Goal: Task Accomplishment & Management: Manage account settings

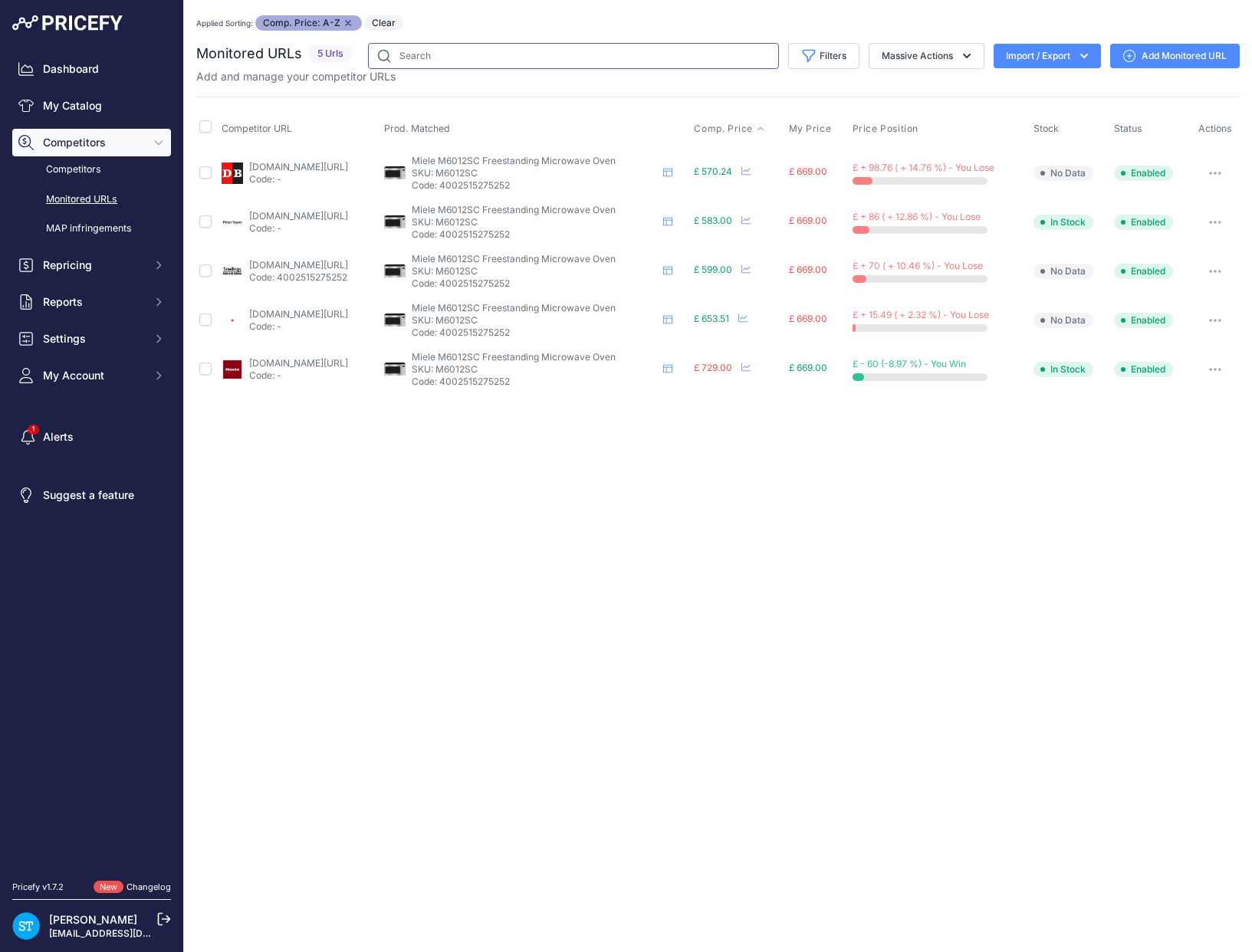
click at [695, 50] on input "text" at bounding box center [573, 56] width 411 height 26
paste input "OB60SD16PLX1"
type input "OB60SD16PLX1"
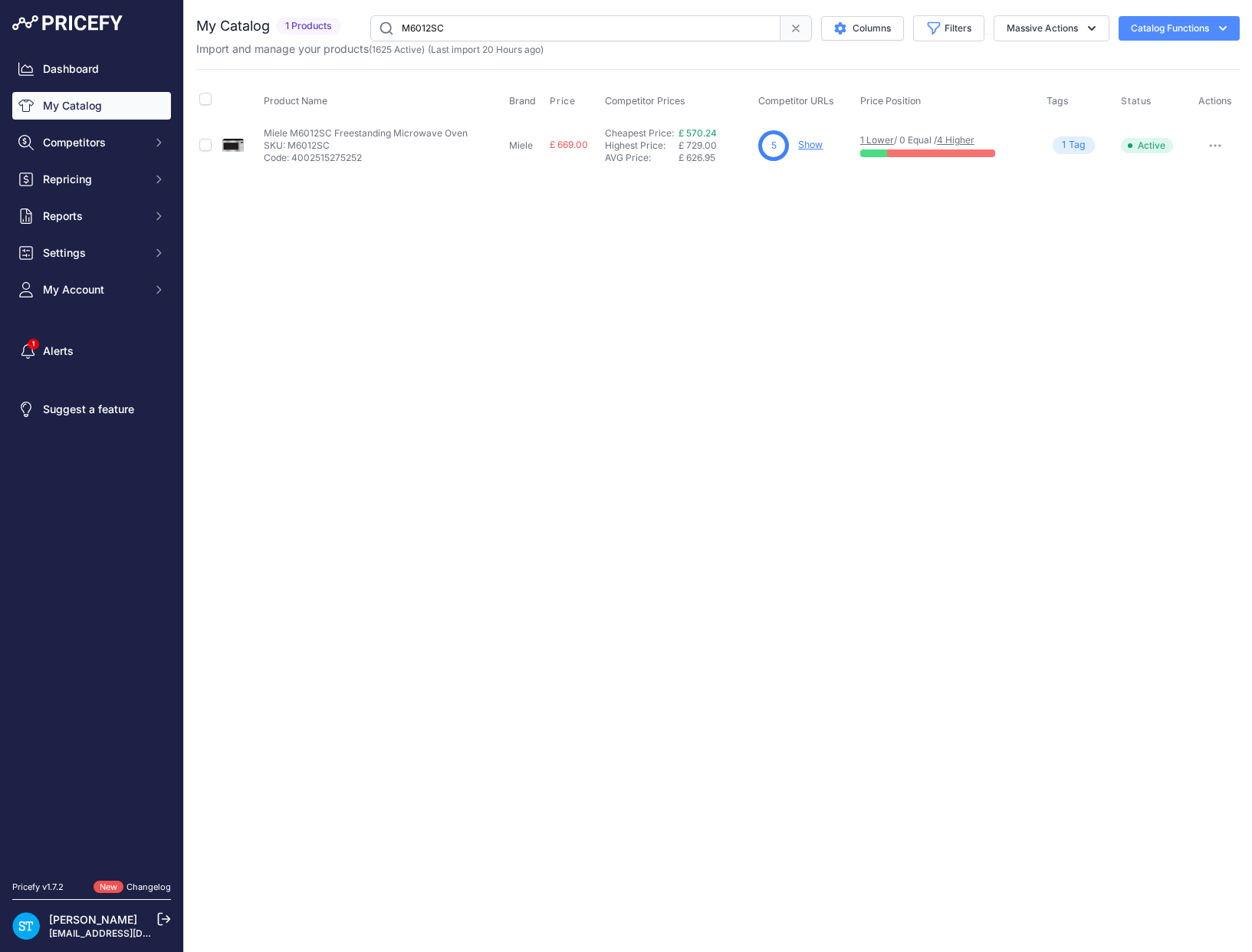
click at [438, 28] on input "M6012SC" at bounding box center [575, 29] width 410 height 26
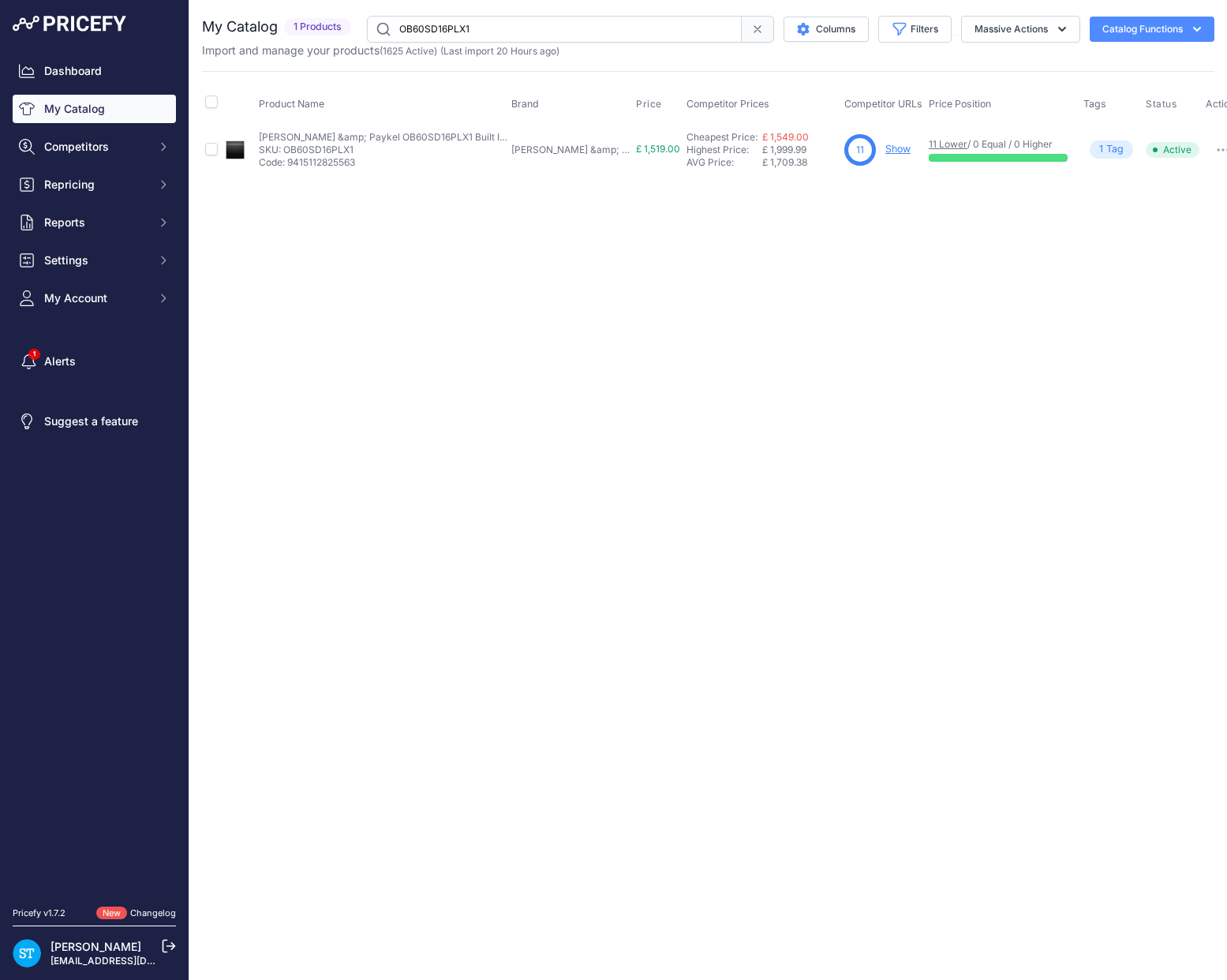
click at [471, 26] on input "OB60SD16PLX1" at bounding box center [554, 29] width 375 height 27
drag, startPoint x: 877, startPoint y: 233, endPoint x: 877, endPoint y: 223, distance: 10.0
click at [877, 233] on div "Close You are not connected to the internet." at bounding box center [708, 490] width 1037 height 980
click at [886, 142] on p "Show" at bounding box center [898, 149] width 25 height 15
click at [886, 149] on link "Show" at bounding box center [898, 148] width 25 height 12
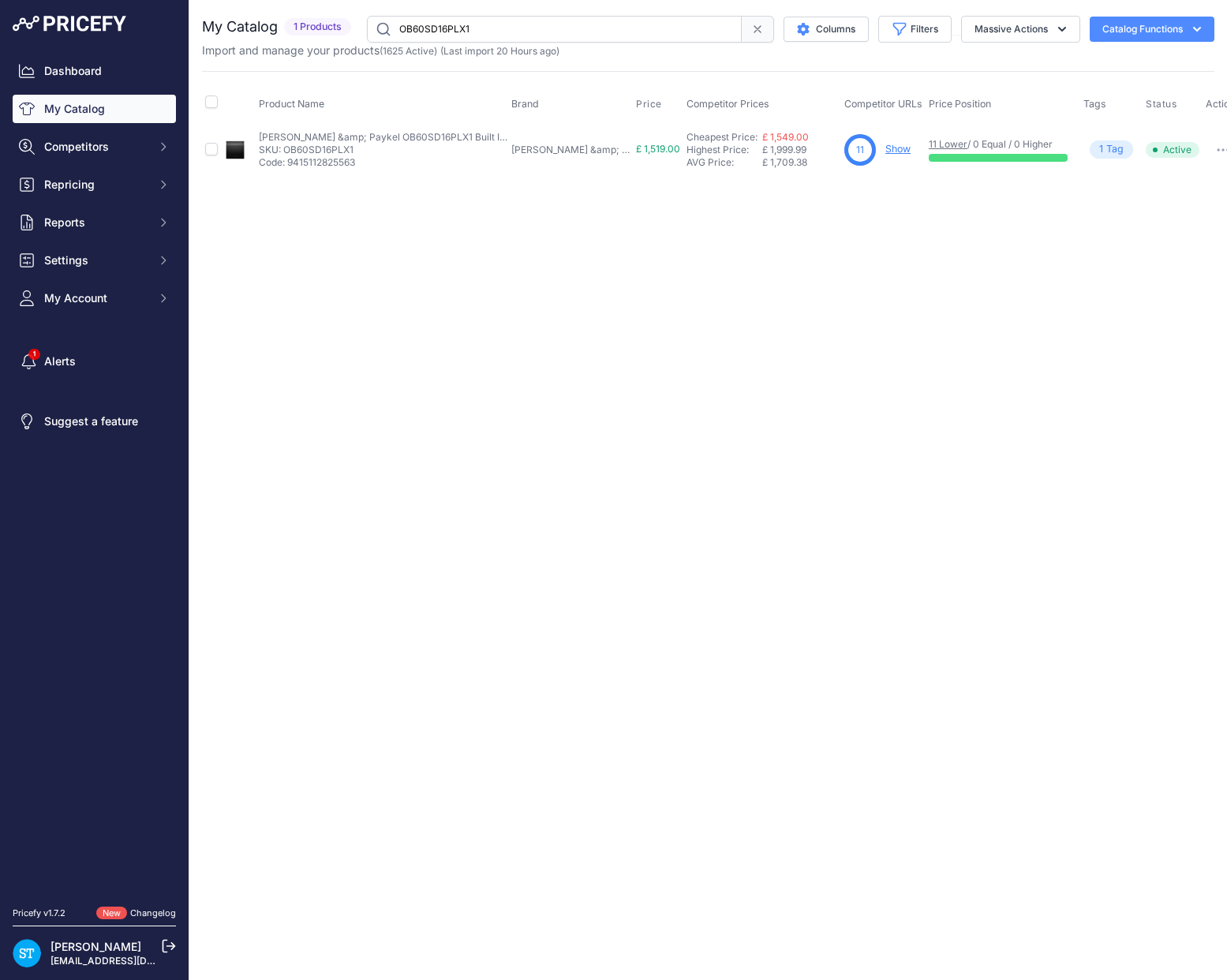
click at [427, 25] on input "OB60SD16PLX1" at bounding box center [554, 29] width 375 height 27
paste input "3"
click at [1013, 289] on div "Close You are not connected to the internet." at bounding box center [708, 490] width 1037 height 980
click at [888, 143] on link "Show" at bounding box center [901, 148] width 25 height 12
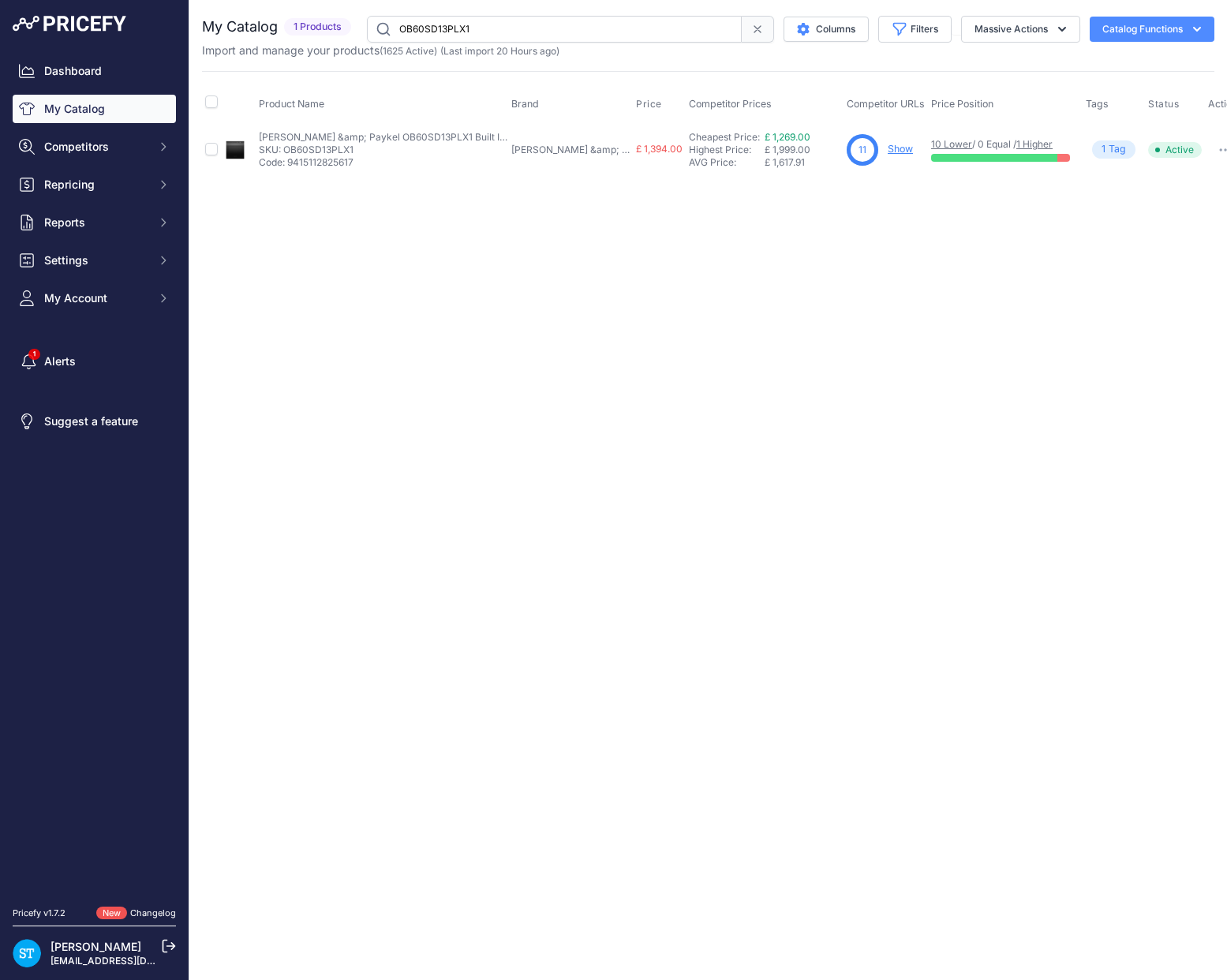
click at [471, 35] on input "OB60SD13PLX1" at bounding box center [554, 29] width 375 height 27
paste input "1"
click at [815, 220] on div "Close You are not connected to the internet." at bounding box center [708, 490] width 1037 height 980
click at [888, 149] on link "Show" at bounding box center [901, 148] width 25 height 12
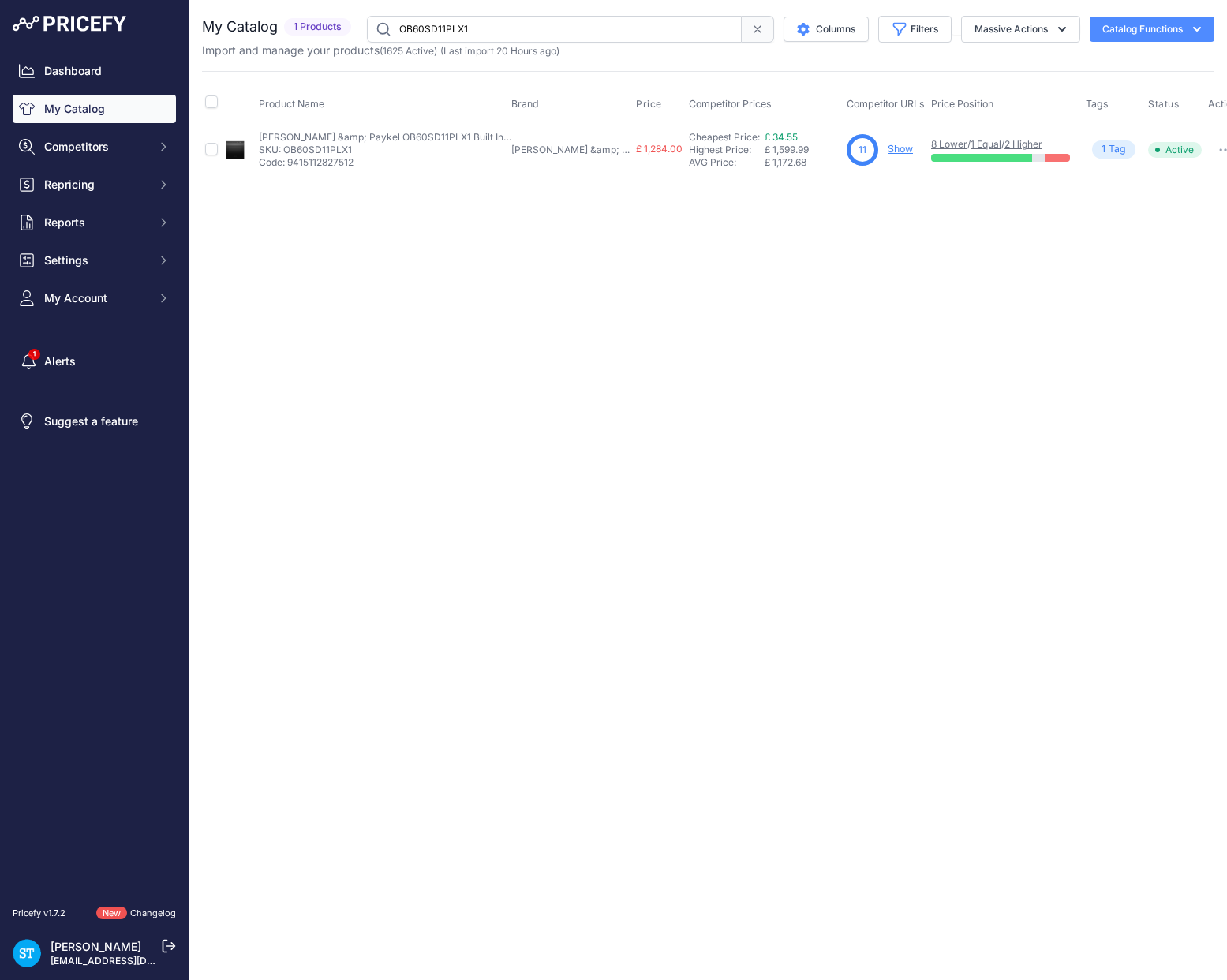
click at [449, 32] on input "OB60SD11PLX1" at bounding box center [554, 29] width 375 height 27
paste input "9"
click at [885, 147] on link "Show" at bounding box center [897, 148] width 25 height 12
click at [428, 17] on input "OB60SD9PLX1" at bounding box center [554, 29] width 375 height 27
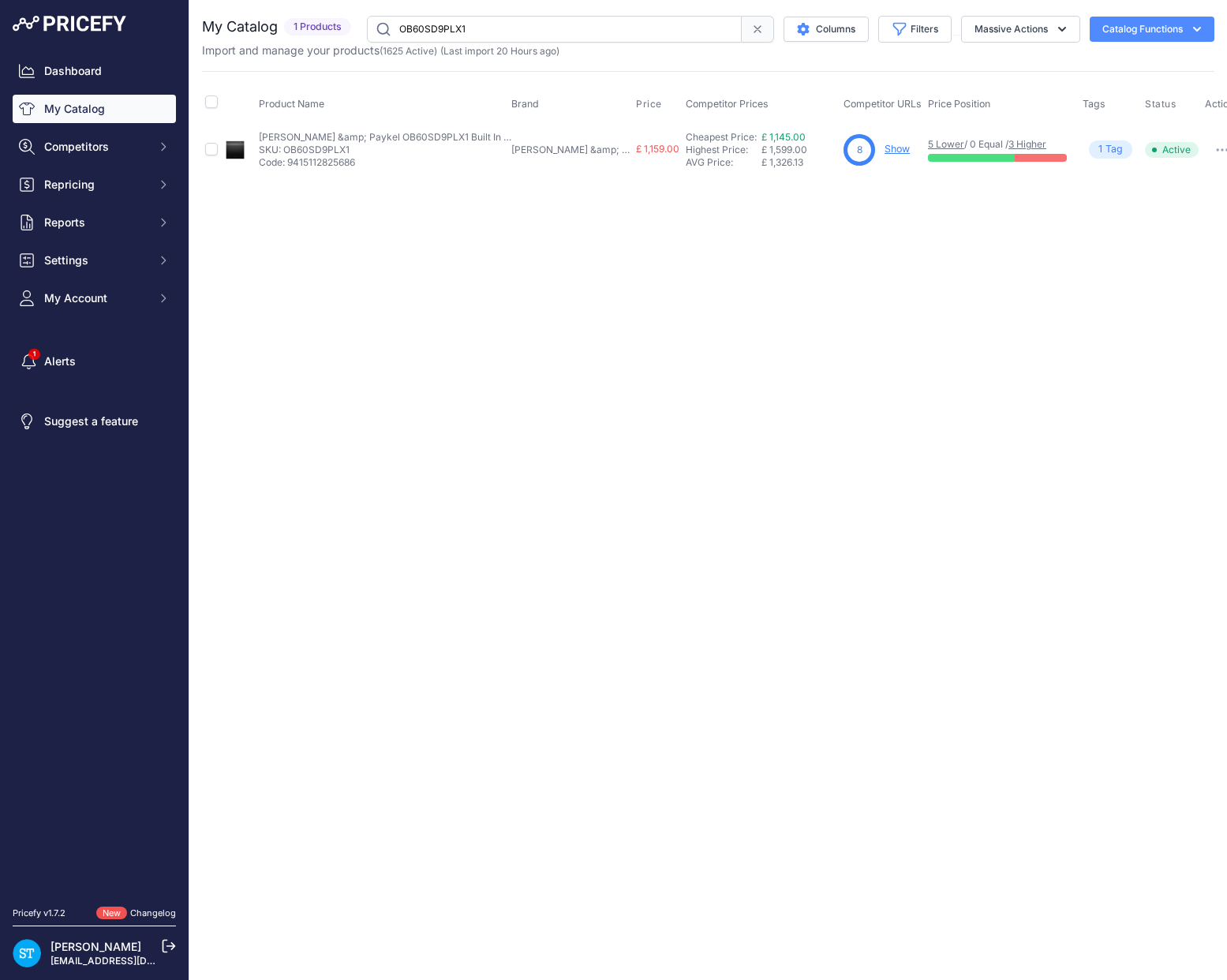
click at [428, 17] on input "OB60SD9PLX1" at bounding box center [554, 29] width 375 height 27
paste input "C7CEX3"
click at [876, 388] on div "Close You are not connected to the internet." at bounding box center [708, 490] width 1037 height 980
click at [879, 153] on link "Show" at bounding box center [892, 148] width 25 height 12
click at [449, 20] on input "OB60SC7CEX3" at bounding box center [554, 29] width 375 height 27
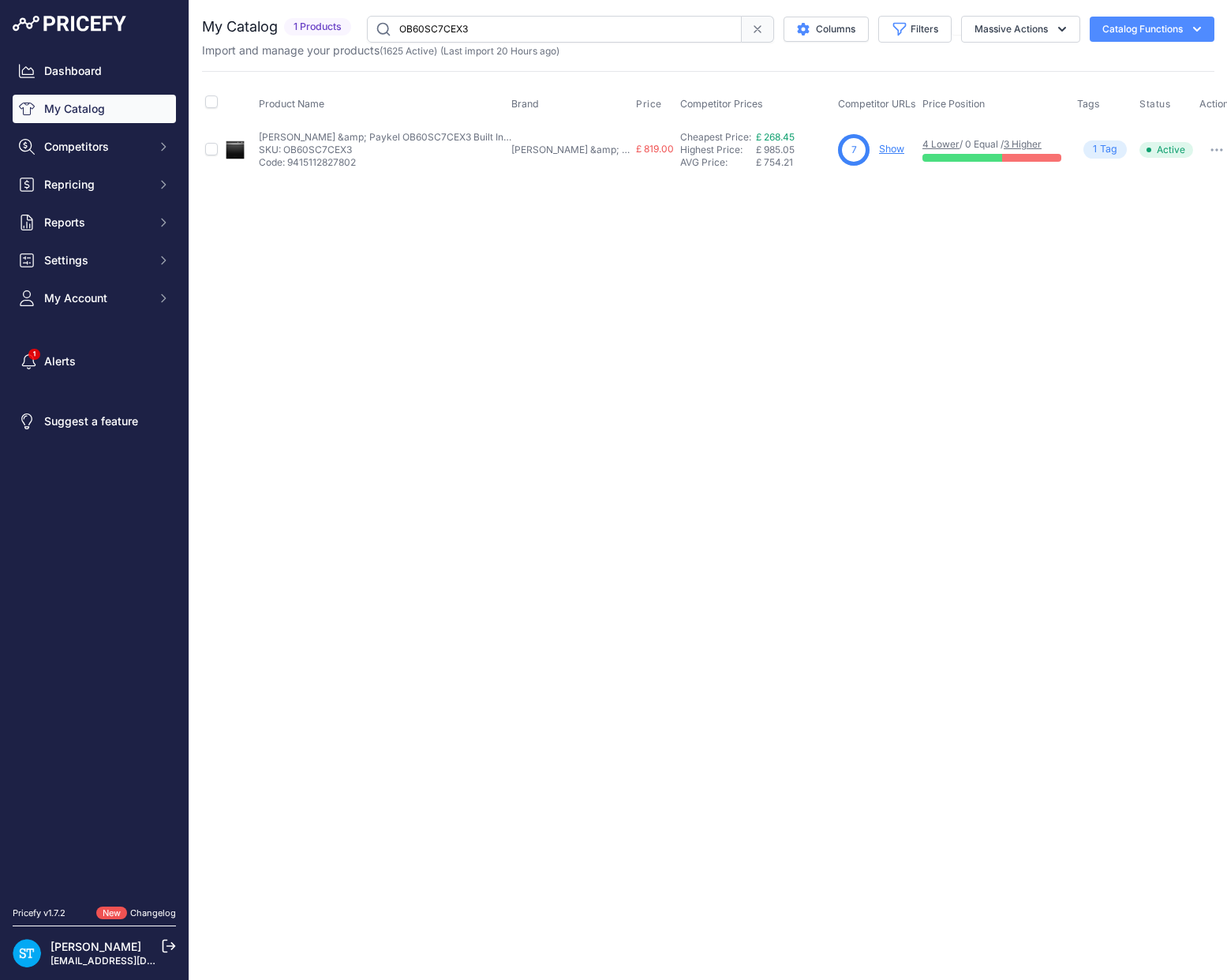
click at [449, 20] on input "OB60SC7CEX3" at bounding box center [554, 29] width 375 height 27
paste input "M60NDLX1"
click at [684, 215] on div "Close You are not connected to the internet." at bounding box center [708, 490] width 1037 height 980
click at [871, 141] on div "9 Show" at bounding box center [885, 150] width 78 height 32
click at [887, 148] on link "Show" at bounding box center [900, 148] width 25 height 12
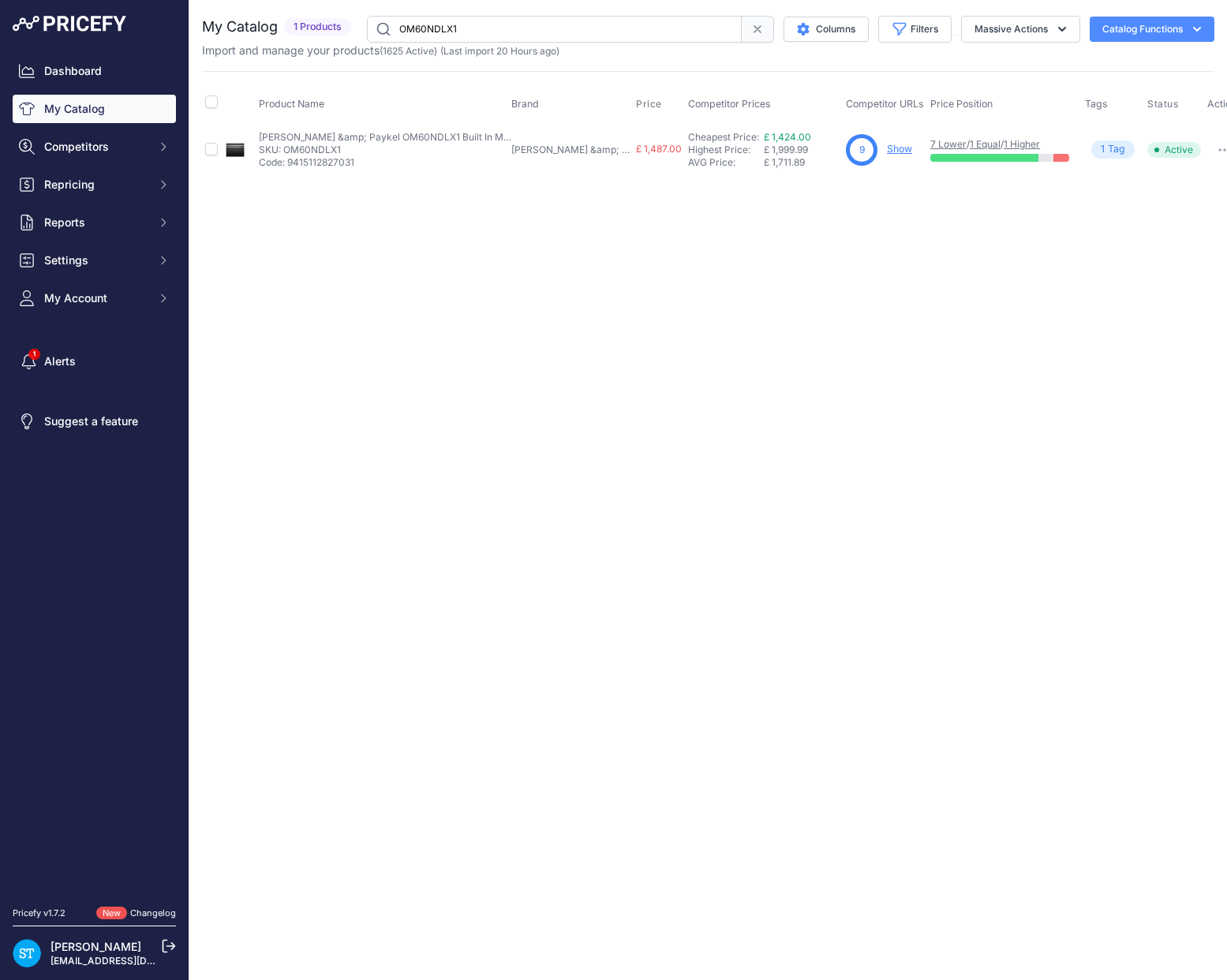
click at [456, 20] on input "OM60NDLX1" at bounding box center [554, 29] width 375 height 27
paste input "B60SC7CEX3"
click at [879, 148] on link "Show" at bounding box center [892, 148] width 25 height 12
click at [437, 29] on input "OB60SC7CEX3" at bounding box center [554, 29] width 375 height 27
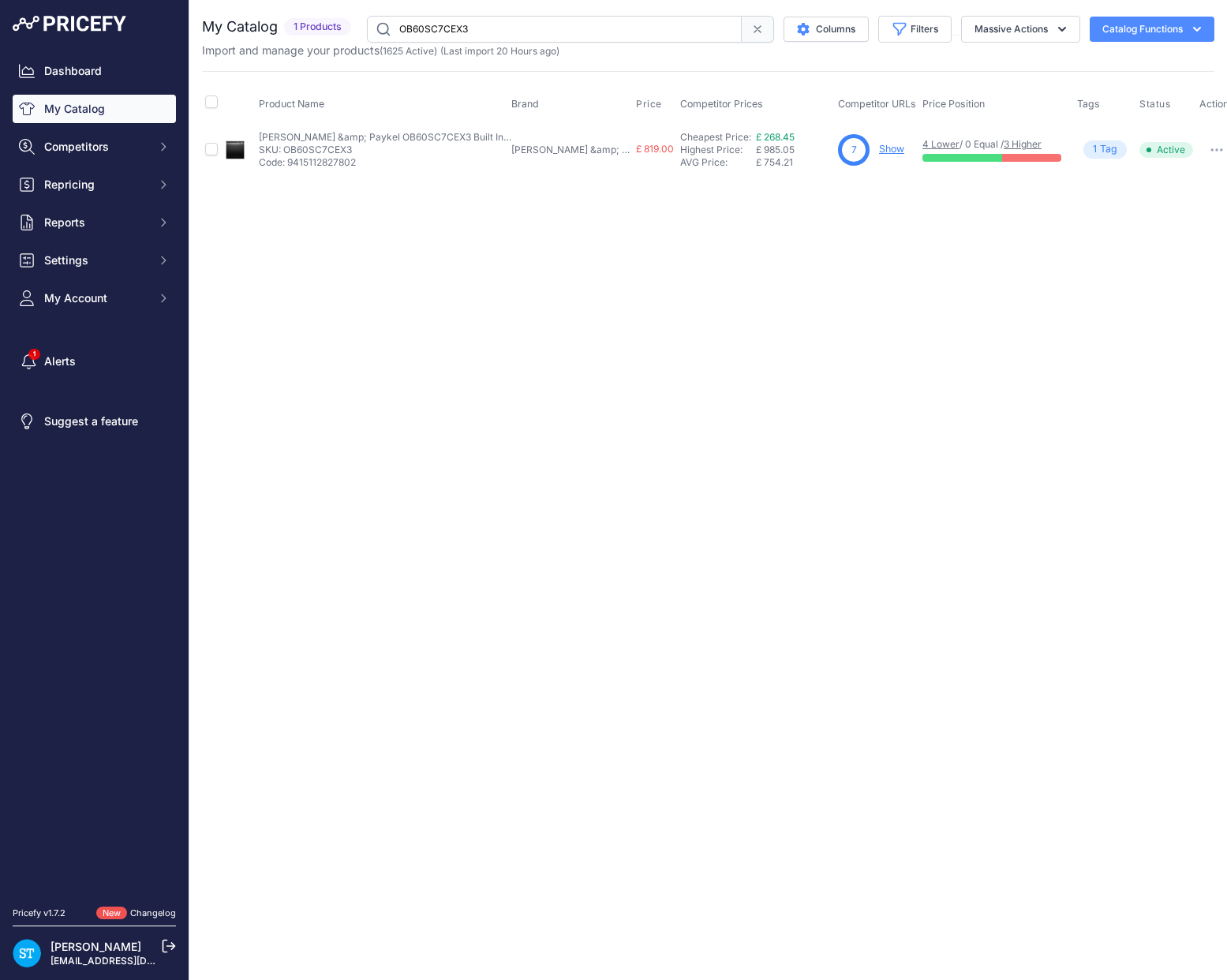
click at [437, 29] on input "OB60SC7CEX3" at bounding box center [554, 29] width 375 height 27
paste input "S60NDLX1"
click at [832, 214] on div "Close You are not connected to the internet." at bounding box center [708, 490] width 1037 height 980
click at [888, 144] on link "Show" at bounding box center [901, 148] width 25 height 12
click at [426, 23] on input "OS60NDLX1" at bounding box center [554, 29] width 375 height 27
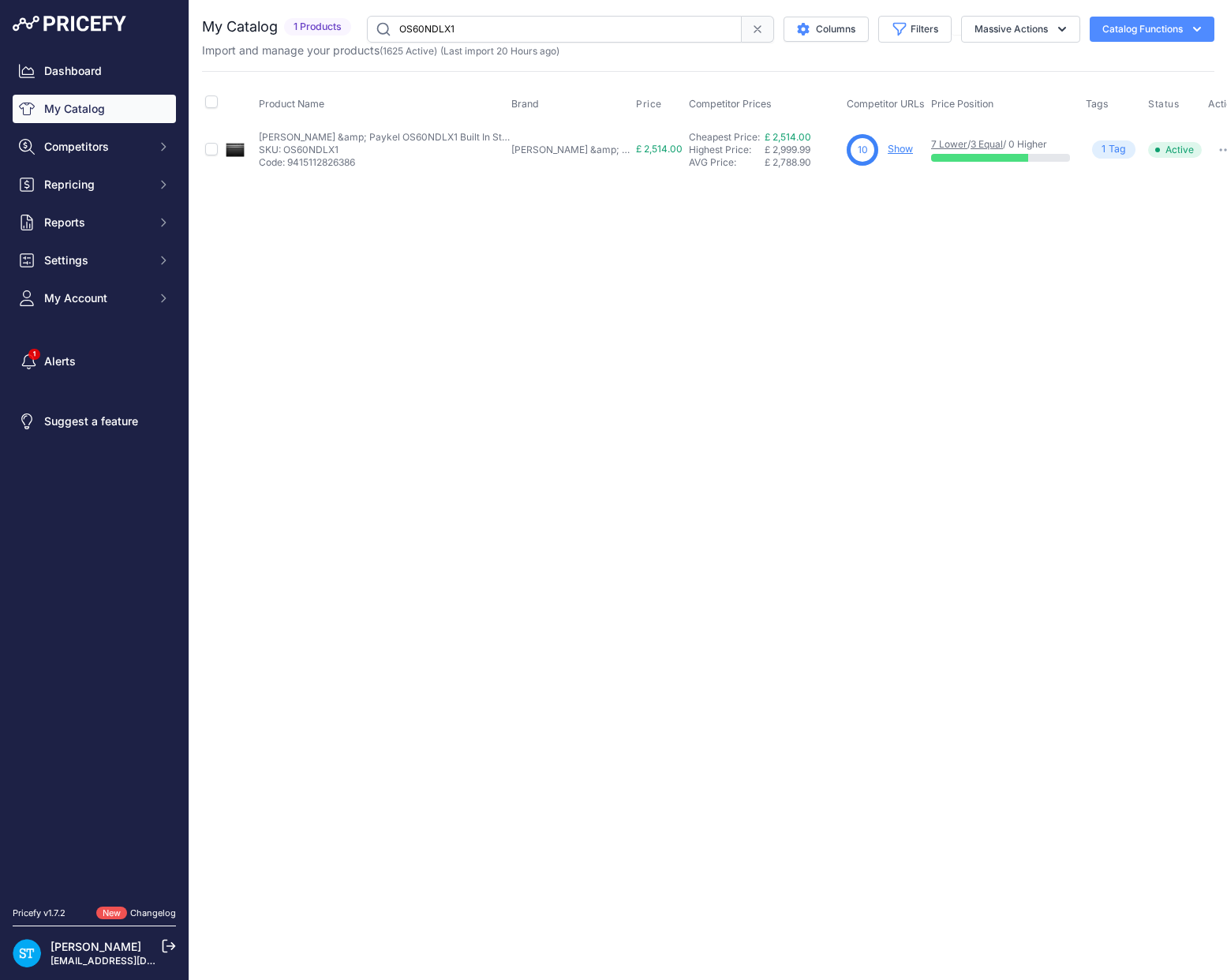
click at [426, 23] on input "OS60NDLX1" at bounding box center [554, 29] width 375 height 27
paste input "EB60DS"
click at [860, 267] on div "Close You are not connected to the internet." at bounding box center [708, 490] width 1037 height 980
click at [886, 148] on link "Show" at bounding box center [899, 148] width 25 height 12
click at [435, 32] on input "EB60DSX1" at bounding box center [554, 29] width 375 height 27
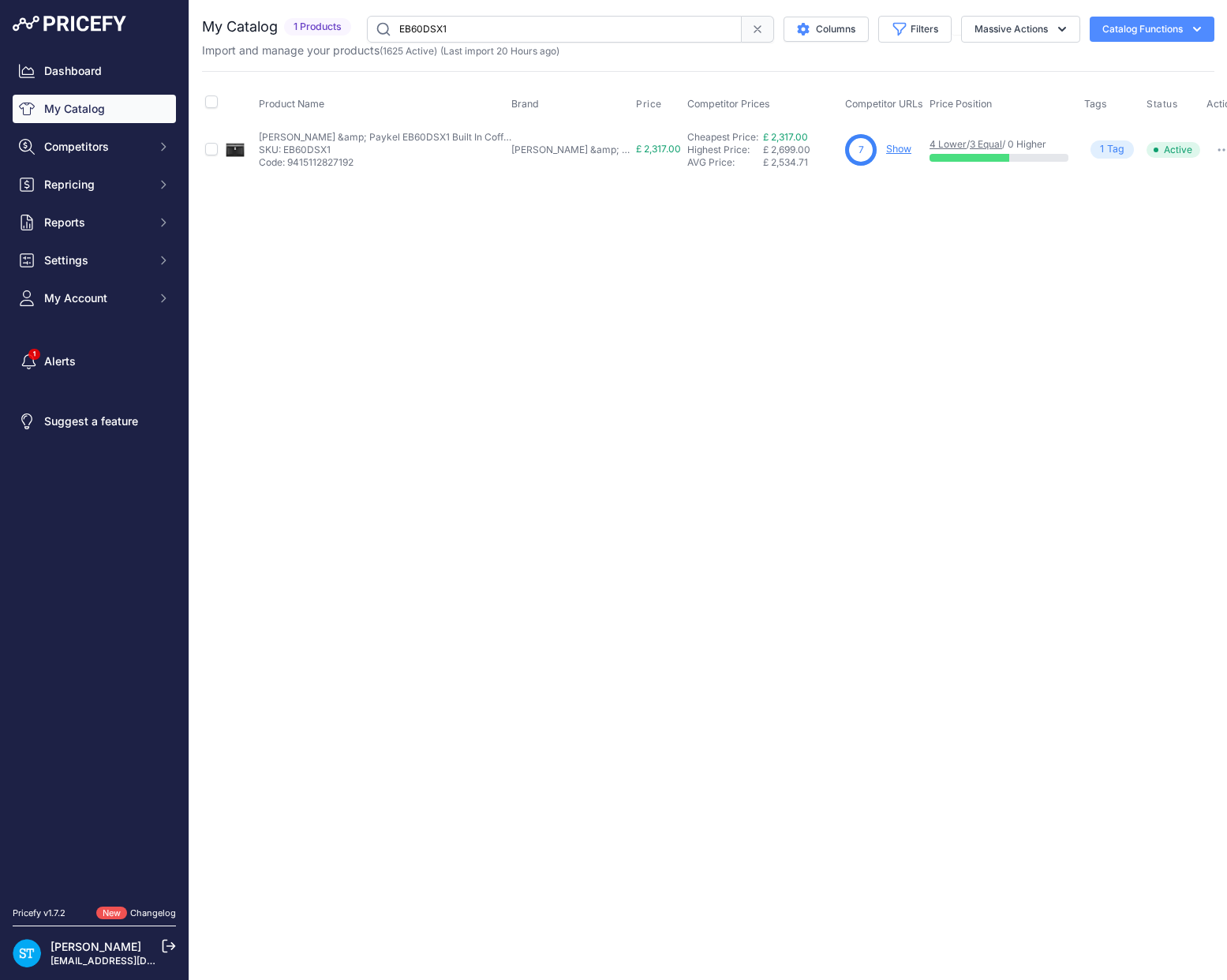
click at [435, 32] on input "EB60DSX1" at bounding box center [554, 29] width 375 height 27
paste input "MSB"
drag, startPoint x: 677, startPoint y: 216, endPoint x: 662, endPoint y: 219, distance: 15.3
click at [677, 216] on div "Close You are not connected to the internet." at bounding box center [708, 490] width 1037 height 980
click at [889, 144] on link "Show" at bounding box center [902, 148] width 25 height 12
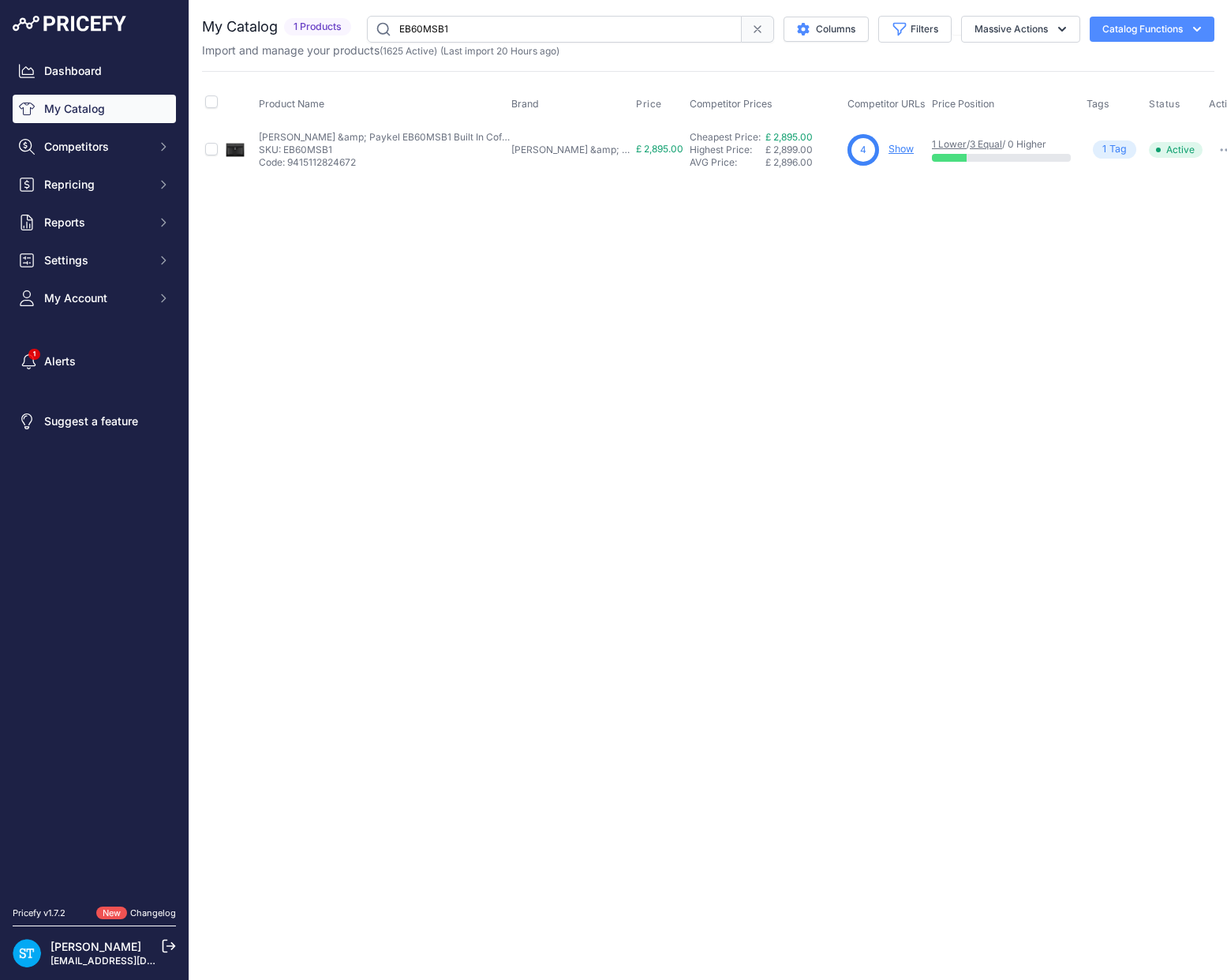
click at [436, 24] on input "EB60MSB1" at bounding box center [554, 29] width 375 height 27
paste input "G"
click at [743, 299] on div "Close You are not connected to the internet." at bounding box center [708, 490] width 1037 height 980
click at [890, 148] on link "Show" at bounding box center [902, 148] width 25 height 12
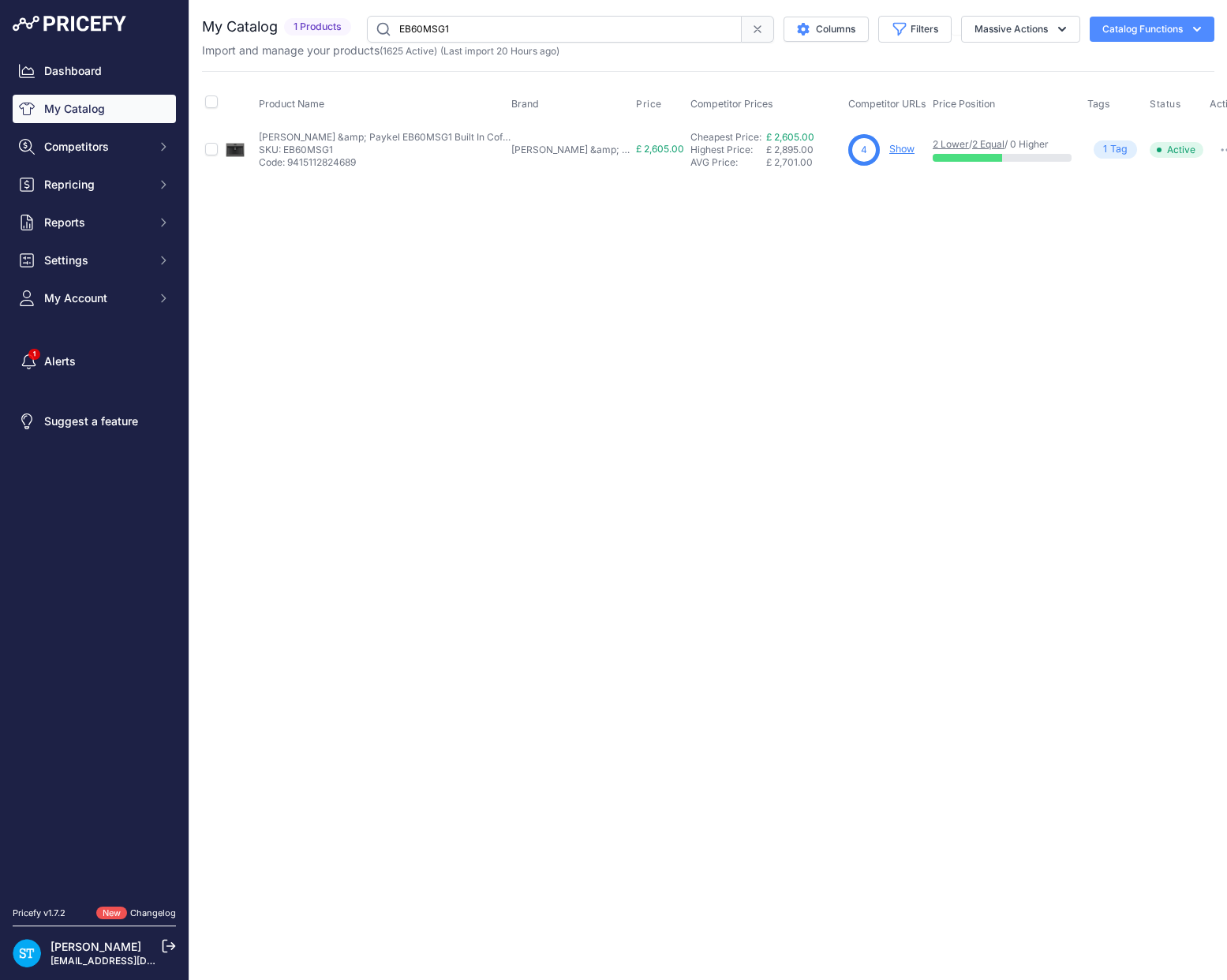
click at [429, 24] on input "EB60MSG1" at bounding box center [554, 29] width 375 height 27
paste input "OM25BLSB"
click at [841, 304] on div "Close You are not connected to the internet." at bounding box center [708, 490] width 1037 height 980
drag, startPoint x: 899, startPoint y: 246, endPoint x: 907, endPoint y: 159, distance: 87.4
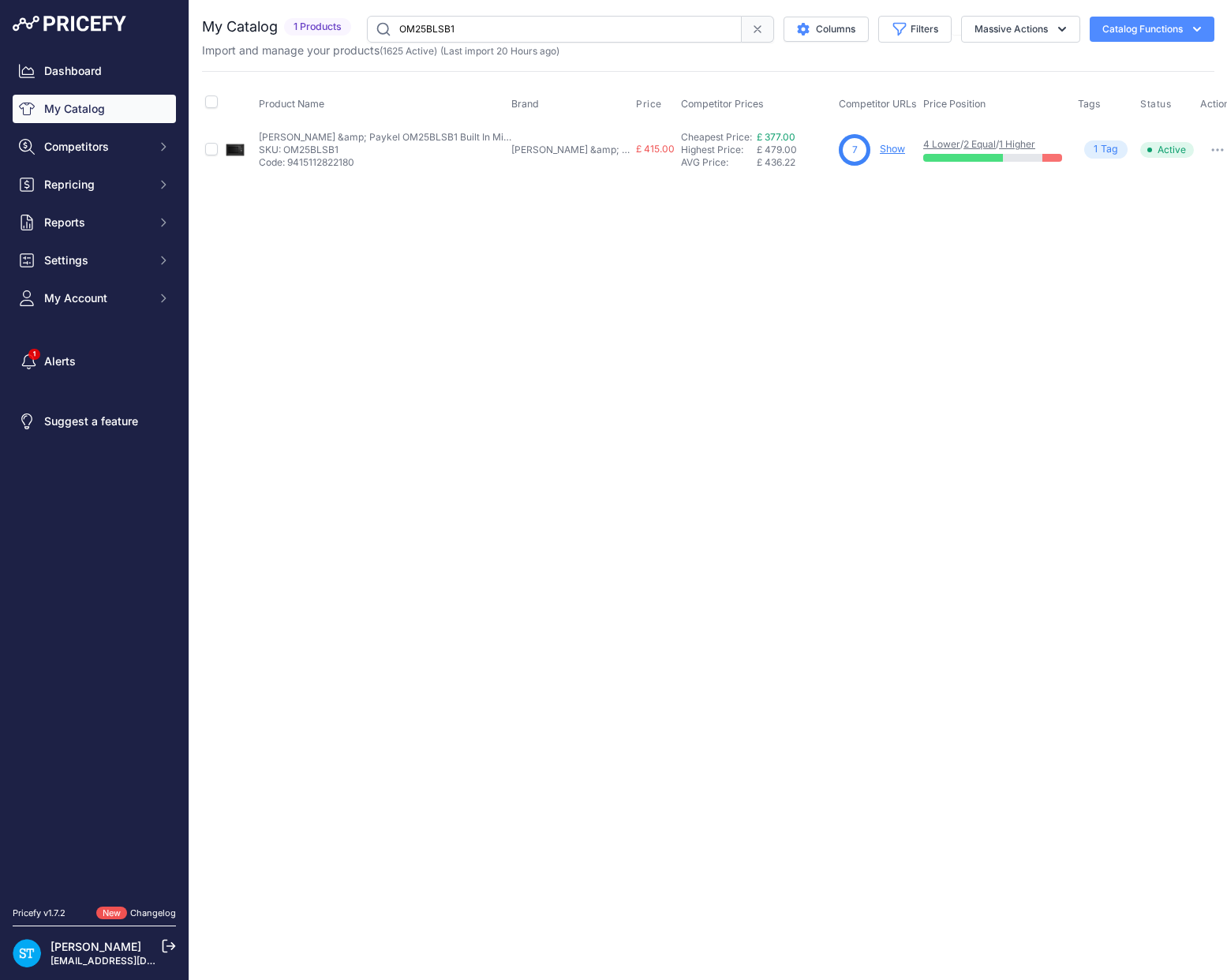
click at [897, 227] on div "Close You are not connected to the internet." at bounding box center [708, 490] width 1037 height 980
click at [880, 145] on link "Show" at bounding box center [892, 148] width 25 height 12
click at [447, 25] on input "OM25BLSB1" at bounding box center [554, 29] width 375 height 27
paste input "CI926DTB4"
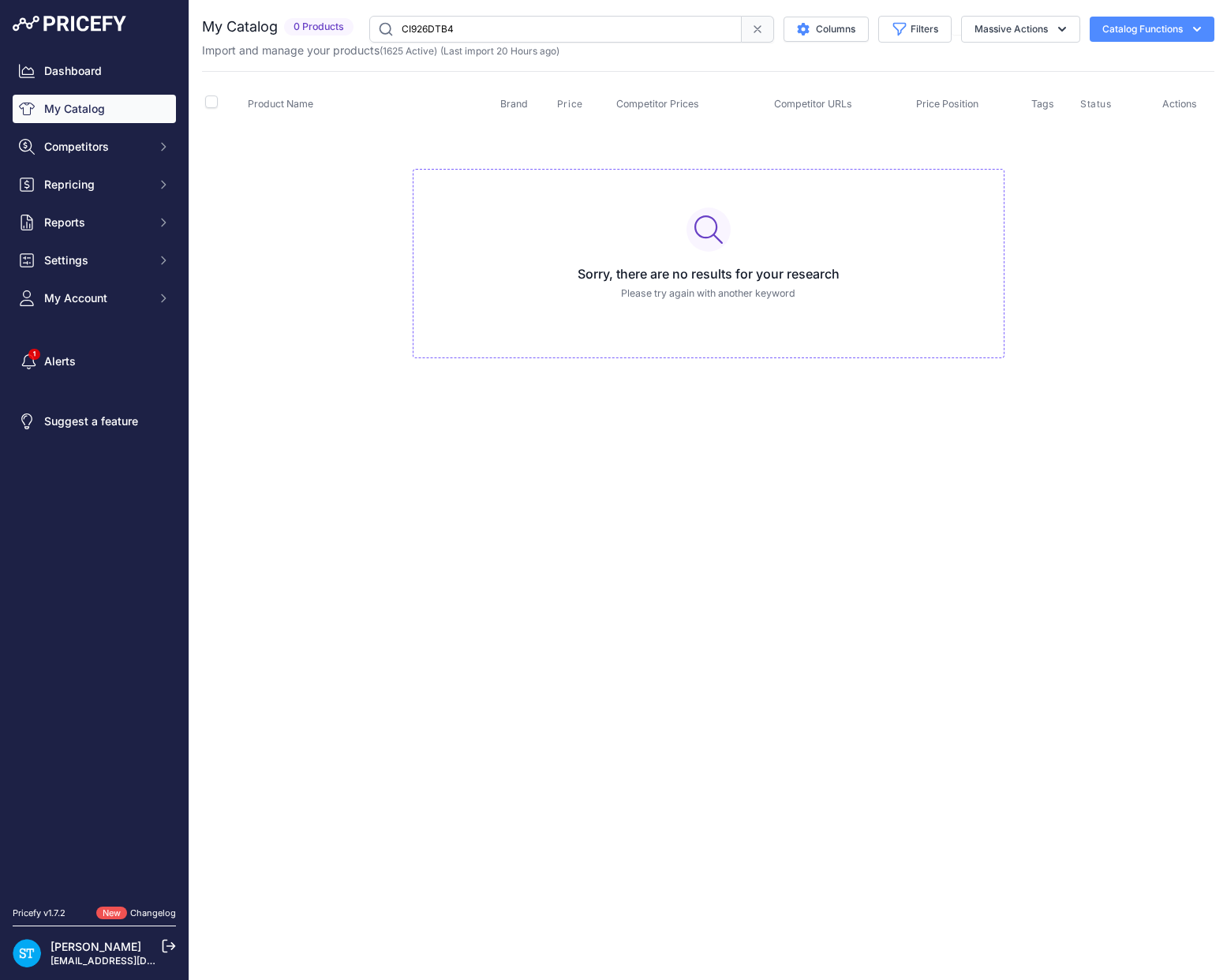
click at [433, 26] on input "CI926DTB4" at bounding box center [555, 29] width 372 height 27
paste input "D834"
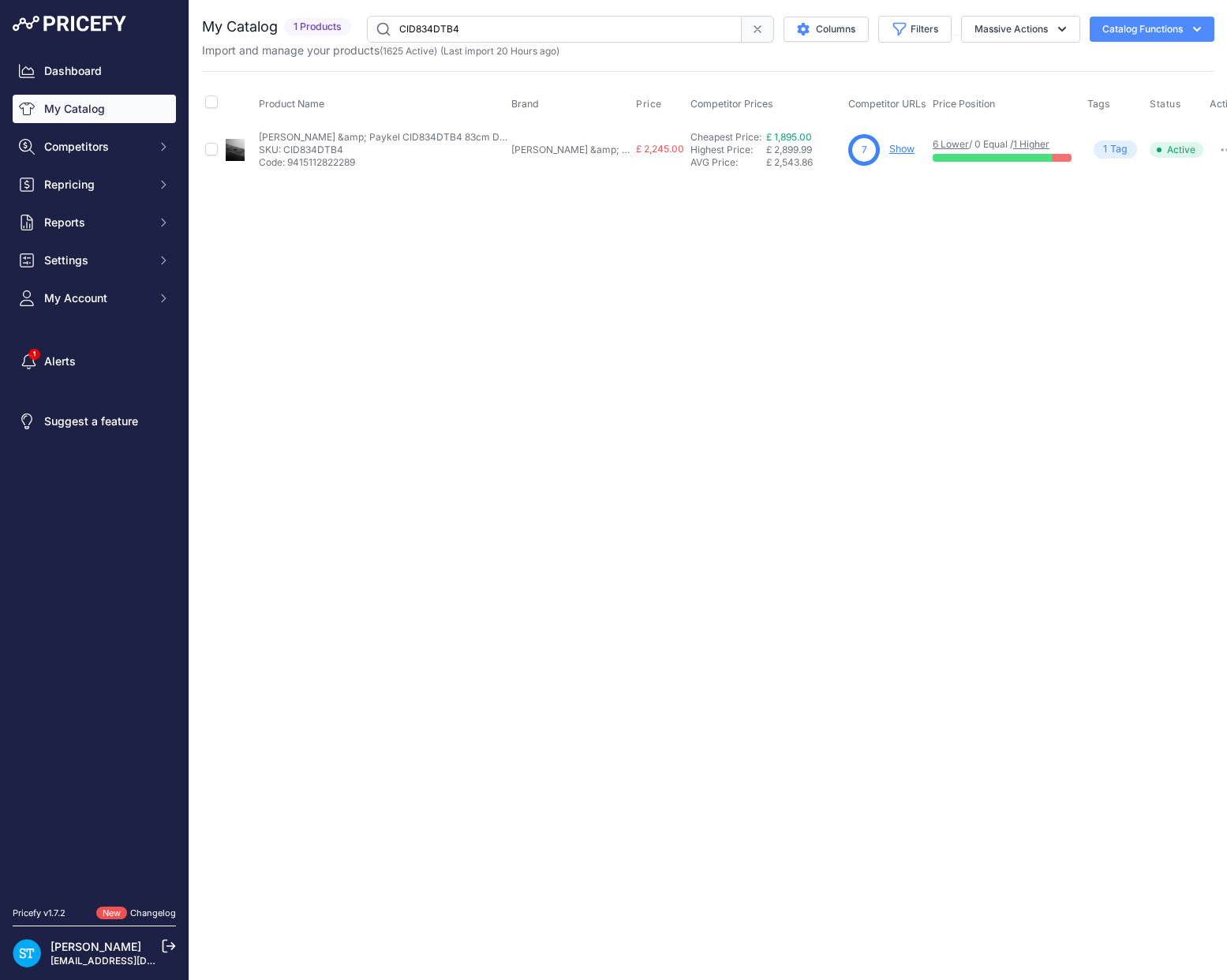
drag, startPoint x: 936, startPoint y: 234, endPoint x: 906, endPoint y: 165, distance: 75.2
click at [931, 209] on div "Close You are not connected to the internet." at bounding box center [708, 490] width 1037 height 980
click at [890, 149] on link "Show" at bounding box center [902, 148] width 25 height 12
click at [426, 29] on input "CID834DTB4" at bounding box center [554, 29] width 375 height 27
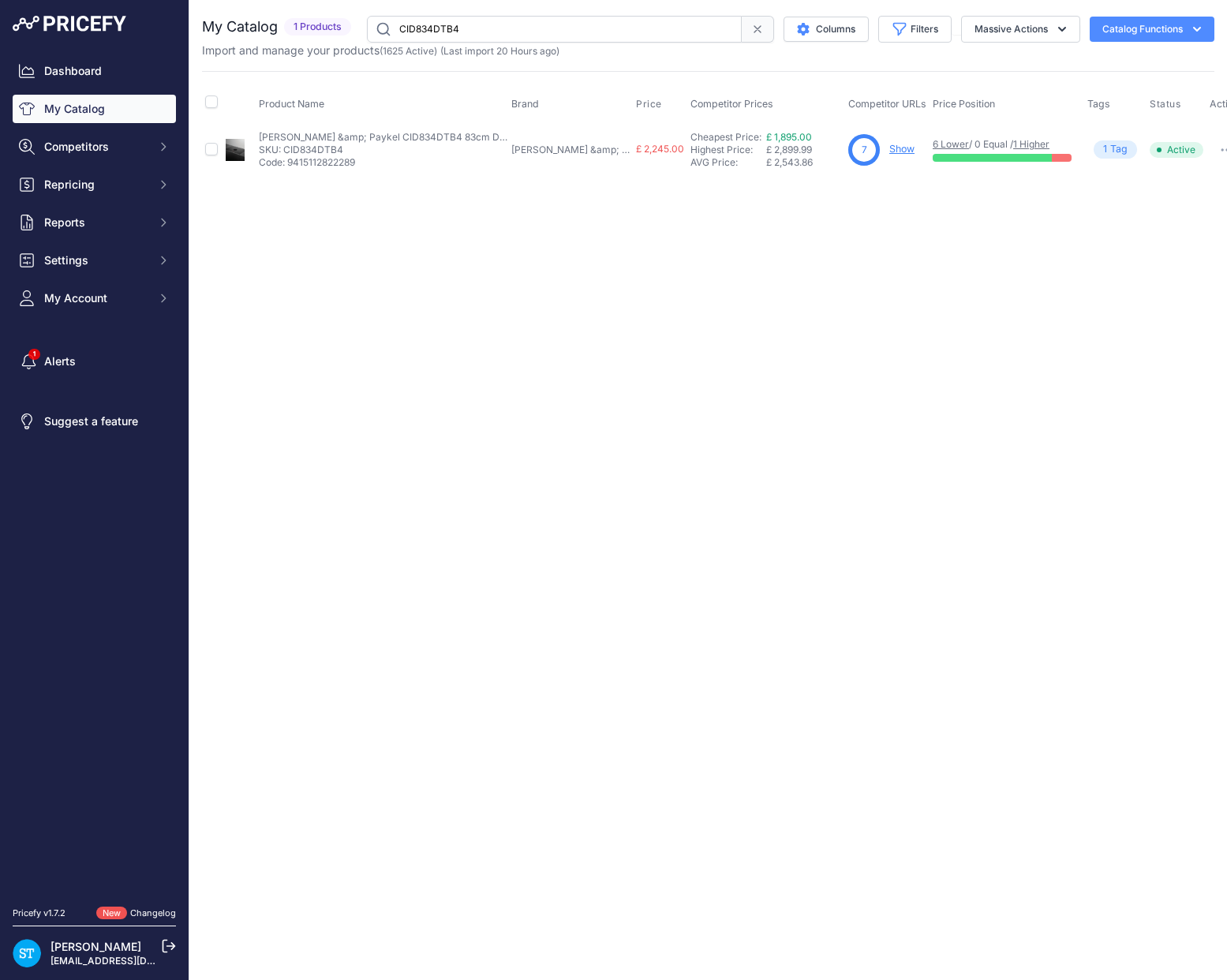
paste input "R"
click at [985, 283] on div "Close You are not connected to the internet." at bounding box center [708, 490] width 1037 height 980
click at [890, 153] on link "Show" at bounding box center [902, 148] width 25 height 12
click at [448, 28] on input "CID834RDTB4" at bounding box center [554, 29] width 375 height 27
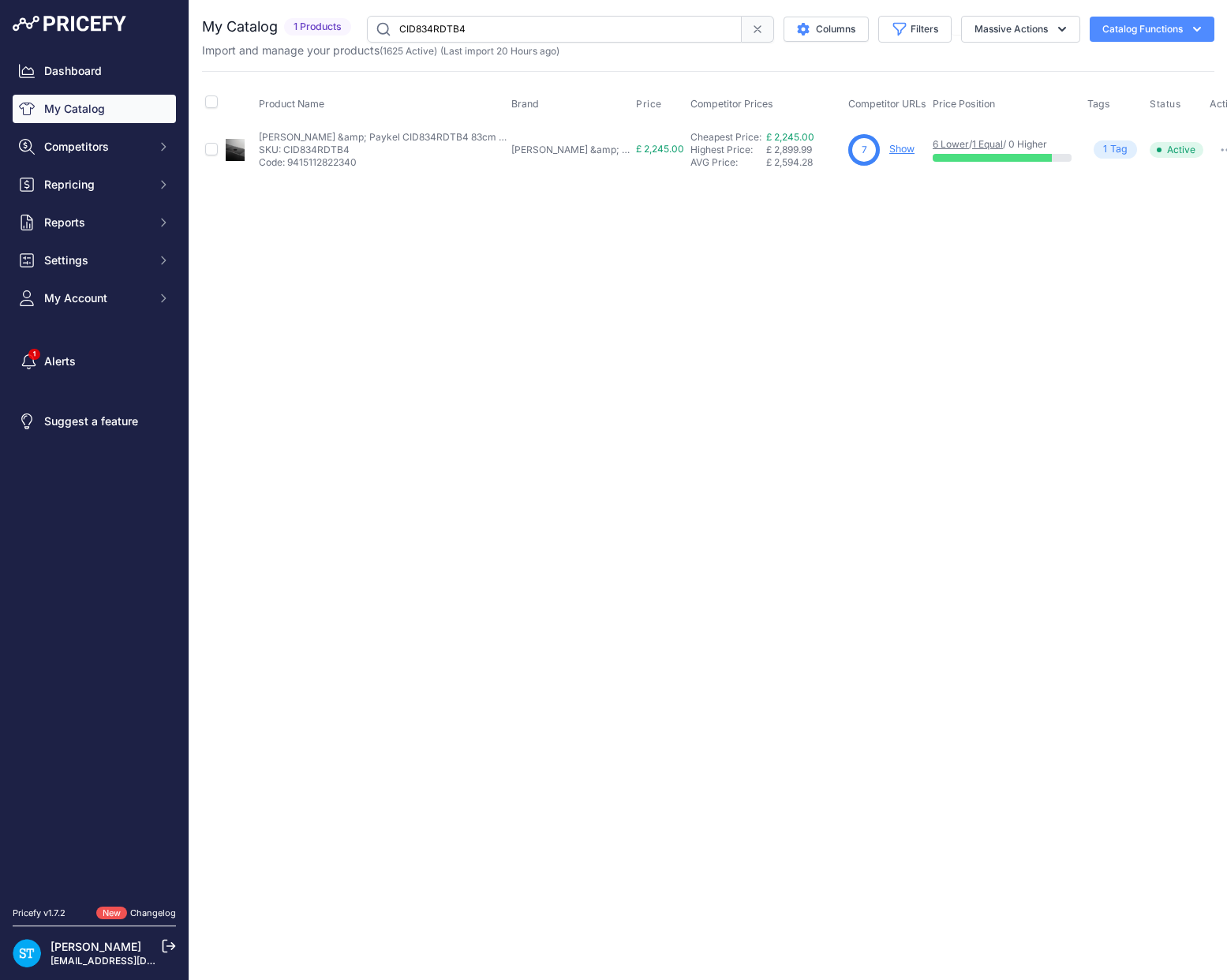
paste input "905"
click at [720, 286] on div "Close You are not connected to the internet." at bounding box center [708, 490] width 1037 height 980
click at [889, 148] on link "Show" at bounding box center [902, 148] width 25 height 12
click at [447, 19] on input "CI905DTB4" at bounding box center [554, 29] width 375 height 27
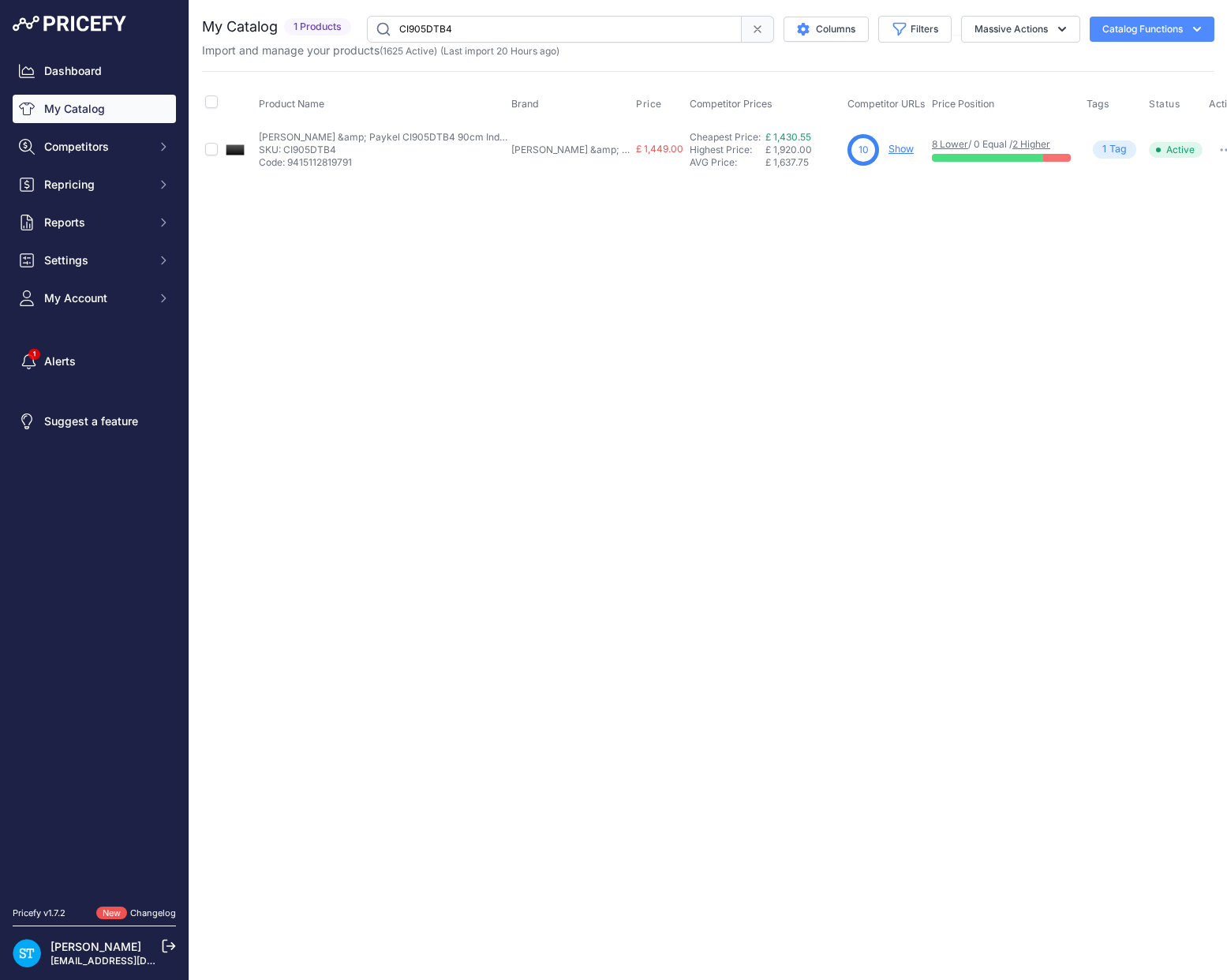
paste input "604"
drag, startPoint x: 829, startPoint y: 299, endPoint x: 799, endPoint y: 235, distance: 70.7
click at [829, 298] on div "Close You are not connected to the internet." at bounding box center [708, 490] width 1037 height 980
click at [881, 149] on link "Show" at bounding box center [893, 148] width 25 height 12
click at [447, 39] on input "CI604DTB4" at bounding box center [554, 29] width 375 height 27
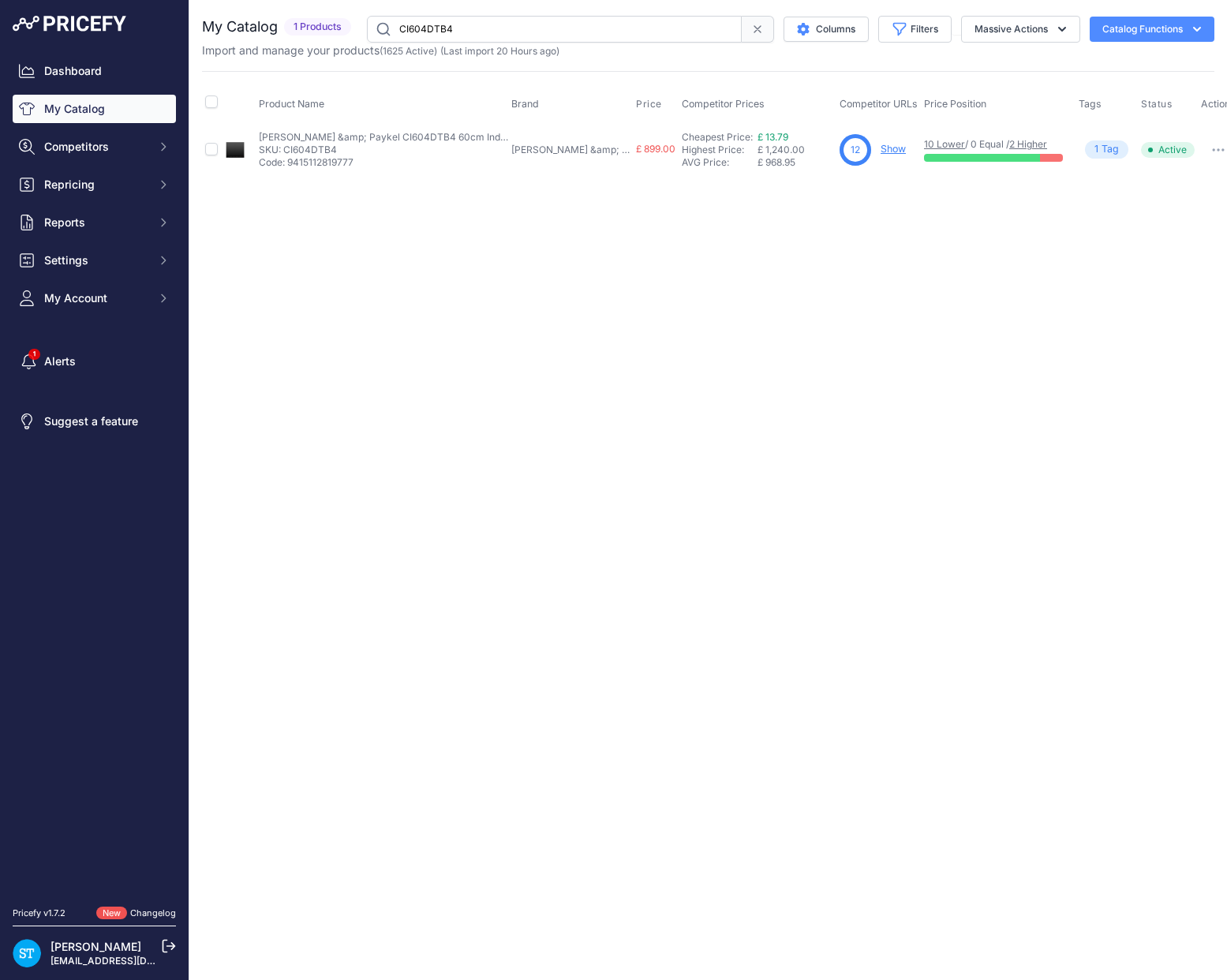
click at [447, 39] on input "CI604DTB4" at bounding box center [554, 29] width 375 height 27
paste input "302"
click at [684, 296] on div "Close You are not connected to the internet." at bounding box center [708, 490] width 1037 height 980
click at [881, 144] on link "Show" at bounding box center [893, 148] width 25 height 12
click at [428, 29] on input "CI302DTB4" at bounding box center [554, 29] width 375 height 27
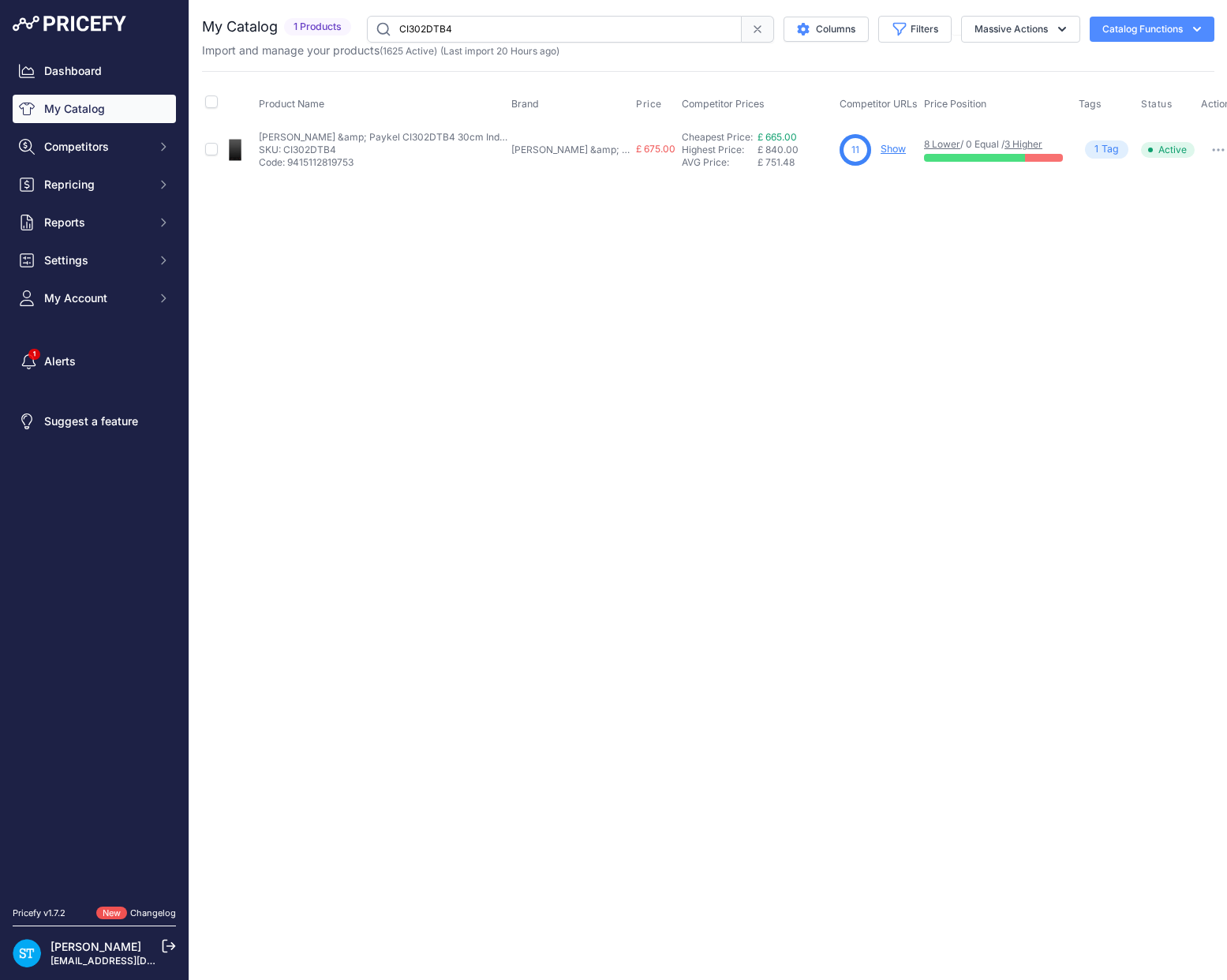
click at [428, 29] on input "CI302DTB4" at bounding box center [554, 29] width 375 height 27
paste input "764"
click at [907, 184] on div "You are not connected to the internet. My Catalog" at bounding box center [708, 96] width 1012 height 191
click at [881, 146] on link "Show" at bounding box center [893, 148] width 25 height 12
click at [434, 32] on input "CI764DTB4" at bounding box center [554, 29] width 375 height 27
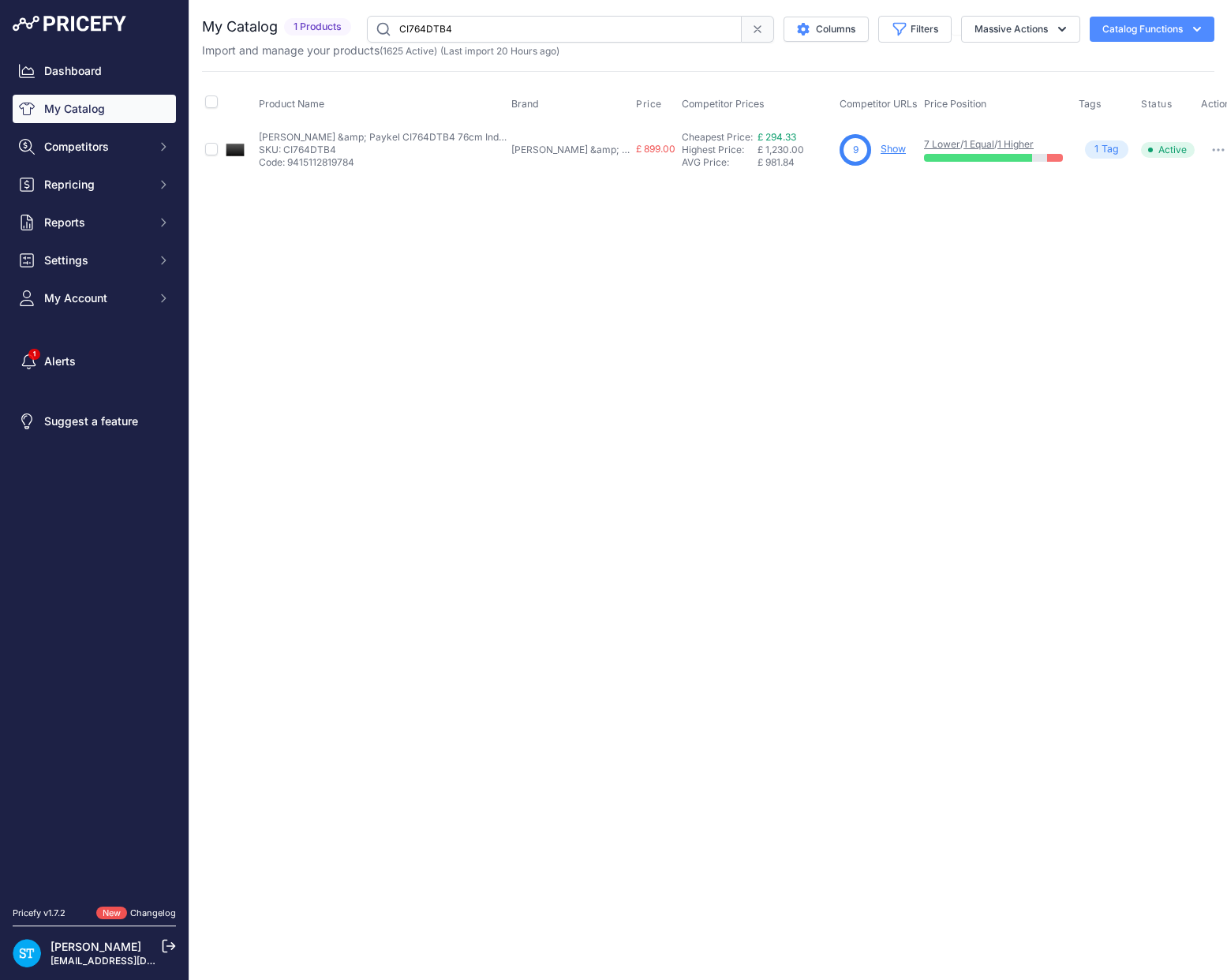
click at [434, 32] on input "CI764DTB4" at bounding box center [554, 29] width 375 height 27
paste input "G905DWNGFCX3"
drag, startPoint x: 589, startPoint y: 311, endPoint x: 684, endPoint y: 257, distance: 109.3
click at [591, 310] on div "Close You are not connected to the internet." at bounding box center [708, 490] width 1037 height 980
click at [889, 153] on link "Show" at bounding box center [902, 148] width 25 height 12
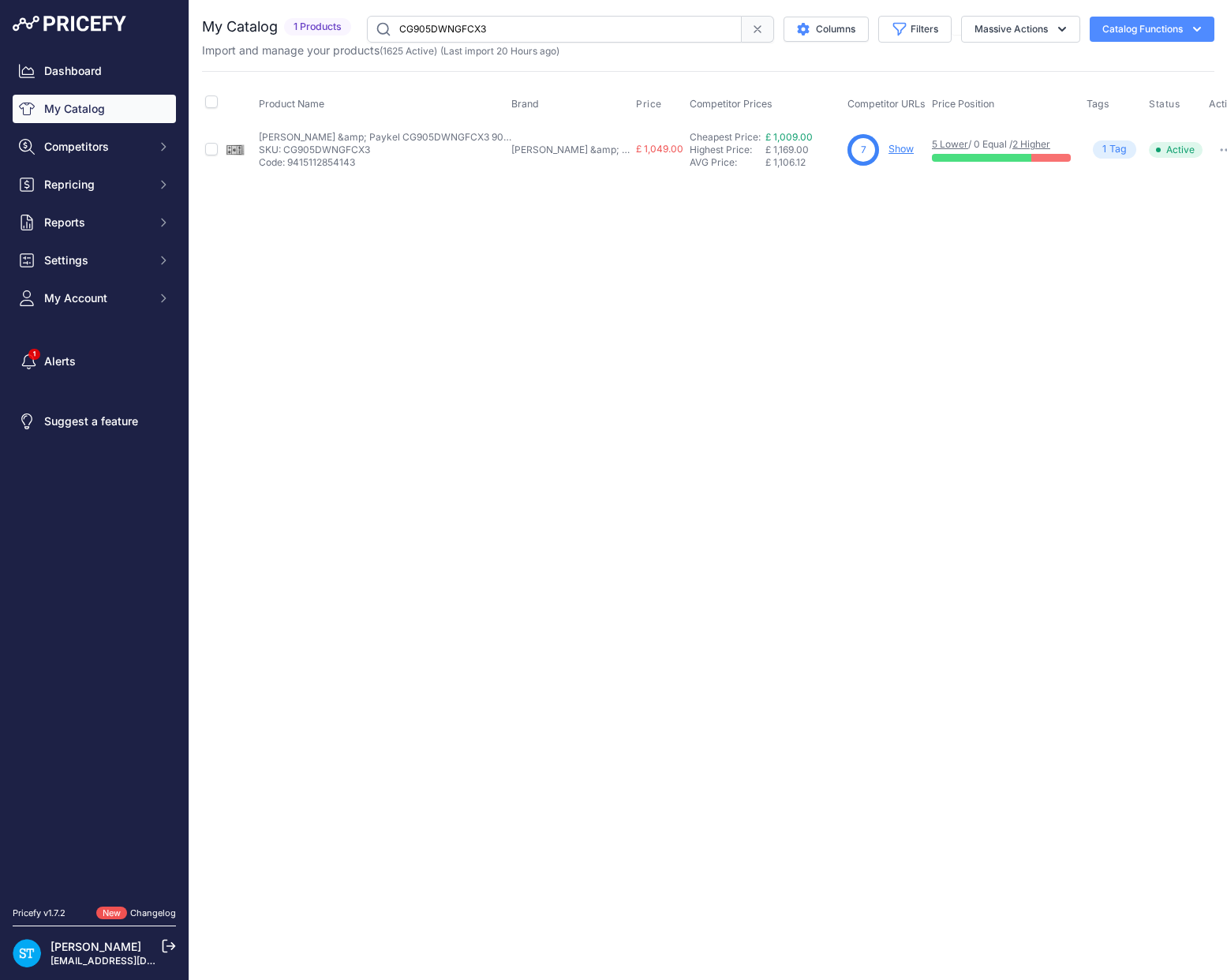
drag, startPoint x: 537, startPoint y: 329, endPoint x: 547, endPoint y: 328, distance: 10.0
click at [536, 328] on div "Close You are not connected to the internet." at bounding box center [708, 490] width 1037 height 980
click at [455, 29] on input "CG905DWNGFCX3" at bounding box center [554, 29] width 375 height 27
paste input "NGGB4"
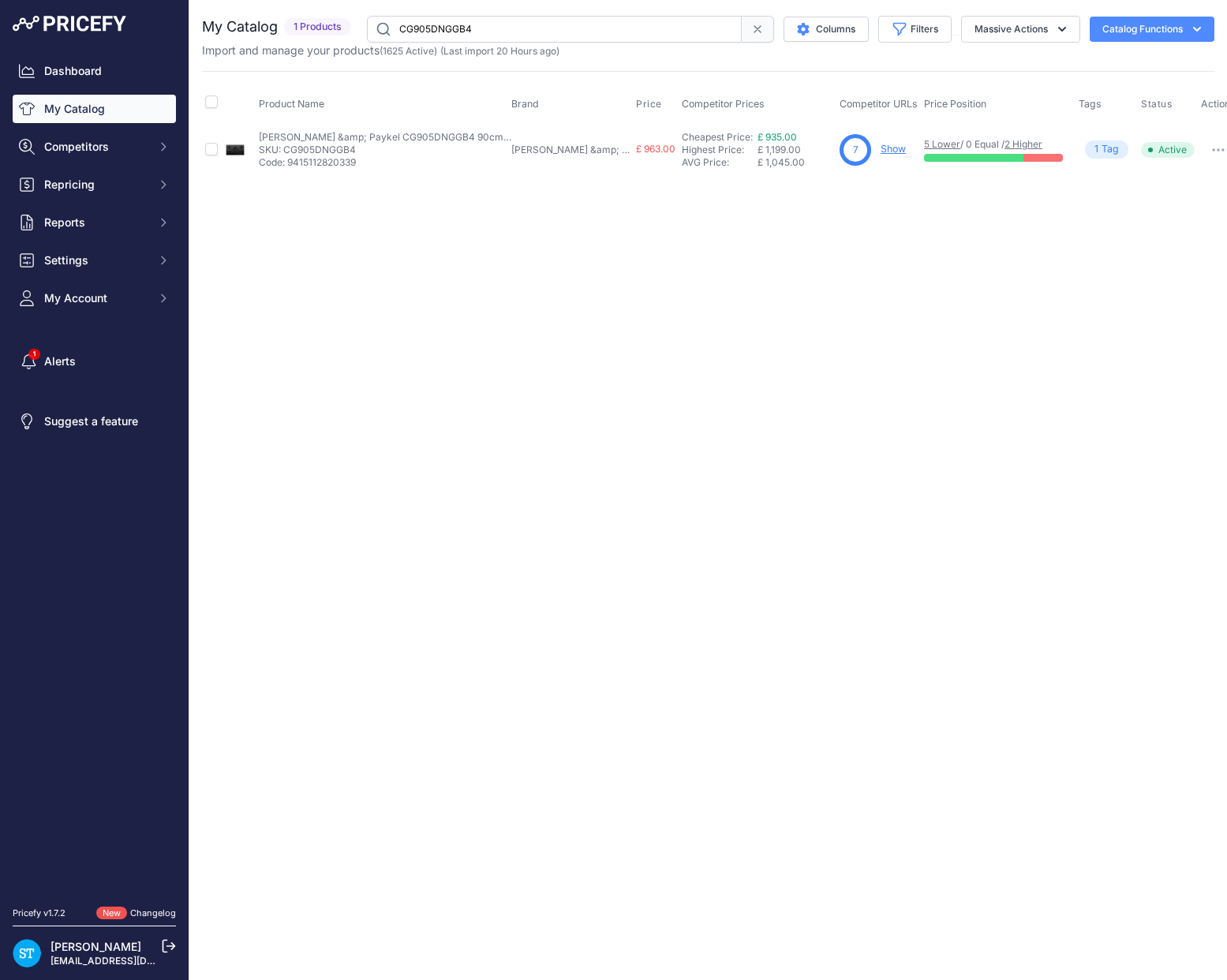
drag, startPoint x: 862, startPoint y: 242, endPoint x: 876, endPoint y: 170, distance: 73.3
click at [862, 241] on div "Close You are not connected to the internet." at bounding box center [708, 490] width 1037 height 980
drag, startPoint x: 861, startPoint y: 141, endPoint x: 850, endPoint y: 132, distance: 14.2
click at [881, 142] on p "Show" at bounding box center [893, 149] width 25 height 15
click at [881, 148] on link "Show" at bounding box center [893, 148] width 25 height 12
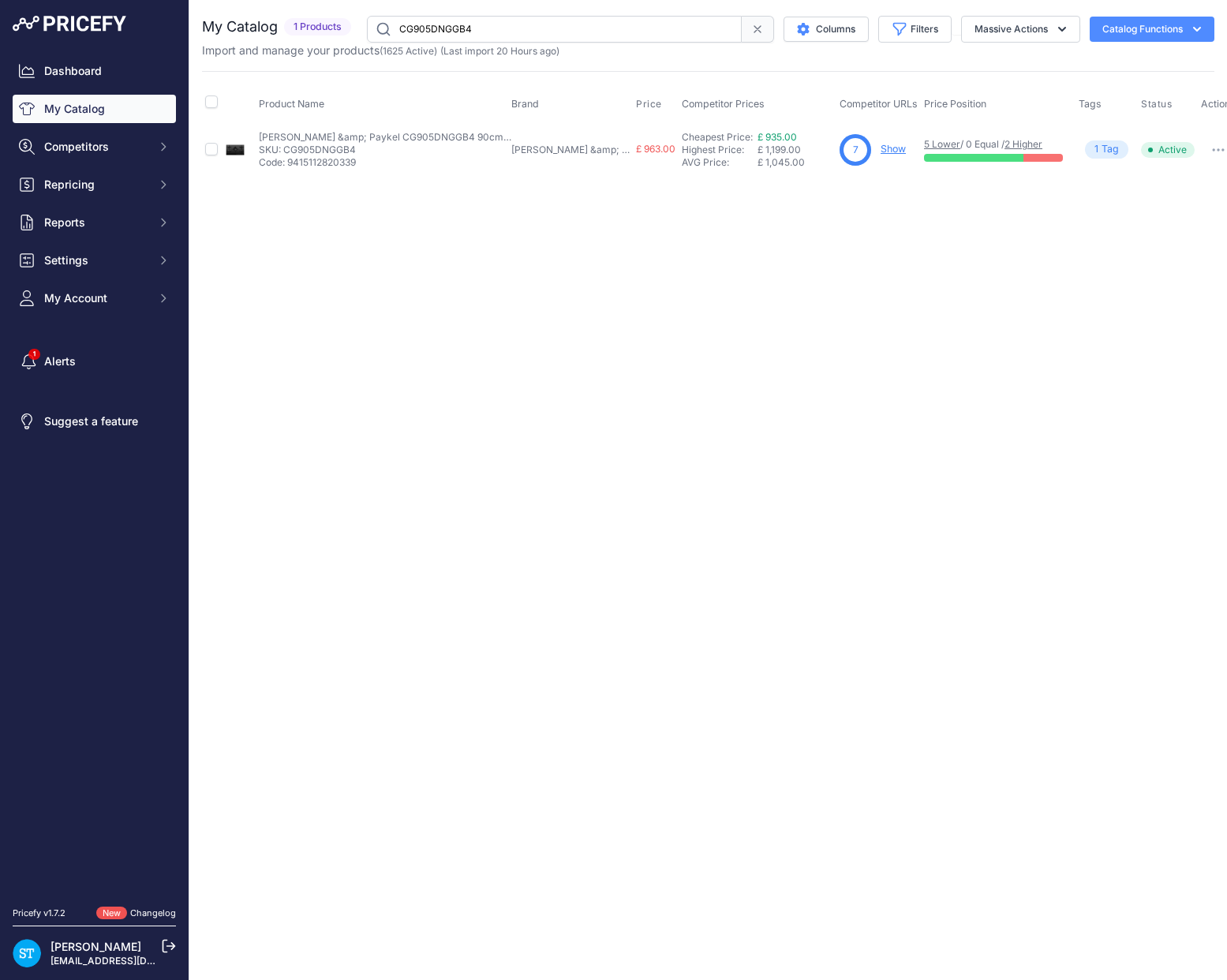
click at [450, 30] on input "CG905DNGGB4" at bounding box center [554, 29] width 375 height 27
paste input "3"
click at [644, 314] on div "Close You are not connected to the internet." at bounding box center [708, 490] width 1037 height 980
click at [879, 148] on link "Show" at bounding box center [892, 148] width 25 height 12
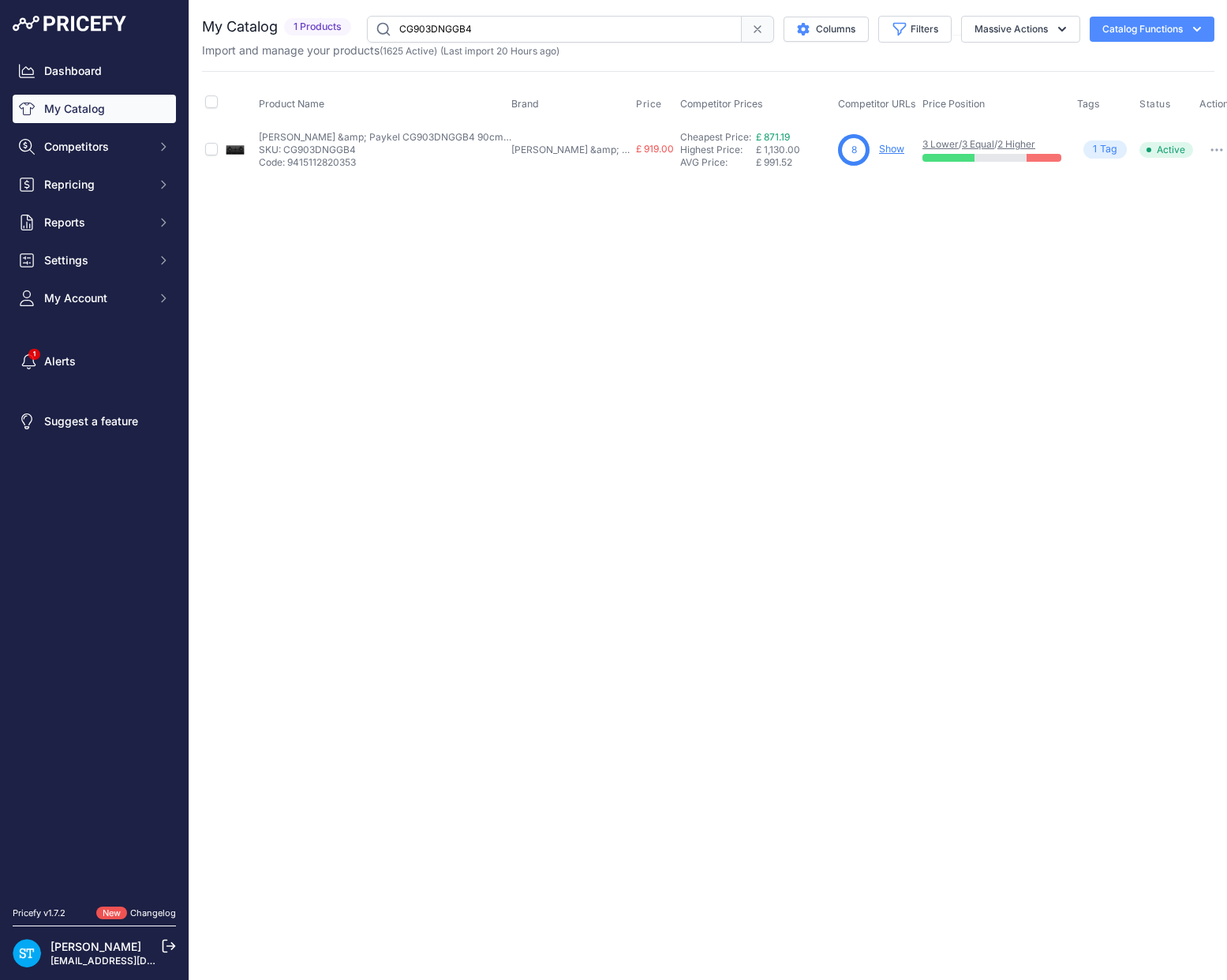
click at [533, 333] on div "Close You are not connected to the internet." at bounding box center [708, 490] width 1037 height 980
click at [439, 35] on input "CG903DNGGB4" at bounding box center [554, 29] width 375 height 27
paste input "604"
click at [750, 265] on div "Close You are not connected to the internet." at bounding box center [708, 490] width 1037 height 980
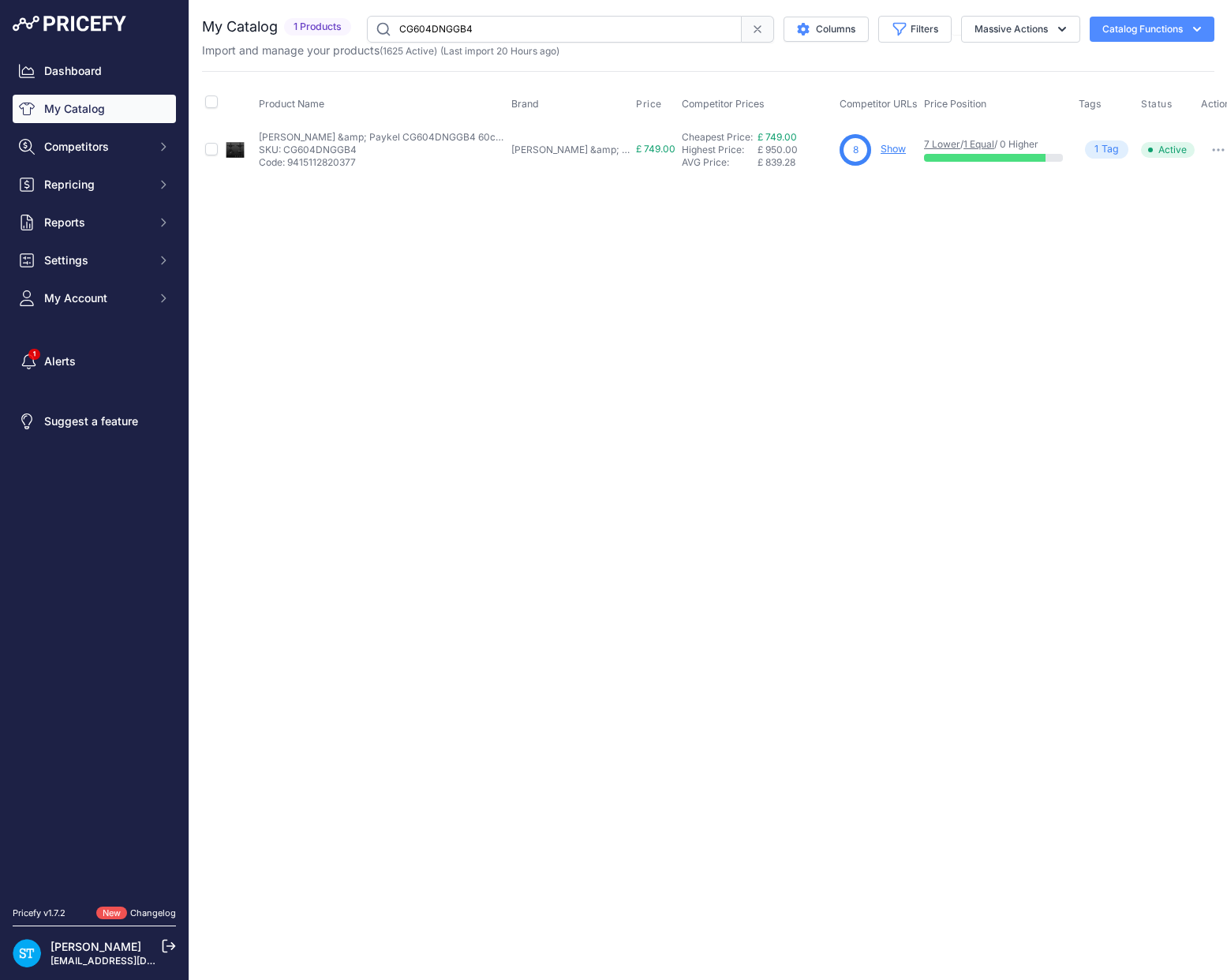
click at [881, 151] on link "Show" at bounding box center [893, 148] width 25 height 12
click at [881, 148] on link "Show" at bounding box center [893, 148] width 25 height 12
click at [434, 33] on input "CG604DNGGB4" at bounding box center [554, 29] width 375 height 27
paste input "3"
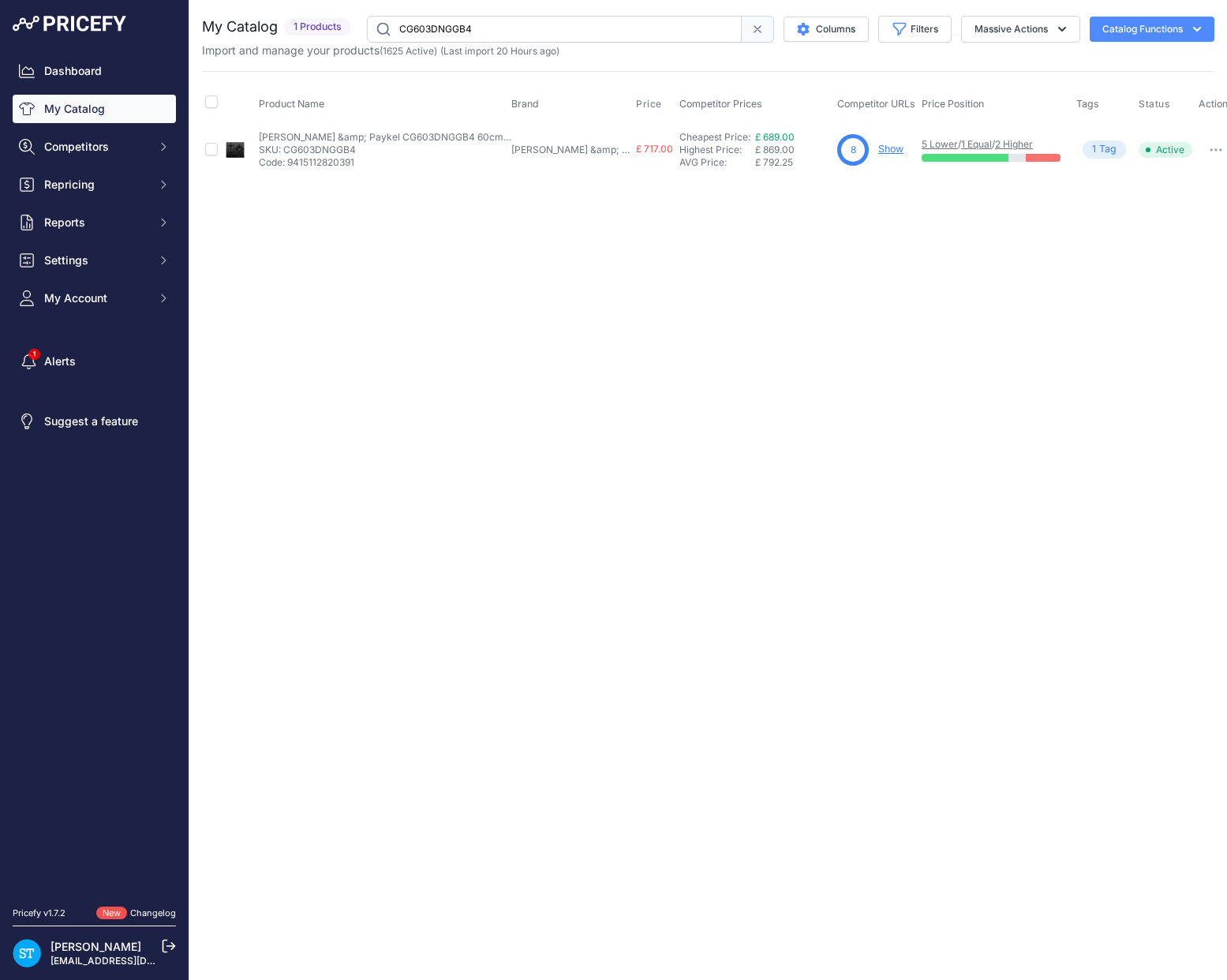
click at [829, 272] on div "Close You are not connected to the internet." at bounding box center [708, 490] width 1037 height 980
click at [878, 147] on link "Show" at bounding box center [891, 148] width 25 height 12
click at [455, 30] on input "CG603DNGGB4" at bounding box center [554, 29] width 375 height 27
paste input "451"
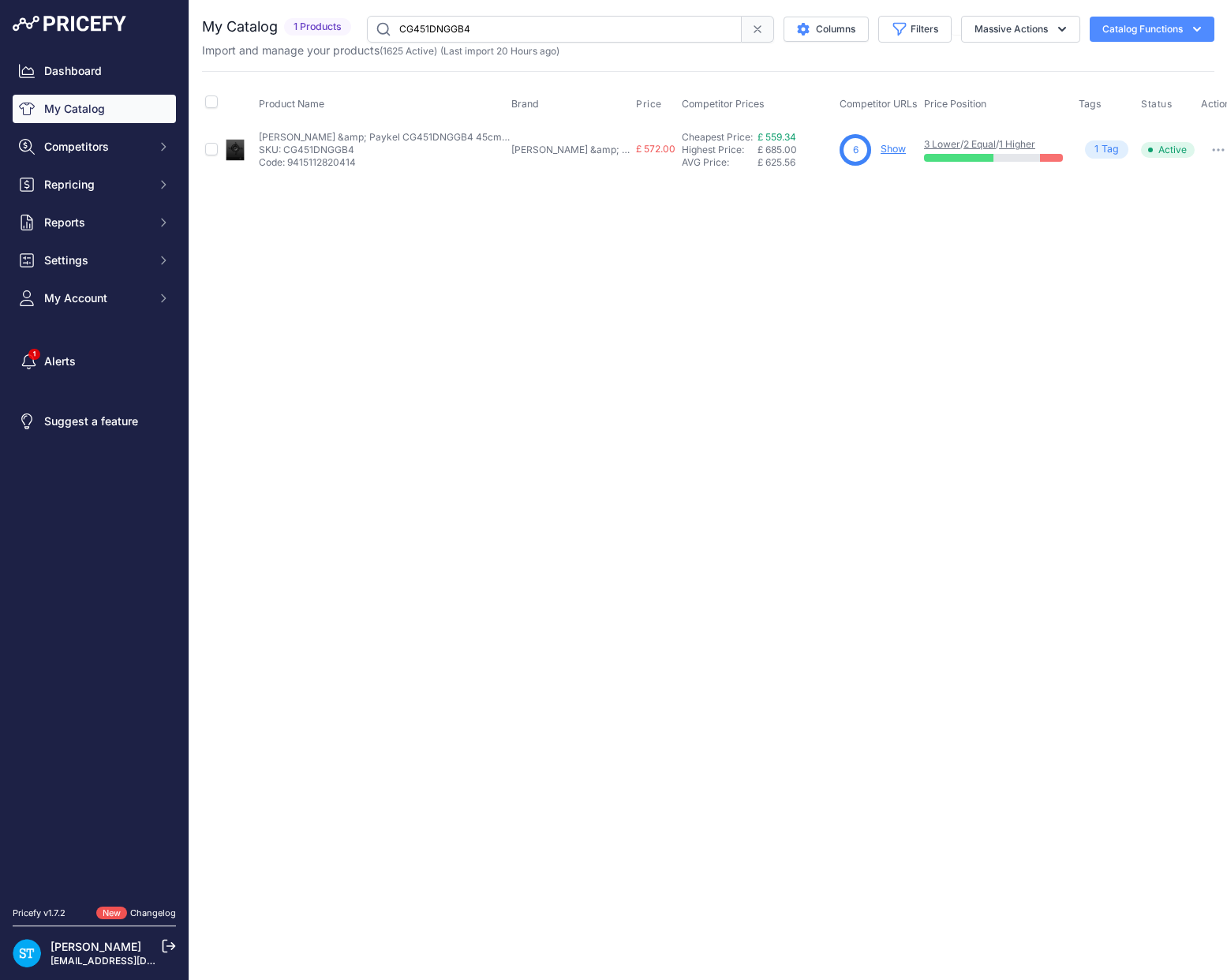
click at [673, 213] on div "Close You are not connected to the internet." at bounding box center [708, 490] width 1037 height 980
click at [881, 148] on link "Show" at bounding box center [893, 148] width 25 height 12
click at [447, 27] on input "CG451DNGGB4" at bounding box center [554, 29] width 375 height 27
paste input "905DNGX1"
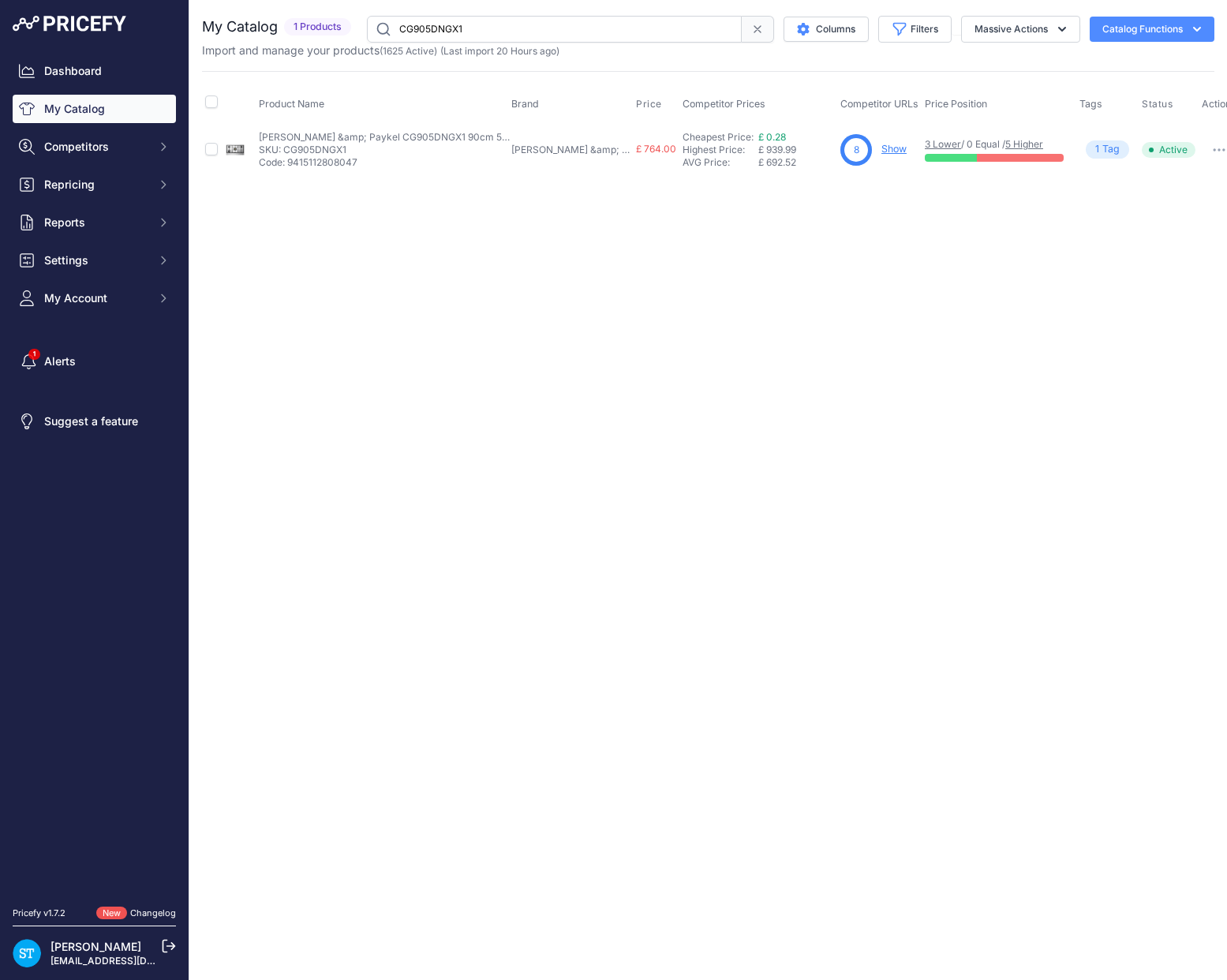
drag, startPoint x: 734, startPoint y: 253, endPoint x: 788, endPoint y: 194, distance: 80.0
click at [734, 253] on div "Close You are not connected to the internet." at bounding box center [708, 490] width 1037 height 980
click at [881, 150] on link "Show" at bounding box center [894, 148] width 25 height 12
click at [448, 29] on input "CG905DNGX1" at bounding box center [554, 29] width 375 height 27
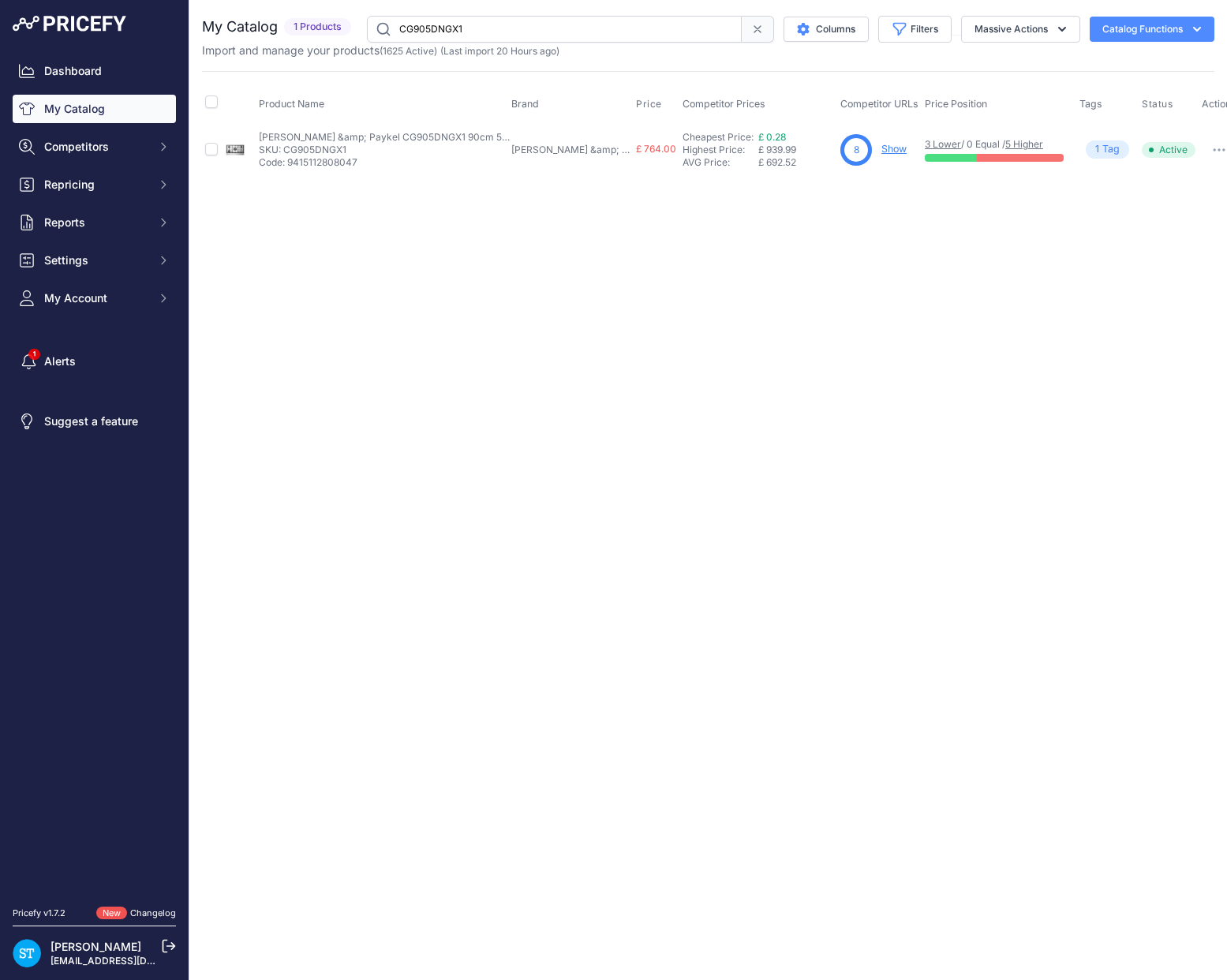
paste input "604"
click at [879, 151] on link "Show" at bounding box center [892, 148] width 25 height 12
click at [440, 28] on input "CG604DNGX1" at bounding box center [554, 29] width 375 height 27
paste input "HP60IHCB4"
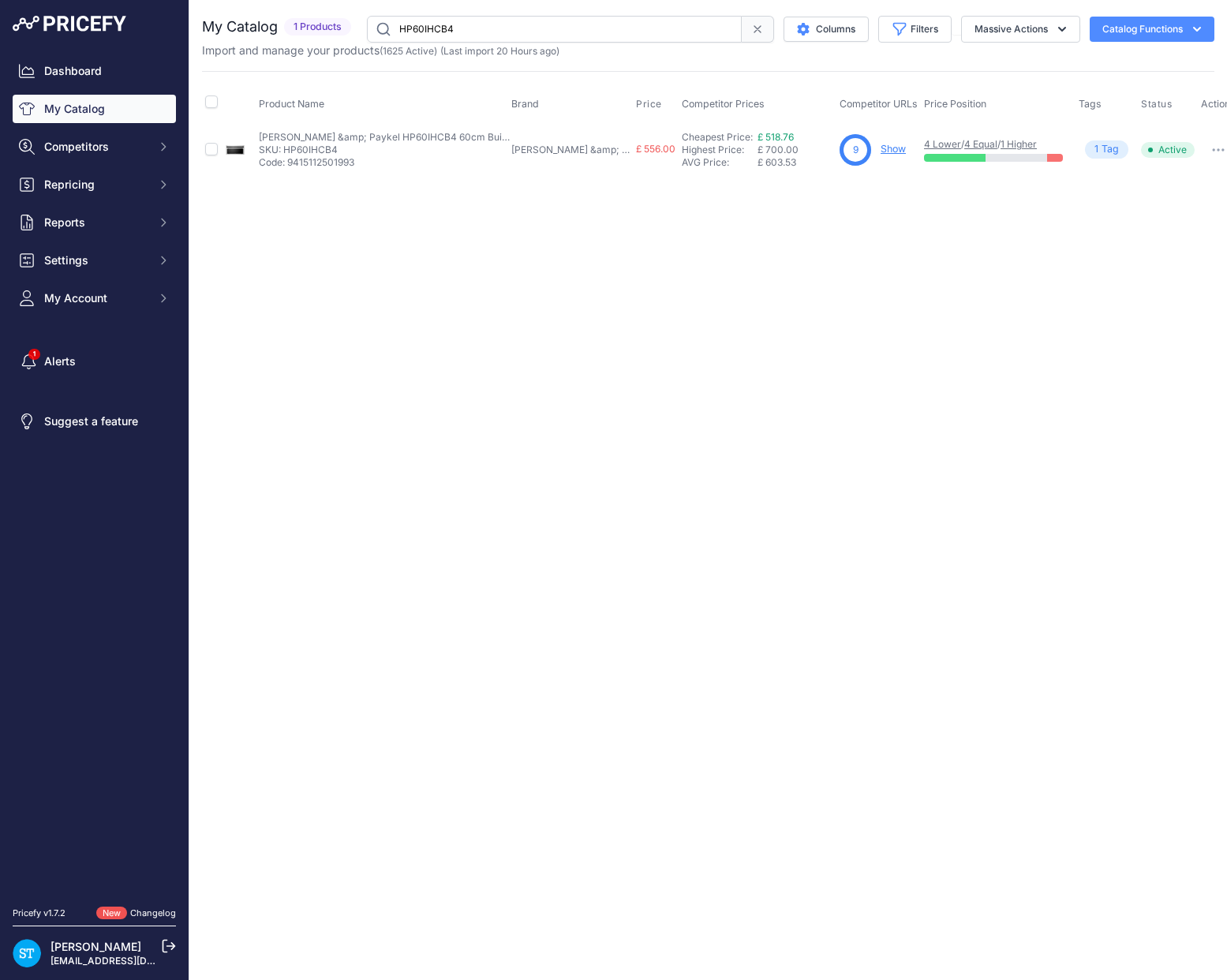
click at [637, 354] on div "Close You are not connected to the internet." at bounding box center [708, 490] width 1037 height 980
click at [881, 143] on link "Show" at bounding box center [893, 148] width 25 height 12
click at [450, 34] on input "HP60IHCB4" at bounding box center [554, 29] width 375 height 27
paste input "9"
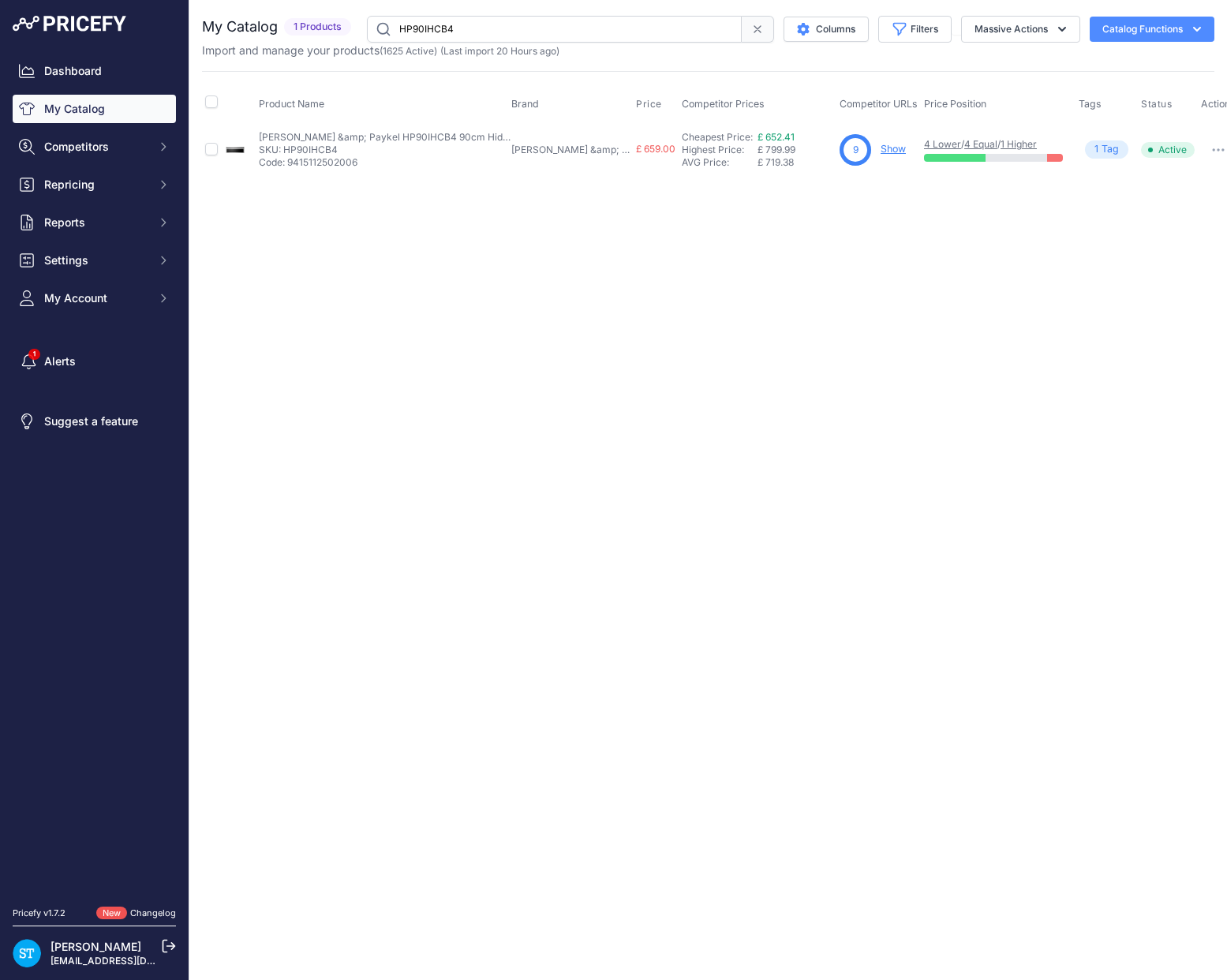
drag, startPoint x: 805, startPoint y: 193, endPoint x: 875, endPoint y: 169, distance: 74.0
click at [808, 193] on div "Close You are not connected to the internet." at bounding box center [708, 490] width 1037 height 980
click at [881, 146] on link "Show" at bounding box center [893, 148] width 25 height 12
click at [424, 27] on input "HP90IHCB4" at bounding box center [554, 29] width 375 height 27
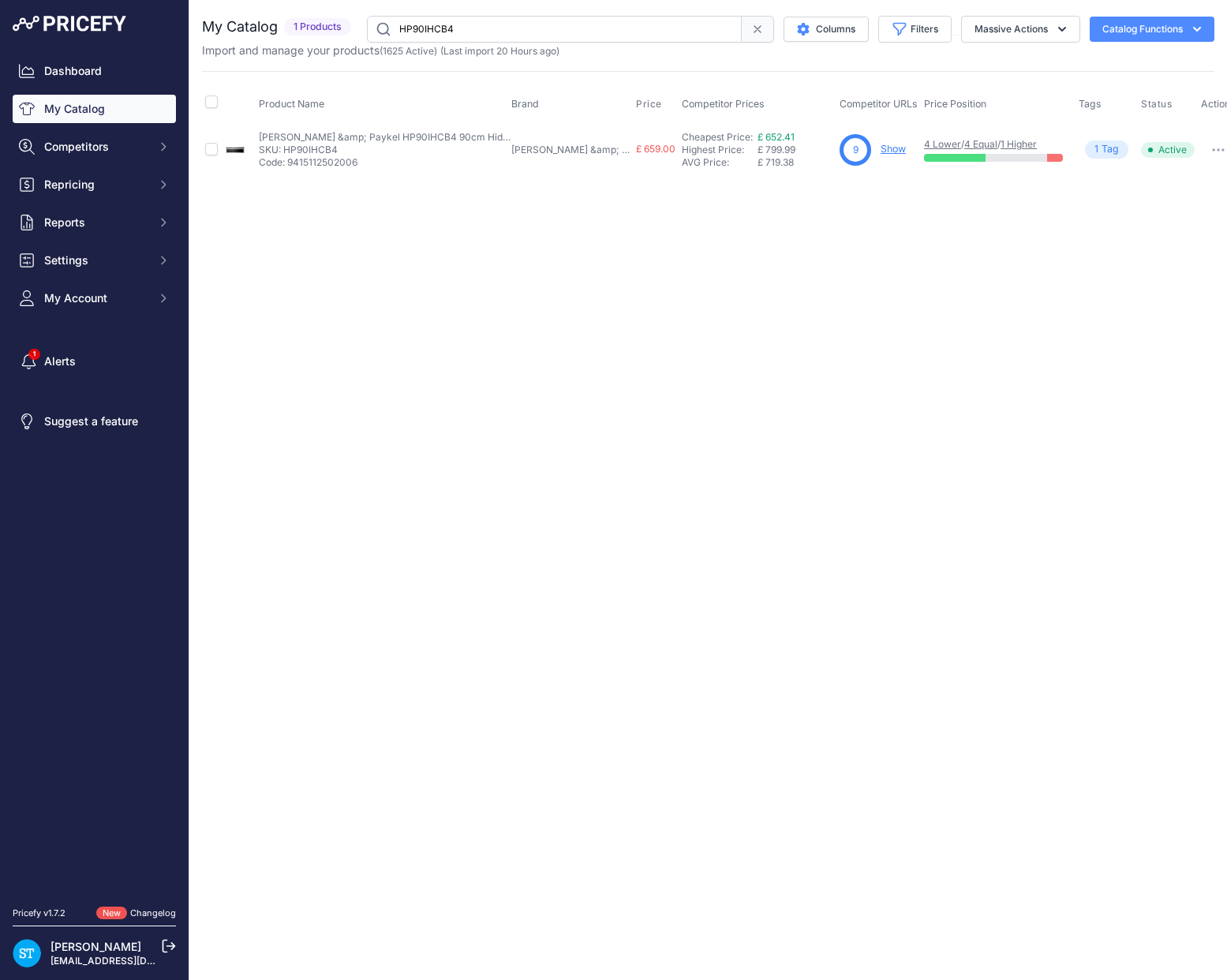
paste input "C90BCX"
click at [880, 144] on link "Show" at bounding box center [892, 148] width 25 height 12
click at [439, 19] on input "HC90BCXB4" at bounding box center [554, 29] width 375 height 27
paste input "B"
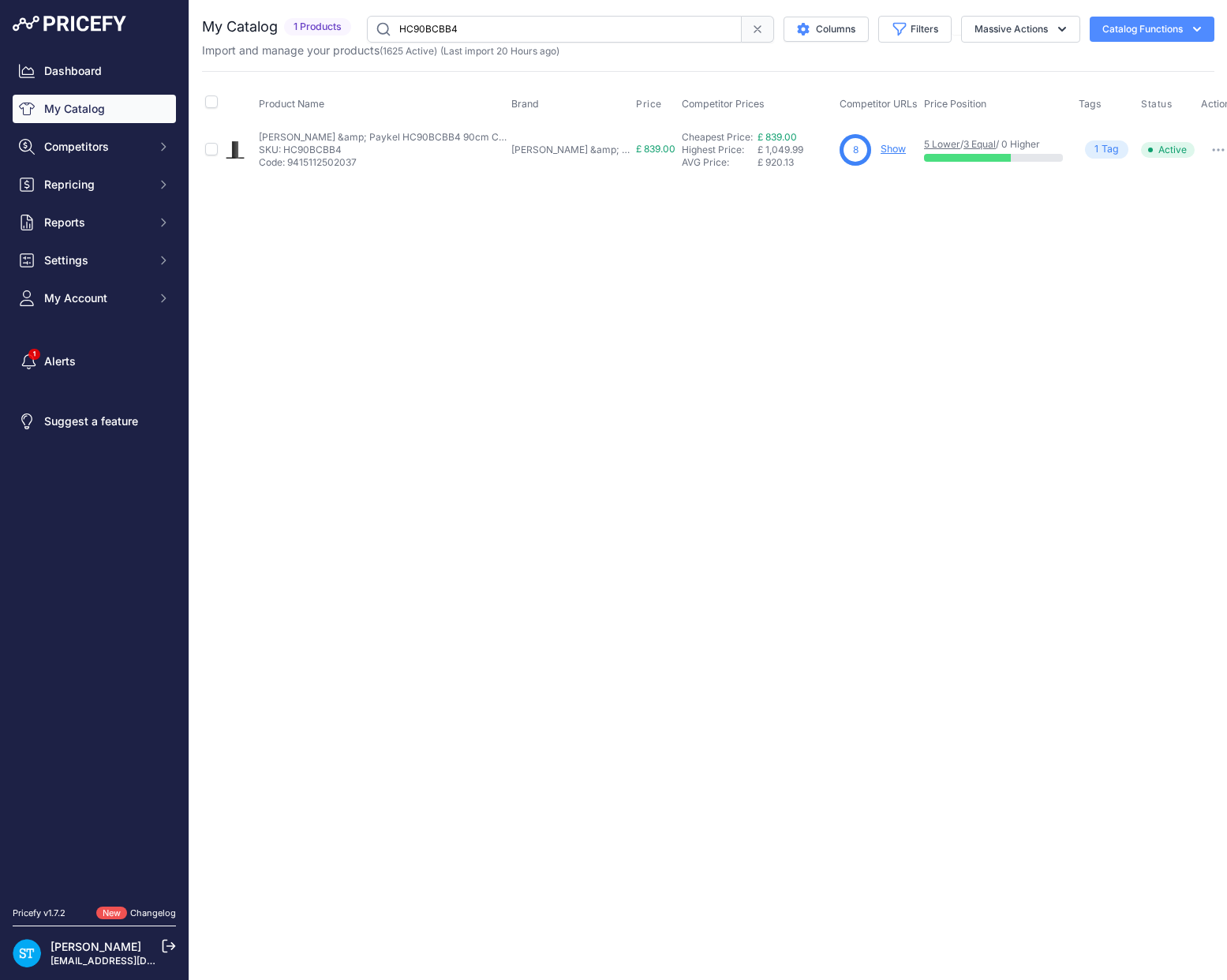
drag, startPoint x: 779, startPoint y: 266, endPoint x: 863, endPoint y: 212, distance: 99.9
click at [796, 256] on div "Close You are not connected to the internet." at bounding box center [708, 490] width 1037 height 980
click at [881, 151] on link "Show" at bounding box center [893, 148] width 25 height 12
click at [441, 29] on input "HC90BCBB4" at bounding box center [554, 29] width 375 height 27
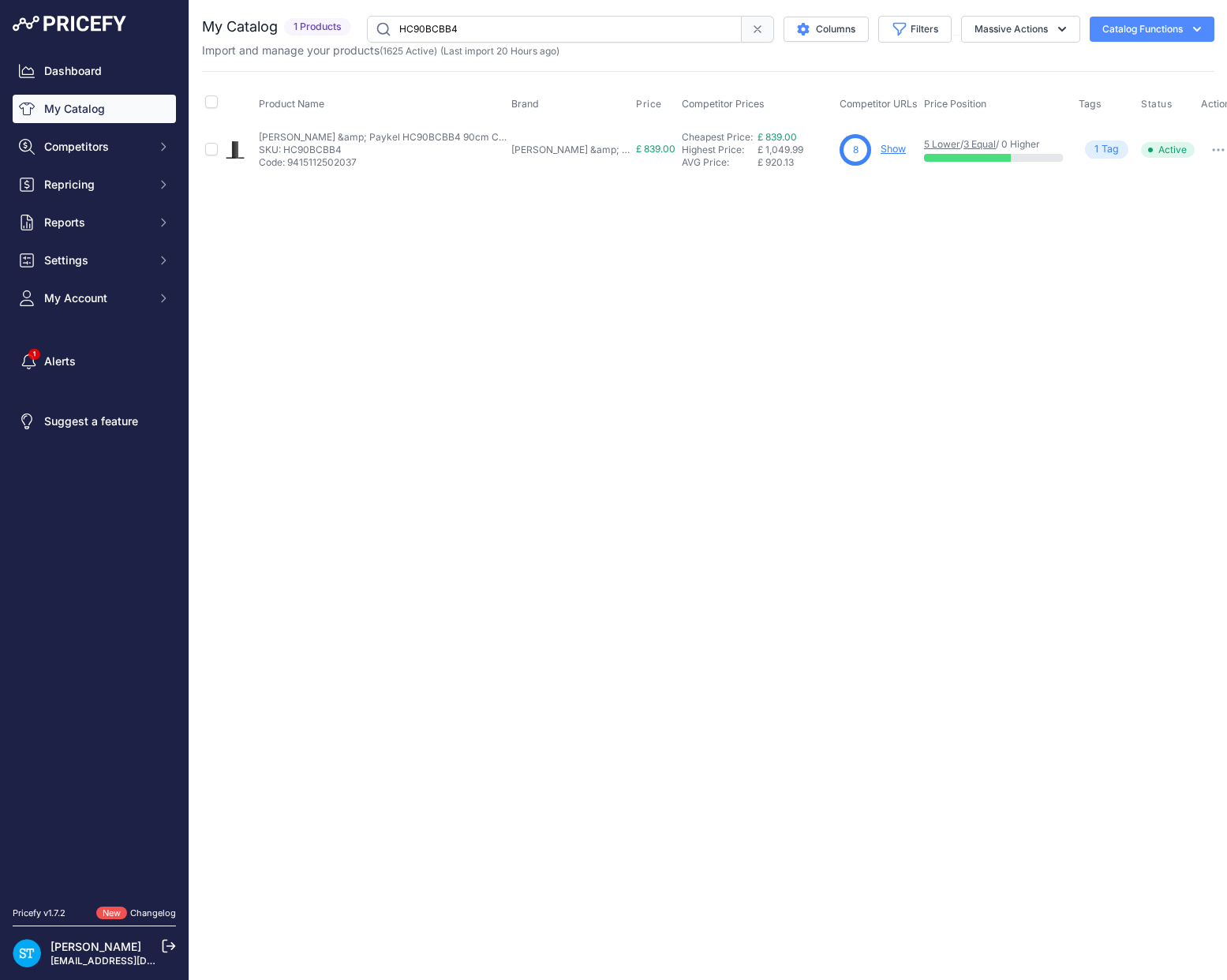
paste input "OR90SCI6B1"
click at [835, 200] on div "Close You are not connected to the internet." at bounding box center [708, 490] width 1037 height 980
click at [889, 145] on link "Show" at bounding box center [902, 148] width 25 height 12
click at [432, 32] on input "OR90SCI6B1" at bounding box center [554, 29] width 375 height 27
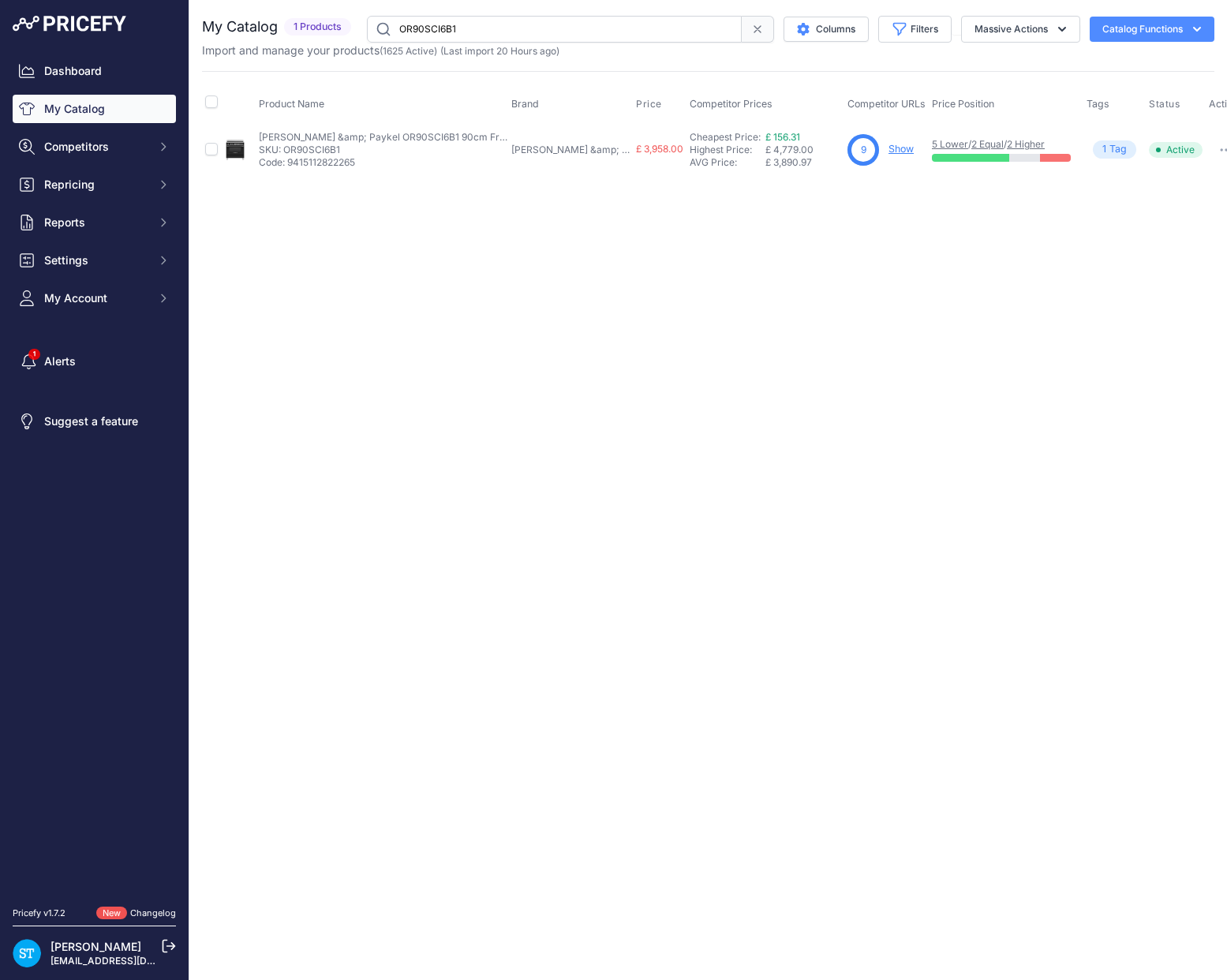
paste input "DI6X"
click at [872, 136] on div "8 Show" at bounding box center [886, 150] width 78 height 32
click at [889, 149] on link "Show" at bounding box center [902, 148] width 25 height 12
click at [689, 274] on div "Close You are not connected to the internet." at bounding box center [708, 490] width 1037 height 980
click at [437, 29] on input "OR90SDI6X1" at bounding box center [554, 29] width 375 height 27
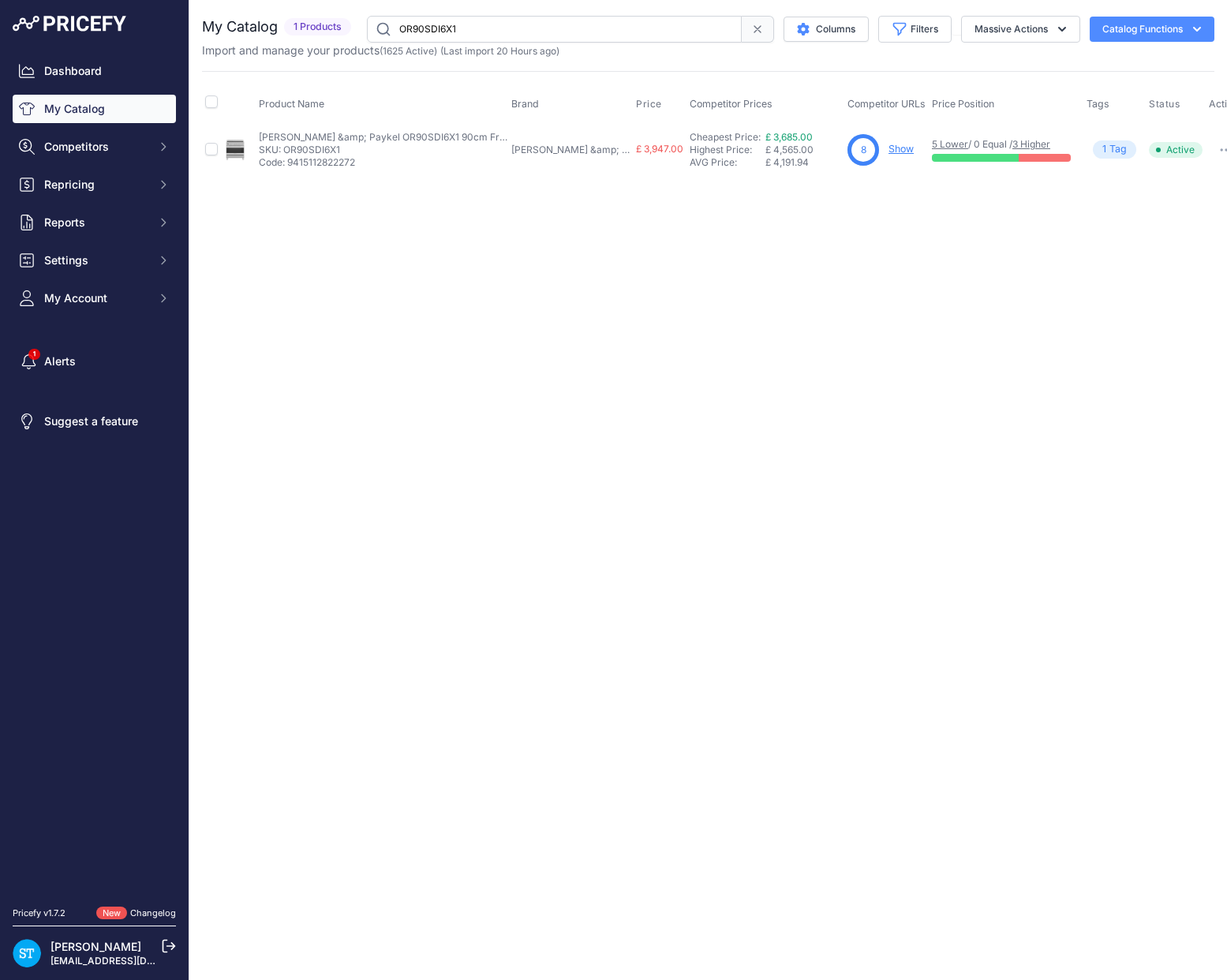
click at [437, 29] on input "OR90SDI6X1" at bounding box center [554, 29] width 375 height 27
paste input "CG6B"
click at [618, 330] on div "Close You are not connected to the internet." at bounding box center [708, 490] width 1037 height 980
click at [889, 154] on p "Show" at bounding box center [902, 149] width 25 height 15
click at [889, 143] on link "Show" at bounding box center [902, 148] width 25 height 12
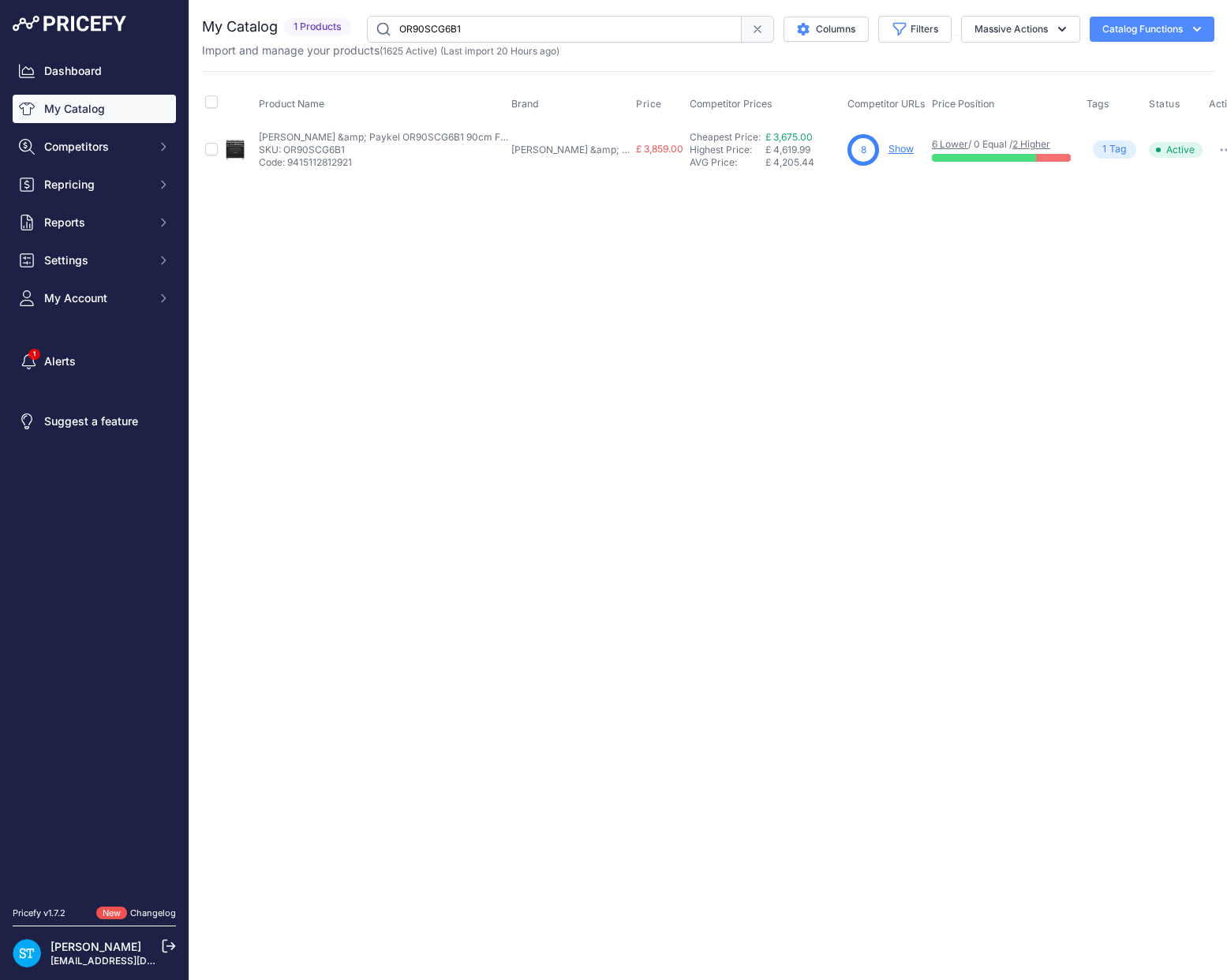
click at [441, 34] on input "OR90SCG6B1" at bounding box center [554, 29] width 375 height 27
paste input "DG6X"
drag, startPoint x: 756, startPoint y: 246, endPoint x: 779, endPoint y: 226, distance: 30.5
click at [764, 238] on div "Close You are not connected to the internet." at bounding box center [708, 490] width 1037 height 980
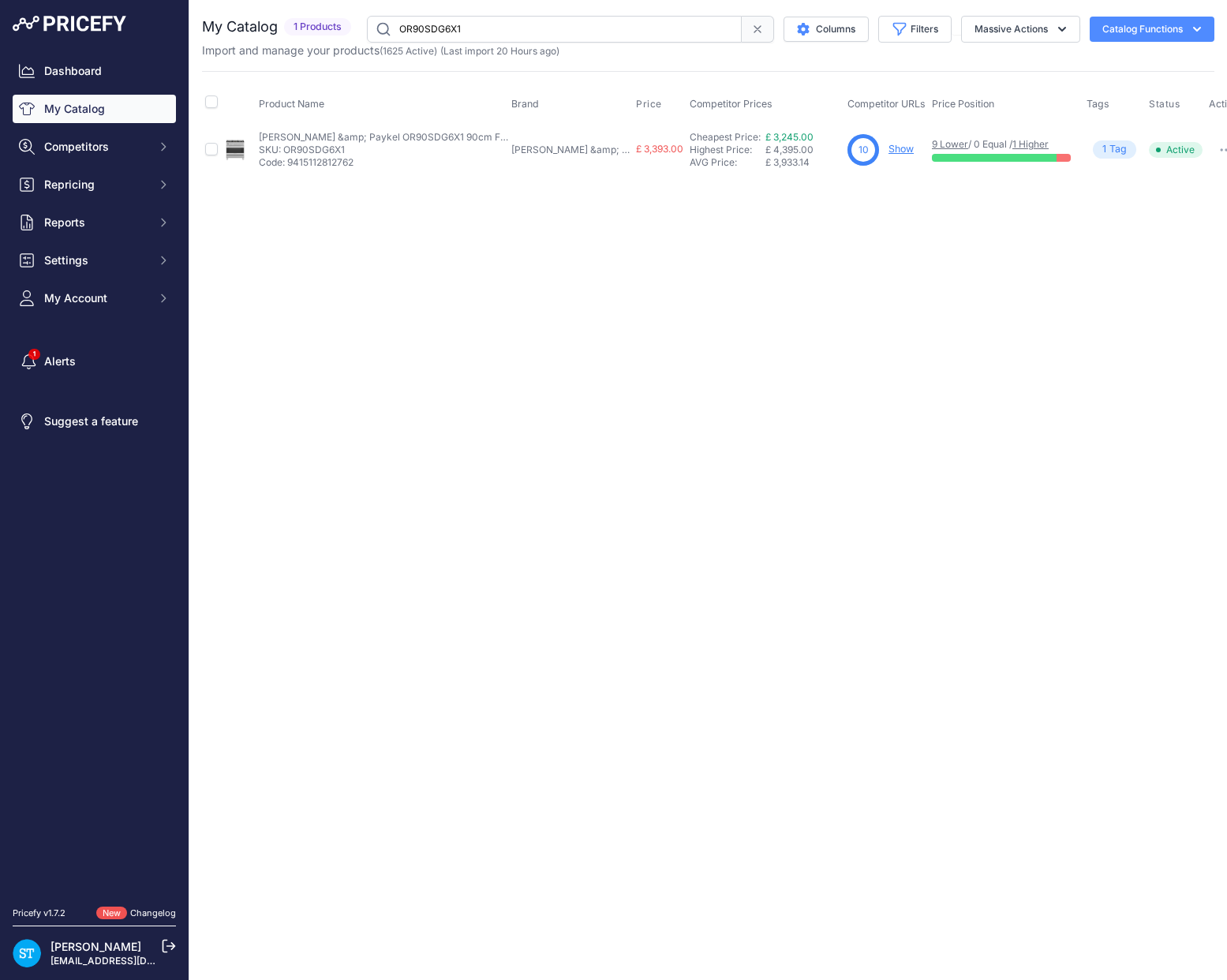
click at [889, 152] on link "Show" at bounding box center [902, 148] width 25 height 12
click at [425, 21] on input "OR90SDG6X1" at bounding box center [554, 29] width 375 height 27
paste input "CG4B"
click at [689, 240] on div "Close You are not connected to the internet." at bounding box center [708, 490] width 1037 height 980
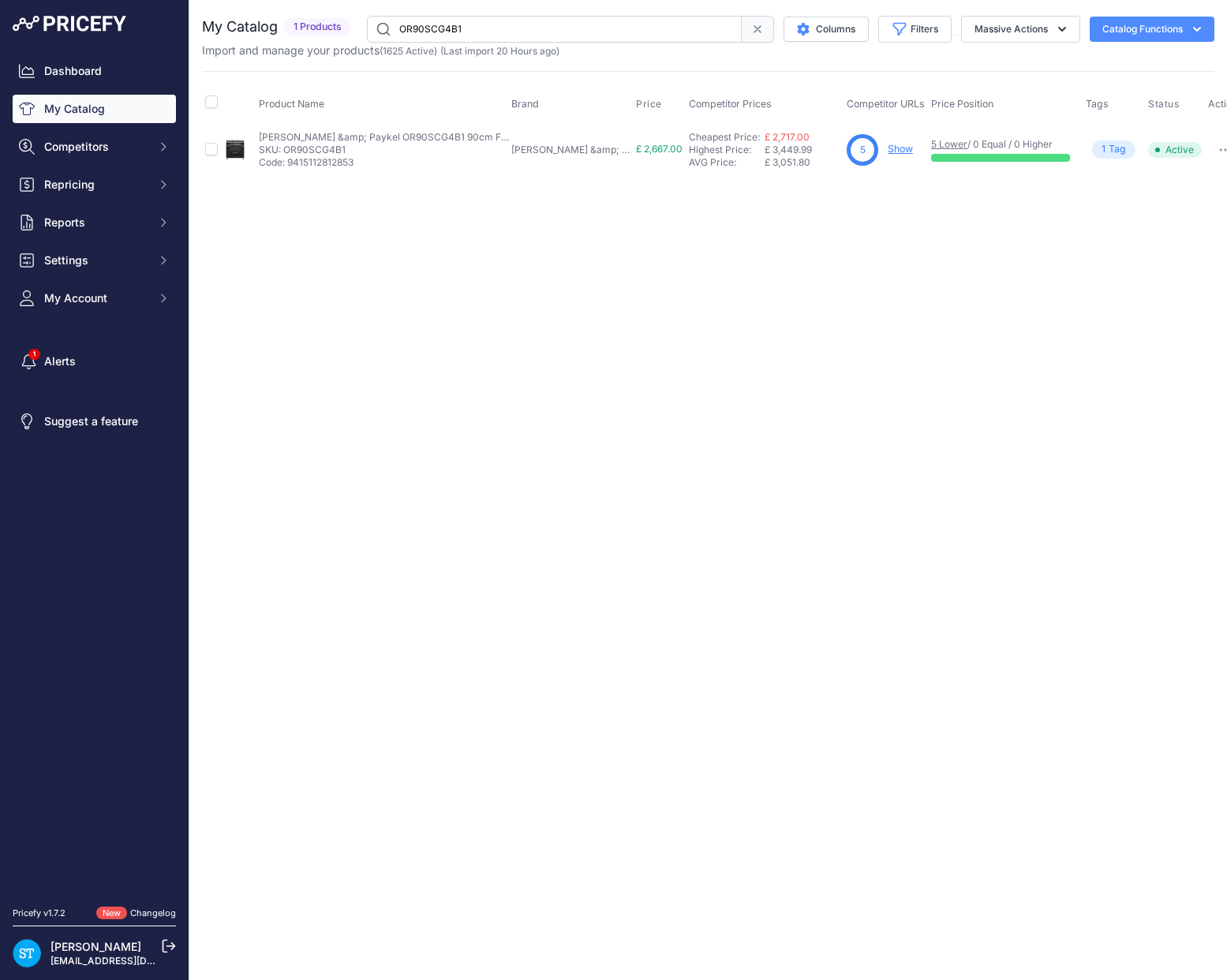
click at [888, 148] on link "Show" at bounding box center [901, 148] width 25 height 12
click at [434, 29] on input "OR90SCG4B1" at bounding box center [554, 29] width 375 height 27
click at [434, 29] on input "OR90SCG4B1" at bounding box center [554, 29] width 375 height 27
paste input "DG4X"
click at [760, 340] on div "Close You are not connected to the internet." at bounding box center [708, 490] width 1037 height 980
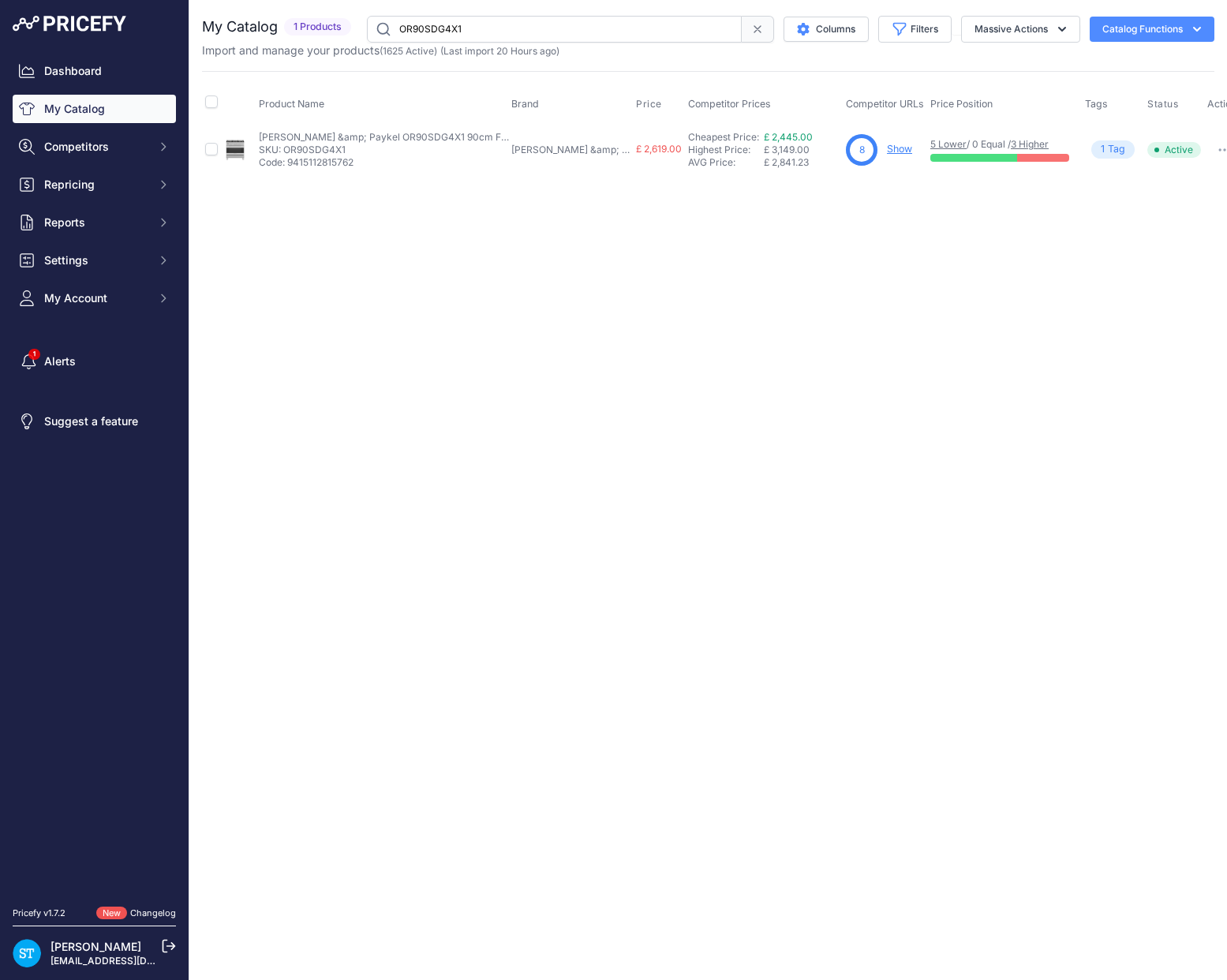
click at [887, 148] on link "Show" at bounding box center [900, 148] width 25 height 12
click at [435, 16] on input "OR90SDG4X1" at bounding box center [554, 29] width 375 height 27
paste input "L7DBGF"
click at [684, 295] on div "Close You are not connected to the internet." at bounding box center [708, 490] width 1037 height 980
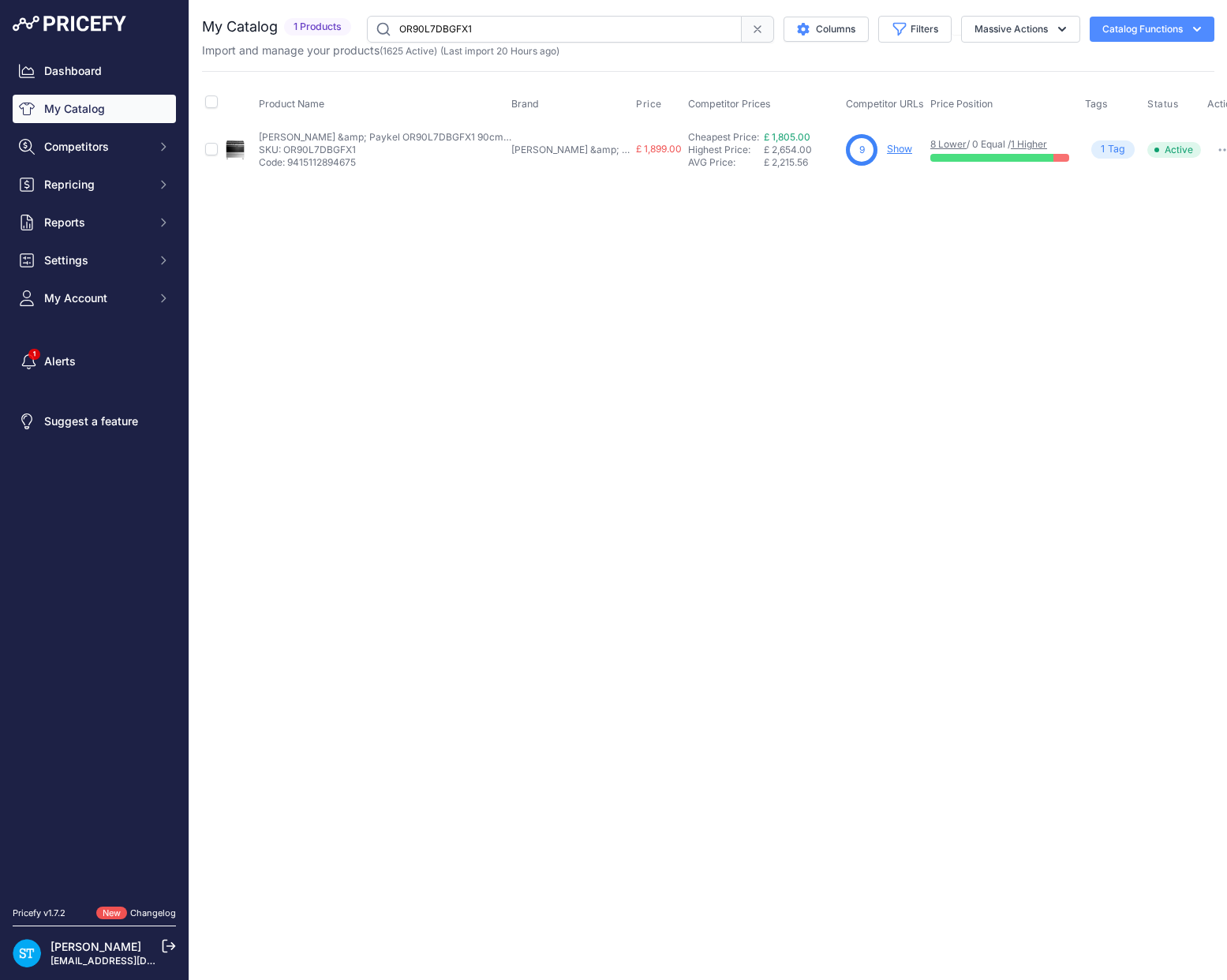
click at [445, 20] on input "OR90L7DBGFX1" at bounding box center [554, 29] width 375 height 27
paste input "RF500QNU"
click at [757, 190] on div "Close You are not connected to the internet." at bounding box center [708, 490] width 1037 height 980
click at [887, 151] on link "Show" at bounding box center [900, 148] width 25 height 12
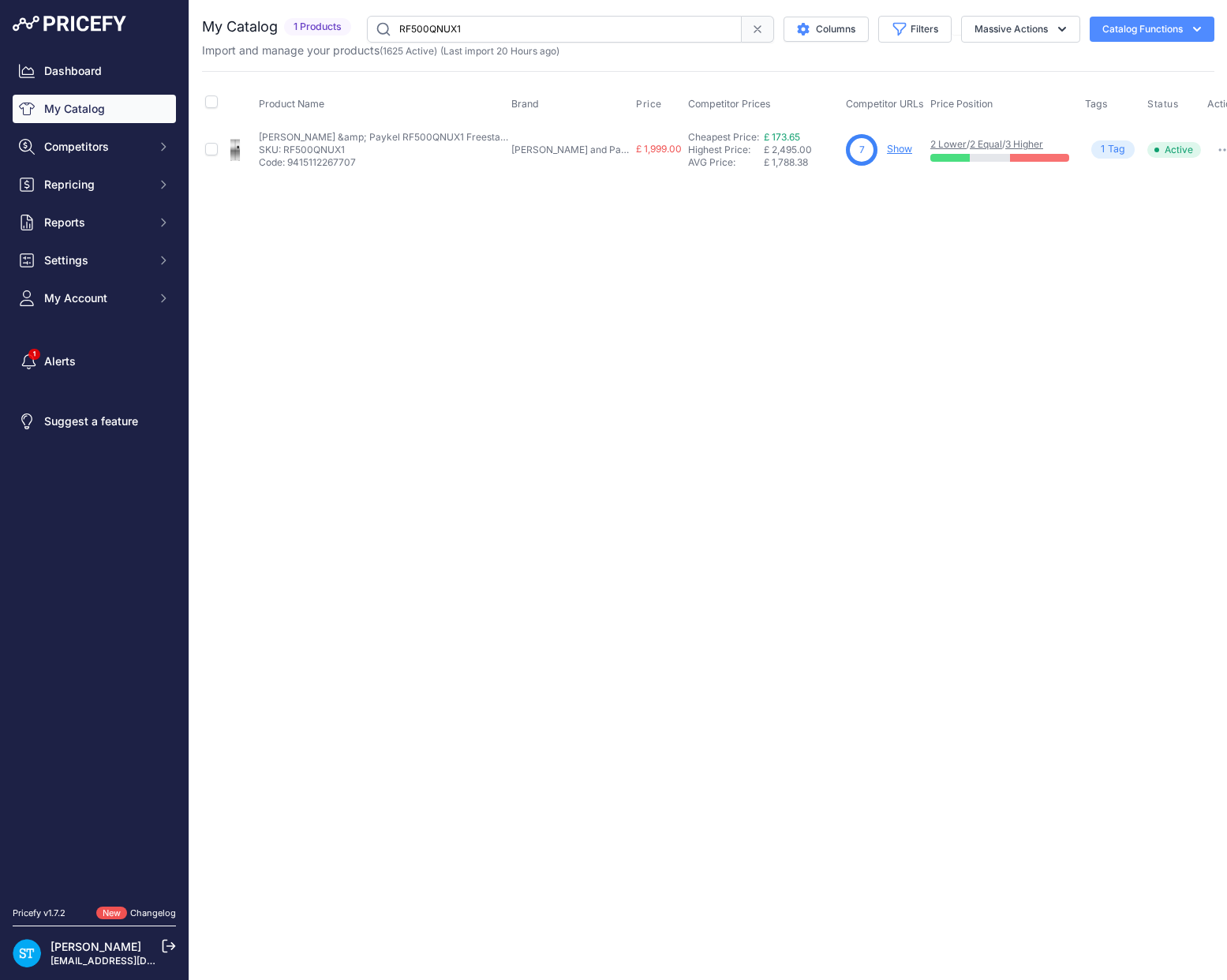
click at [449, 27] on input "RF500QNUX1" at bounding box center [554, 29] width 375 height 27
paste input "40ANUX6"
drag, startPoint x: 815, startPoint y: 267, endPoint x: 843, endPoint y: 215, distance: 59.1
click at [820, 262] on div "Close You are not connected to the internet." at bounding box center [708, 490] width 1037 height 980
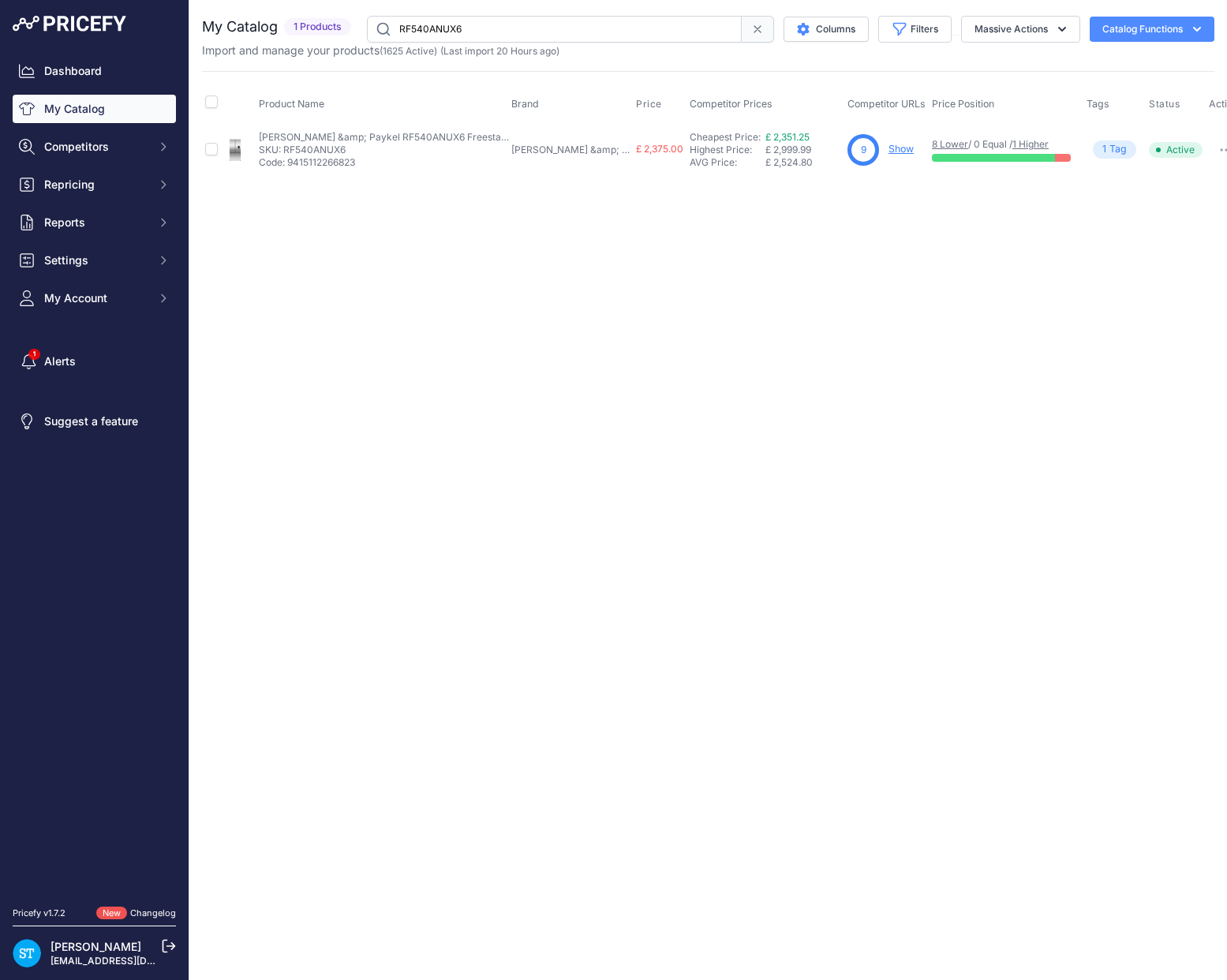
click at [889, 150] on link "Show" at bounding box center [902, 148] width 25 height 12
click at [432, 18] on input "RF540ANUX6" at bounding box center [554, 29] width 375 height 27
paste input "ZUB"
click at [785, 232] on div "Close You are not connected to the internet." at bounding box center [708, 490] width 1037 height 980
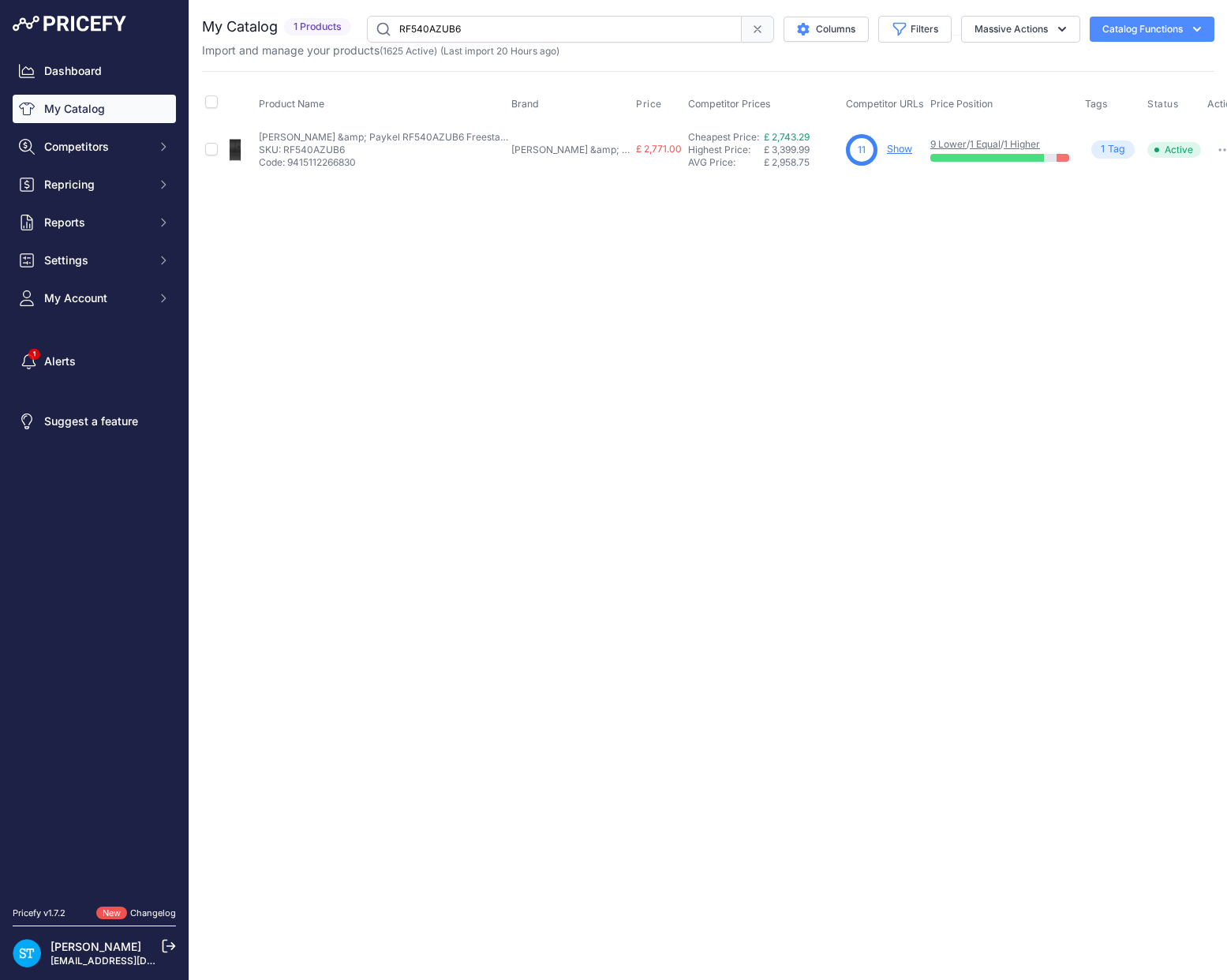
click at [887, 143] on link "Show" at bounding box center [900, 148] width 25 height 12
click at [442, 26] on input "RF540AZUB6" at bounding box center [554, 29] width 375 height 27
paste input "N"
drag, startPoint x: 864, startPoint y: 147, endPoint x: 850, endPoint y: 149, distance: 14.1
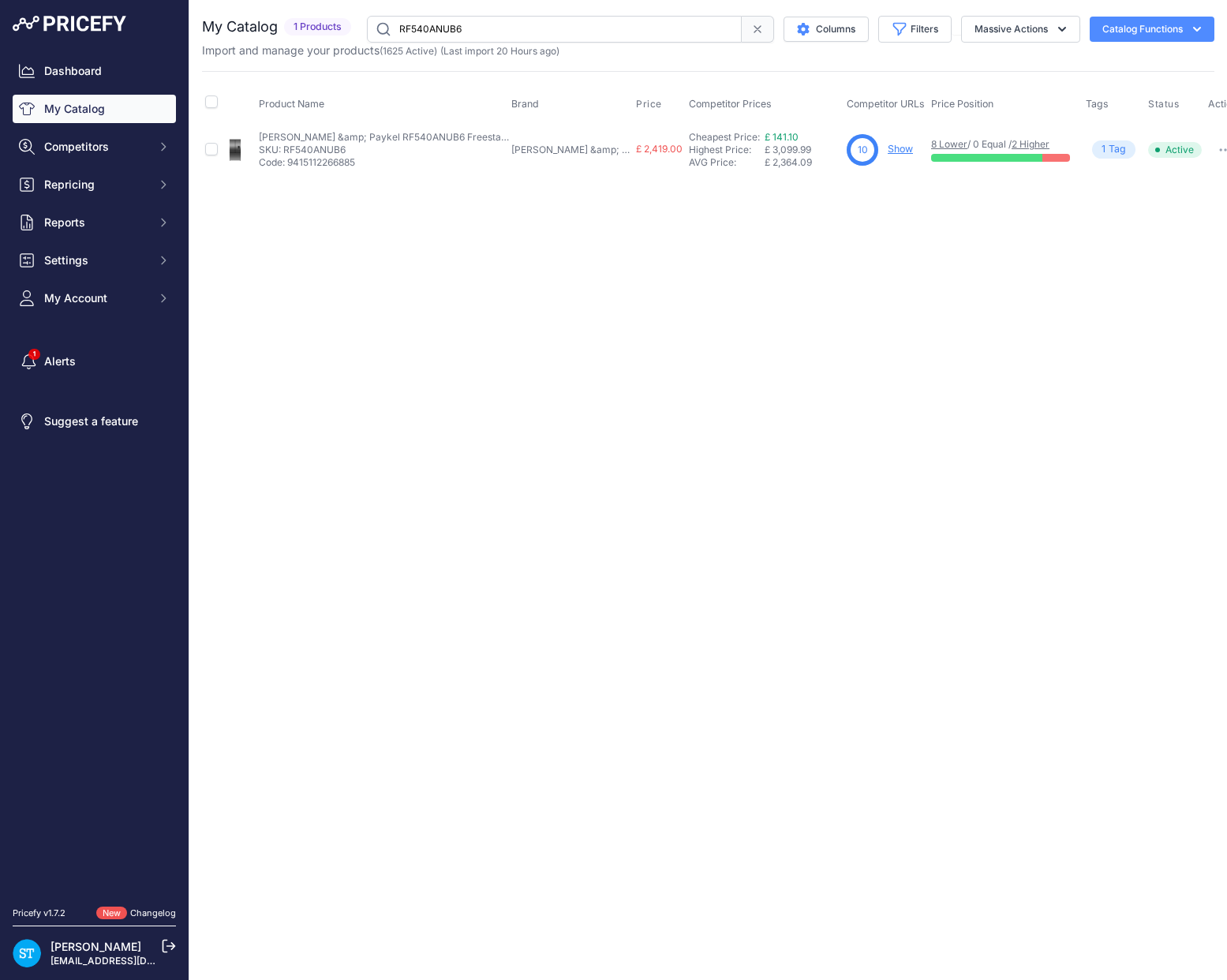
click at [888, 147] on link "Show" at bounding box center [901, 148] width 25 height 12
click at [445, 30] on input "RF540ANUB6" at bounding box center [554, 29] width 375 height 27
paste input "DUX"
click at [897, 301] on div "Close You are not connected to the internet." at bounding box center [708, 490] width 1037 height 980
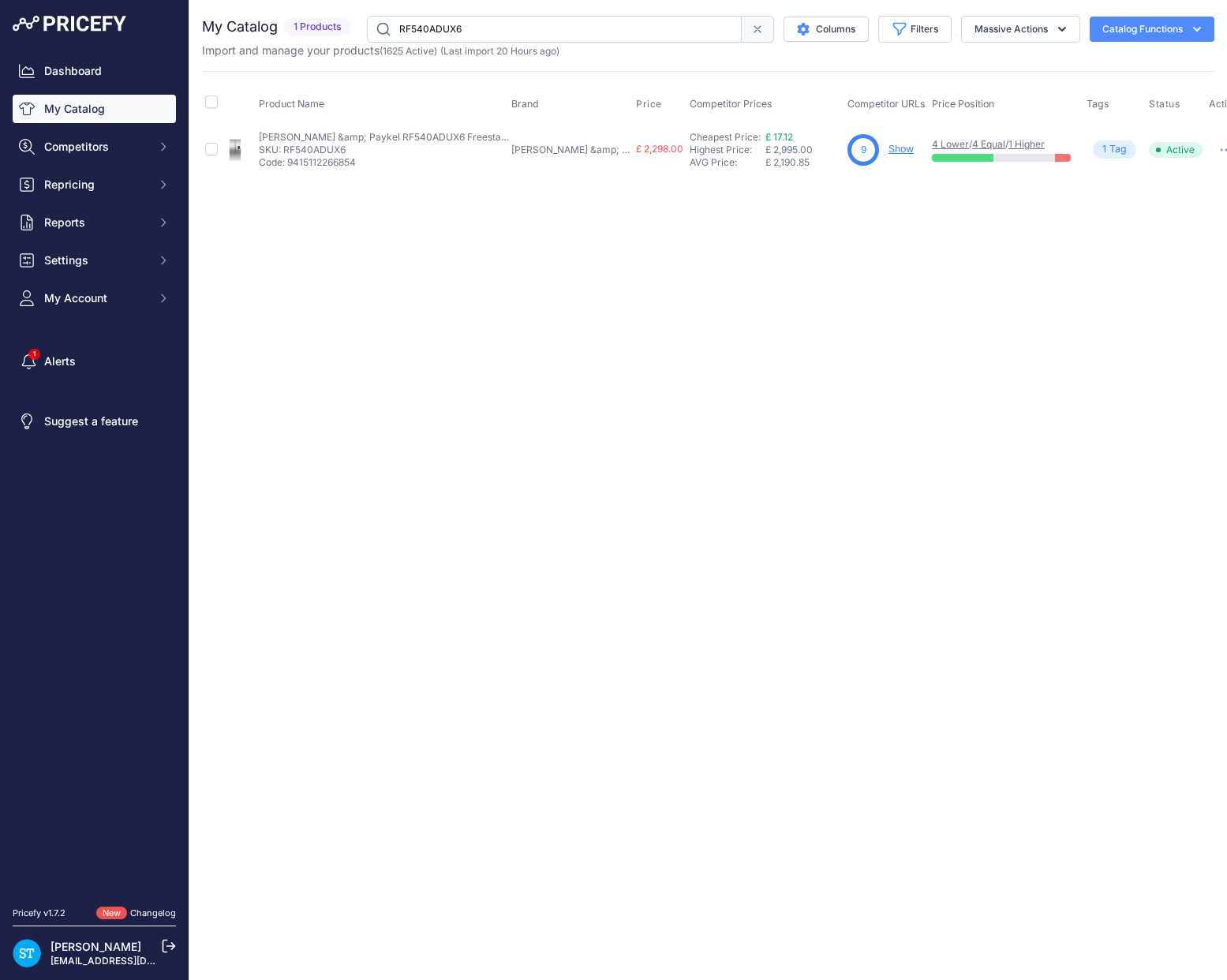
click at [889, 147] on link "Show" at bounding box center [902, 148] width 25 height 12
click at [443, 29] on input "RF540ADUX6" at bounding box center [554, 29] width 375 height 27
click at [443, 29] on input "RF540ADUX6" at bounding box center [554, 29] width 375 height 27
paste input "B7"
click at [739, 316] on div "Close You are not connected to the internet." at bounding box center [708, 490] width 1037 height 980
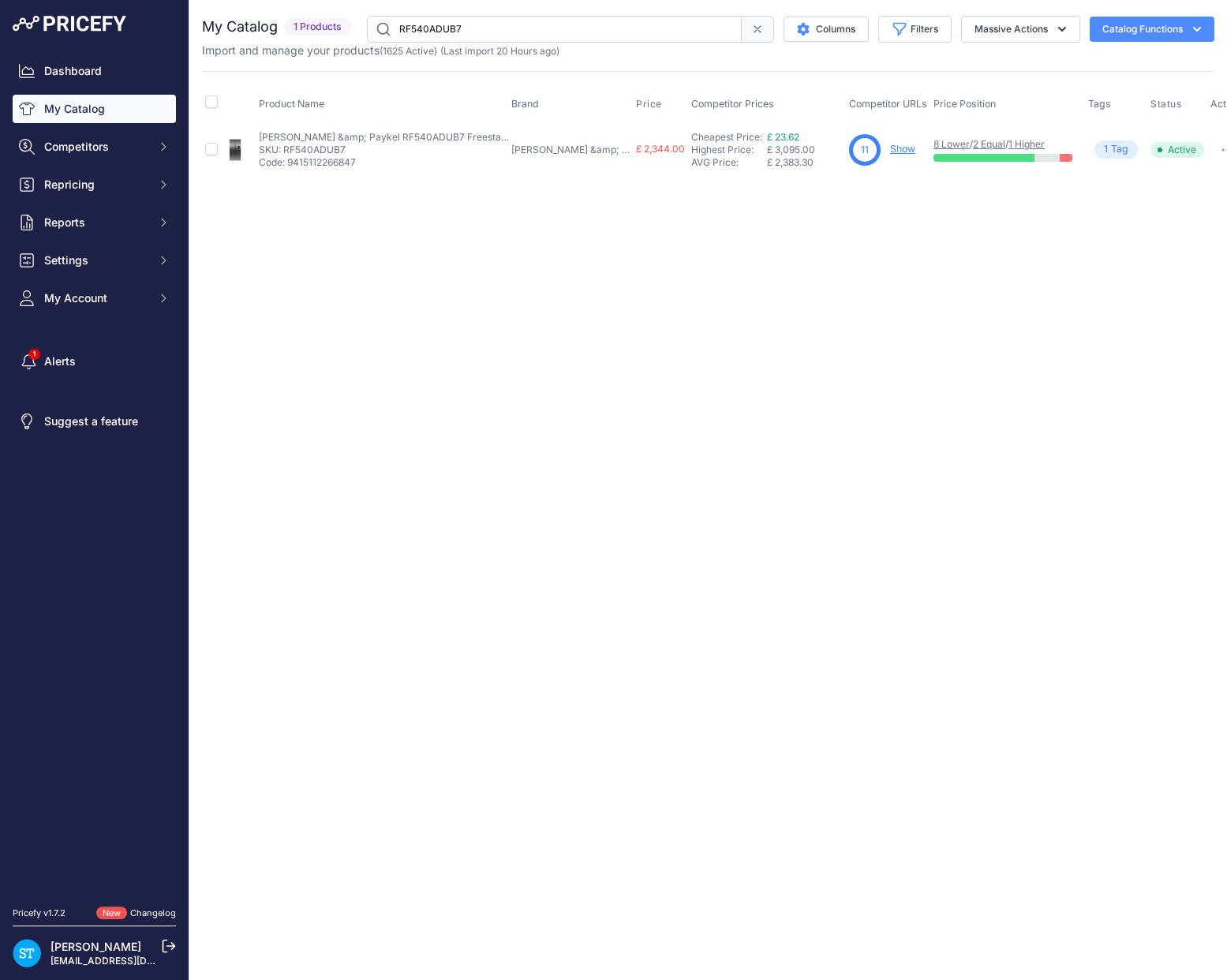
click at [891, 150] on link "Show" at bounding box center [903, 148] width 25 height 12
click at [431, 23] on input "RF540ADUB7" at bounding box center [554, 29] width 375 height 27
paste input "610ADJX"
drag, startPoint x: 783, startPoint y: 272, endPoint x: 862, endPoint y: 184, distance: 118.3
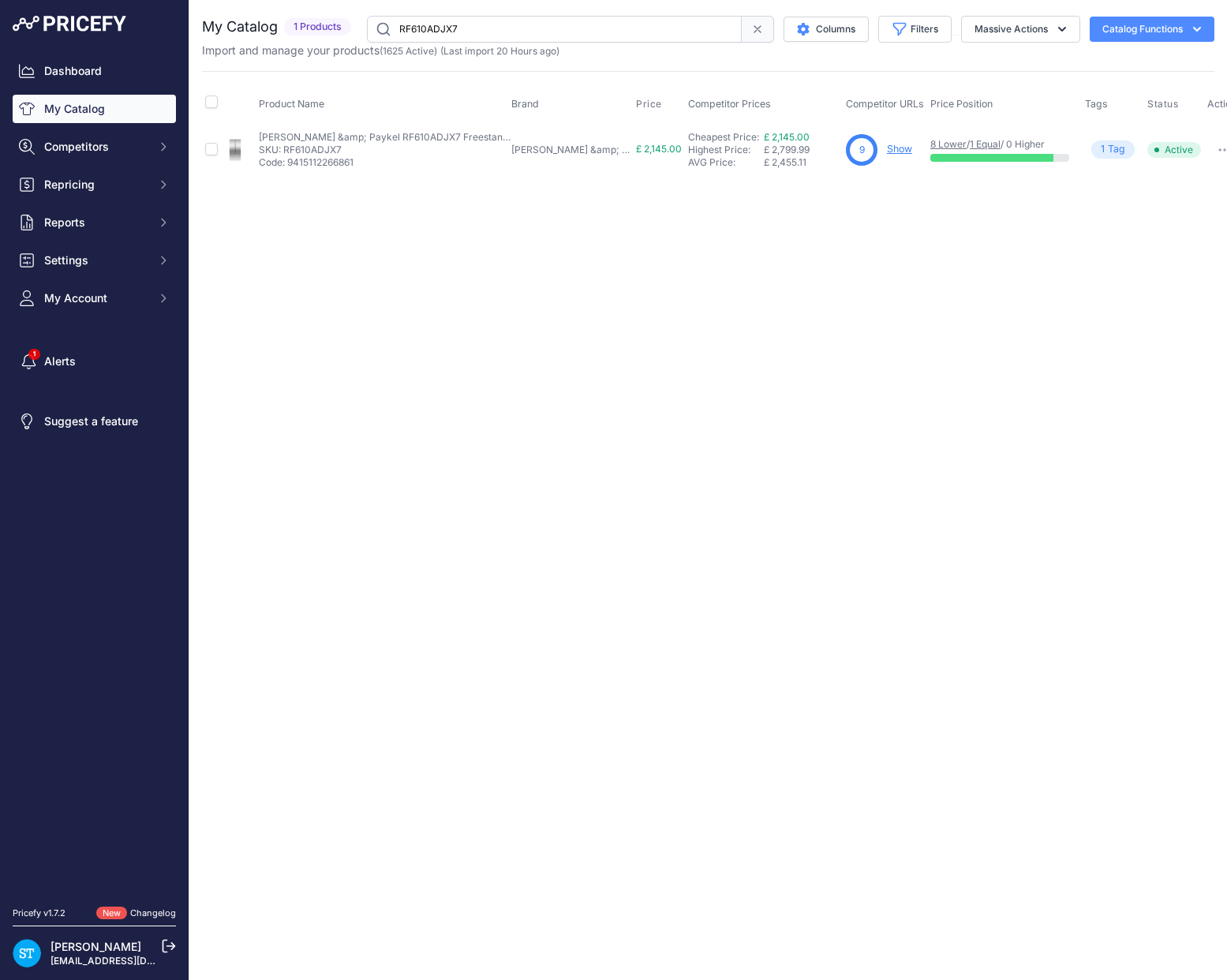
click at [785, 267] on div "Close You are not connected to the internet." at bounding box center [708, 490] width 1037 height 980
click at [887, 151] on link "Show" at bounding box center [900, 148] width 25 height 12
click at [437, 31] on input "RF610ADJX7" at bounding box center [554, 29] width 375 height 27
click at [449, 27] on input "RF610ADJX7" at bounding box center [554, 29] width 375 height 27
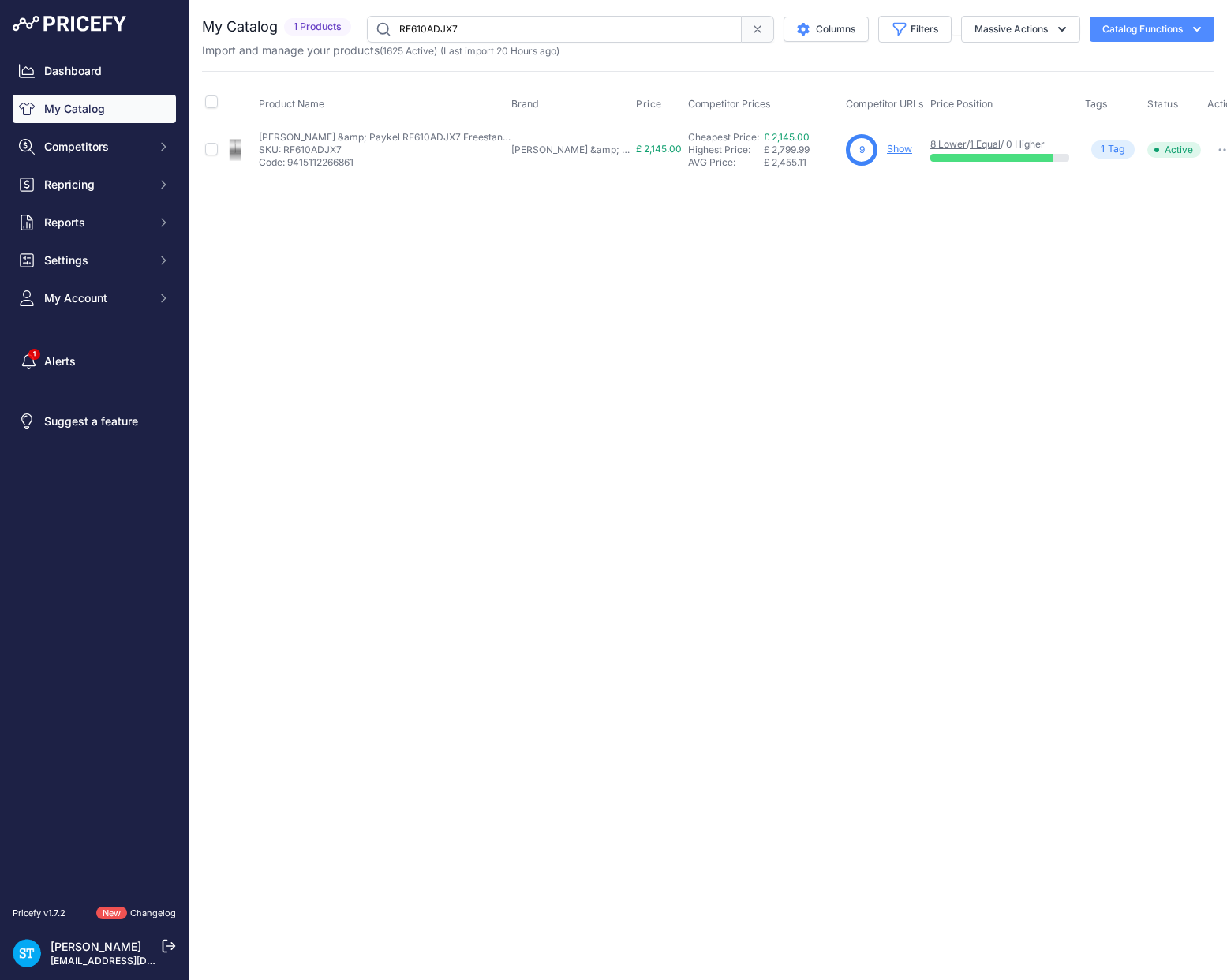
click at [448, 27] on input "RF610ADJX7" at bounding box center [554, 29] width 375 height 27
paste input "X6"
click at [890, 152] on link "Show" at bounding box center [902, 148] width 25 height 12
click at [433, 28] on input "RF610ADX6" at bounding box center [554, 29] width 375 height 27
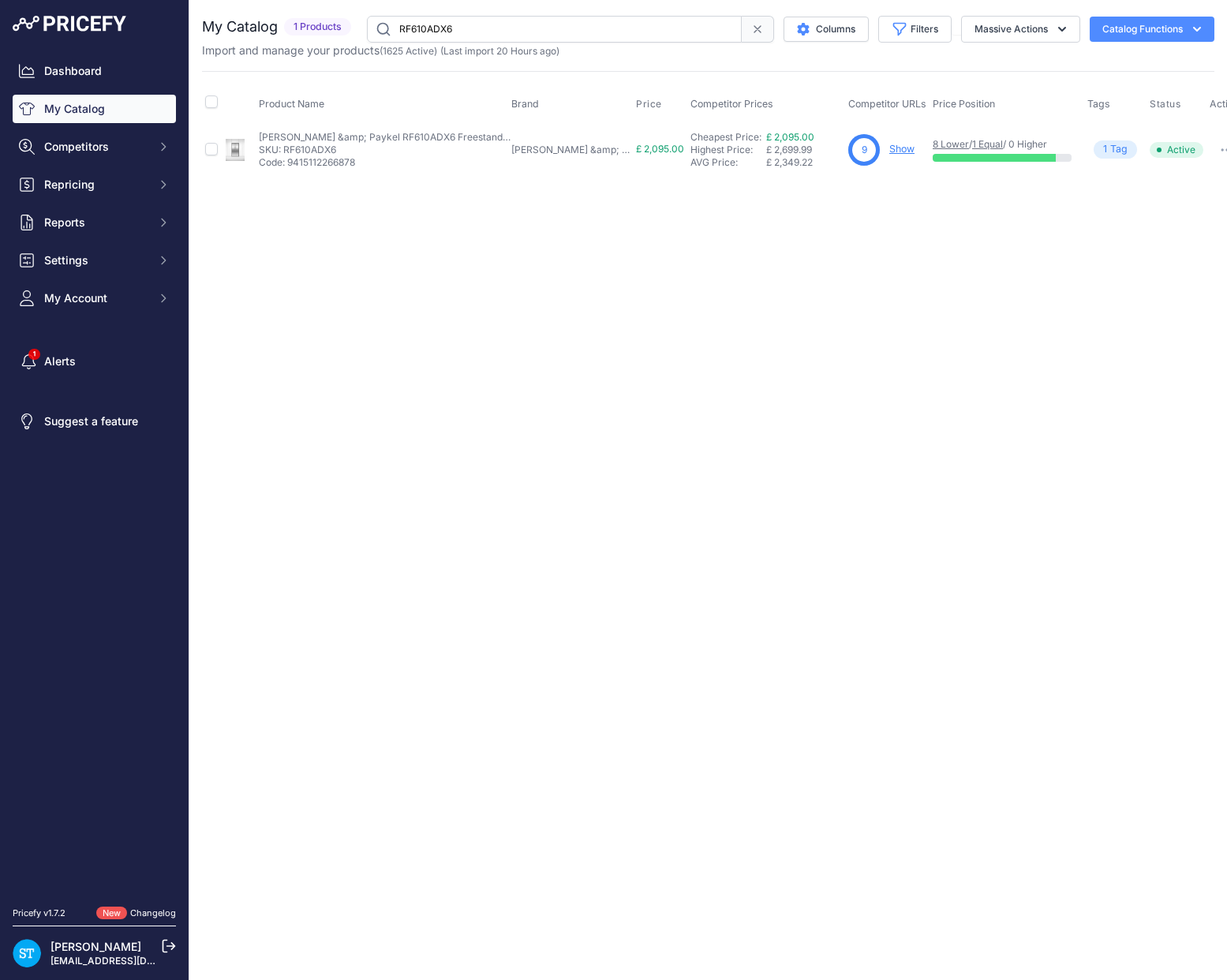
paste input "DW60UT4HI2"
click at [884, 215] on div "Close You are not connected to the internet." at bounding box center [708, 490] width 1037 height 980
click at [881, 148] on link "Show" at bounding box center [894, 148] width 25 height 12
click at [440, 22] on input "DW60UT4HI2" at bounding box center [554, 29] width 375 height 27
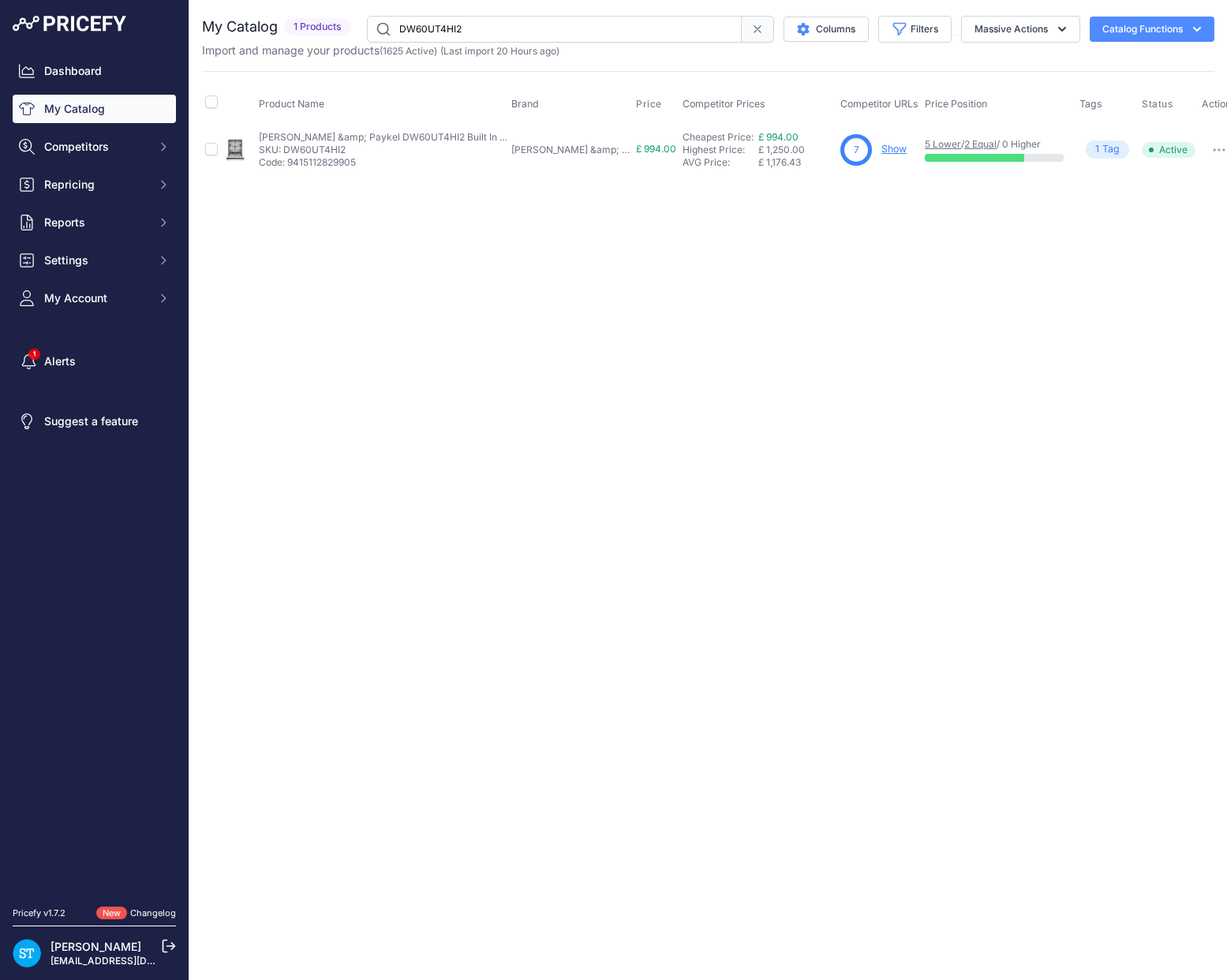
paste input "mas126g2ext"
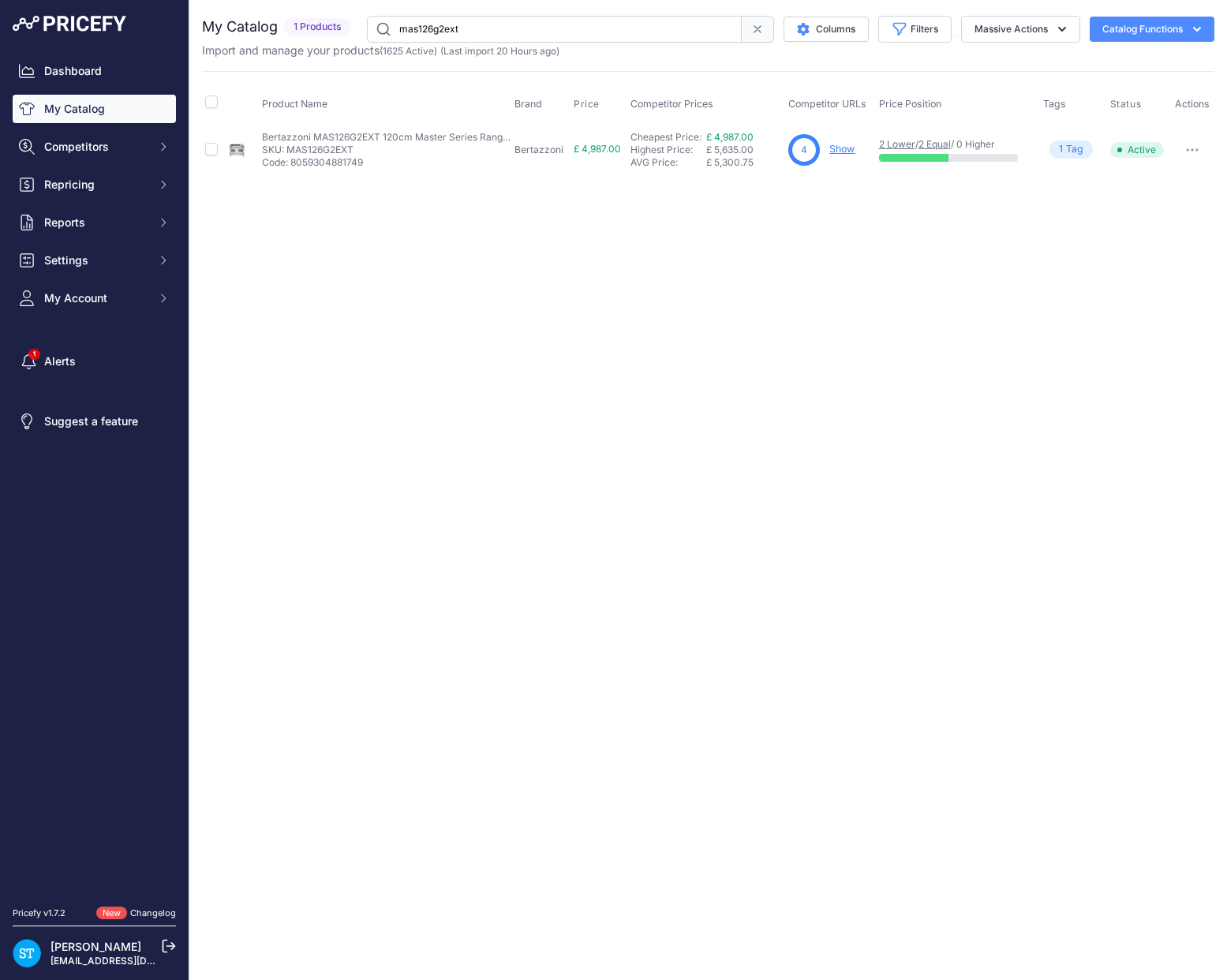
click at [849, 145] on link "Show" at bounding box center [842, 148] width 25 height 12
click at [440, 28] on input "mas126g2ext" at bounding box center [554, 29] width 375 height 27
paste input "DW60U4HI2"
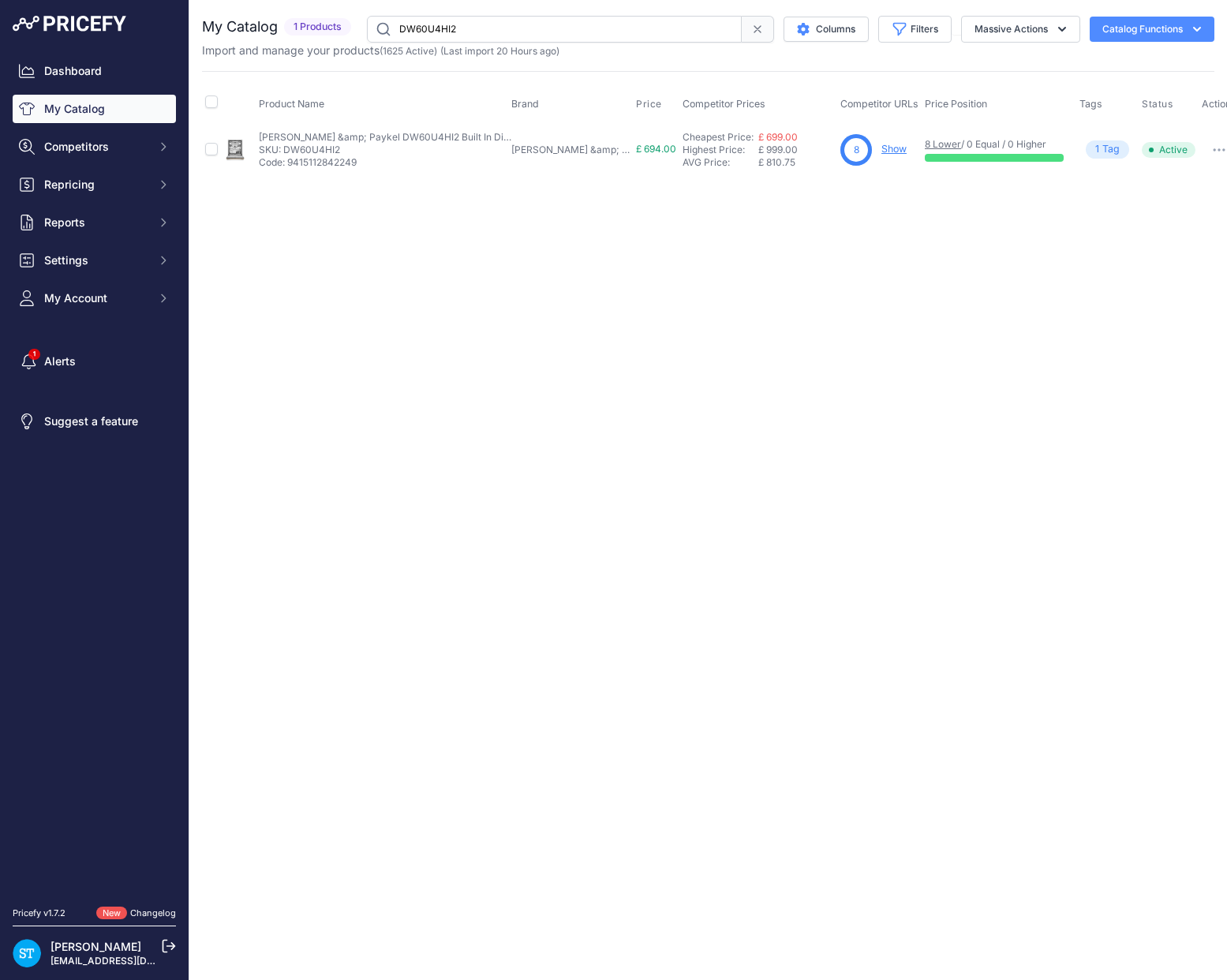
click at [919, 244] on div "Close You are not connected to the internet." at bounding box center [708, 490] width 1037 height 980
click at [881, 151] on link "Show" at bounding box center [894, 148] width 25 height 12
click at [460, 32] on input "DW60U4HI2" at bounding box center [554, 29] width 375 height 27
click at [427, 32] on input "DW60U4HI2" at bounding box center [554, 29] width 375 height 27
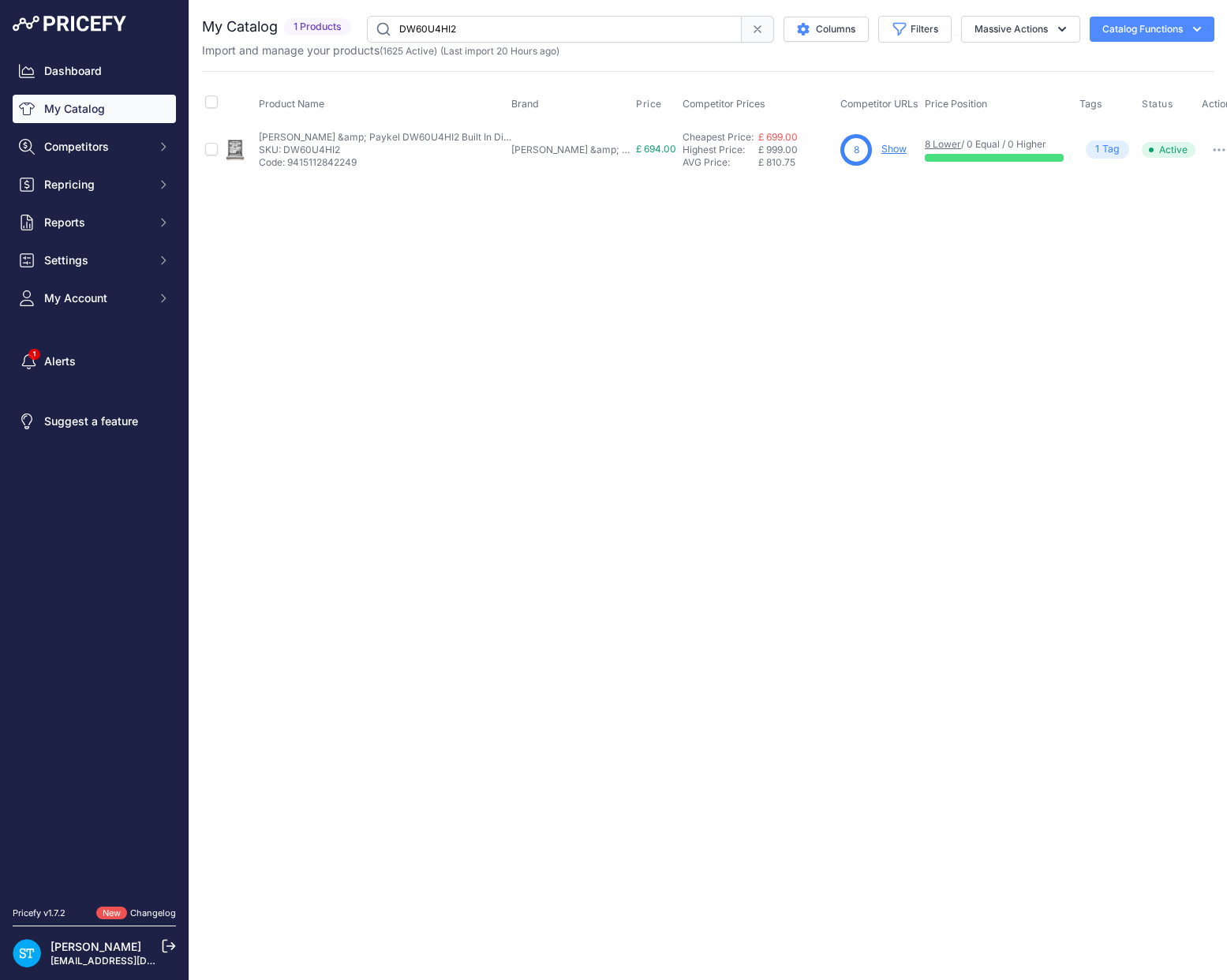
drag, startPoint x: 427, startPoint y: 32, endPoint x: 444, endPoint y: 36, distance: 17.5
click at [427, 32] on input "DW60U4HI2" at bounding box center [554, 29] width 375 height 27
paste input "D60DHI9"
click at [660, 328] on div "Close You are not connected to the internet." at bounding box center [708, 490] width 1037 height 980
click at [678, 317] on div "Close You are not connected to the internet." at bounding box center [708, 490] width 1037 height 980
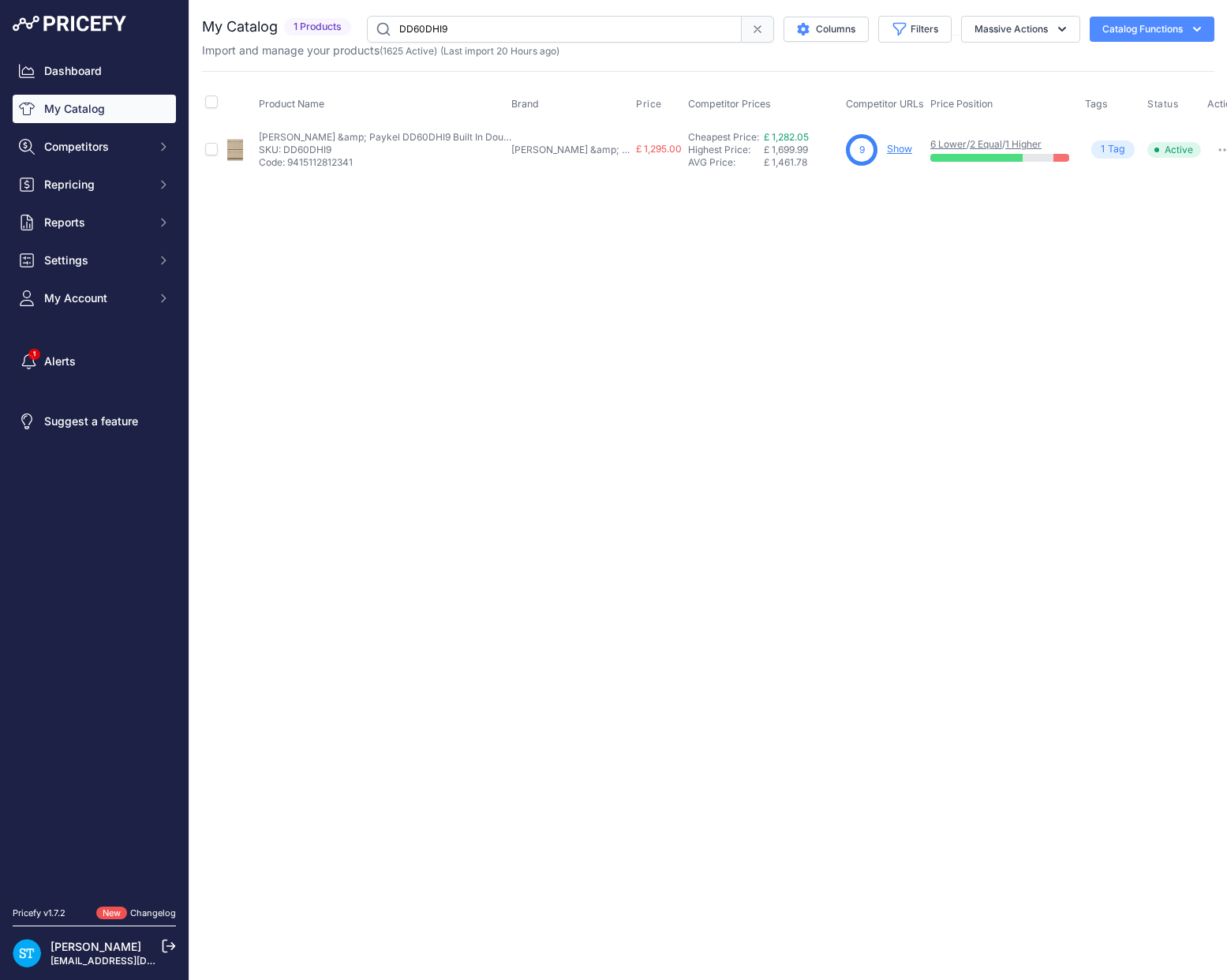
click at [824, 223] on div "Close You are not connected to the internet." at bounding box center [708, 490] width 1037 height 980
click at [887, 150] on link "Show" at bounding box center [900, 148] width 25 height 12
click at [439, 31] on input "DD60DHI9" at bounding box center [554, 29] width 375 height 27
drag, startPoint x: 728, startPoint y: 348, endPoint x: 744, endPoint y: 319, distance: 33.1
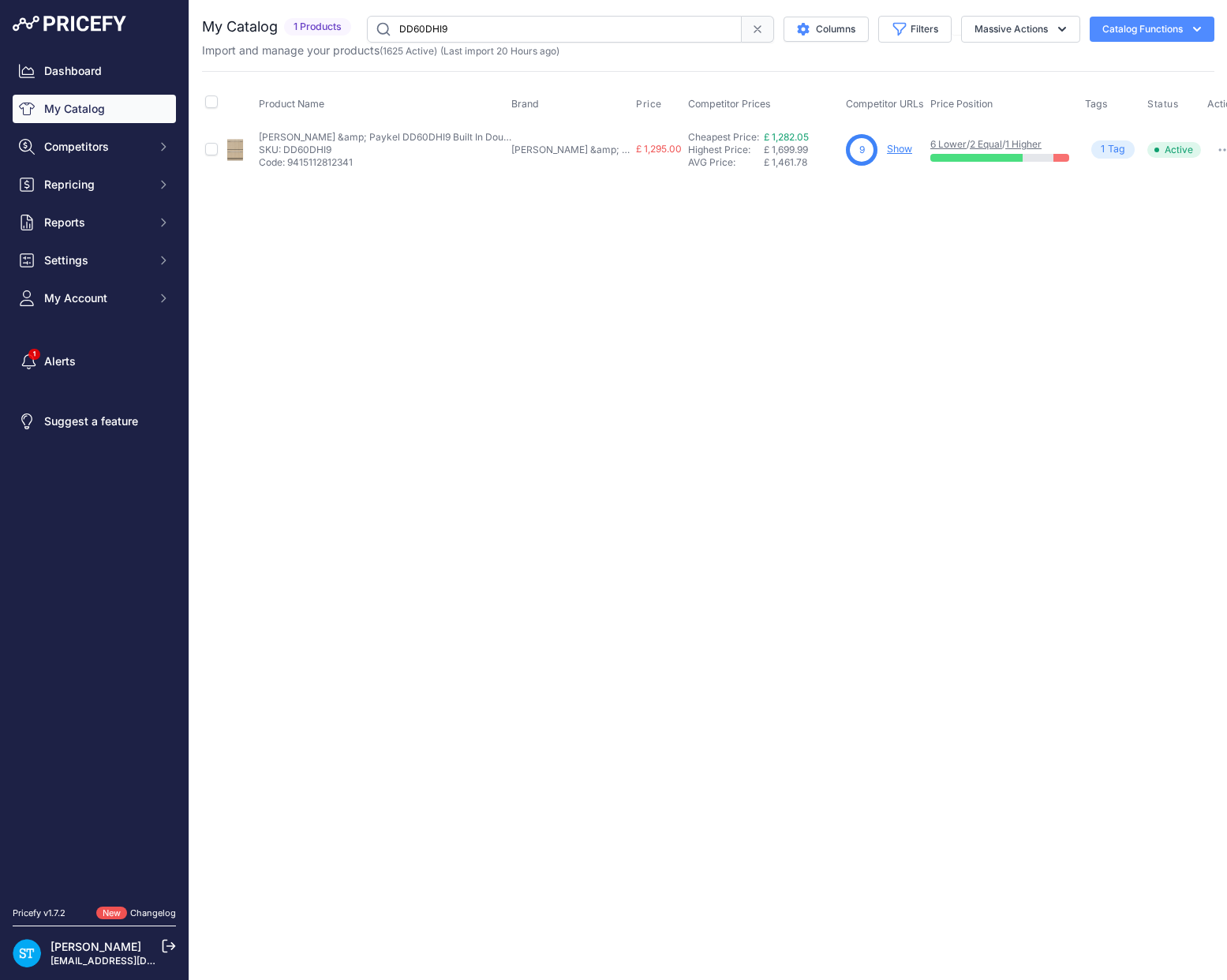
click at [730, 343] on div "Close You are not connected to the internet." at bounding box center [708, 490] width 1037 height 980
drag, startPoint x: 864, startPoint y: 149, endPoint x: 860, endPoint y: 156, distance: 8.1
click at [887, 149] on link "Show" at bounding box center [900, 148] width 25 height 12
click at [438, 20] on input "DD60DHI9" at bounding box center [554, 29] width 375 height 27
click at [437, 20] on input "DD60DHI9" at bounding box center [554, 29] width 375 height 27
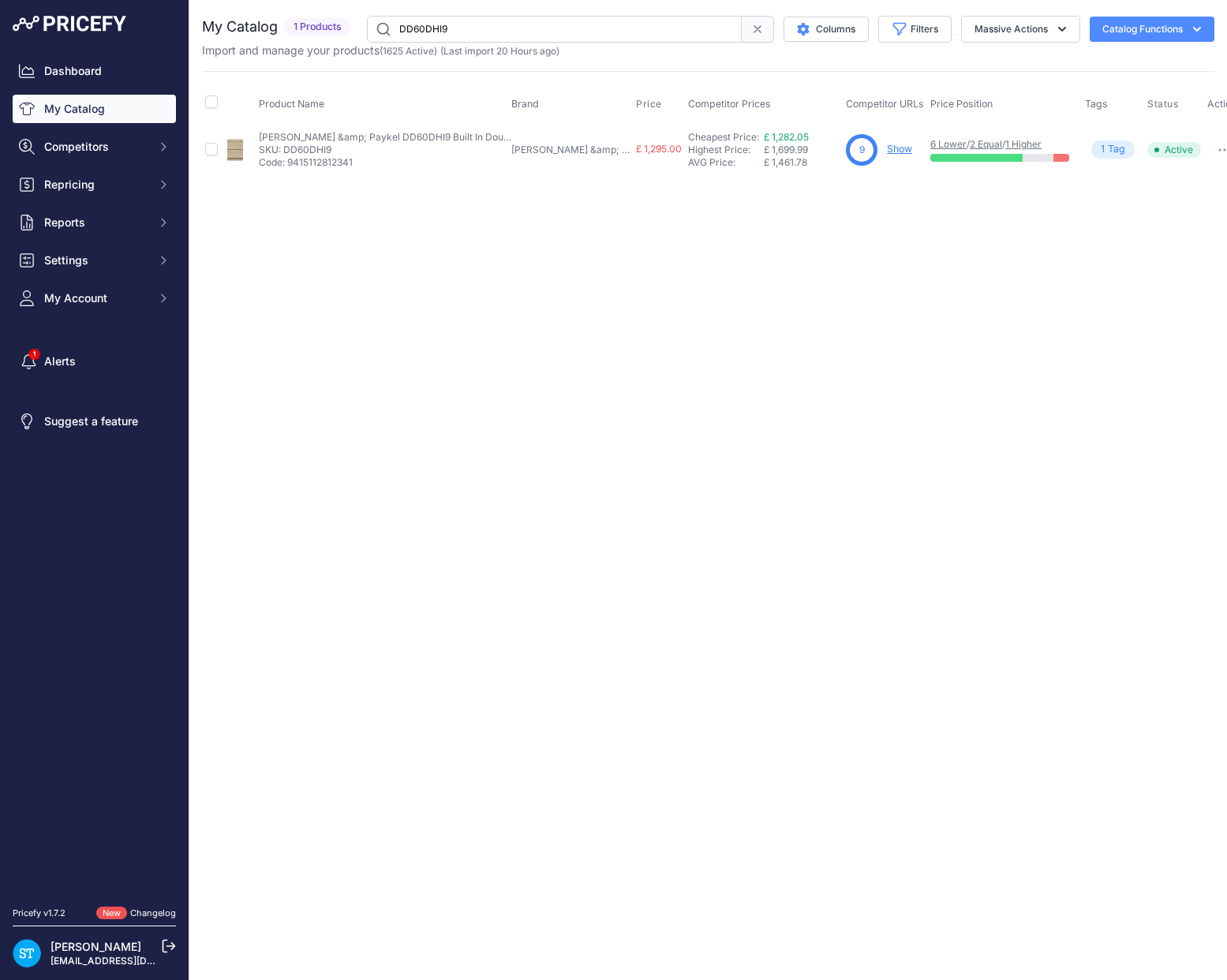
paste input "4HZB"
click at [475, 208] on div "Close You are not connected to the internet." at bounding box center [708, 490] width 1037 height 980
click at [419, 25] on input "DD60D4HZB9" at bounding box center [554, 29] width 375 height 27
click at [564, 257] on div "Close You are not connected to the internet." at bounding box center [708, 490] width 1037 height 980
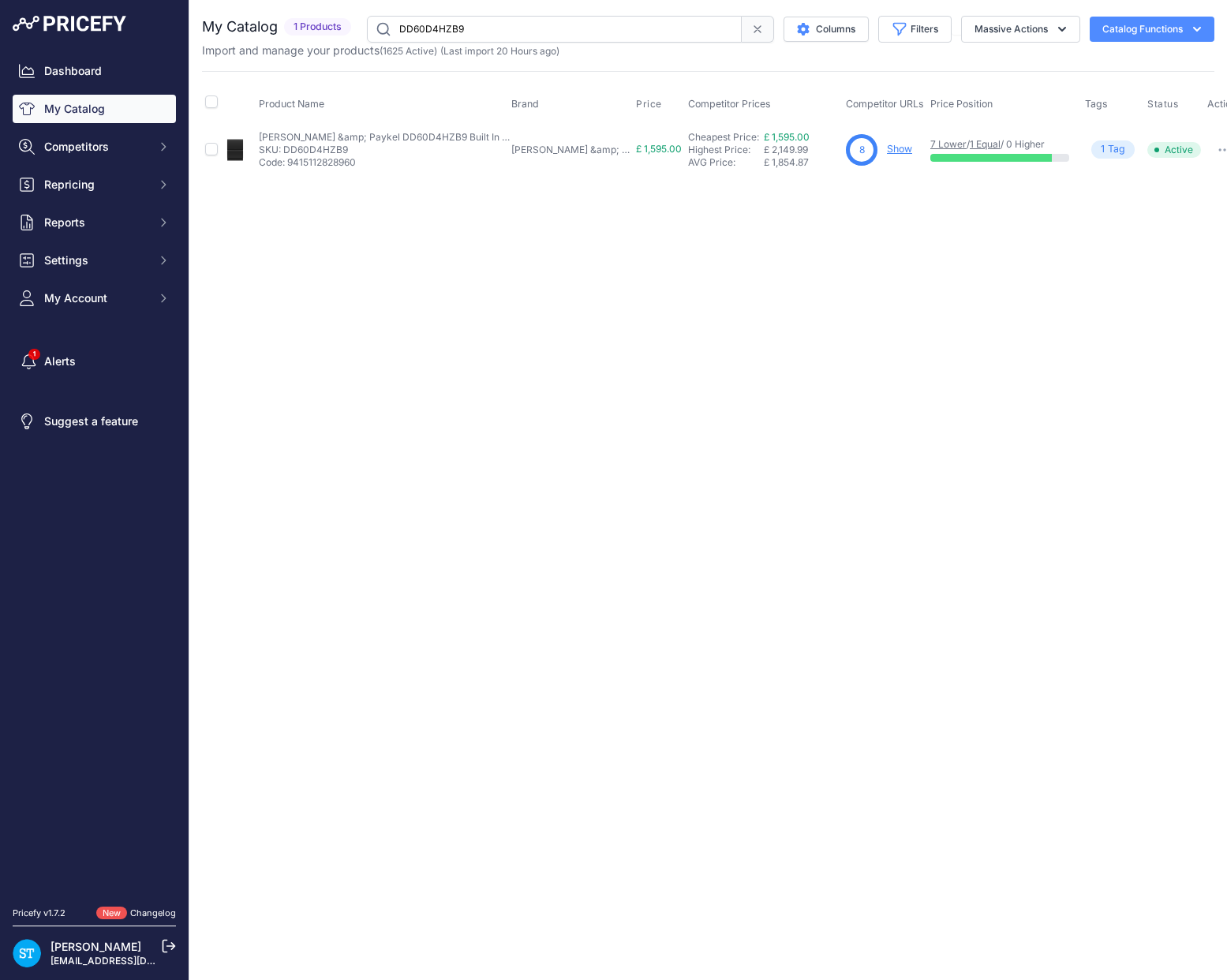
click at [887, 148] on link "Show" at bounding box center [900, 148] width 25 height 12
click at [431, 22] on input "DD60D4HZB9" at bounding box center [554, 29] width 375 height 27
paste input "N"
drag, startPoint x: 841, startPoint y: 262, endPoint x: 869, endPoint y: 164, distance: 101.9
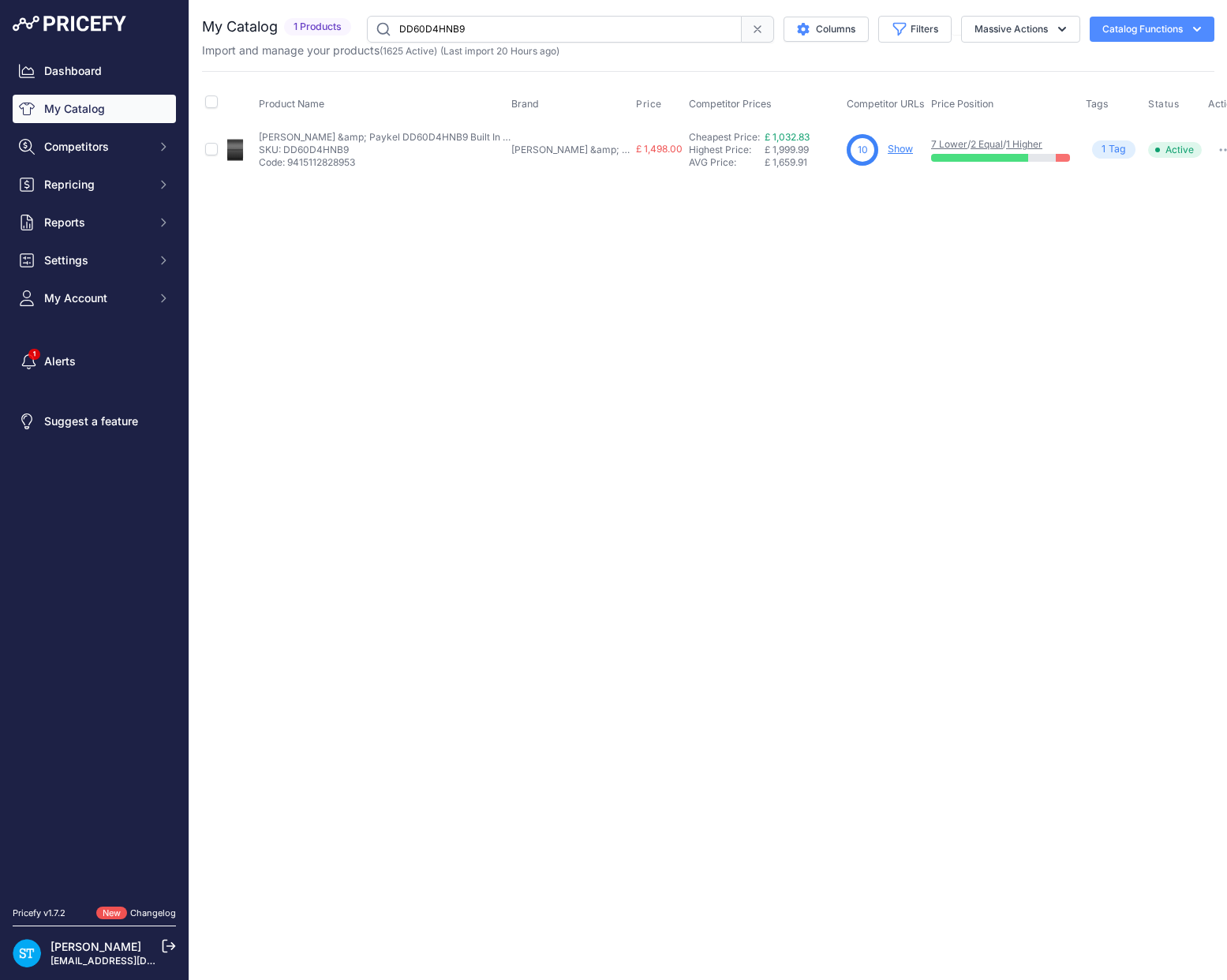
click at [841, 262] on div "Close You are not connected to the internet." at bounding box center [708, 490] width 1037 height 980
click at [888, 149] on link "Show" at bounding box center [901, 148] width 25 height 12
click at [425, 29] on input "DD60D4HNB9" at bounding box center [554, 29] width 375 height 27
paste input "X"
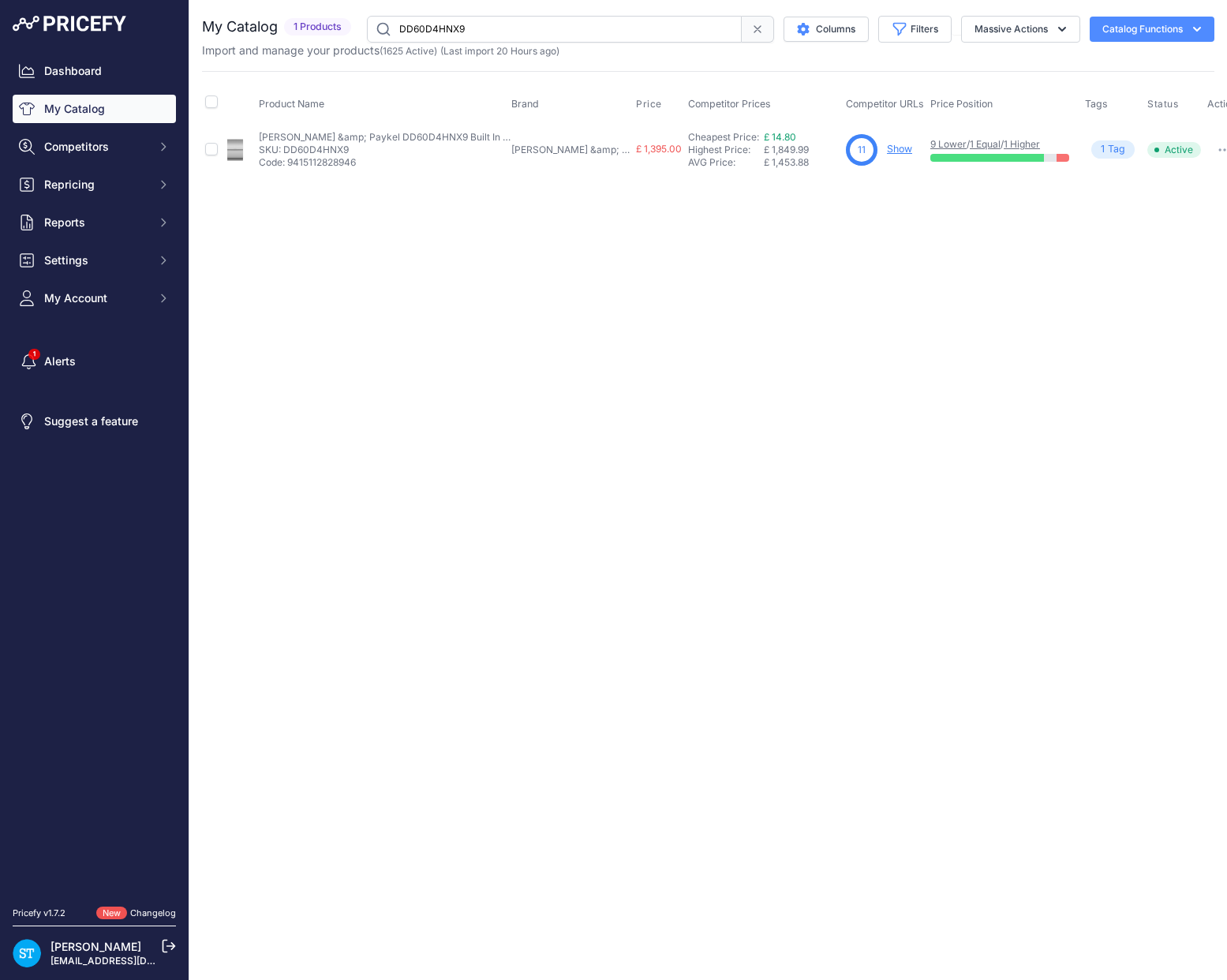
click at [887, 151] on link "Show" at bounding box center [900, 148] width 25 height 12
click at [434, 28] on input "DD60D4HNX9" at bounding box center [554, 29] width 375 height 27
paste input "DFH"
click at [672, 251] on div "Close You are not connected to the internet." at bounding box center [708, 490] width 1037 height 980
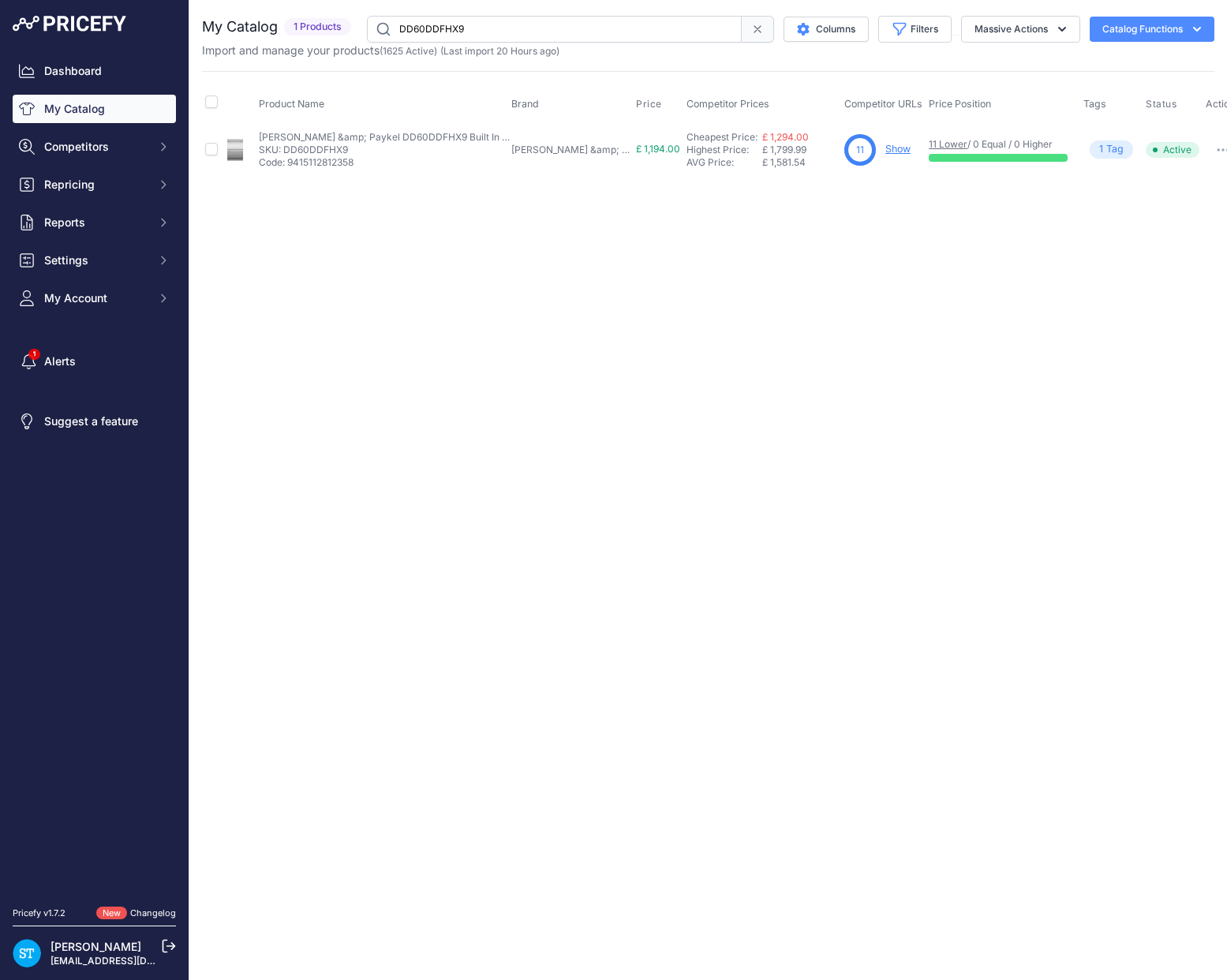
click at [886, 152] on link "Show" at bounding box center [898, 148] width 25 height 12
click at [430, 22] on input "DD60DDFHX9" at bounding box center [554, 29] width 375 height 27
paste input "B"
drag, startPoint x: 716, startPoint y: 284, endPoint x: 871, endPoint y: 155, distance: 201.7
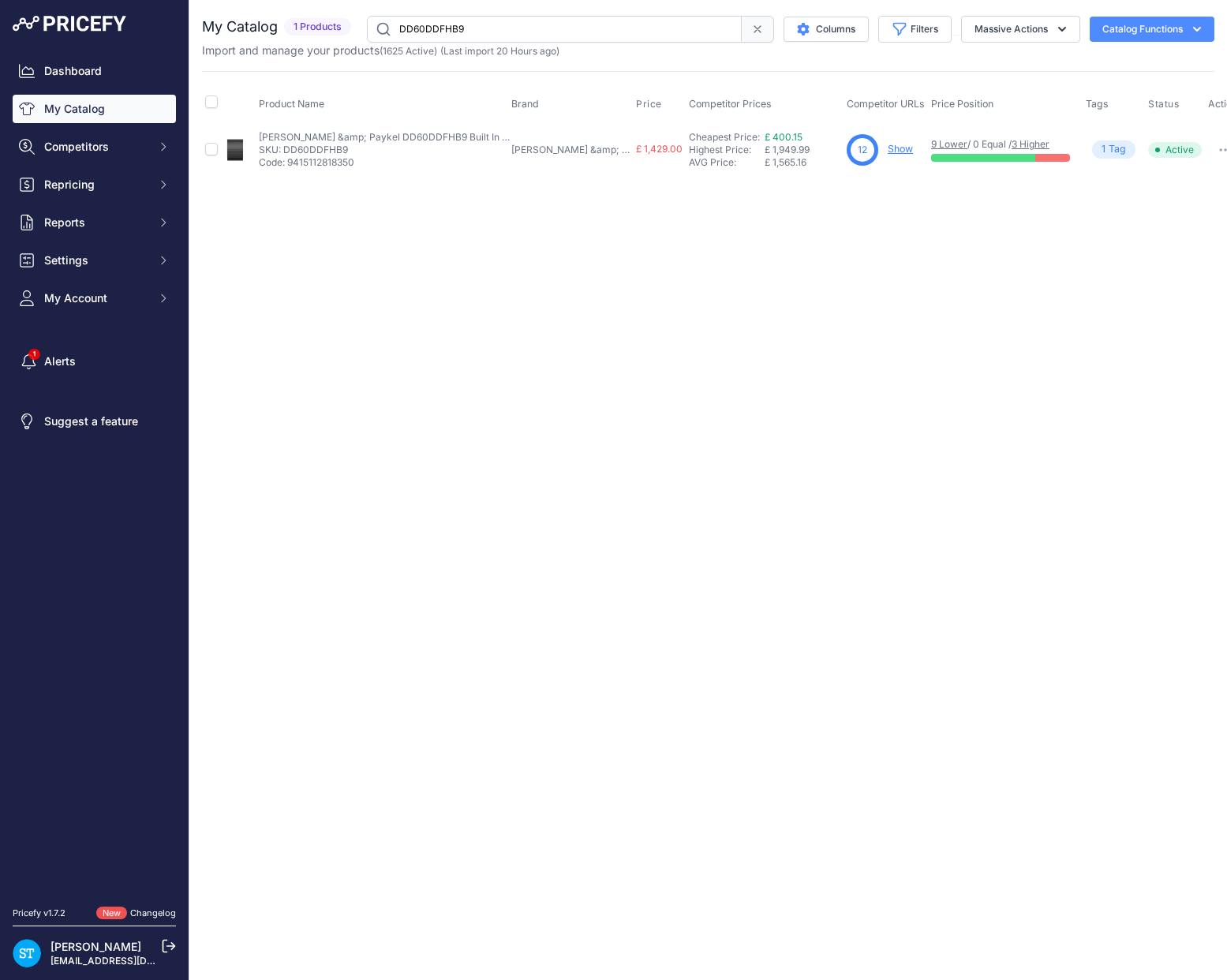
click at [717, 283] on div "Close You are not connected to the internet." at bounding box center [708, 490] width 1037 height 980
click at [888, 149] on link "Show" at bounding box center [901, 148] width 25 height 12
click at [442, 30] on input "DD60DDFHB9" at bounding box center [554, 29] width 375 height 27
paste input "2HN"
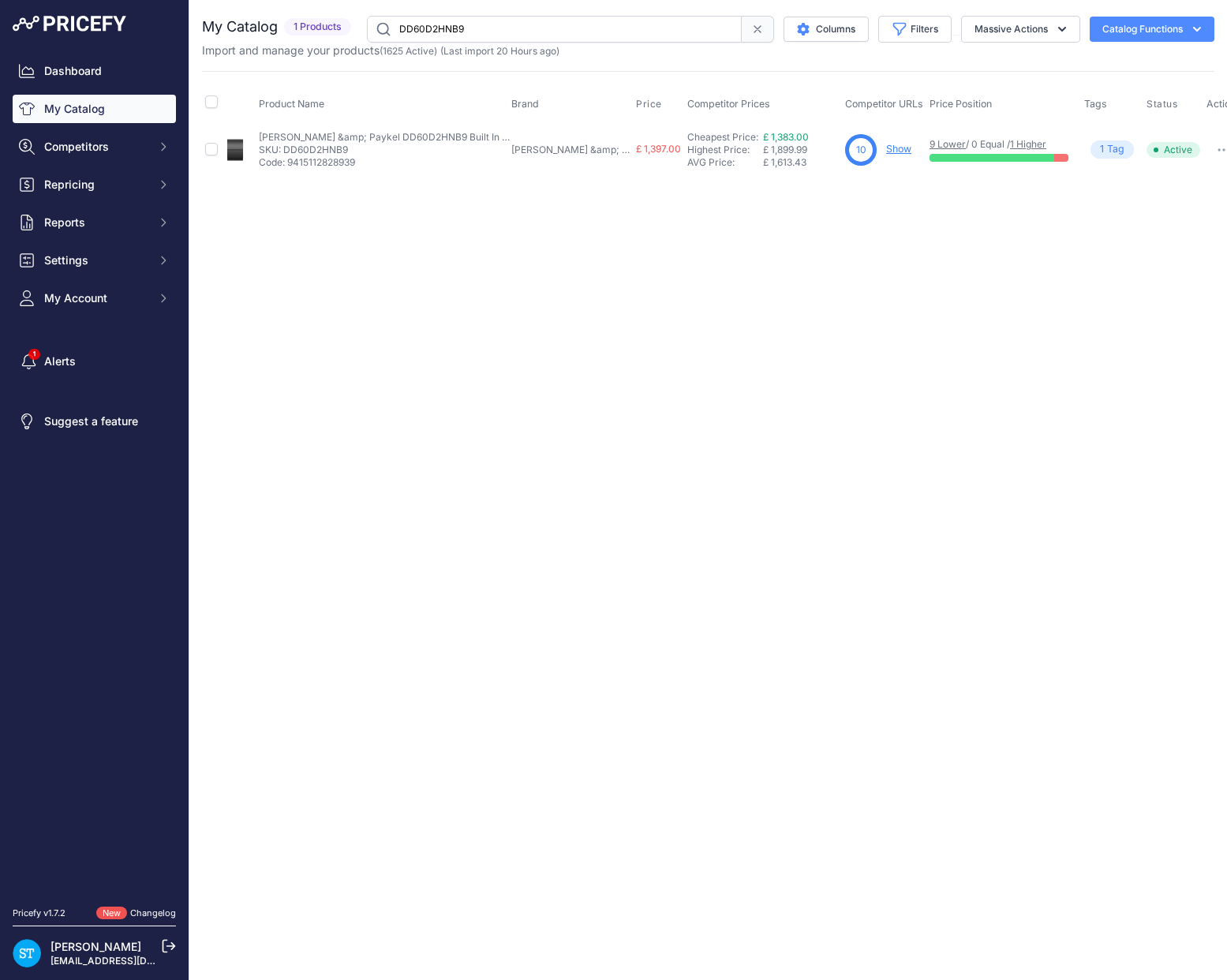
drag, startPoint x: 547, startPoint y: 267, endPoint x: 538, endPoint y: 265, distance: 9.2
click at [547, 267] on div "Close You are not connected to the internet." at bounding box center [708, 490] width 1037 height 980
click at [886, 146] on link "Show" at bounding box center [899, 148] width 25 height 12
click at [457, 30] on input "DD60D2HNB9" at bounding box center [554, 29] width 375 height 27
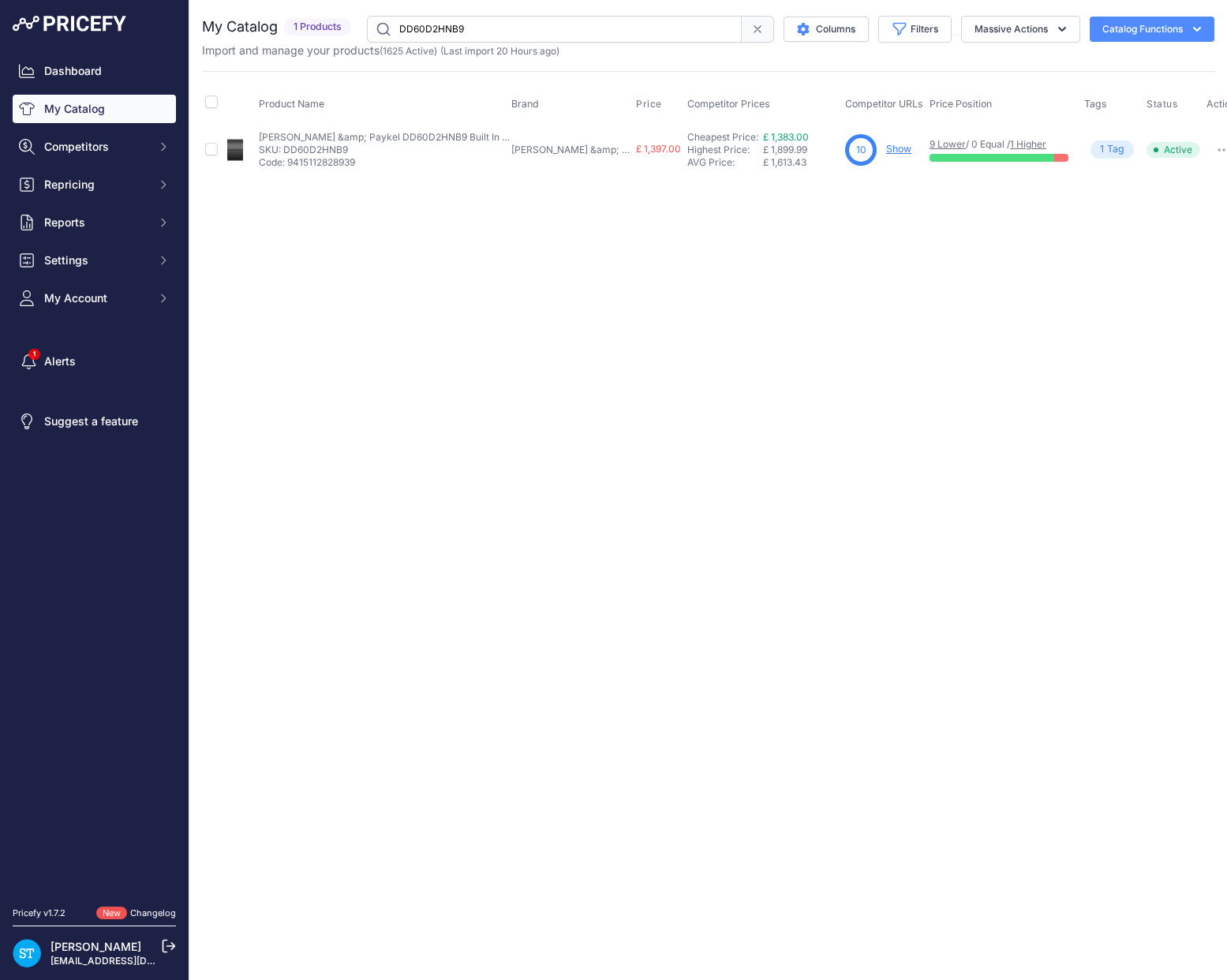
paste input "X"
click at [871, 139] on div "11 Show" at bounding box center [886, 150] width 78 height 32
click at [888, 149] on link "Show" at bounding box center [901, 148] width 25 height 12
click at [446, 30] on input "DD60D2HNX9" at bounding box center [554, 29] width 375 height 27
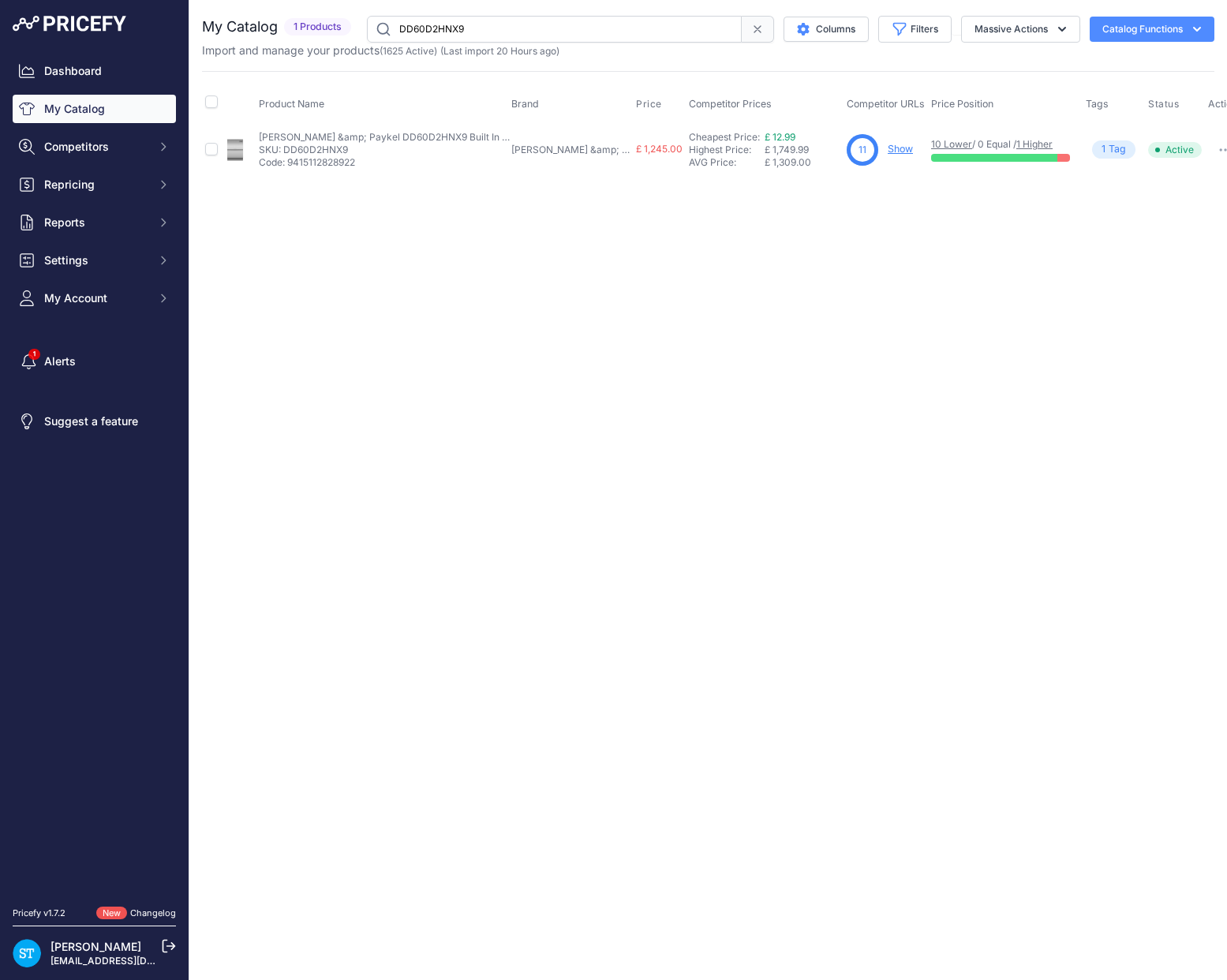
paste input "SHTI"
click at [449, 29] on input "DD60SHTI9" at bounding box center [554, 29] width 375 height 27
drag, startPoint x: 864, startPoint y: 295, endPoint x: 874, endPoint y: 230, distance: 65.8
click at [868, 259] on div "Close You are not connected to the internet." at bounding box center [708, 490] width 1037 height 980
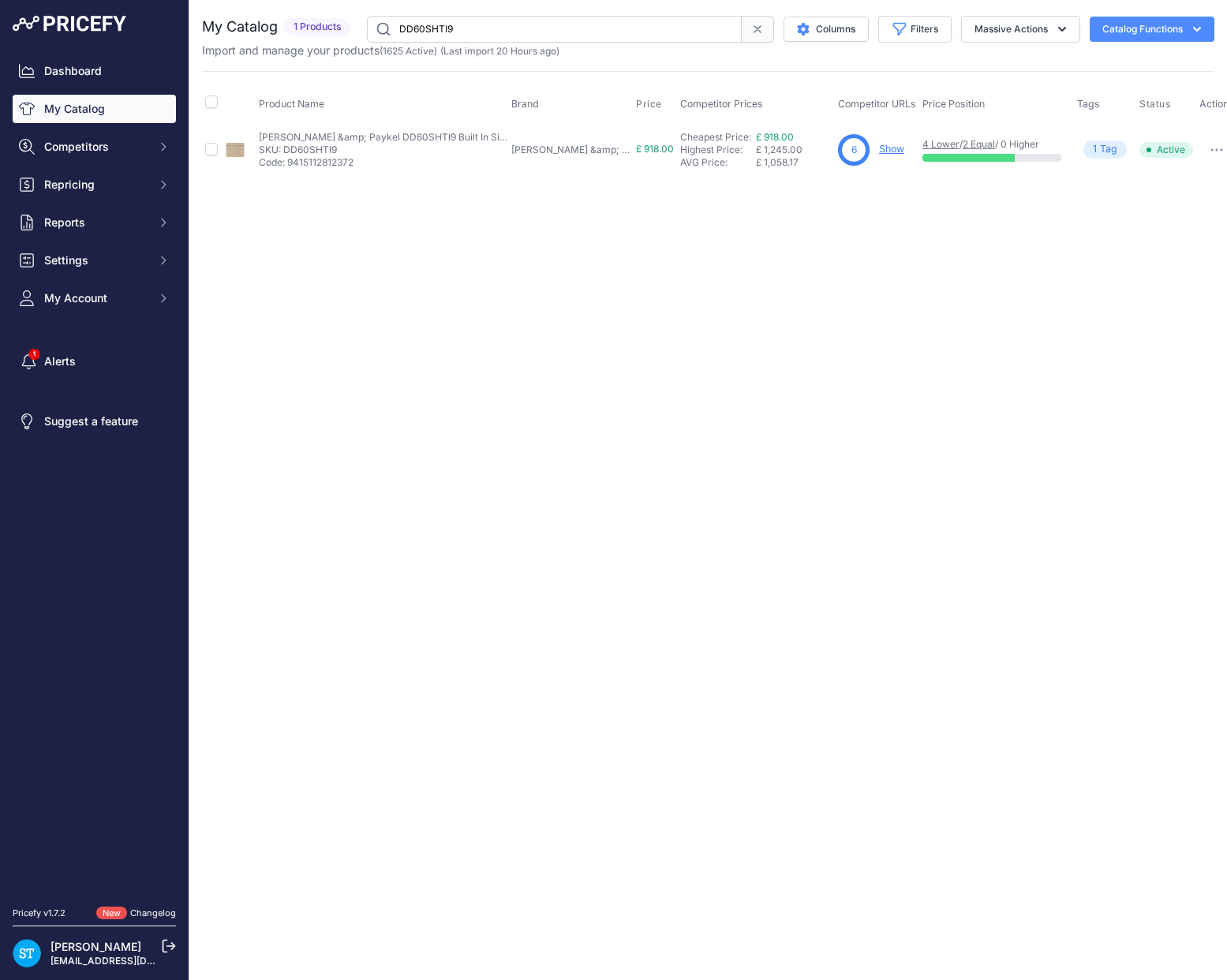
click at [879, 152] on link "Show" at bounding box center [892, 148] width 25 height 12
click at [430, 26] on input "DD60SHTI9" at bounding box center [554, 29] width 375 height 27
paste input "text"
click at [740, 317] on div "Close You are not connected to the internet." at bounding box center [708, 490] width 1037 height 980
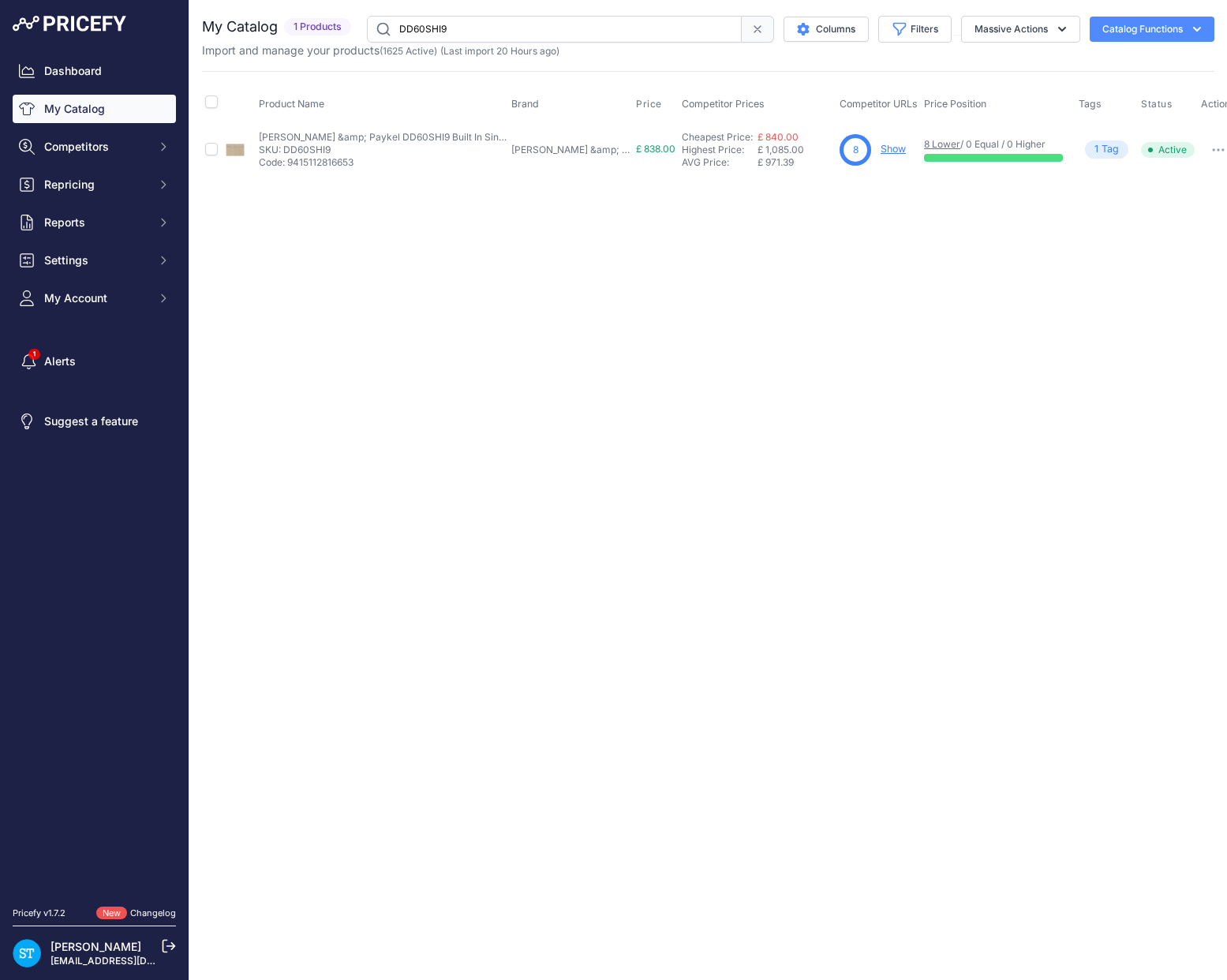
click at [881, 147] on link "Show" at bounding box center [893, 148] width 25 height 12
click at [436, 30] on input "DD60SHI9" at bounding box center [554, 29] width 375 height 27
paste input "T4HZB"
click at [715, 257] on div "Close You are not connected to the internet." at bounding box center [708, 490] width 1037 height 980
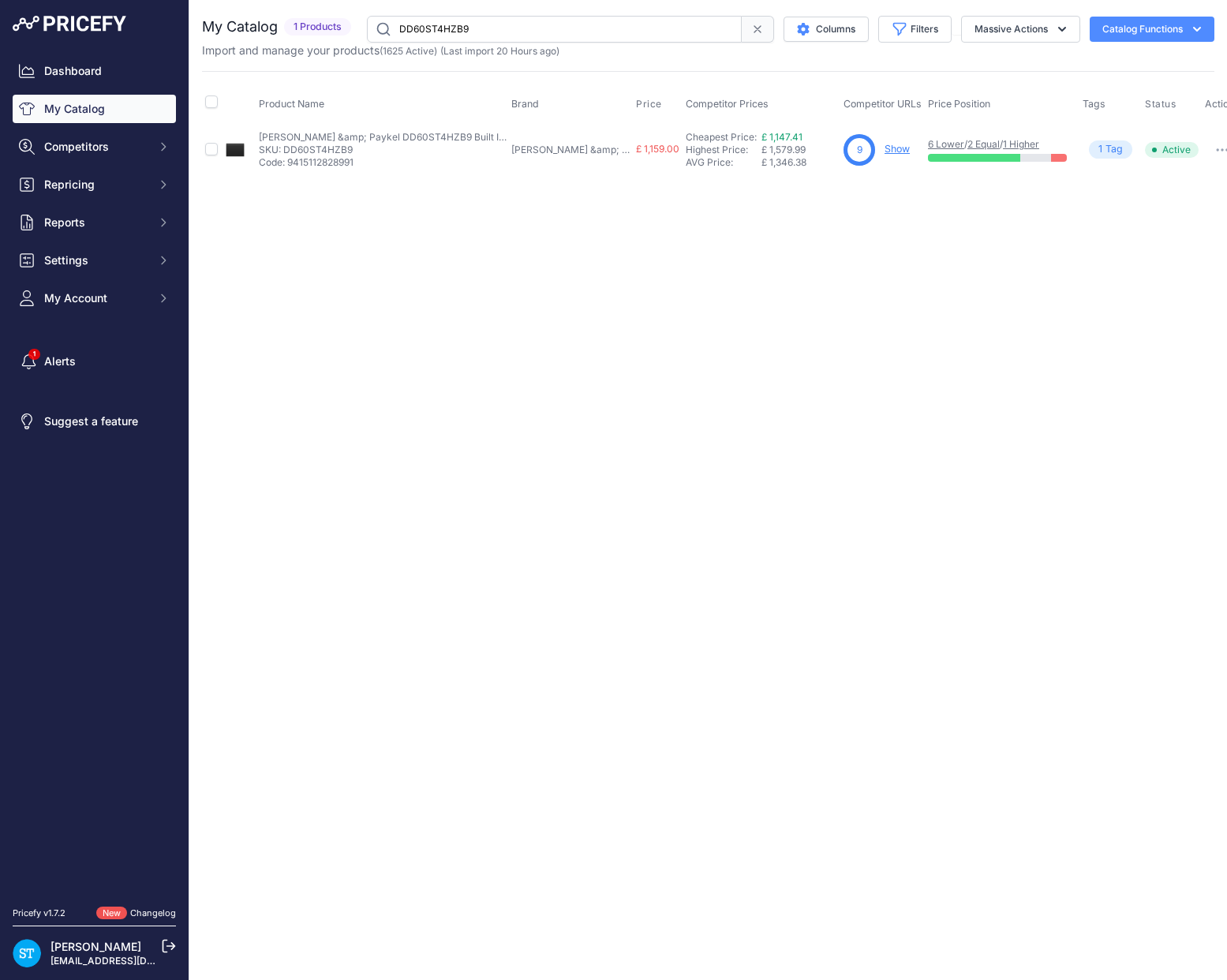
click at [885, 153] on link "Show" at bounding box center [897, 148] width 25 height 12
click at [448, 24] on input "DD60ST4HZB9" at bounding box center [554, 29] width 375 height 27
paste input "N"
click at [439, 34] on input "DD60ST4HNB9" at bounding box center [554, 29] width 375 height 27
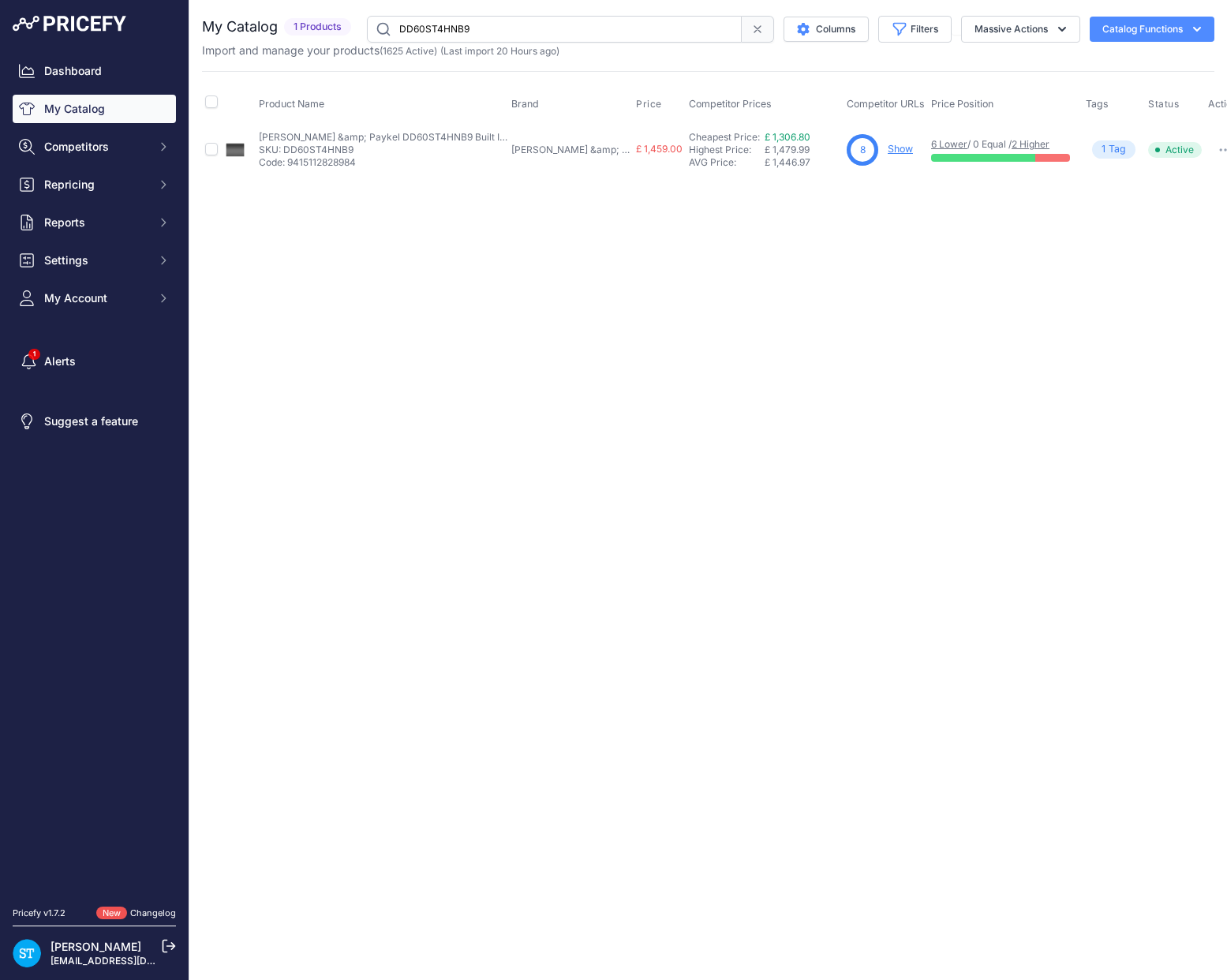
click at [439, 34] on input "DD60ST4HNB9" at bounding box center [554, 29] width 375 height 27
paste input "DD60ST4HNB9"
click at [470, 35] on input "DD60STDD60ST4HNB94HNB9" at bounding box center [554, 29] width 375 height 27
click at [470, 34] on input "DD60STDD60ST4HNB94HNB9" at bounding box center [554, 29] width 375 height 27
paste input "text"
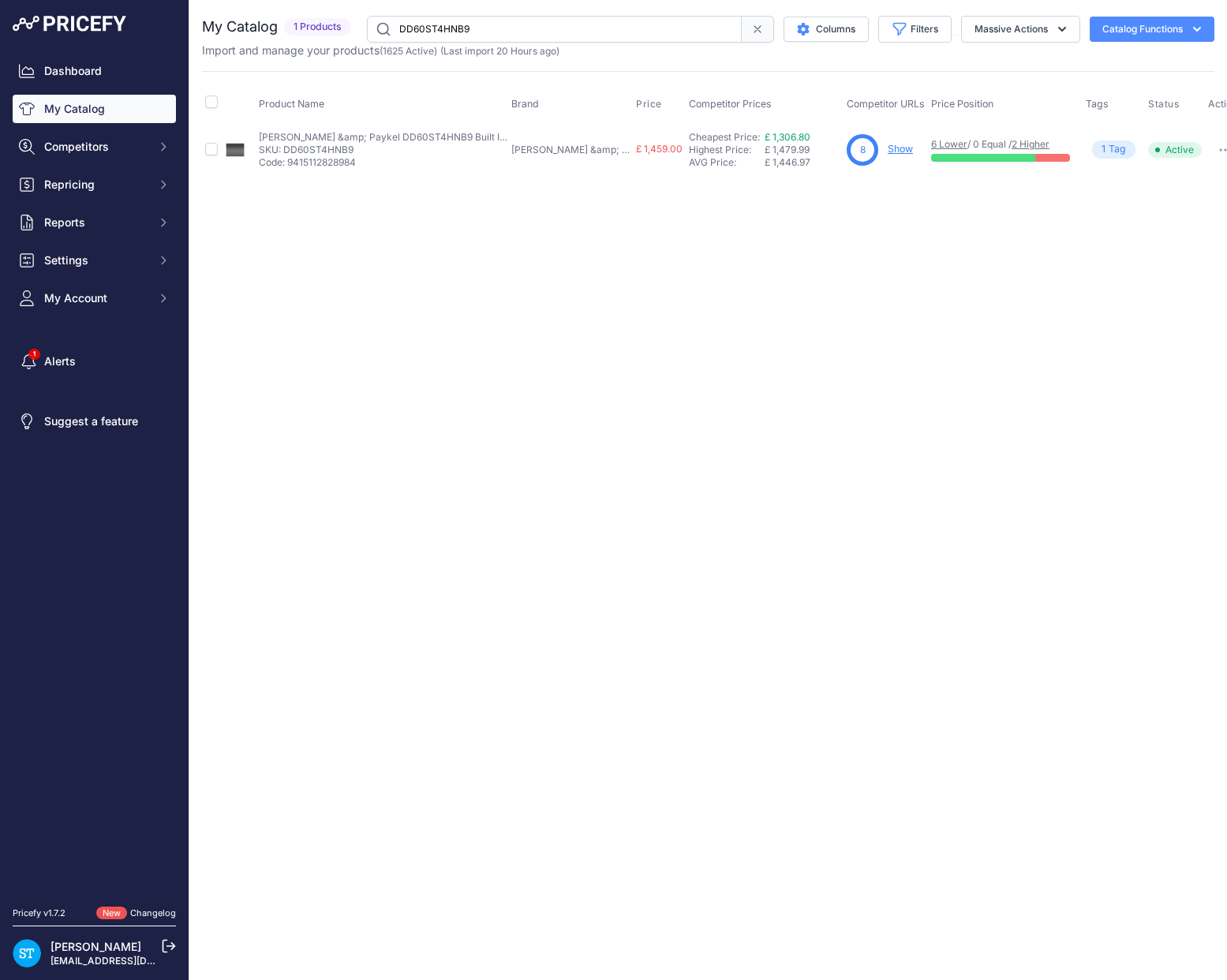
click at [625, 318] on div "Close You are not connected to the internet." at bounding box center [708, 490] width 1037 height 980
click at [888, 152] on link "Show" at bounding box center [901, 148] width 25 height 12
click at [452, 26] on input "DD60ST4HNB9" at bounding box center [554, 29] width 375 height 27
paste input "X"
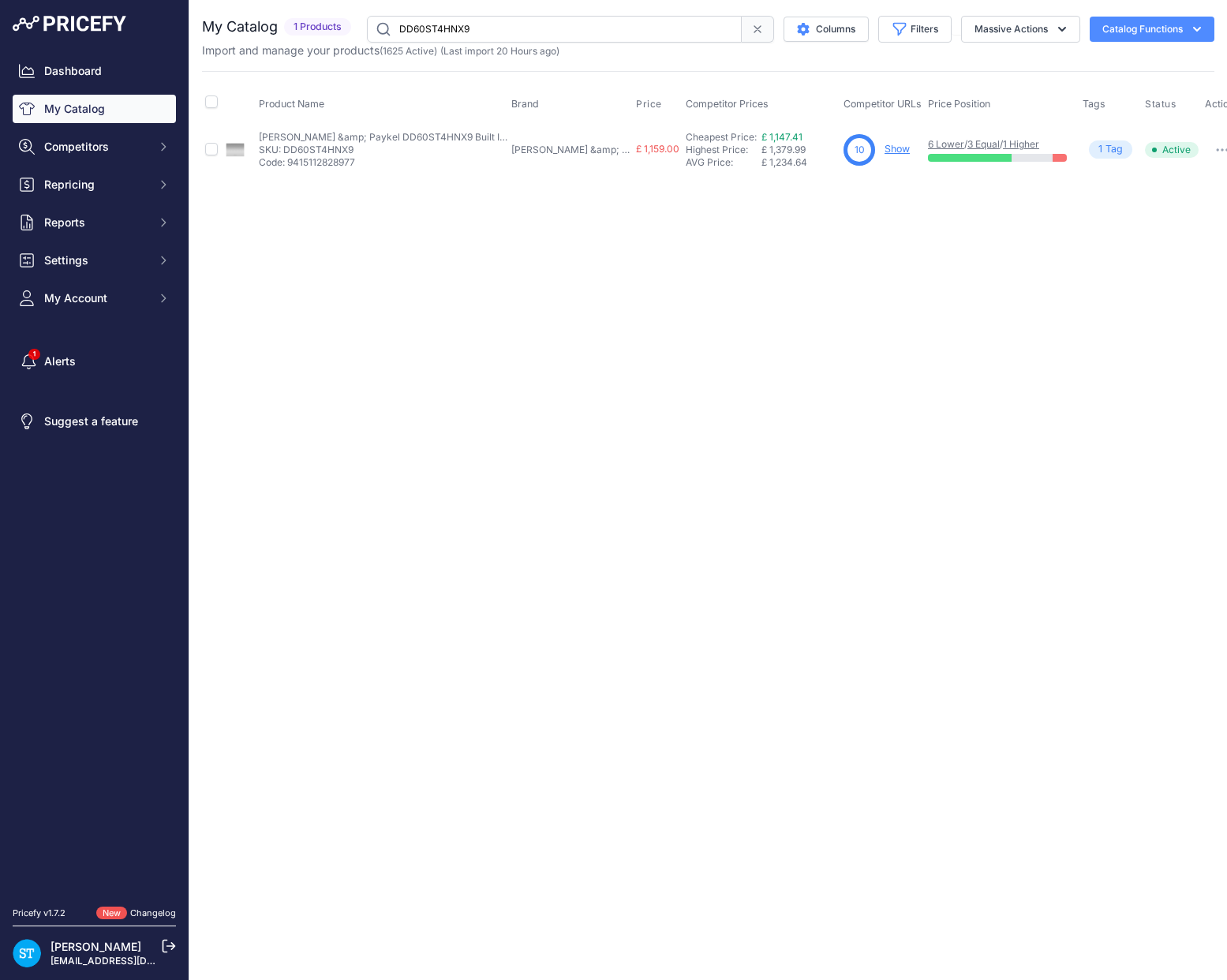
click at [715, 287] on div "Close You are not connected to the internet." at bounding box center [708, 490] width 1037 height 980
click at [885, 147] on link "Show" at bounding box center [897, 148] width 25 height 12
click at [449, 31] on input "DD60ST4HNX9" at bounding box center [554, 29] width 375 height 27
click at [449, 32] on input "DD60ST4HNX9" at bounding box center [554, 29] width 375 height 27
paste input "DFHT"
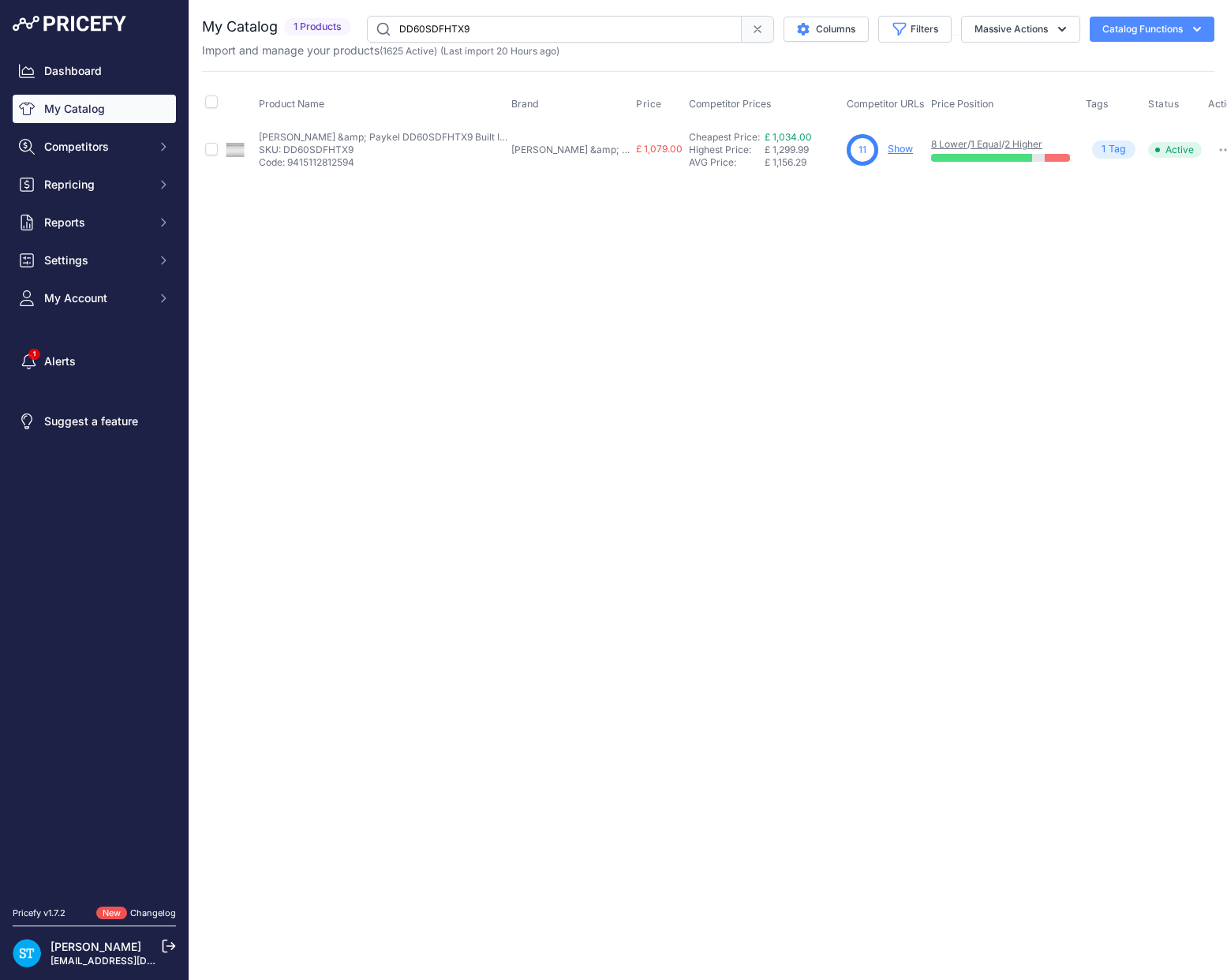
click at [888, 148] on link "Show" at bounding box center [901, 148] width 25 height 12
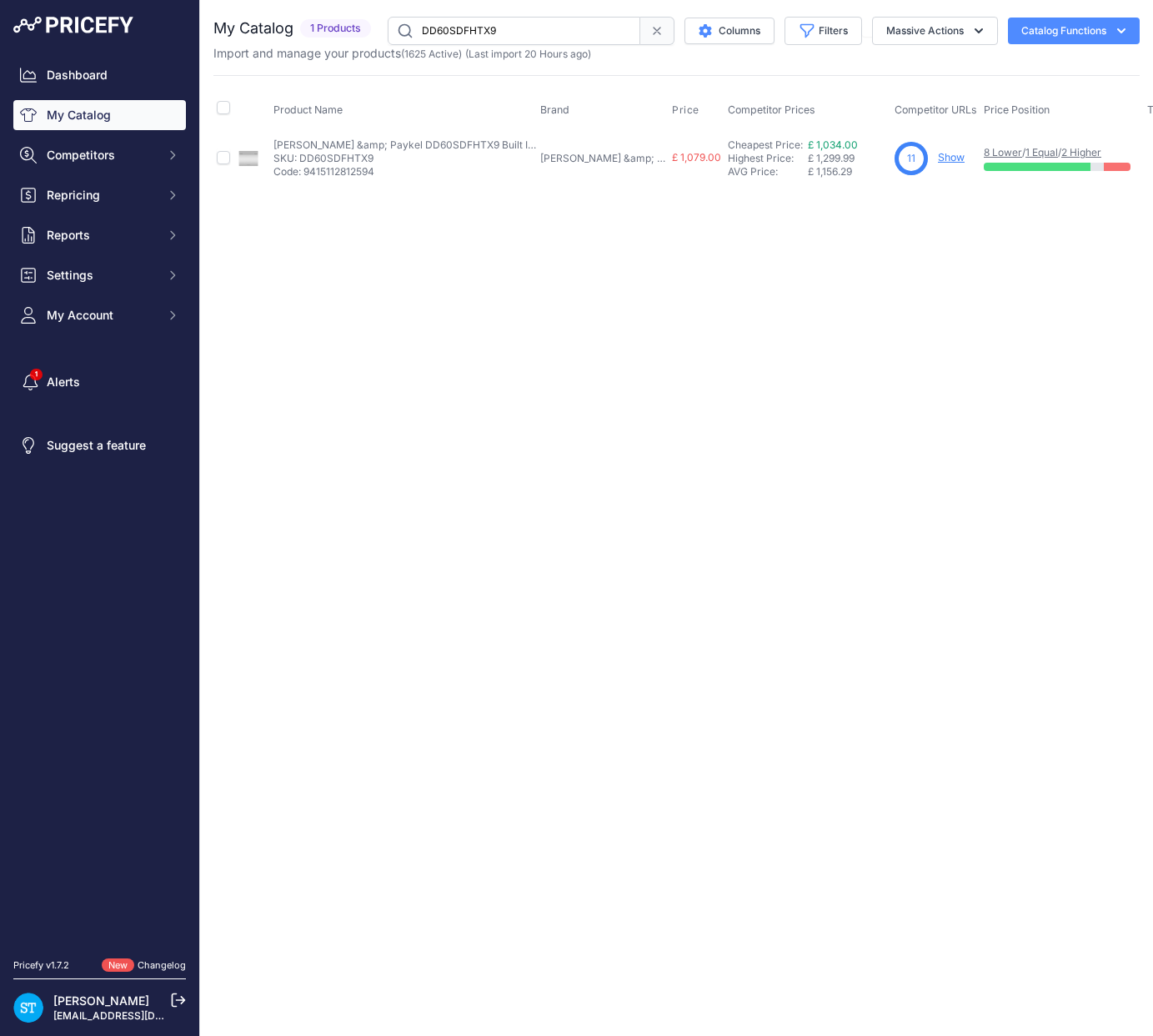
click at [494, 312] on div "Close You are not connected to the internet." at bounding box center [677, 518] width 954 height 1036
click at [455, 24] on input "DD60SDFHTX9" at bounding box center [514, 31] width 253 height 28
paste input "PRO126G2EART"
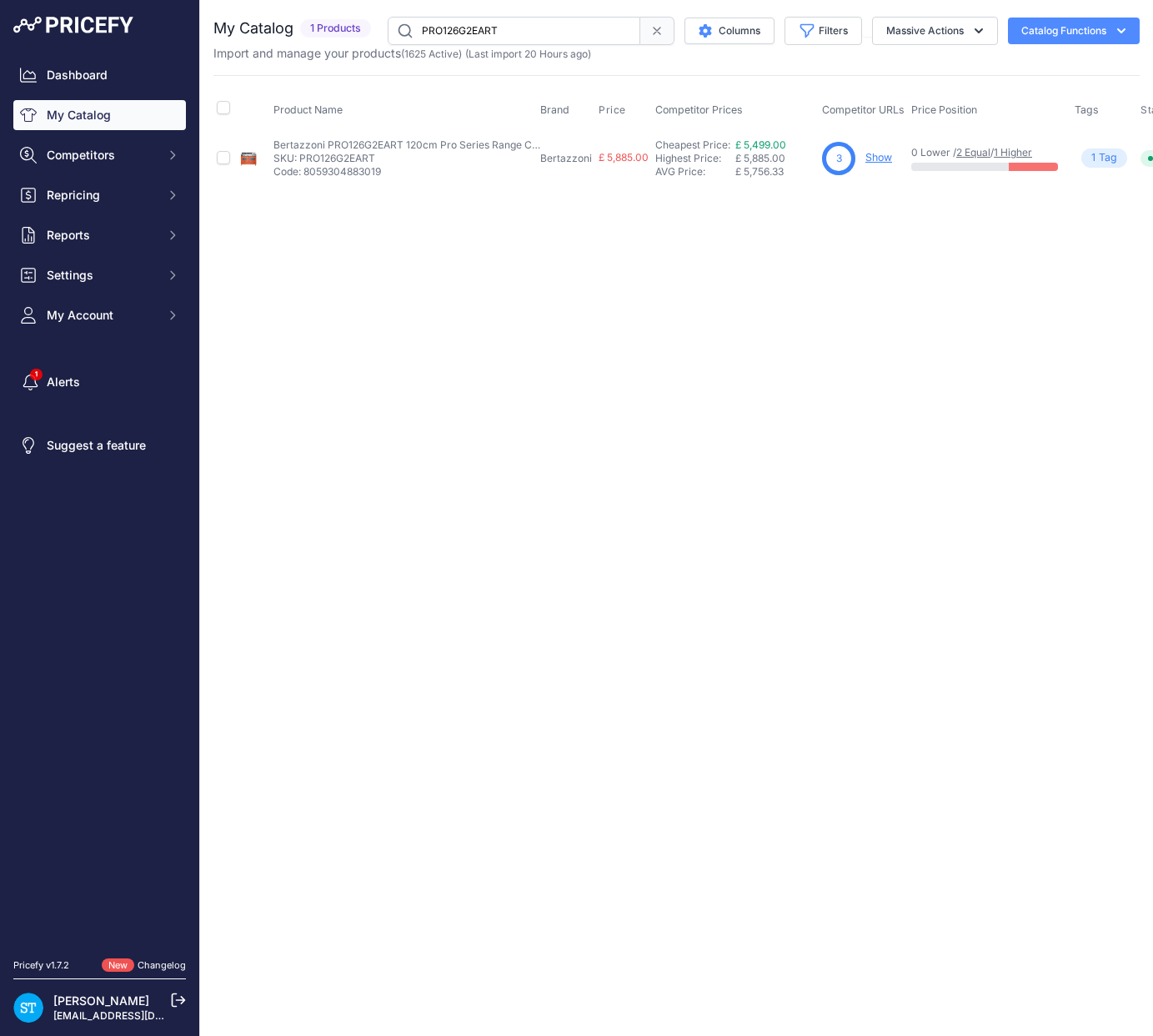
click at [620, 261] on div "Close You are not connected to the internet." at bounding box center [677, 518] width 954 height 1036
click at [877, 160] on link "Show" at bounding box center [879, 157] width 27 height 12
click at [486, 35] on input "PRO126G2EART" at bounding box center [514, 31] width 253 height 28
paste input "5I"
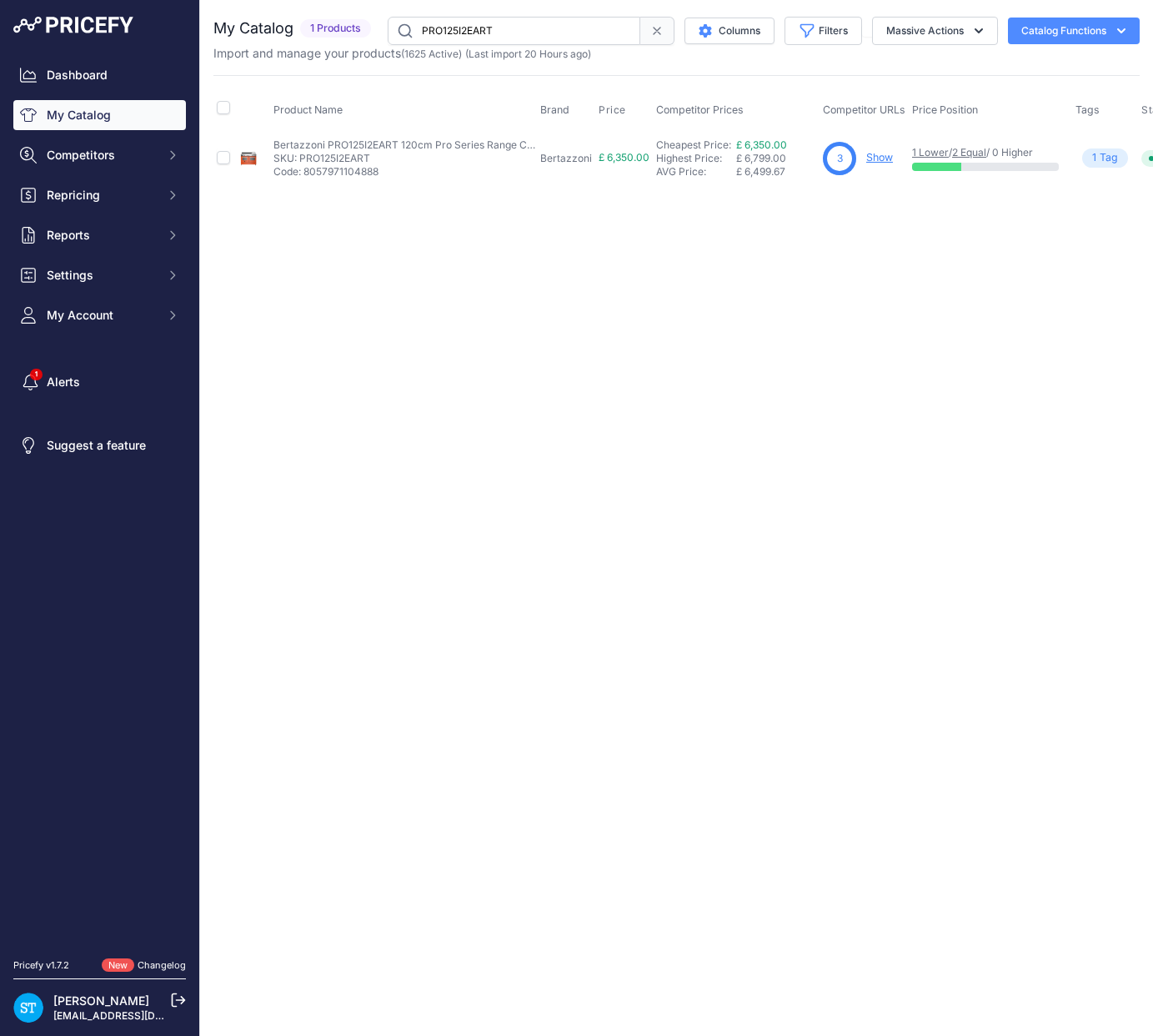
drag, startPoint x: 701, startPoint y: 284, endPoint x: 892, endPoint y: 188, distance: 213.8
click at [701, 284] on div "Close You are not connected to the internet." at bounding box center [677, 518] width 954 height 1036
click at [884, 157] on link "Show" at bounding box center [880, 157] width 27 height 12
click at [469, 28] on input "PRO125I2EART" at bounding box center [514, 31] width 253 height 28
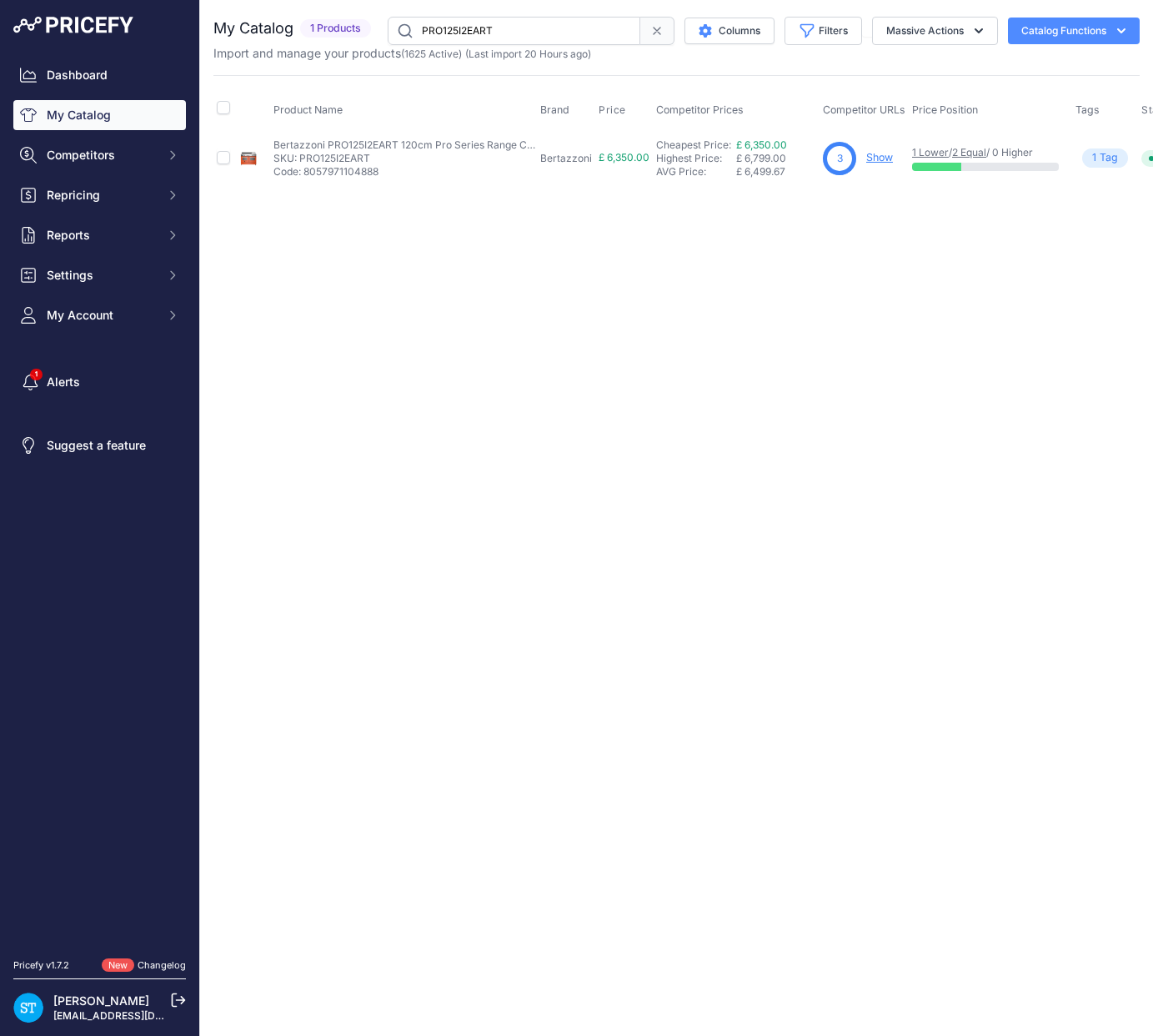
paste input "16L3"
type input "PRO116L3EART"
click at [660, 307] on div "Close You are not connected to the internet." at bounding box center [677, 518] width 954 height 1036
click at [873, 178] on td "3 Show" at bounding box center [865, 158] width 90 height 54
click at [880, 290] on div "Close You are not connected to the internet." at bounding box center [677, 518] width 954 height 1036
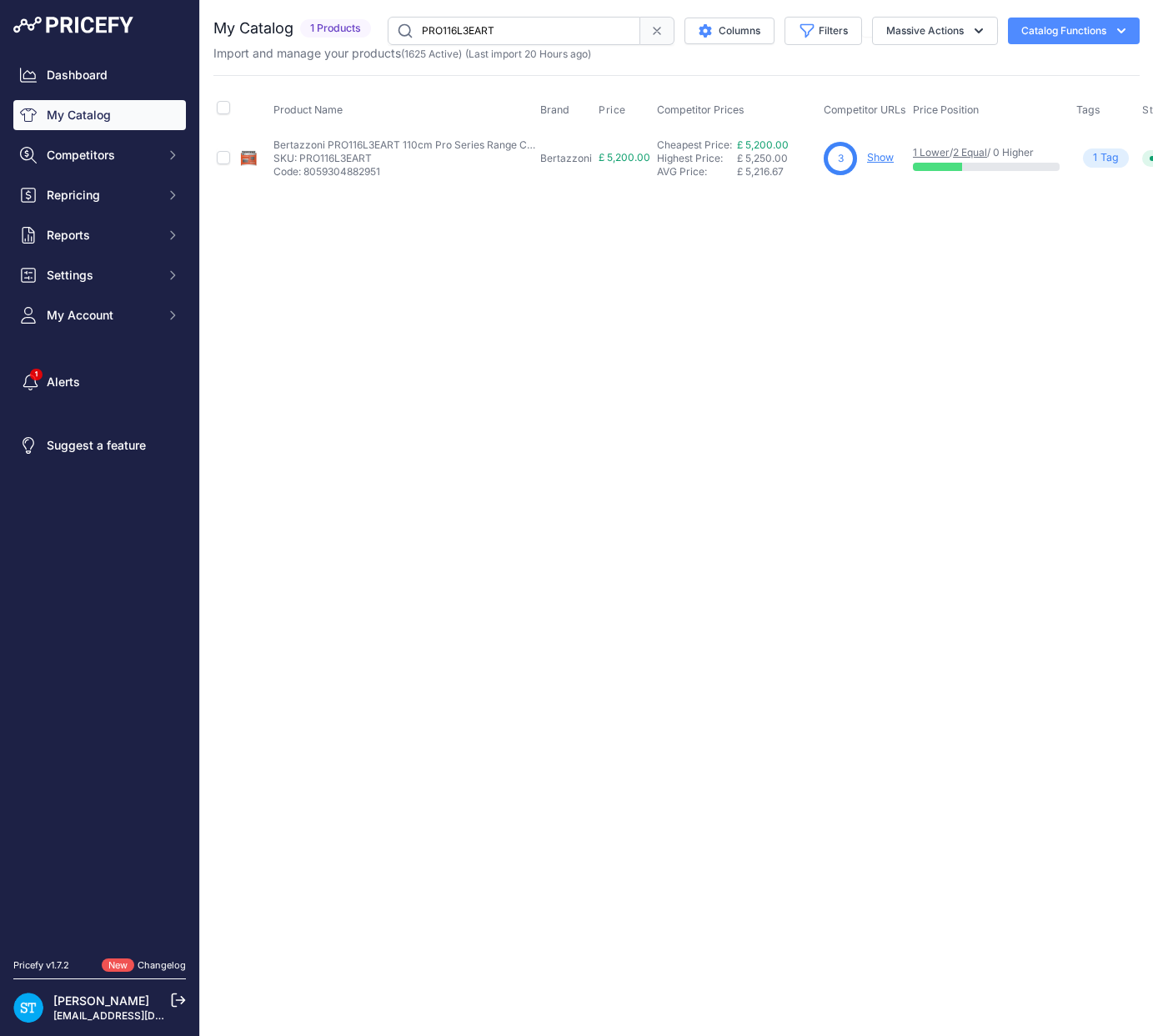
click at [878, 157] on link "Show" at bounding box center [881, 157] width 27 height 12
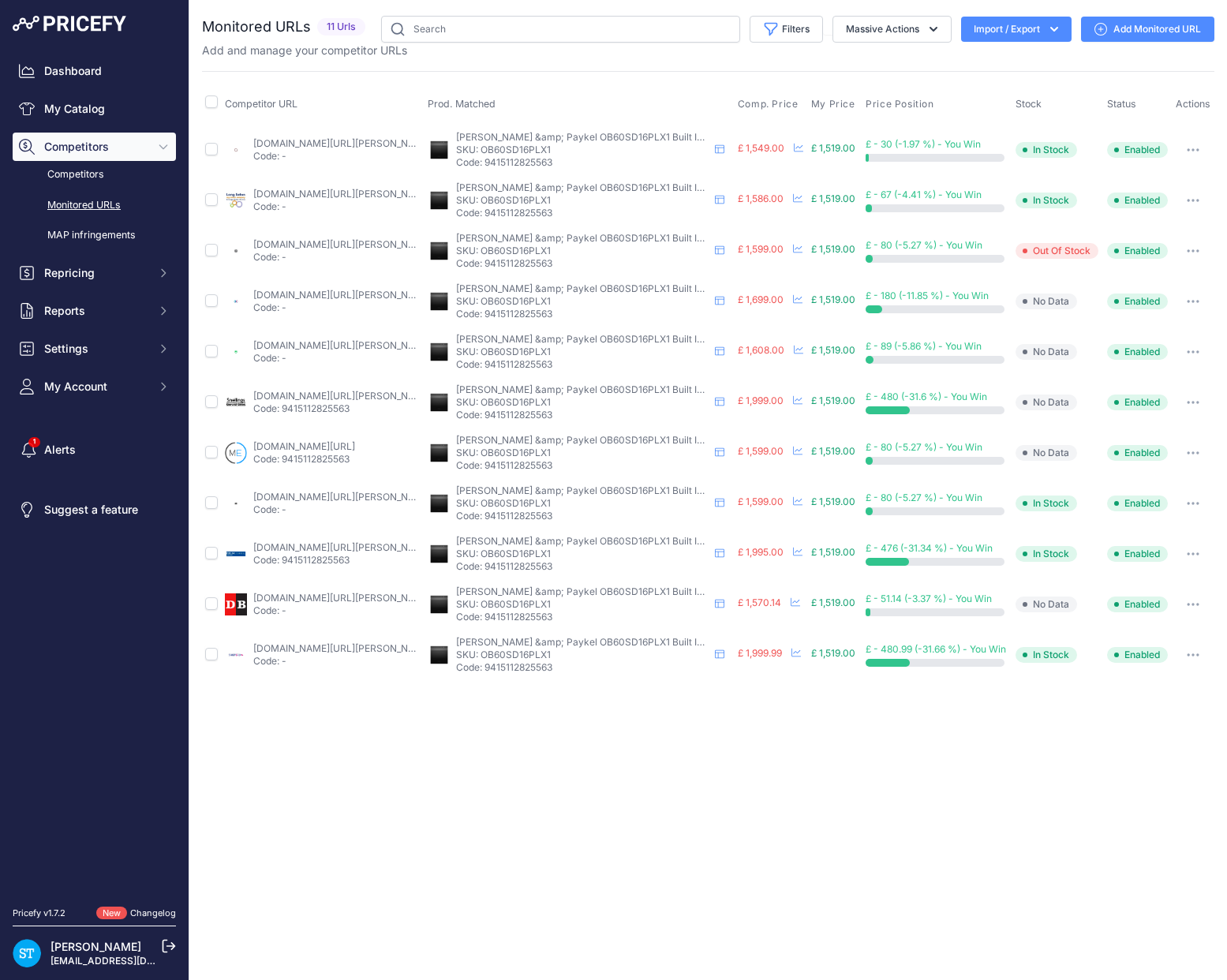
click at [658, 104] on th "Prod. Matched" at bounding box center [580, 104] width 310 height 39
click at [783, 103] on span "Comp. Price" at bounding box center [768, 104] width 60 height 13
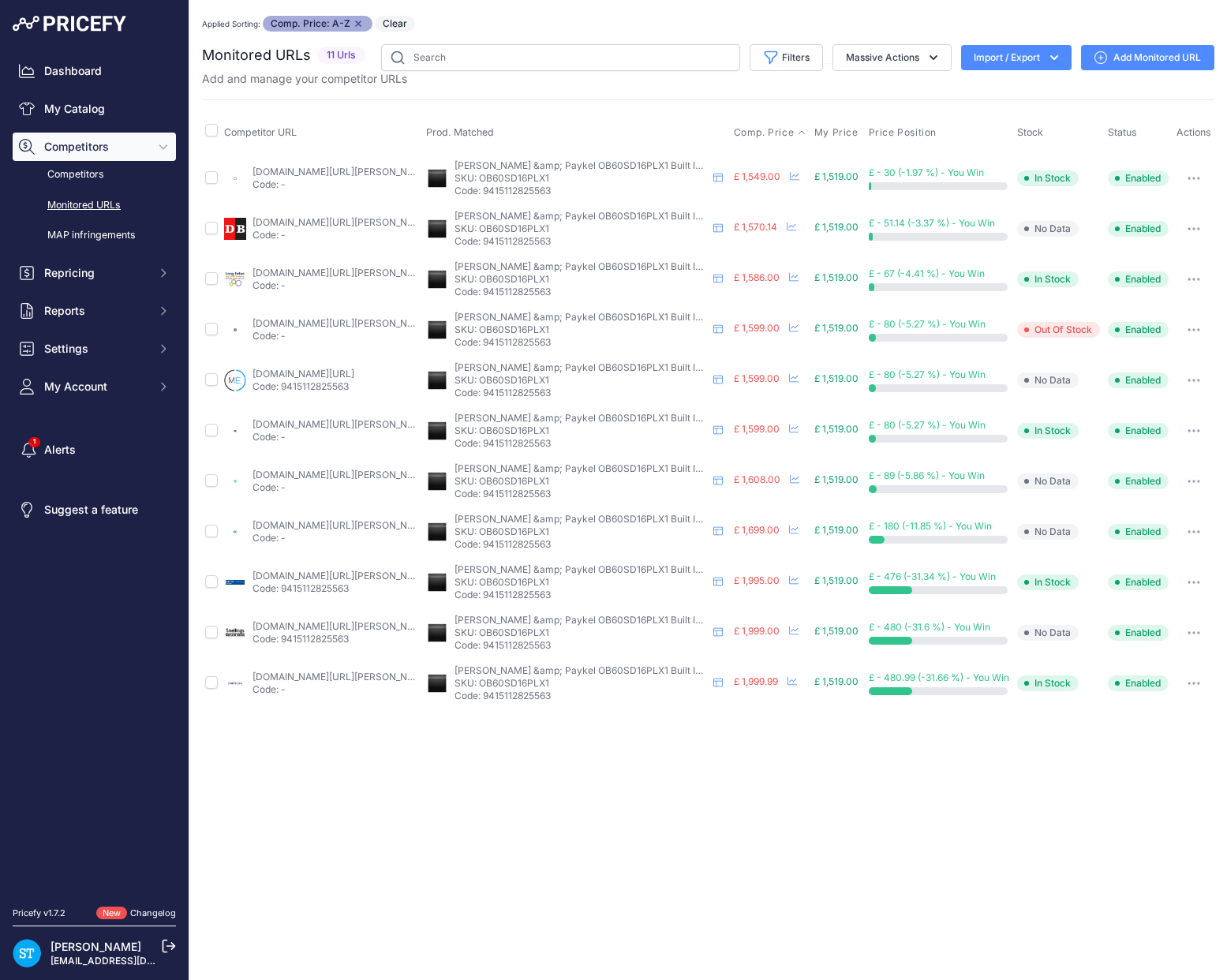
click at [274, 176] on link "appliancecentre.co.uk/p/fisher-paykel-ob60sd16plx1-built-in-pyrolytic-single-ov…" at bounding box center [341, 172] width 179 height 12
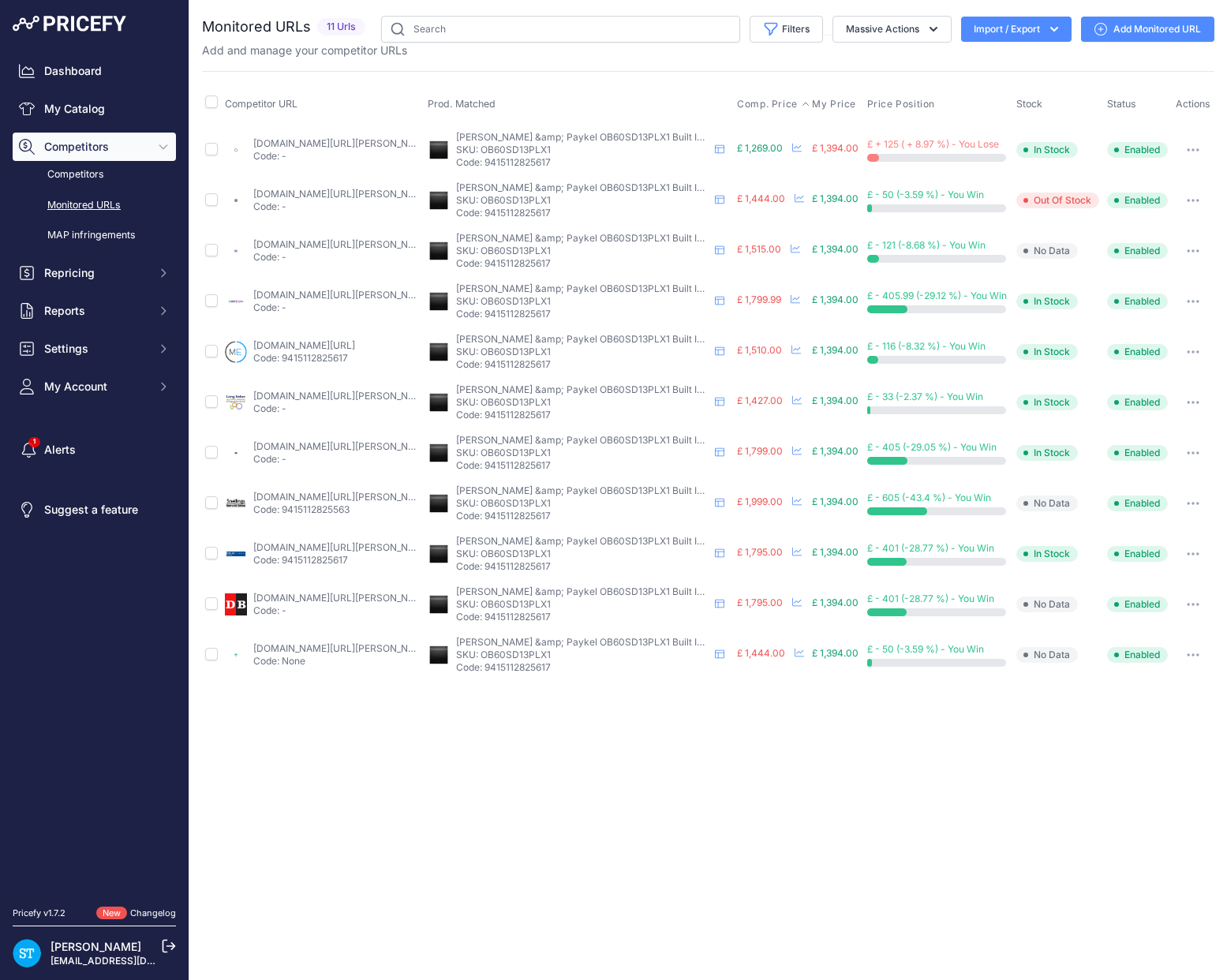
click at [748, 101] on span "Comp. Price" at bounding box center [767, 104] width 60 height 13
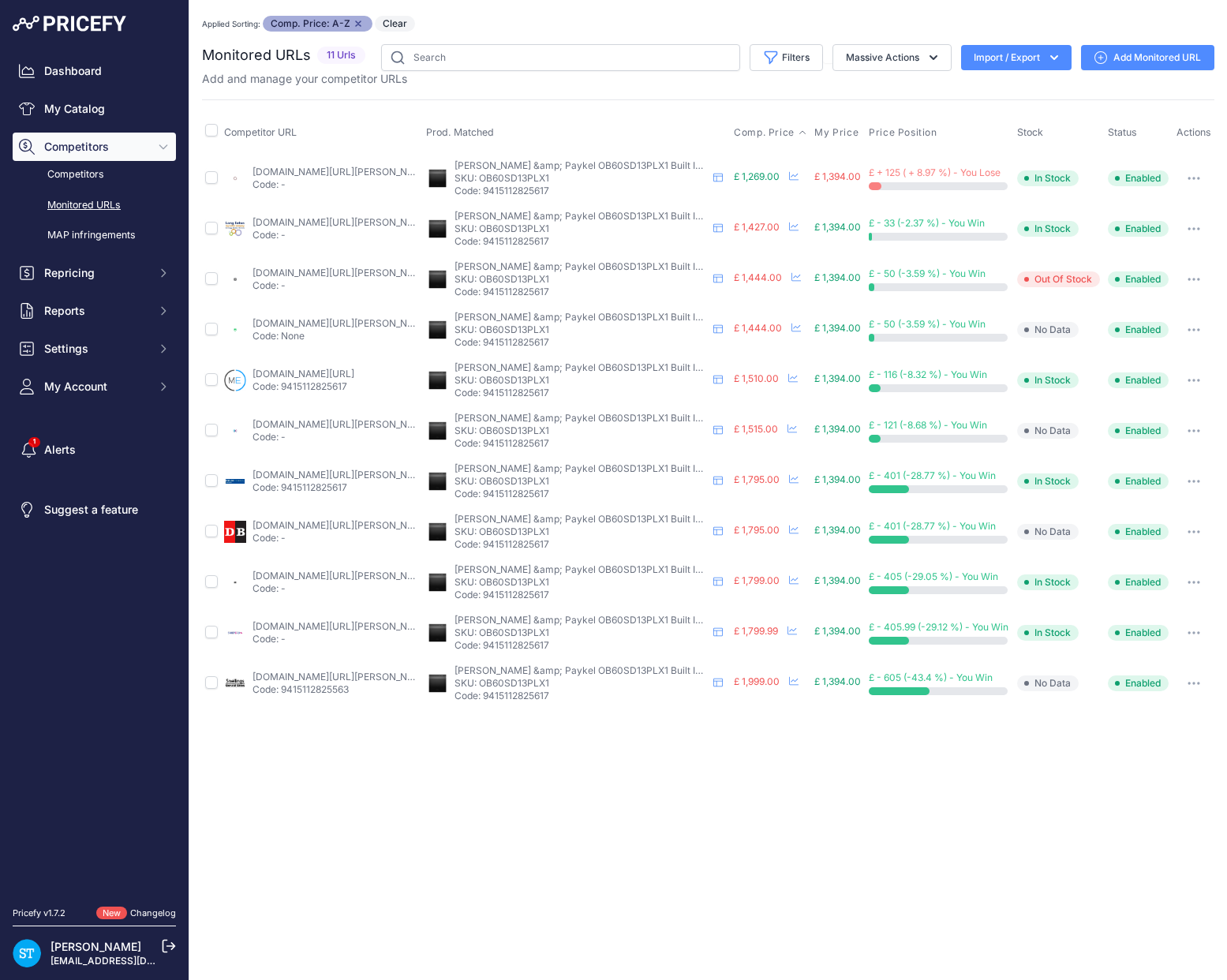
click at [285, 171] on link "appliancecentre.co.uk/p/fisher-paykel-ob60sd13plx1-built-in-pyrolytic-single-ov…" at bounding box center [341, 172] width 179 height 12
click at [926, 91] on div "Monitored URLs 11 Urls" at bounding box center [708, 376] width 1012 height 664
click at [476, 9] on div "You are not connected to the internet. Applied Sorting: Comp. Price: A-Z Remove…" at bounding box center [708, 362] width 1012 height 724
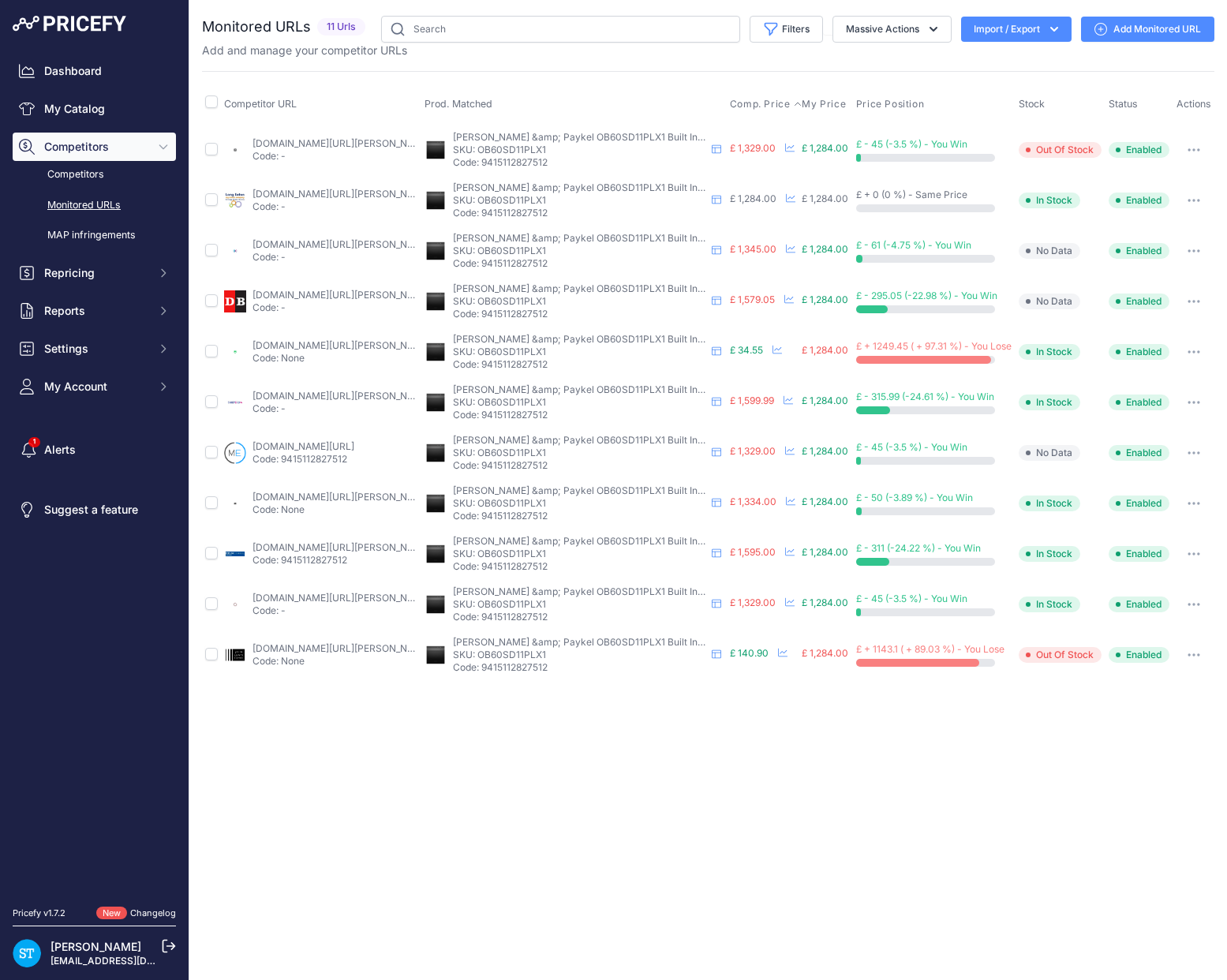
click at [746, 101] on span "Comp. Price" at bounding box center [760, 104] width 60 height 13
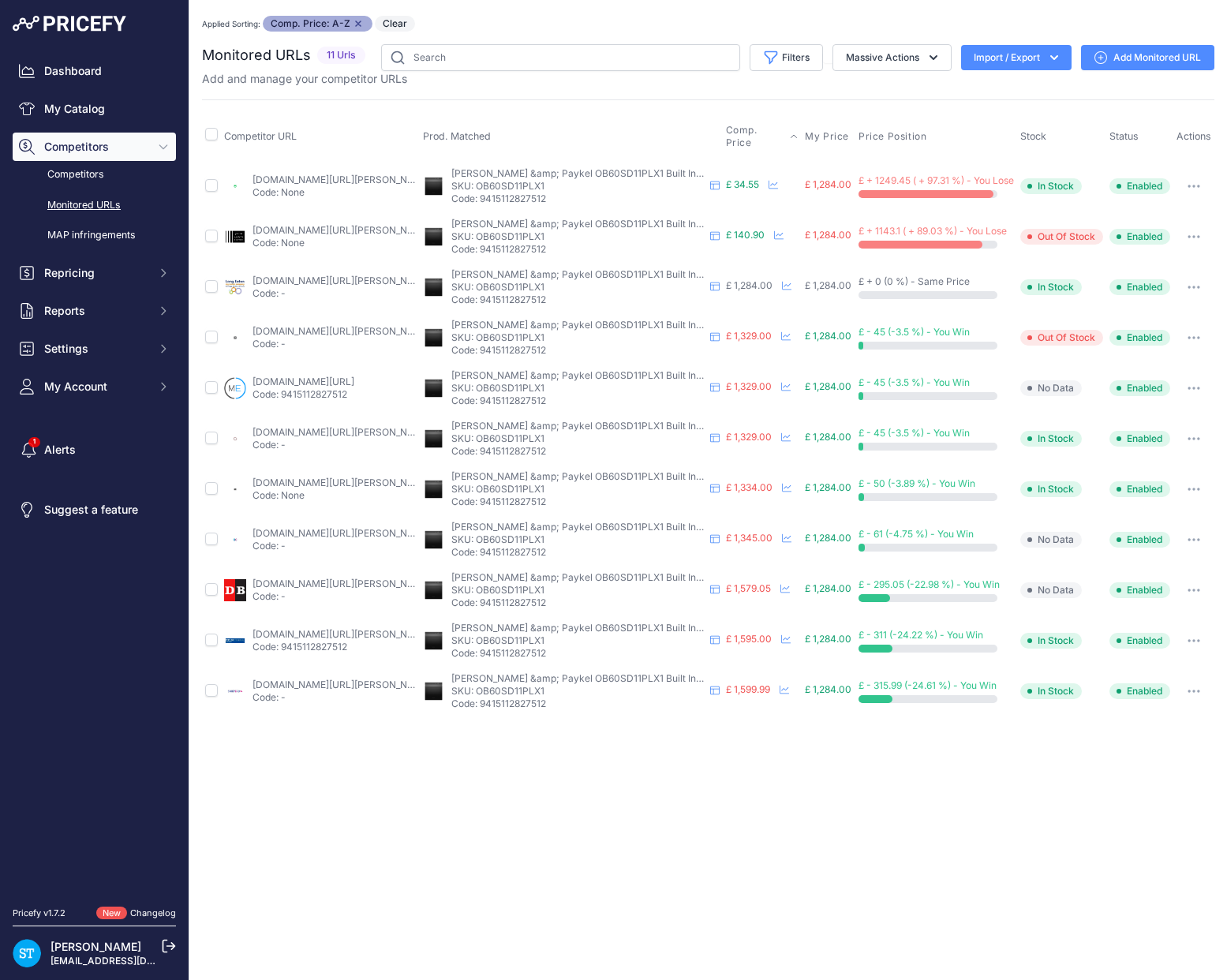
click at [294, 434] on link "appliancecentre.co.uk/p/fisher-paykel-ob60sd11plx1-60cm-fully-integrated-black-…" at bounding box center [341, 432] width 179 height 12
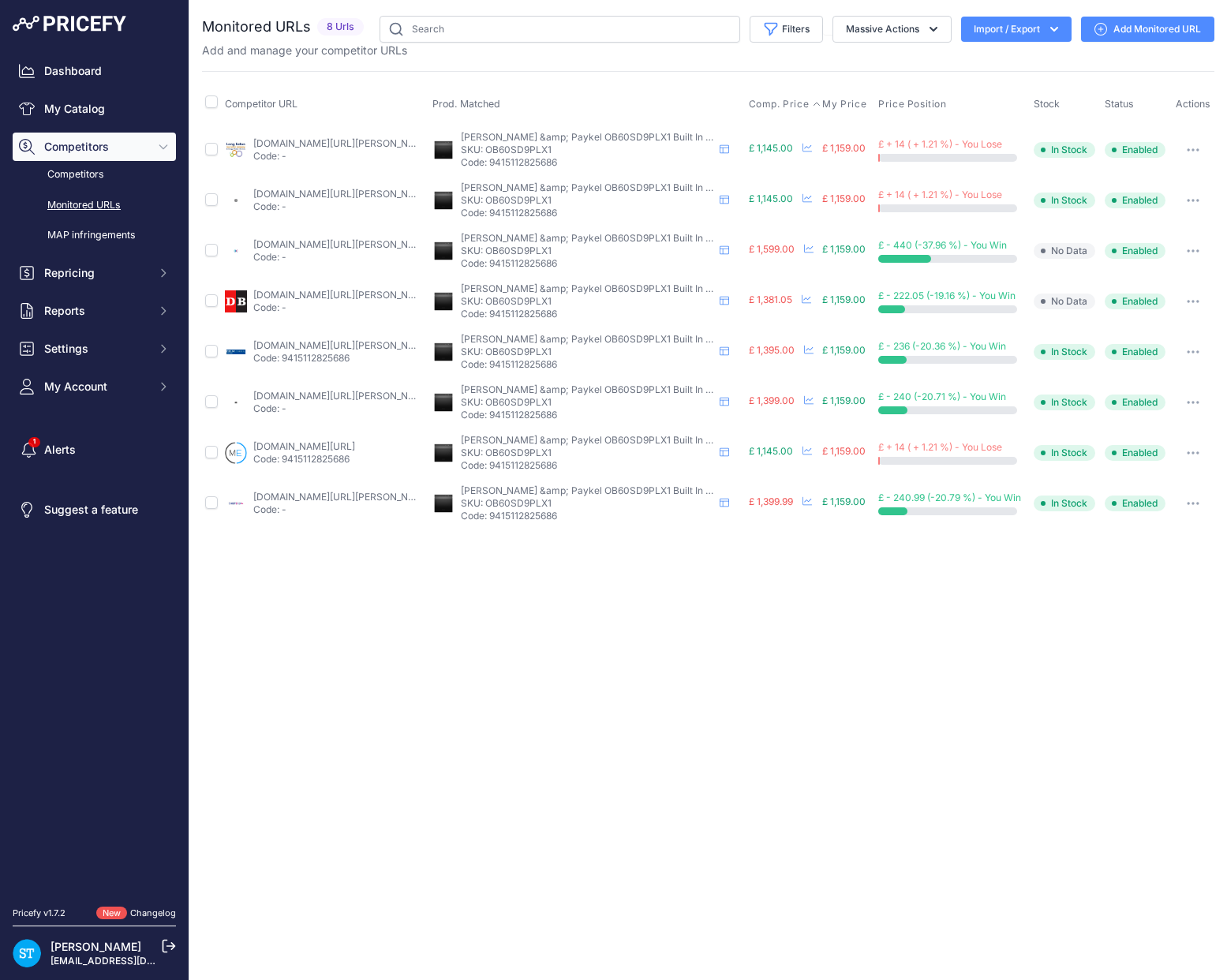
click at [762, 100] on span "Comp. Price" at bounding box center [779, 104] width 60 height 13
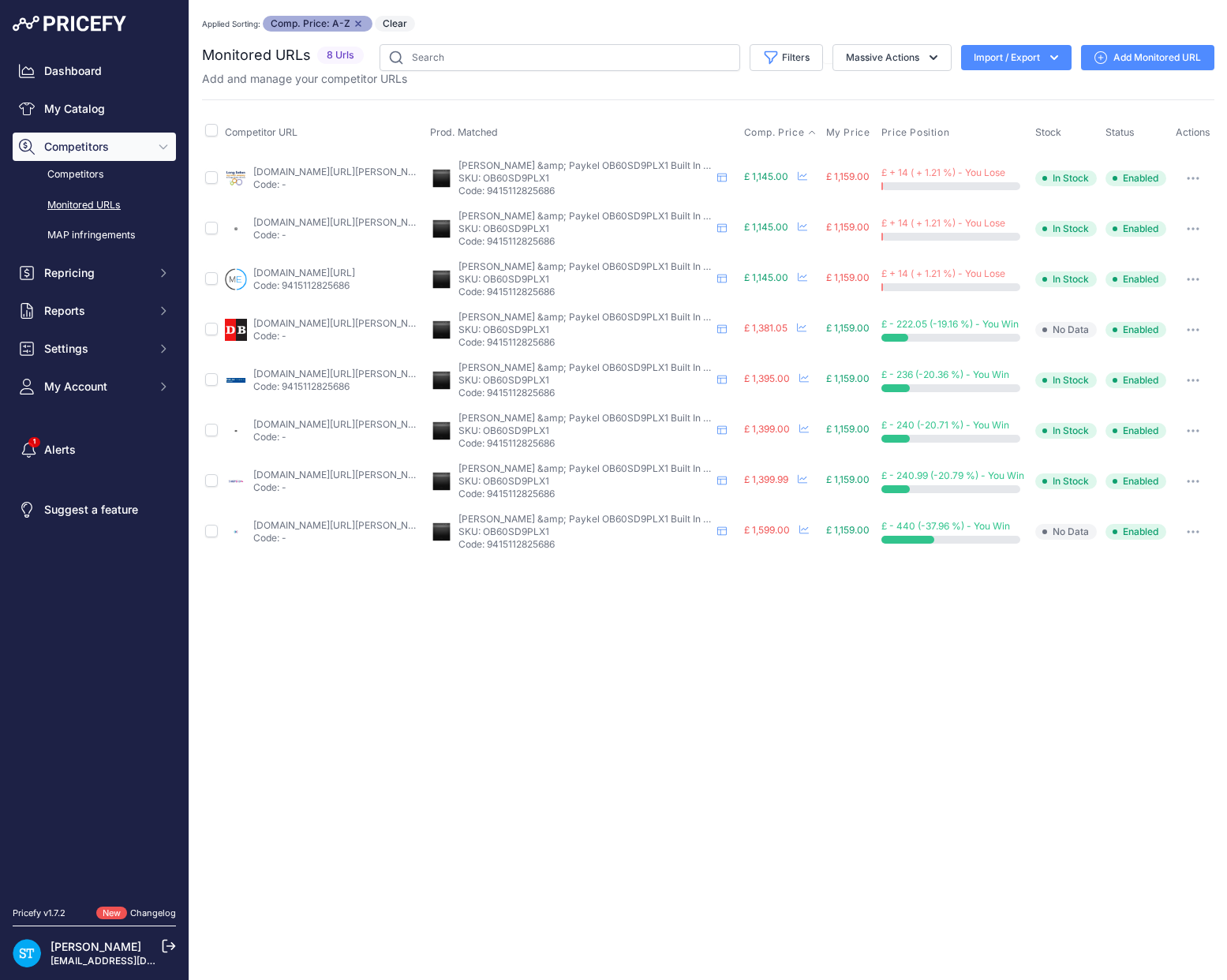
click at [1145, 61] on link "Add Monitored URL" at bounding box center [1147, 58] width 133 height 25
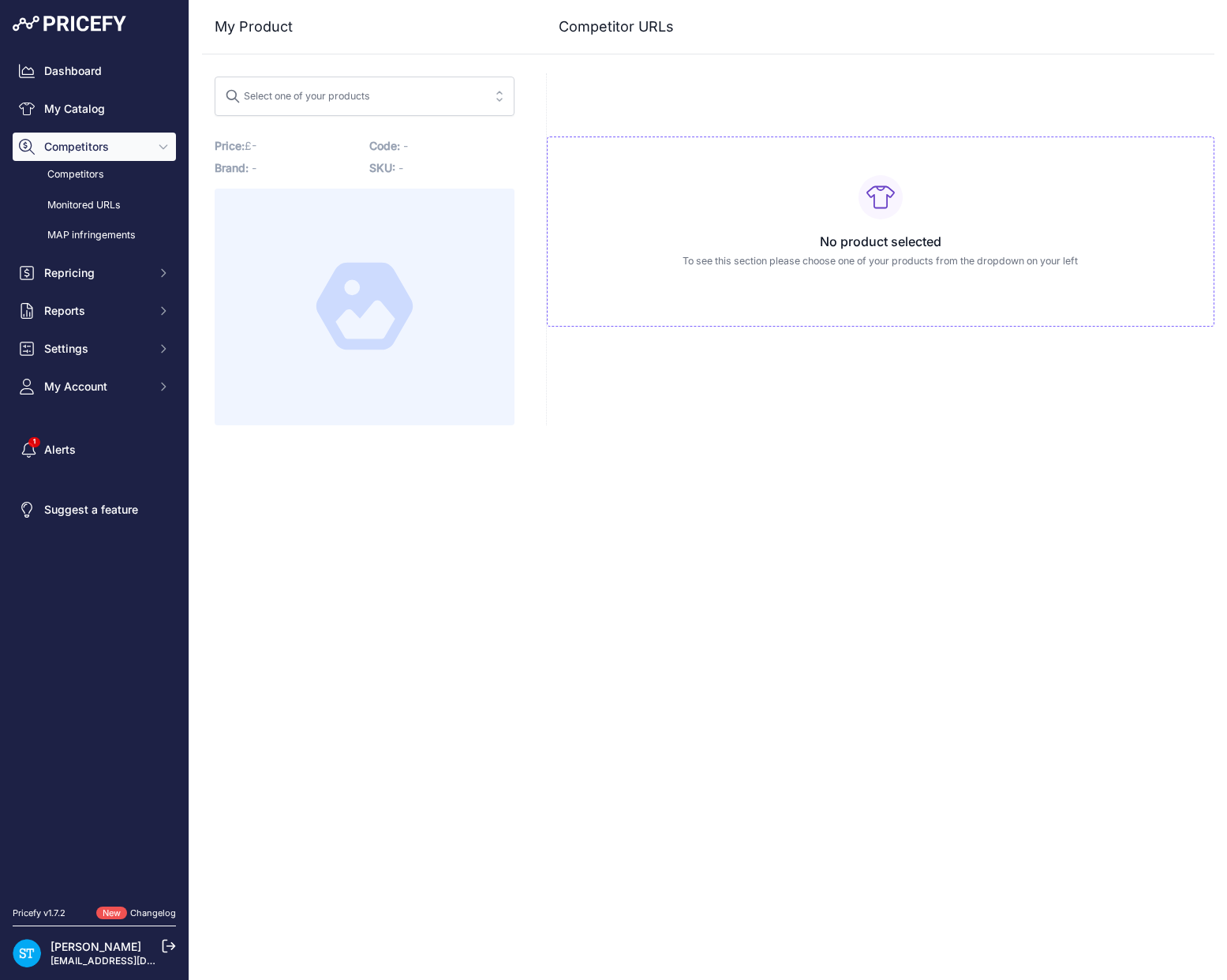
click at [435, 109] on button "Select one of your products" at bounding box center [365, 96] width 300 height 39
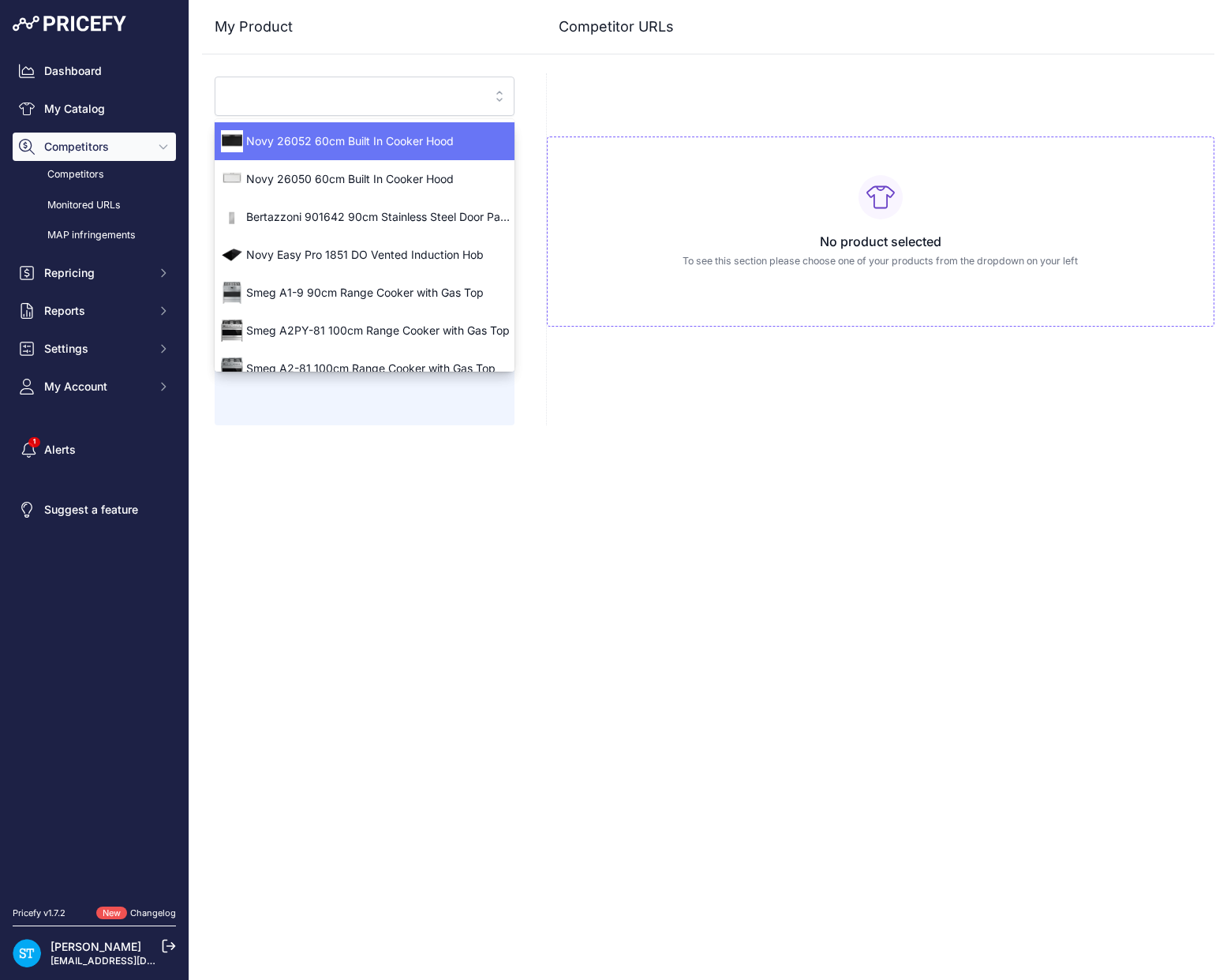
drag, startPoint x: 427, startPoint y: 99, endPoint x: 438, endPoint y: 101, distance: 11.2
click at [426, 99] on input "search" at bounding box center [353, 96] width 257 height 25
paste input "OB60SD9PLX1"
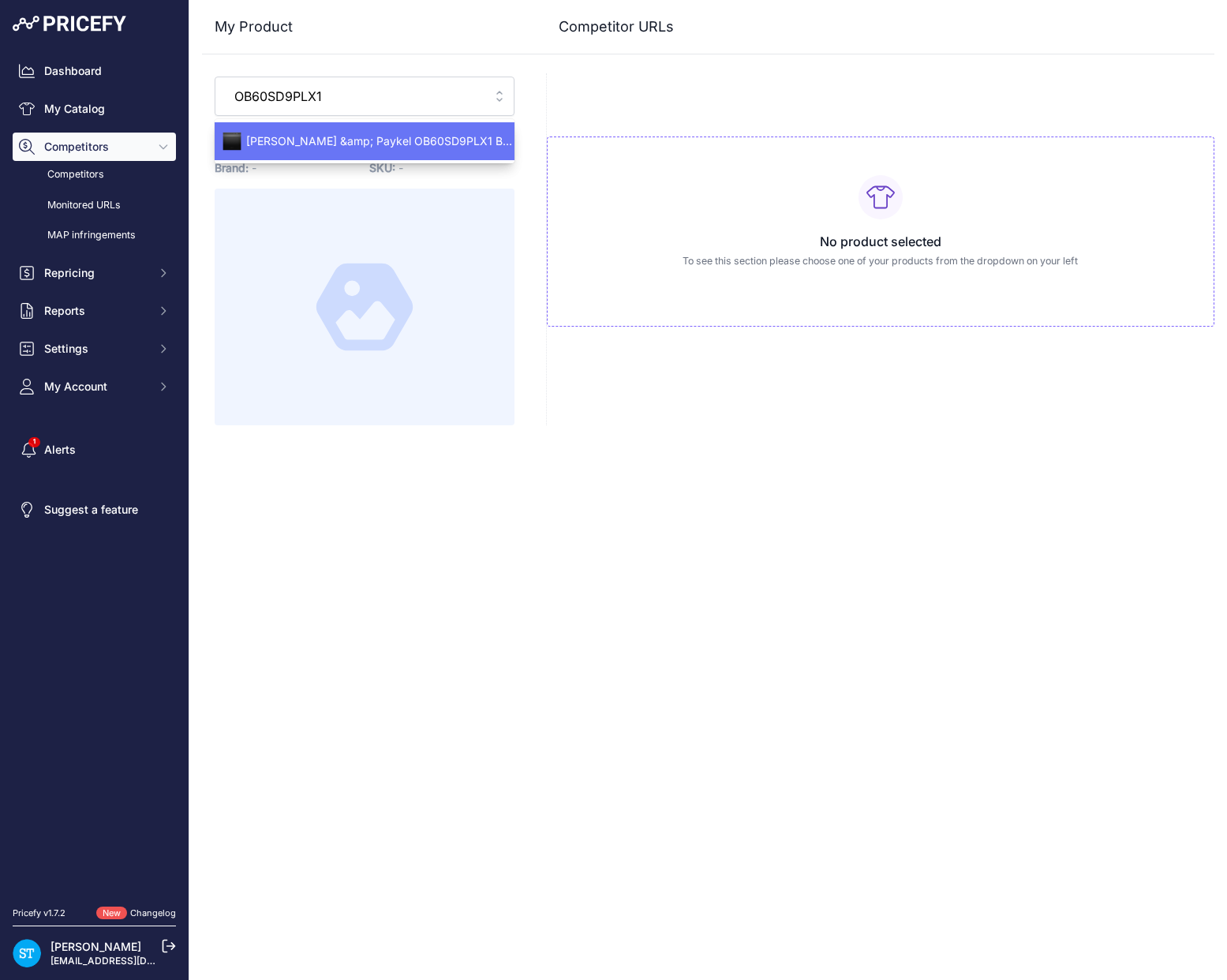
type input "OB60SD9PLX1"
drag, startPoint x: 381, startPoint y: 146, endPoint x: 392, endPoint y: 146, distance: 11.0
click at [381, 146] on span "Fisher &amp; Paykel OB60SD9PLX1 Built In Single Oven" at bounding box center [365, 141] width 300 height 16
type input "www.appliancecentre.co.uk/p/fisher-paykel-ob60sd9plx1-60cm-fully-integrated-bla…"
type input "www.appliancecity.co.uk/cooking/built-in-ovens/built-in-single-ovens/fisher-pay…"
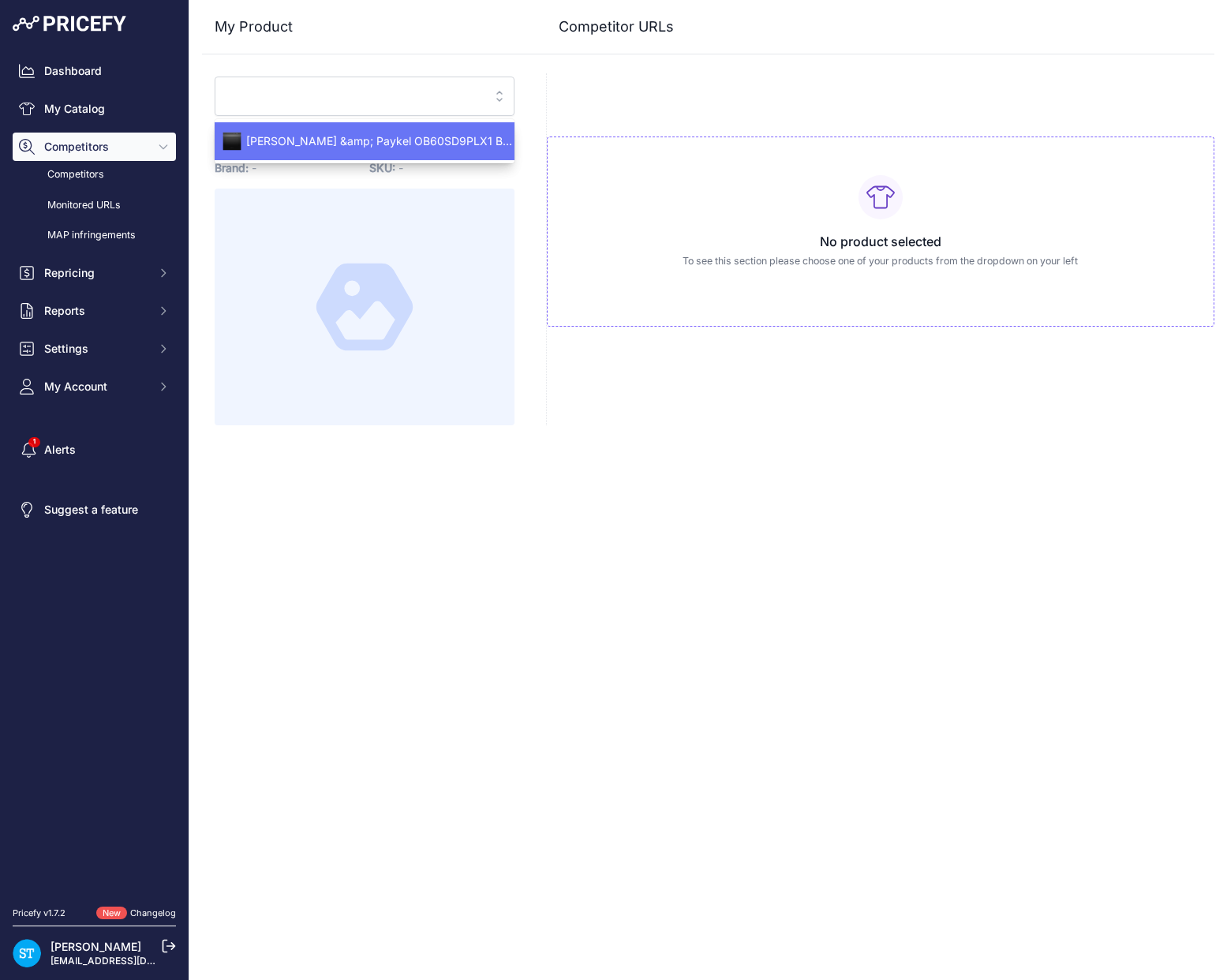
type input "donaghybros.co.uk/fisher-paykell-ob60sd9plx1-built-in-oven-single-600mm-72l-9-f…"
type input "www.fields.org.uk/fisher-paykel-ob60sd9plx1-single-oven-series-7-pyrolytic-p116…"
type input "glotech.co.uk/fisher-paykel-ob60sd9plx1-500049373.html?prirule_jdsnikfkfjsd=9562"
type input "www.harveynorman.co.uk/products/fisher-and-paykel-series-7-built-in-single-oven…"
type input "longeatonappliances.co.uk/fisher-paykel-ob60sd9plx1/?prirule_jdsnikfkfjsd=9562"
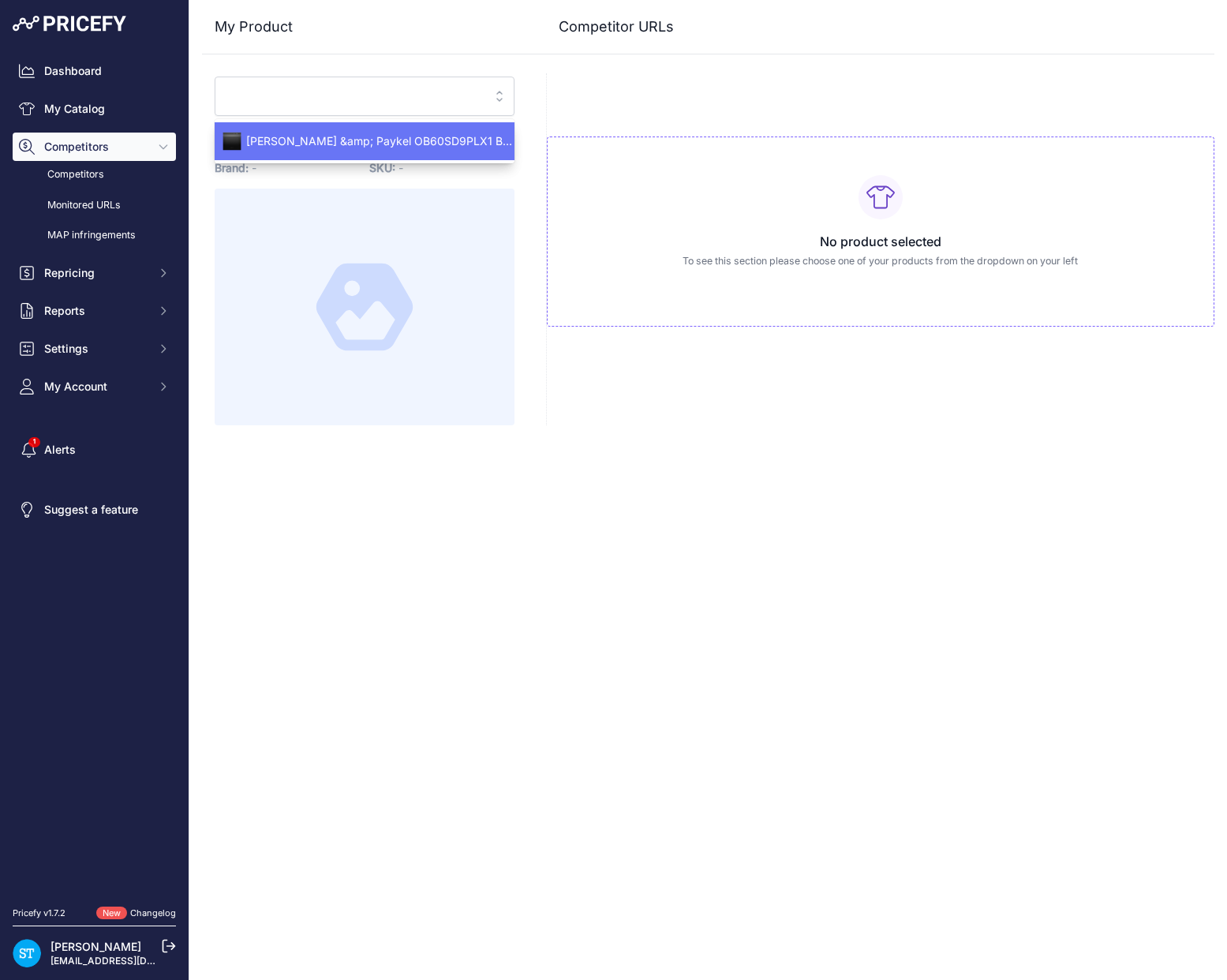
type input "markselectrical.co.uk/82568_fisher-paykel-built-in-electric-single-oven?prirule…"
type input "www.rdo.co.uk/products/fisher-paykel-built-in-single-oven-electric-ob60sd9plx1-…"
type input "sparkworld.co.uk/fisher-paykel-ob60sd9plx1-black-100089426?prirule_jdsnikfkfjsd…"
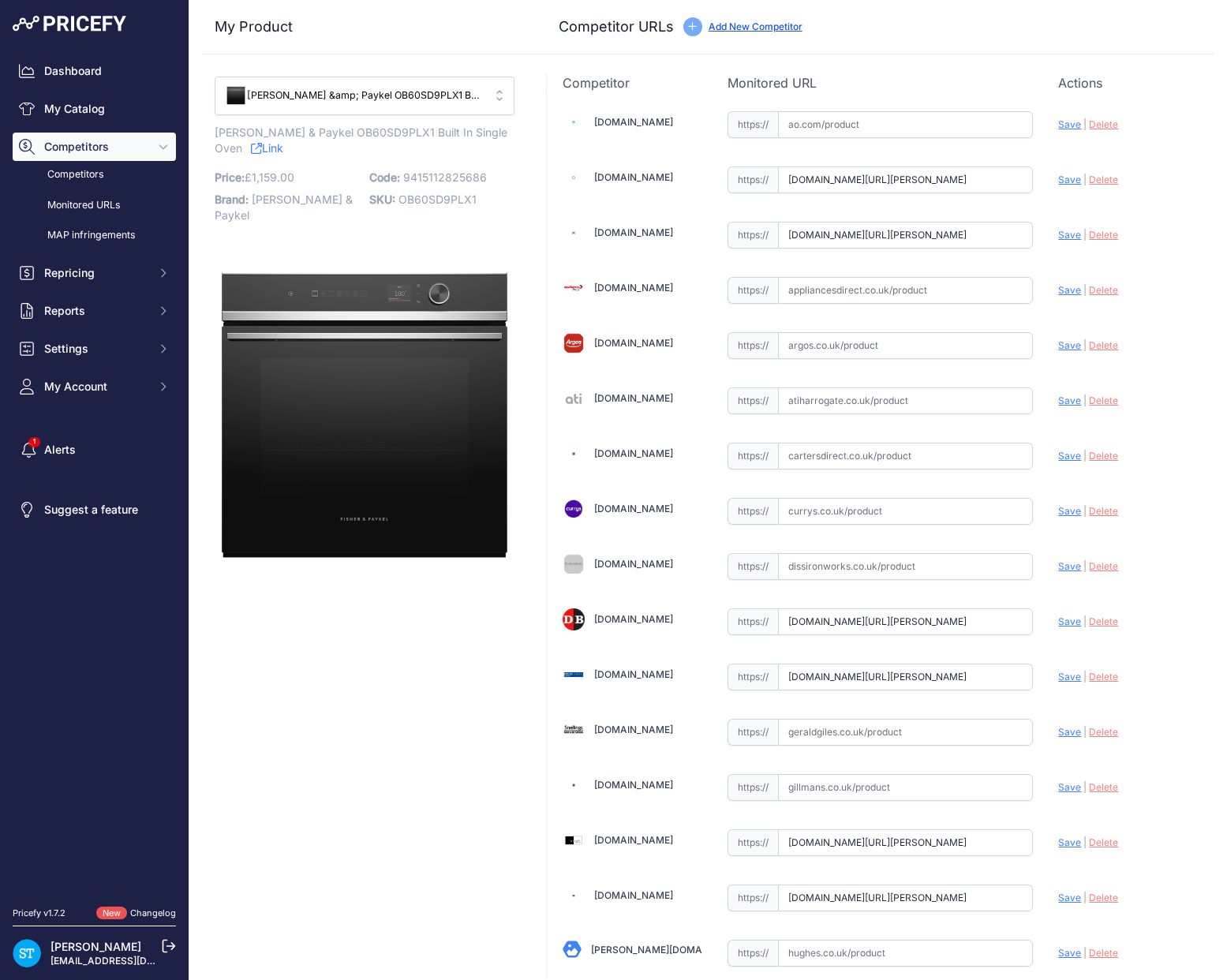
drag, startPoint x: 645, startPoint y: 175, endPoint x: 658, endPoint y: 163, distance: 17.7
click at [645, 175] on link "Appliancecentre.co.uk" at bounding box center [634, 177] width 79 height 12
click at [914, 180] on input "www.appliancecentre.co.uk/p/fisher-paykel-ob60sd9plx1-60cm-fully-integrated-bla…" at bounding box center [906, 180] width 255 height 27
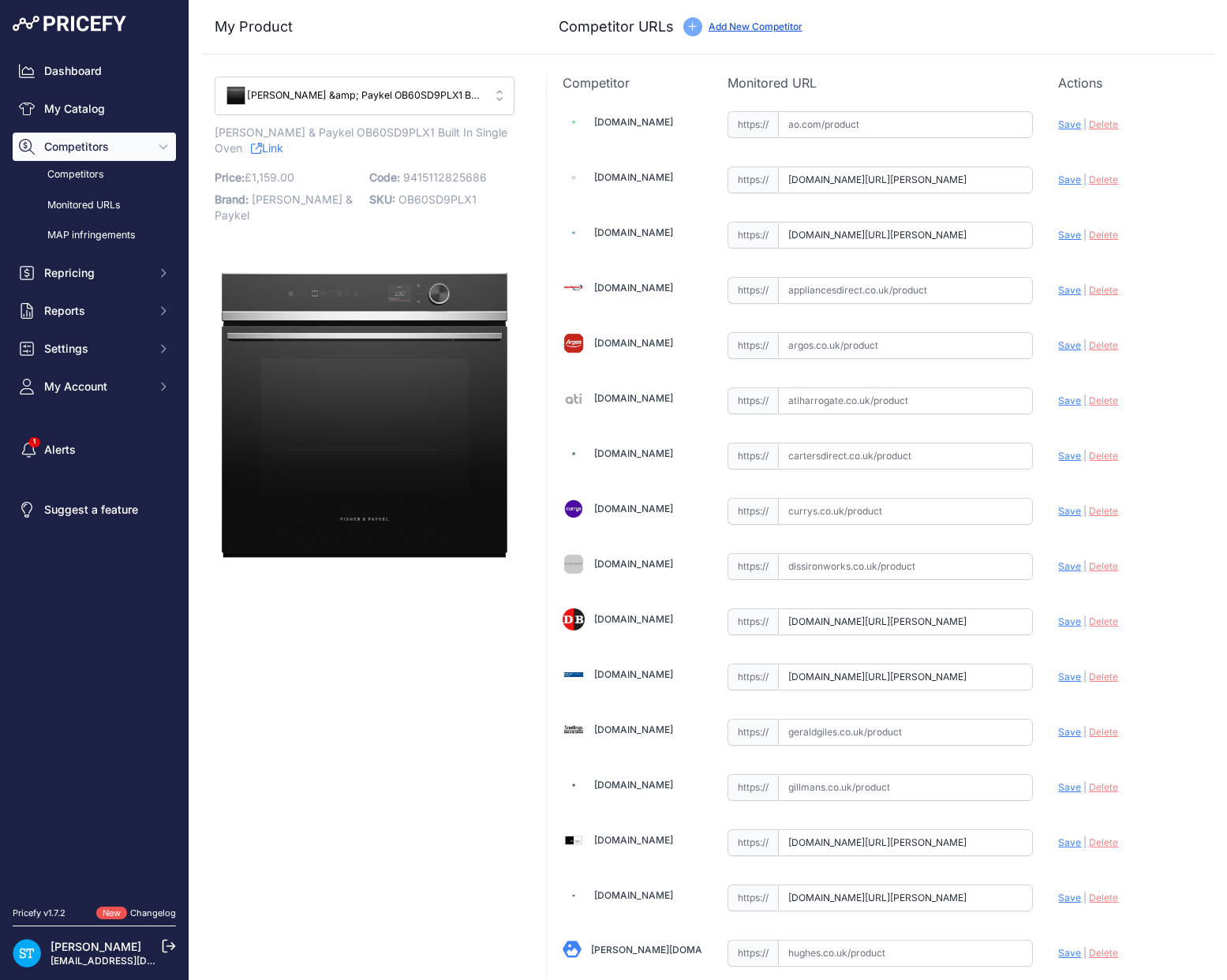
paste input "https://www.appliancecentre.co.uk/p/fisher-paykel-ob60sd9plx1-60cm-fully-integr…"
click at [1068, 177] on span "Save" at bounding box center [1069, 179] width 23 height 12
type input "https://www.appliancecentre.co.uk/p/fisher-paykel-ob60sd9plx1-60cm-fully-integr…"
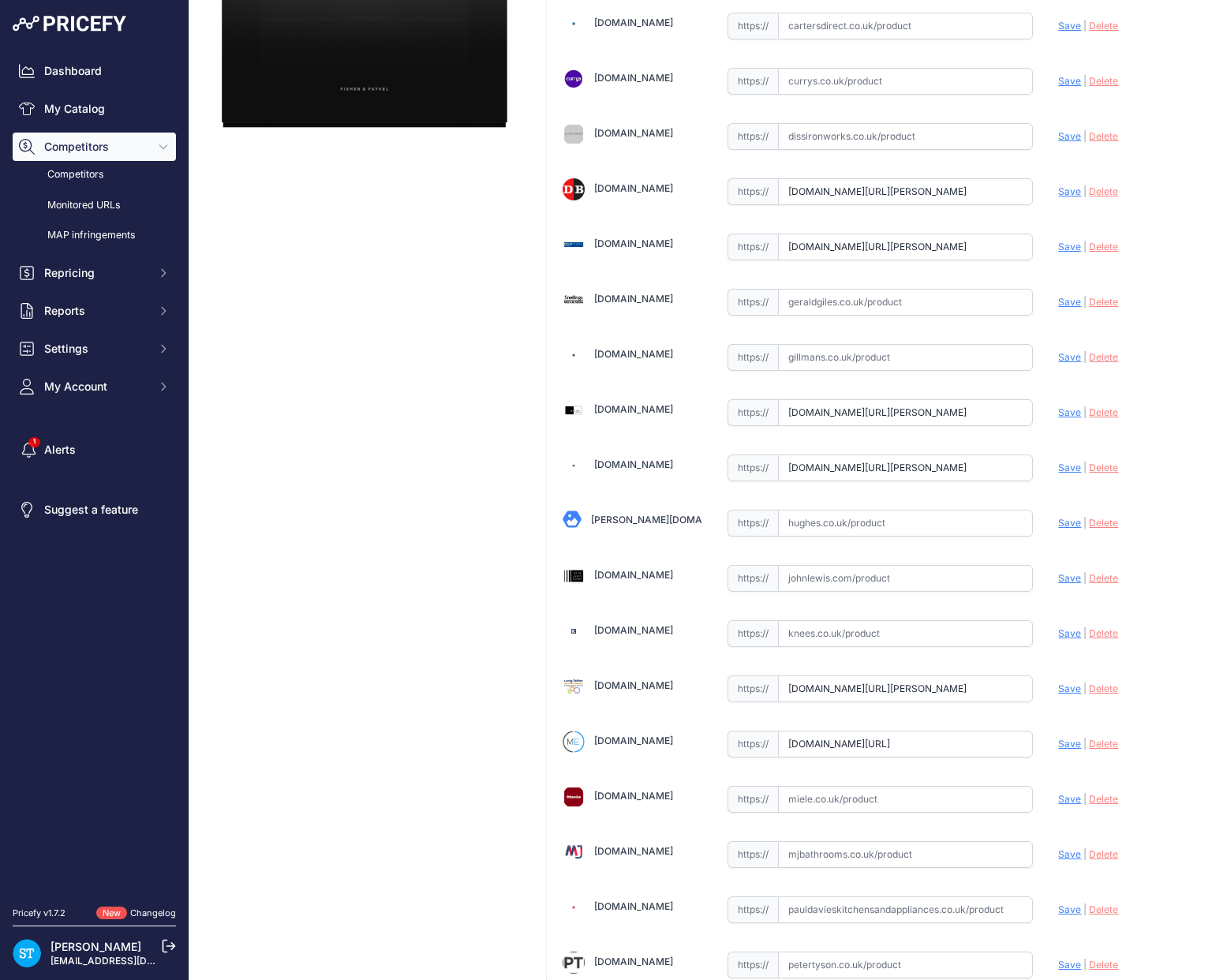
scroll to position [1025, 0]
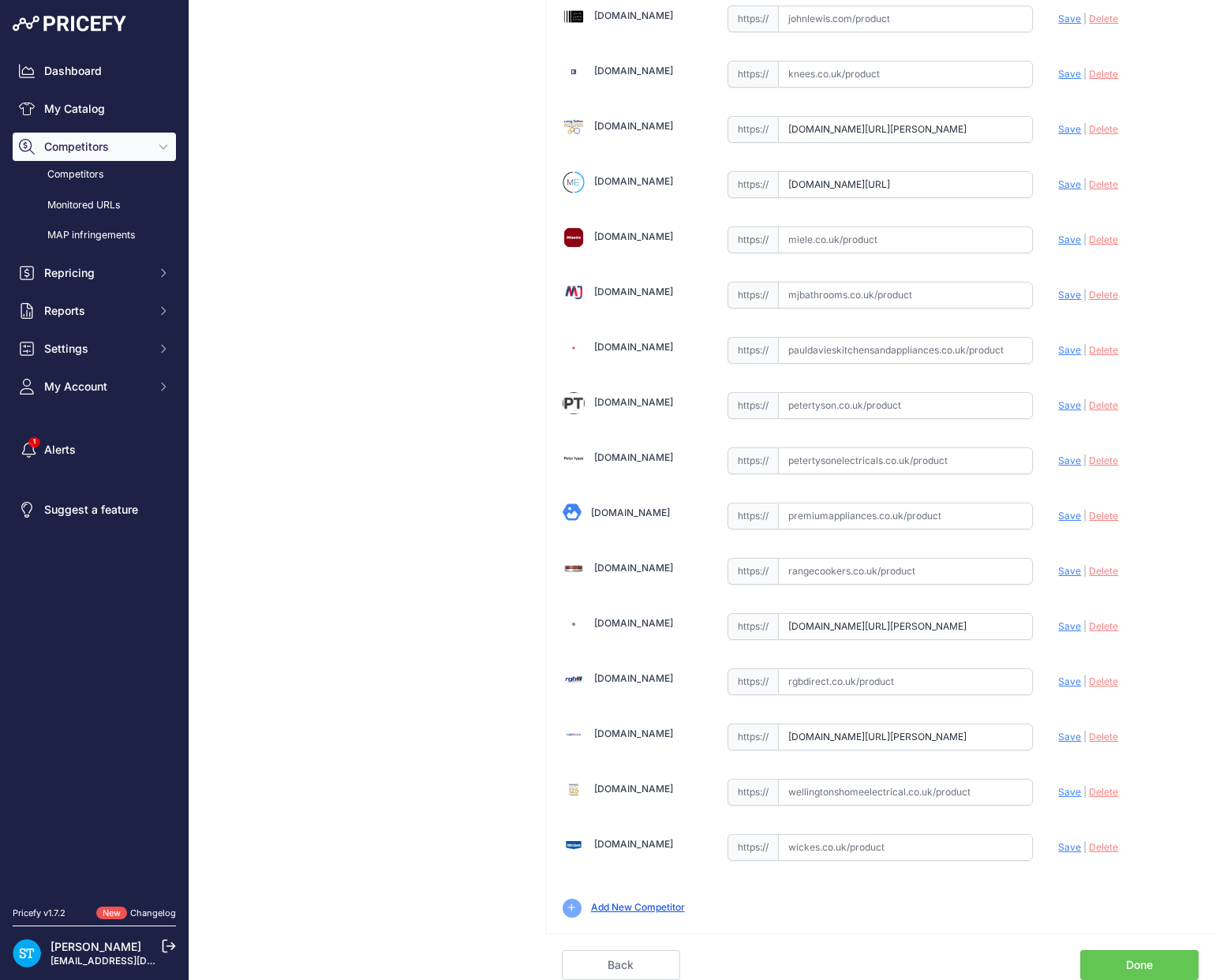
click at [1141, 962] on link "Done" at bounding box center [1139, 965] width 118 height 30
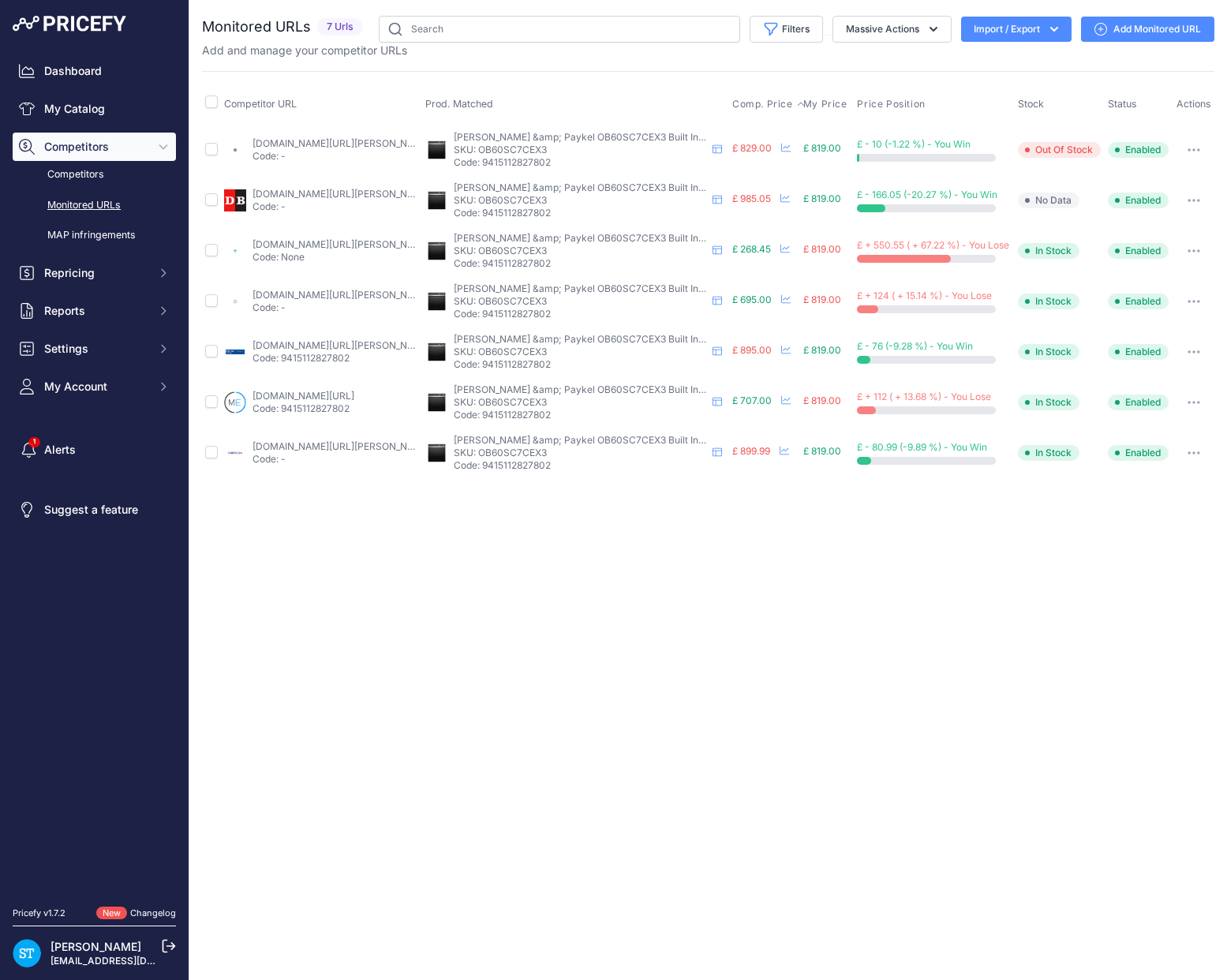
click at [750, 100] on span "Comp. Price" at bounding box center [762, 104] width 60 height 13
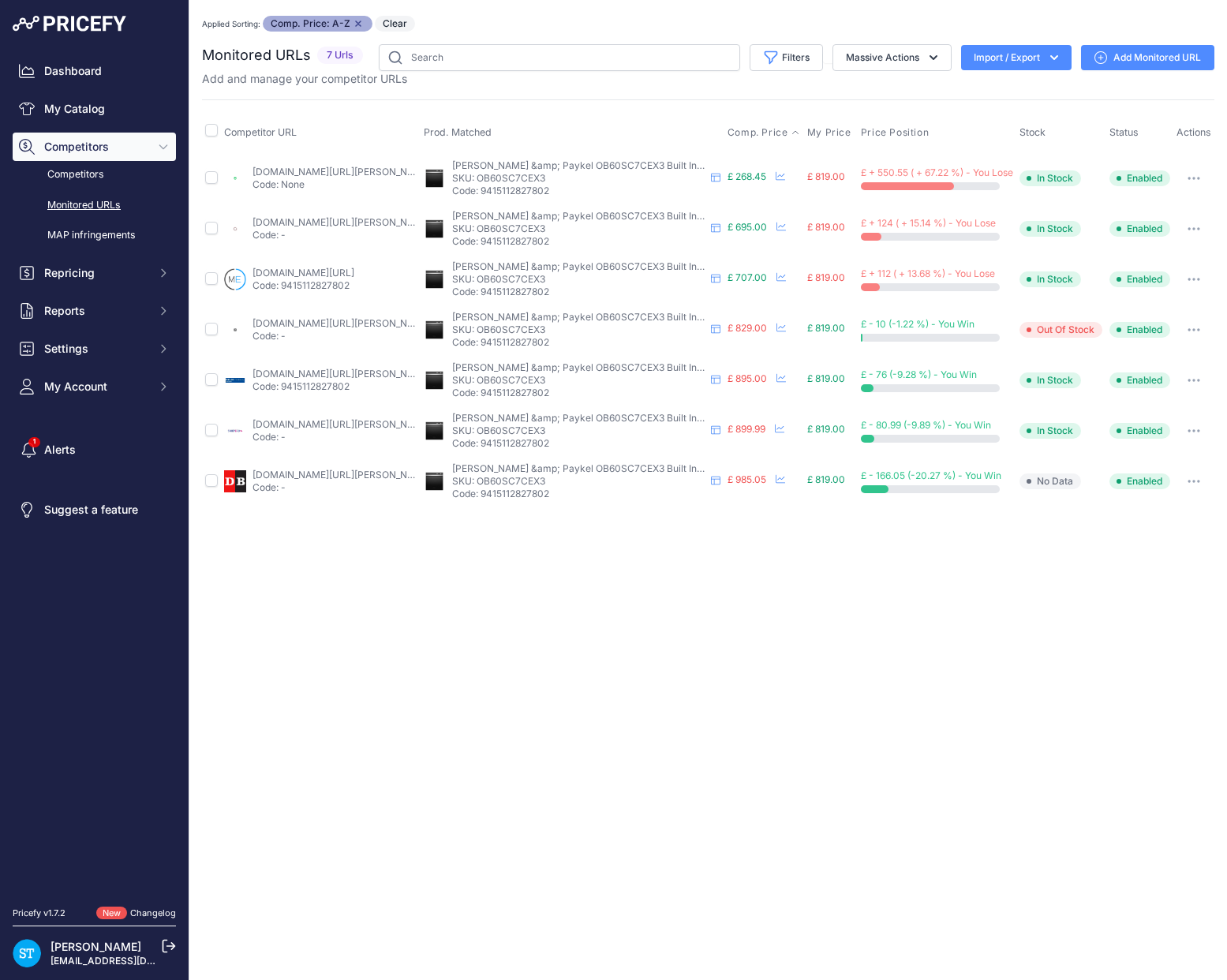
click at [1196, 182] on button "button" at bounding box center [1194, 179] width 32 height 22
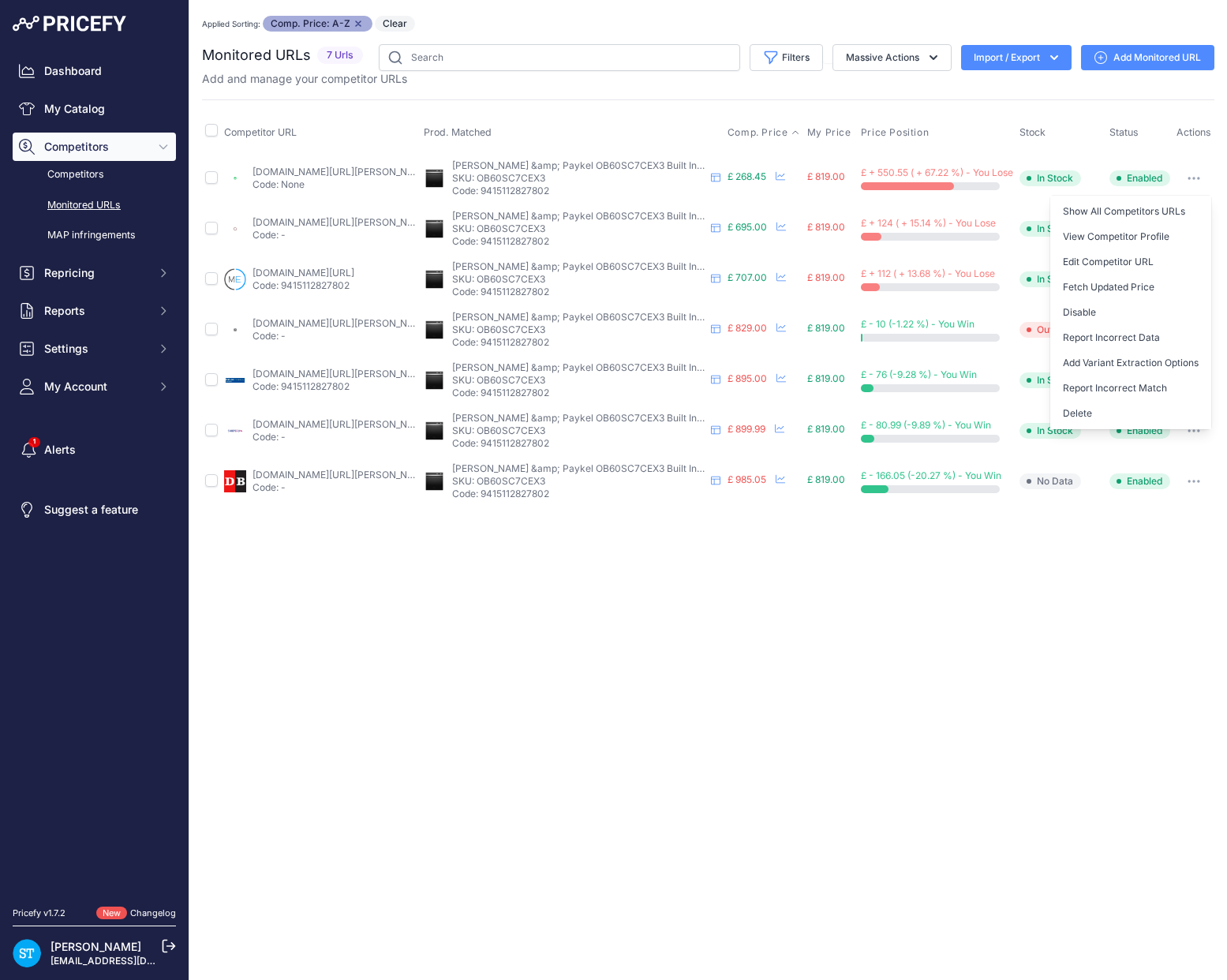
click at [316, 178] on link "ao.com/product/ob60sc7cex3-fisher-paykel-series-5-contemporary-electric-single-…" at bounding box center [341, 172] width 179 height 12
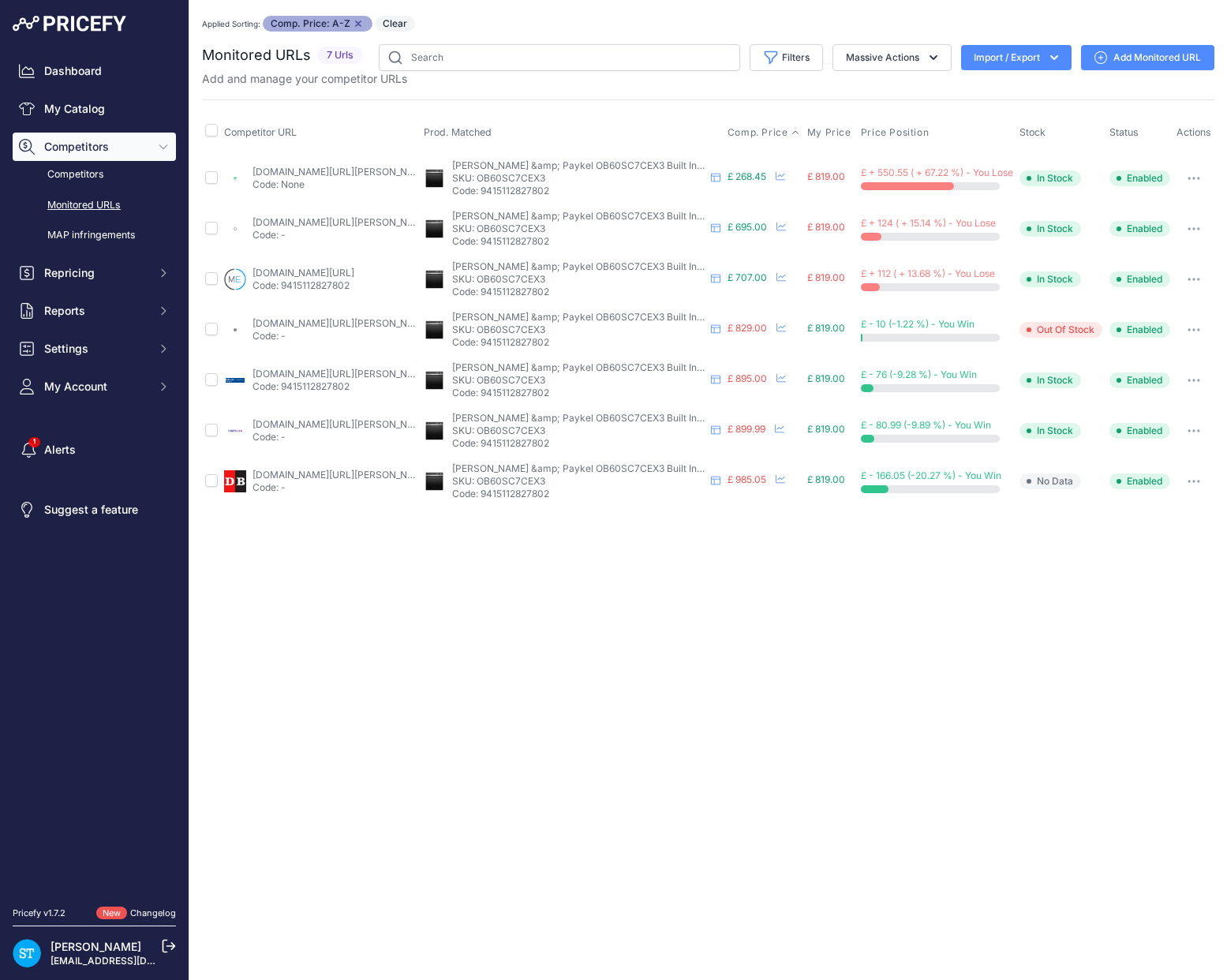
click at [298, 224] on link "appliancecentre.co.uk/p/fisher-paykel-ob60sc7cex3-60cm-fully-integrated-black-s…" at bounding box center [341, 222] width 179 height 12
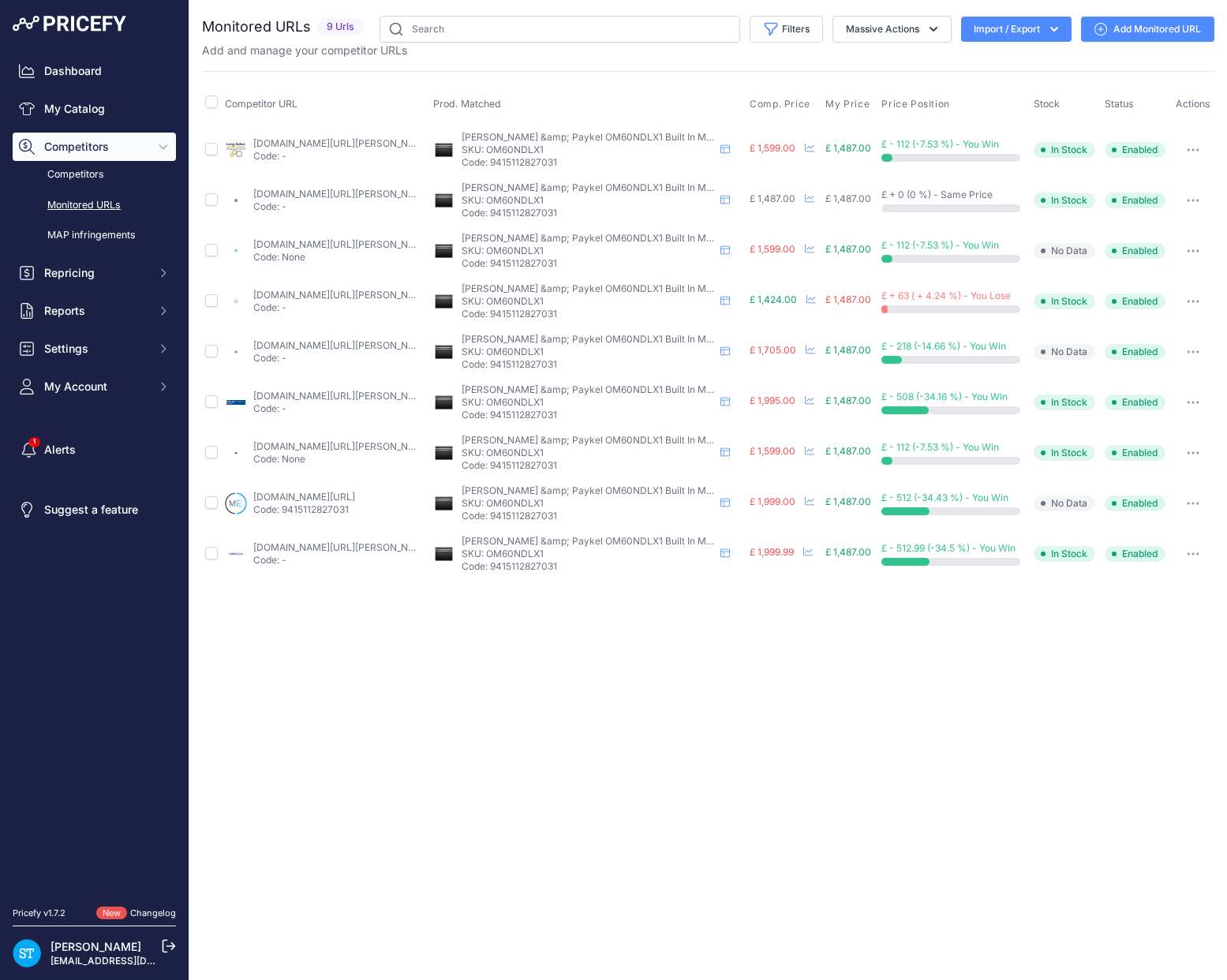
click at [285, 98] on span "Competitor URL" at bounding box center [261, 104] width 73 height 12
click at [782, 100] on span "Comp. Price" at bounding box center [780, 104] width 60 height 13
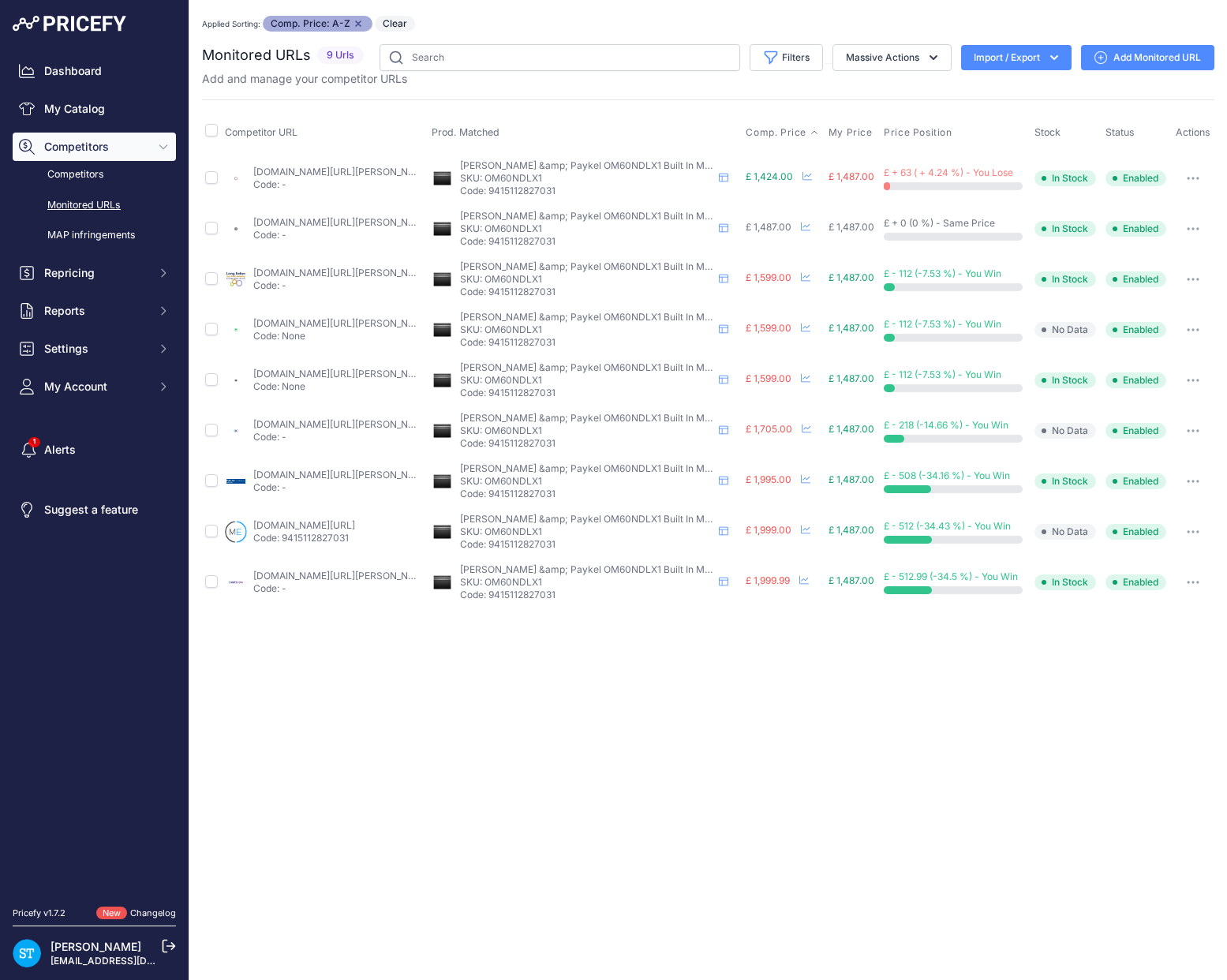
drag, startPoint x: 315, startPoint y: 169, endPoint x: 333, endPoint y: 168, distance: 18.0
click at [316, 169] on link "appliancecentre.co.uk/p/fisher-paykel-om60ndlx1-60cm-stainless-steel-built-in-c…" at bounding box center [342, 172] width 179 height 12
click at [835, 98] on div "Monitored URLs 9 Urls" at bounding box center [708, 326] width 1012 height 563
click at [669, 93] on div "Monitored URLs 9 Urls" at bounding box center [708, 326] width 1012 height 563
click at [517, 177] on p "SKU: OM60NDLX1" at bounding box center [586, 178] width 252 height 13
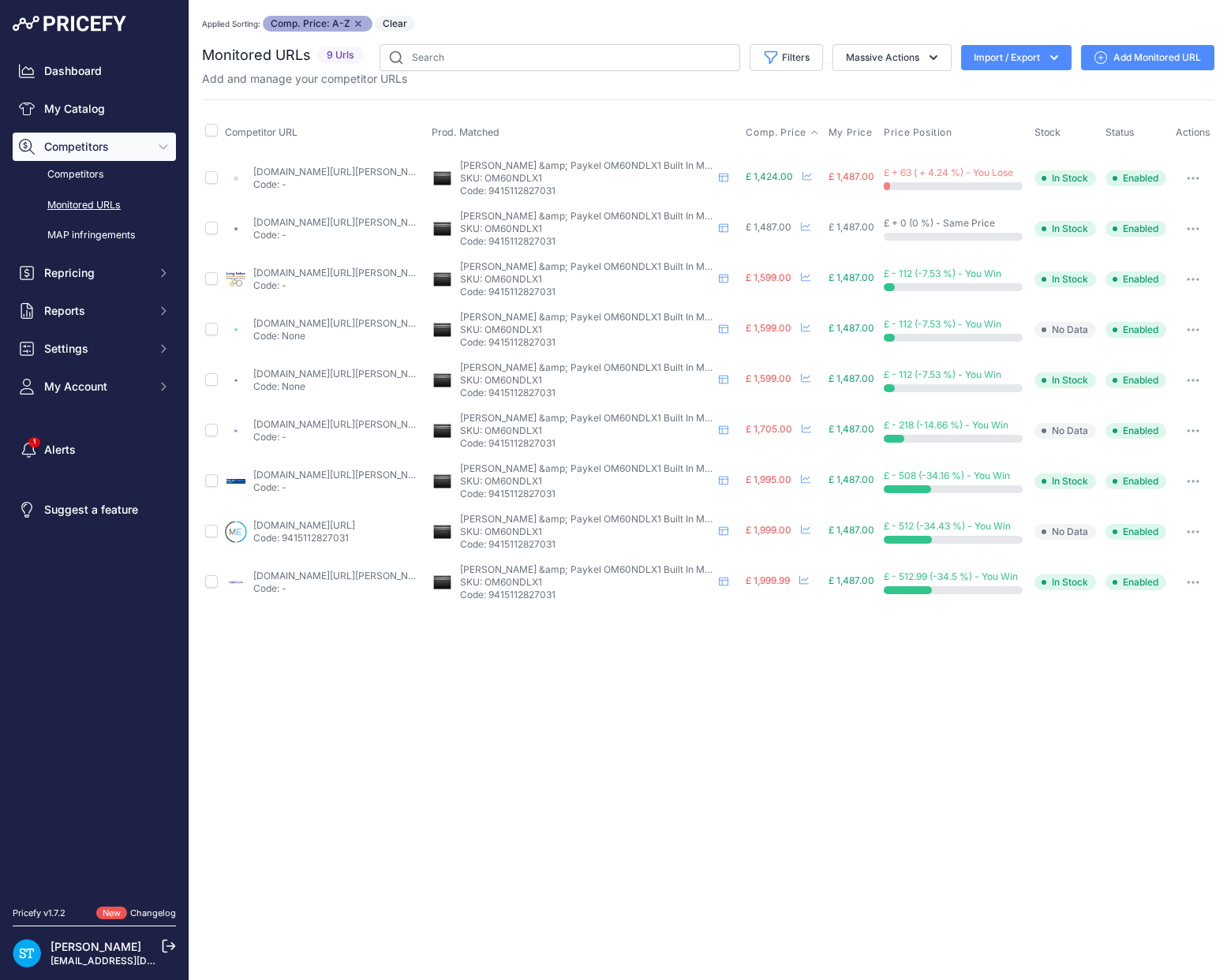
click at [517, 177] on p "SKU: OM60NDLX1" at bounding box center [586, 178] width 252 height 13
copy p "OM60NDLX1"
click at [586, 91] on div "Monitored URLs 9 Urls" at bounding box center [708, 326] width 1012 height 563
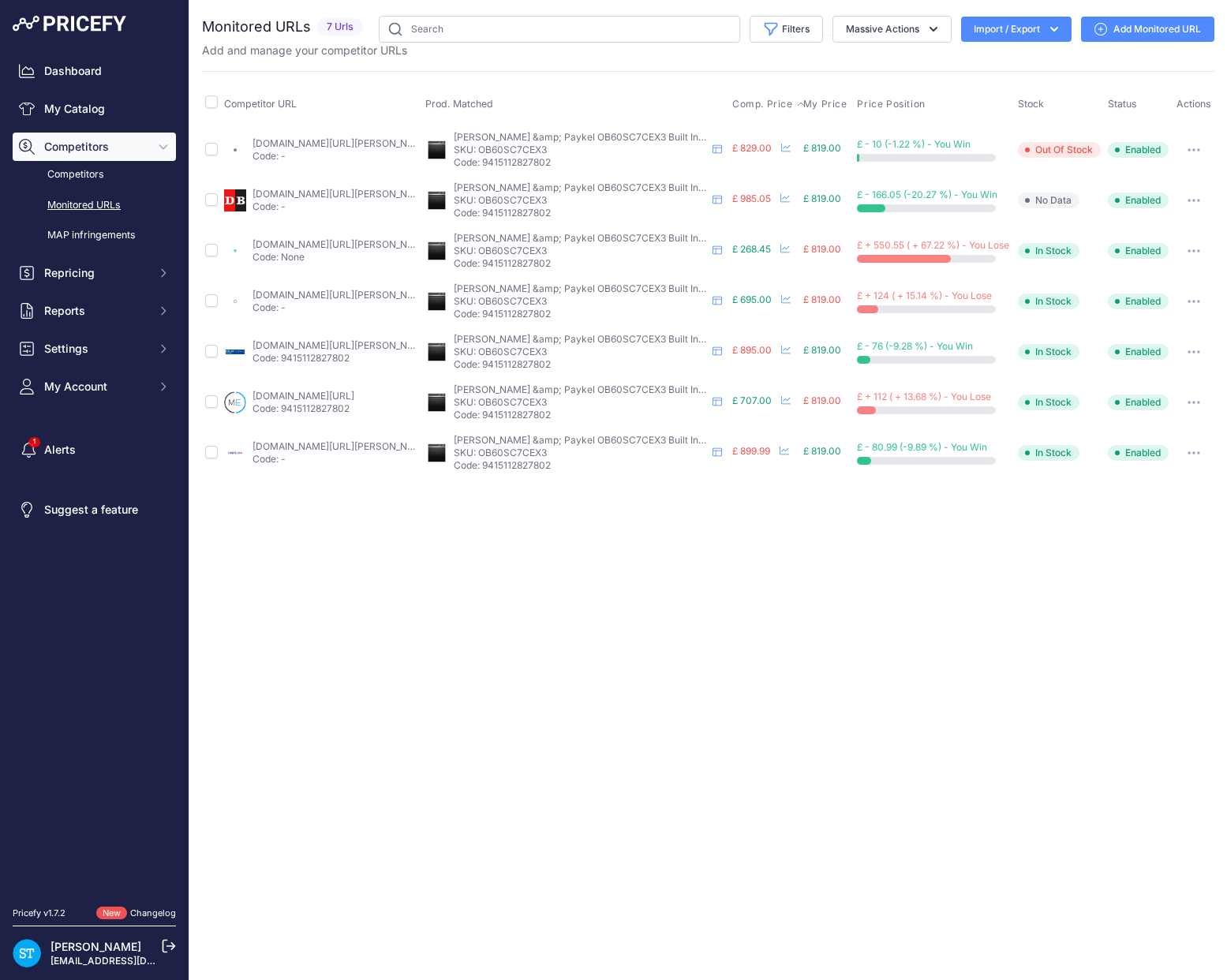
click at [756, 104] on span "Comp. Price" at bounding box center [762, 104] width 60 height 13
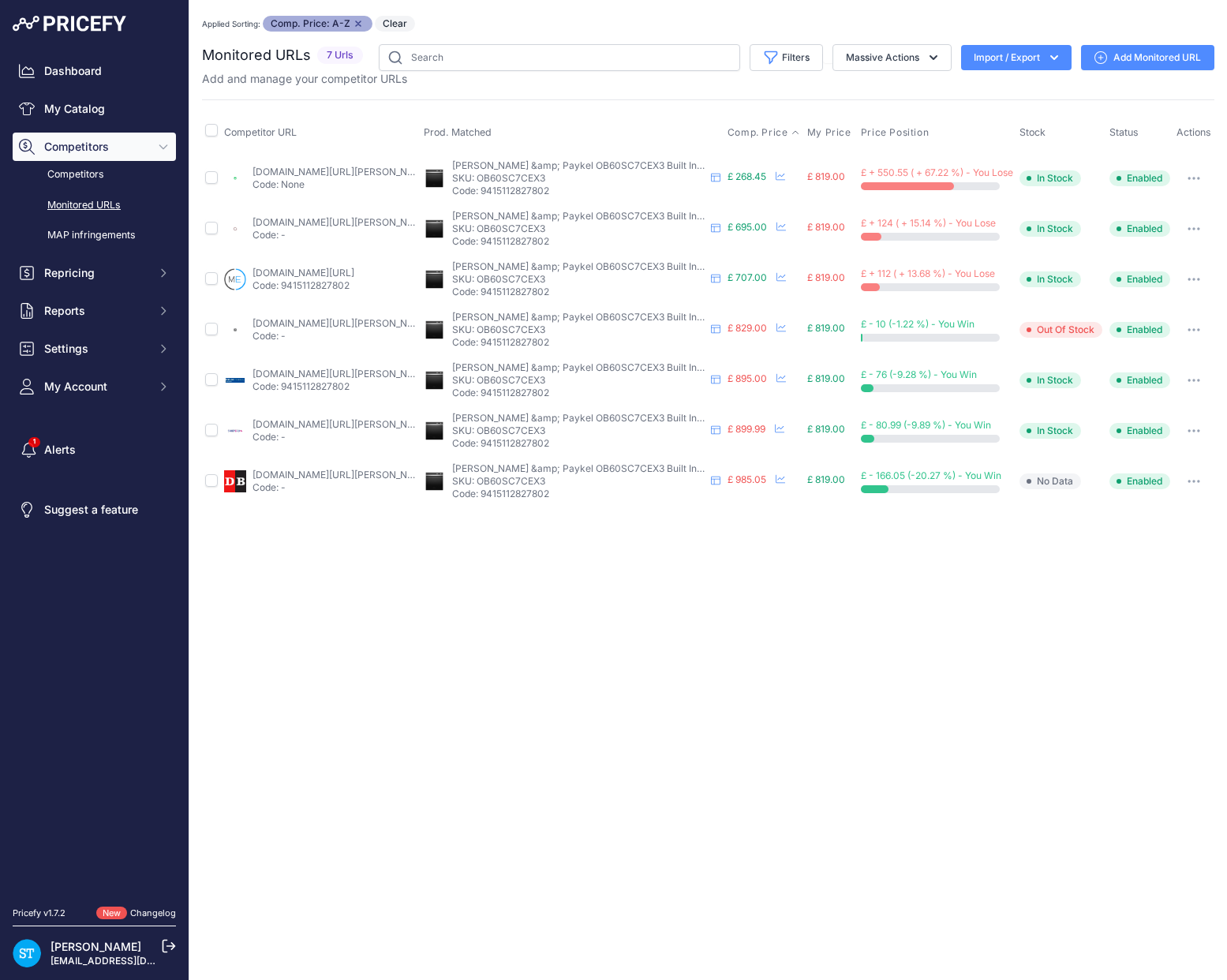
click at [1198, 181] on button "button" at bounding box center [1194, 179] width 32 height 22
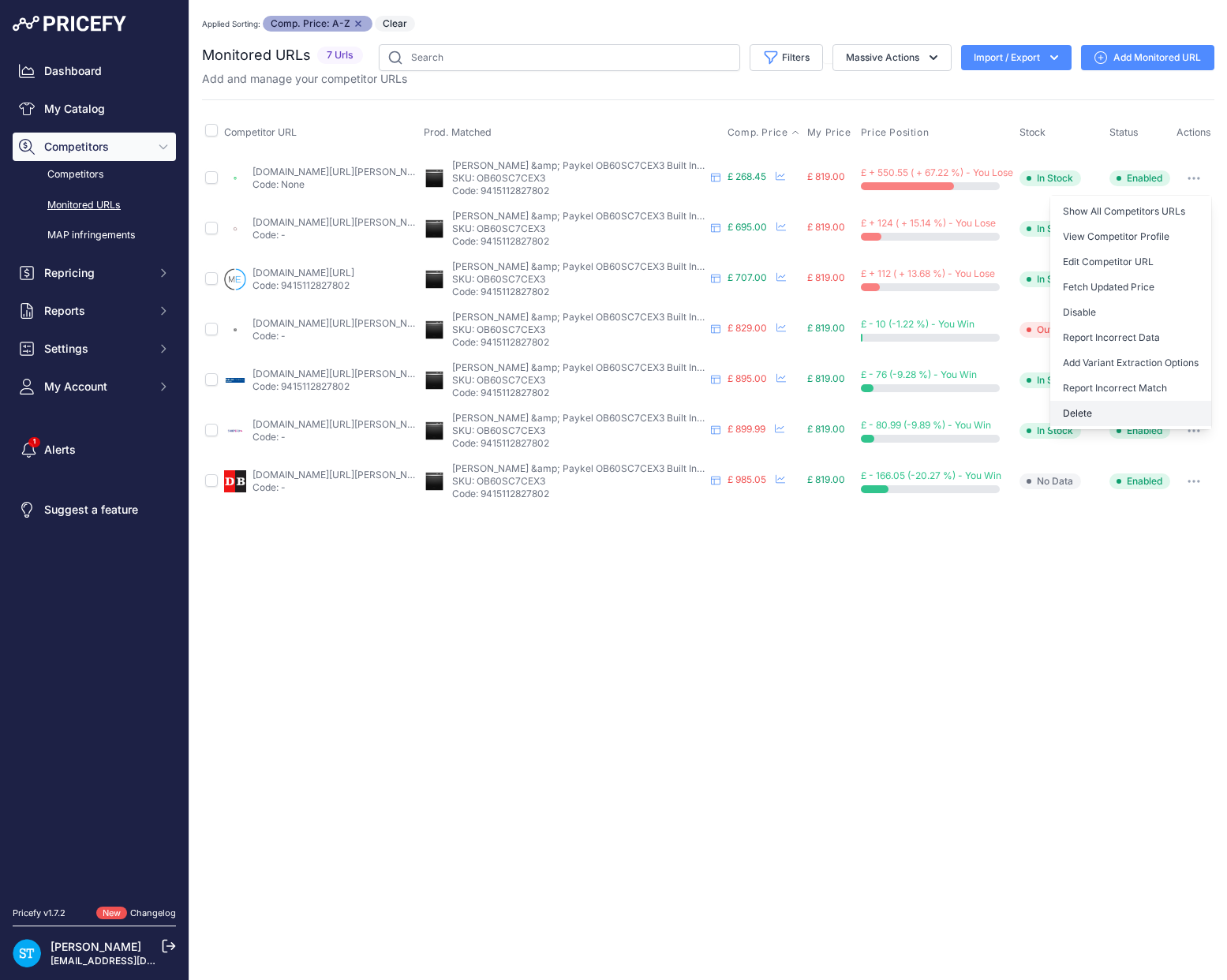
click at [1088, 425] on button "Delete" at bounding box center [1131, 413] width 161 height 25
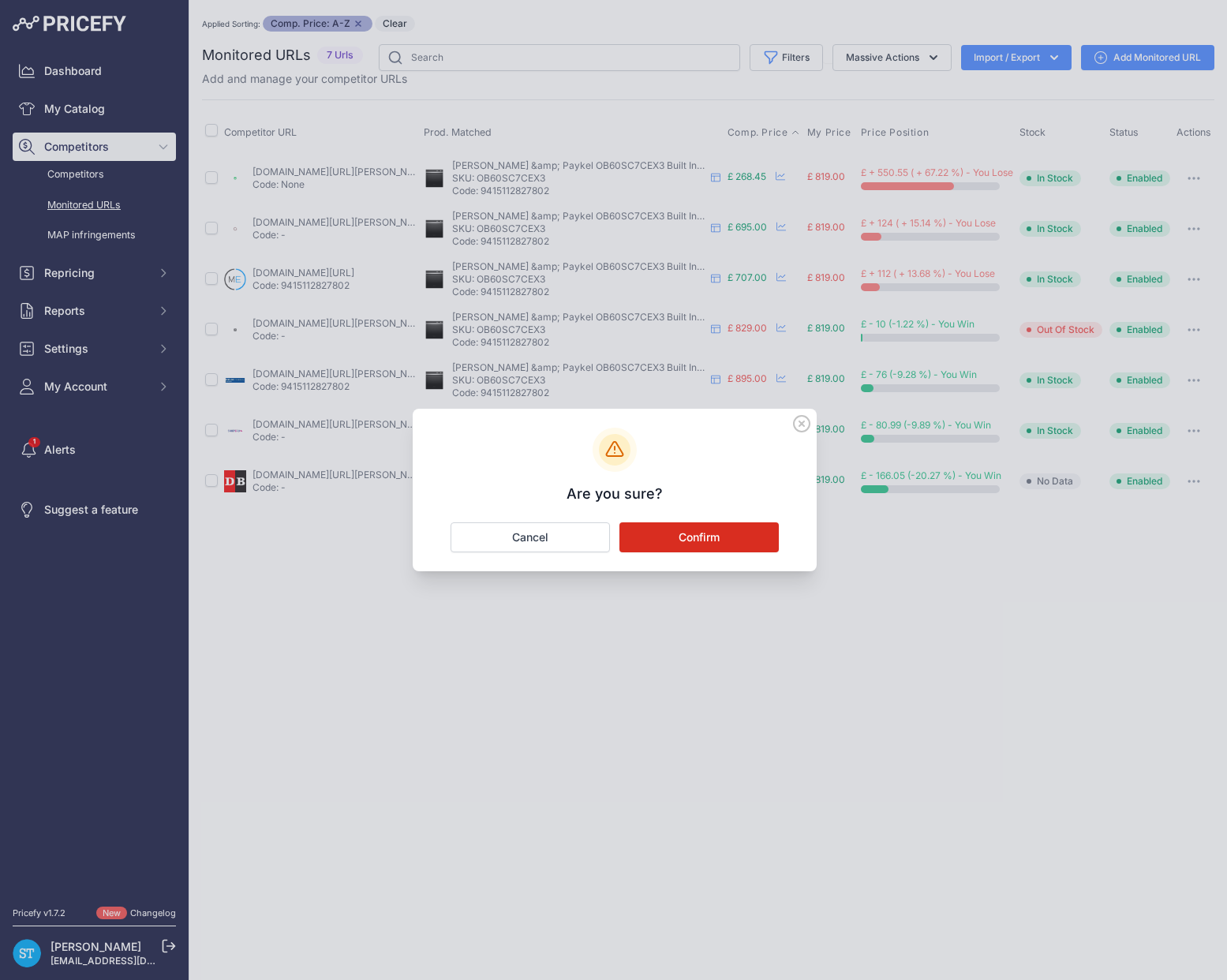
click at [712, 542] on button "Confirm" at bounding box center [699, 537] width 159 height 30
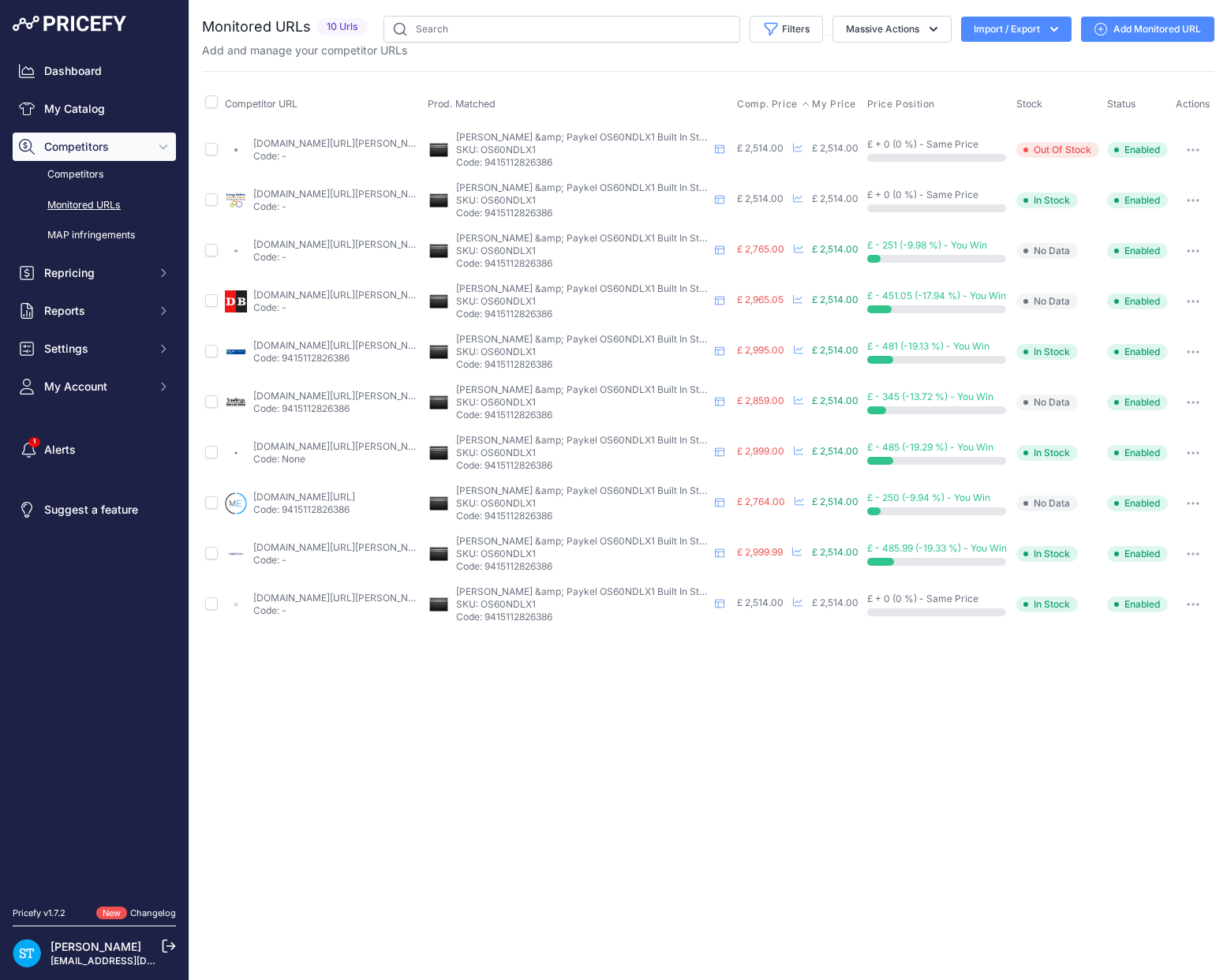
click at [758, 101] on span "Comp. Price" at bounding box center [767, 104] width 60 height 13
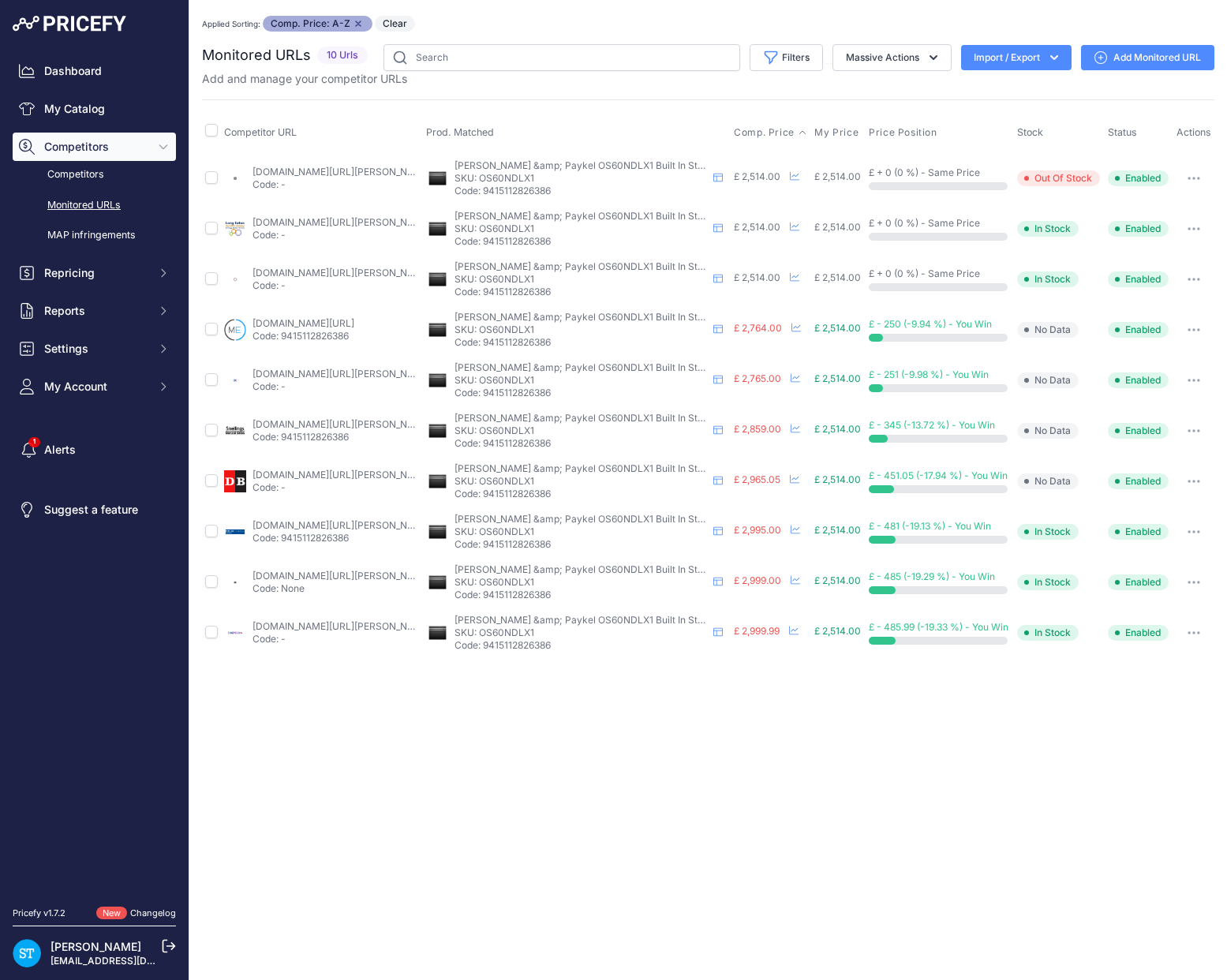
click at [287, 274] on link "appliancecentre.co.uk/p/fisher-paykel-os60ndlx1-60cm-black-combination-steam-ov…" at bounding box center [341, 272] width 179 height 12
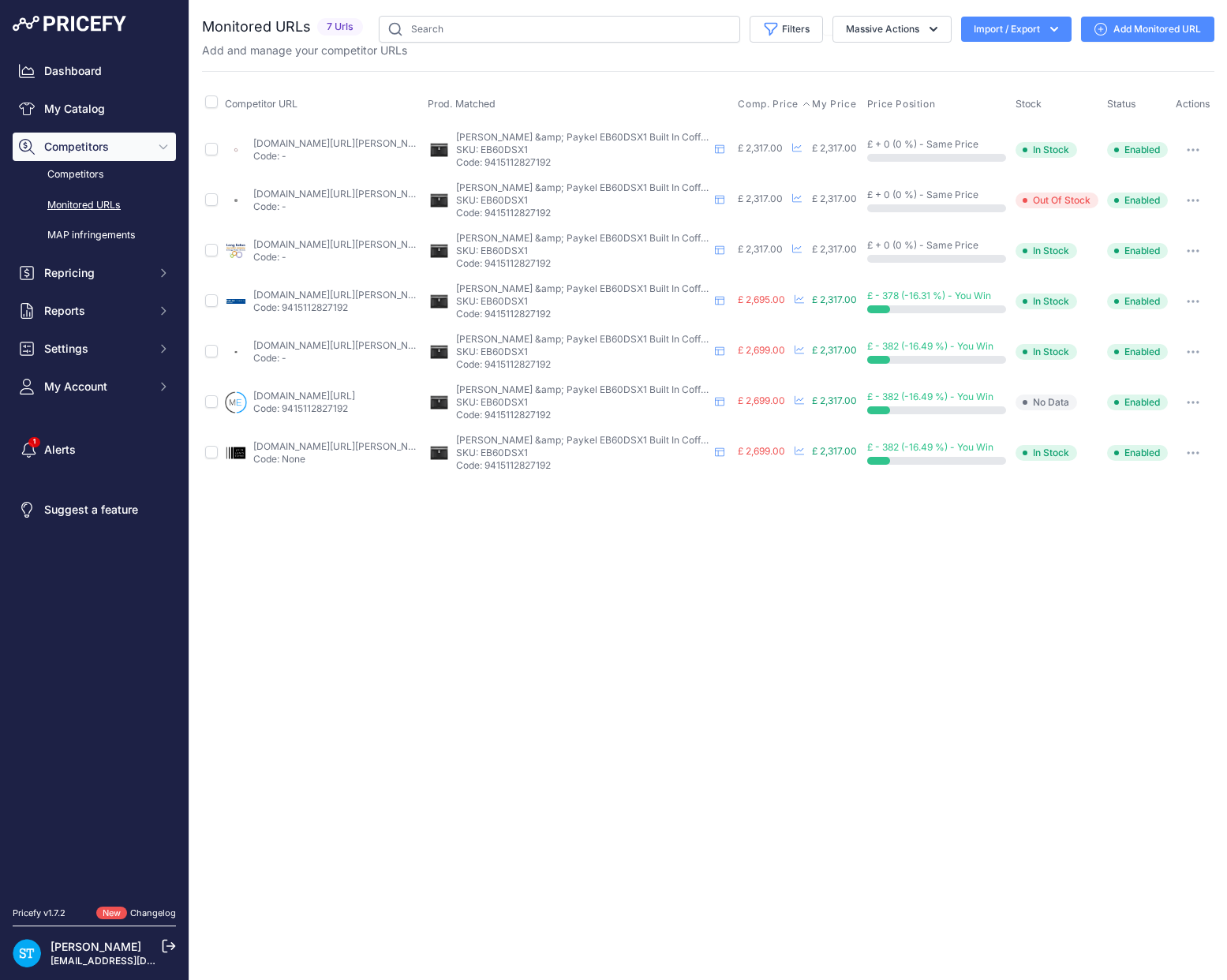
click at [763, 101] on span "Comp. Price" at bounding box center [768, 104] width 60 height 13
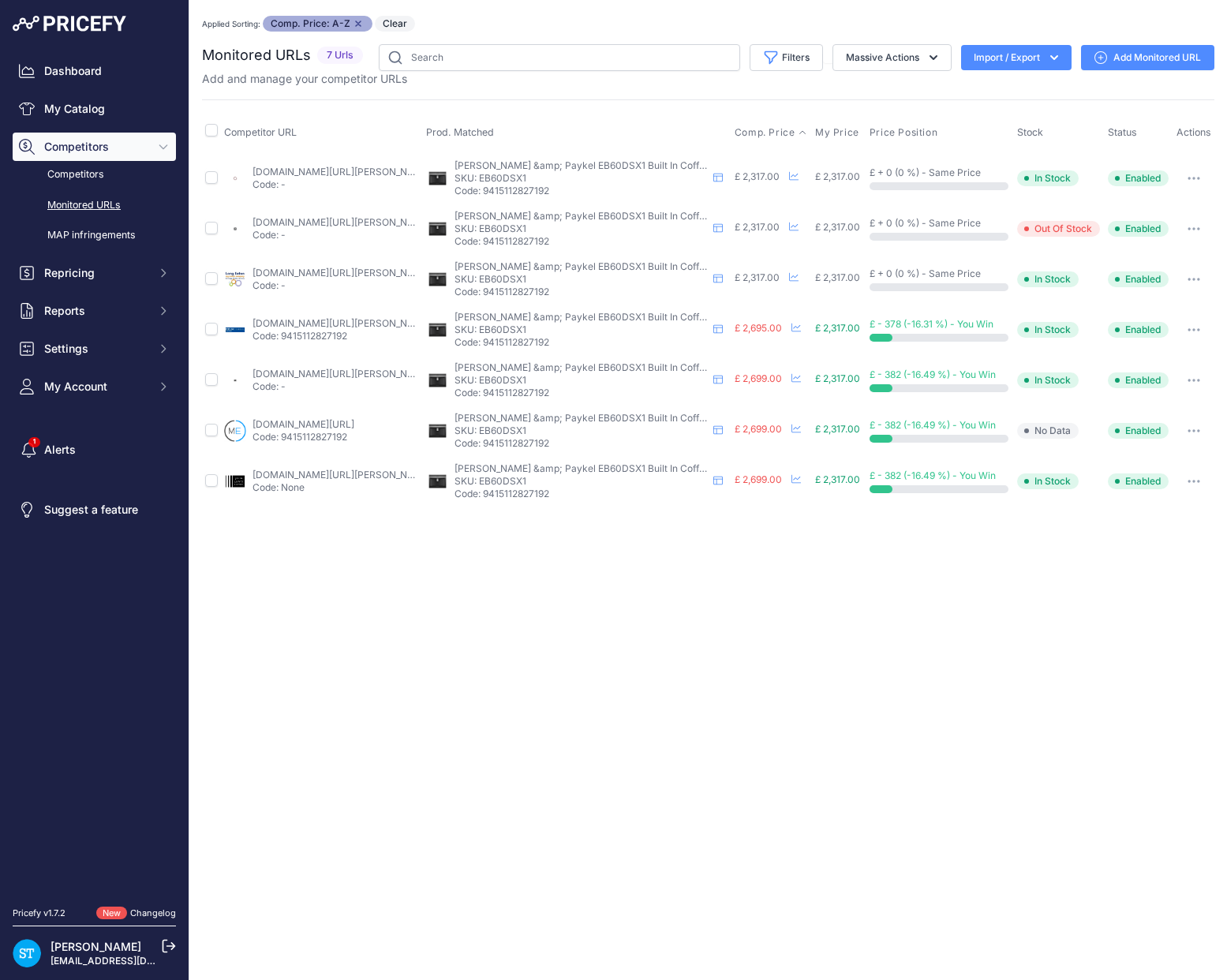
drag, startPoint x: 609, startPoint y: 91, endPoint x: 494, endPoint y: 127, distance: 120.5
click at [609, 91] on div "Monitored URLs 7 Urls" at bounding box center [708, 275] width 1012 height 462
click at [293, 173] on link "[DOMAIN_NAME][URL][PERSON_NAME]" at bounding box center [341, 172] width 179 height 12
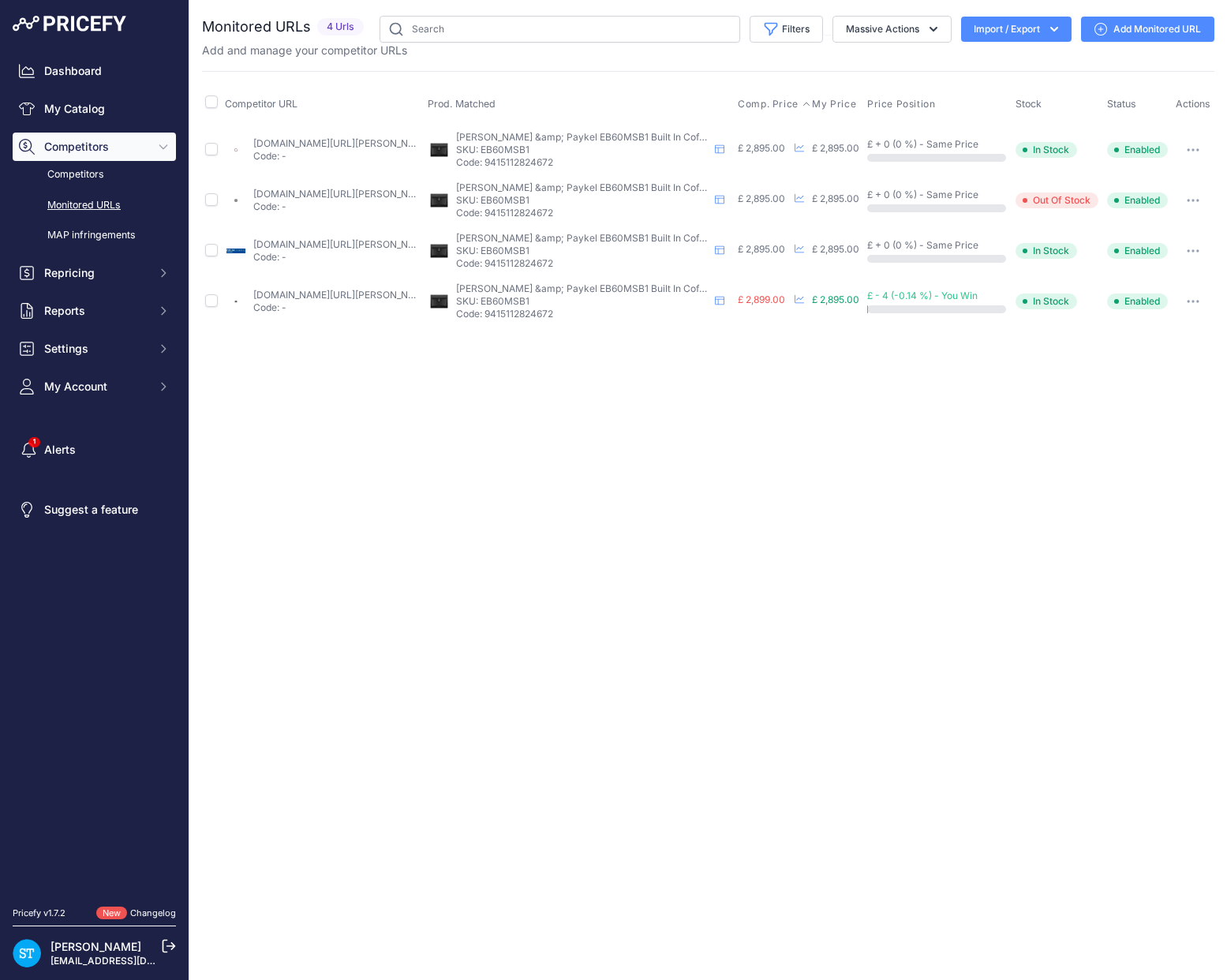
click at [767, 100] on span "Comp. Price" at bounding box center [768, 104] width 60 height 13
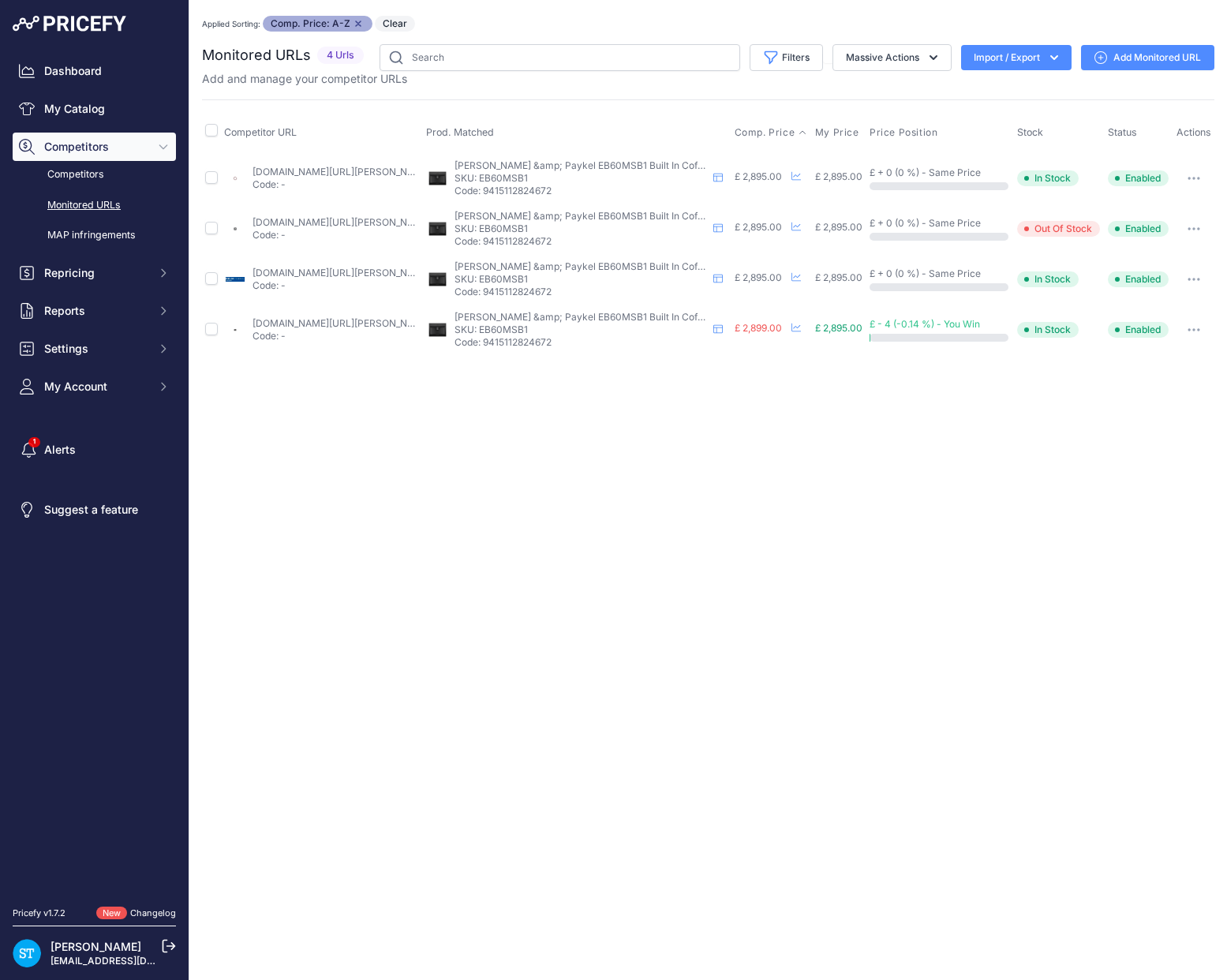
click at [299, 168] on link "[DOMAIN_NAME][URL][PERSON_NAME]" at bounding box center [341, 172] width 179 height 12
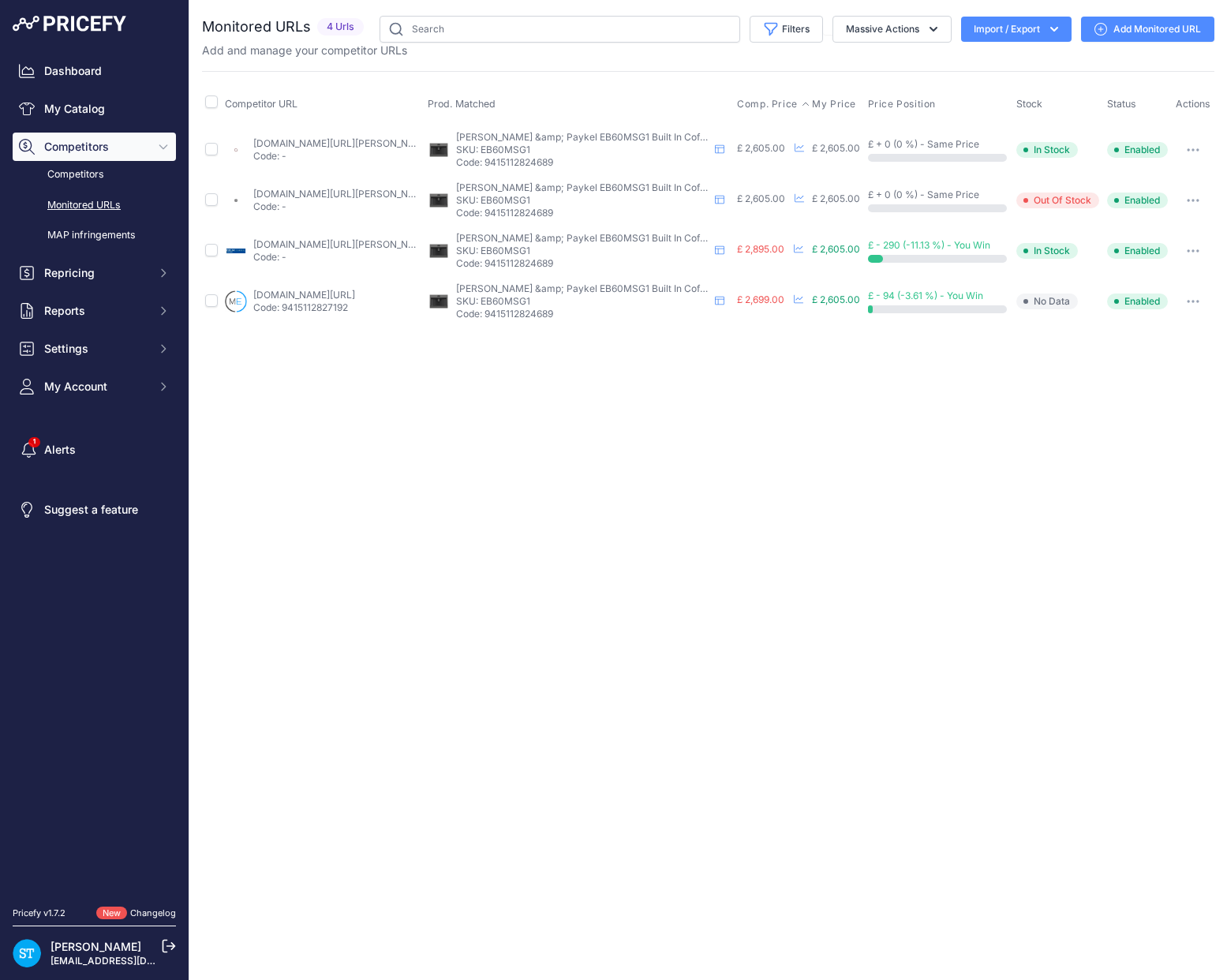
click at [766, 101] on span "Comp. Price" at bounding box center [767, 104] width 60 height 13
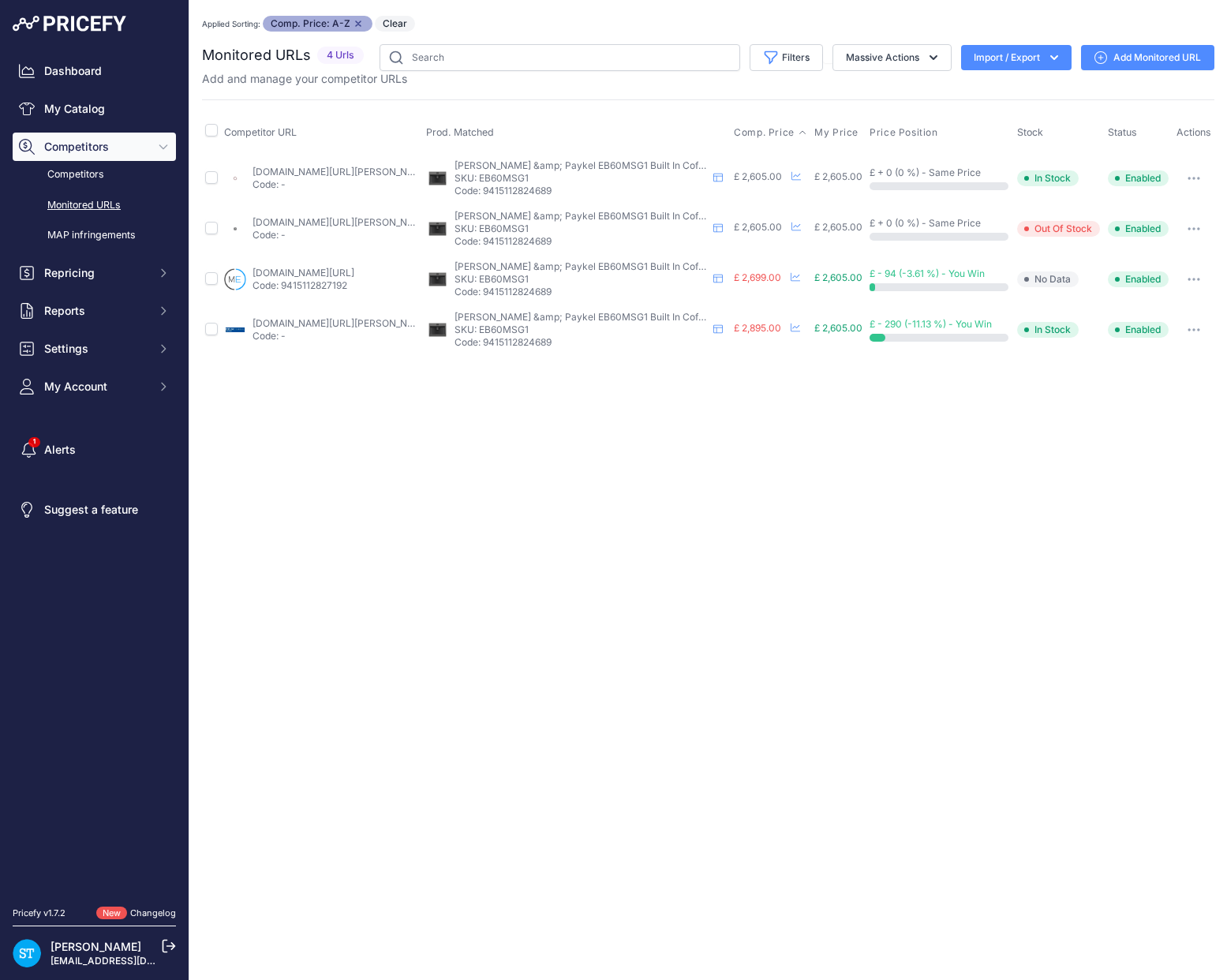
drag, startPoint x: 315, startPoint y: 169, endPoint x: 433, endPoint y: 95, distance: 139.3
click at [315, 169] on link "[DOMAIN_NAME][URL][PERSON_NAME]" at bounding box center [341, 172] width 179 height 12
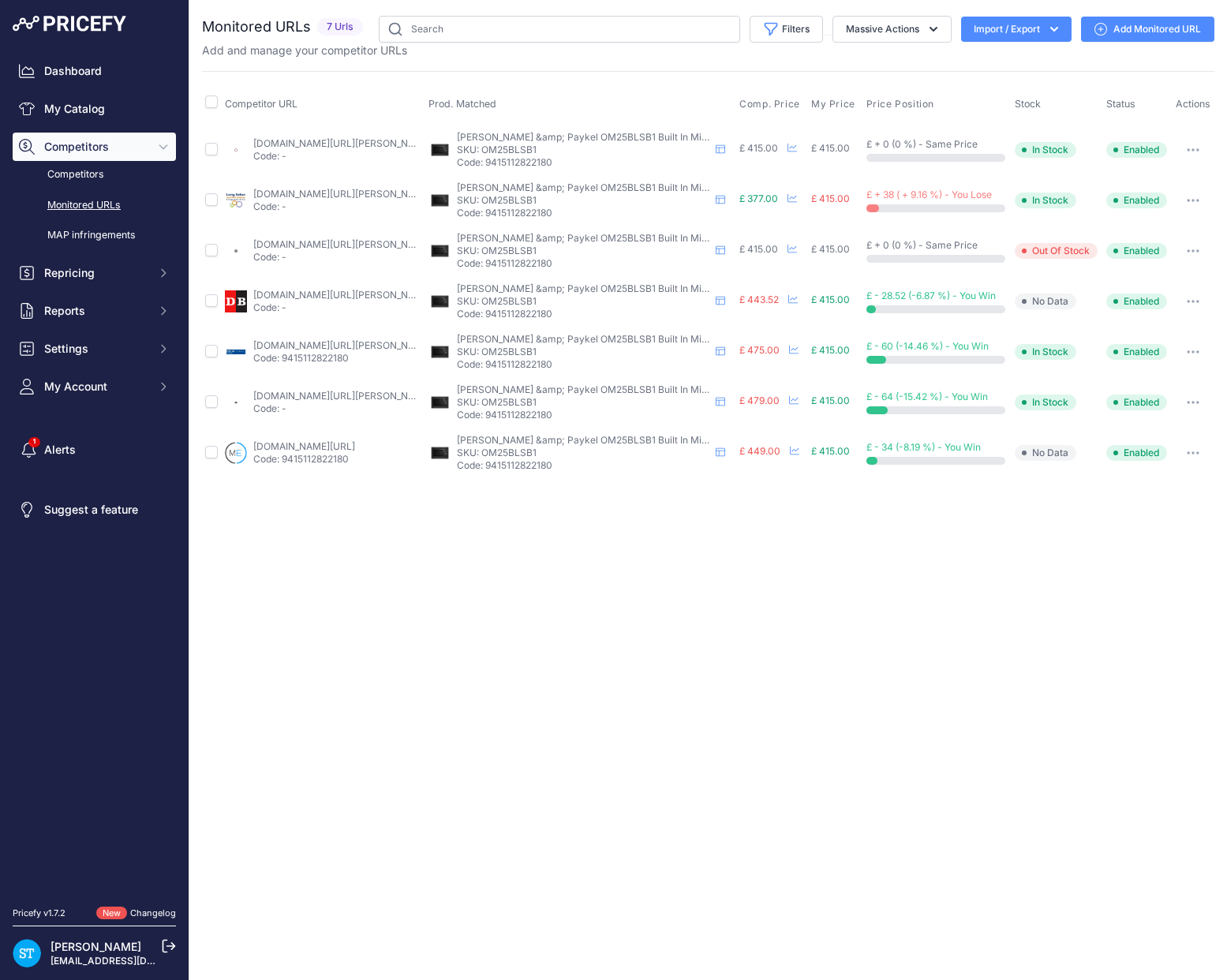
drag, startPoint x: 775, startPoint y: 106, endPoint x: 750, endPoint y: 120, distance: 28.7
click at [775, 106] on span "Comp. Price" at bounding box center [770, 104] width 60 height 13
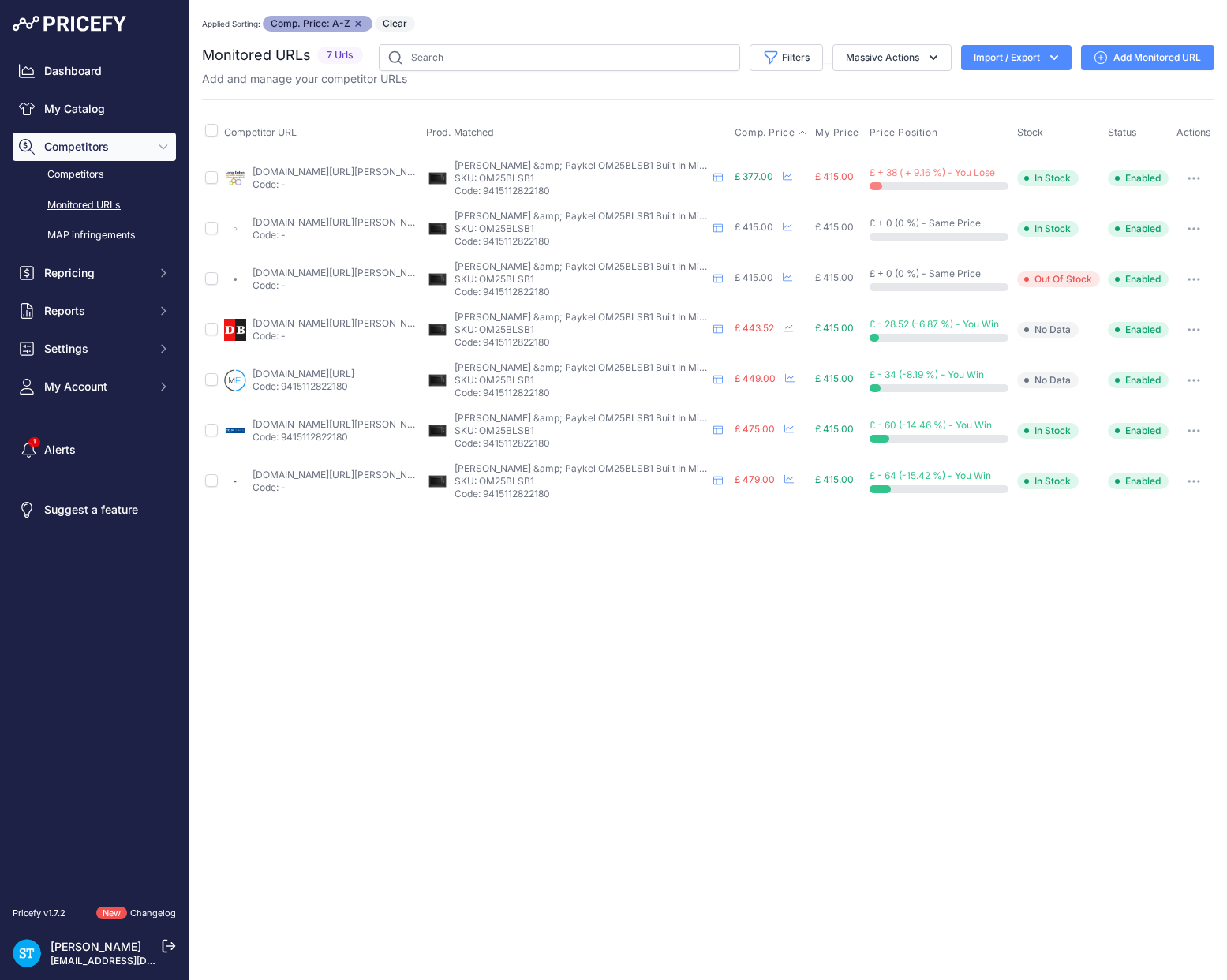
click at [285, 222] on link "appliancecentre.co.uk/p/fisher-paykel-om25blsb1-built-in-black-microwave-oven/?…" at bounding box center [341, 222] width 179 height 12
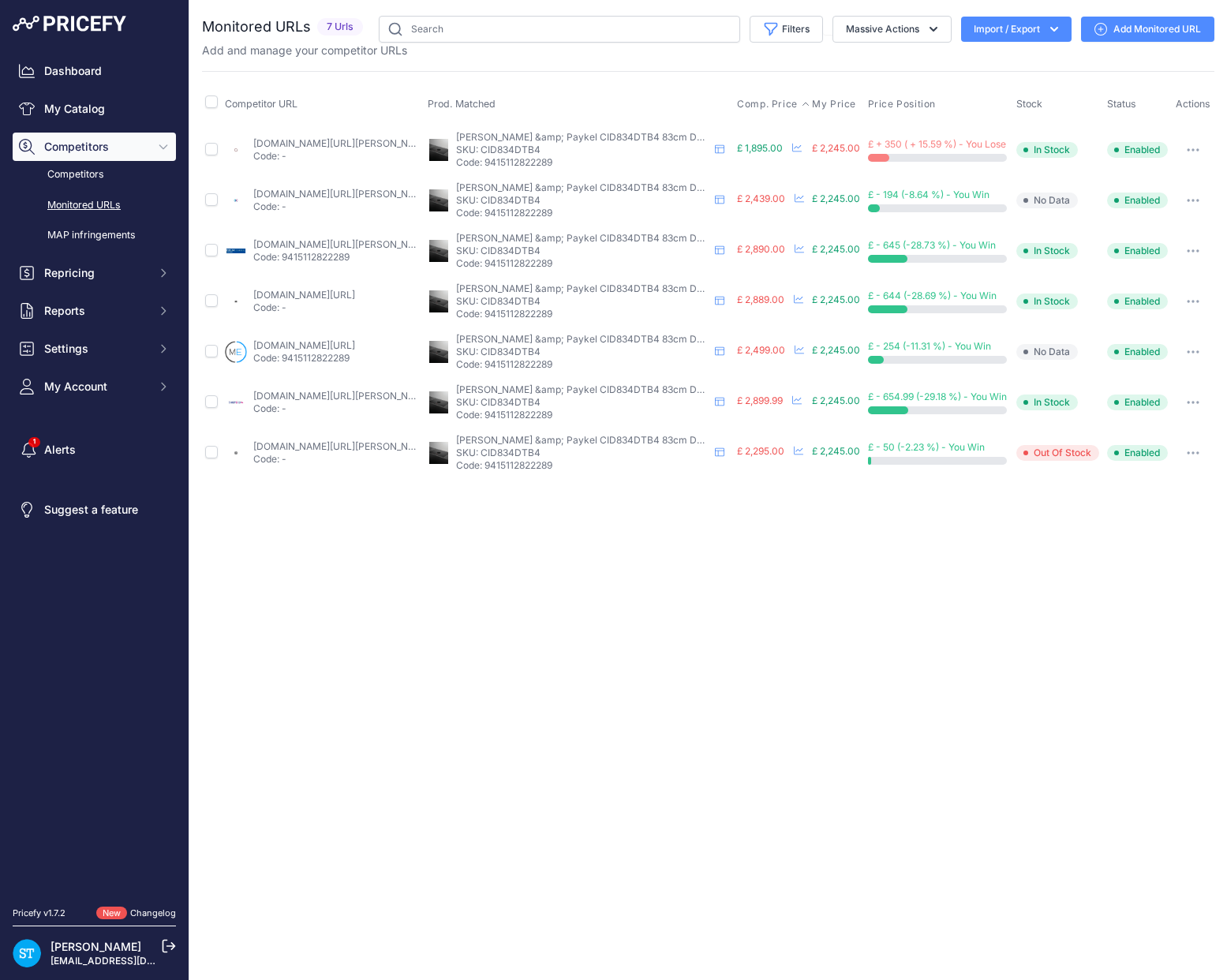
click at [746, 99] on span "Comp. Price" at bounding box center [767, 104] width 60 height 13
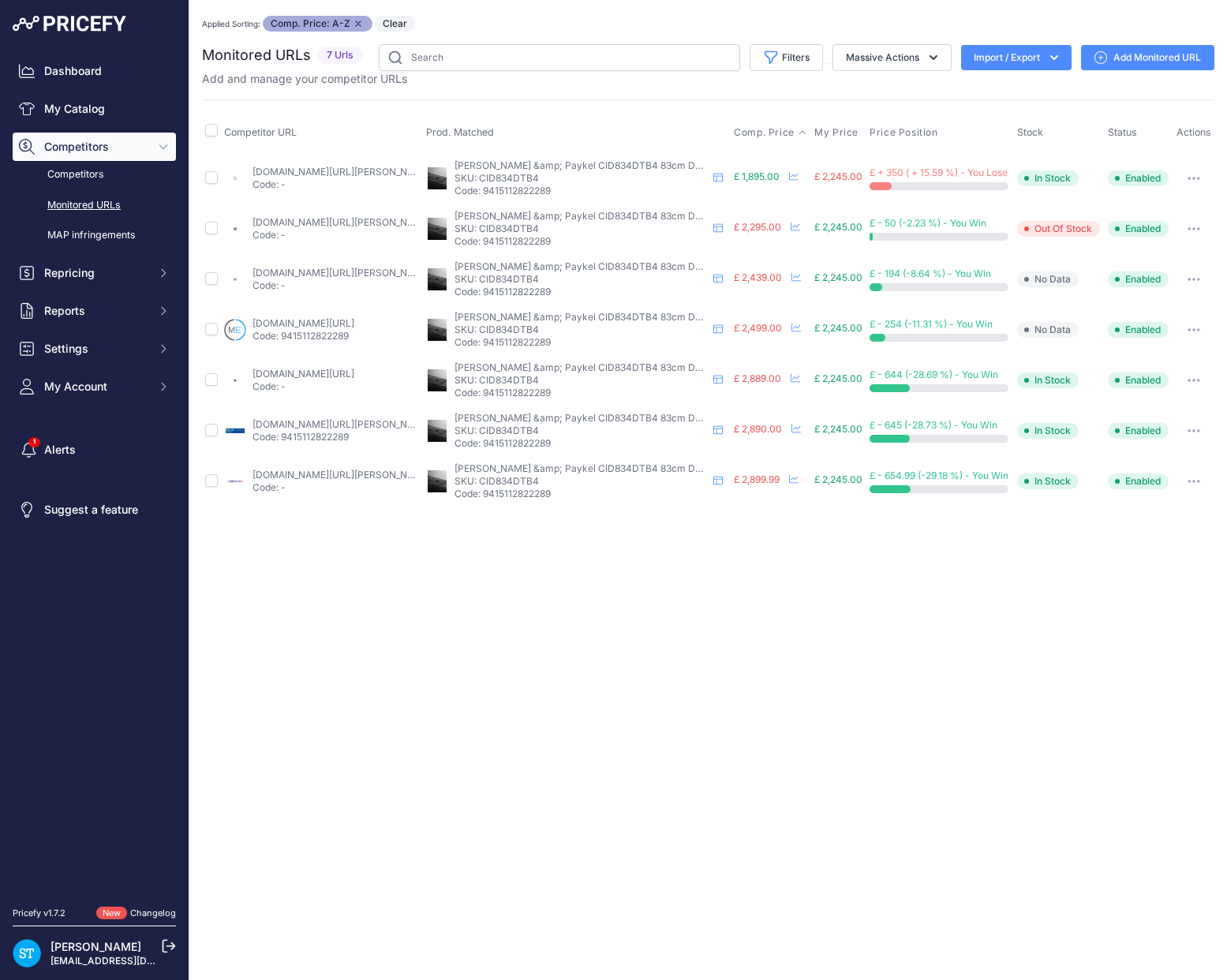
click at [280, 166] on link "[DOMAIN_NAME][URL][PERSON_NAME]" at bounding box center [341, 172] width 179 height 12
drag, startPoint x: 707, startPoint y: 27, endPoint x: 408, endPoint y: 146, distance: 321.8
click at [707, 27] on div "Applied Sorting: Comp. Price: A-Z Remove sort option Clear" at bounding box center [708, 23] width 1012 height 16
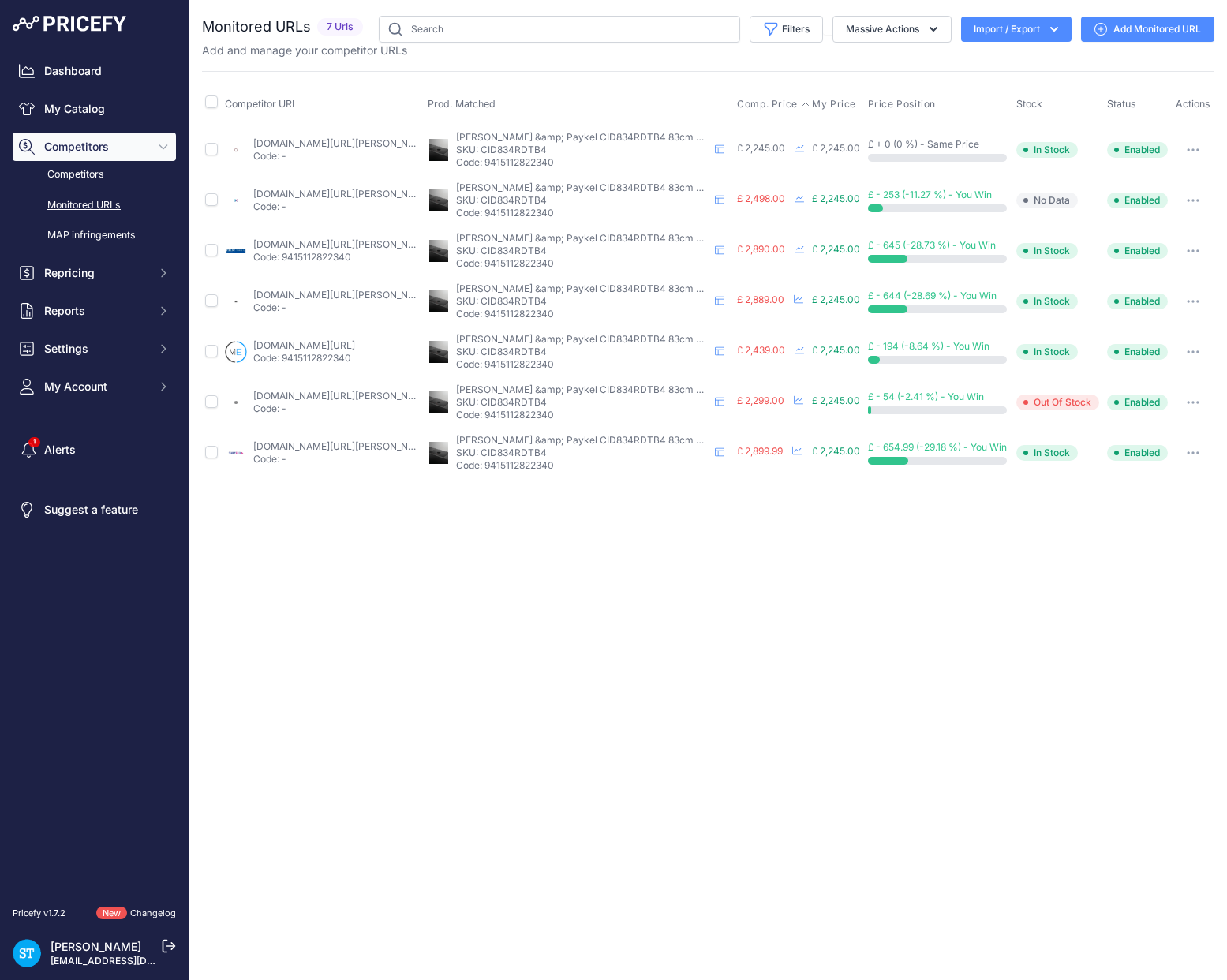
click at [756, 101] on span "Comp. Price" at bounding box center [767, 104] width 60 height 13
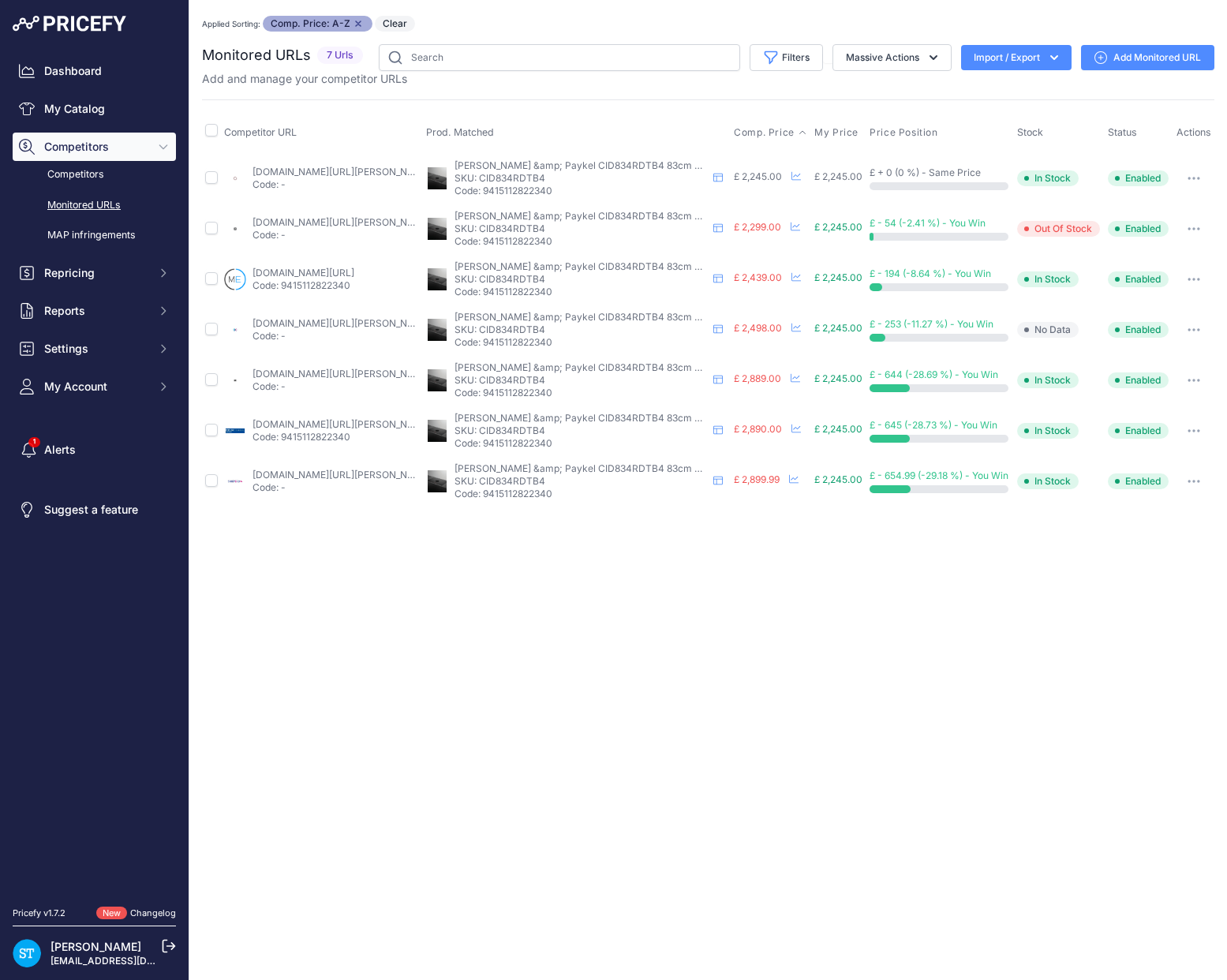
click at [311, 166] on link "[DOMAIN_NAME][URL][PERSON_NAME]" at bounding box center [341, 172] width 179 height 12
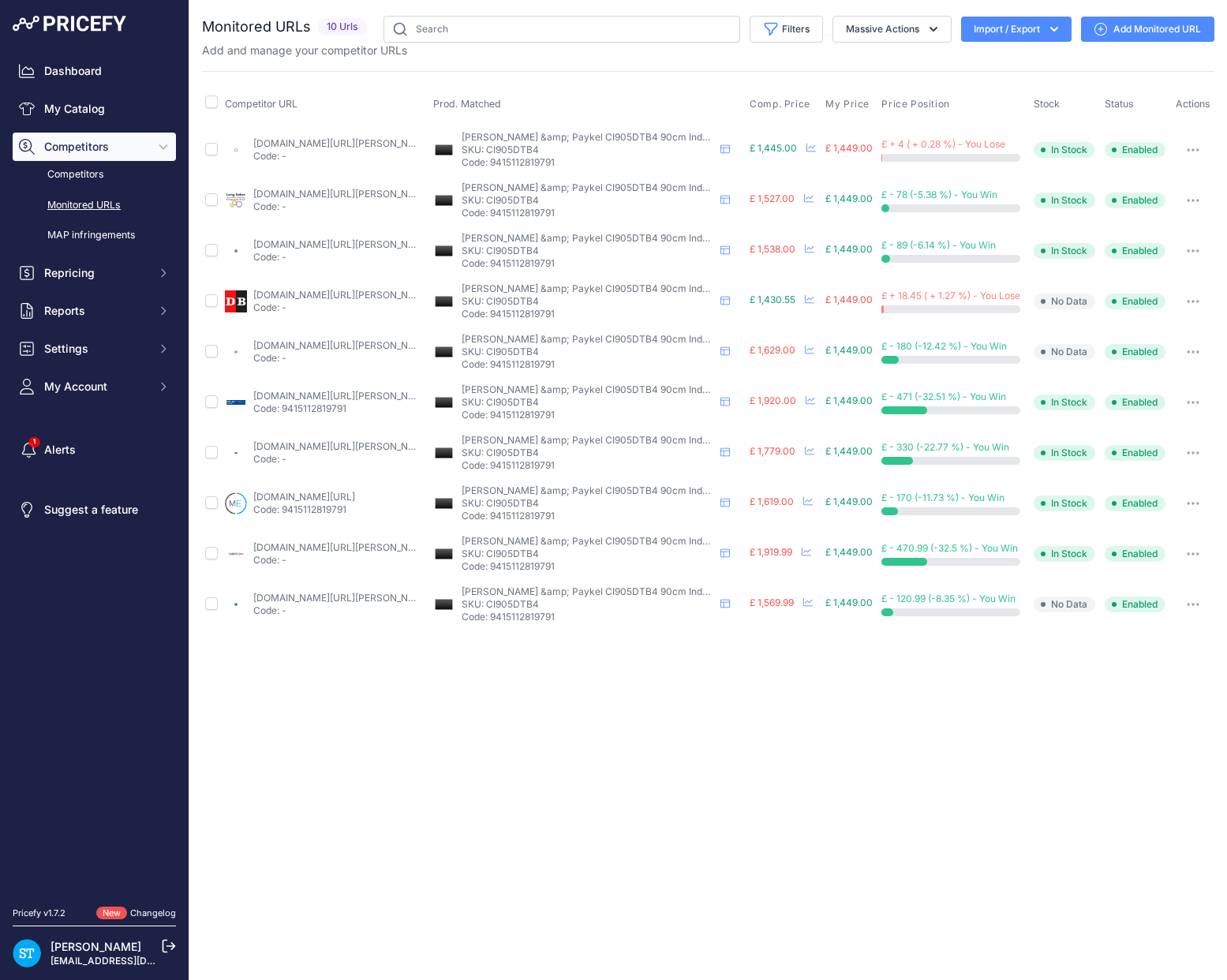
click at [300, 143] on link "[DOMAIN_NAME][URL][PERSON_NAME]" at bounding box center [342, 143] width 179 height 12
click at [512, 8] on div "You are not connected to the internet. Monitored URLs" at bounding box center [708, 323] width 1012 height 646
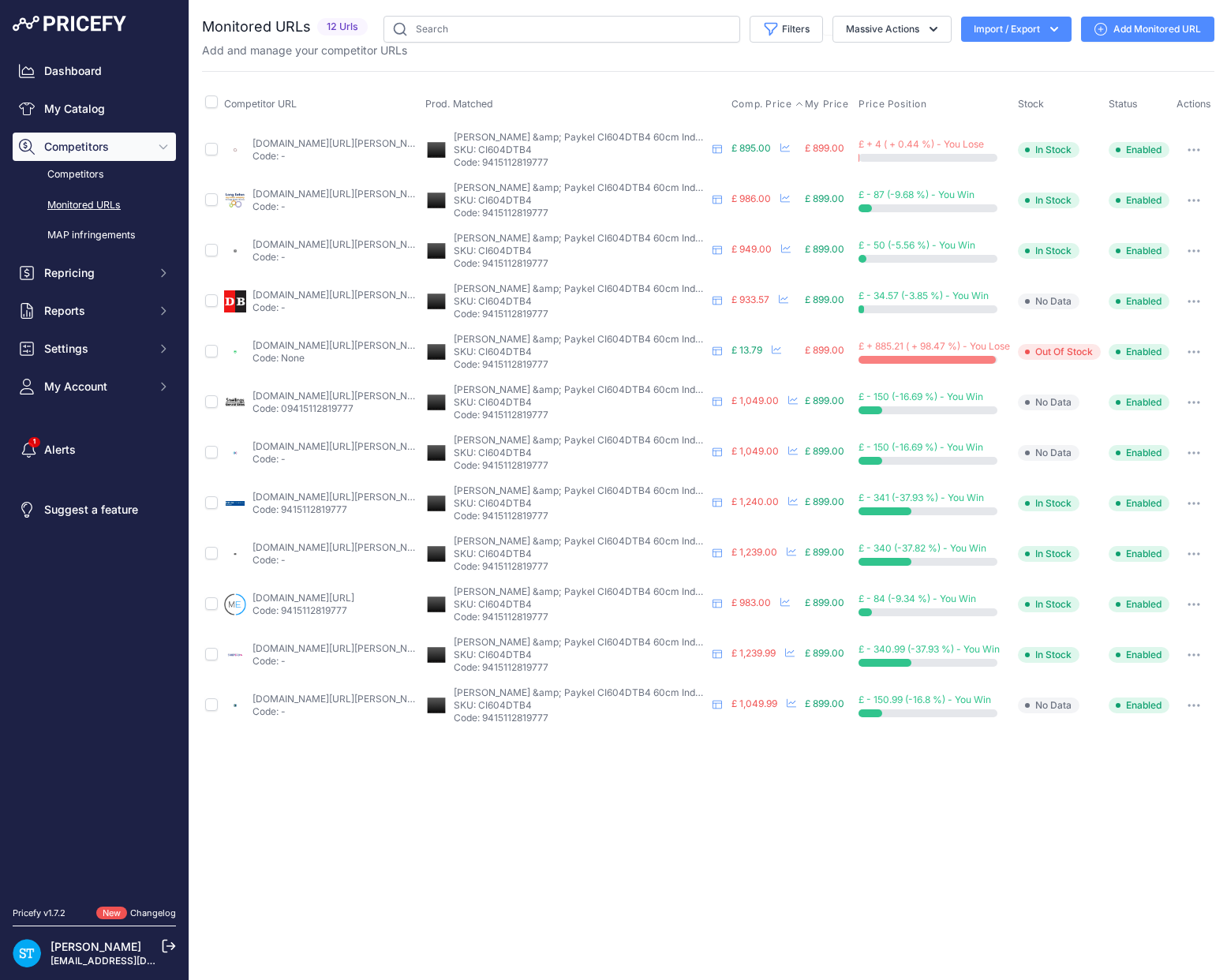
click at [745, 103] on span "Comp. Price" at bounding box center [762, 104] width 60 height 13
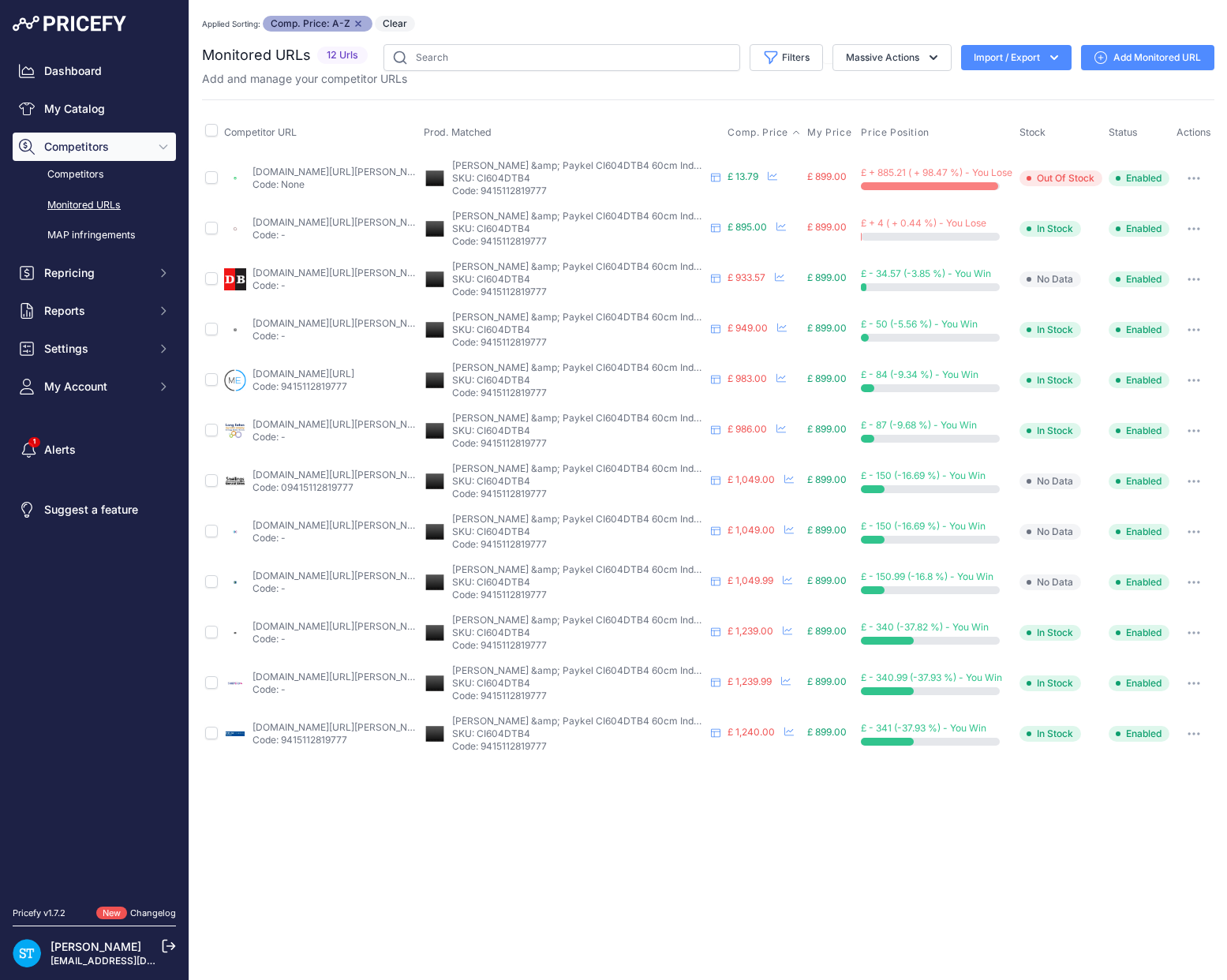
click at [624, 6] on div "You are not connected to the internet. Applied Sorting: Comp. Price: A-Z Remove…" at bounding box center [708, 387] width 1012 height 775
click at [352, 173] on link "ao.com/product/ci604dtb4-fisher-paykel-series-7-induction-hob-black-102815-39.a…" at bounding box center [341, 172] width 179 height 12
click at [1198, 178] on icon "button" at bounding box center [1199, 179] width 2 height 2
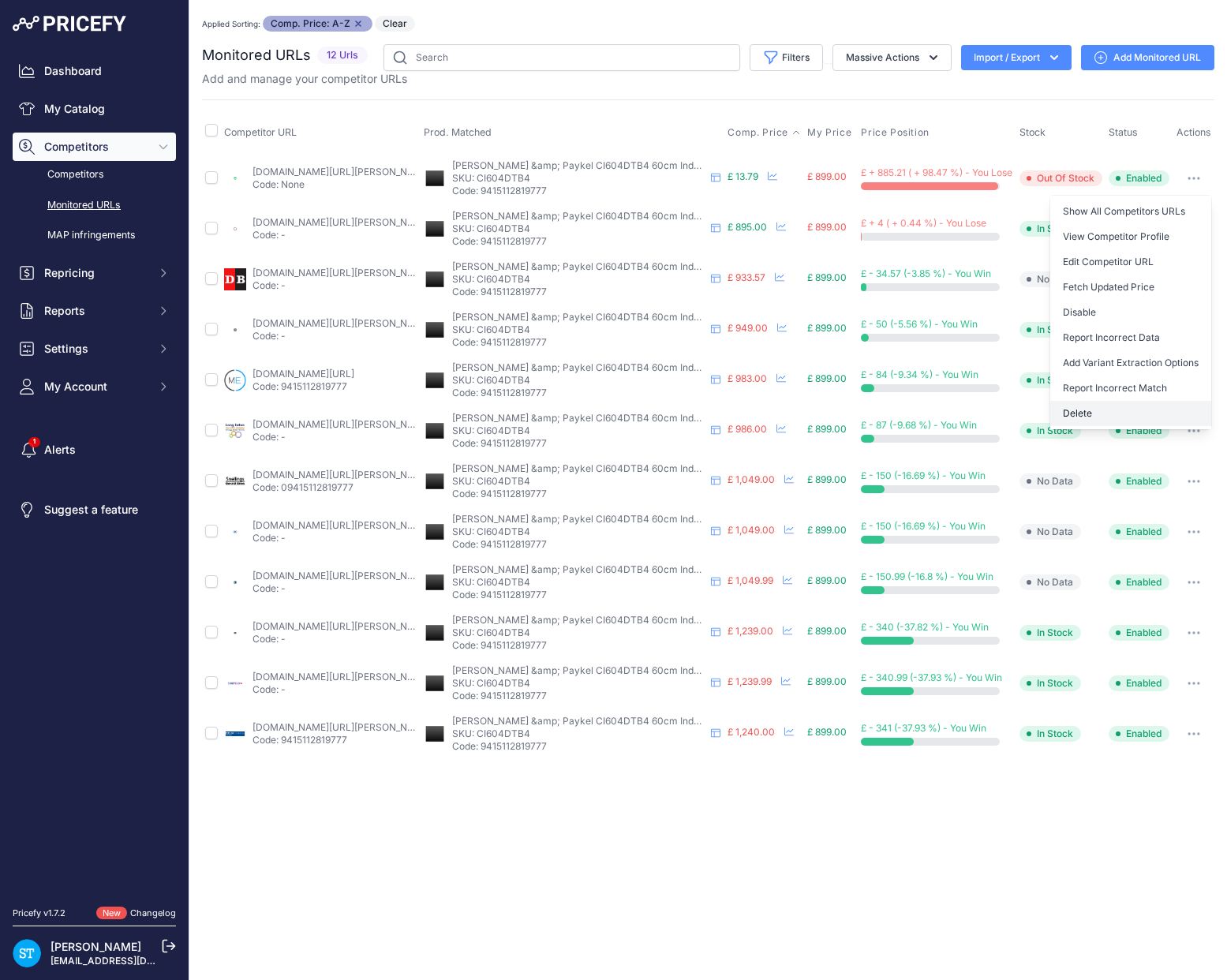
click at [1089, 410] on button "Delete" at bounding box center [1131, 413] width 161 height 25
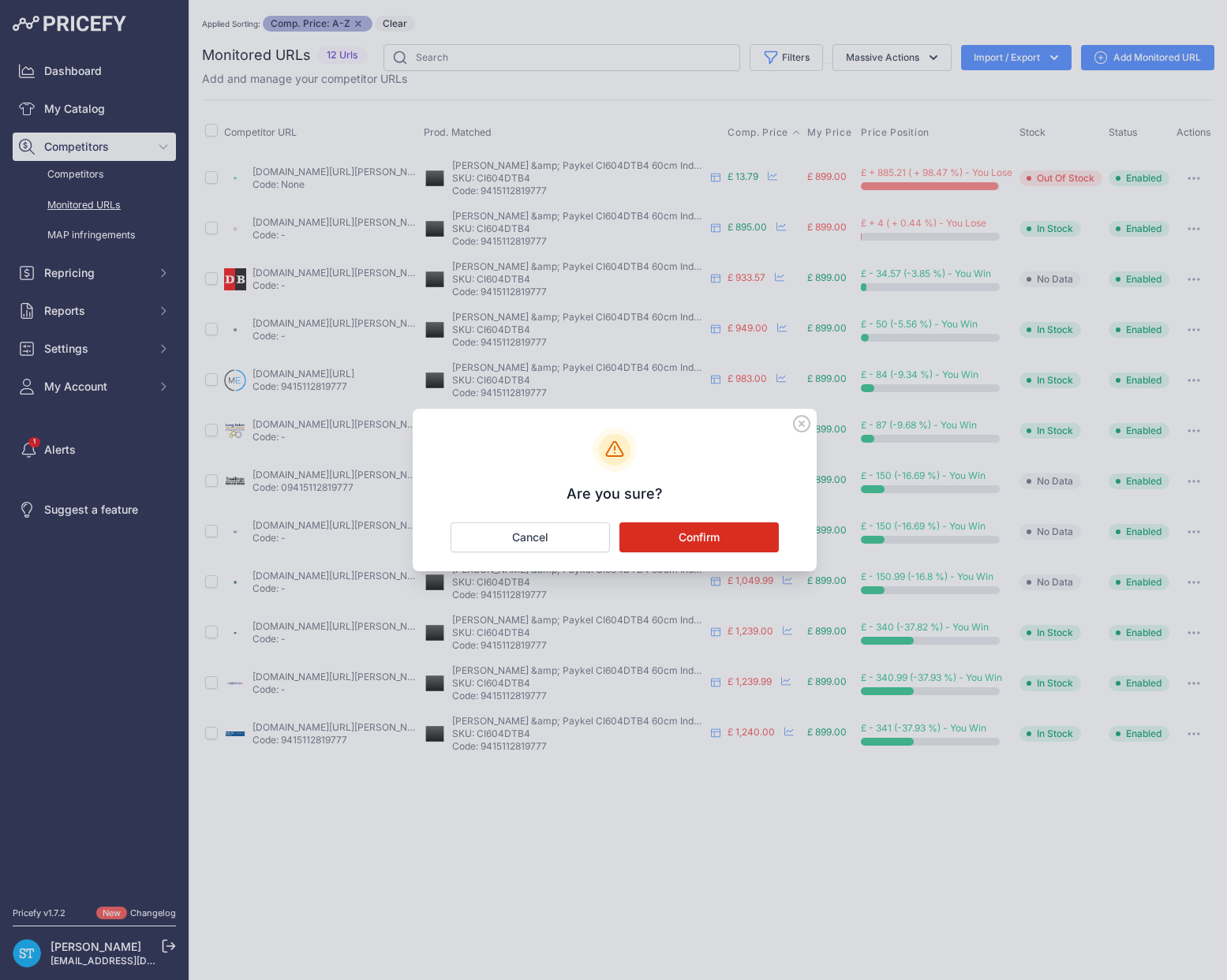
click at [724, 539] on button "Confirm" at bounding box center [699, 537] width 159 height 30
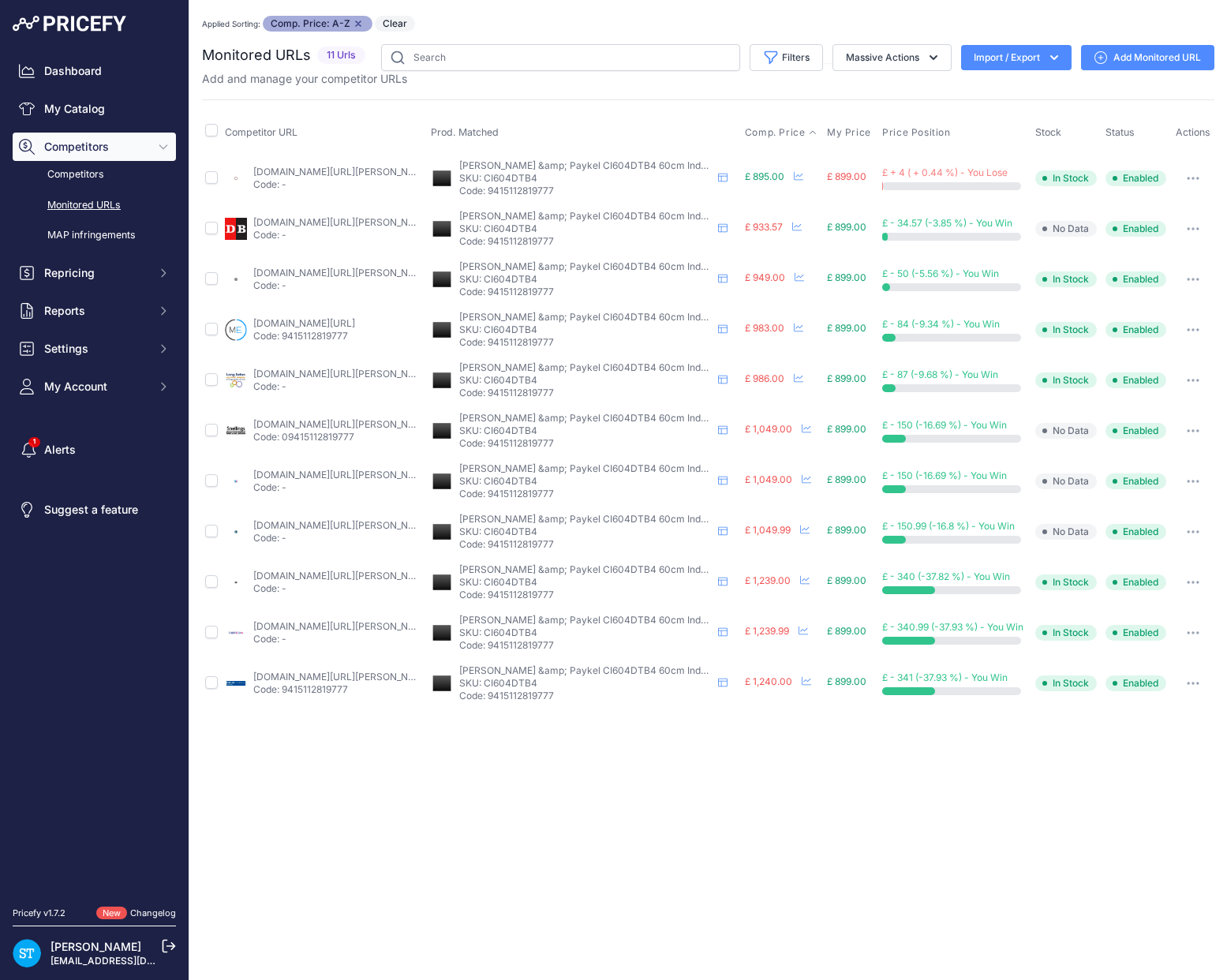
click at [299, 169] on link "appliancecentre.co.uk/p/fisher-paykel-ci604dtb4-60cm-black-4-zone-induction-hob…" at bounding box center [342, 172] width 179 height 12
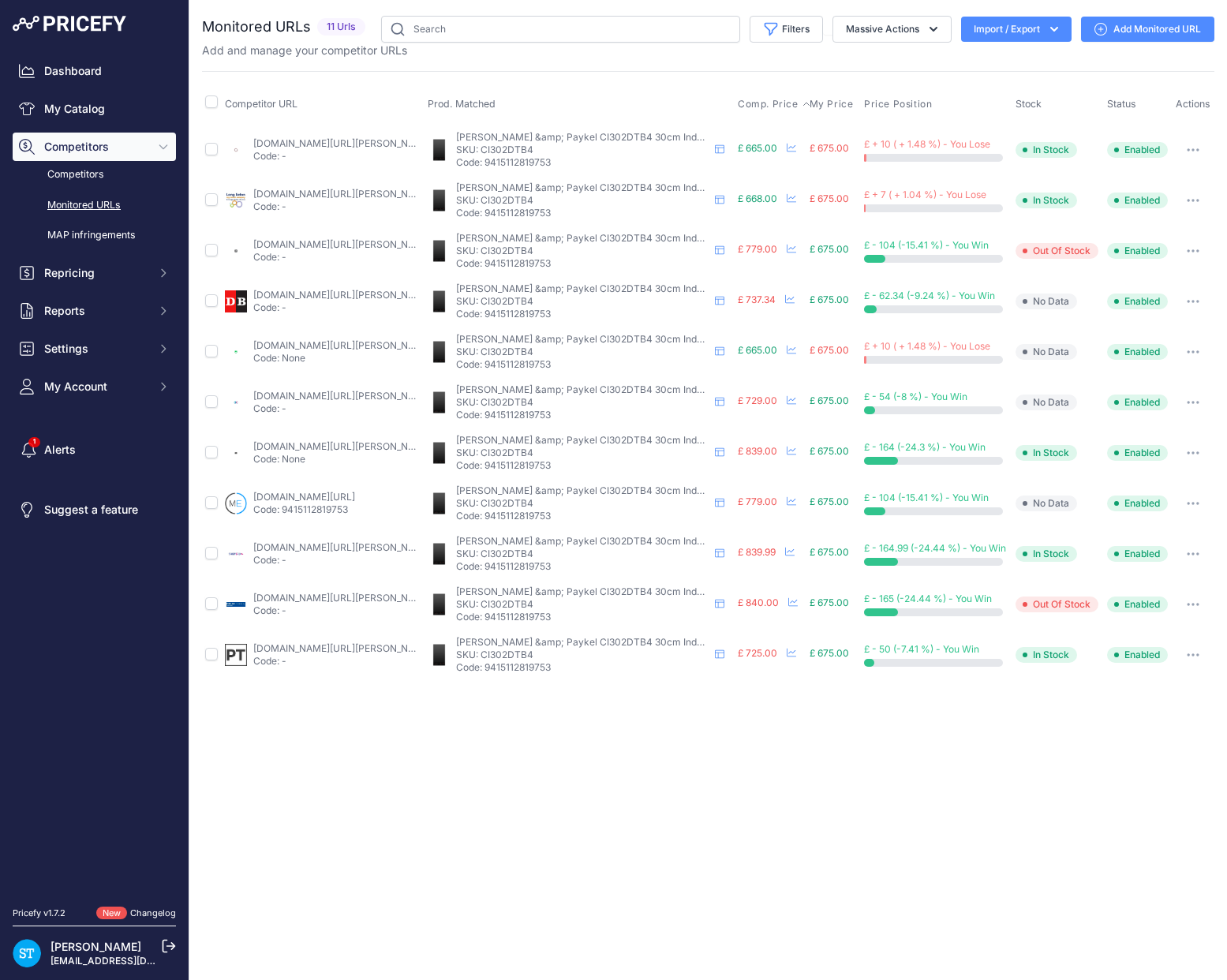
click at [754, 101] on span "Comp. Price" at bounding box center [768, 104] width 60 height 13
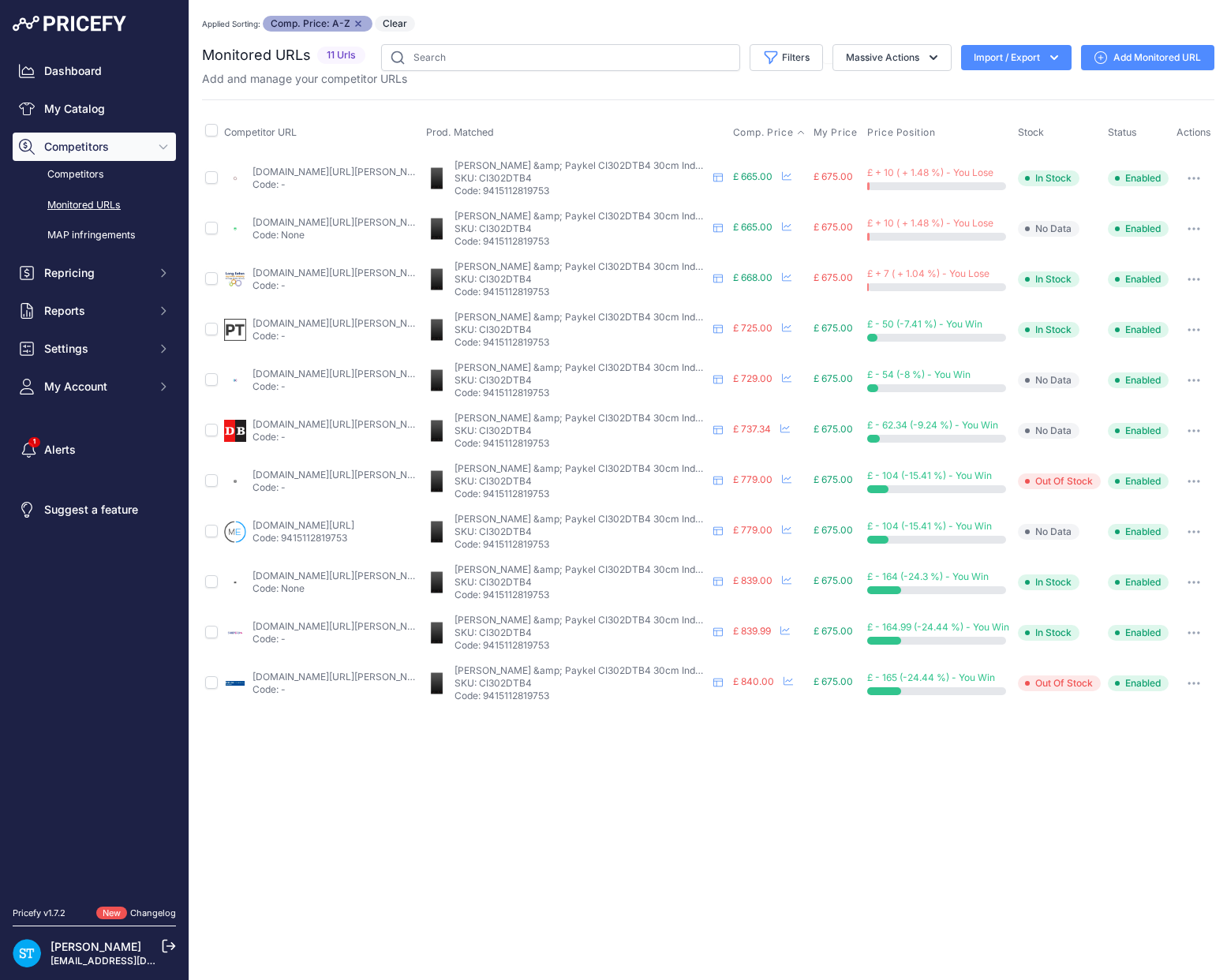
click at [285, 168] on link "appliancecentre.co.uk/p/fisher-paykel-ci302dtb4-30cm-2-zone-black-induction-hob…" at bounding box center [341, 172] width 179 height 12
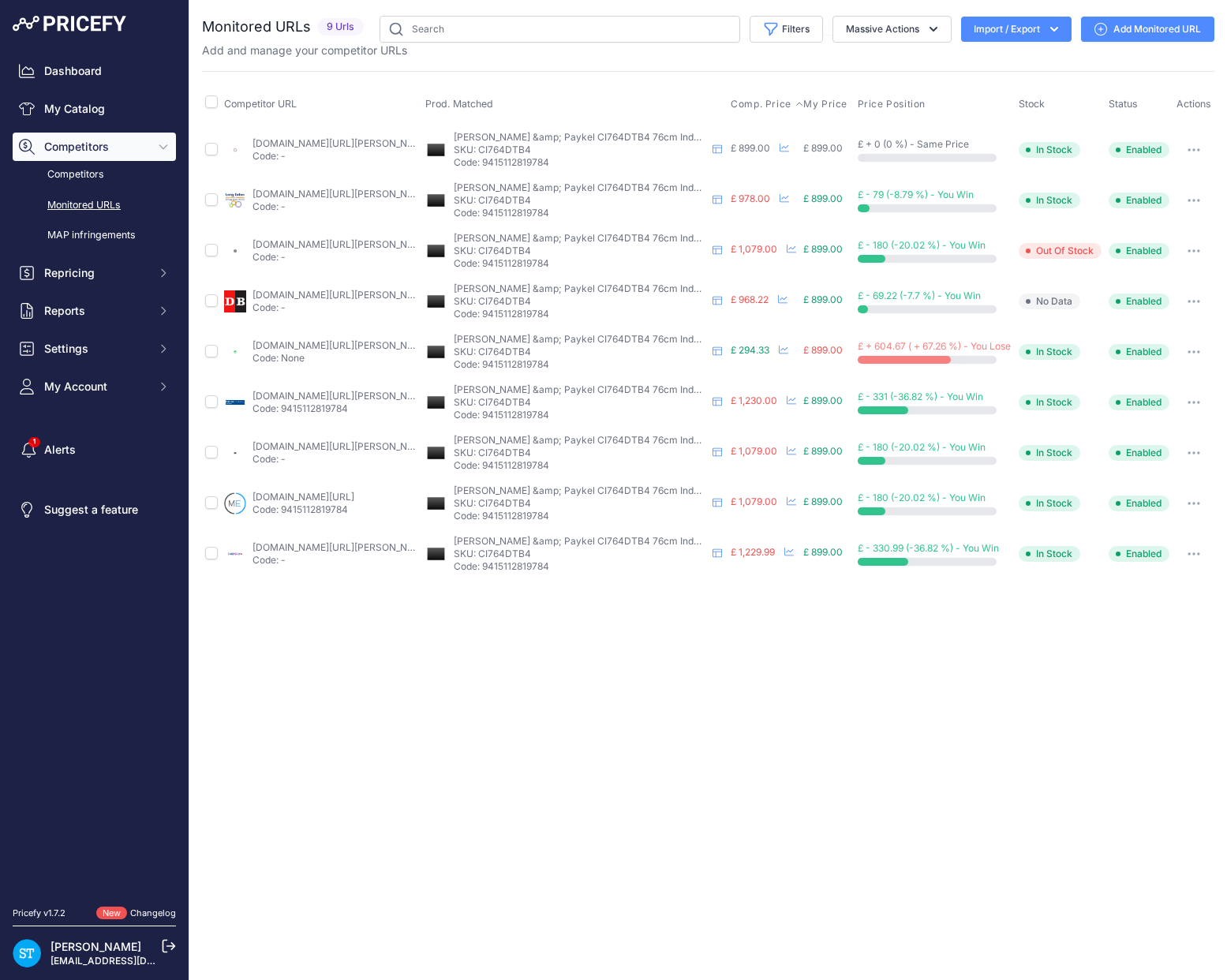
click at [751, 101] on span "Comp. Price" at bounding box center [761, 104] width 60 height 13
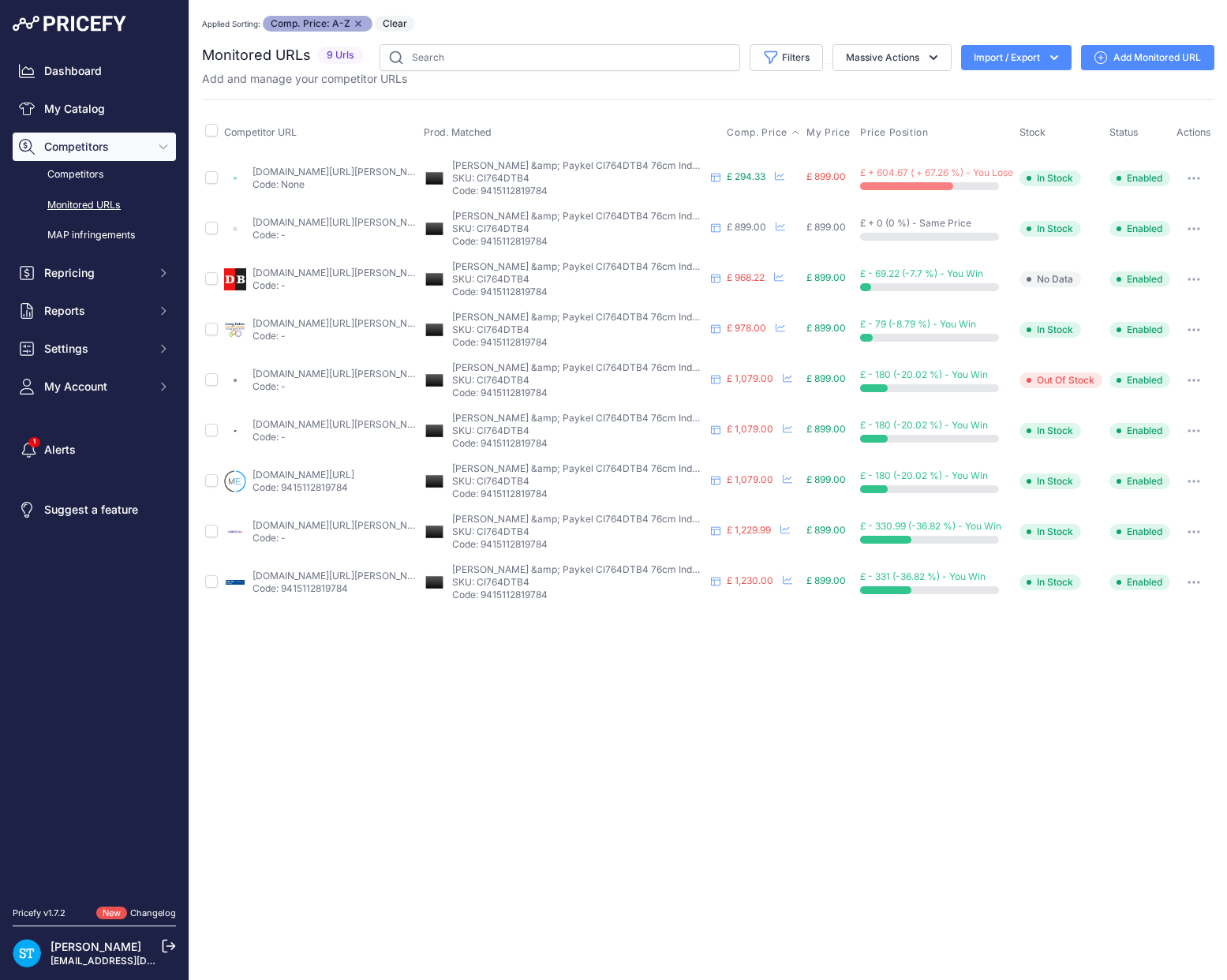
click at [294, 169] on link "ao.com/product/ci764dtb4-fisher-paykel-series-7-induction-hob-black-102817-39.a…" at bounding box center [341, 172] width 179 height 12
click at [1186, 177] on button "button" at bounding box center [1194, 179] width 32 height 22
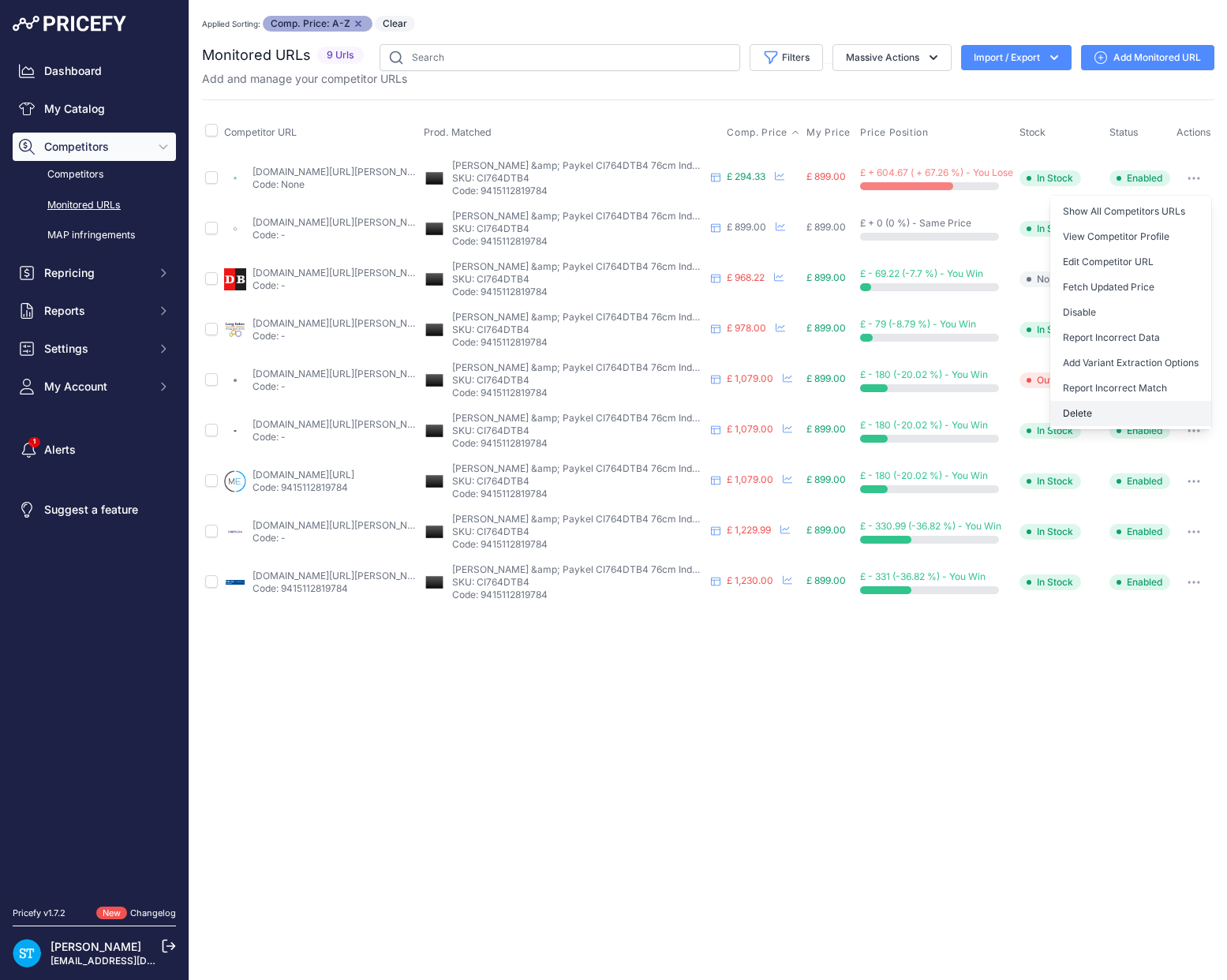
click at [1081, 408] on button "Delete" at bounding box center [1131, 413] width 161 height 25
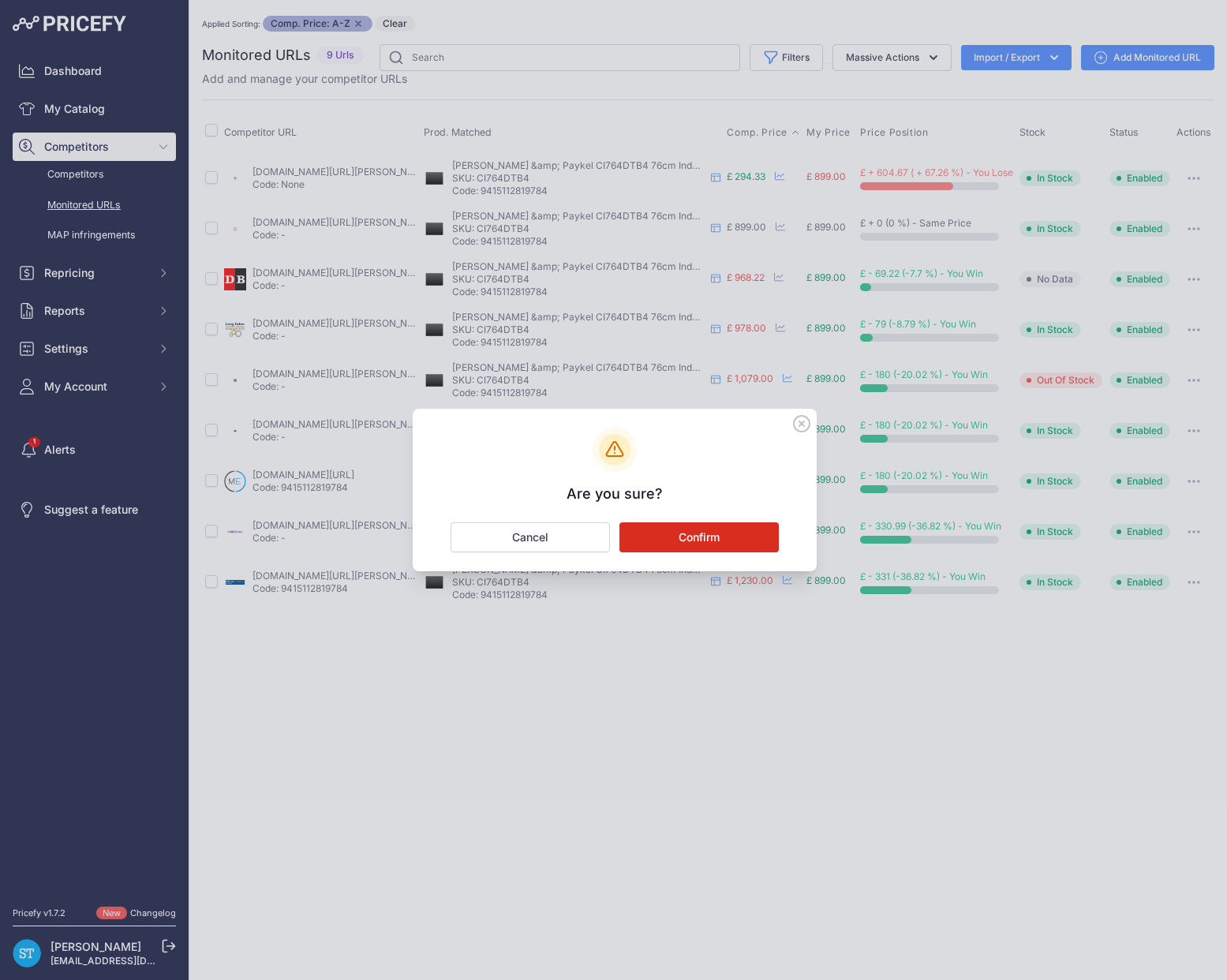
click at [704, 545] on button "Confirm" at bounding box center [699, 537] width 159 height 30
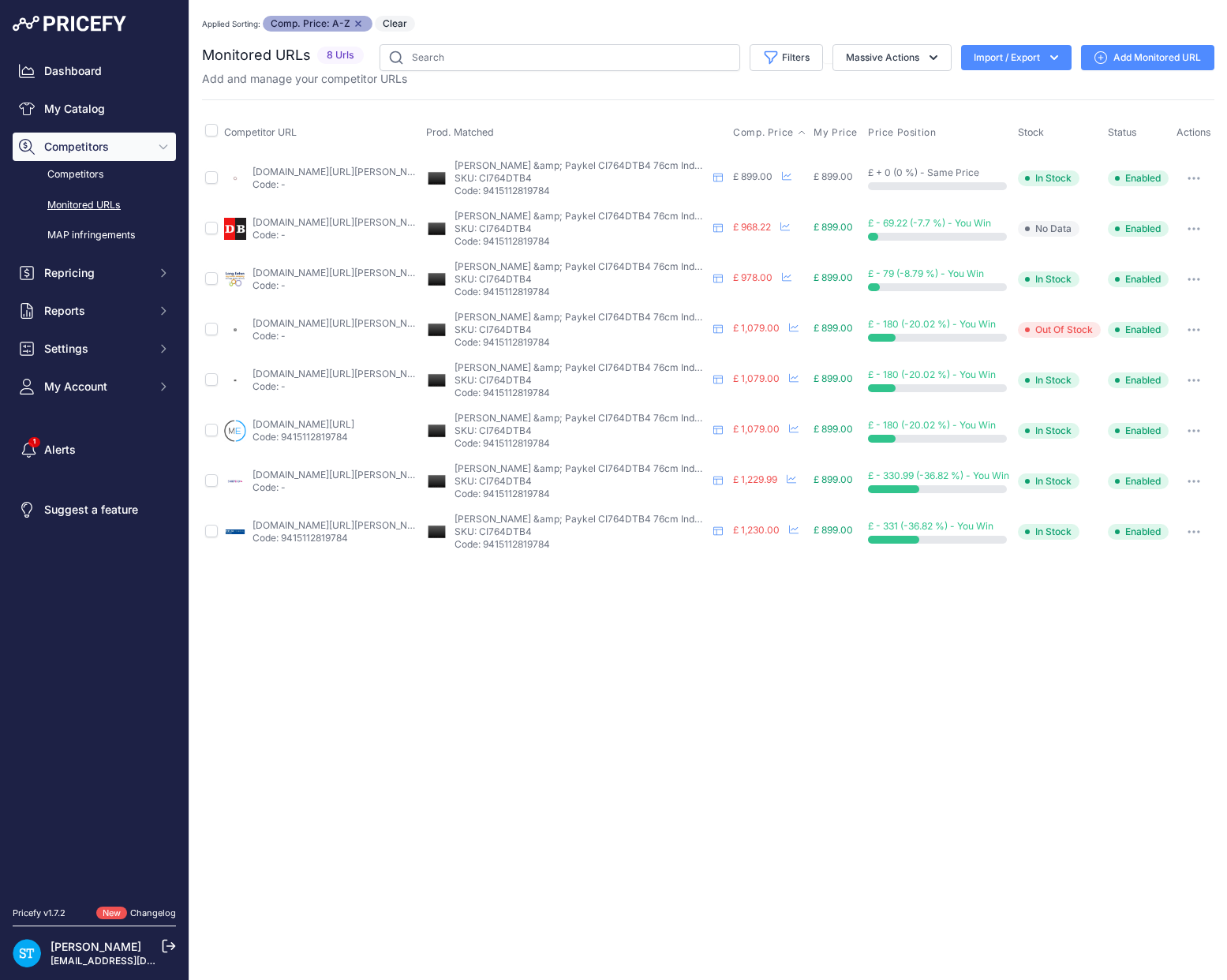
click at [326, 169] on link "appliancecentre.co.uk/p/fisher-paykel-ci764dtb4-75cm-black-4-zone-induction-hob…" at bounding box center [341, 172] width 179 height 12
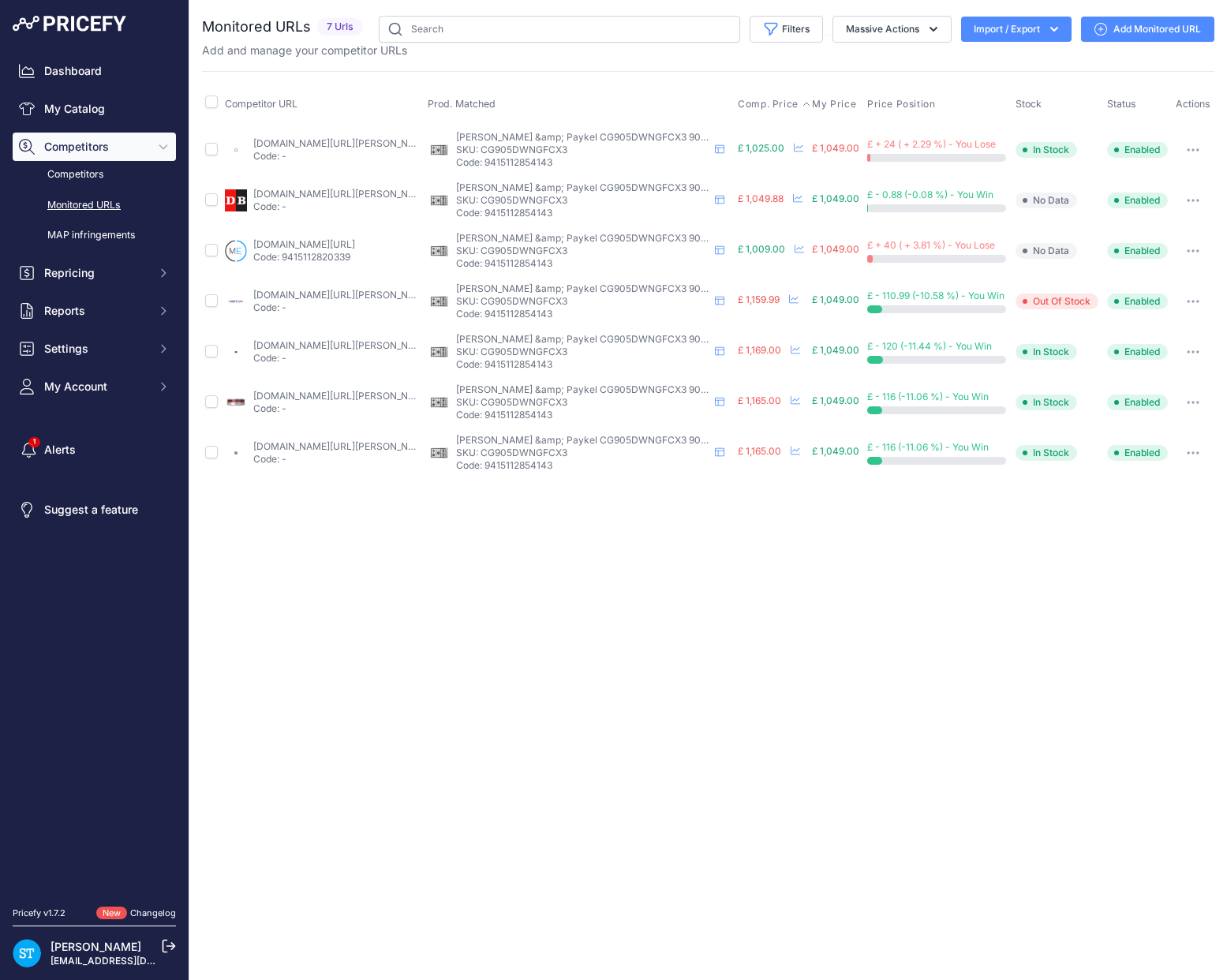
click at [761, 99] on span "Comp. Price" at bounding box center [768, 104] width 60 height 13
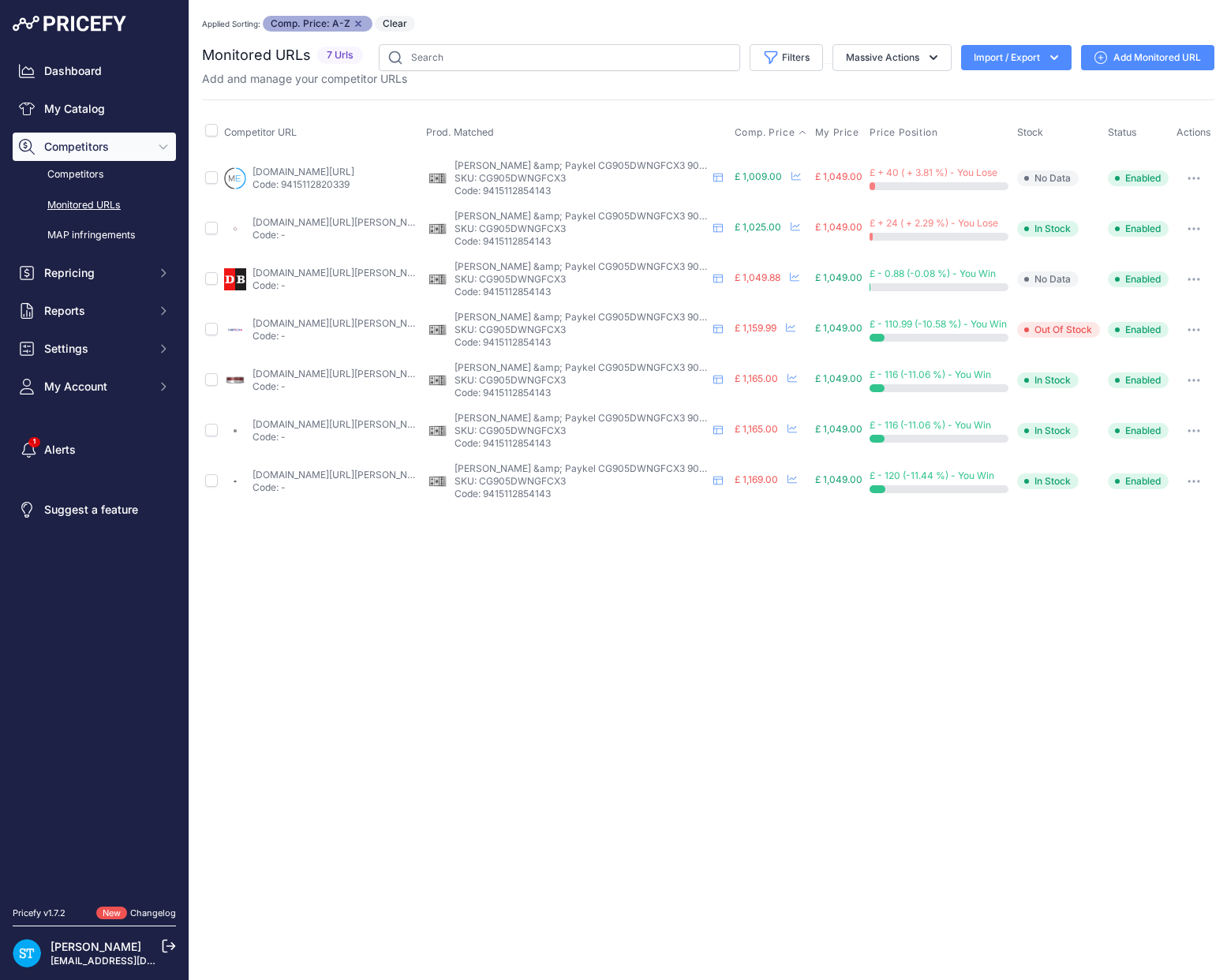
click at [304, 169] on link "[DOMAIN_NAME][URL]" at bounding box center [303, 172] width 101 height 12
click at [339, 169] on link "[DOMAIN_NAME][URL]" at bounding box center [303, 172] width 101 height 12
click at [309, 220] on link "[DOMAIN_NAME][URL][PERSON_NAME]" at bounding box center [341, 222] width 179 height 12
click at [637, 23] on div "Applied Sorting: Comp. Price: A-Z Remove sort option Clear" at bounding box center [708, 23] width 1012 height 16
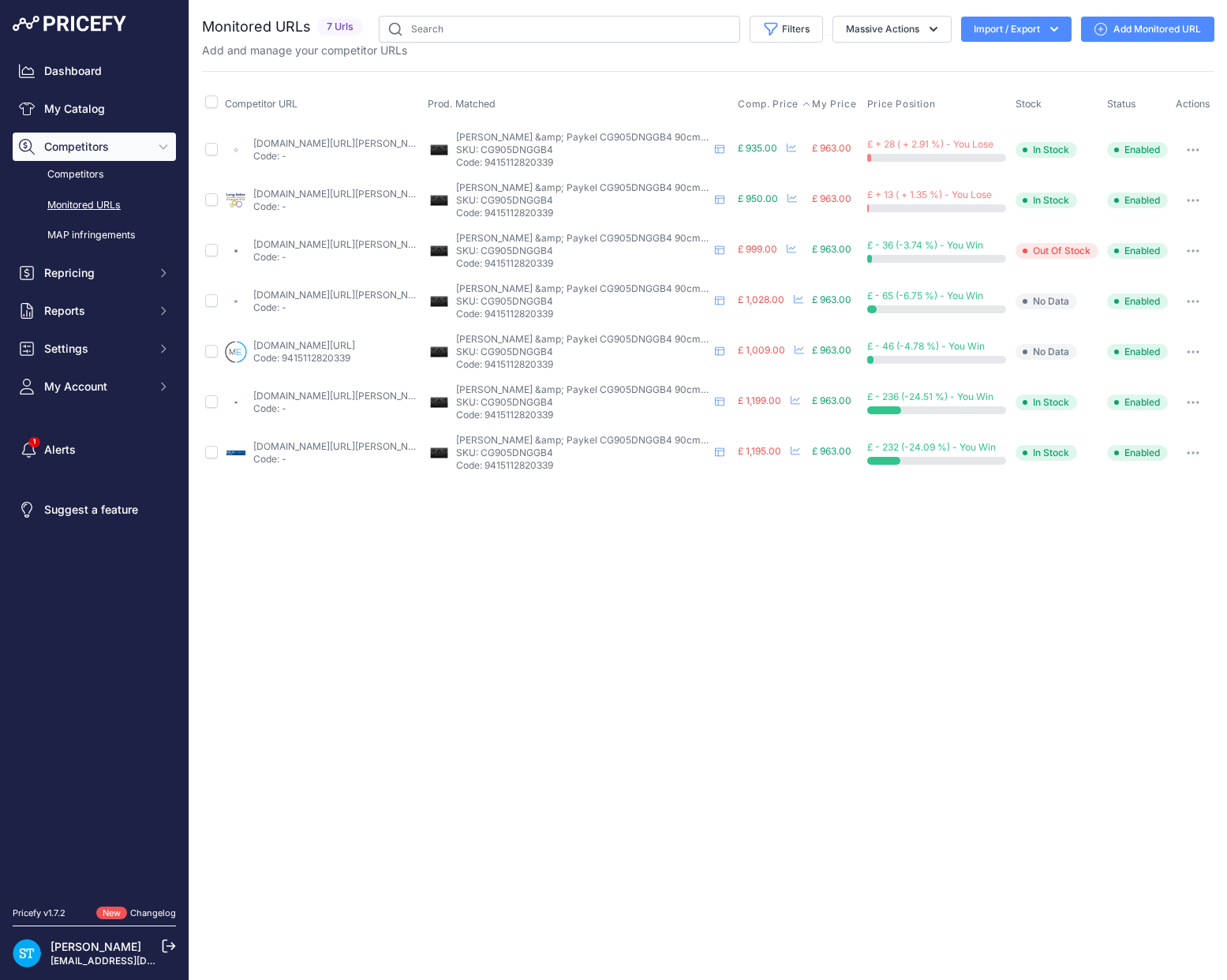
click at [764, 99] on span "Comp. Price" at bounding box center [768, 104] width 60 height 13
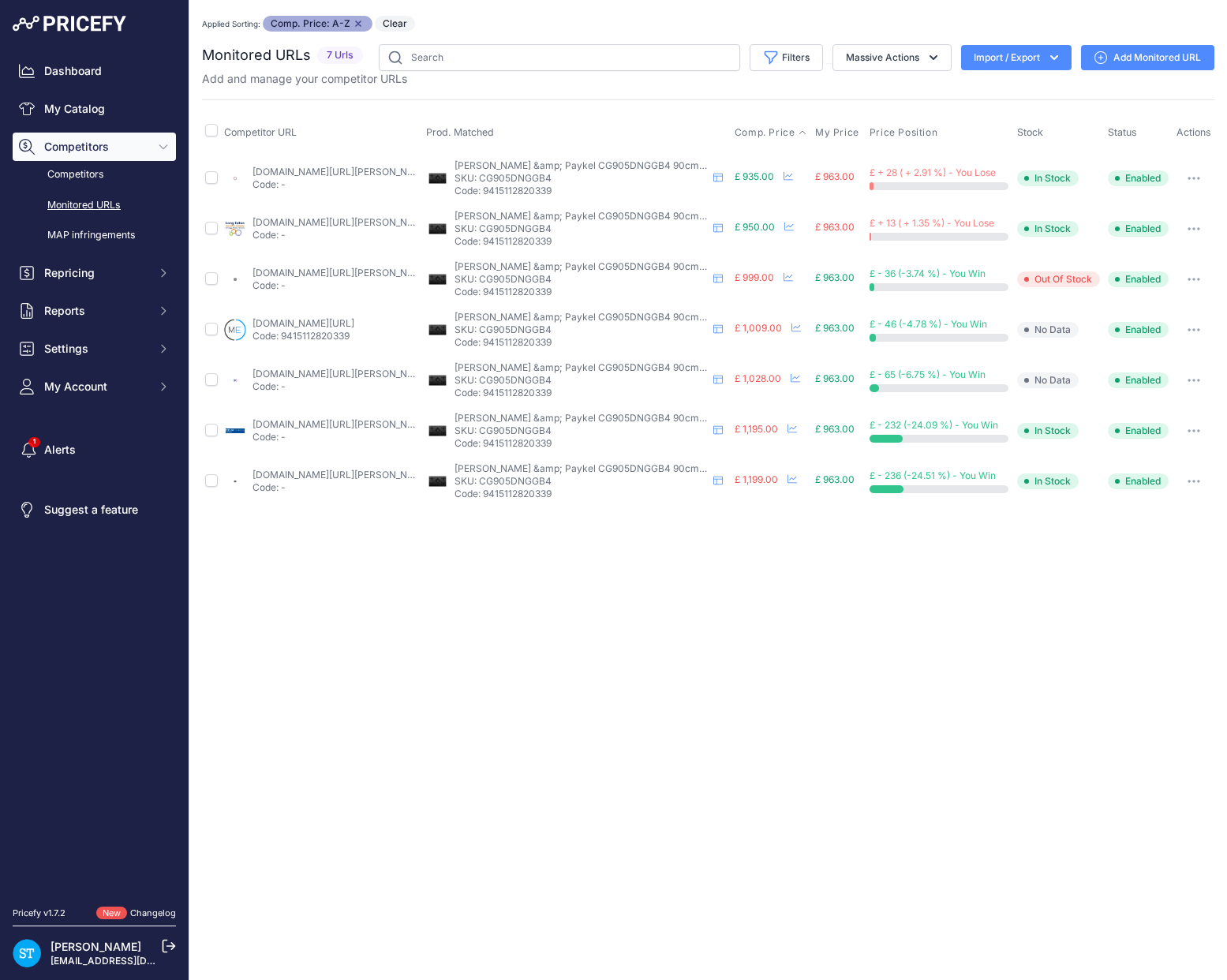
click at [283, 162] on td "appliancecentre.co.uk/p/fisher-paykel-cg905dnggb4-90cm-gas-on-glass-5-burner-bl…" at bounding box center [321, 178] width 202 height 51
click at [283, 168] on link "appliancecentre.co.uk/p/fisher-paykel-cg905dnggb4-90cm-gas-on-glass-5-burner-bl…" at bounding box center [341, 172] width 179 height 12
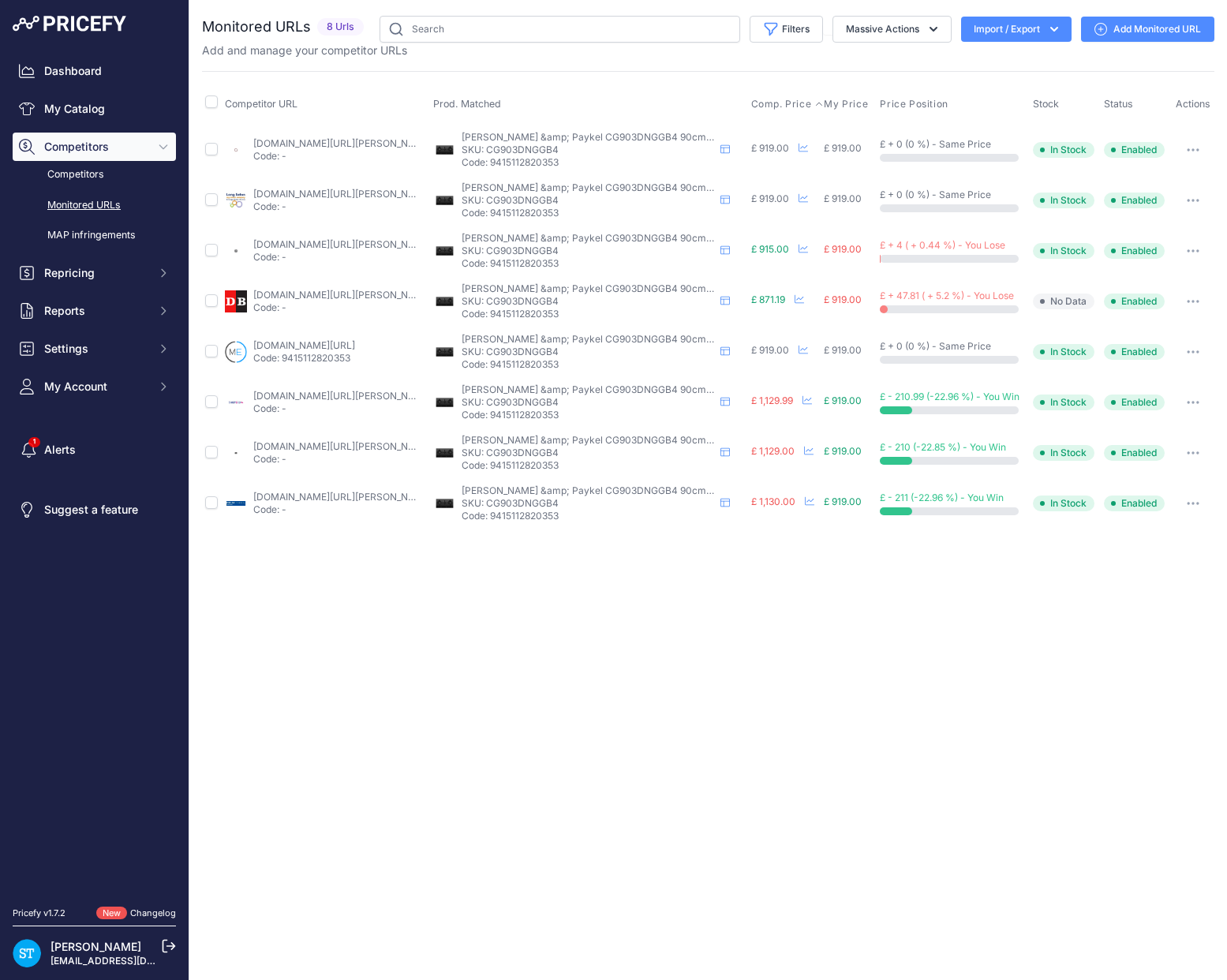
click at [770, 100] on span "Comp. Price" at bounding box center [782, 104] width 60 height 13
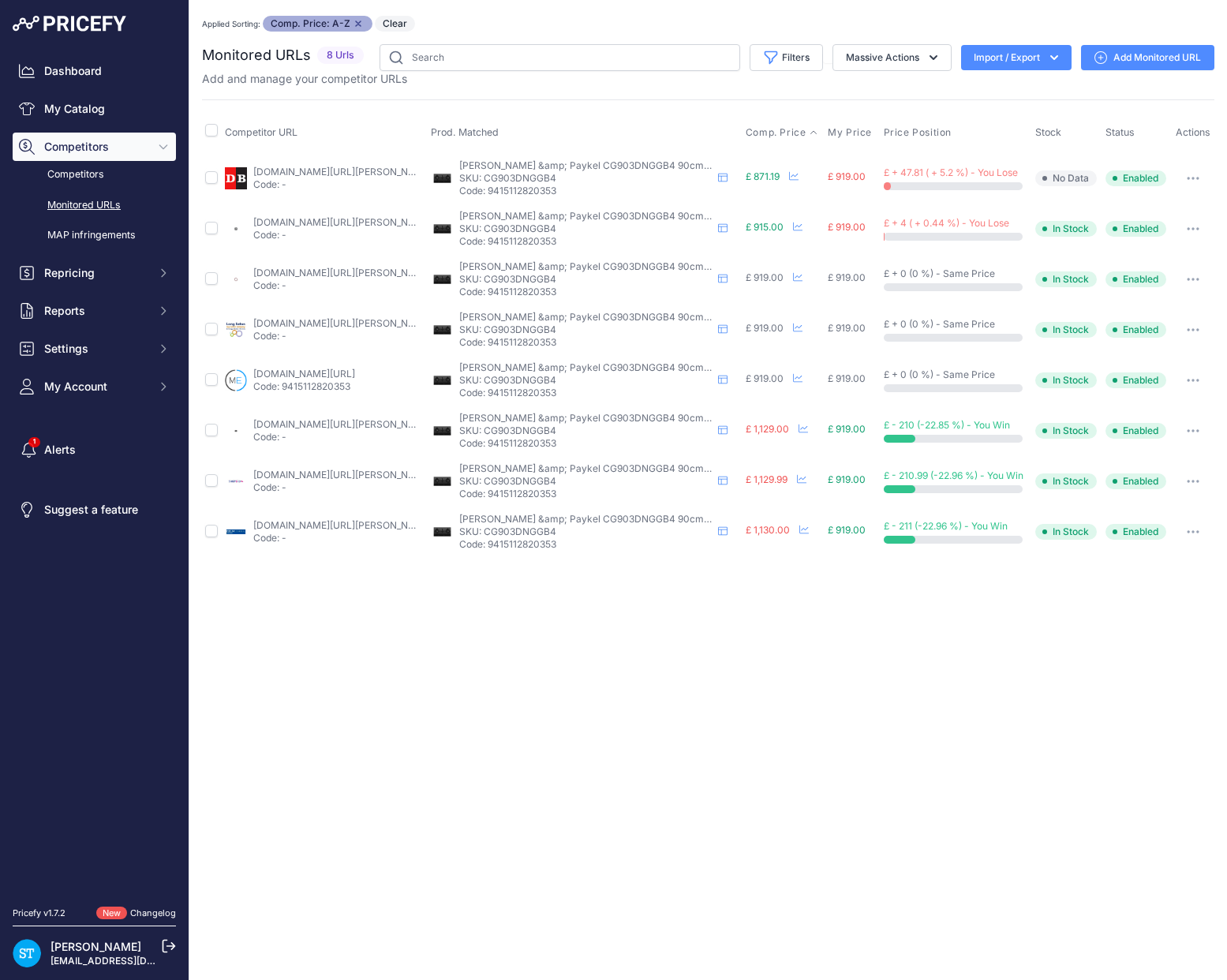
click at [299, 274] on link "[DOMAIN_NAME][URL][PERSON_NAME]" at bounding box center [342, 272] width 179 height 12
click at [555, 12] on div "You are not connected to the internet. Applied Sorting: Comp. Price: A-Z Remove…" at bounding box center [708, 286] width 1012 height 573
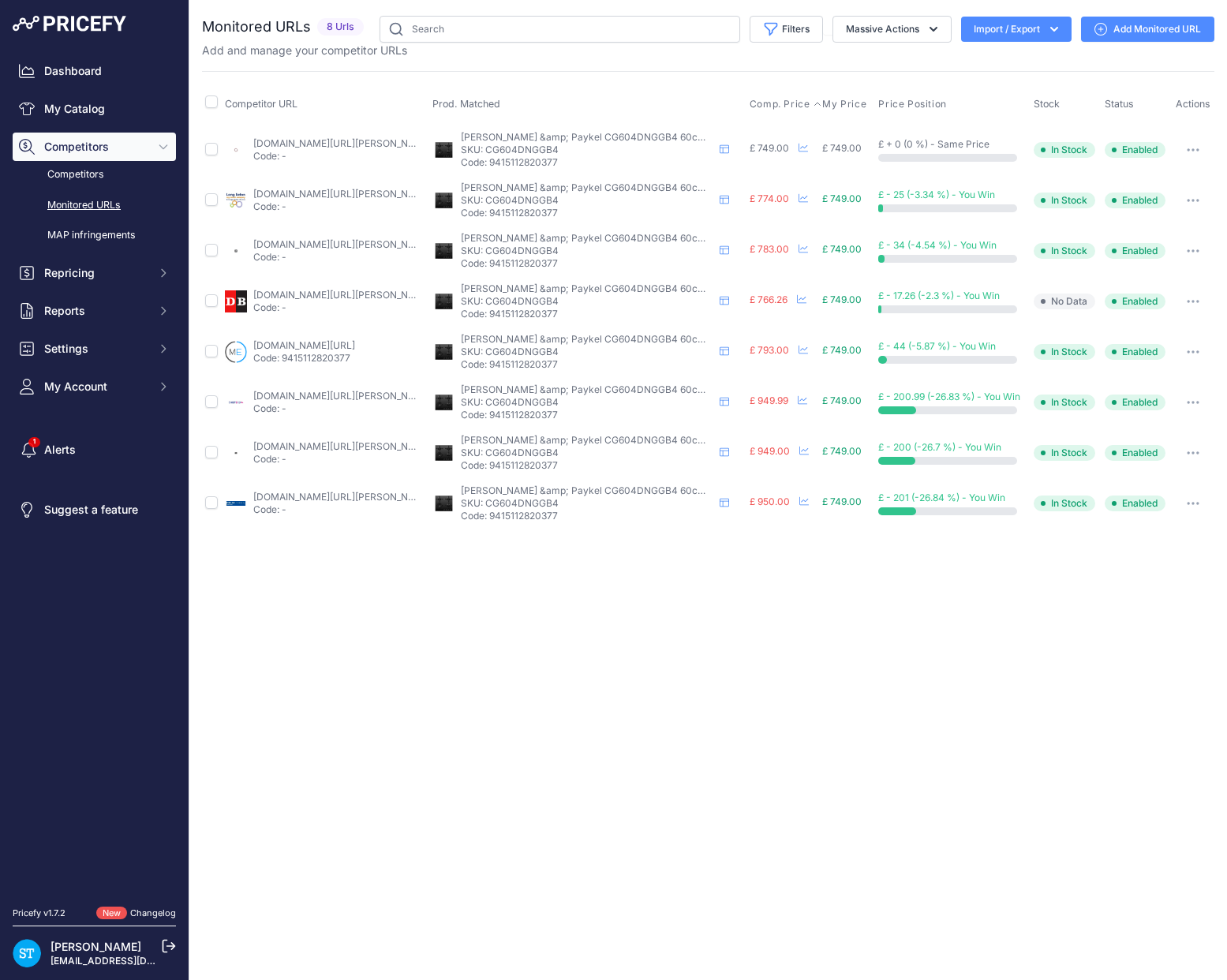
click at [776, 101] on span "Comp. Price" at bounding box center [780, 104] width 60 height 13
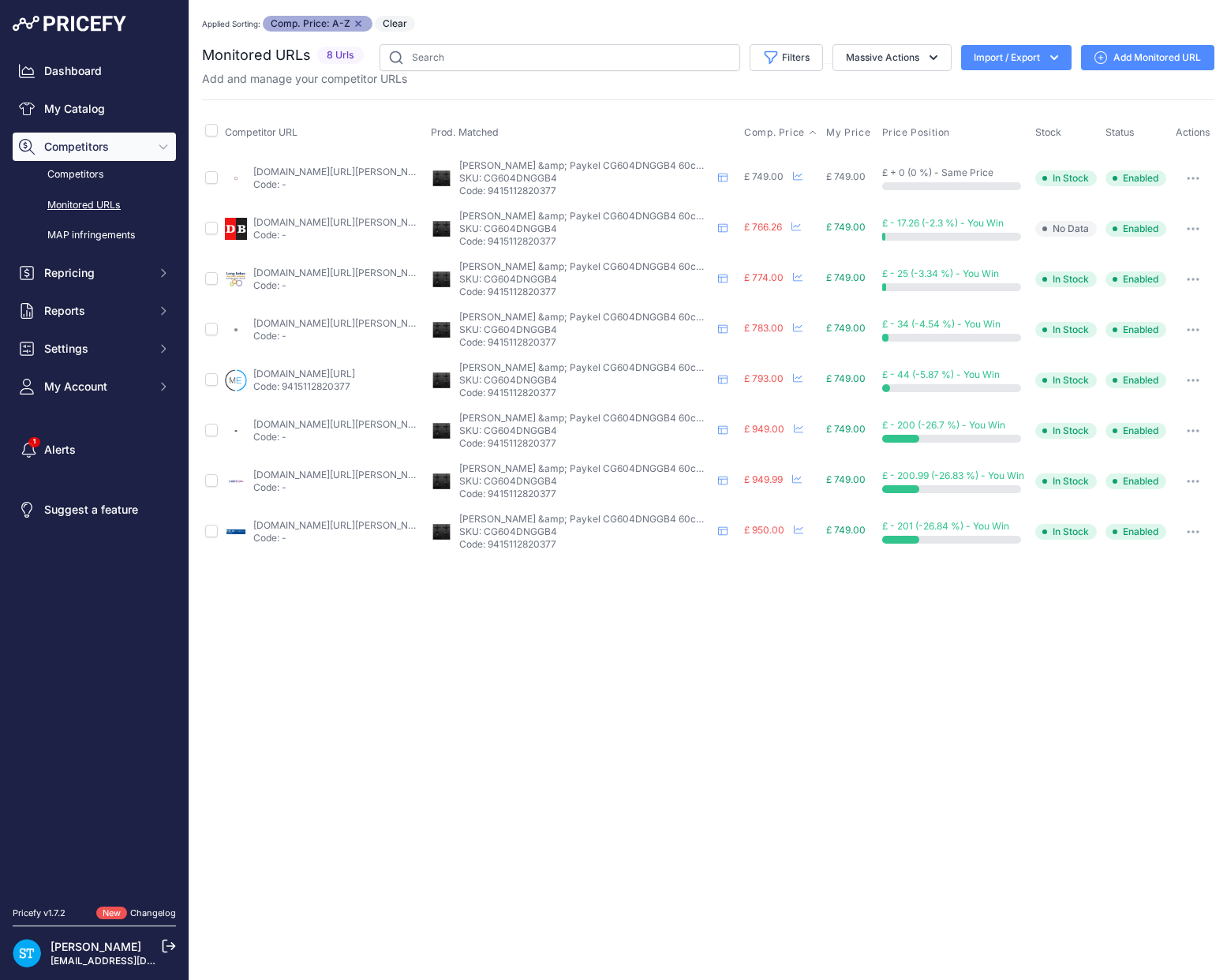
click at [306, 172] on link "[DOMAIN_NAME][URL][PERSON_NAME]" at bounding box center [342, 172] width 179 height 12
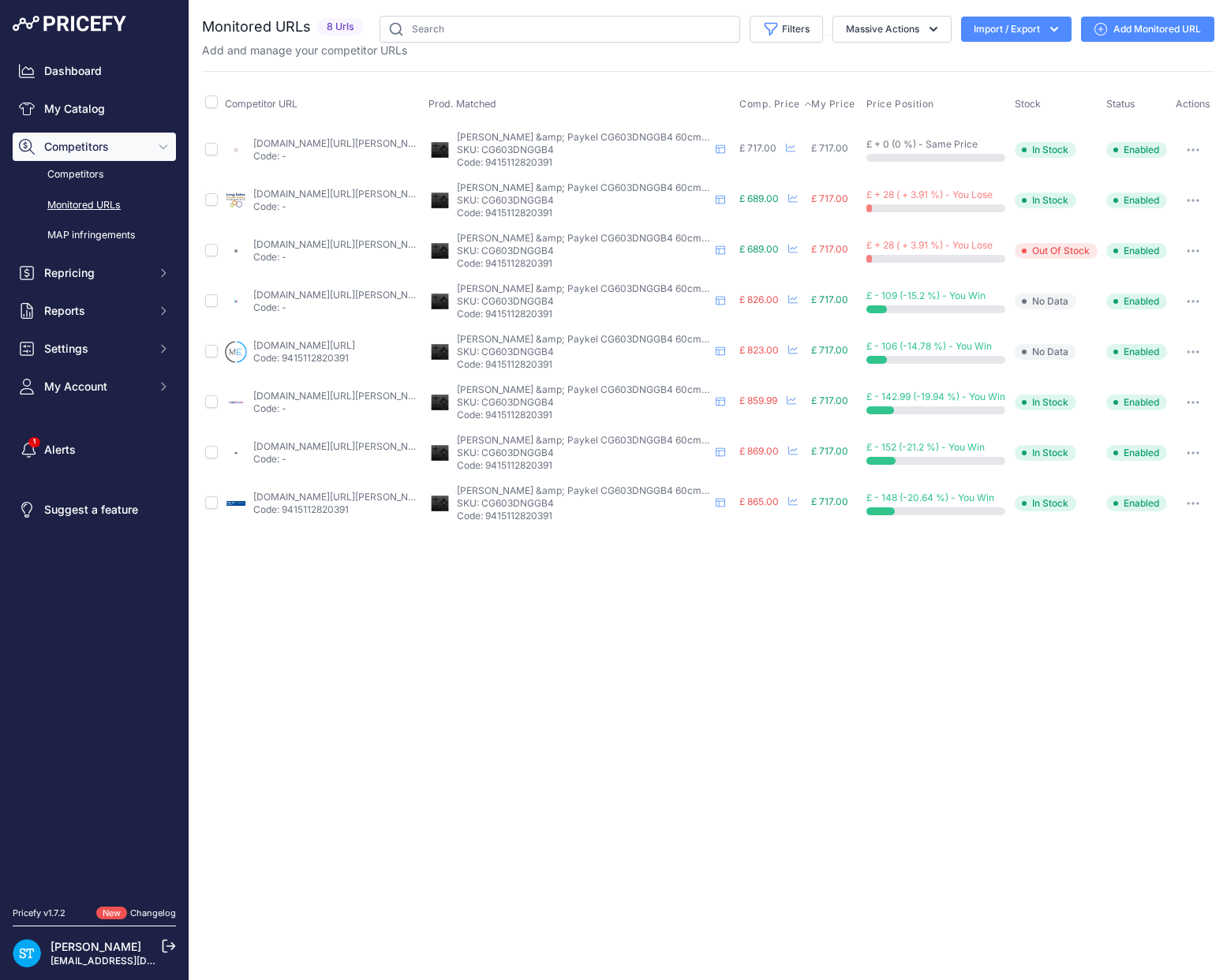
click at [769, 101] on span "Comp. Price" at bounding box center [770, 104] width 60 height 13
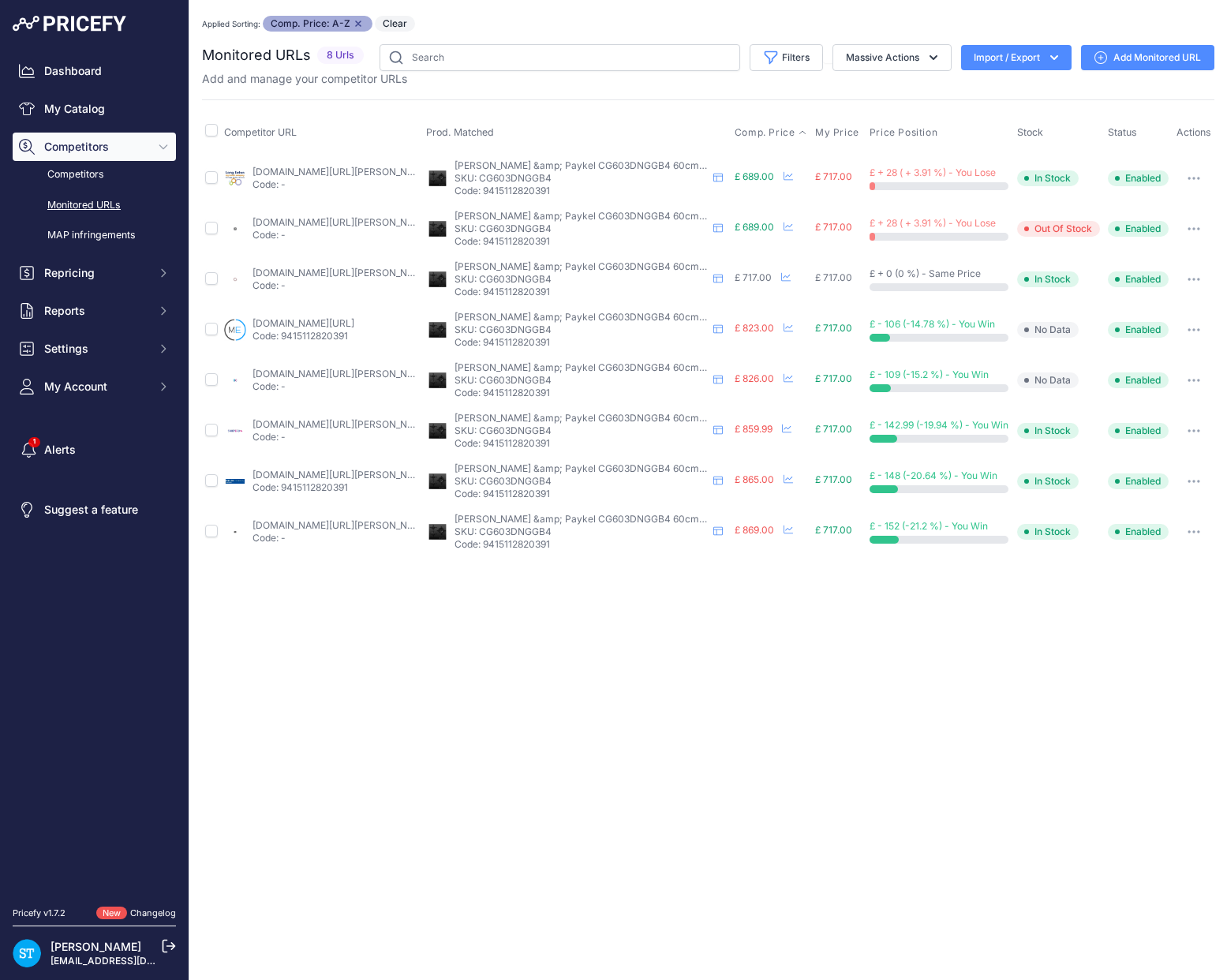
click at [652, 12] on div "You are not connected to the internet. Applied Sorting: Comp. Price: A-Z Remove…" at bounding box center [708, 286] width 1012 height 573
click at [715, 7] on div "You are not connected to the internet. Applied Sorting: Comp. Price: A-Z Remove…" at bounding box center [708, 286] width 1012 height 573
click at [286, 267] on link "[DOMAIN_NAME][URL][PERSON_NAME]" at bounding box center [341, 272] width 179 height 12
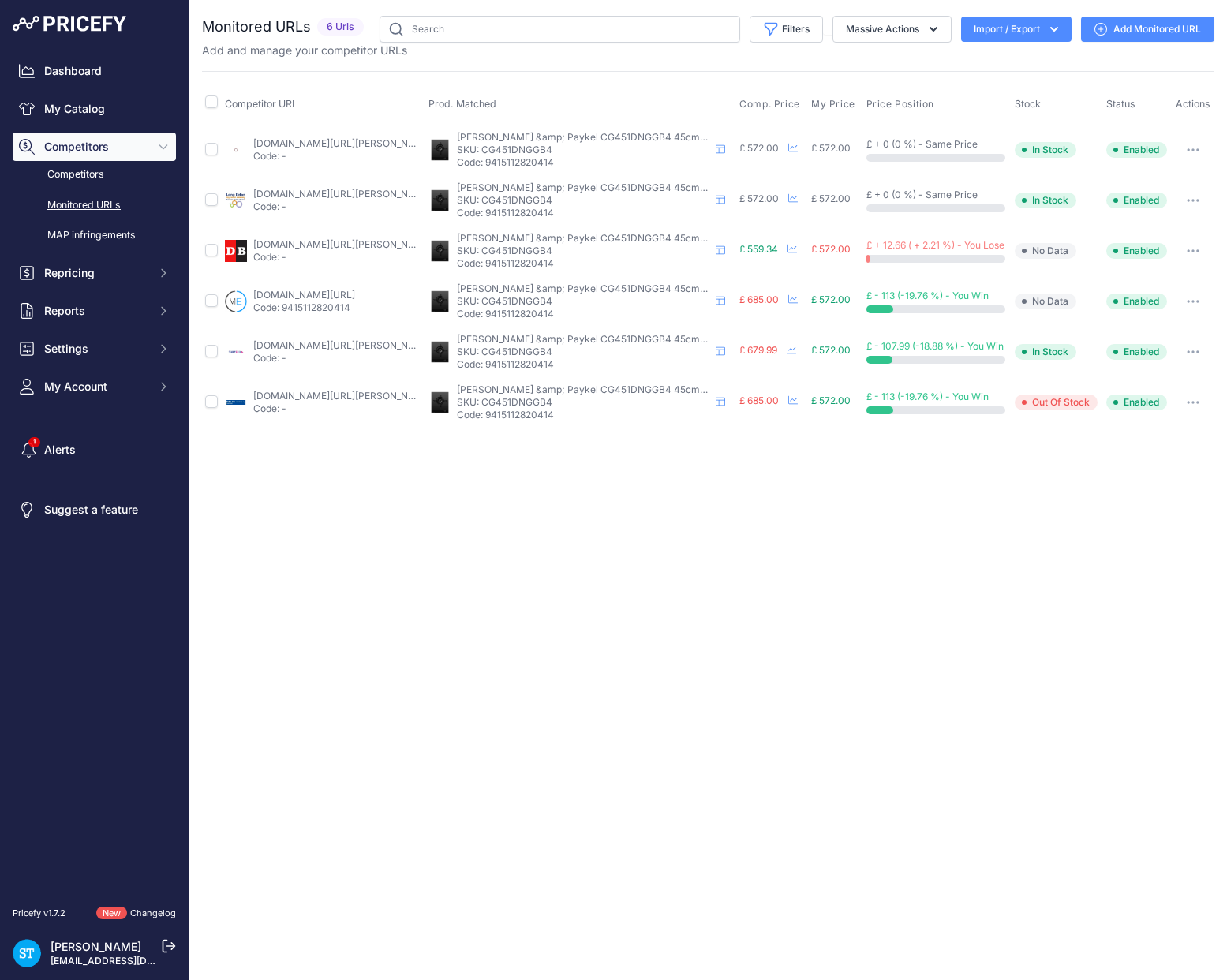
click at [313, 143] on link "[DOMAIN_NAME][URL][PERSON_NAME]" at bounding box center [342, 143] width 179 height 12
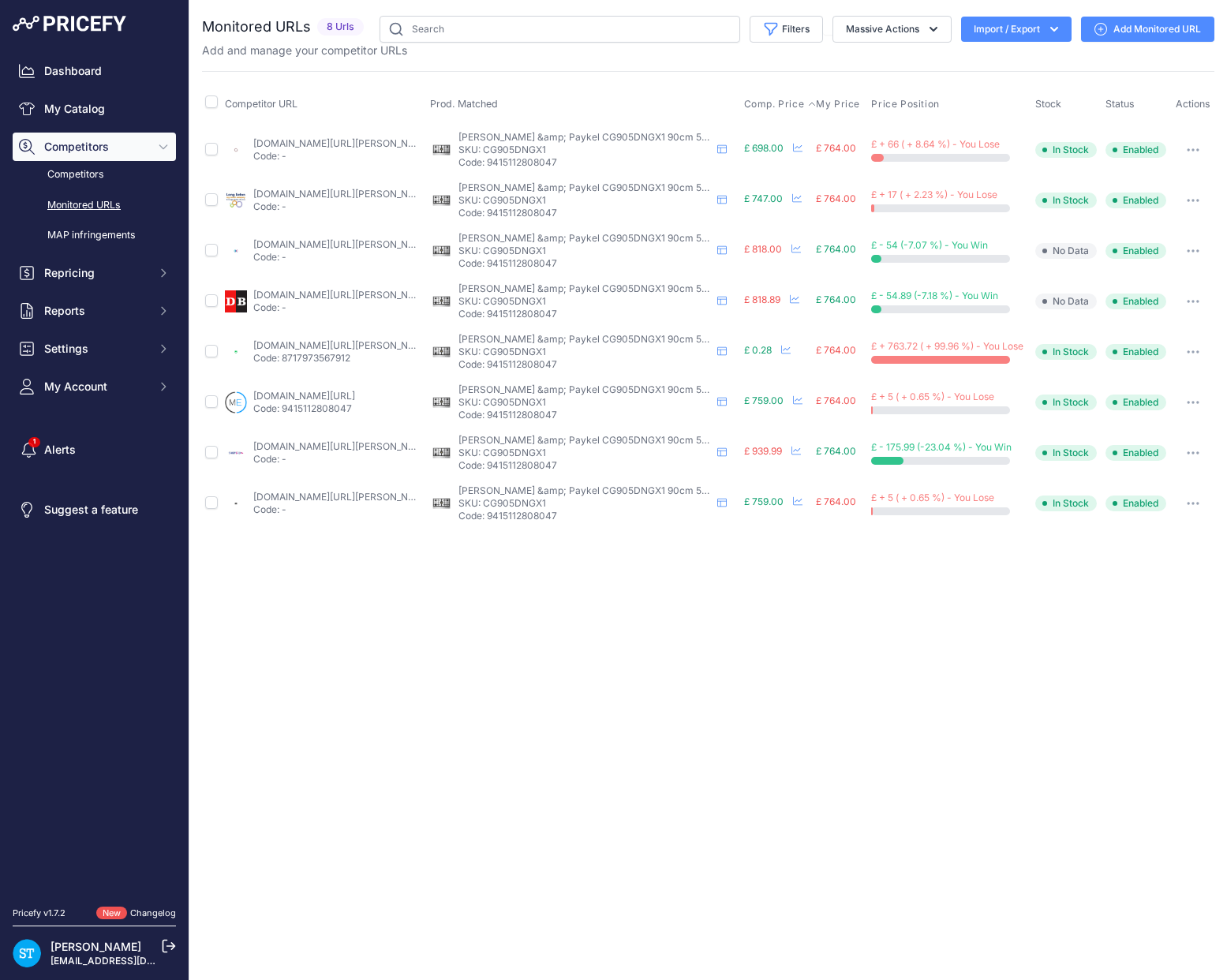
click at [771, 99] on span "Comp. Price" at bounding box center [774, 104] width 60 height 13
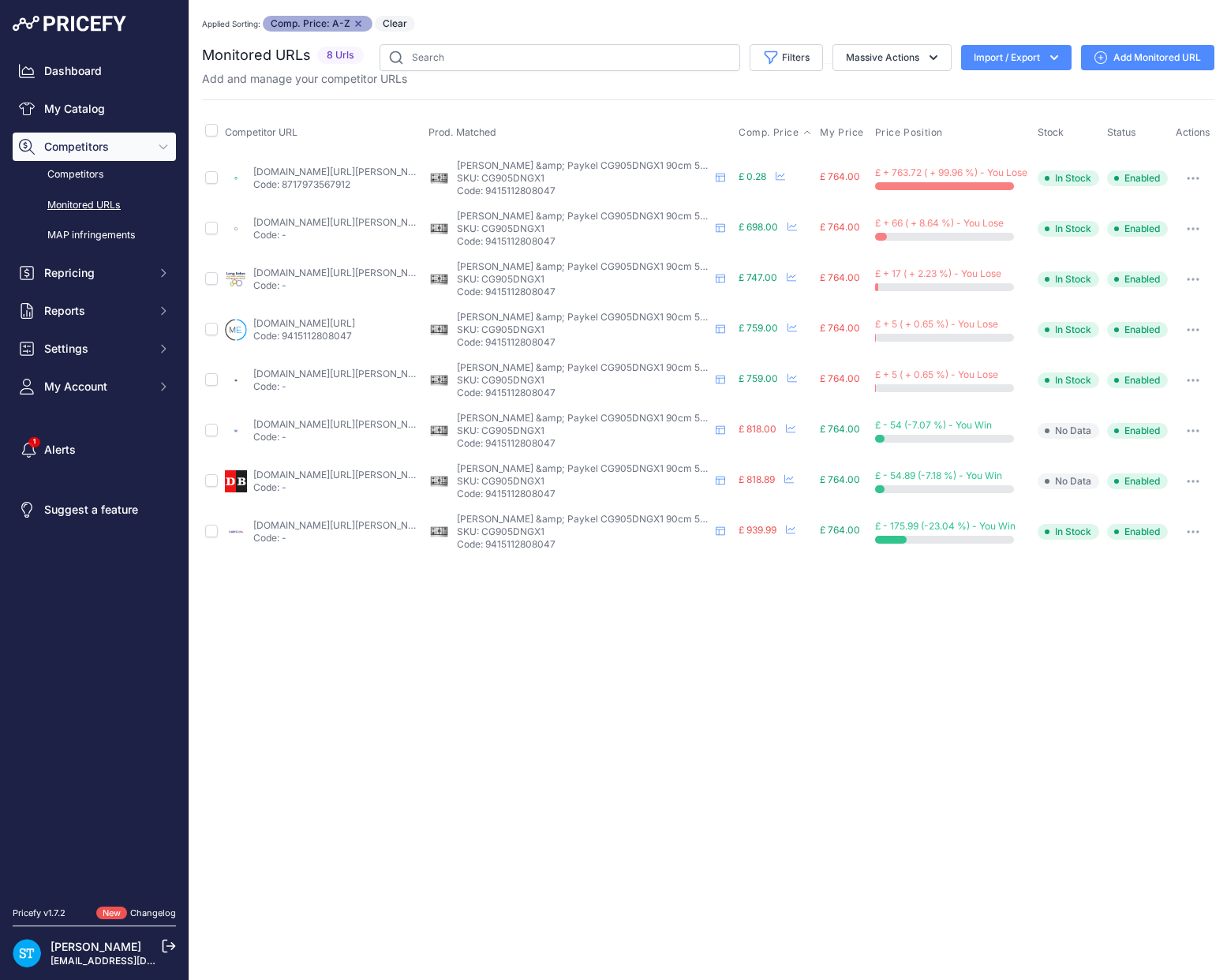
click at [1199, 181] on button "button" at bounding box center [1193, 179] width 32 height 22
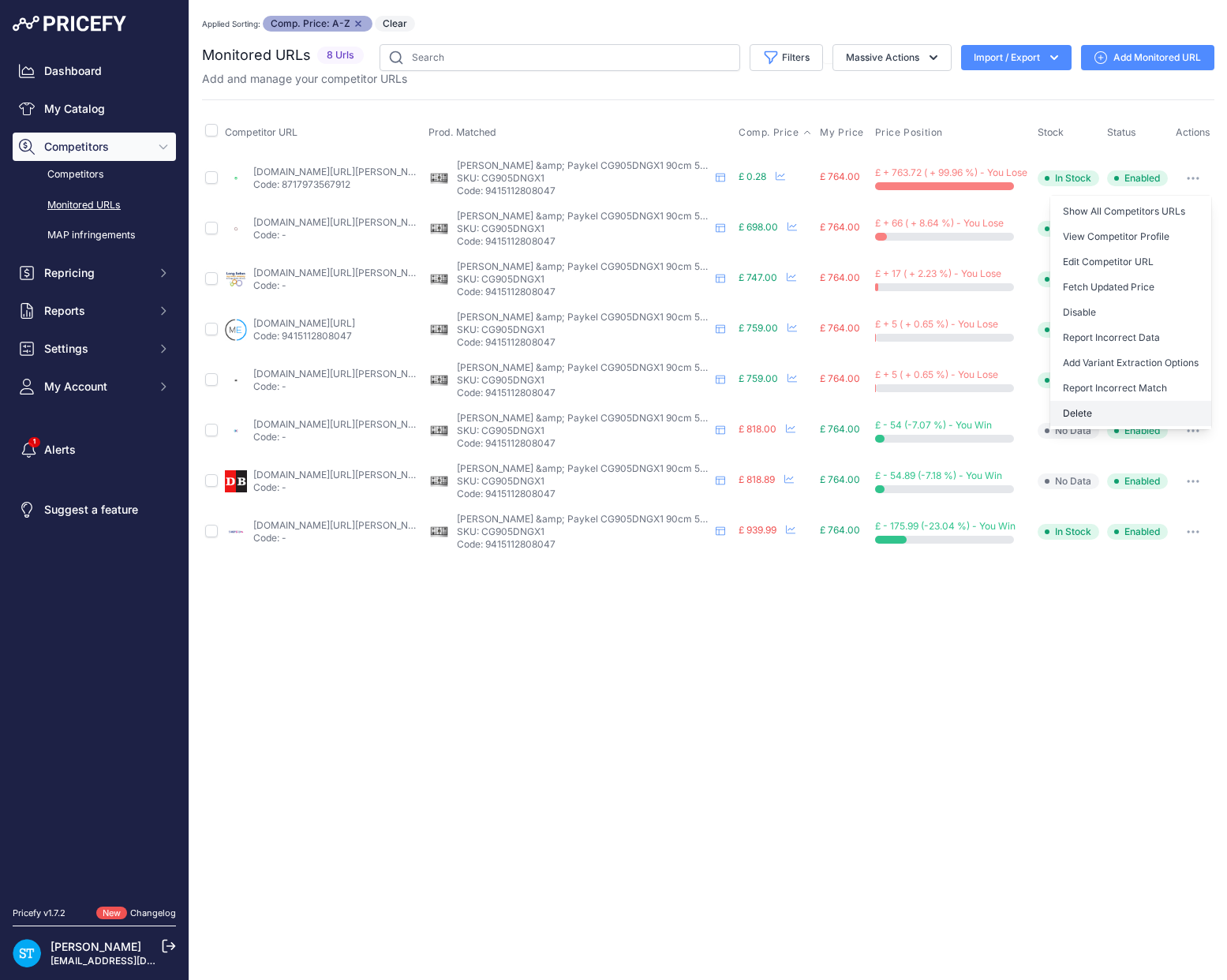
click at [1073, 411] on button "Delete" at bounding box center [1131, 413] width 161 height 25
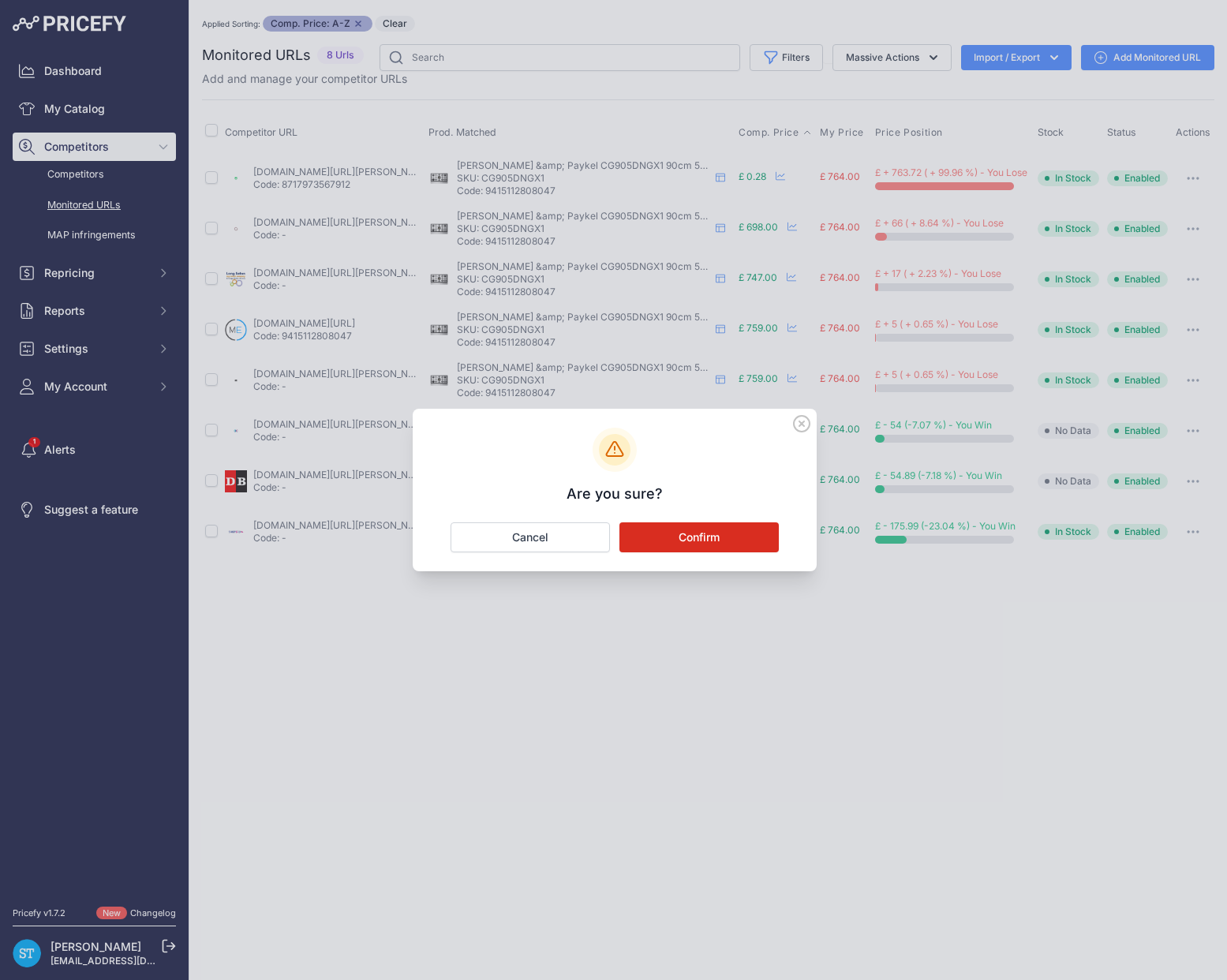
click at [716, 539] on button "Confirm" at bounding box center [699, 537] width 159 height 30
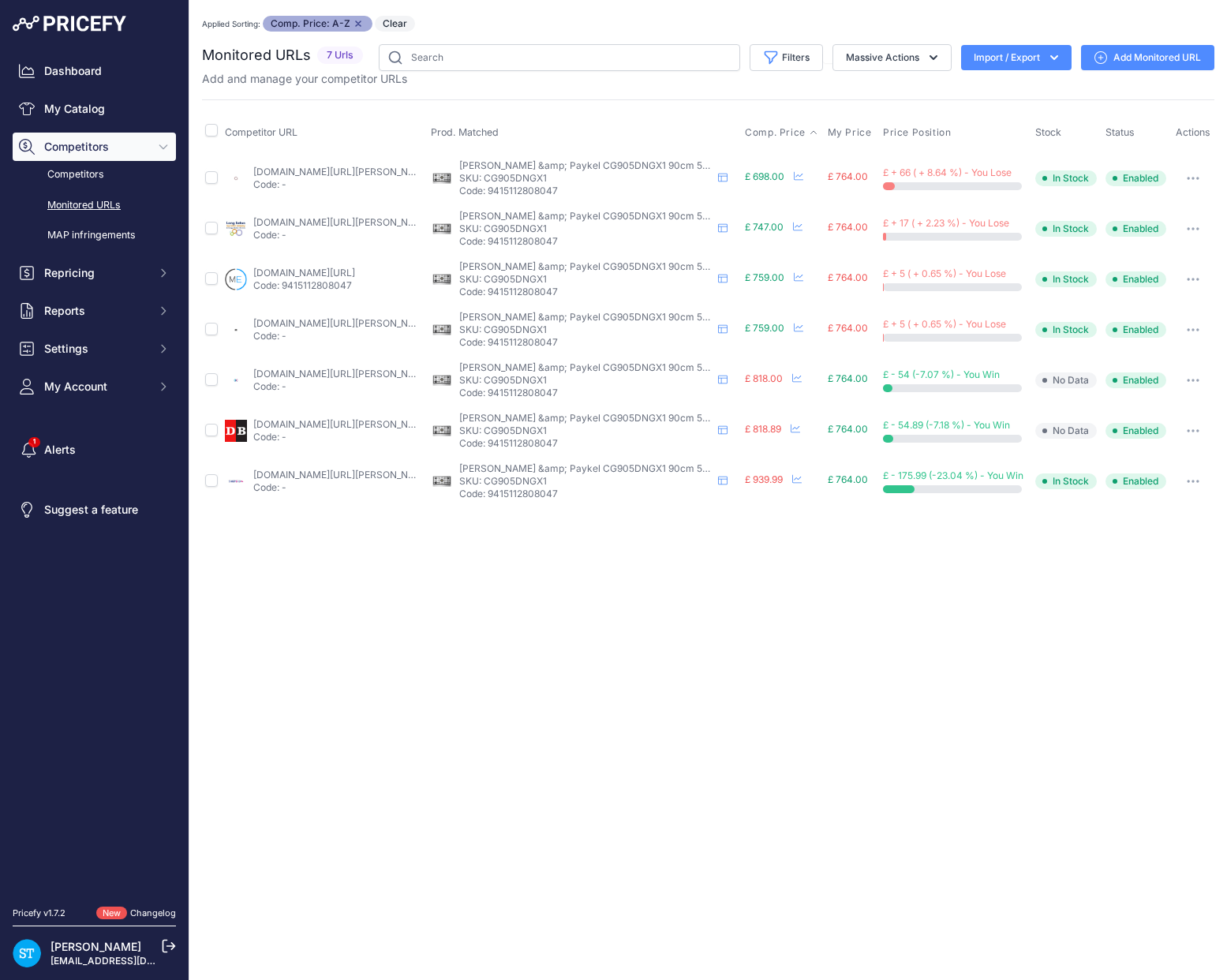
click at [298, 169] on link "[DOMAIN_NAME][URL][PERSON_NAME]" at bounding box center [342, 172] width 179 height 12
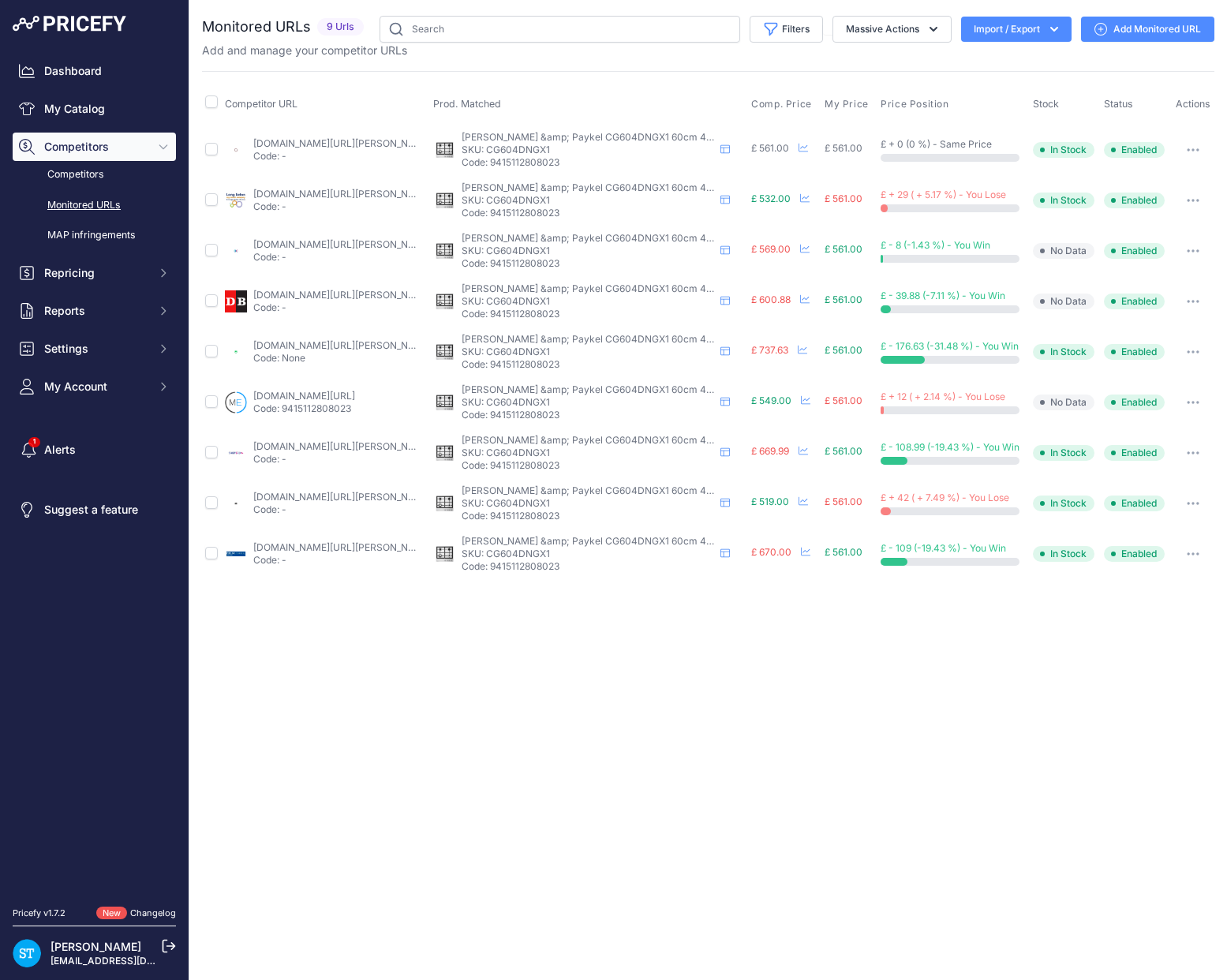
click at [778, 113] on th "Comp. Price" at bounding box center [785, 104] width 74 height 39
click at [772, 103] on span "Comp. Price" at bounding box center [782, 104] width 60 height 13
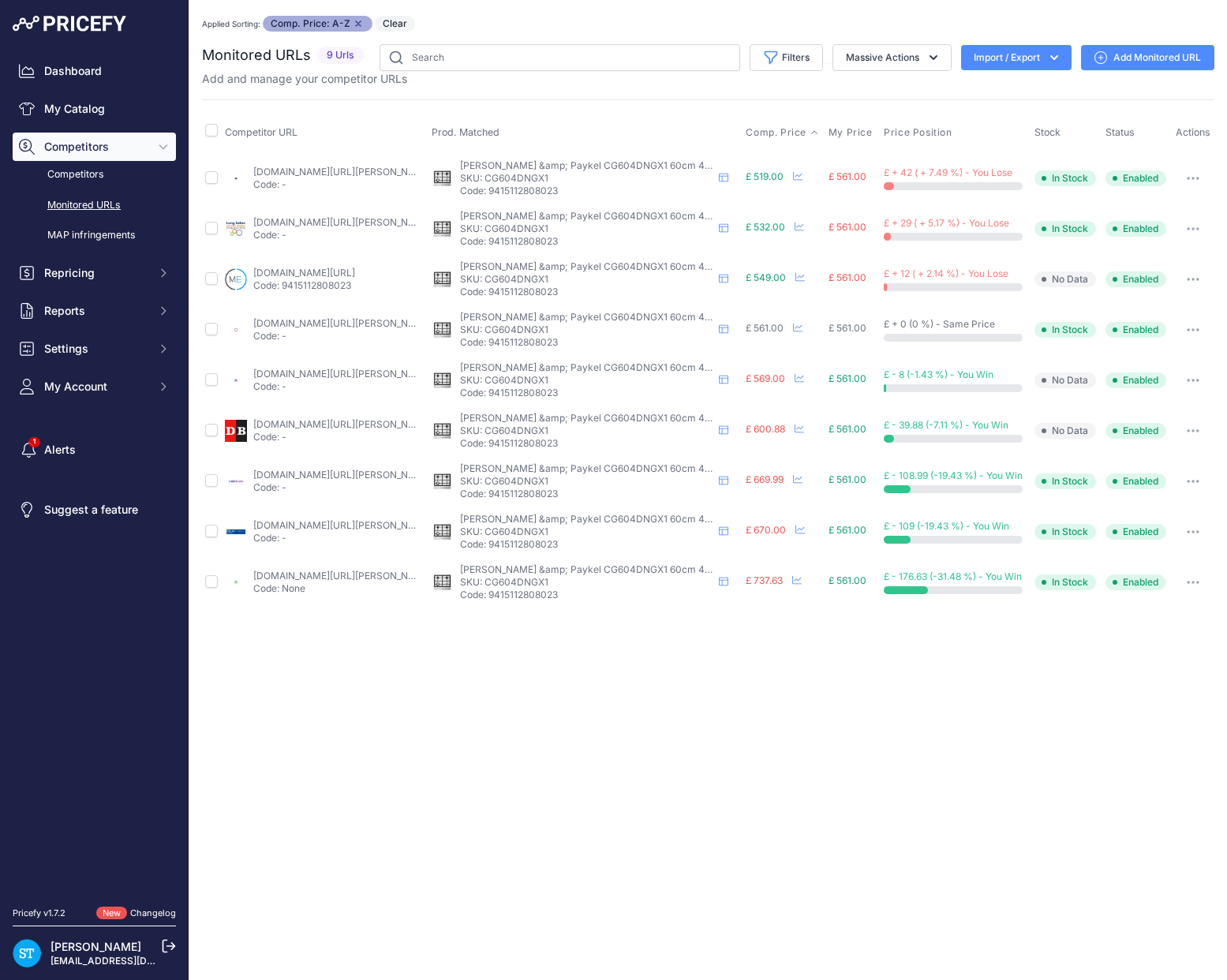
click at [326, 317] on link "appliancecentre.co.uk/p/fisher-paykel-cg604dngx1-60cm-gas-steel-hob/?prirule_jd…" at bounding box center [342, 323] width 179 height 12
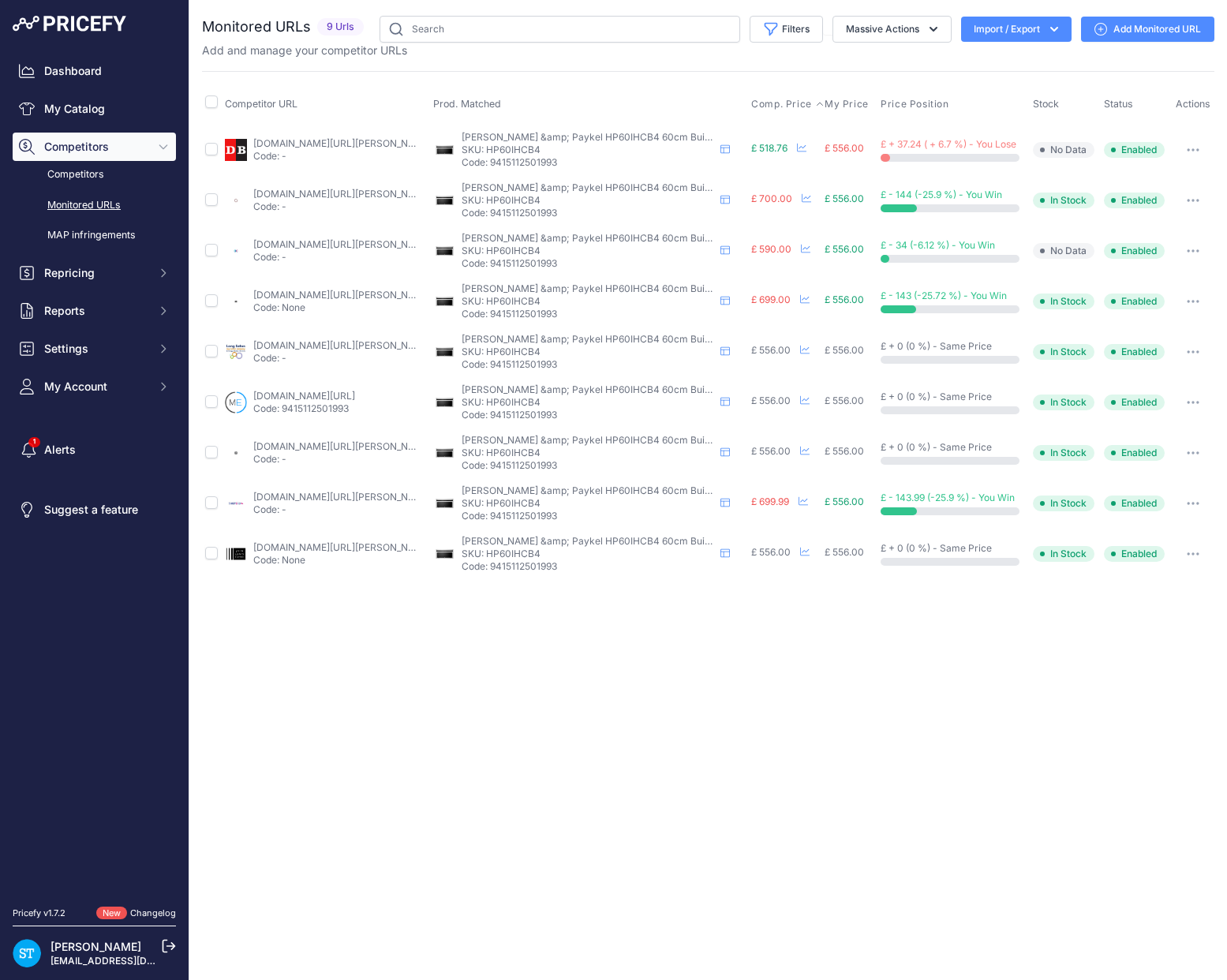
click at [780, 104] on span "Comp. Price" at bounding box center [782, 104] width 60 height 13
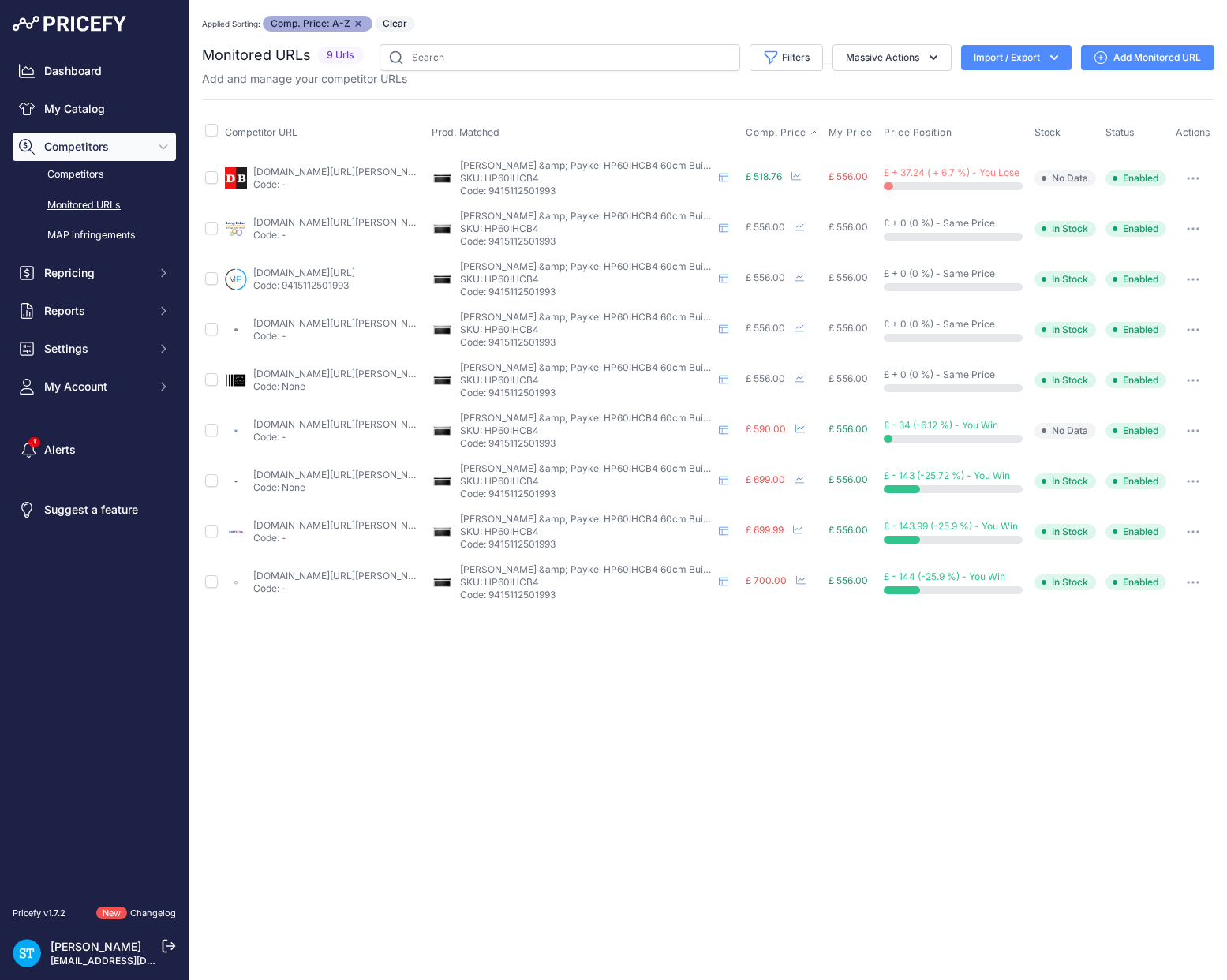
click at [345, 569] on link "appliancecentre.co.uk/p/fisher-paykel-hp60ihcb4-60cm-integrated-canopy-extracto…" at bounding box center [342, 575] width 179 height 12
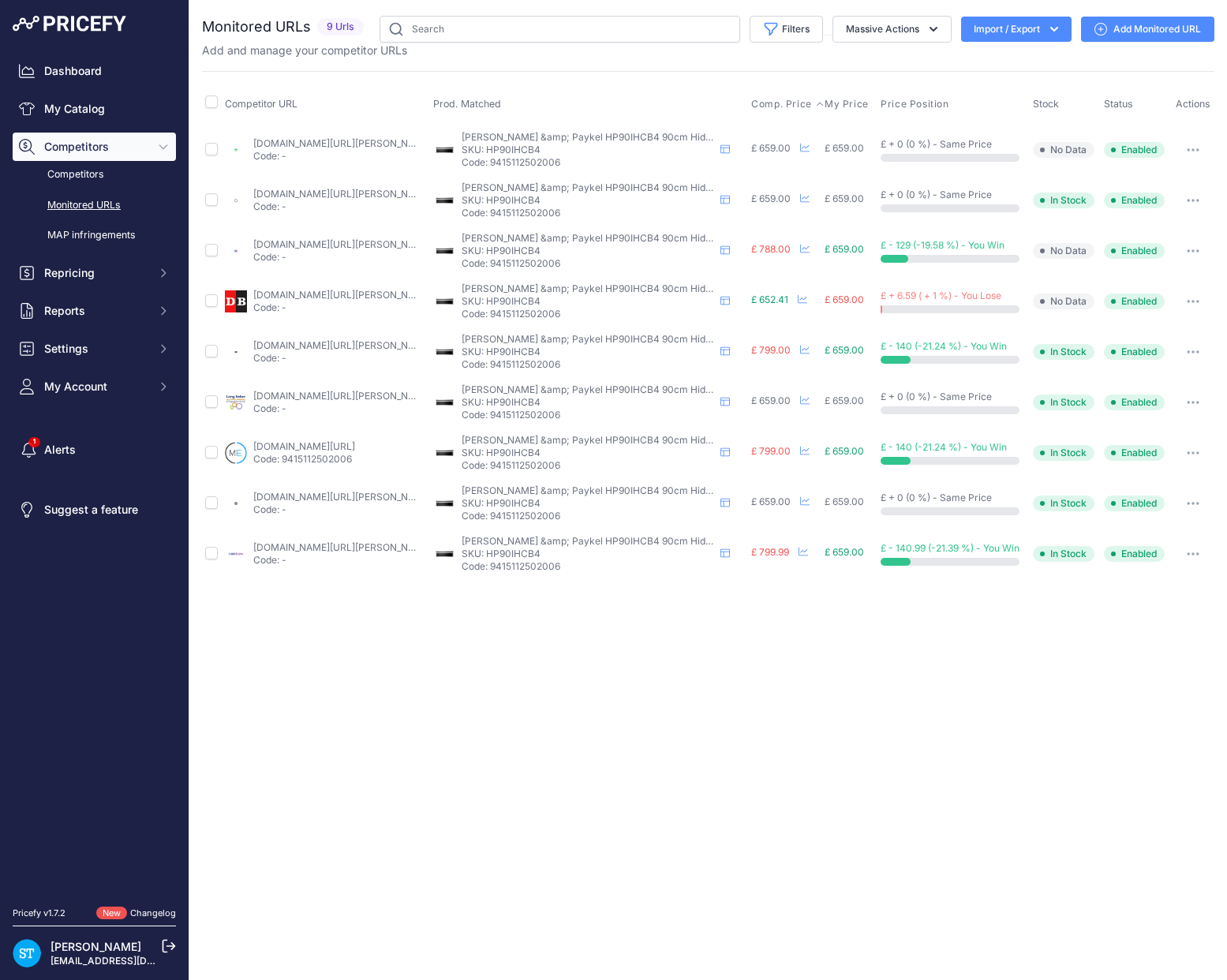
click at [782, 101] on span "Comp. Price" at bounding box center [782, 104] width 60 height 13
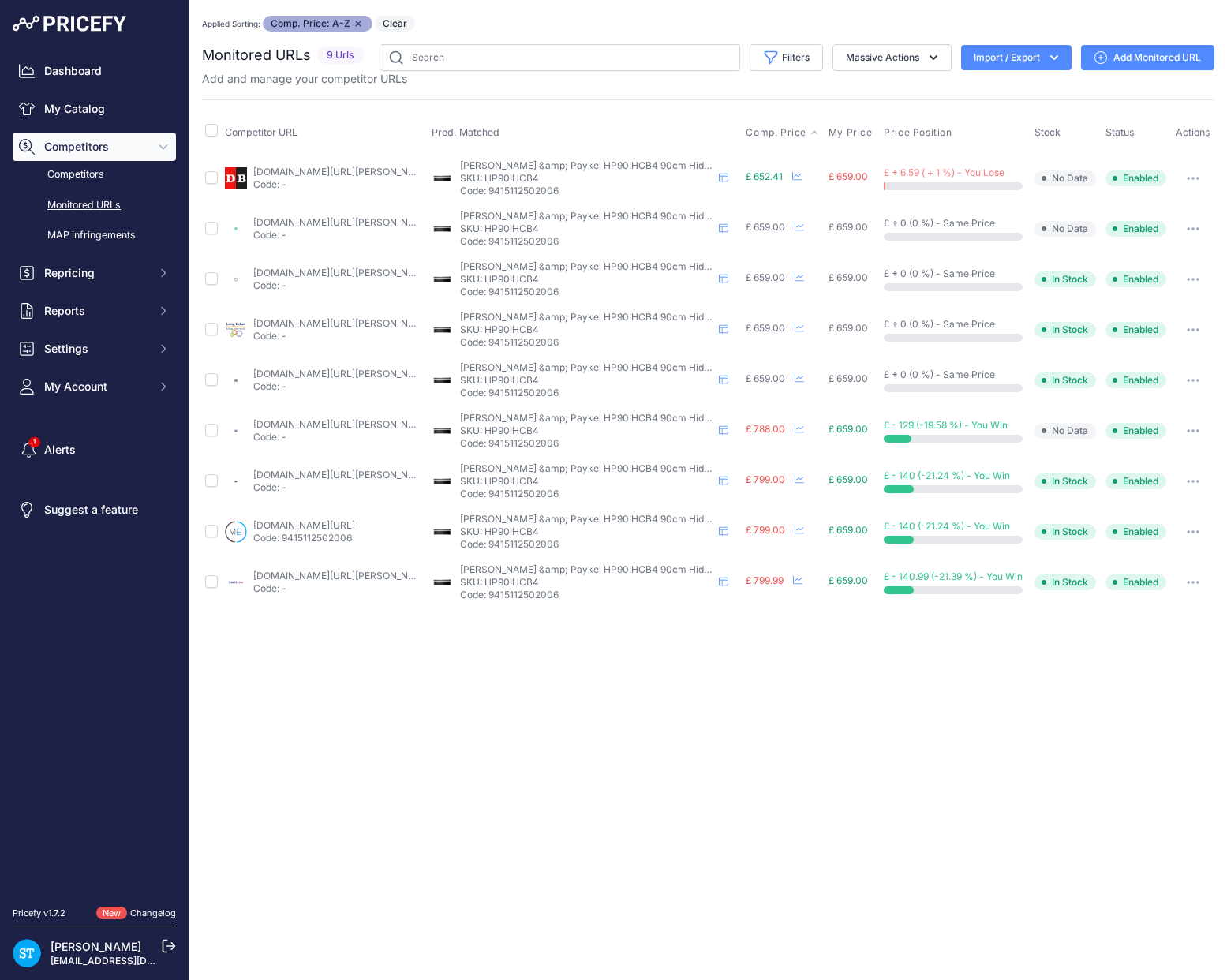
click at [328, 267] on link "[DOMAIN_NAME][URL][PERSON_NAME]" at bounding box center [342, 272] width 179 height 12
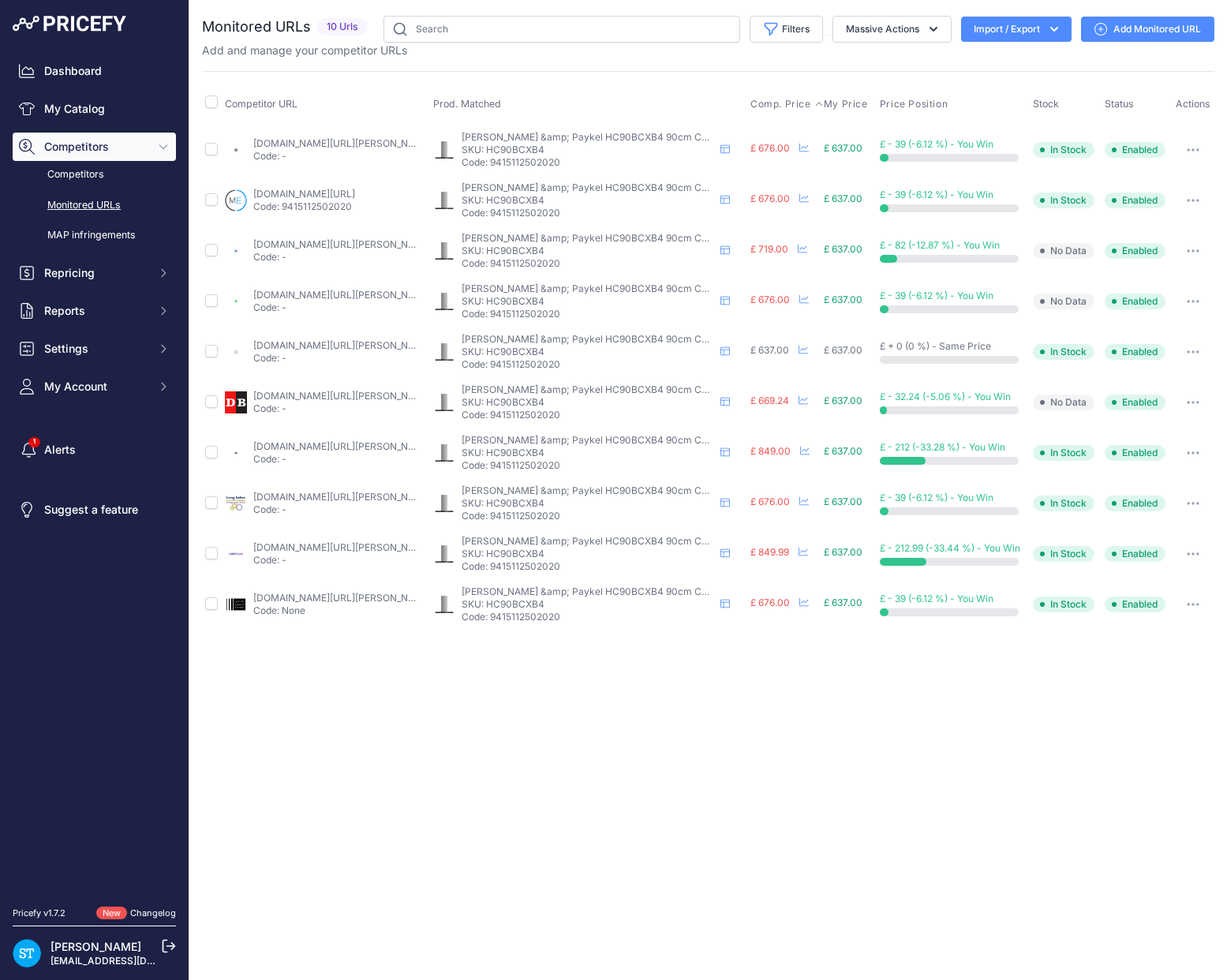
click at [781, 98] on span "Comp. Price" at bounding box center [781, 104] width 60 height 13
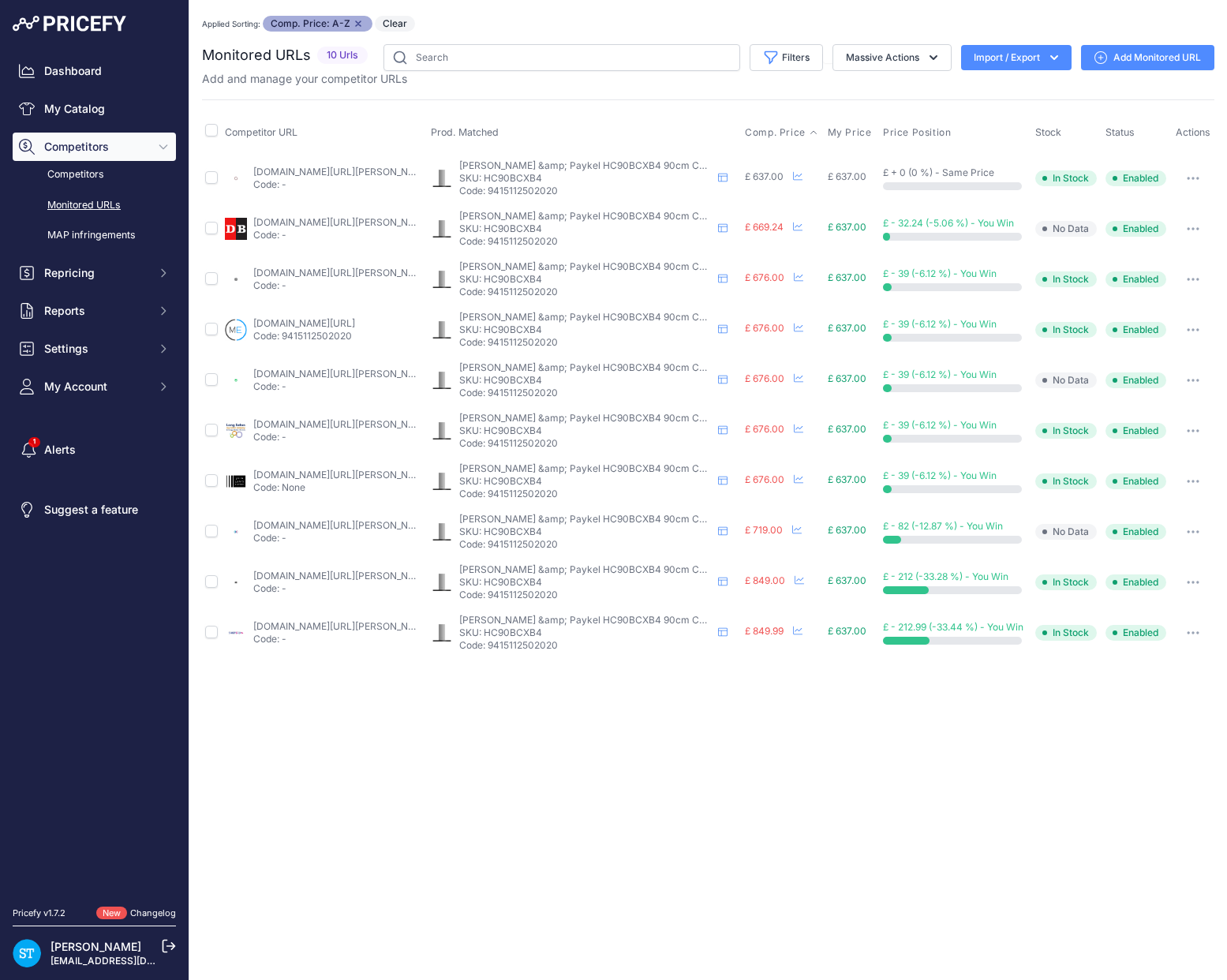
click at [307, 174] on link "appliancecentre.co.uk/p/fisher-paykel-hc90bcxb4-90cm-stainless-steel-wall-mount…" at bounding box center [342, 172] width 179 height 12
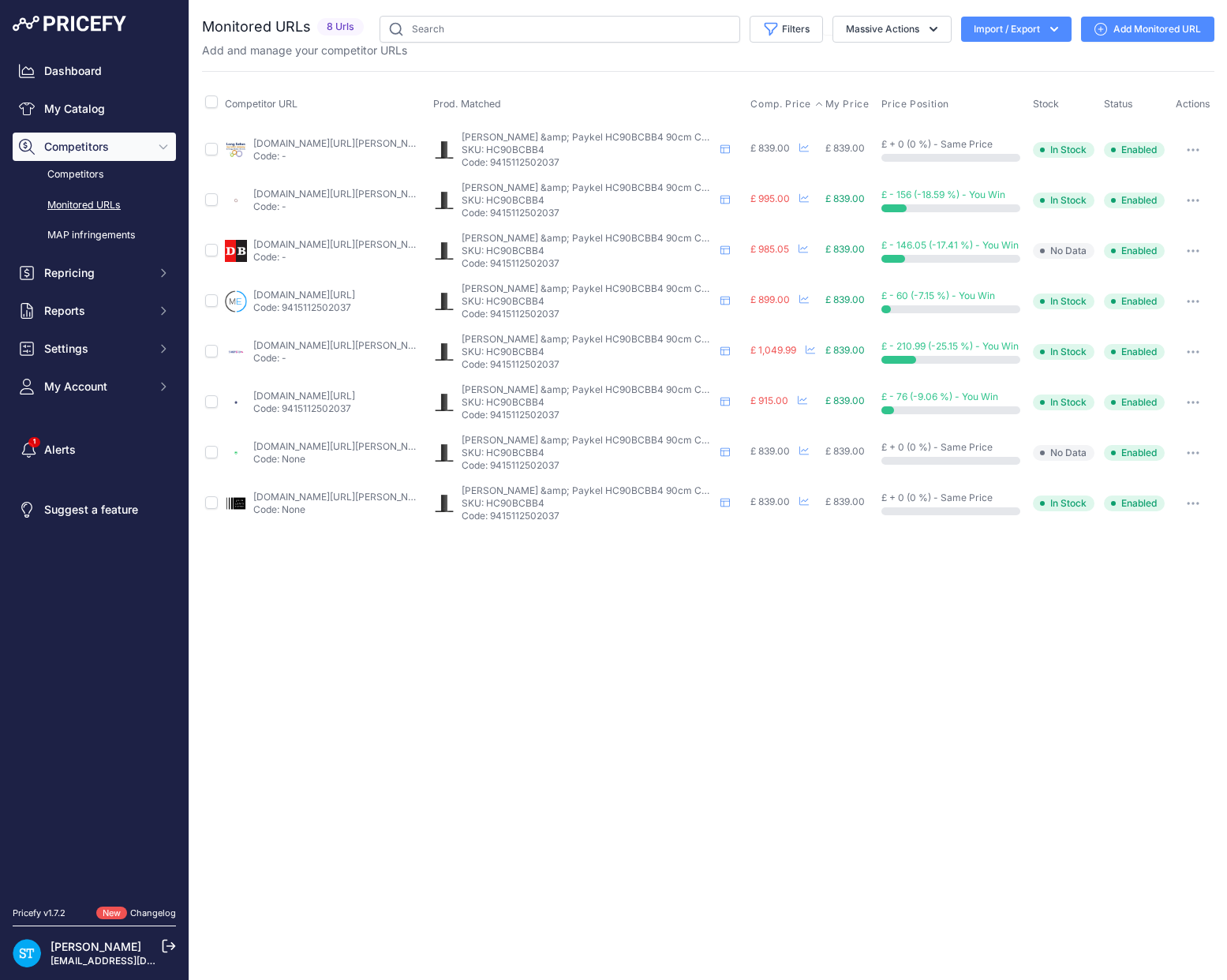
click at [772, 100] on span "Comp. Price" at bounding box center [781, 104] width 60 height 13
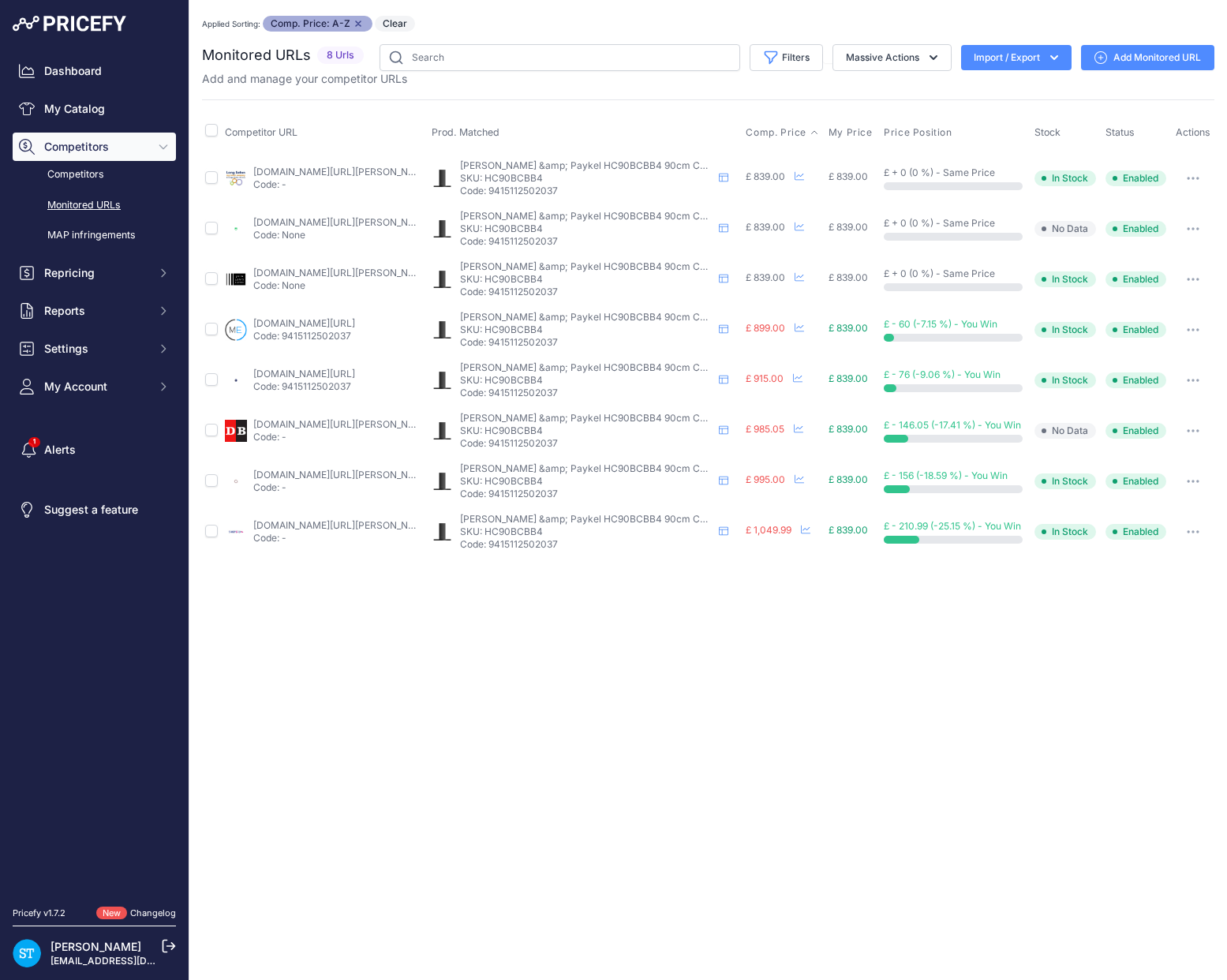
click at [314, 474] on link "[DOMAIN_NAME][URL][PERSON_NAME]" at bounding box center [342, 474] width 179 height 12
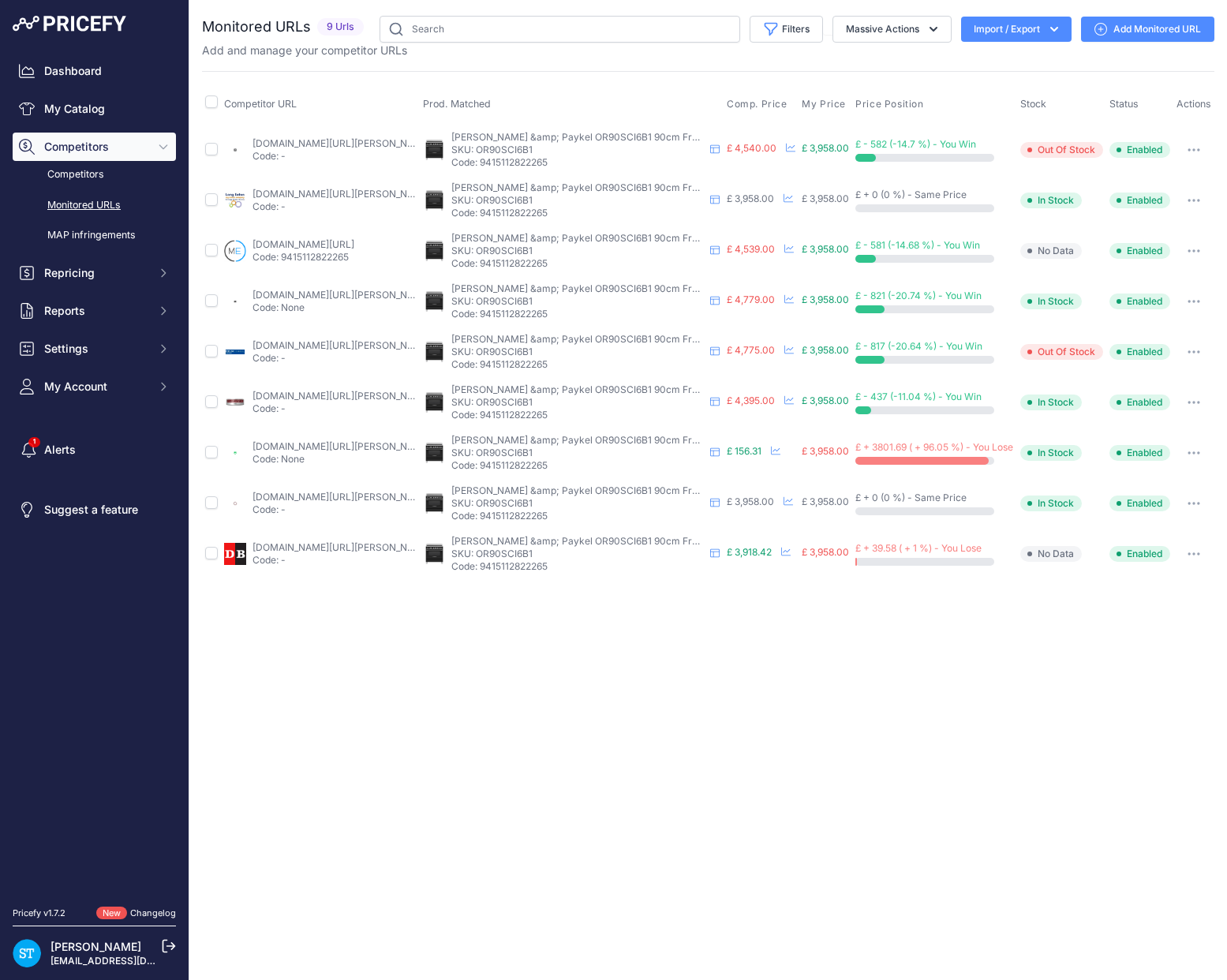
click at [756, 79] on div "Competitor URL Prod. Matched Comp. Price My Price" at bounding box center [708, 325] width 1012 height 508
click at [746, 104] on span "Comp. Price" at bounding box center [757, 104] width 60 height 13
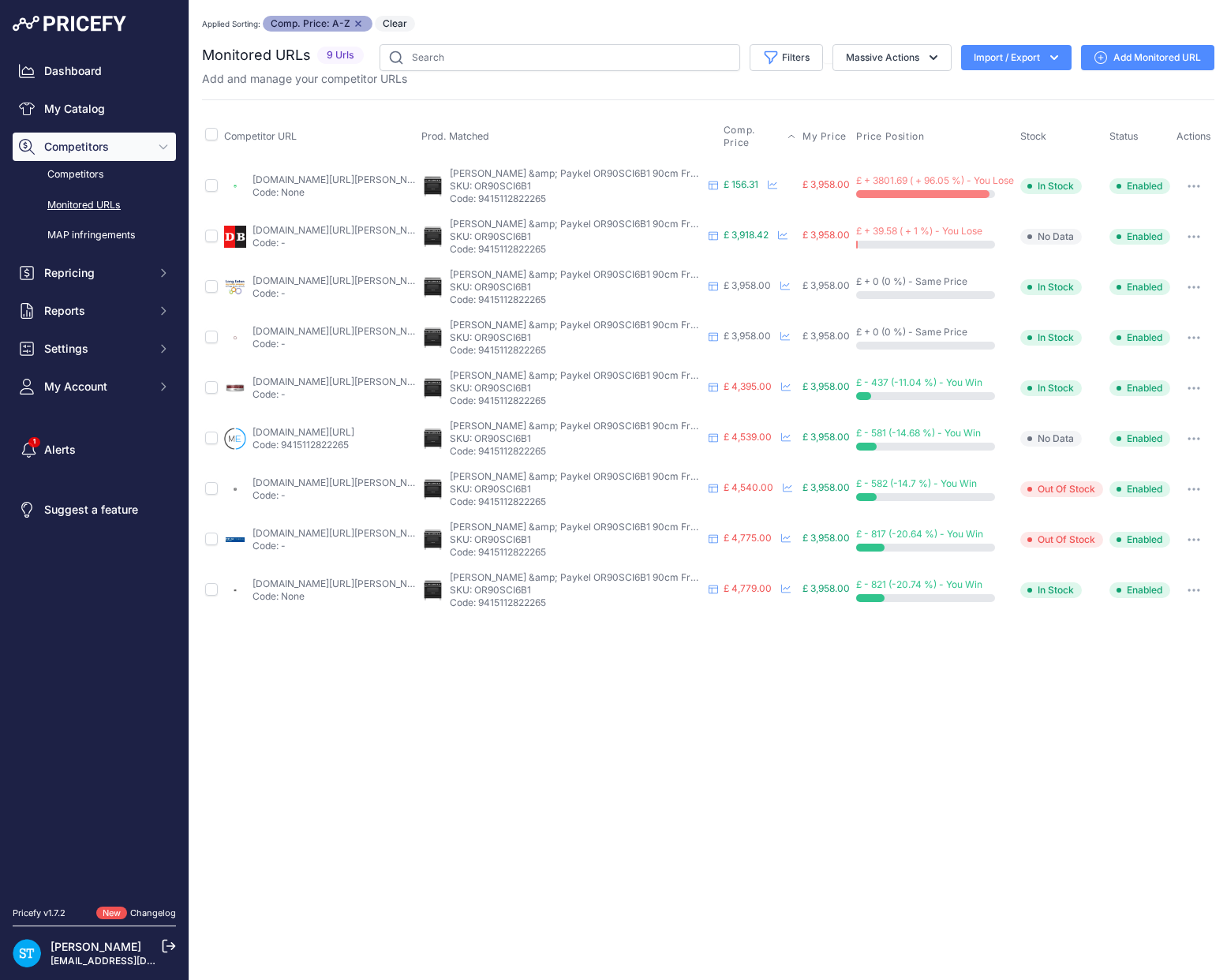
click at [658, 12] on div "You are not connected to the internet. Applied Sorting: Comp. Price: A-Z Remove…" at bounding box center [708, 315] width 1012 height 631
click at [321, 325] on link "[DOMAIN_NAME][URL][PERSON_NAME]" at bounding box center [341, 331] width 179 height 12
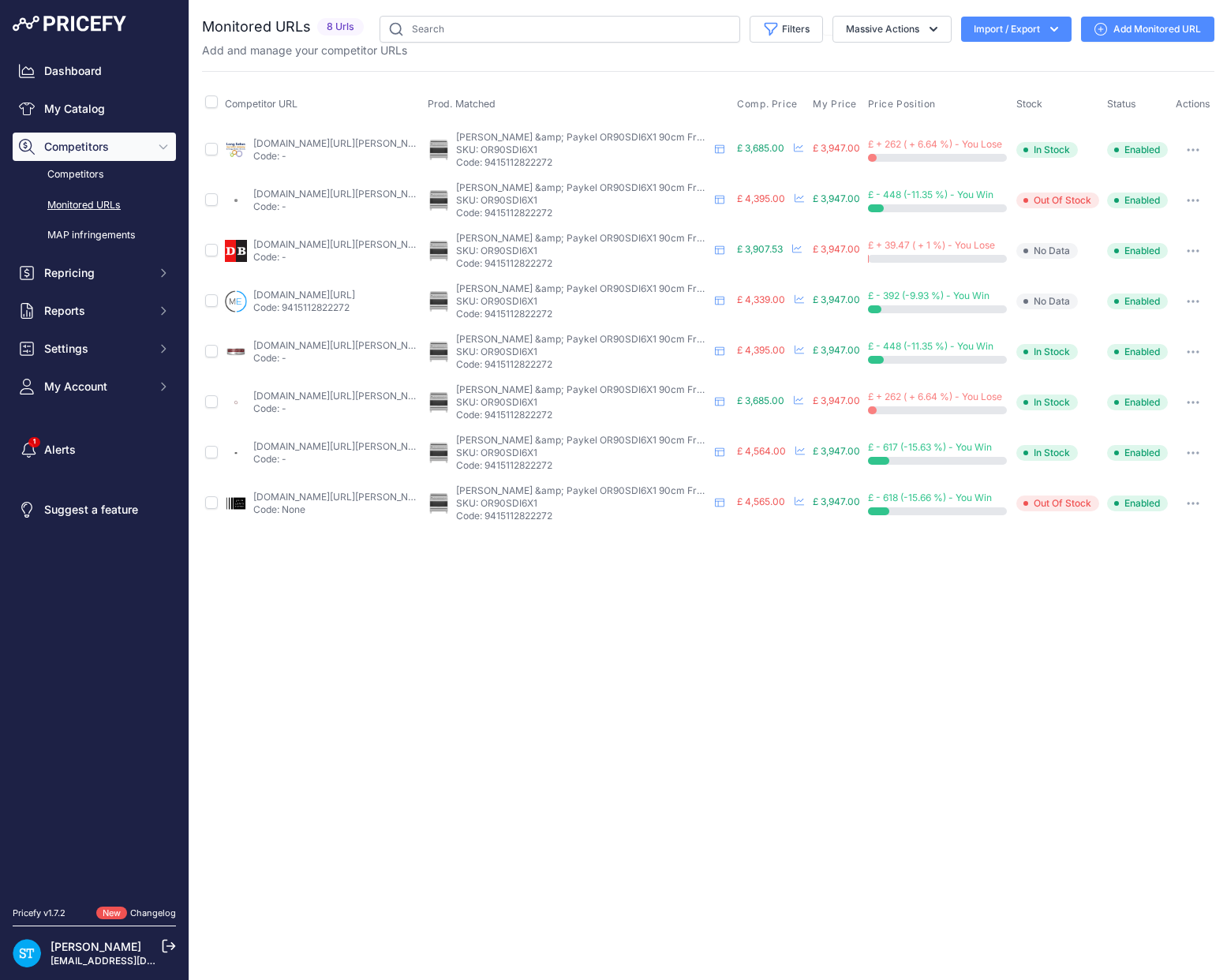
drag, startPoint x: 770, startPoint y: 107, endPoint x: 789, endPoint y: 93, distance: 23.6
click at [770, 107] on span "Comp. Price" at bounding box center [767, 104] width 60 height 13
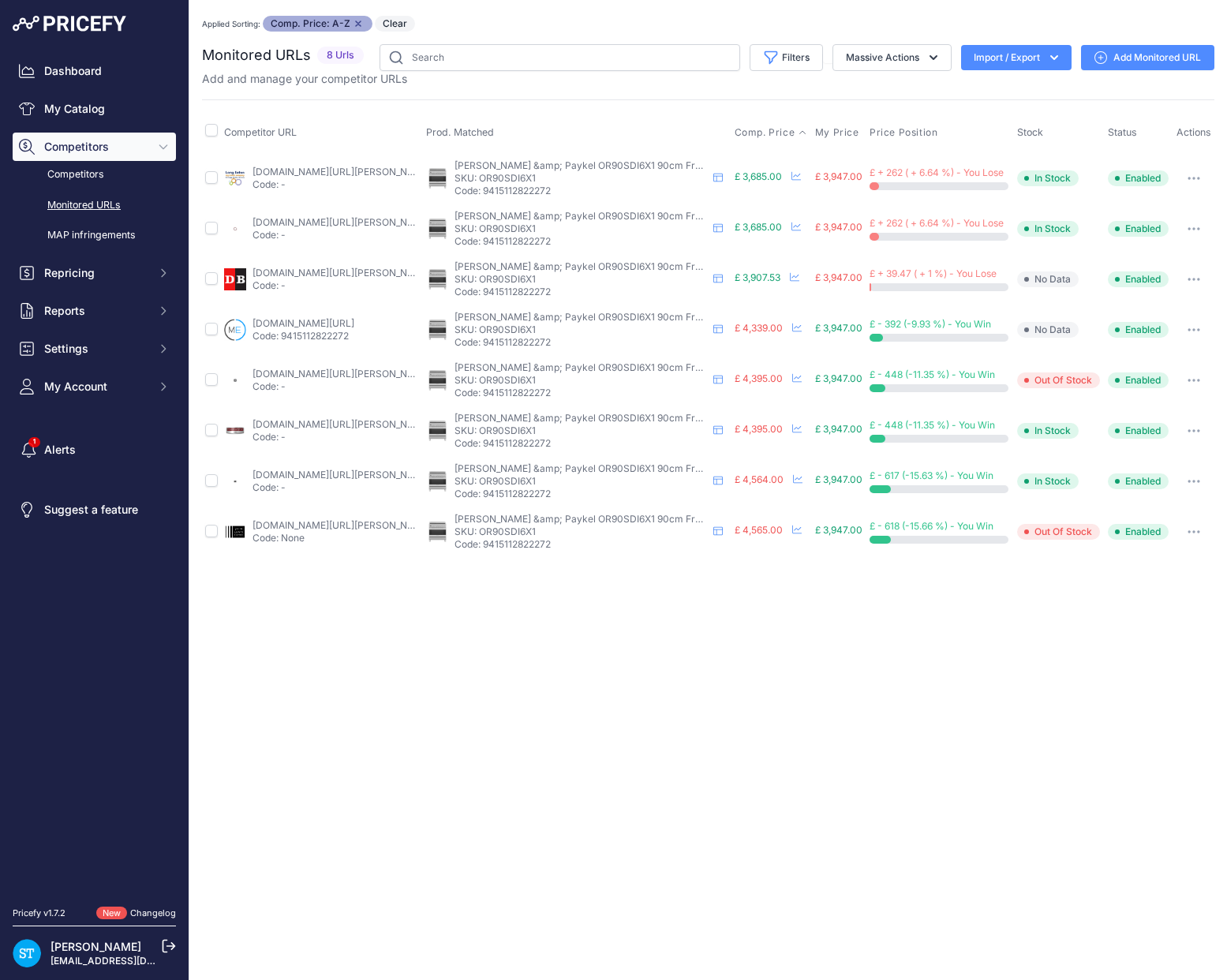
click at [304, 217] on link "appliancecentre.co.uk/p/fisher-paykel-or90sdi6x1-90cm-5-zone-self-cleaning-stai…" at bounding box center [341, 222] width 179 height 12
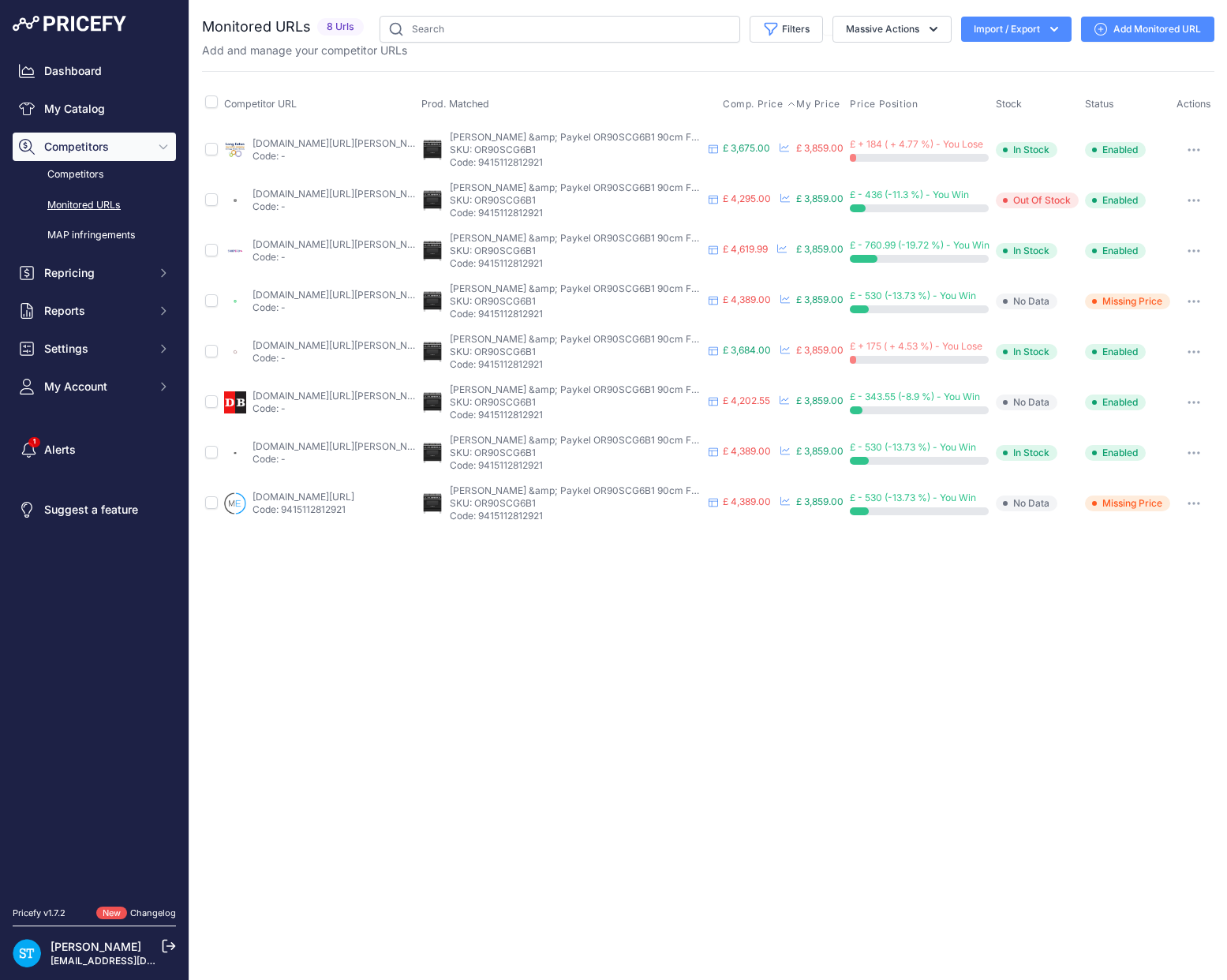
click at [743, 101] on span "Comp. Price" at bounding box center [753, 104] width 60 height 13
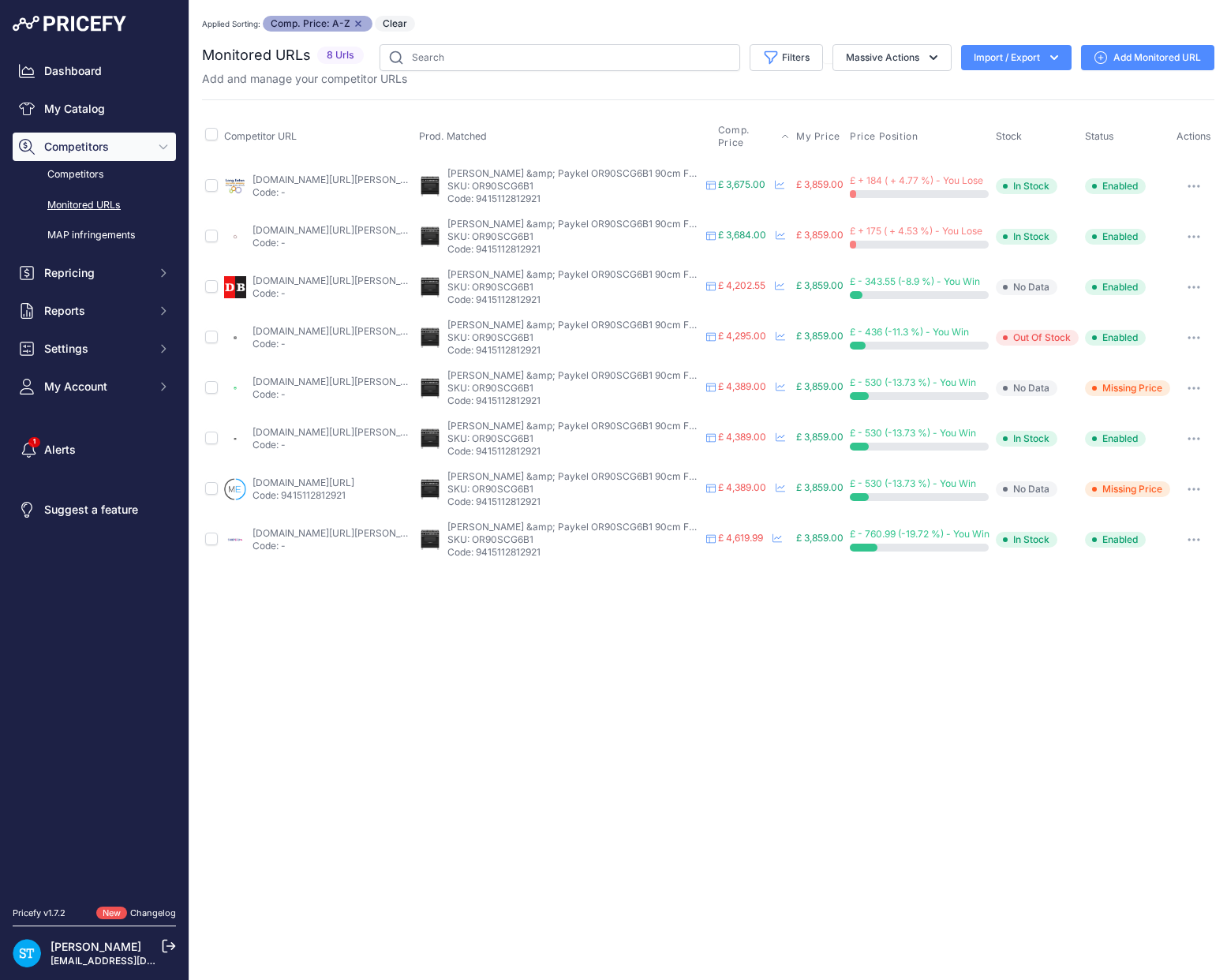
click at [724, 19] on div "Applied Sorting: Comp. Price: A-Z Remove sort option Clear" at bounding box center [708, 23] width 1012 height 16
click at [300, 229] on link "appliancecentre.co.uk/p/fisher-paykel-or90scg6b1-90cm-freestanding-dual-fuel-co…" at bounding box center [341, 230] width 179 height 12
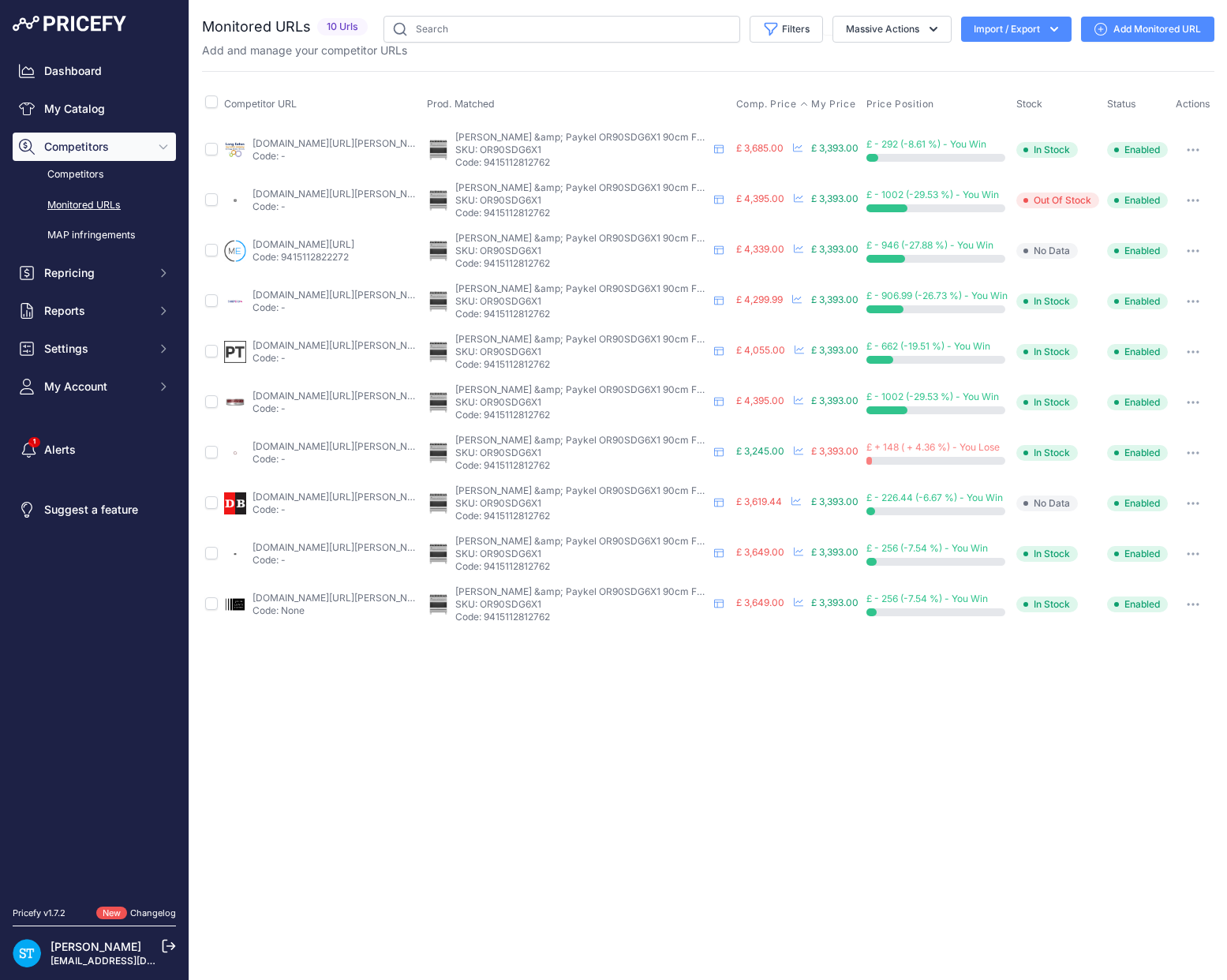
click at [751, 101] on span "Comp. Price" at bounding box center [767, 104] width 60 height 13
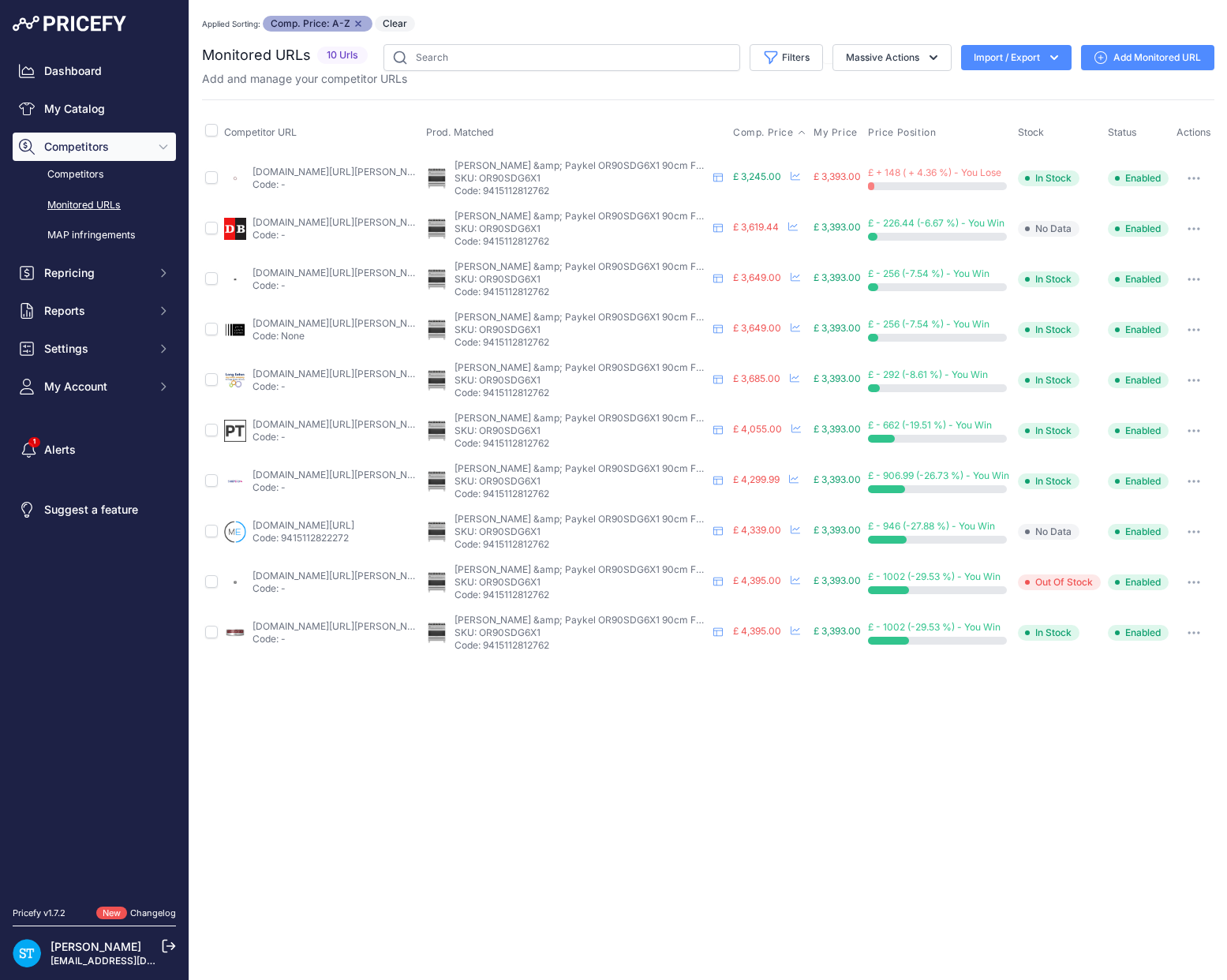
drag, startPoint x: 292, startPoint y: 174, endPoint x: 354, endPoint y: 134, distance: 73.8
click at [292, 174] on link "appliancecentre.co.uk/p/fisher-paykel-or90sdg6x1-90cm-freestanding-dual-fuel-co…" at bounding box center [341, 172] width 179 height 12
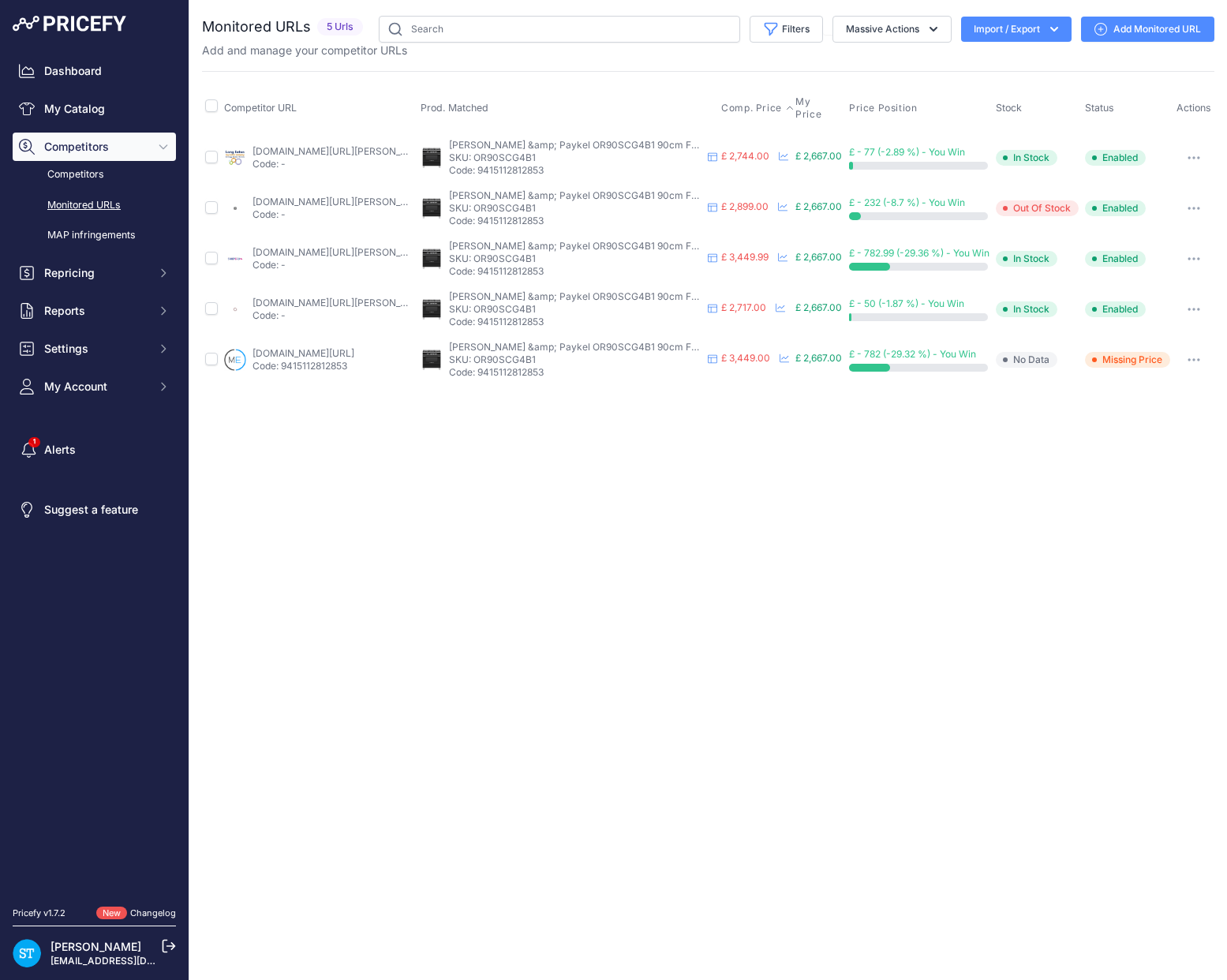
click at [733, 107] on span "Comp. Price" at bounding box center [751, 107] width 60 height 13
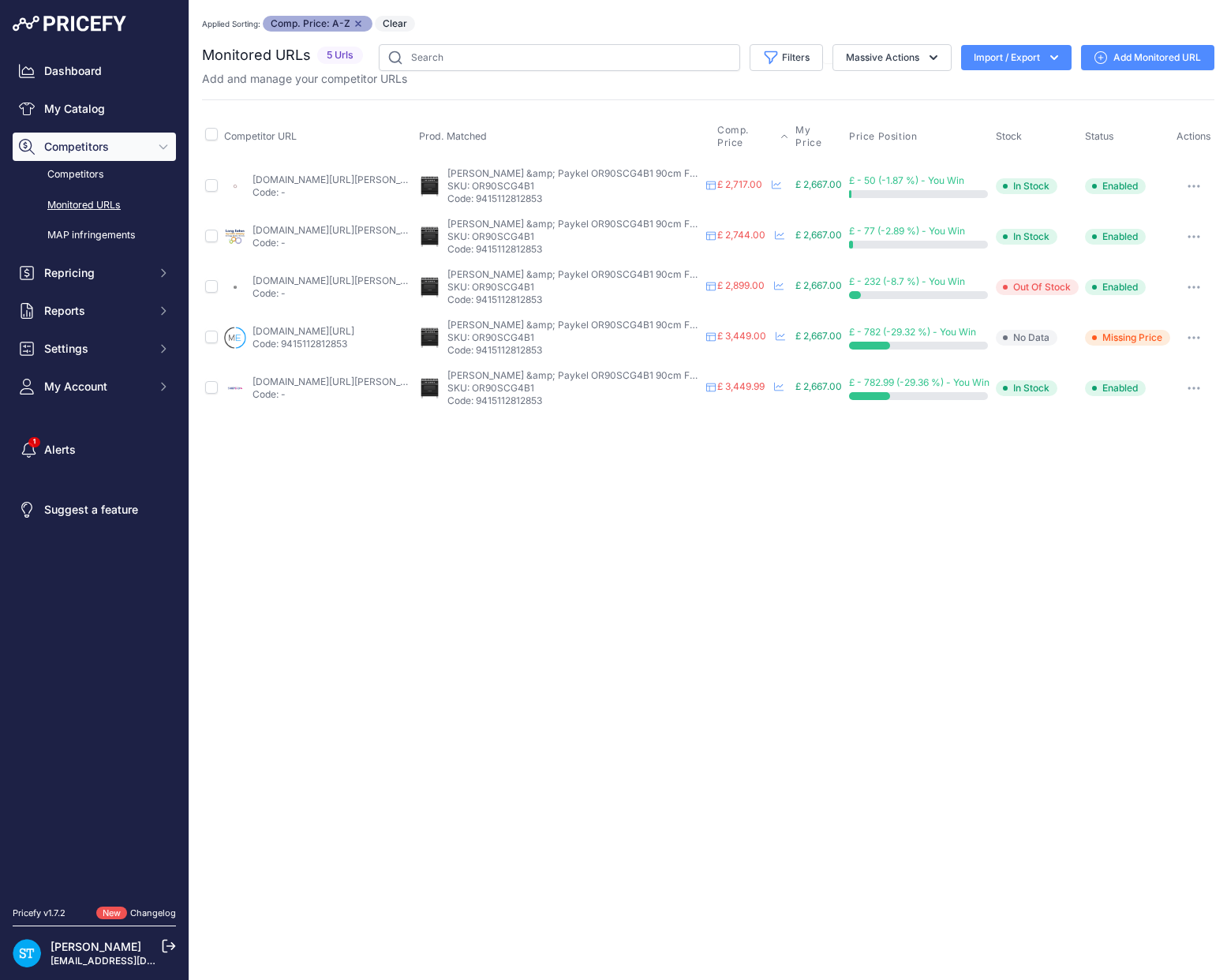
click at [282, 174] on link "[DOMAIN_NAME][URL][PERSON_NAME]" at bounding box center [341, 179] width 179 height 12
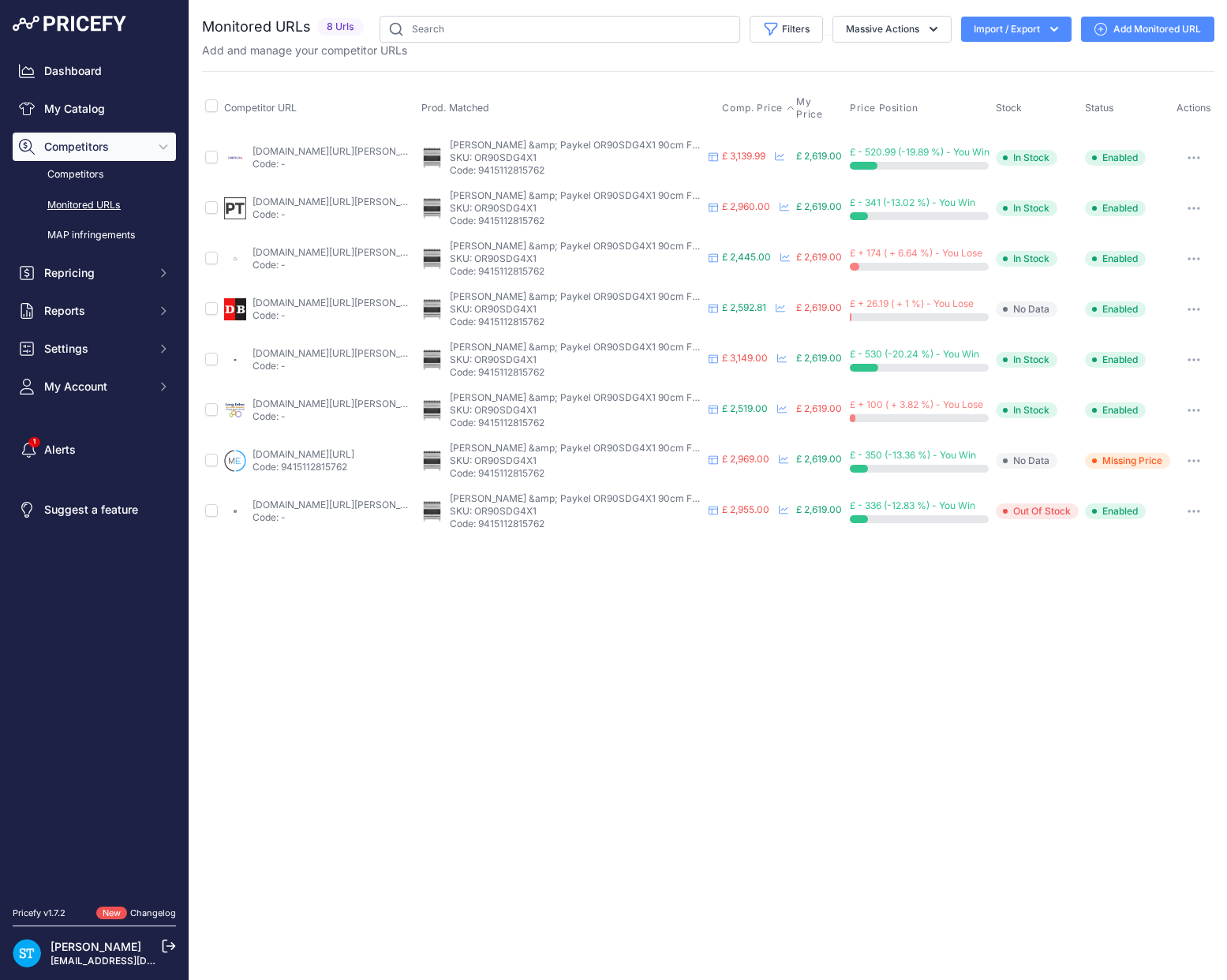
click at [755, 101] on span "Comp. Price" at bounding box center [752, 107] width 60 height 13
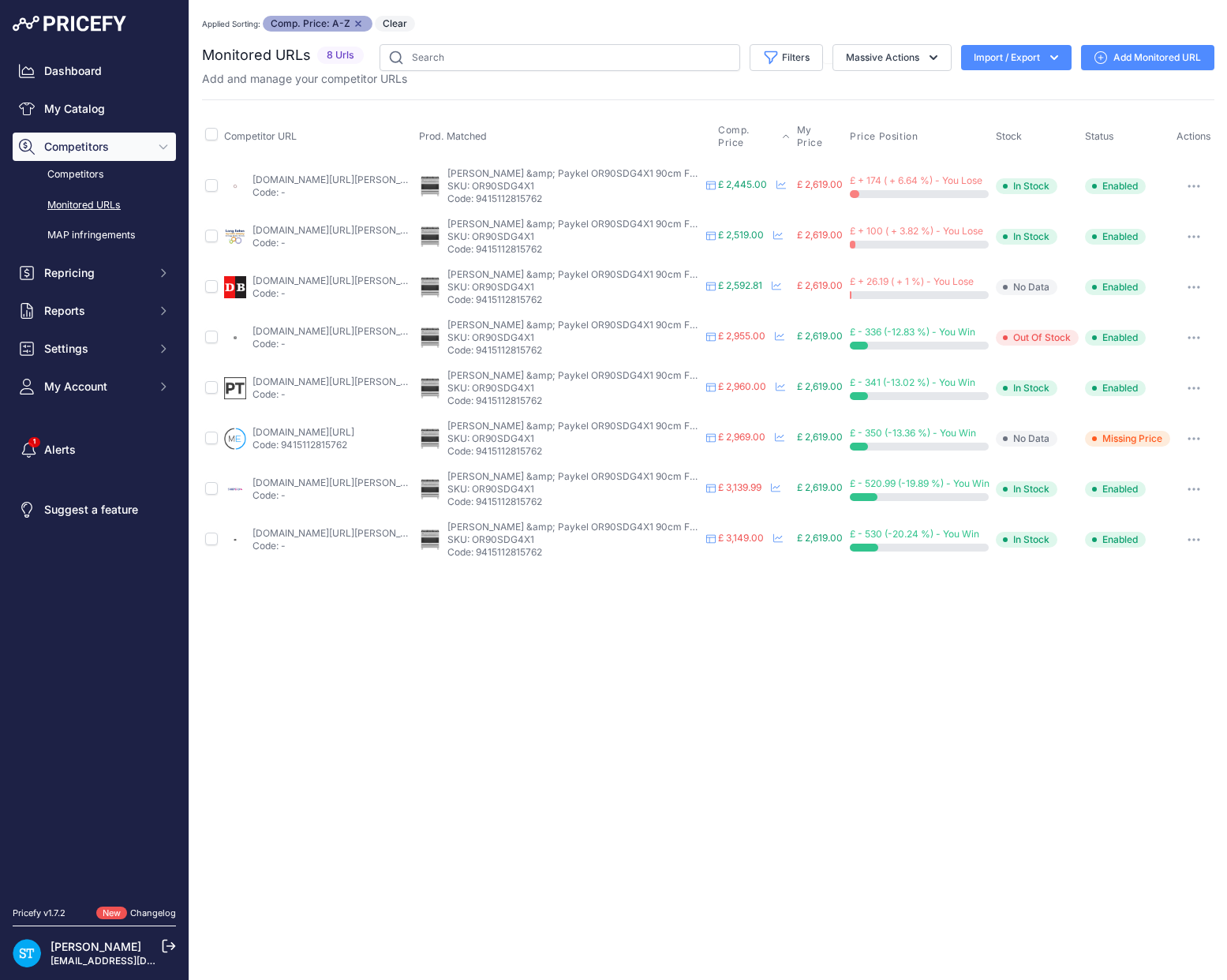
click at [308, 171] on td "appliancecentre.co.uk/p/fisher-paykel-or90sdg4x1-90cm-freestanding-dual-fuel-ra…" at bounding box center [318, 186] width 195 height 51
click at [311, 172] on td "appliancecentre.co.uk/p/fisher-paykel-or90sdg4x1-90cm-freestanding-dual-fuel-ra…" at bounding box center [318, 186] width 195 height 51
click at [290, 184] on link "appliancecentre.co.uk/p/fisher-paykel-or90sdg4x1-90cm-freestanding-dual-fuel-ra…" at bounding box center [341, 179] width 179 height 12
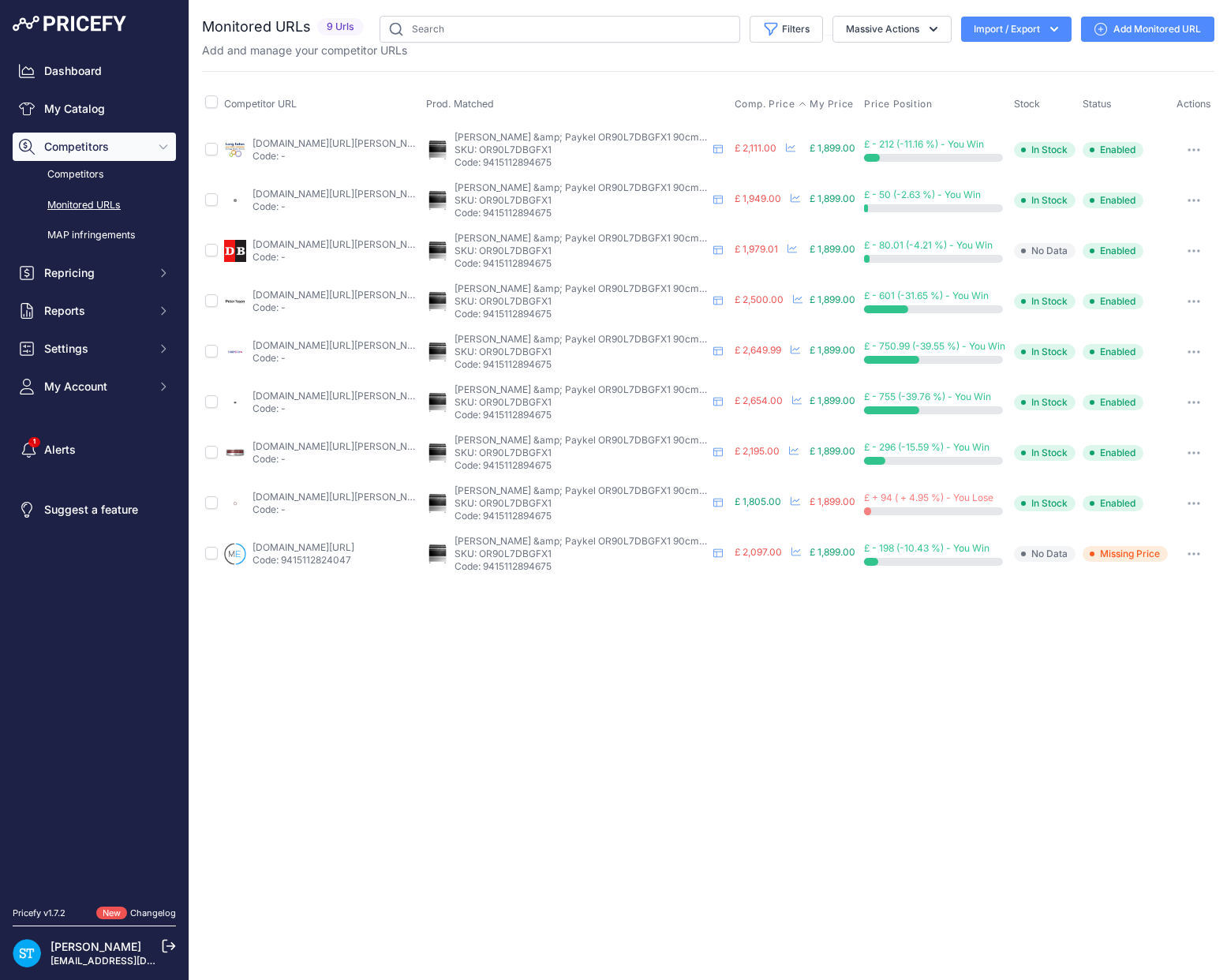
click at [749, 106] on span "Comp. Price" at bounding box center [765, 104] width 60 height 13
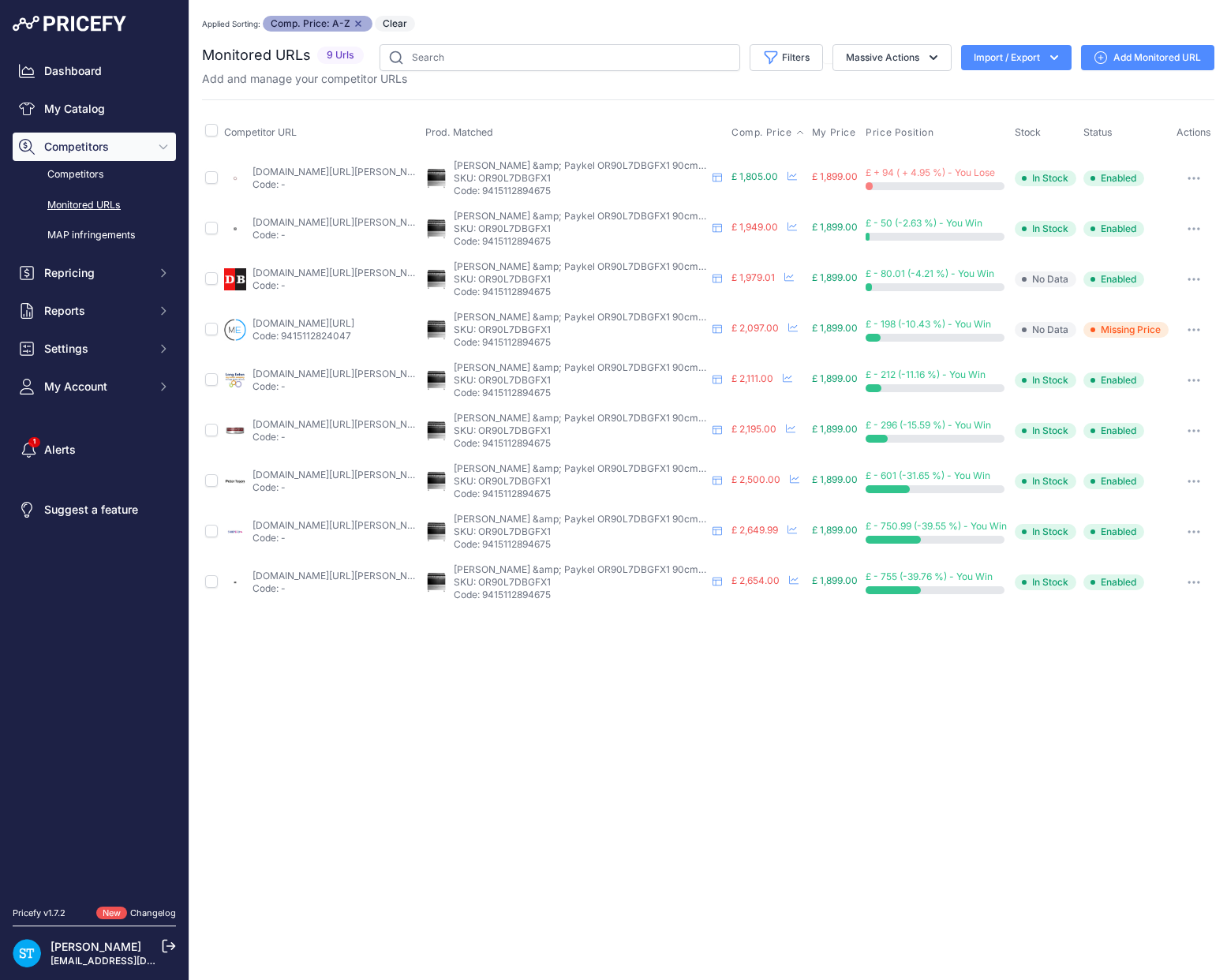
click at [299, 169] on link "appliancecentre.co.uk/p/fisher-paykel-or90l7dbgfx1-90cm-stainless-steel-dual-fu…" at bounding box center [341, 172] width 179 height 12
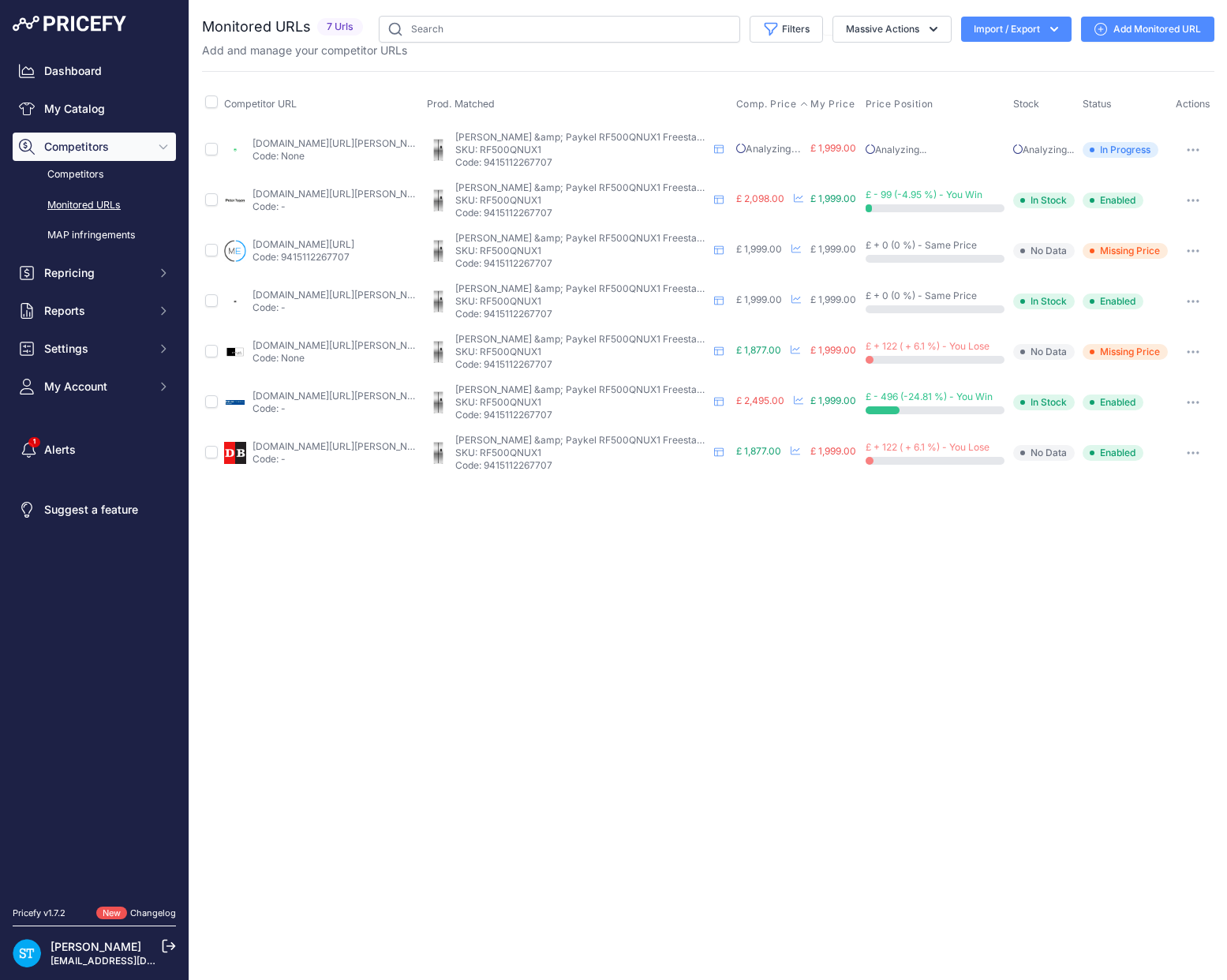
click at [757, 99] on span "Comp. Price" at bounding box center [767, 104] width 60 height 13
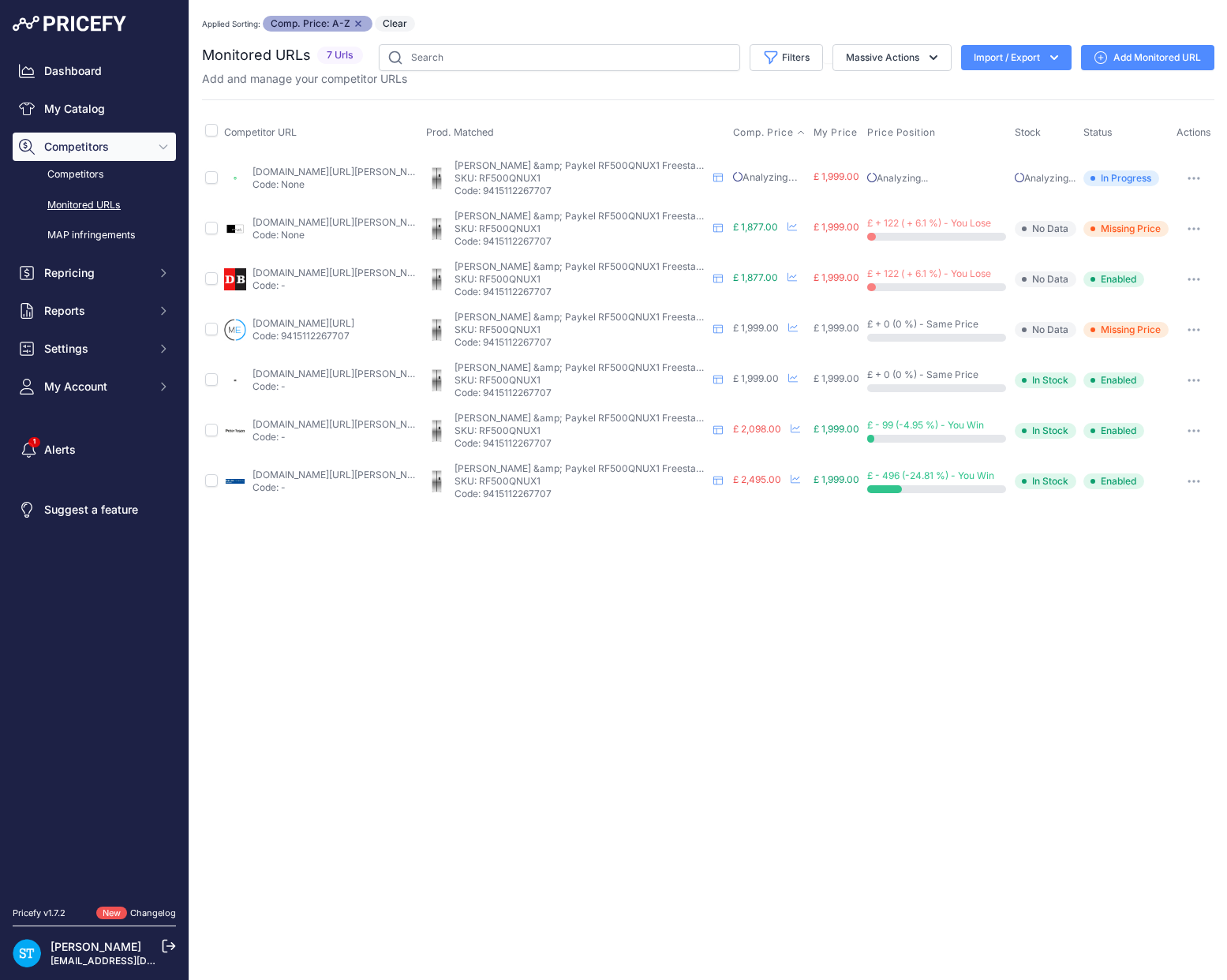
click at [1127, 48] on link "Add Monitored URL" at bounding box center [1147, 58] width 133 height 25
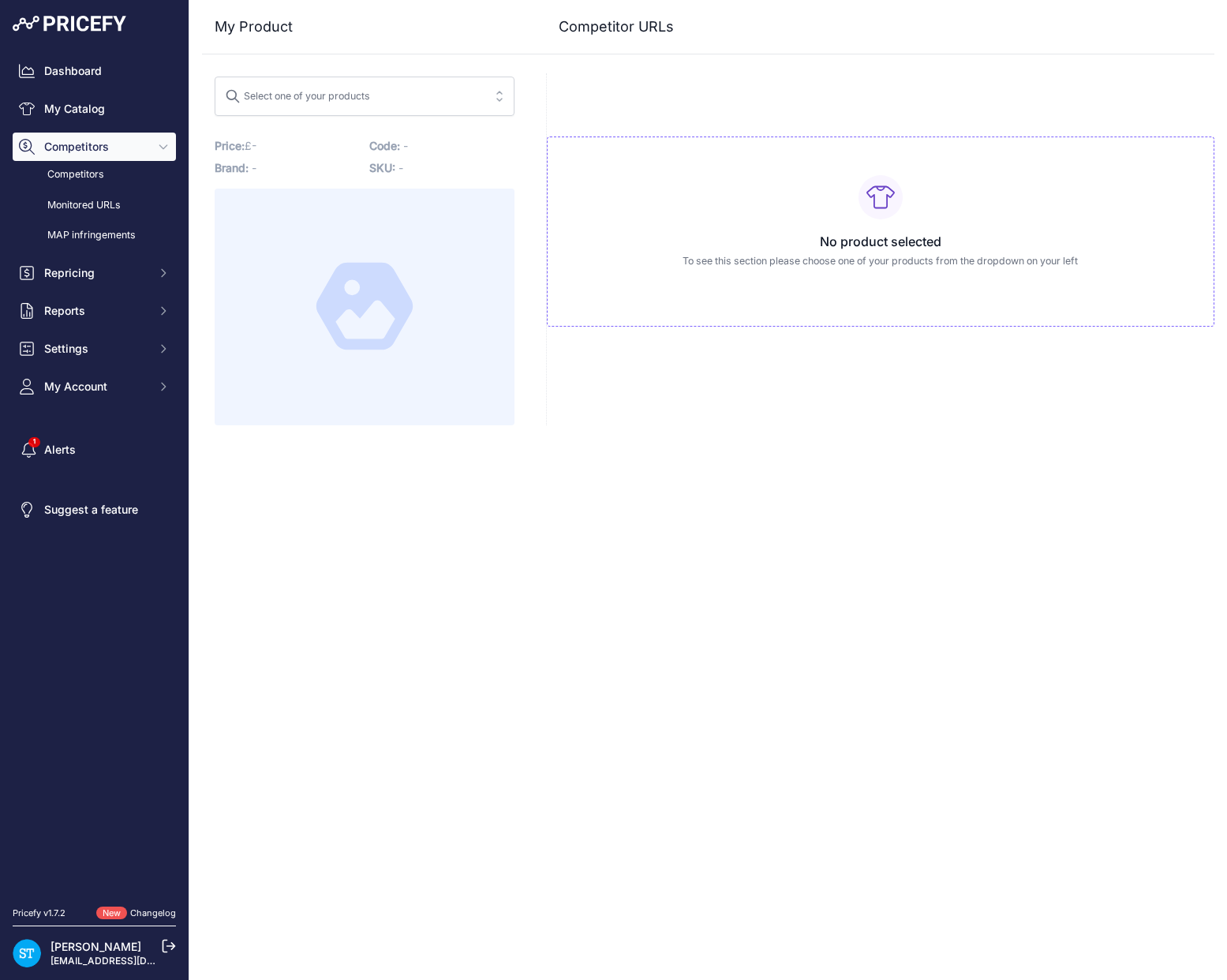
click at [339, 80] on button "Select one of your products" at bounding box center [365, 96] width 300 height 39
click at [336, 86] on input "search" at bounding box center [353, 96] width 257 height 25
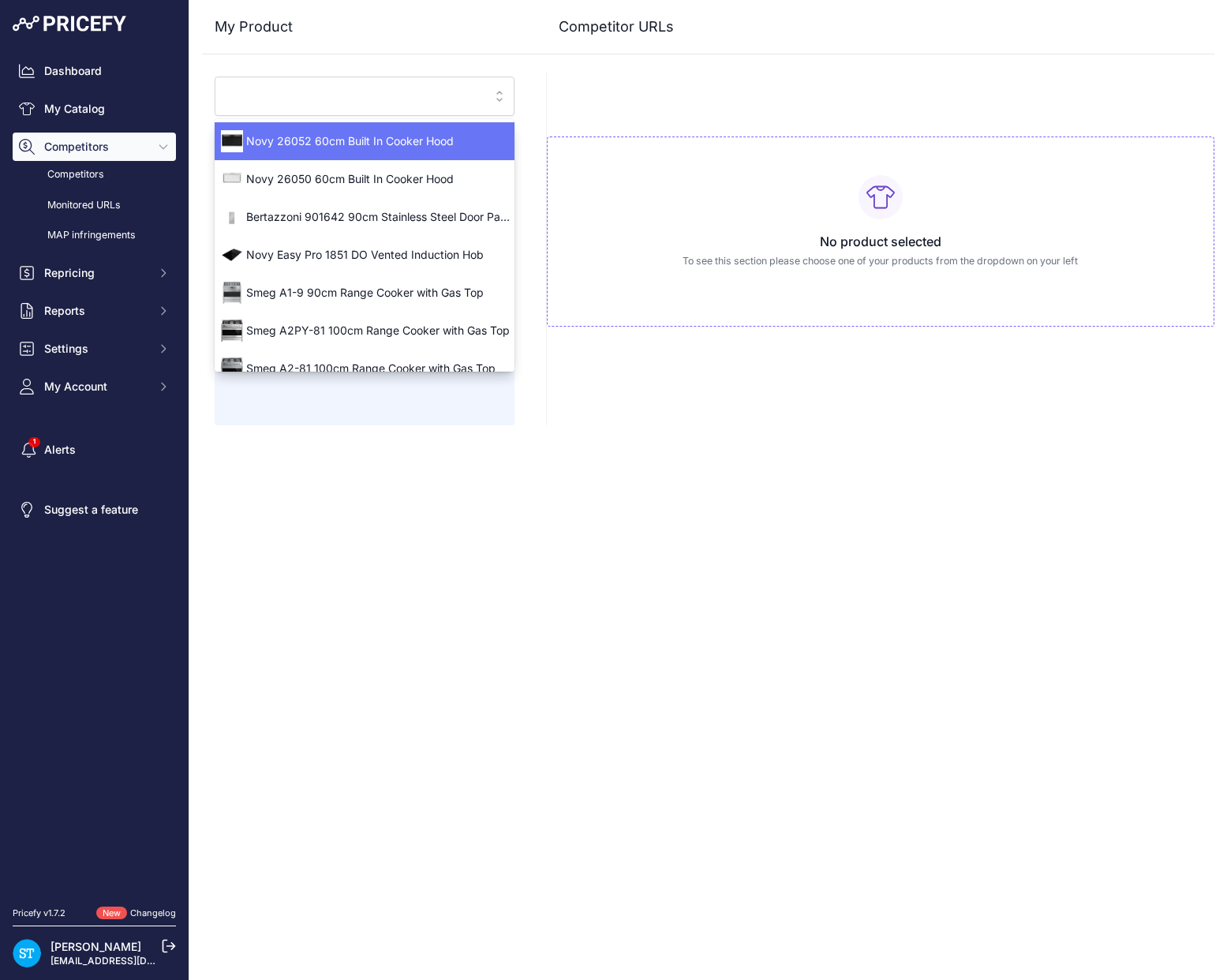
paste input "RF500QNUX1"
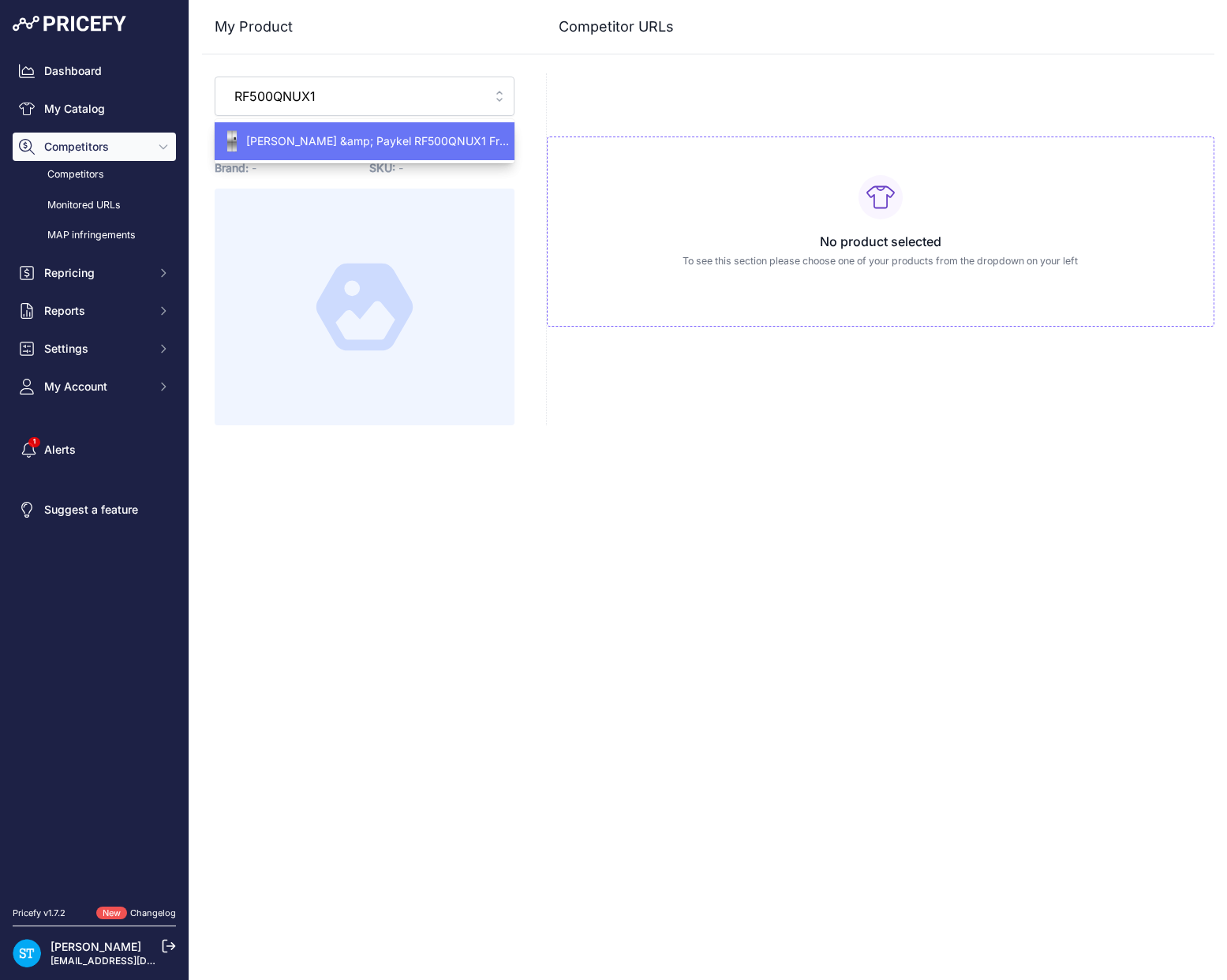
type input "RF500QNUX1"
click at [368, 149] on div "Fisher &amp; Paykel RF500QNUX1 Freestanding Quad Door Fridge Freezer" at bounding box center [365, 141] width 300 height 25
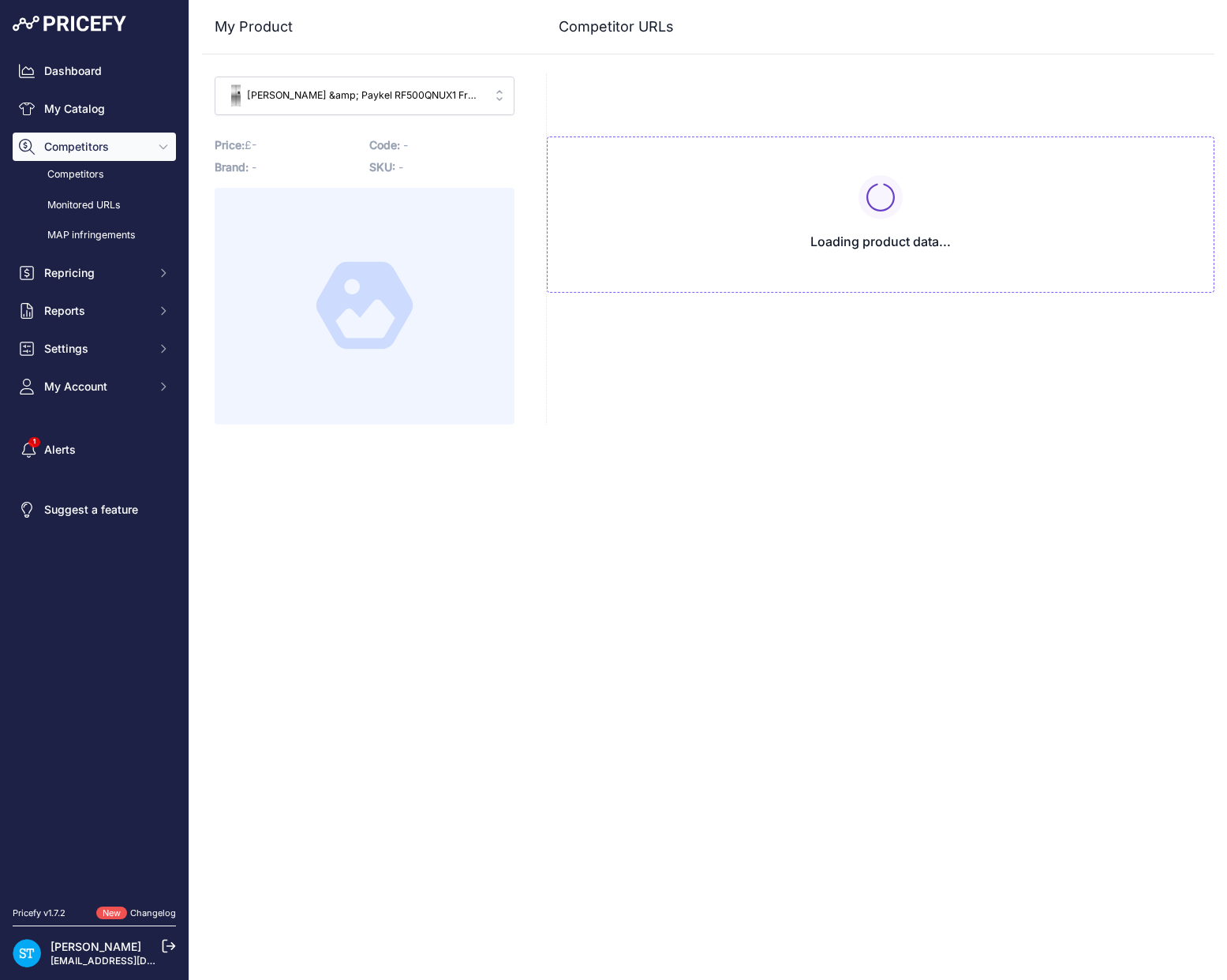
type input "ao.com/product/rf500qnux1-fisher-paykel-series-7-contemporary-american-fridge-f…"
type input "donaghybros.co.uk/fisher-paykell-rf500qnux1-fridge-freezer-quad-door-790mm-rece…"
type input "www.fields.org.uk/fisher-paykel-rf500qnux1-79cm-quad-door-fridge-freezer-ice-wa…"
type input "glotech.co.uk/fisher-paykel-rf500qnux1-500054942.html?prirule_jdsnikfkfjsd=9562"
type input "www.harveynorman.co.uk/products/fisher-paykel-series-7-freestanding-american-fr…"
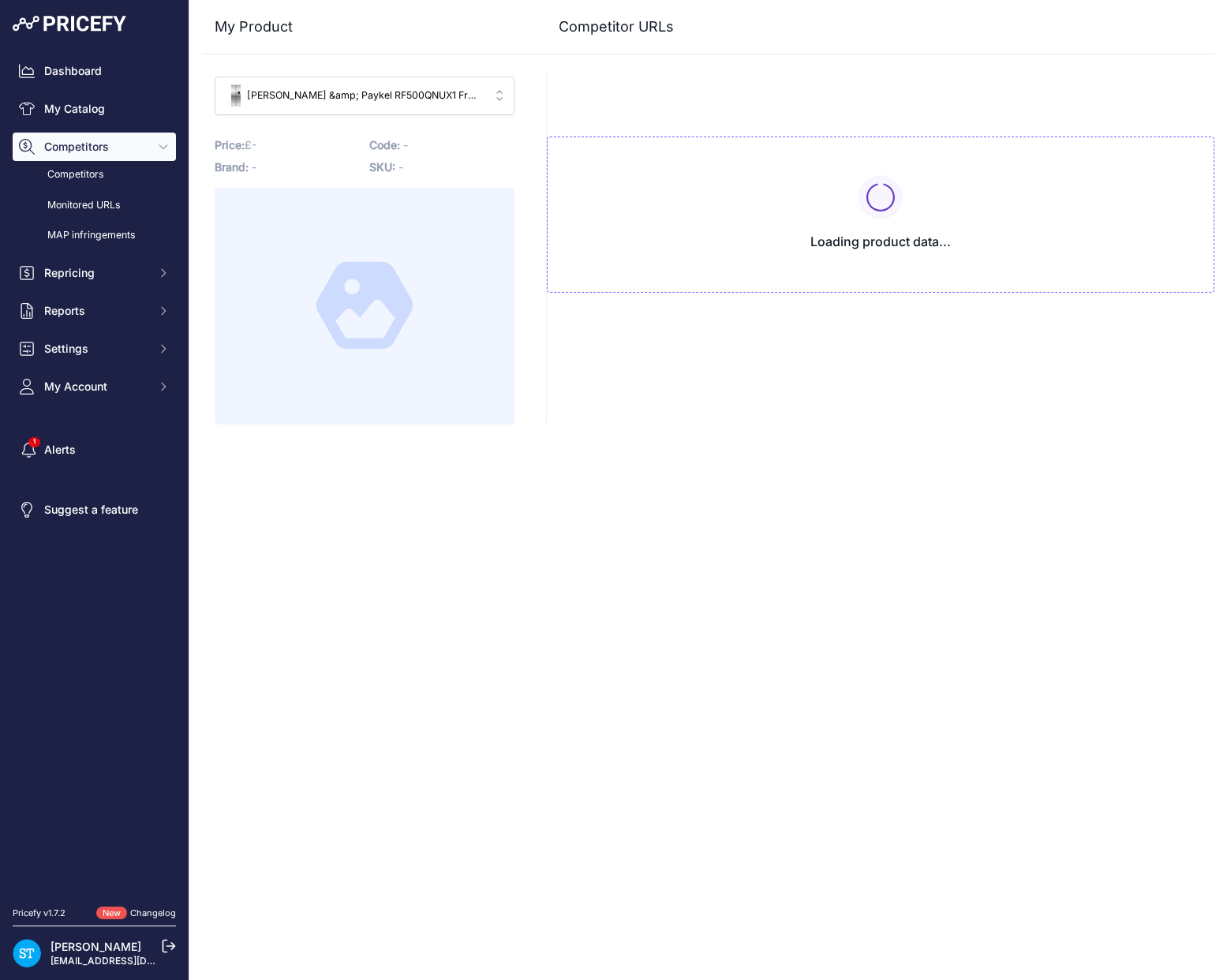
type input "markselectrical.co.uk/26770_fisher-paykel-american-fridge-freezer?referrer=Goog…"
type input "petertysonelectricals.co.uk/fisher-paykel-rf500qnux1-series-7-498l-quad-door-fr…"
type input "ao.com/product/rf500qnux1-fisher-paykel-series-7-contemporary-american-fridge-f…"
type input "donaghybros.co.uk/fisher-paykell-rf500qnux1-fridge-freezer-quad-door-790mm-rece…"
type input "www.fields.org.uk/fisher-paykel-rf500qnux1-79cm-quad-door-fridge-freezer-ice-wa…"
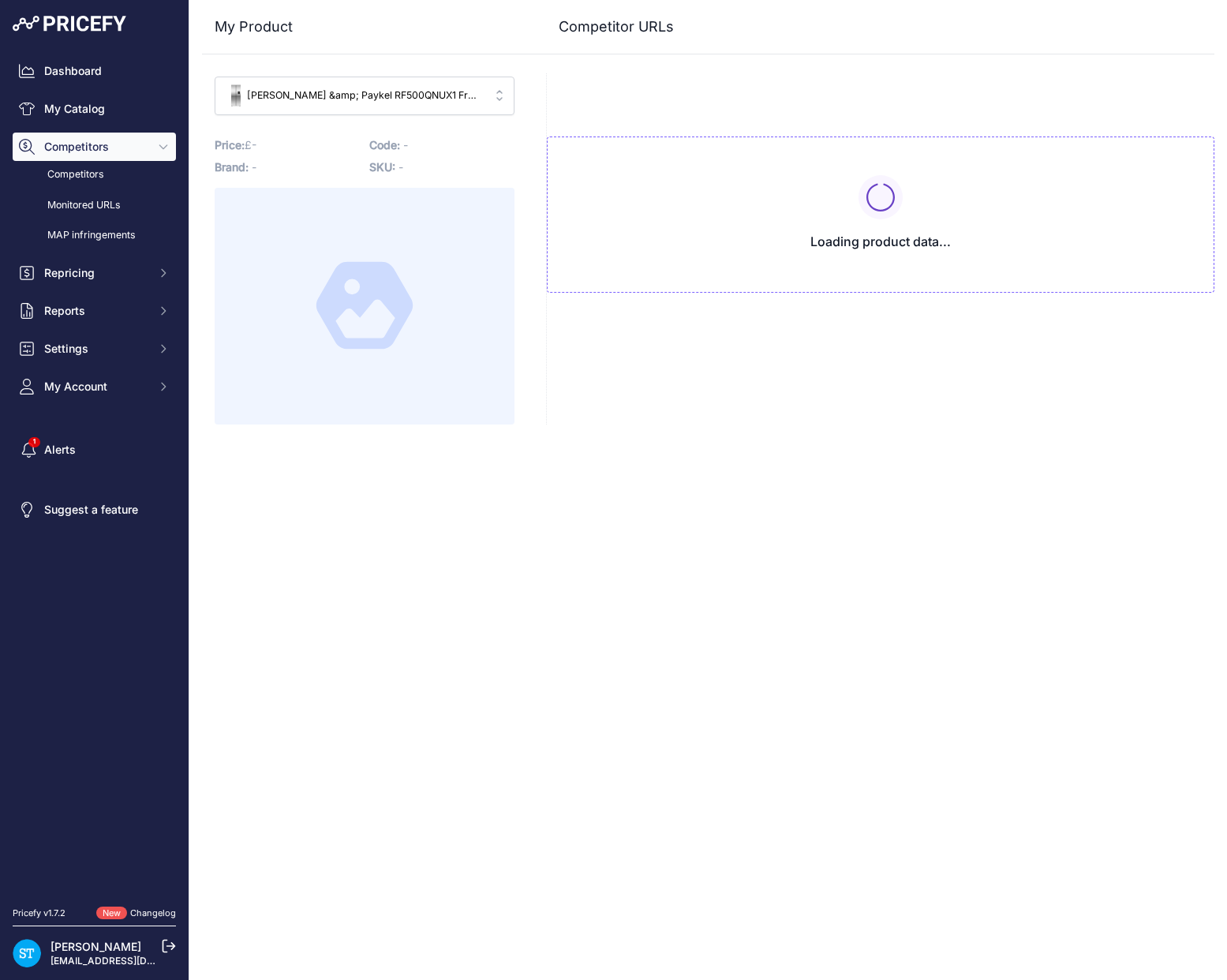
type input "glotech.co.uk/fisher-paykel-rf500qnux1-500054942.html?prirule_jdsnikfkfjsd=9562"
type input "www.harveynorman.co.uk/products/fisher-paykel-series-7-freestanding-american-fr…"
type input "markselectrical.co.uk/26770_fisher-paykel-american-fridge-freezer?referrer=Goog…"
type input "petertysonelectricals.co.uk/fisher-paykel-rf500qnux1-series-7-498l-quad-door-fr…"
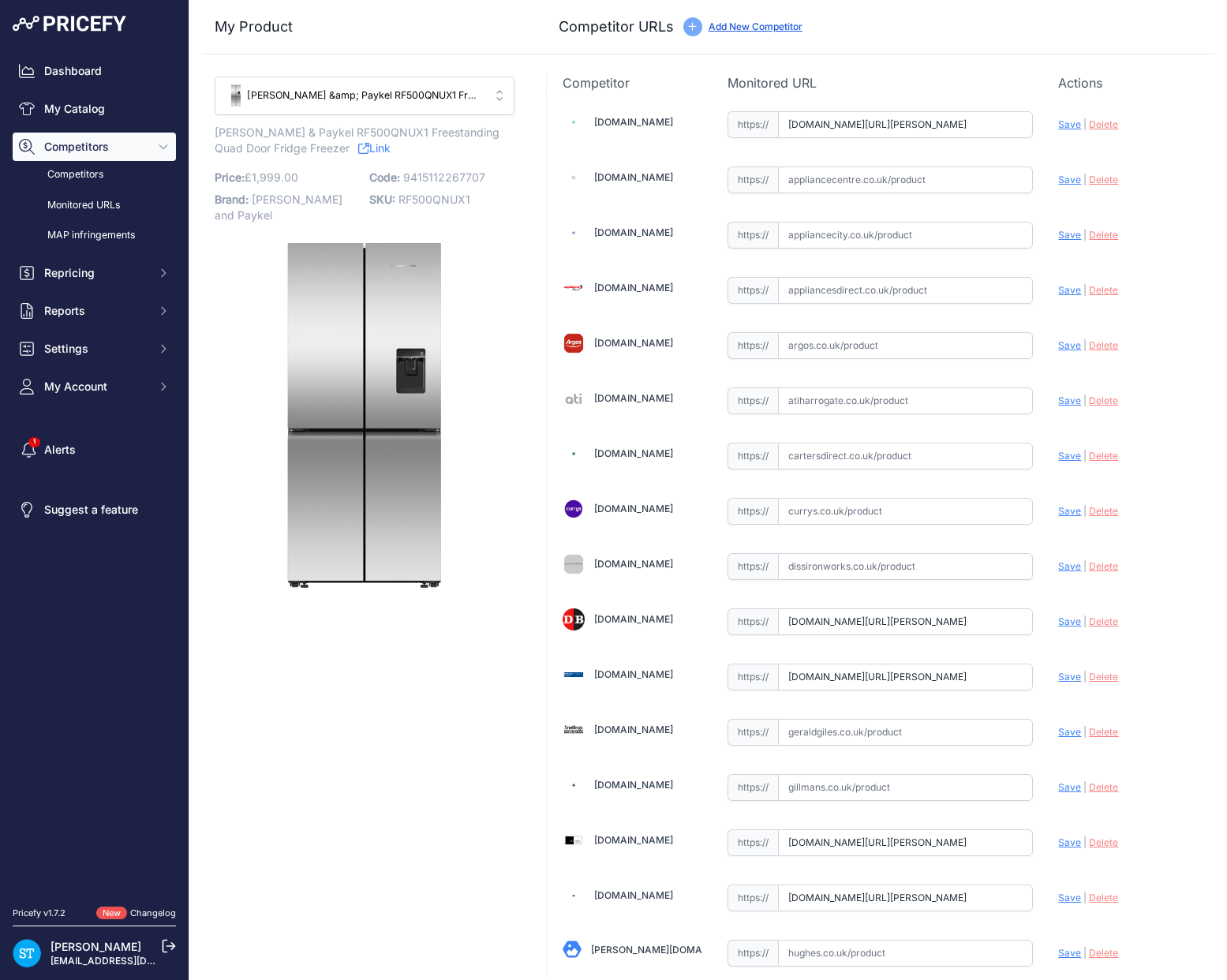
click at [660, 174] on link "Appliancecentre.co.uk" at bounding box center [634, 177] width 79 height 12
click at [845, 181] on input "text" at bounding box center [906, 180] width 255 height 27
paste input "https://www.appliancecentre.co.uk/p/fisher-paykel-rf500qnux1-79cm-series-7-stai…"
click at [1074, 176] on span "Save" at bounding box center [1069, 179] width 23 height 12
type input "https://www.appliancecentre.co.uk/p/fisher-paykel-rf500qnux1-79cm-series-7-stai…"
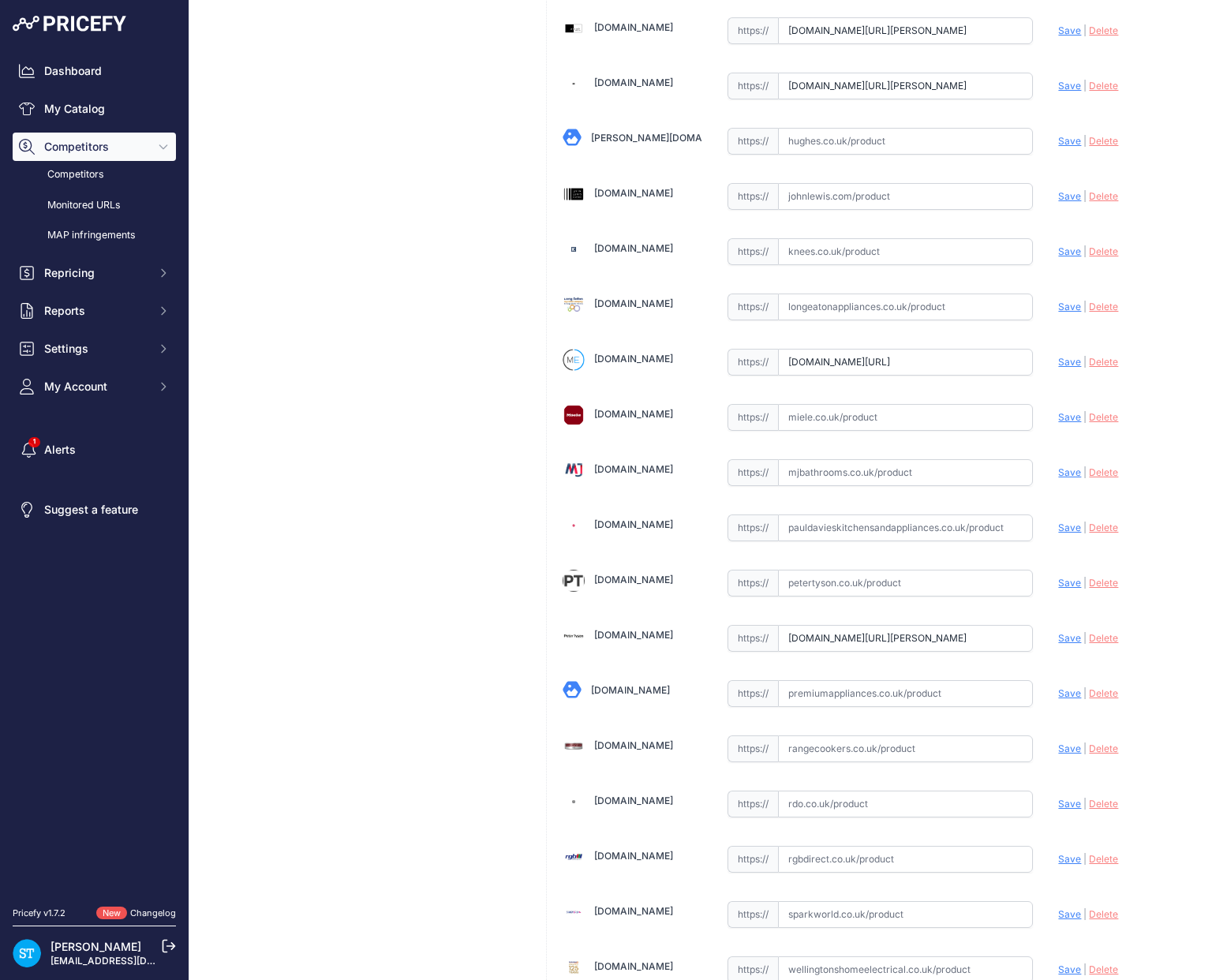
scroll to position [1025, 0]
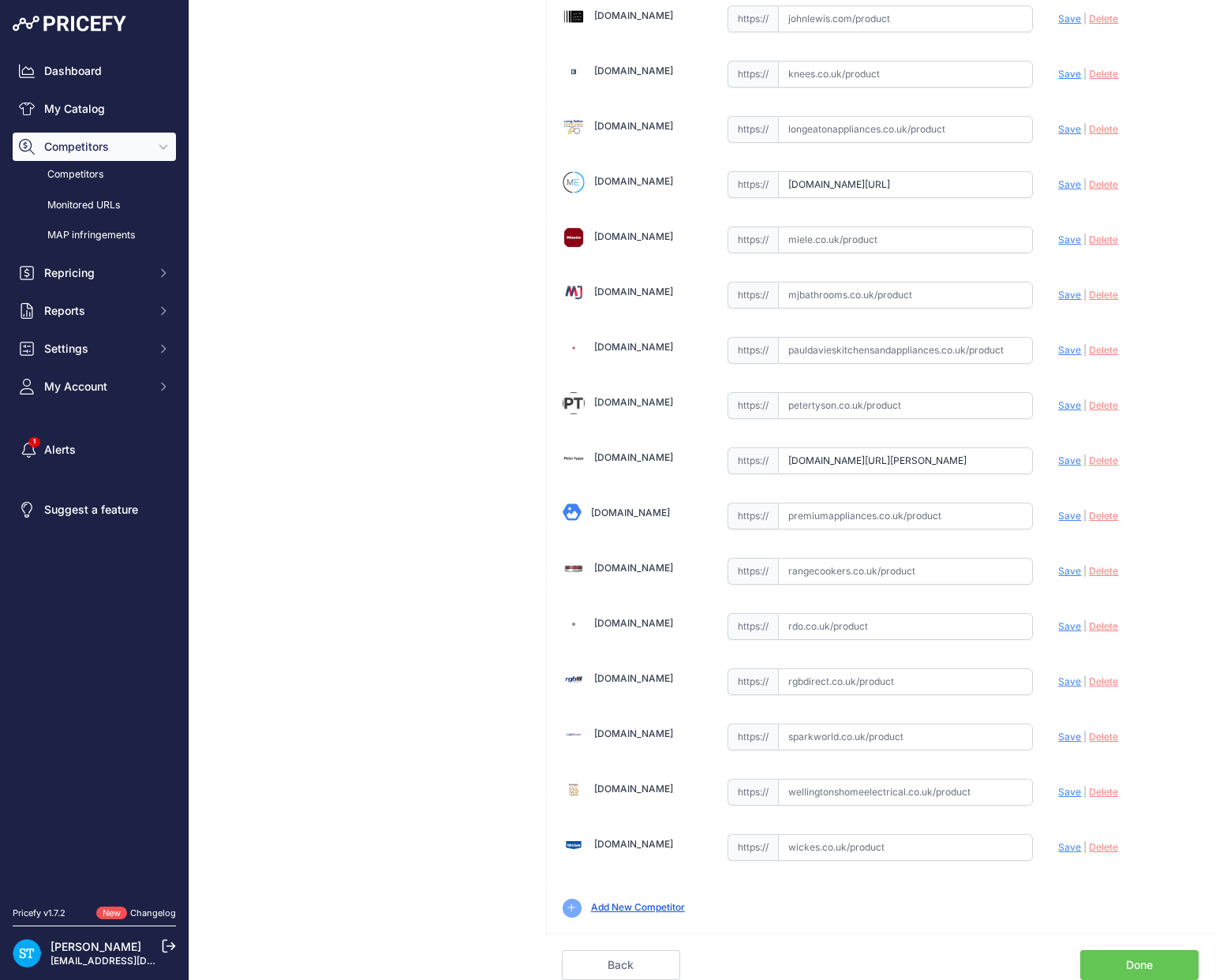
click at [1152, 954] on link "Done" at bounding box center [1139, 965] width 118 height 30
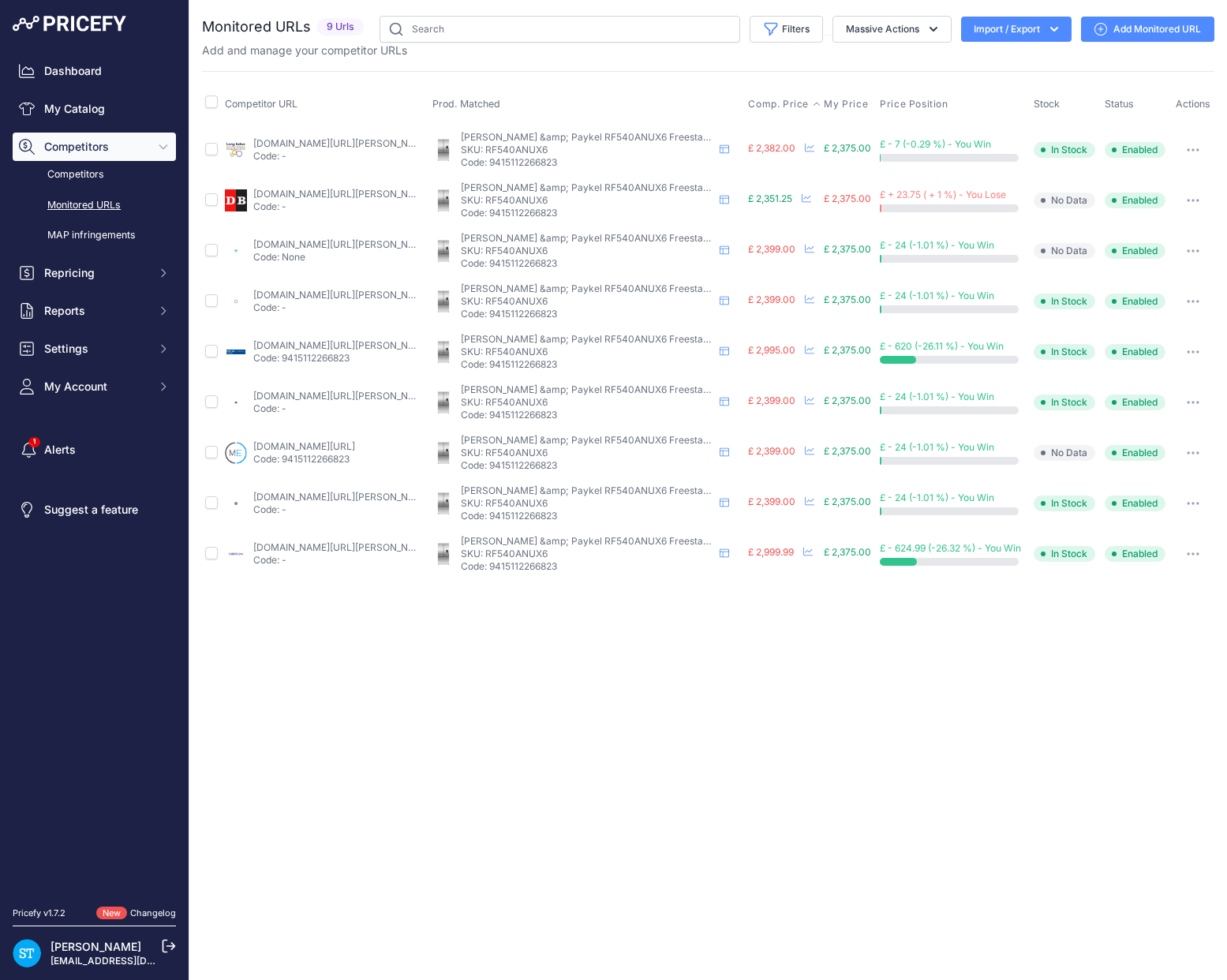
click at [762, 106] on span "Comp. Price" at bounding box center [778, 104] width 60 height 13
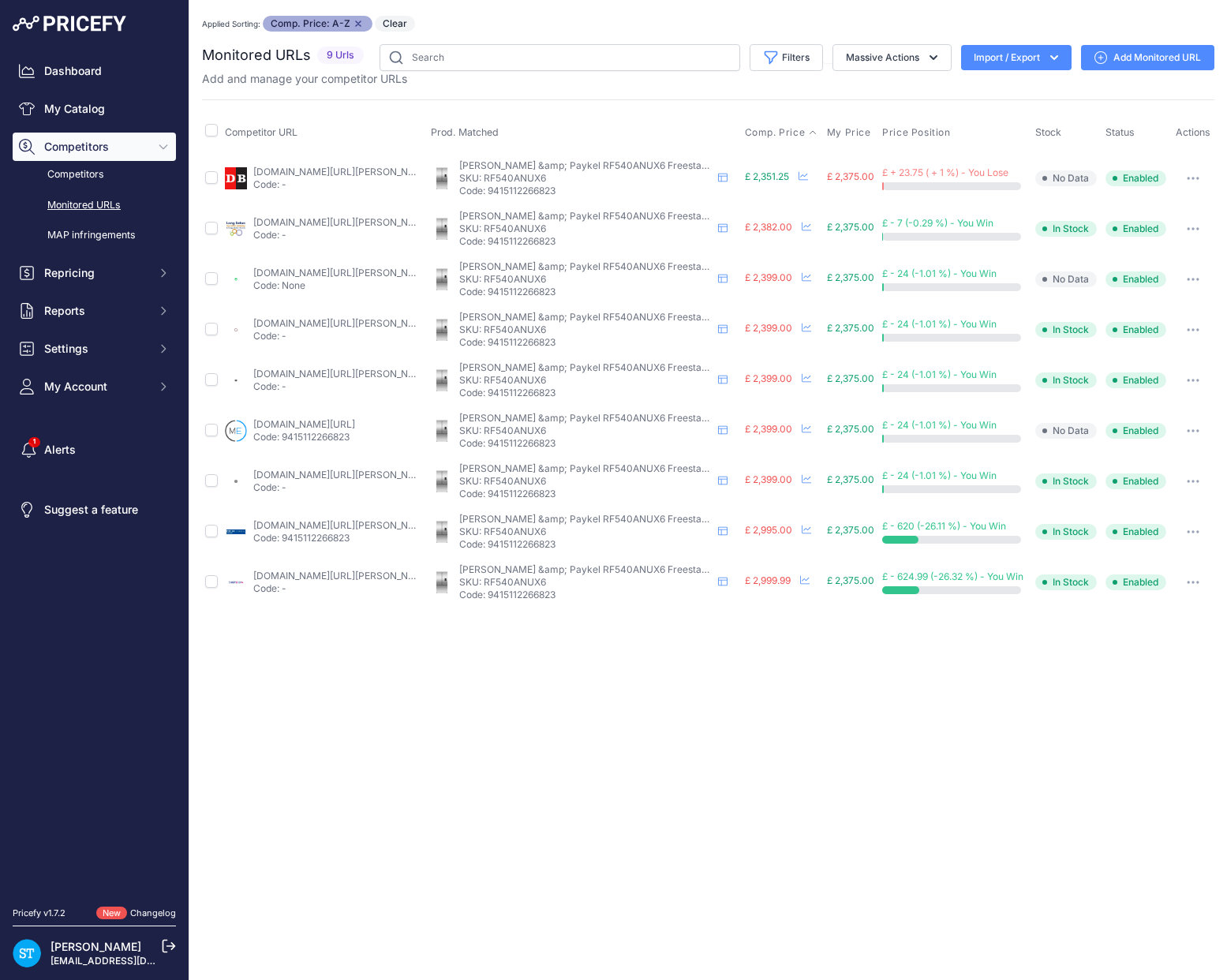
click at [298, 317] on link "[DOMAIN_NAME][URL][PERSON_NAME]" at bounding box center [342, 323] width 179 height 12
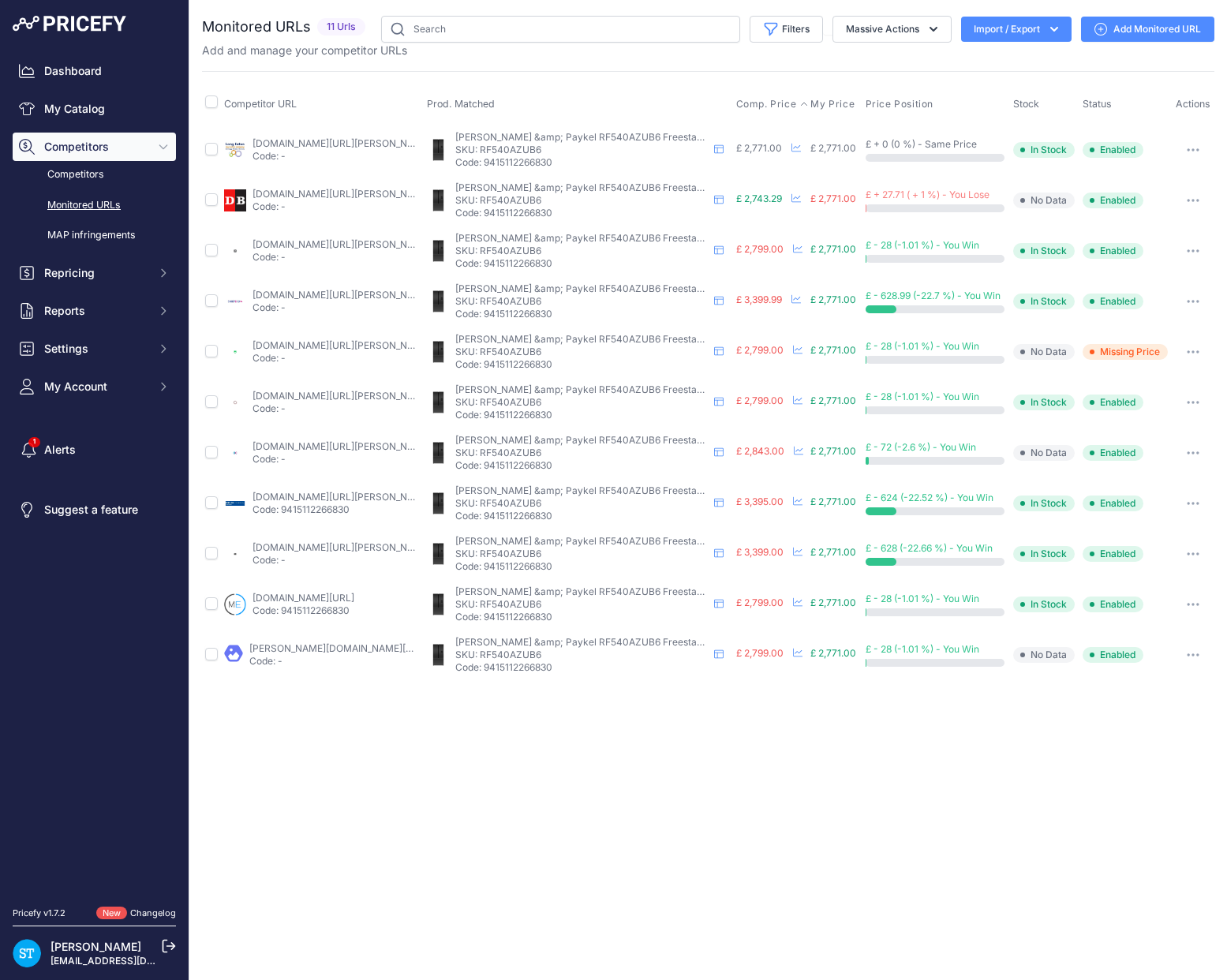
click at [755, 98] on span "Comp. Price" at bounding box center [767, 104] width 60 height 13
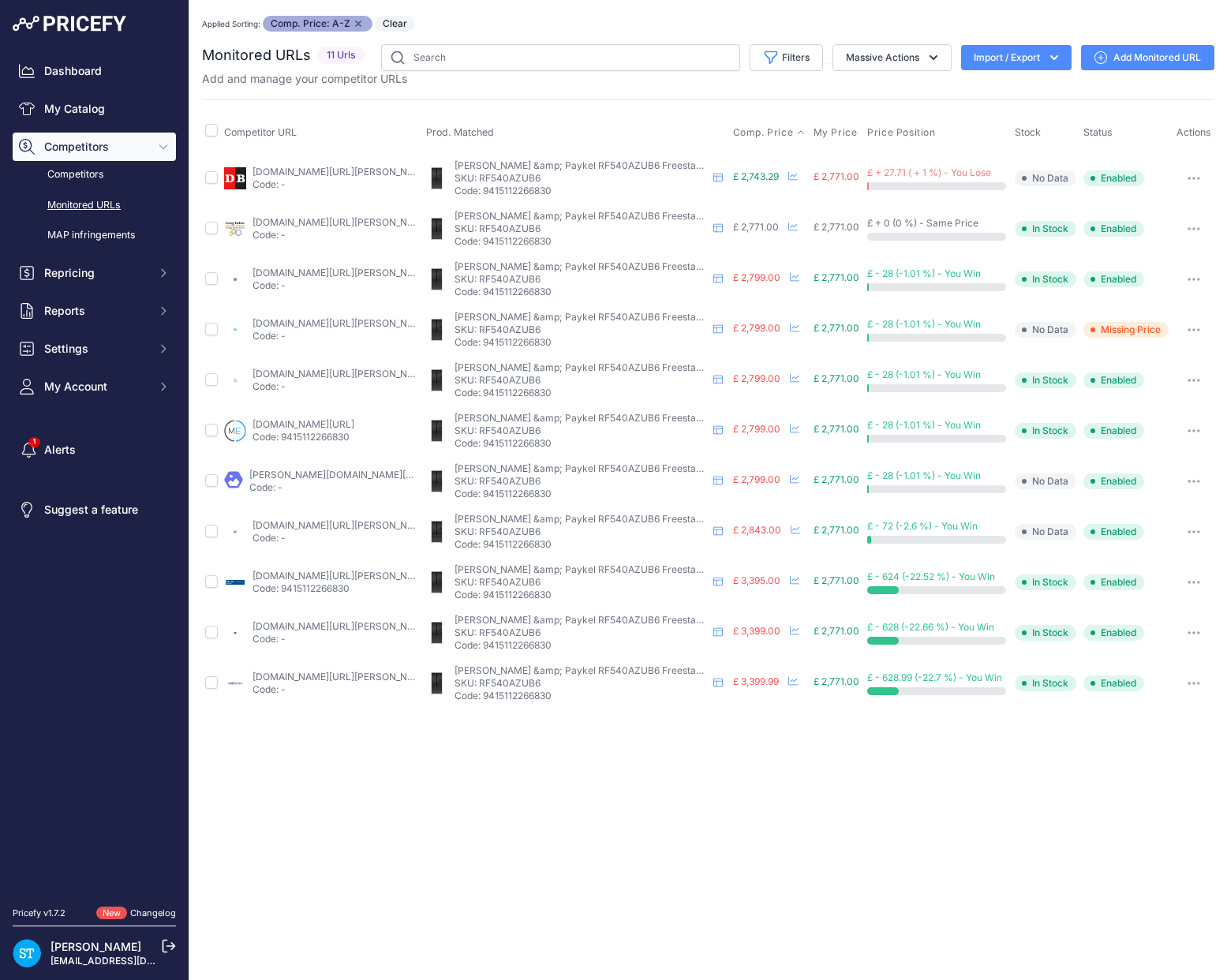
click at [301, 370] on link "appliancecentre.co.uk/p/fisher-paykel-rf540azub6-90cm-recessed-handle-french-do…" at bounding box center [341, 374] width 179 height 12
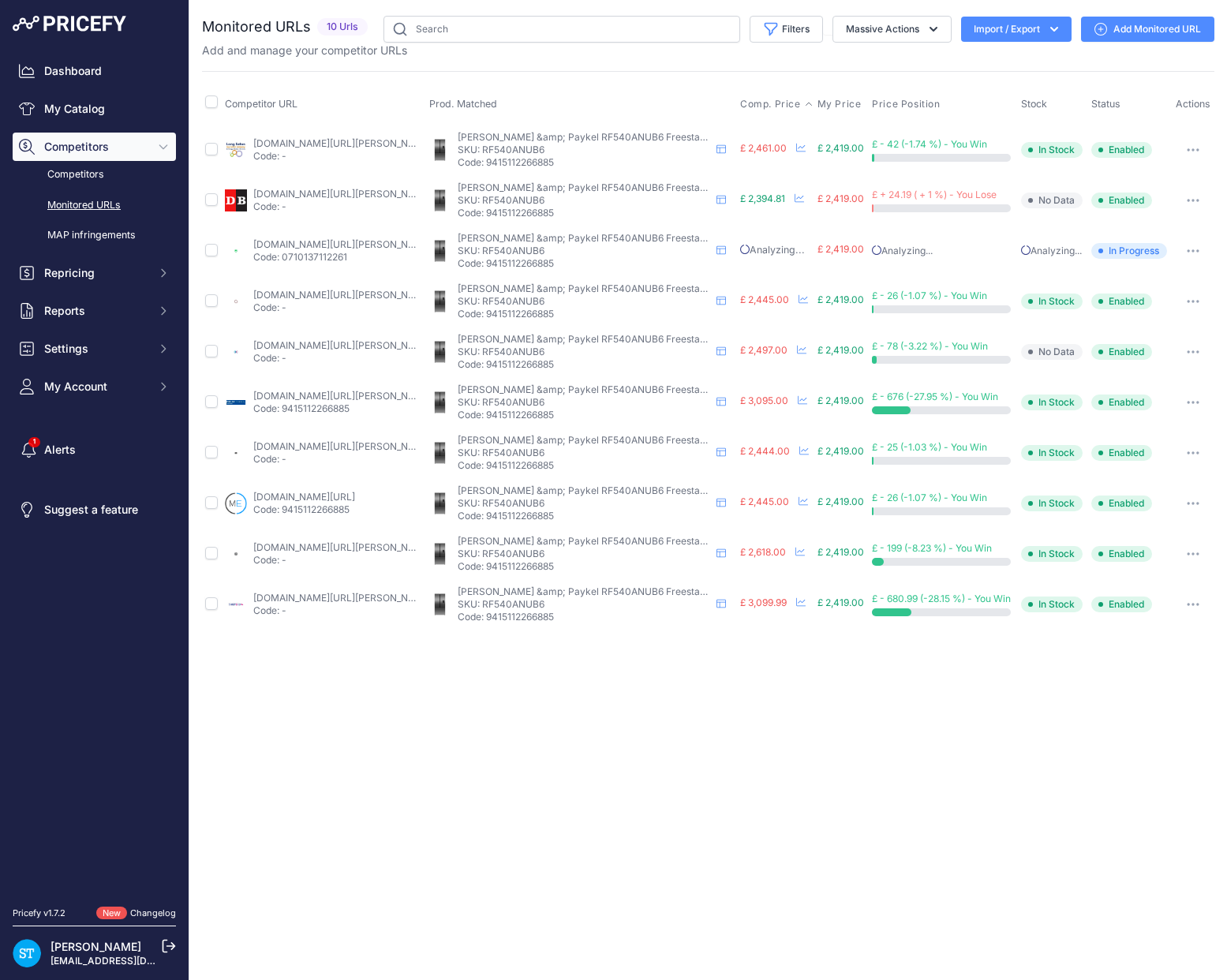
click at [776, 101] on span "Comp. Price" at bounding box center [771, 104] width 60 height 13
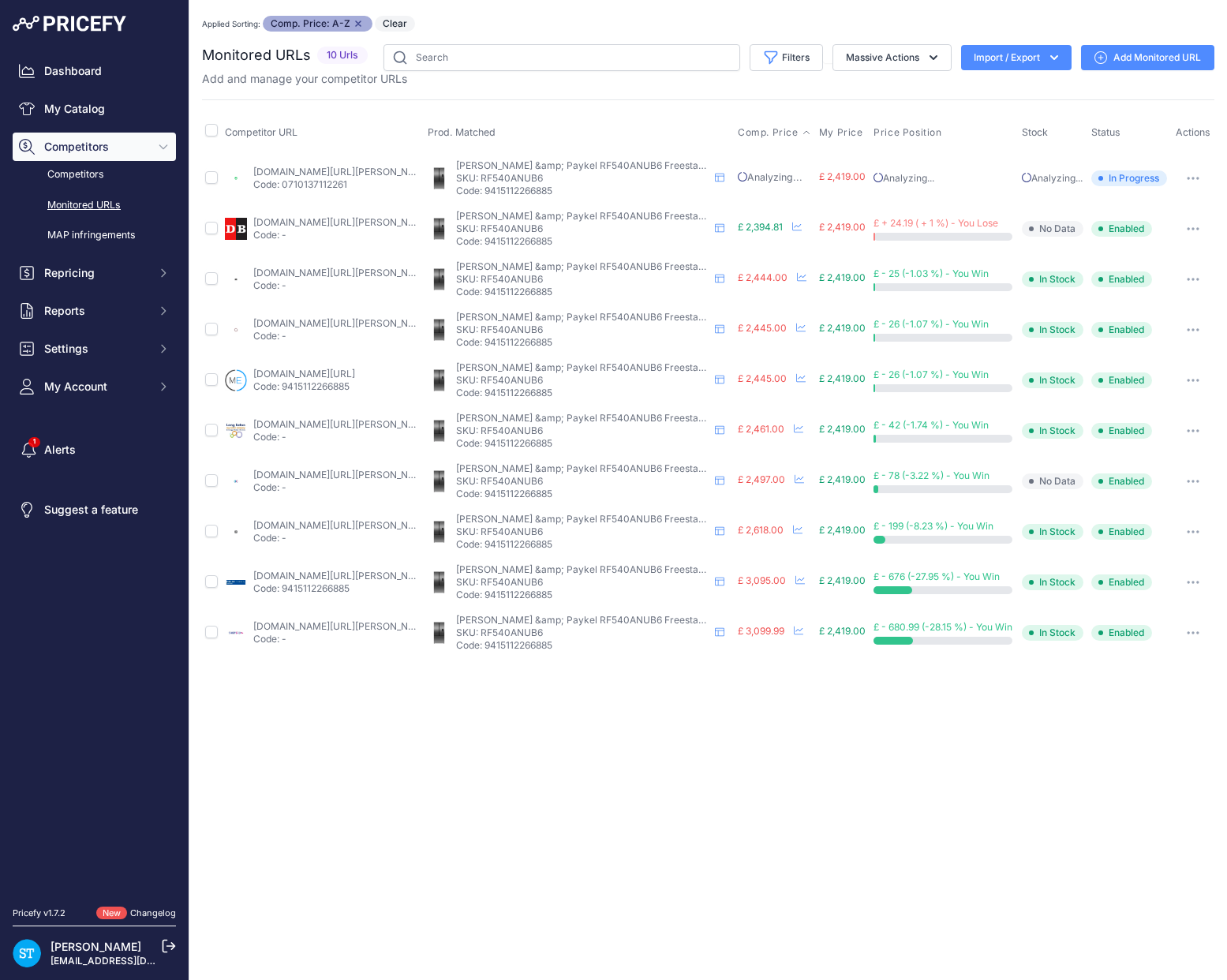
click at [298, 324] on link "[DOMAIN_NAME][URL][PERSON_NAME]" at bounding box center [342, 323] width 179 height 12
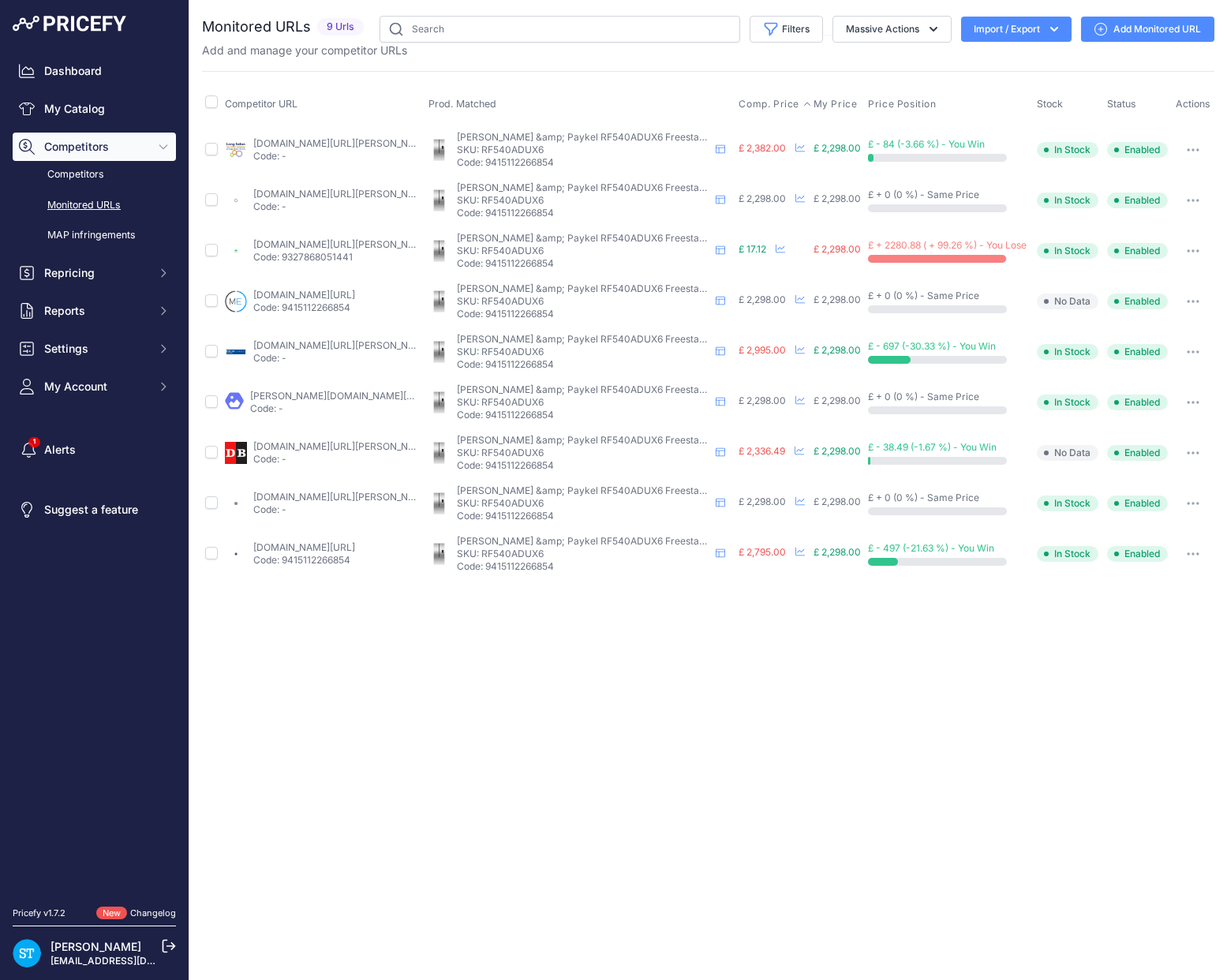
click at [767, 101] on span "Comp. Price" at bounding box center [769, 104] width 60 height 13
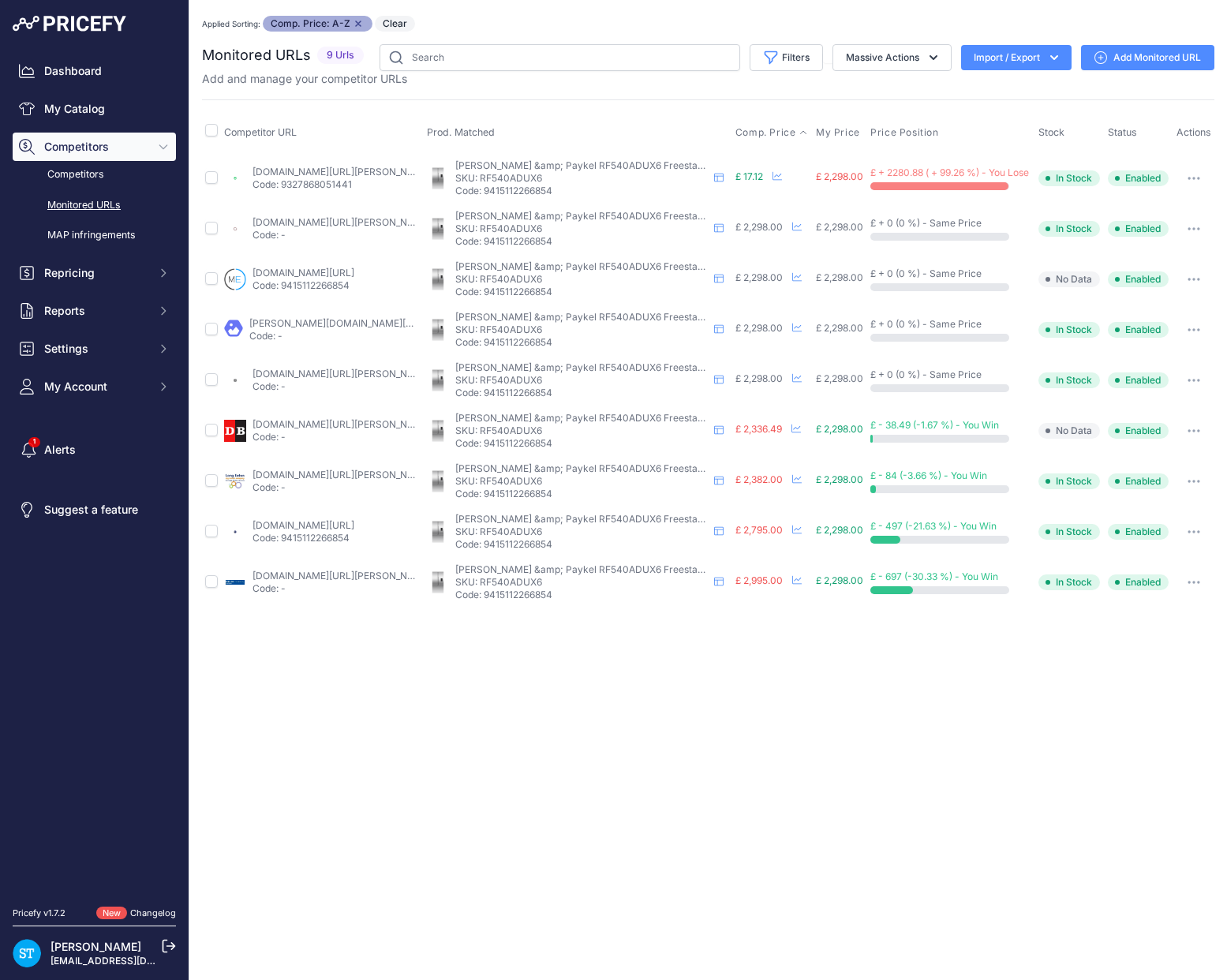
click at [1204, 179] on button "button" at bounding box center [1194, 179] width 32 height 22
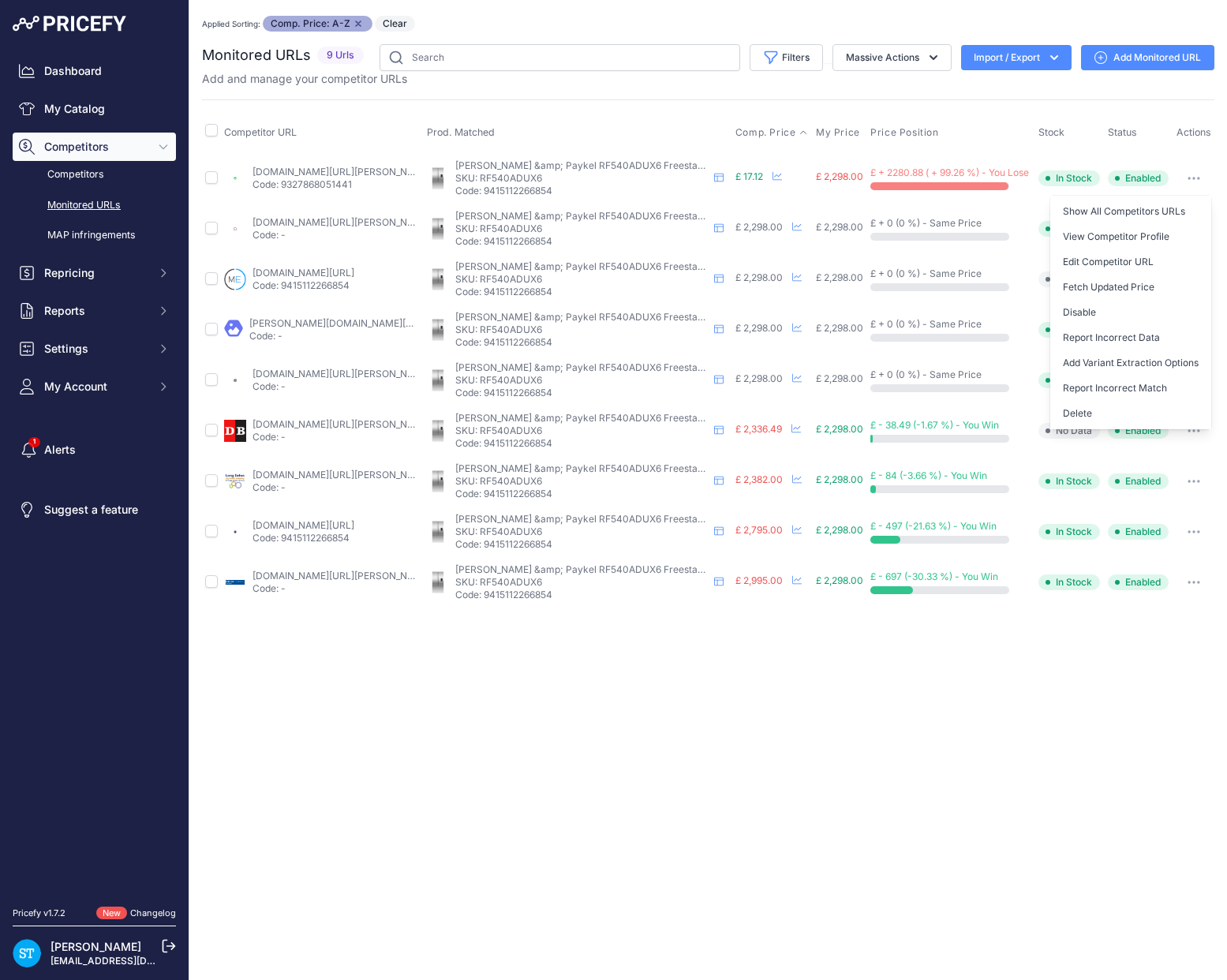
click at [1082, 417] on button "Delete" at bounding box center [1131, 413] width 161 height 25
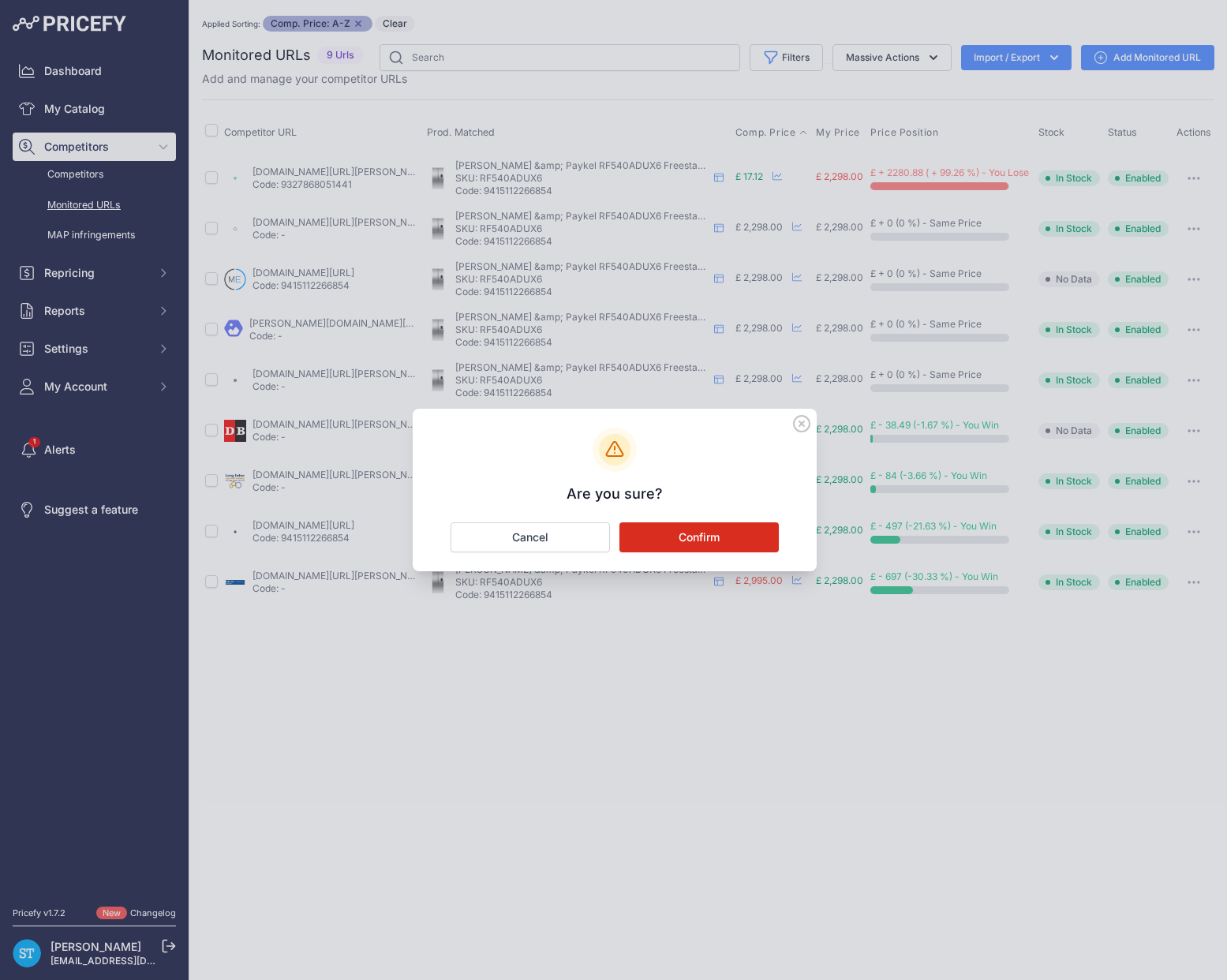
click at [736, 532] on button "Confirm" at bounding box center [699, 537] width 159 height 30
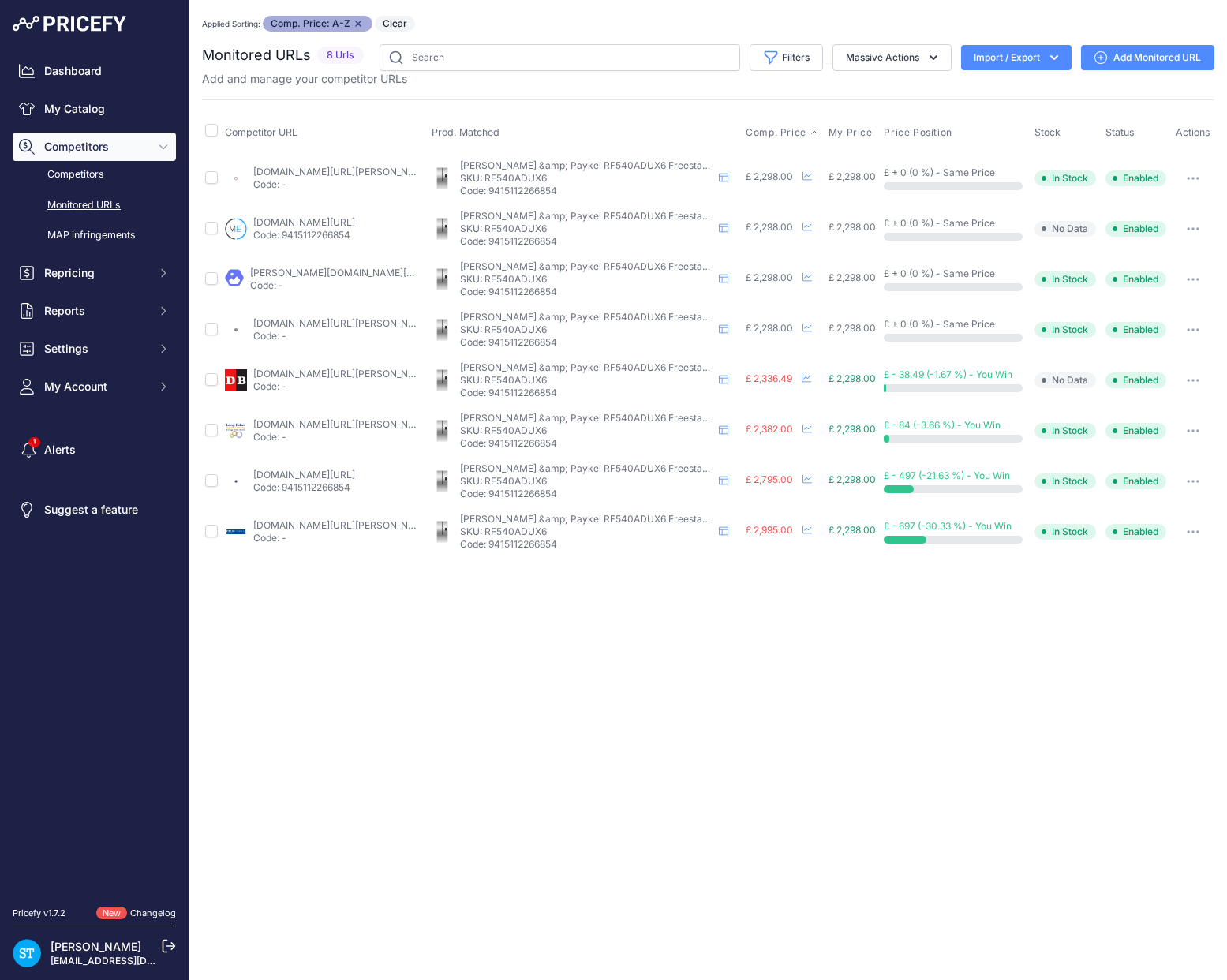
click at [294, 171] on link "appliancecentre.co.uk/p/fisher-paykel-rf540adux6-french-door-fridge-freezer-sta…" at bounding box center [342, 172] width 179 height 12
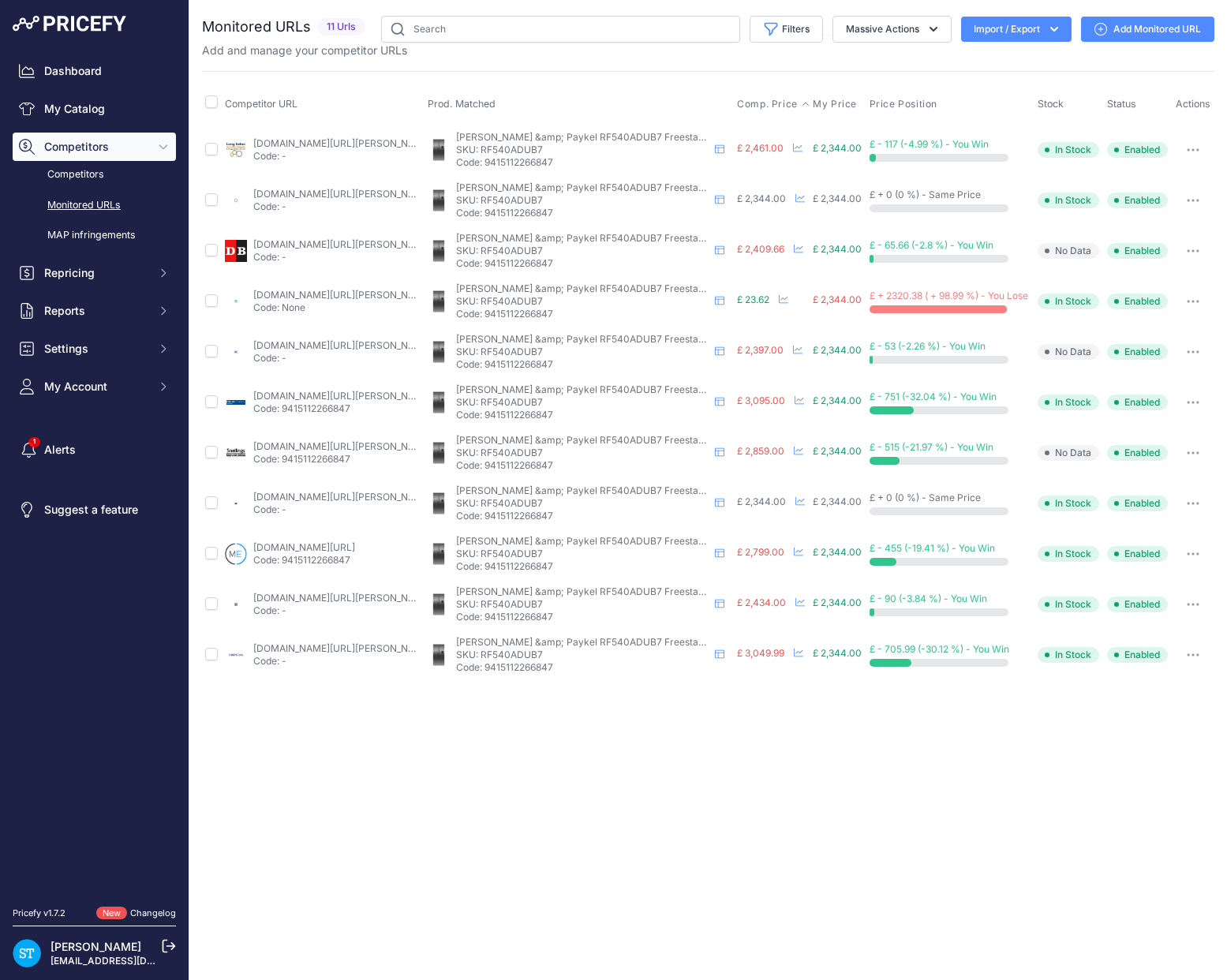
click at [770, 101] on span "Comp. Price" at bounding box center [767, 104] width 60 height 13
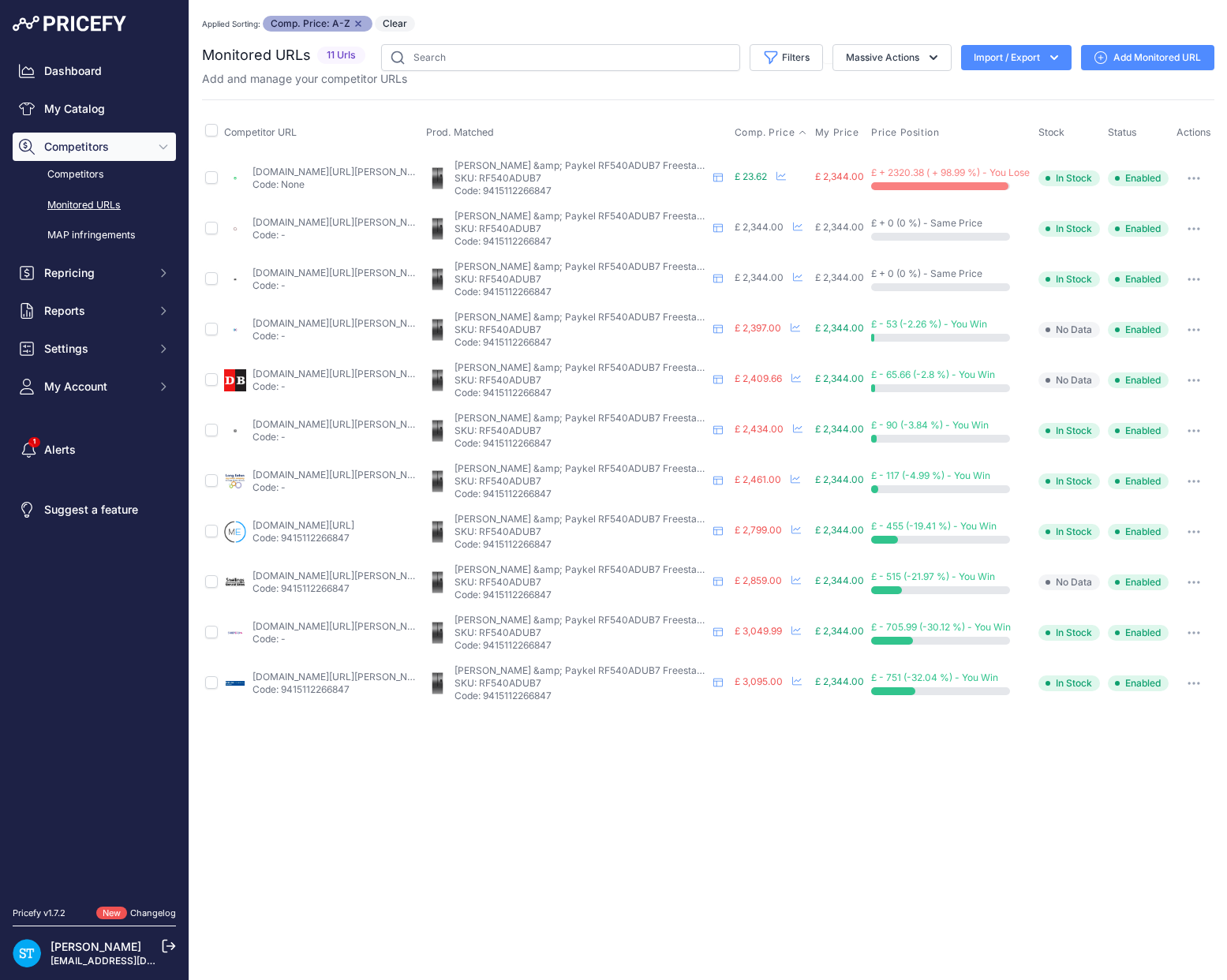
click at [1194, 177] on icon "button" at bounding box center [1193, 179] width 13 height 3
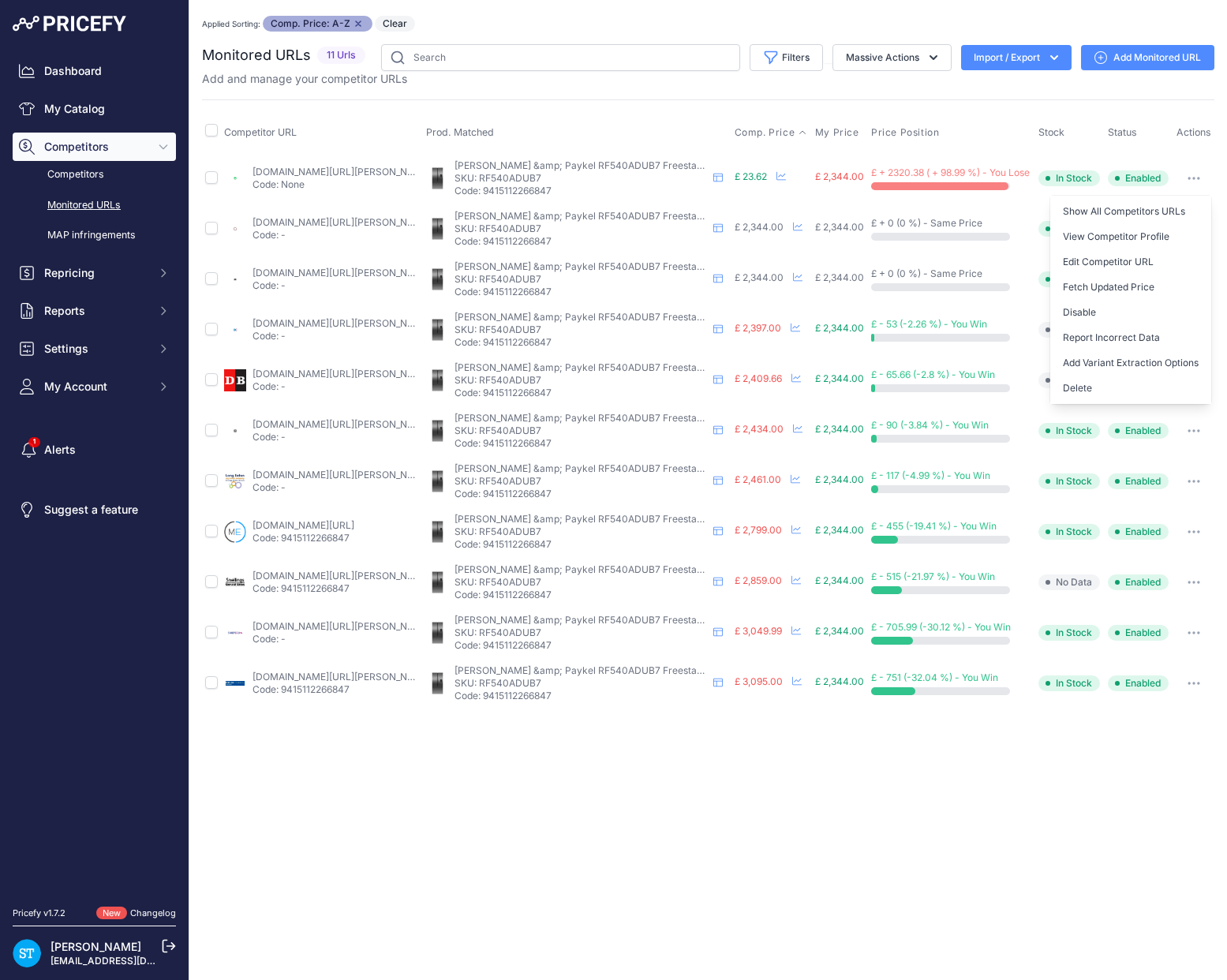
click at [1102, 380] on button "Delete" at bounding box center [1131, 388] width 161 height 25
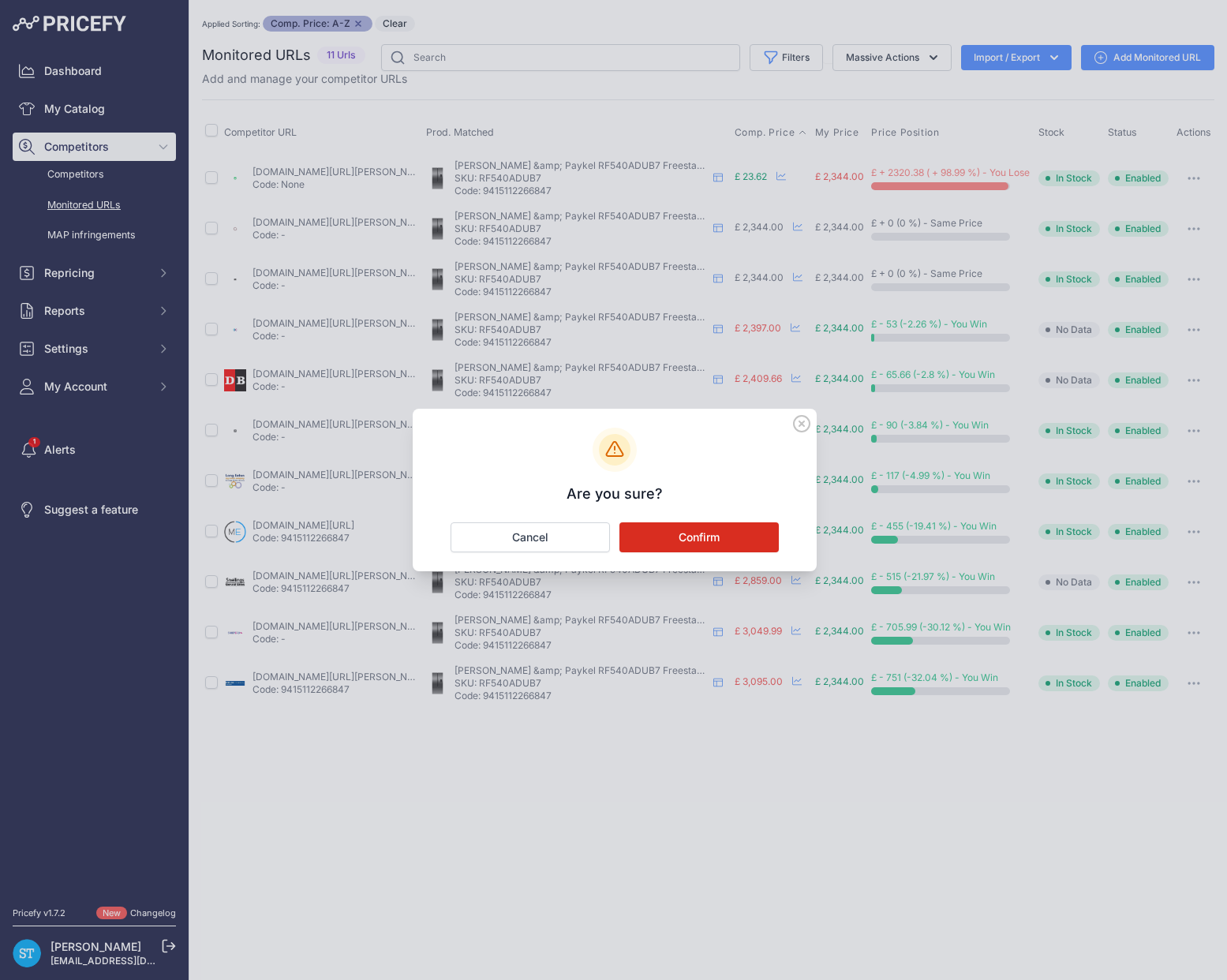
click at [736, 531] on button "Confirm" at bounding box center [699, 537] width 159 height 30
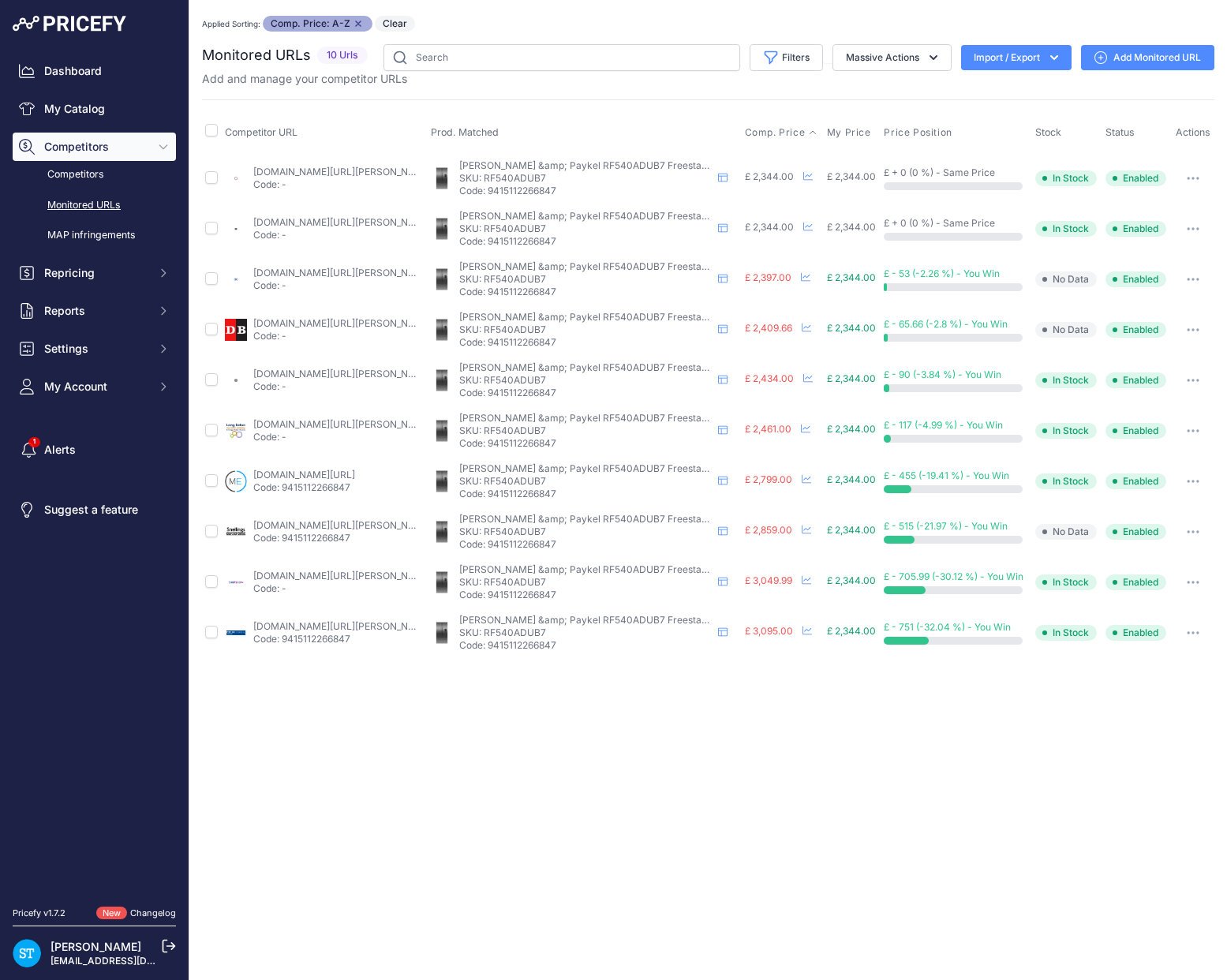
click at [751, 100] on div "Competitor URL Prod. Matched Comp. Price My Price" at bounding box center [708, 379] width 1012 height 558
click at [285, 169] on link "appliancecentre.co.uk/p/fisher-paykel-rf540adub7-french-door-fridge-freezer-bla…" at bounding box center [342, 172] width 179 height 12
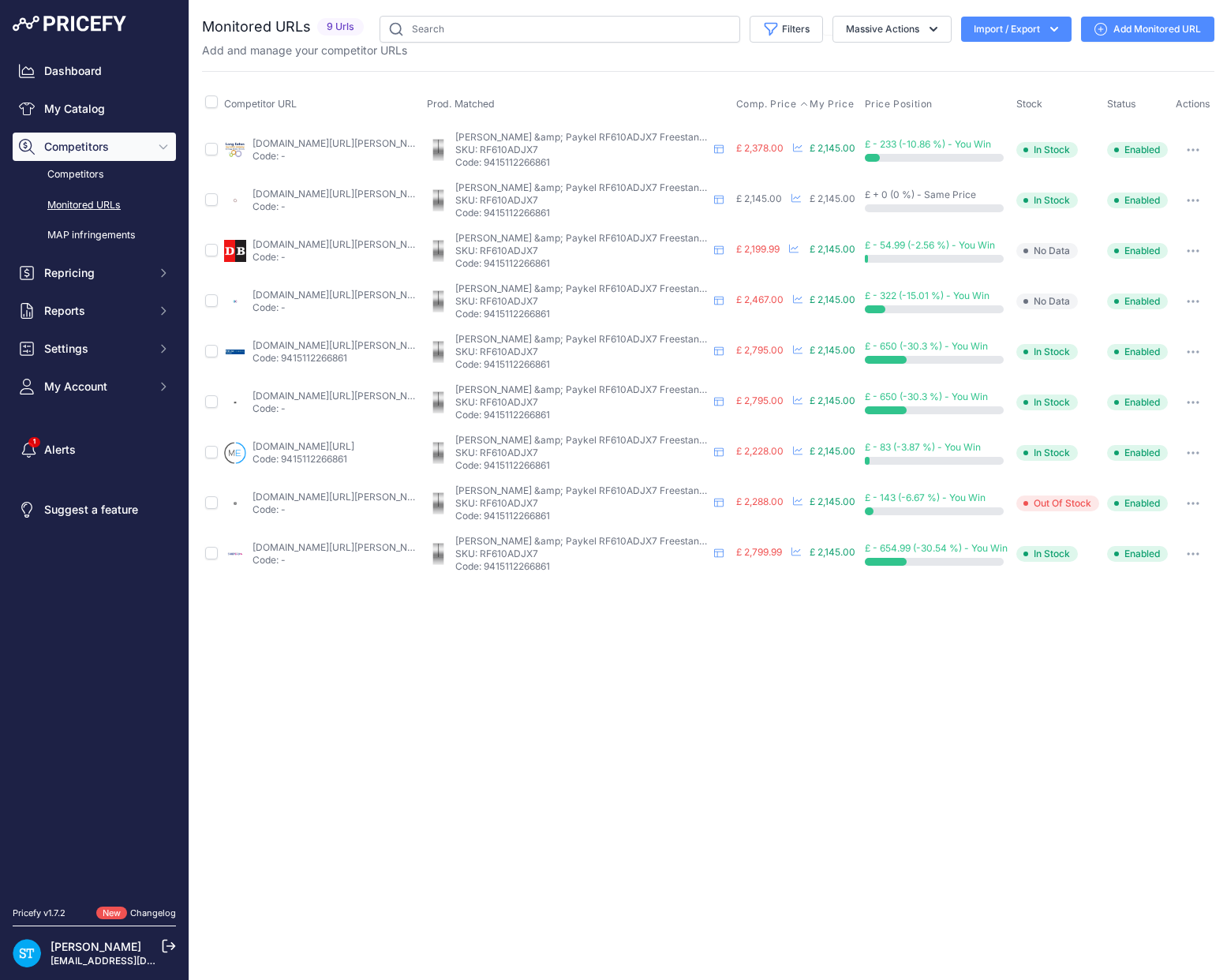
click at [745, 105] on span "Comp. Price" at bounding box center [767, 104] width 60 height 13
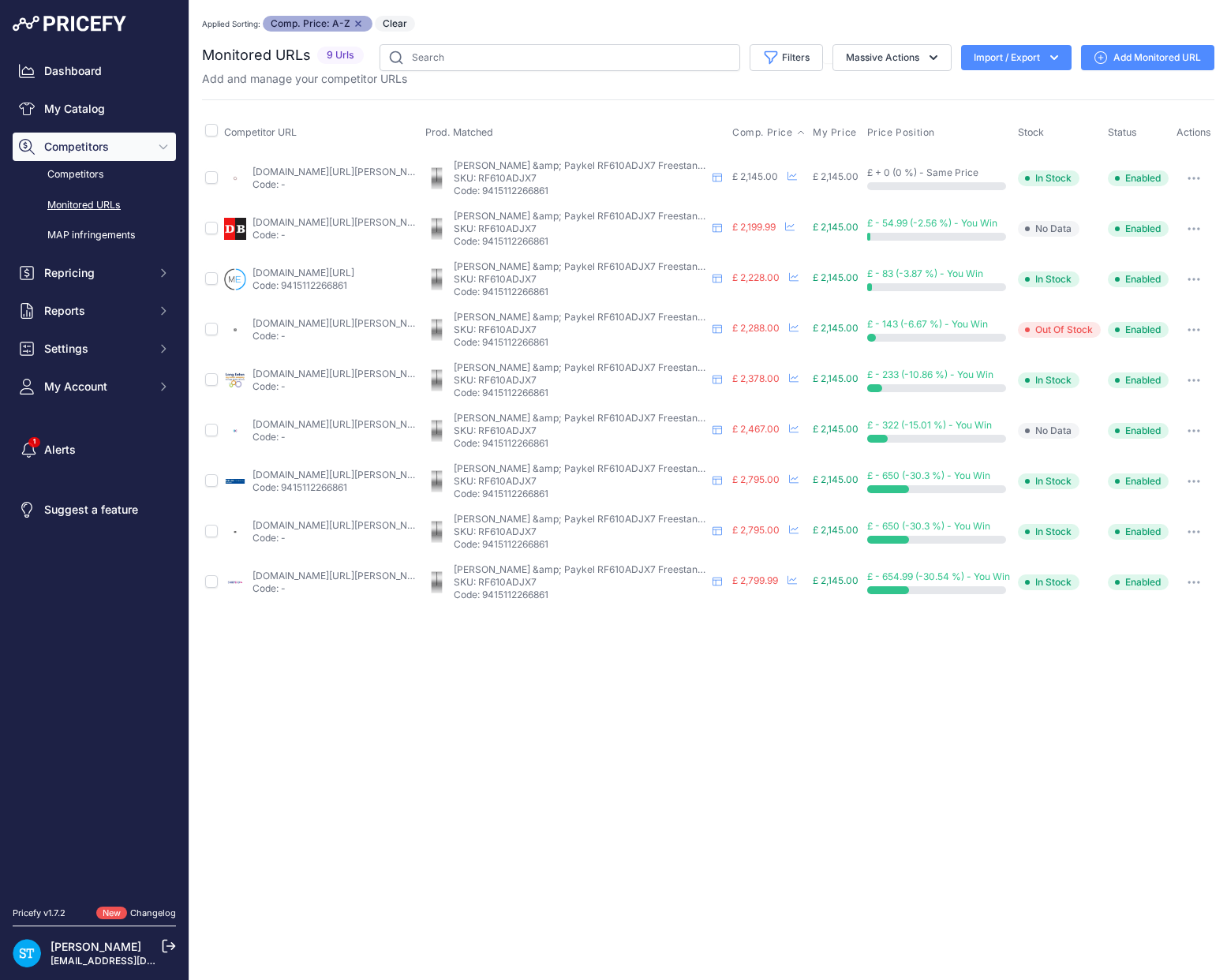
click at [321, 168] on link "appliancecentre.co.uk/p/fisher-paykel-rf610adjx7-french-door-fridge-freezer-sta…" at bounding box center [341, 172] width 179 height 12
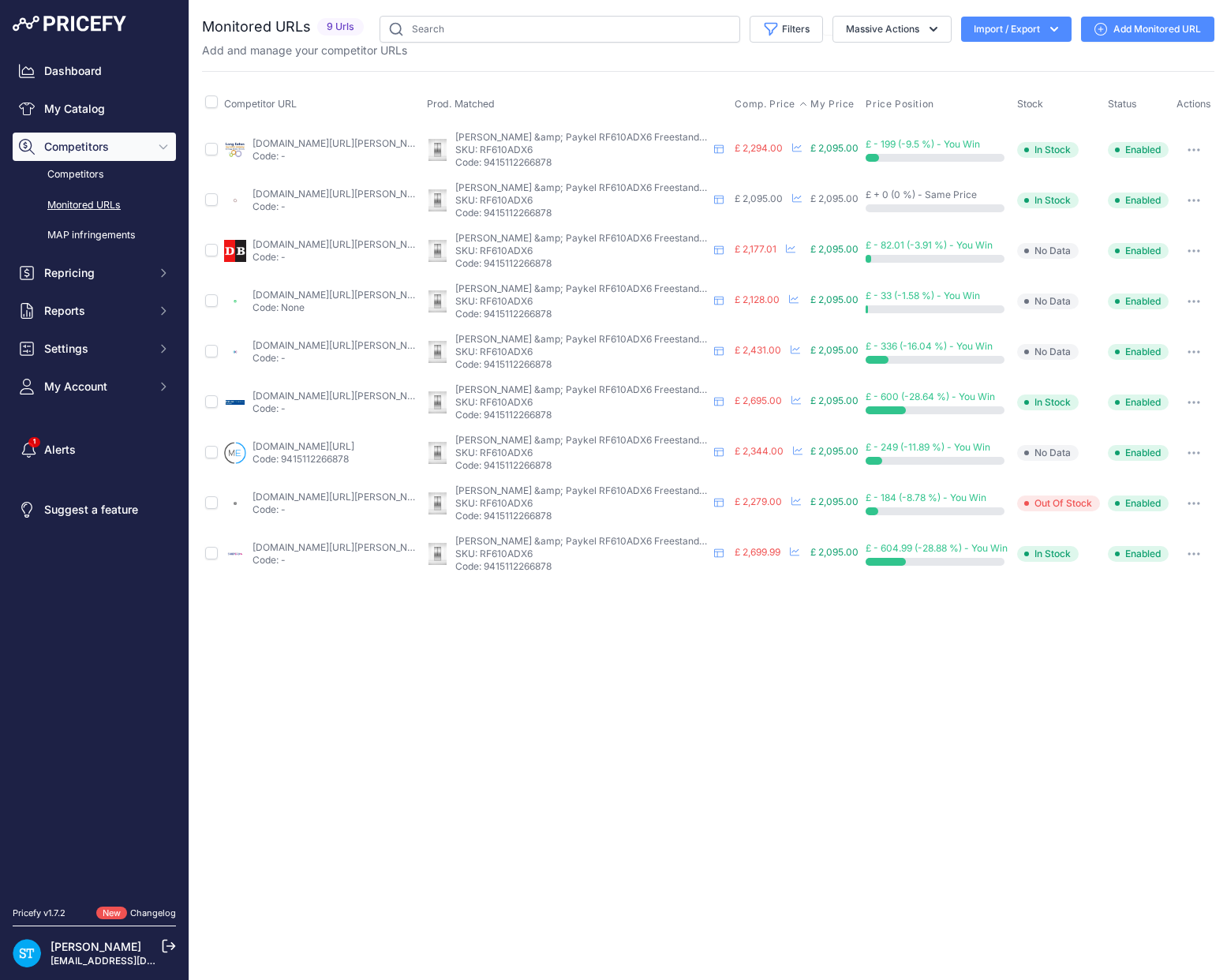
click at [767, 101] on span "Comp. Price" at bounding box center [765, 104] width 60 height 13
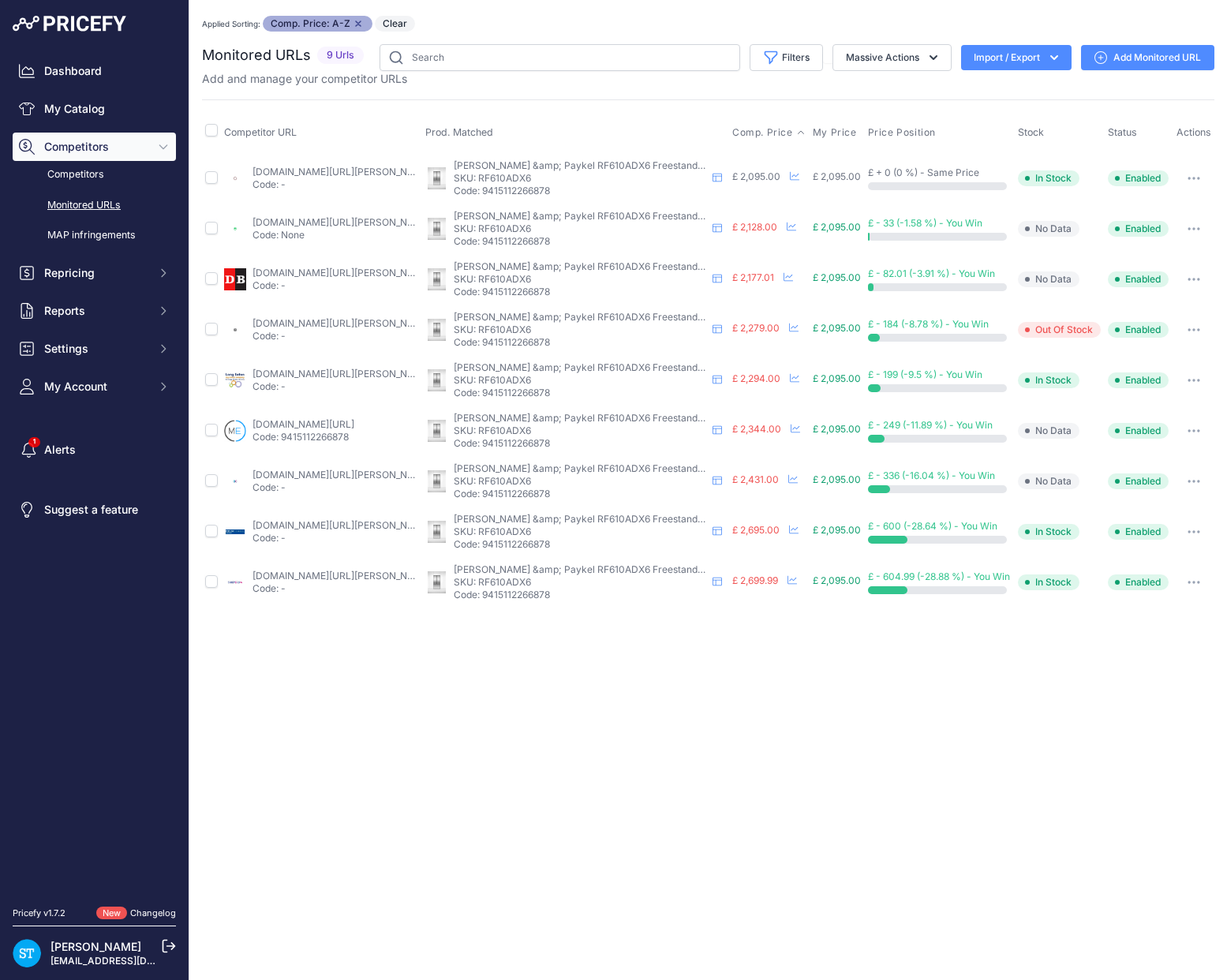
click at [295, 173] on link "[DOMAIN_NAME][URL][PERSON_NAME]" at bounding box center [341, 172] width 179 height 12
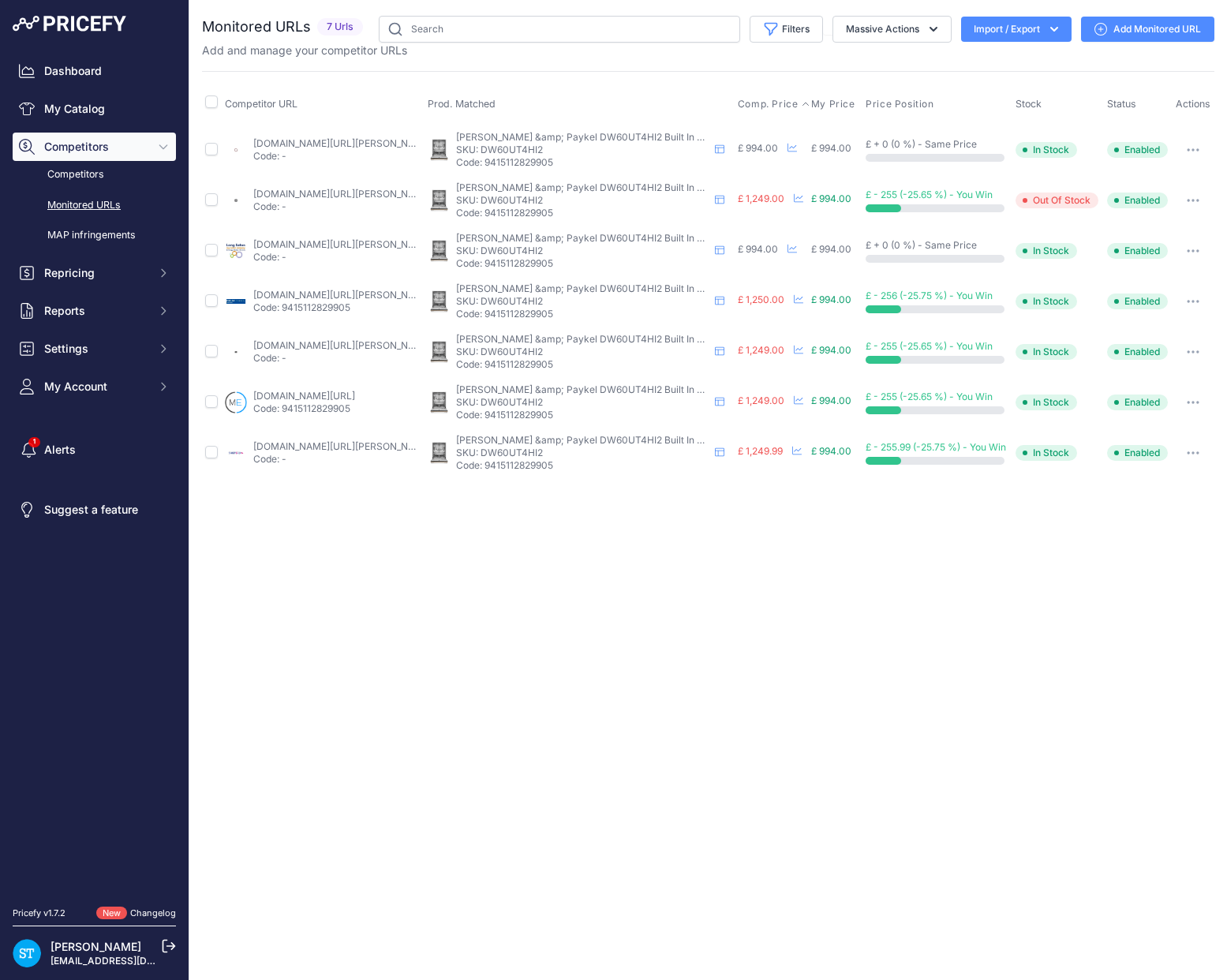
click at [739, 99] on span "Comp. Price" at bounding box center [768, 104] width 60 height 13
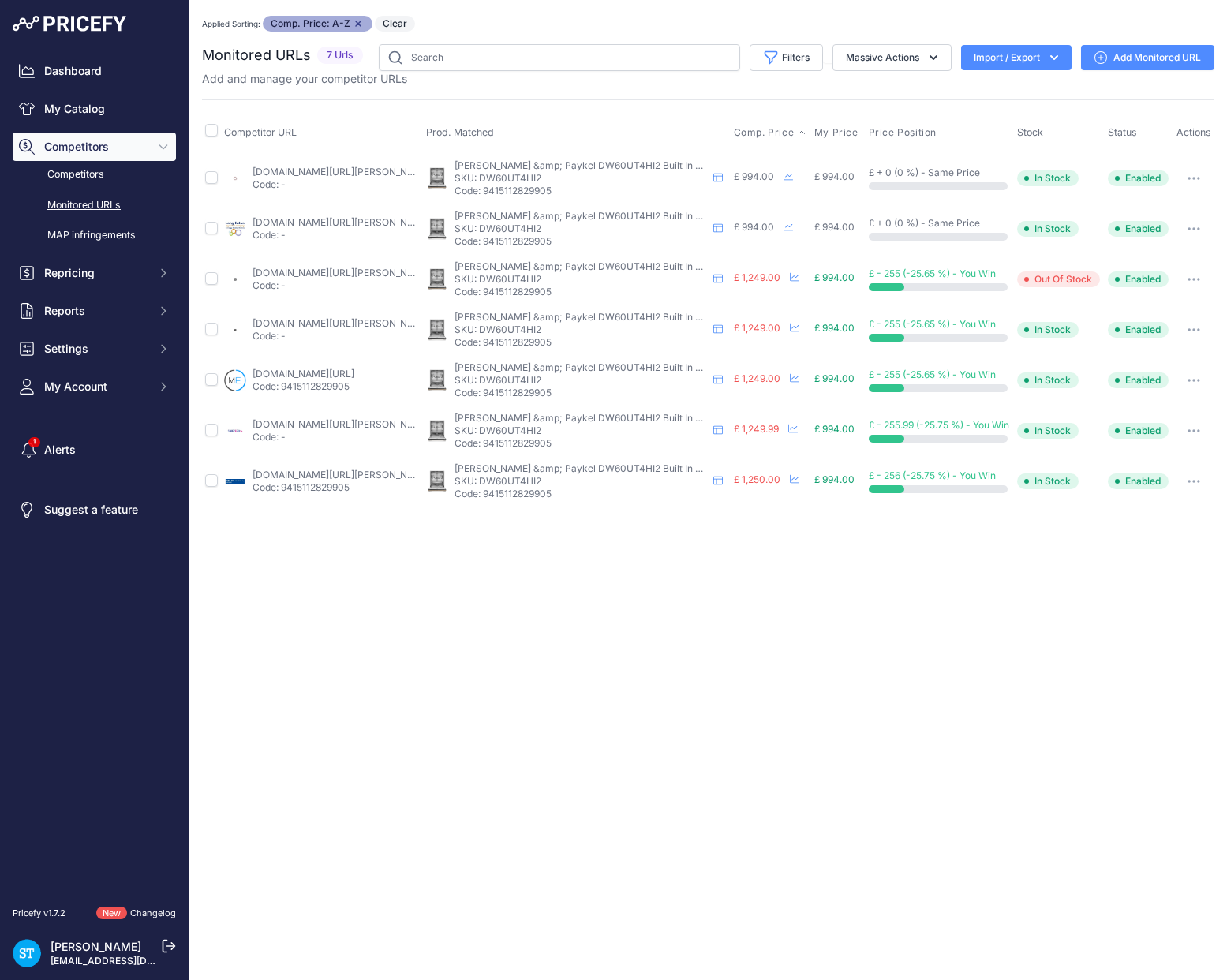
click at [309, 170] on link "[DOMAIN_NAME][URL][PERSON_NAME]" at bounding box center [341, 172] width 179 height 12
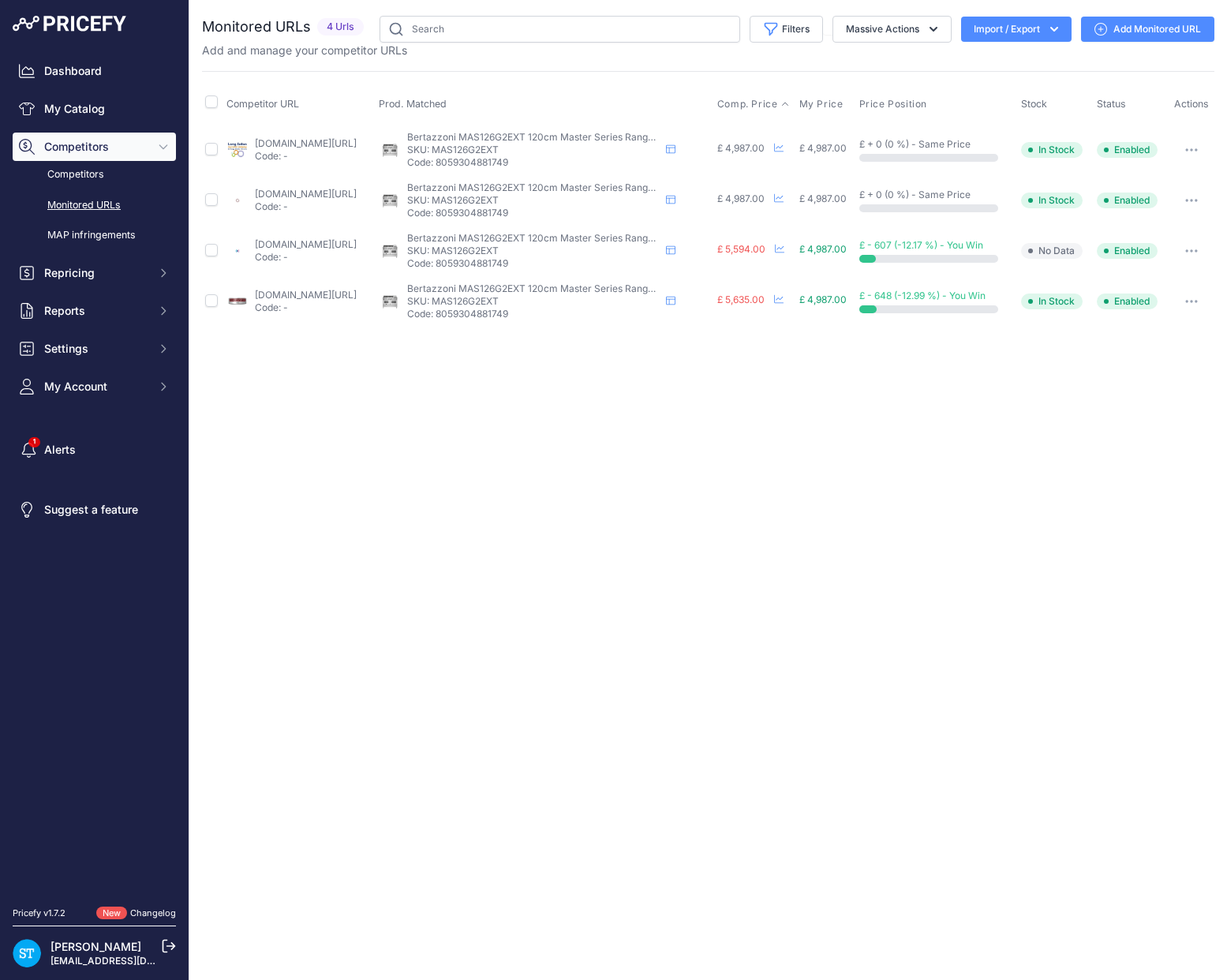
click at [768, 103] on span "Comp. Price" at bounding box center [747, 104] width 60 height 13
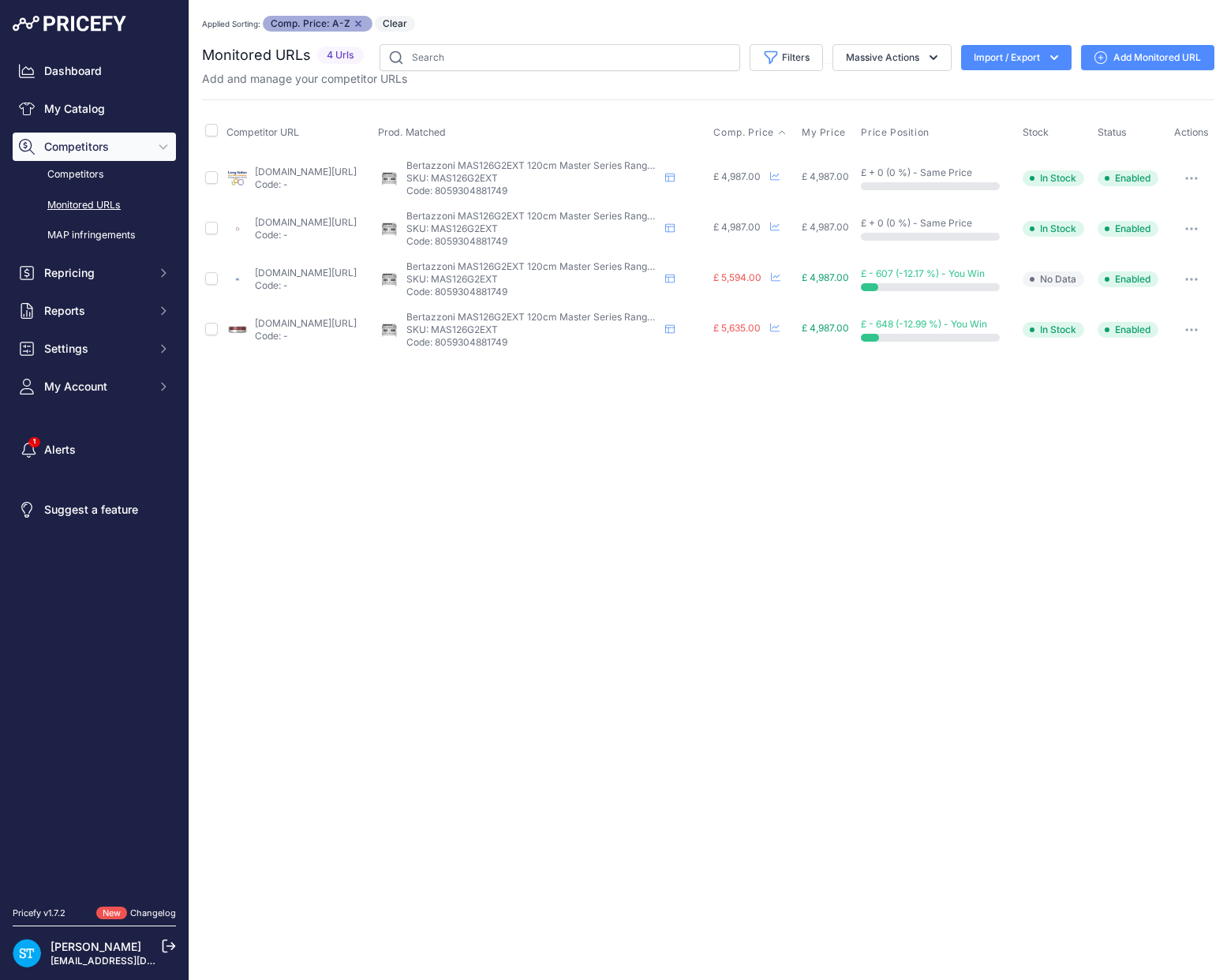
click at [309, 224] on link "[DOMAIN_NAME][URL]" at bounding box center [305, 222] width 101 height 12
click at [333, 171] on link "[DOMAIN_NAME][URL]" at bounding box center [305, 172] width 101 height 12
click at [787, 433] on div "Close You are not connected to the internet. Applied Sorting: Comp. Price: A-Z …" at bounding box center [708, 490] width 1037 height 980
click at [962, 428] on div "Close You are not connected to the internet. Applied Sorting: Comp. Price: A-Z …" at bounding box center [708, 490] width 1037 height 980
click at [657, 13] on div "You are not connected to the internet. Applied Sorting: Comp. Price: A-Z Remove…" at bounding box center [708, 185] width 1012 height 371
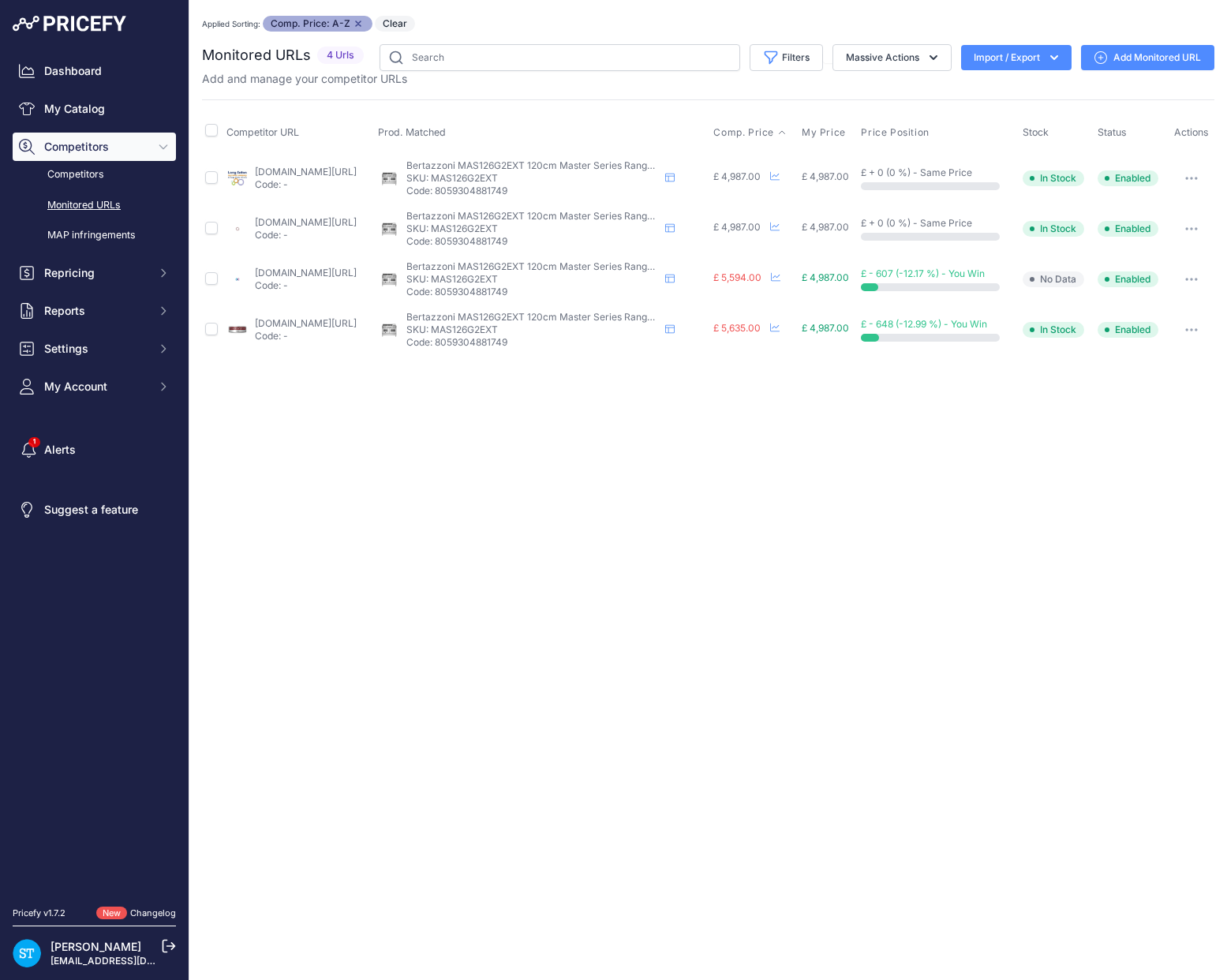
click at [753, 75] on div "Add and manage your competitor URLs" at bounding box center [708, 79] width 1012 height 16
click at [927, 393] on div "Close You are not connected to the internet. Applied Sorting: Comp. Price: A-Z …" at bounding box center [708, 490] width 1037 height 980
click at [1173, 63] on link "Add Monitored URL" at bounding box center [1147, 58] width 133 height 25
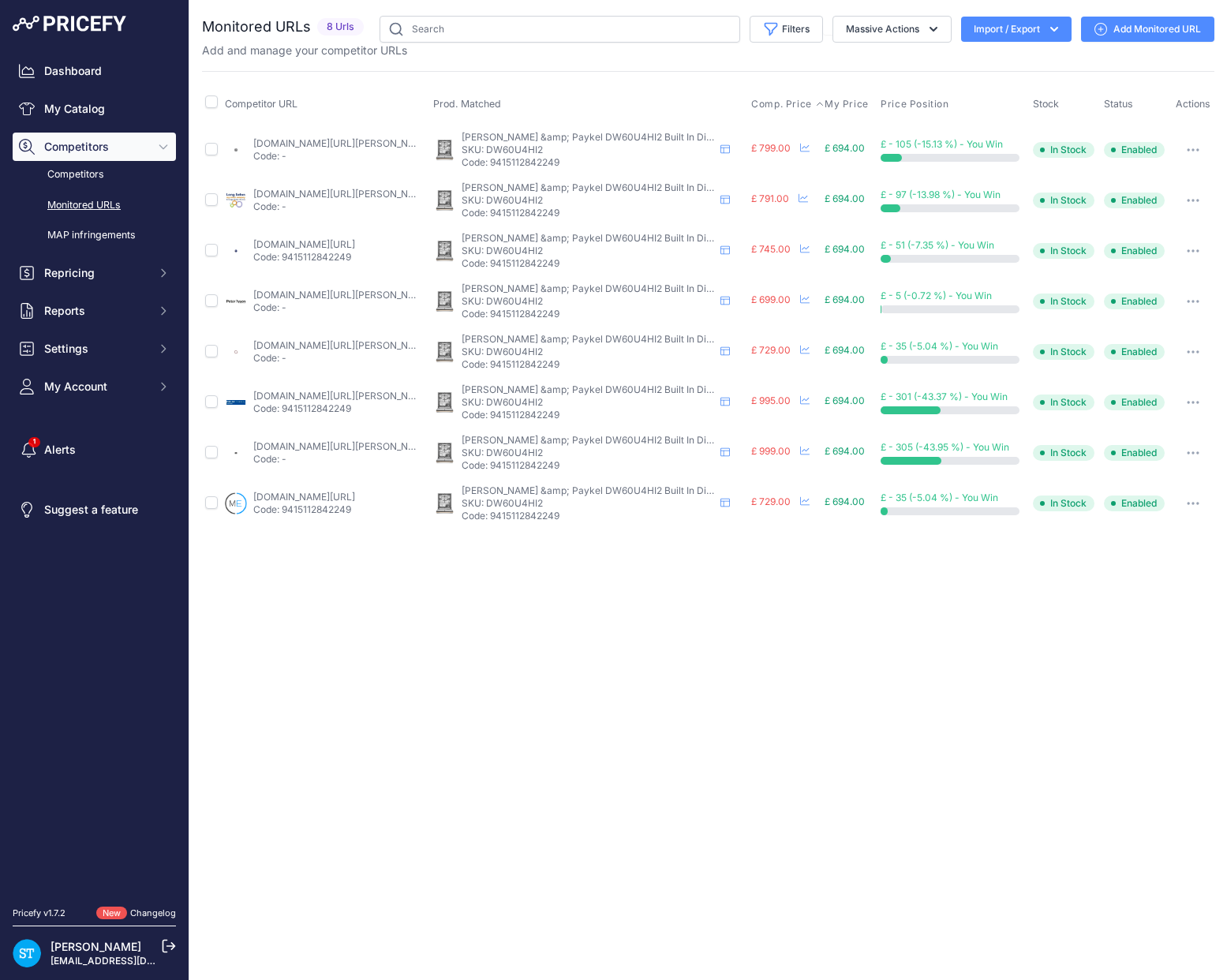
click at [770, 101] on span "Comp. Price" at bounding box center [782, 104] width 60 height 13
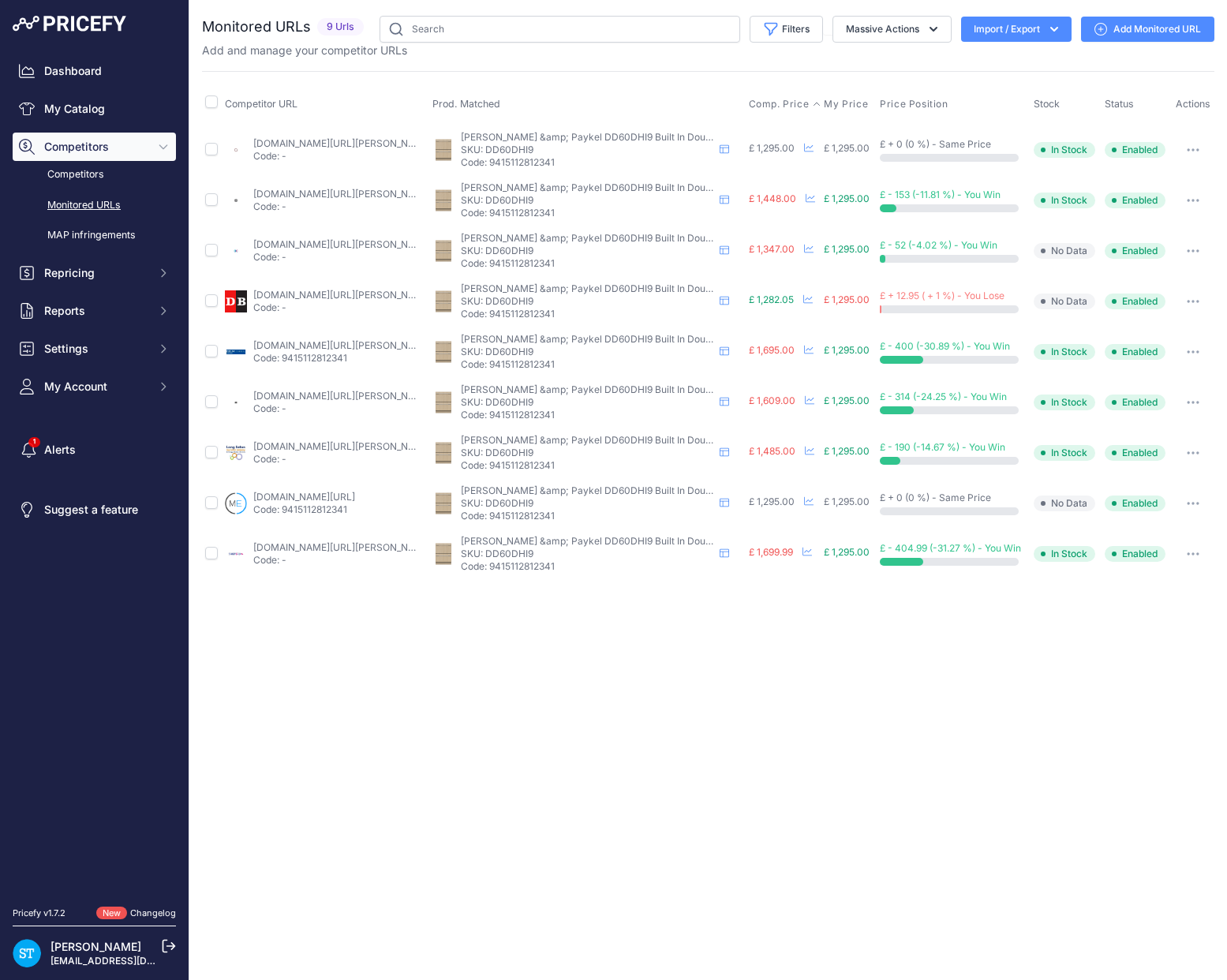
click at [775, 101] on span "Comp. Price" at bounding box center [779, 104] width 60 height 13
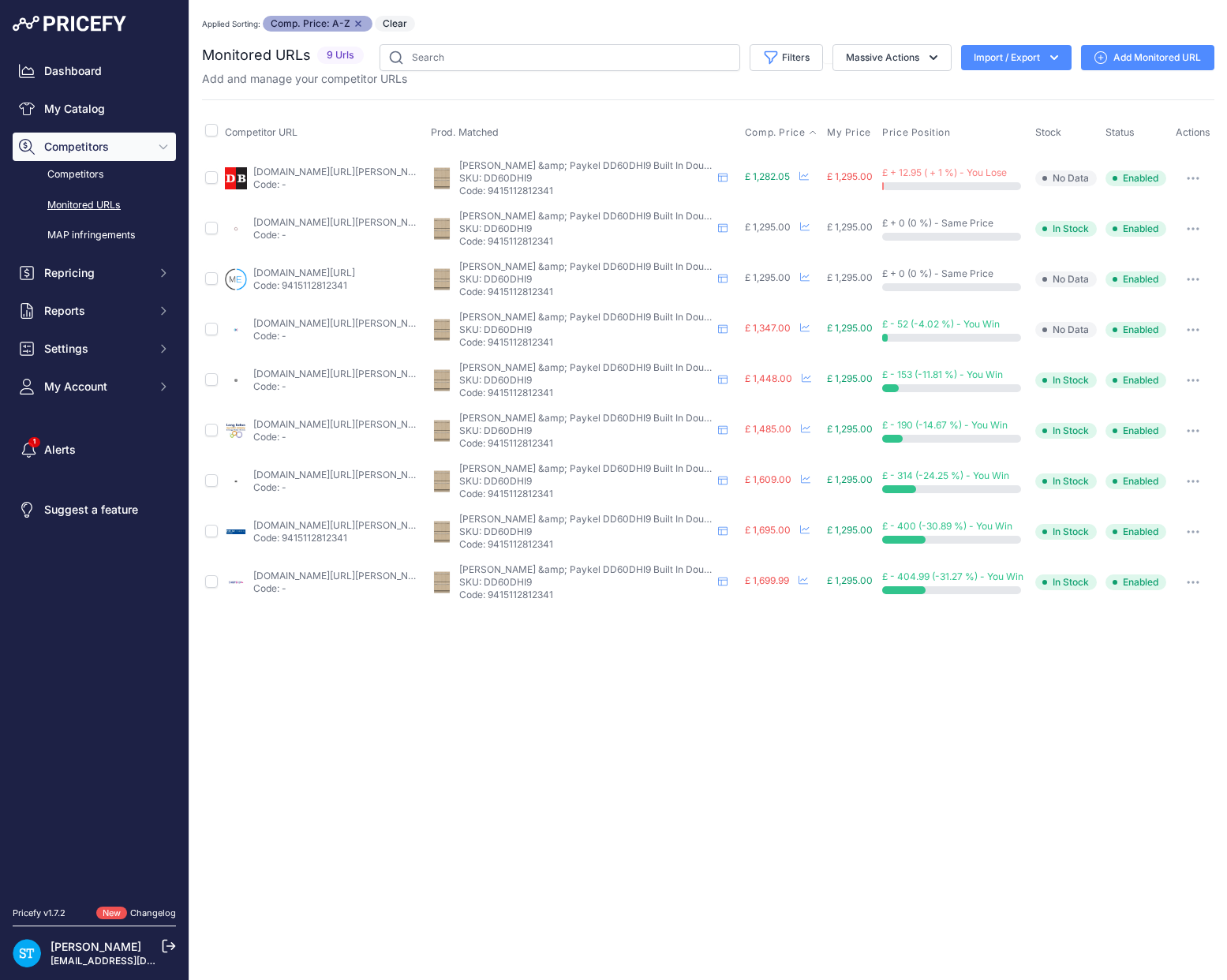
click at [299, 222] on link "appliancecentre.co.uk/p/fisher-paykel-dd60dhi9-double-dishdrawer-dishwasher-12-…" at bounding box center [342, 222] width 179 height 12
drag, startPoint x: 541, startPoint y: 60, endPoint x: 553, endPoint y: 47, distance: 17.7
click at [541, 60] on input "text" at bounding box center [560, 58] width 361 height 27
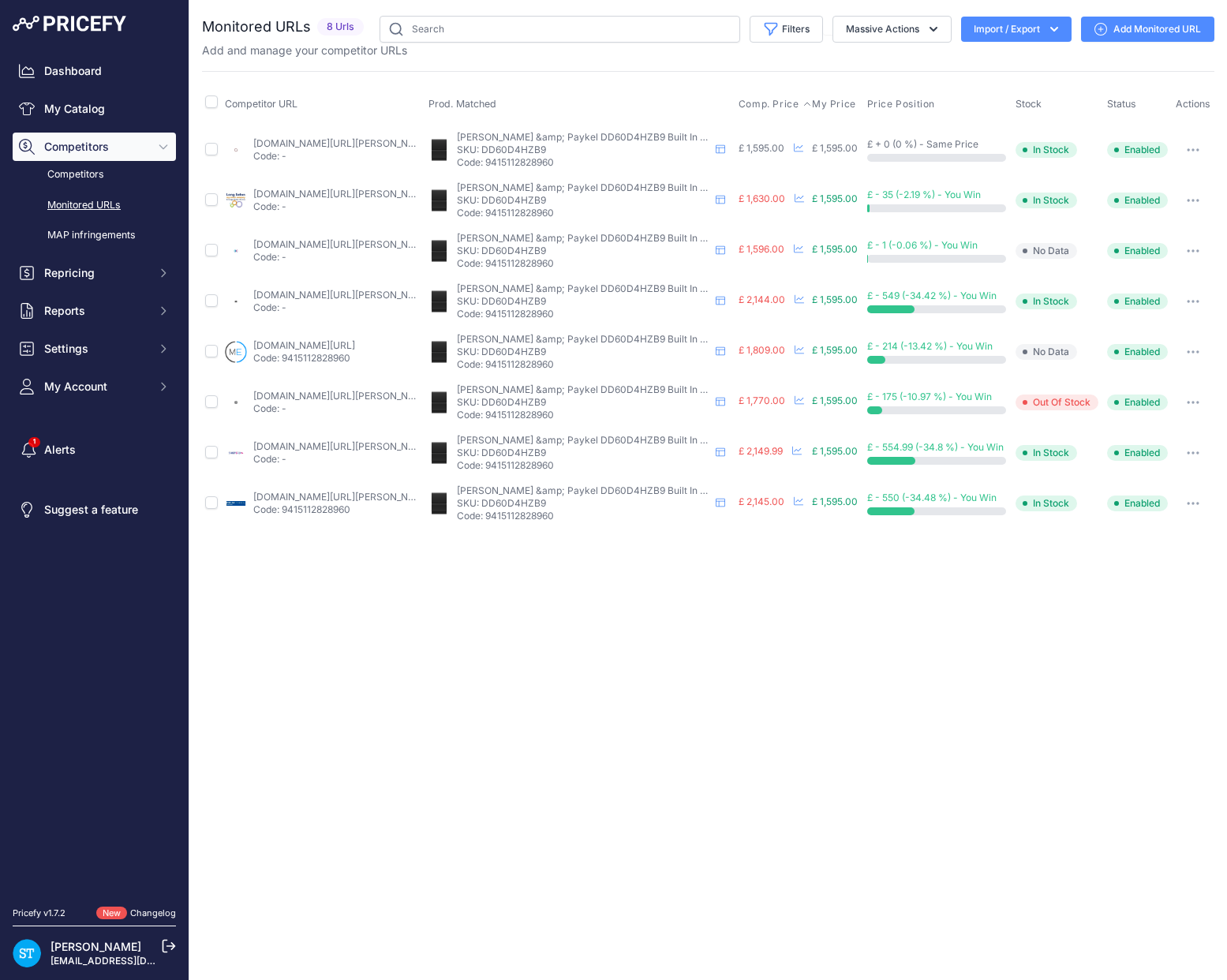
click at [766, 101] on span "Comp. Price" at bounding box center [769, 104] width 60 height 13
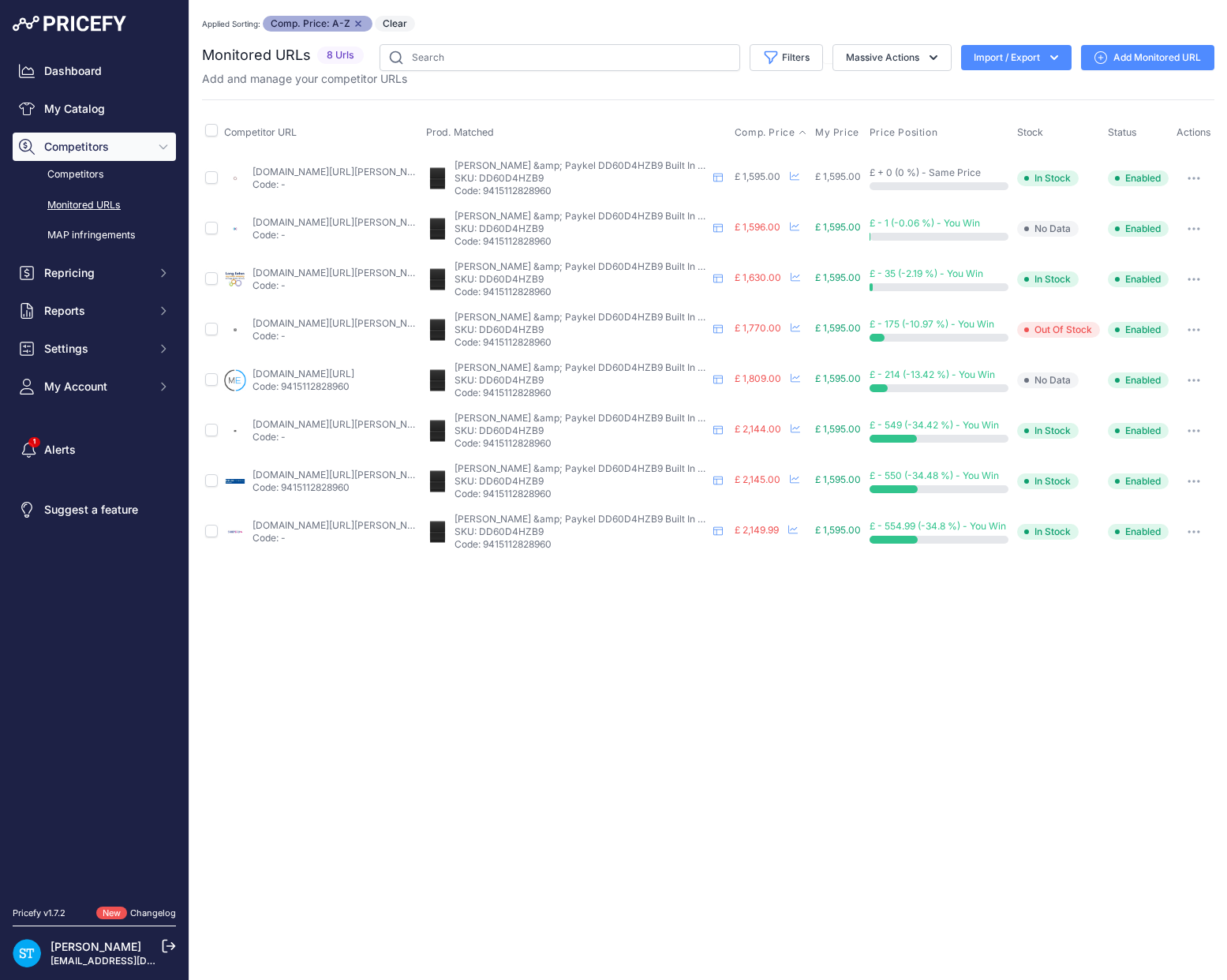
click at [299, 174] on link "appliancecentre.co.uk/p/fisher-paykell-dd60d4hzb9-60cm-black-built-under-double…" at bounding box center [341, 172] width 179 height 12
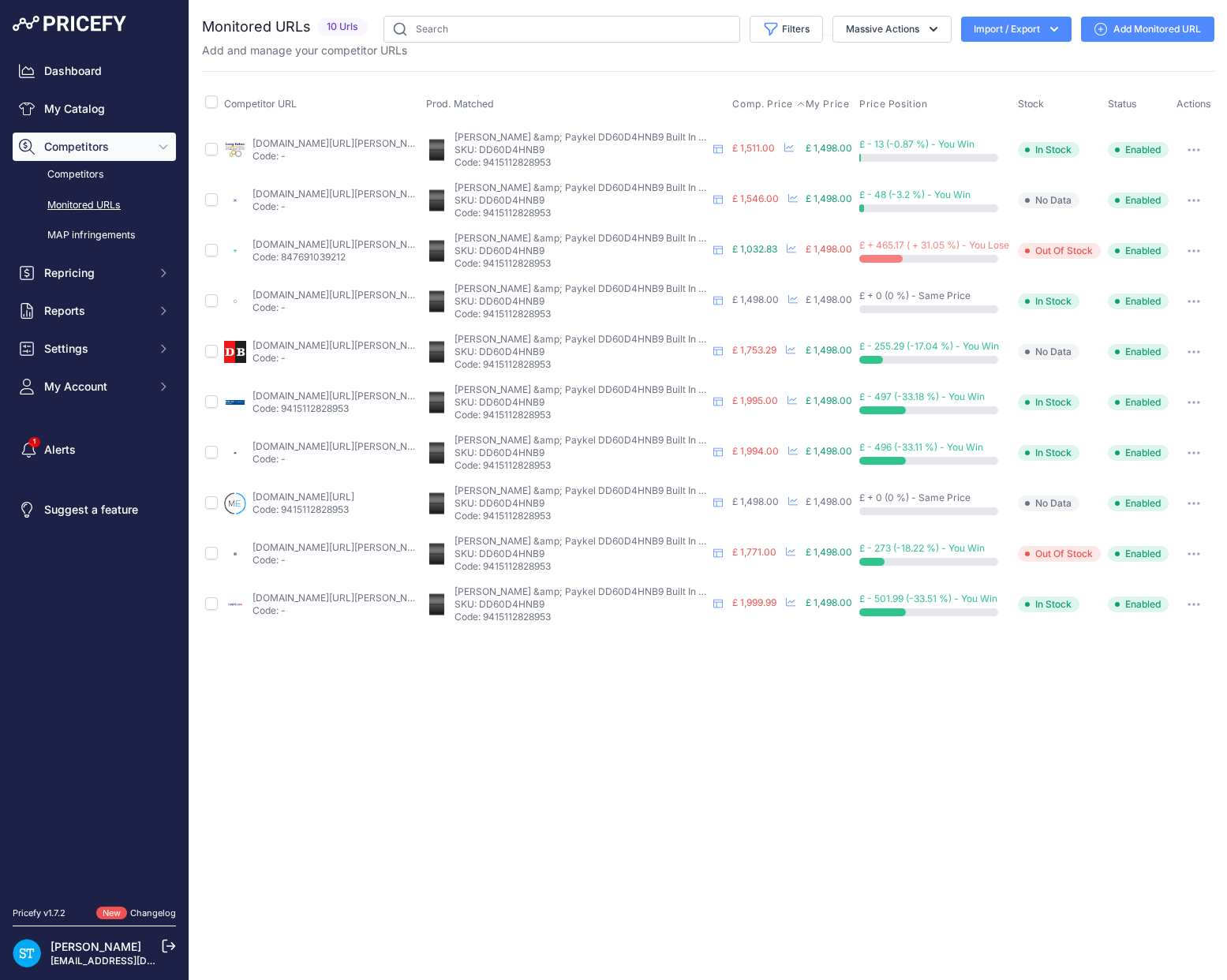
click at [767, 106] on span "Comp. Price" at bounding box center [762, 104] width 60 height 13
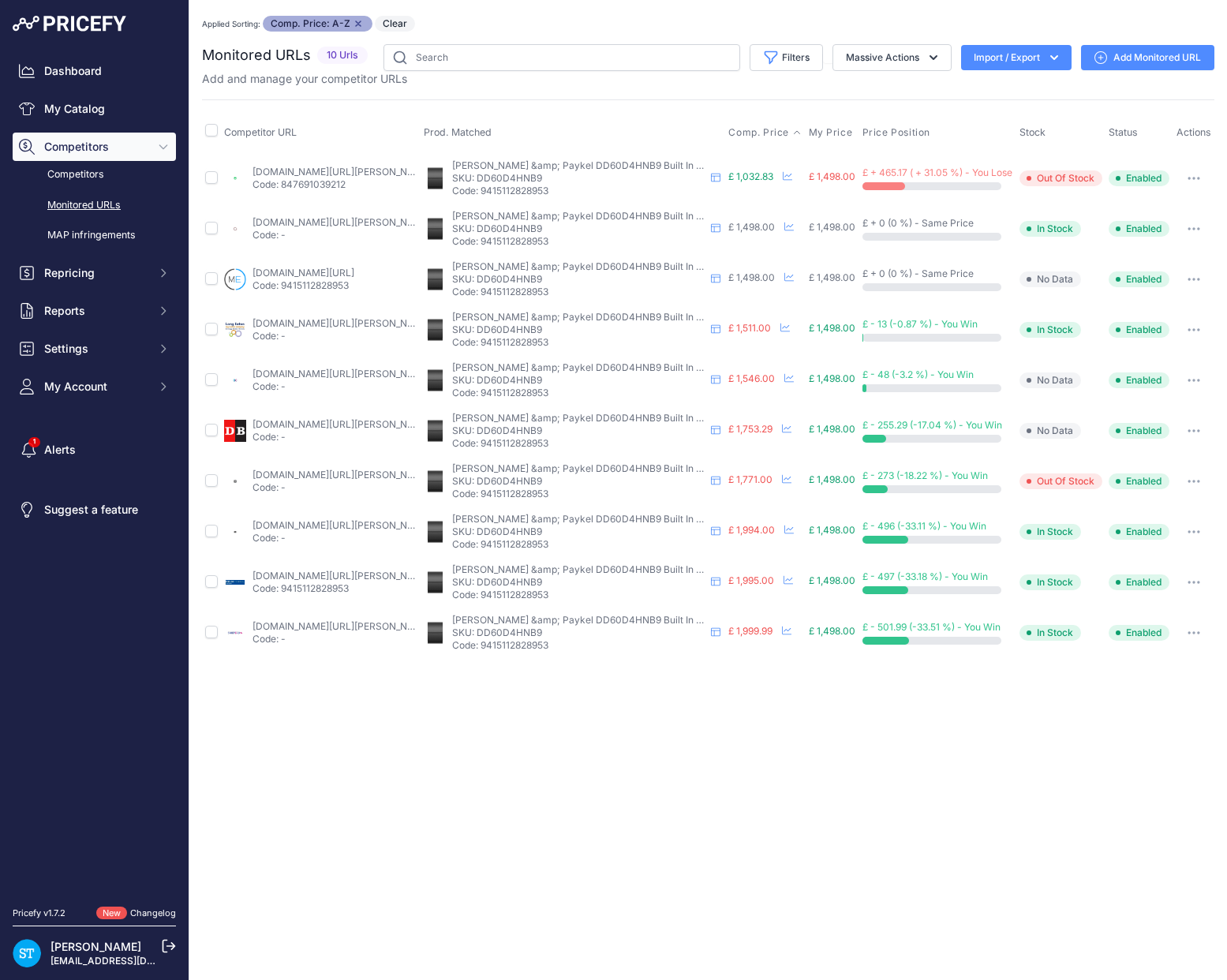
click at [1193, 179] on icon "button" at bounding box center [1194, 179] width 2 height 2
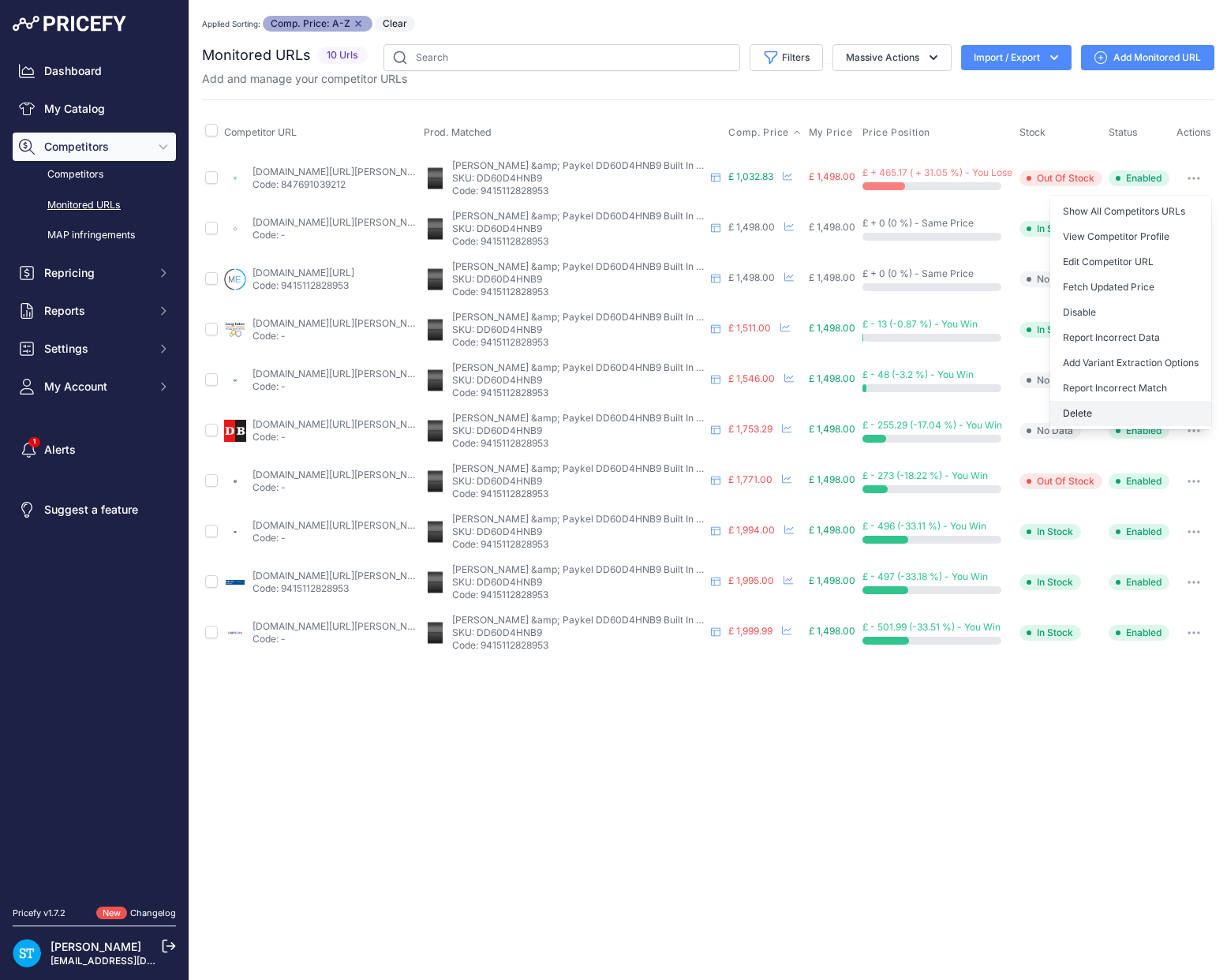
click at [1095, 412] on button "Delete" at bounding box center [1131, 413] width 161 height 25
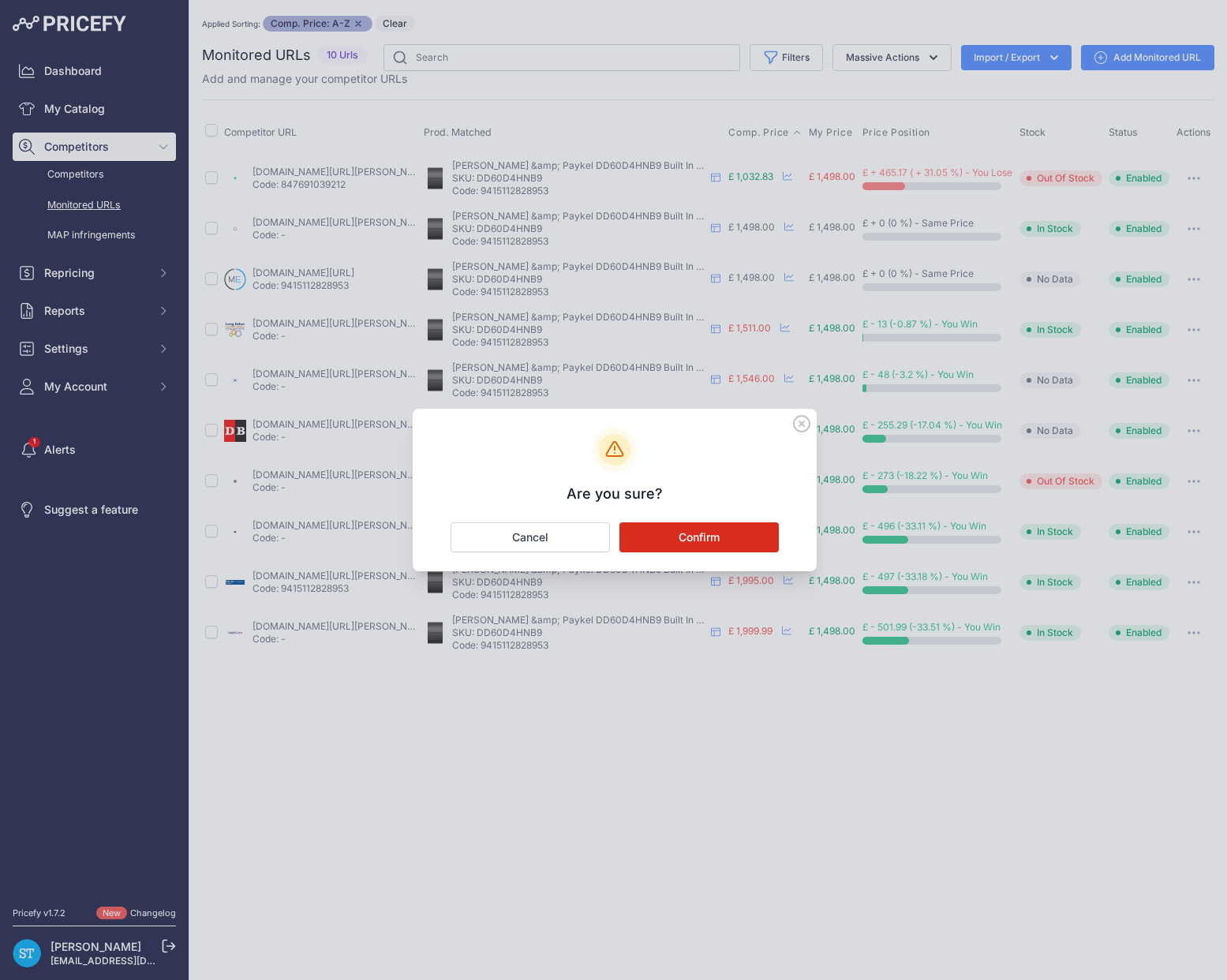
click at [693, 542] on button "Confirm" at bounding box center [699, 537] width 159 height 30
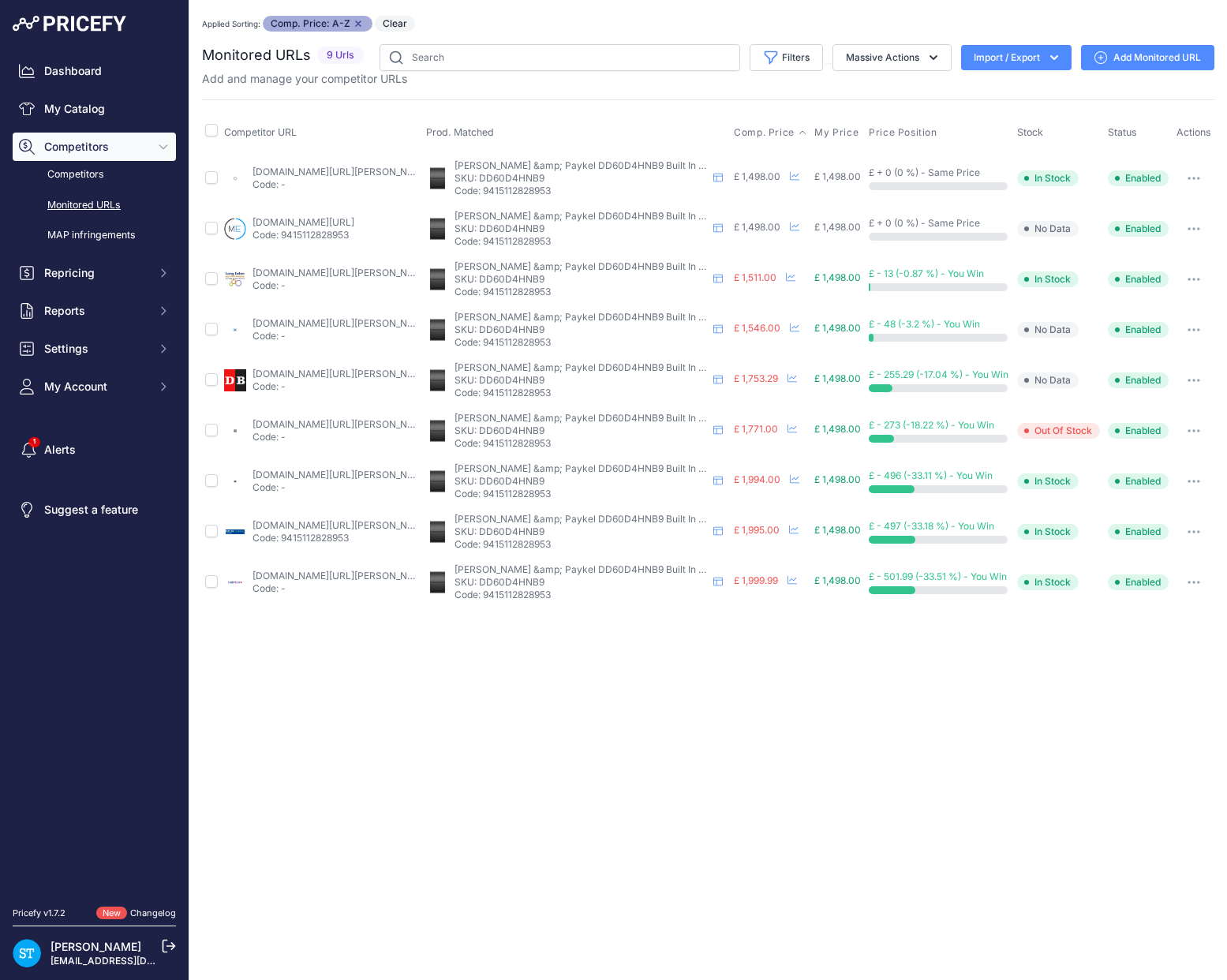
click at [302, 174] on link "appliancecentre.co.uk/p/fisher-paykell-dd60d4hnb9-60cm-black-with-stainless-ste…" at bounding box center [341, 172] width 179 height 12
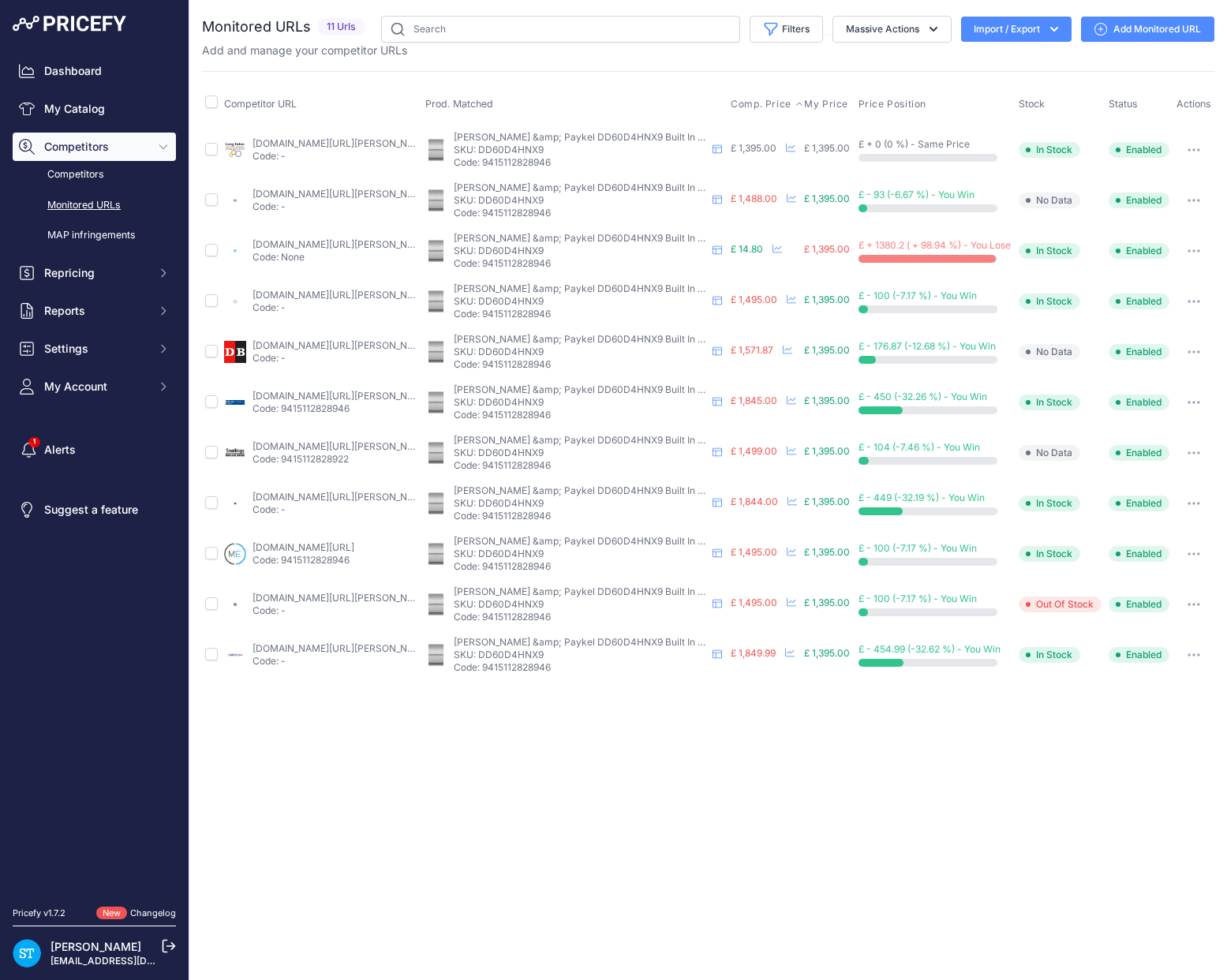
click at [763, 101] on span "Comp. Price" at bounding box center [761, 104] width 60 height 13
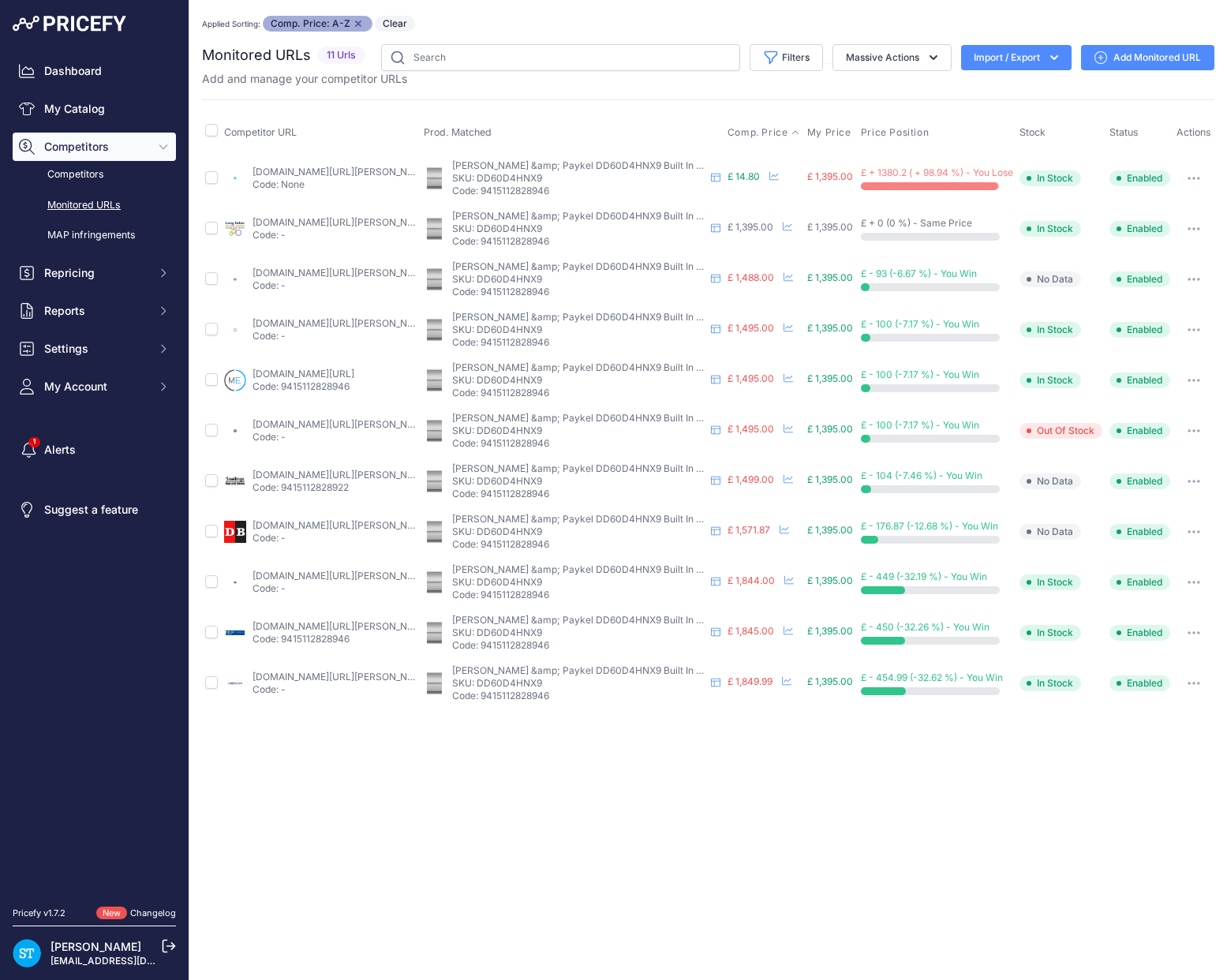
click at [1192, 181] on button "button" at bounding box center [1194, 179] width 32 height 22
click at [1102, 391] on button "Delete" at bounding box center [1131, 388] width 161 height 25
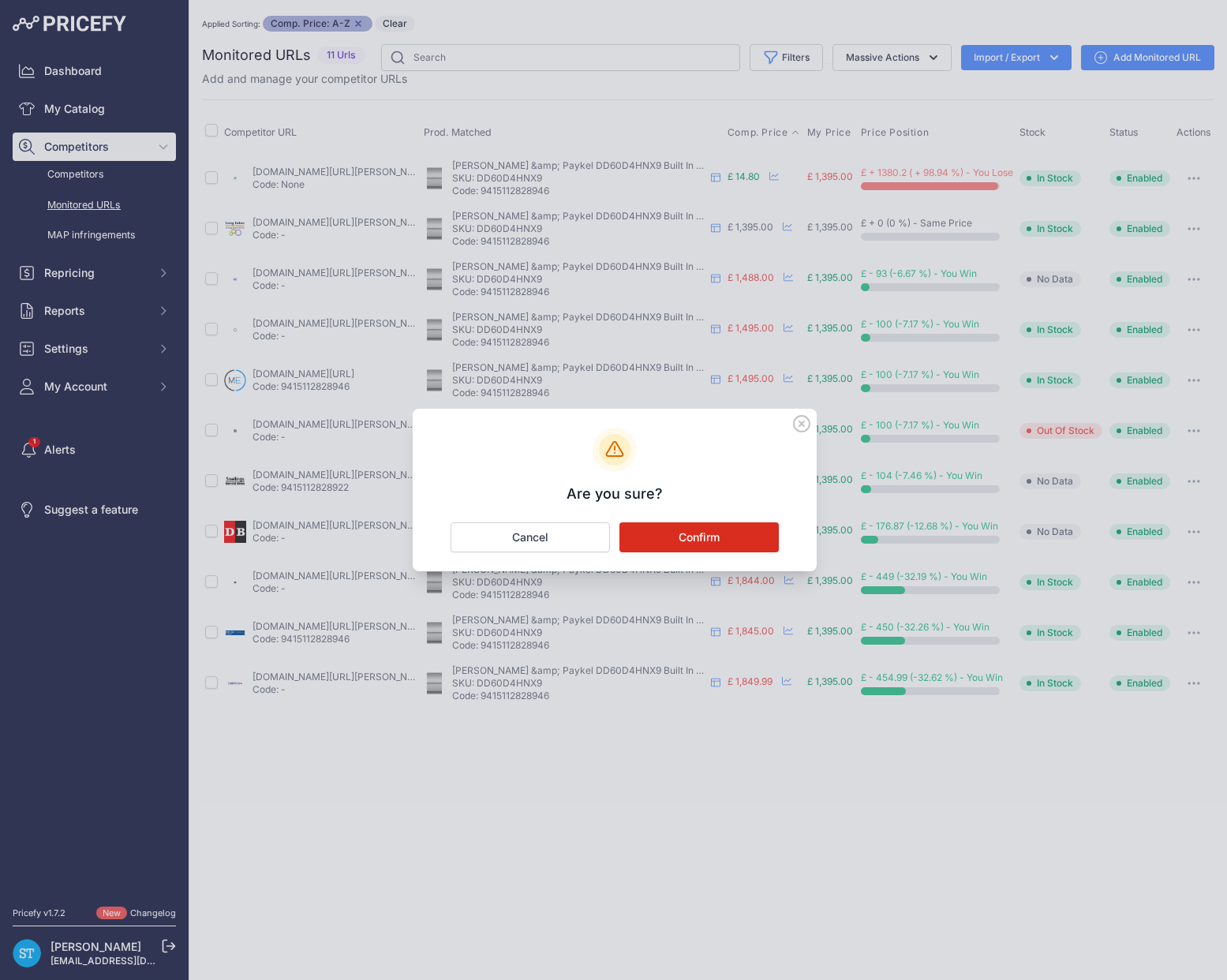
click at [701, 535] on button "Confirm" at bounding box center [699, 537] width 159 height 30
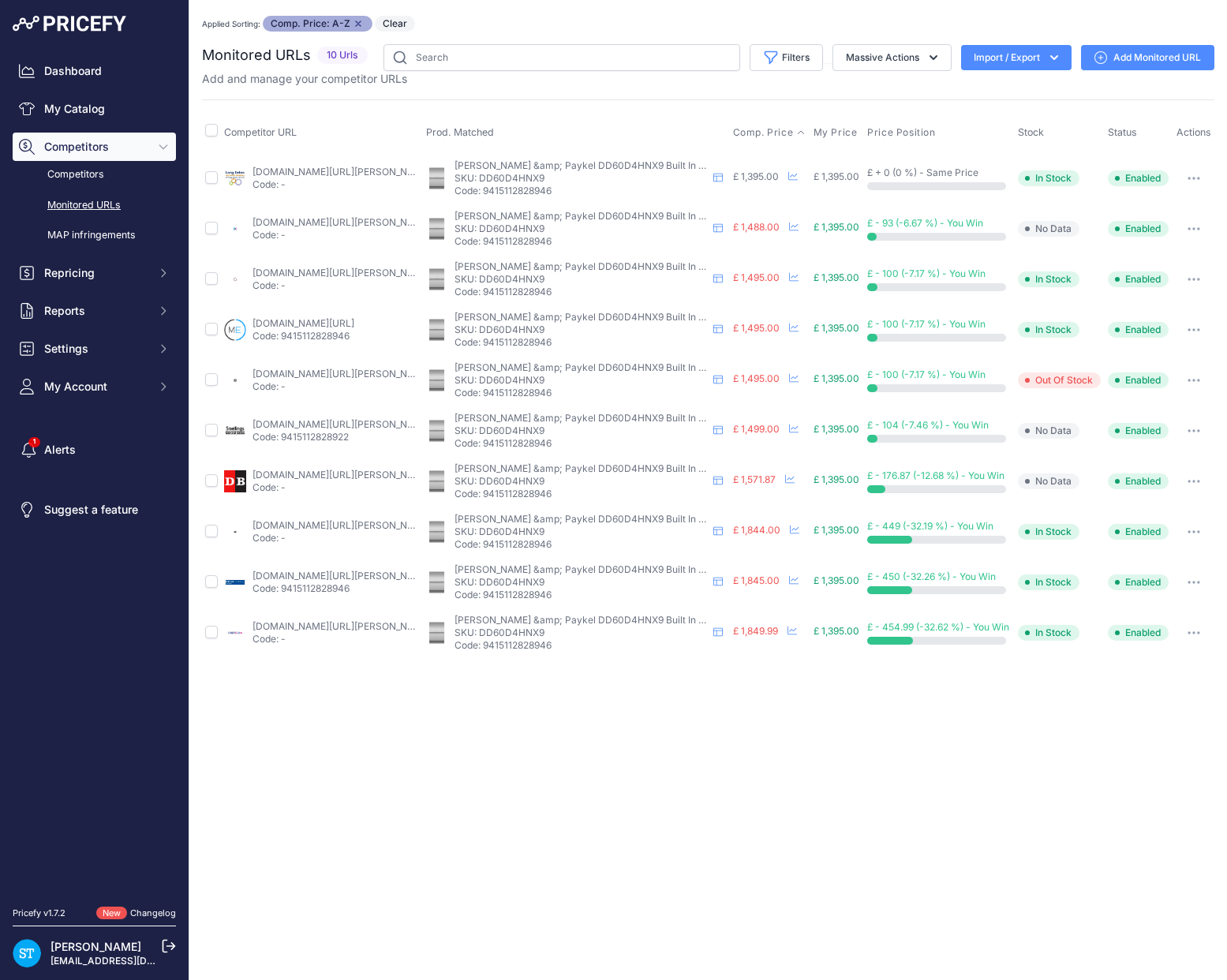
click at [303, 267] on link "appliancecentre.co.uk/p/fisher-paykell-dd60d4hnx9-60cm-stainless-steel-built-un…" at bounding box center [341, 272] width 179 height 12
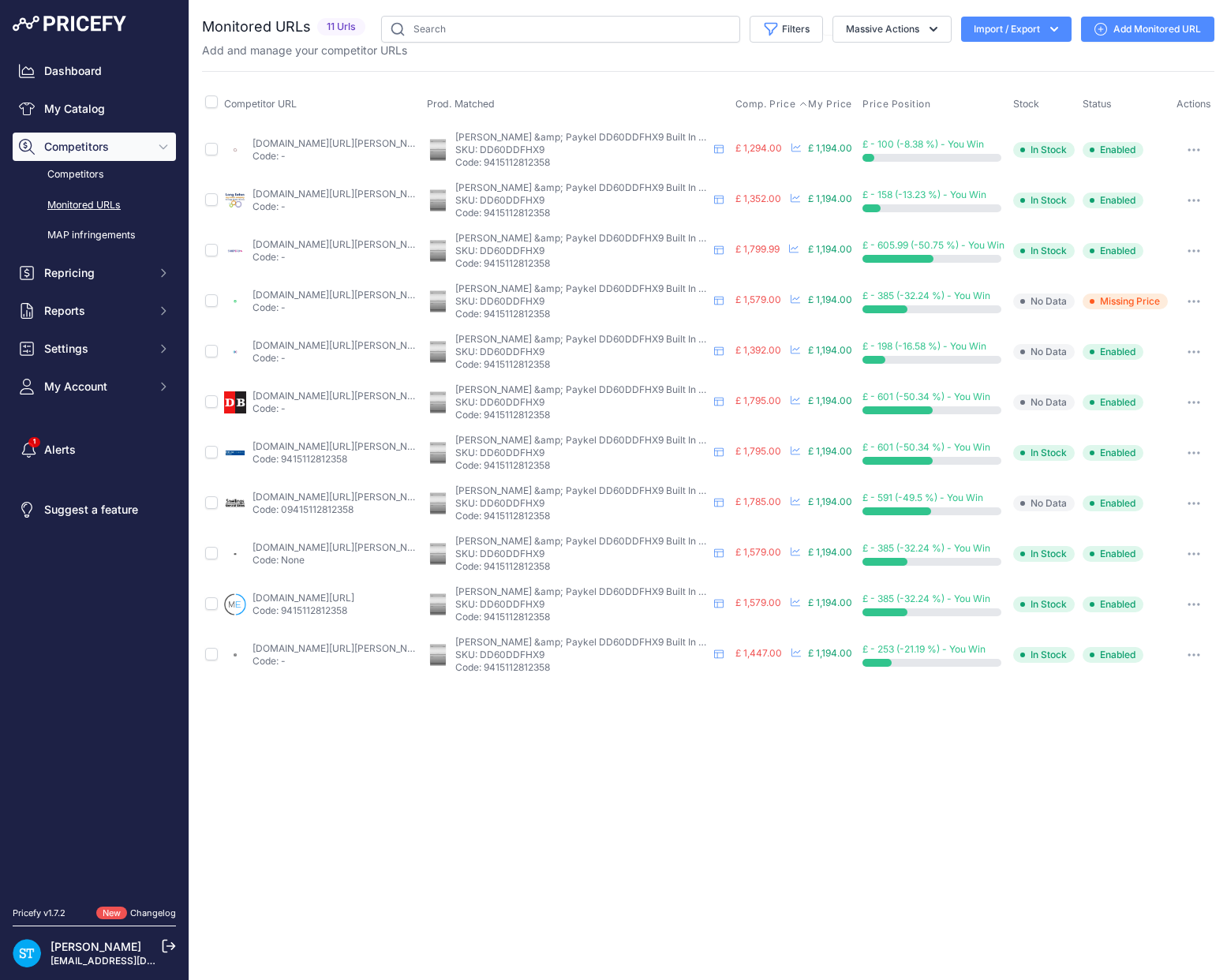
click at [765, 101] on span "Comp. Price" at bounding box center [766, 104] width 60 height 13
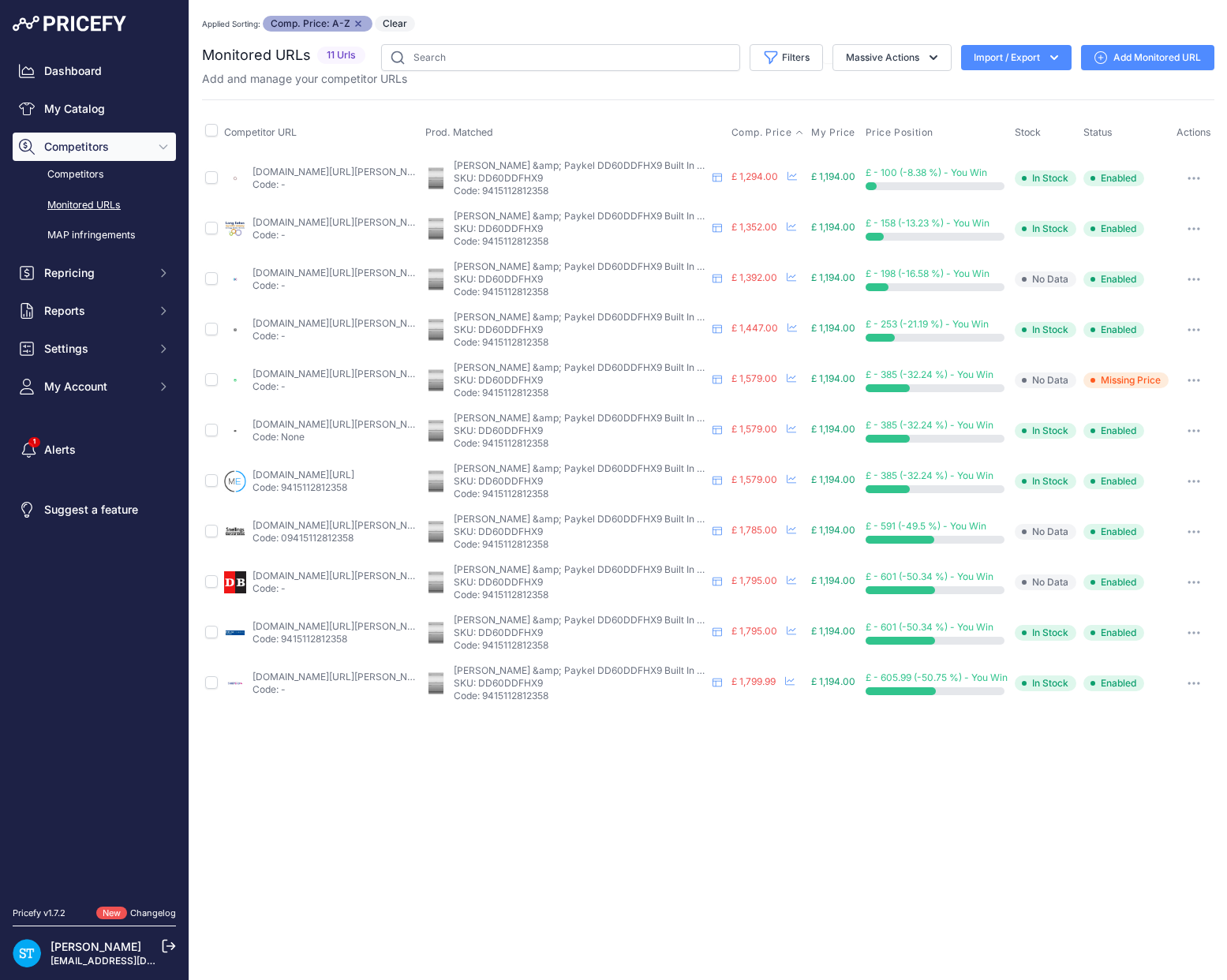
drag, startPoint x: 312, startPoint y: 170, endPoint x: 460, endPoint y: 78, distance: 174.3
click at [312, 170] on link "appliancecentre.co.uk/p/fisher-paykel-dd60ddfhx9-double-dishdrawer-dishwasher/?…" at bounding box center [341, 172] width 179 height 12
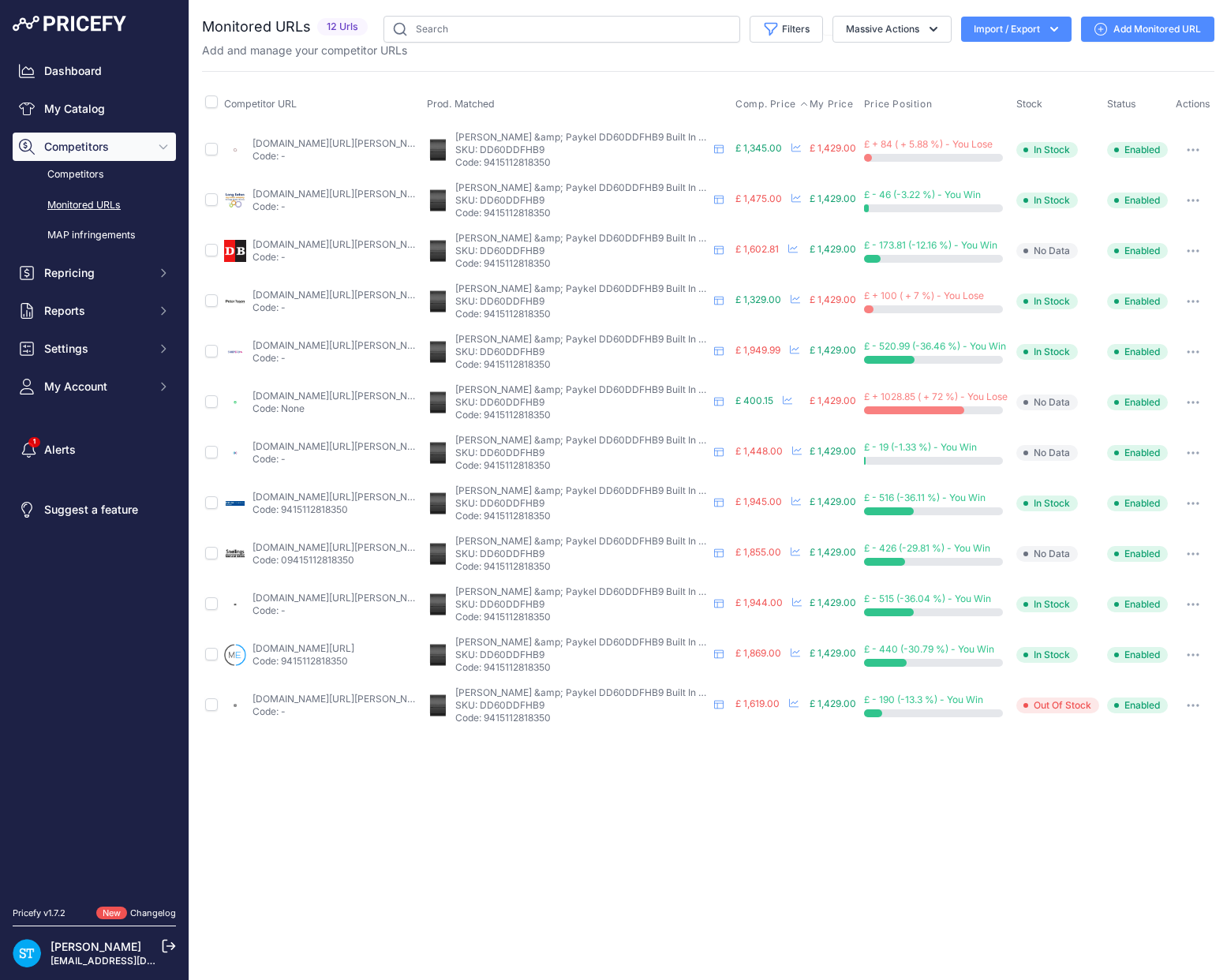
click at [762, 105] on span "Comp. Price" at bounding box center [766, 104] width 60 height 13
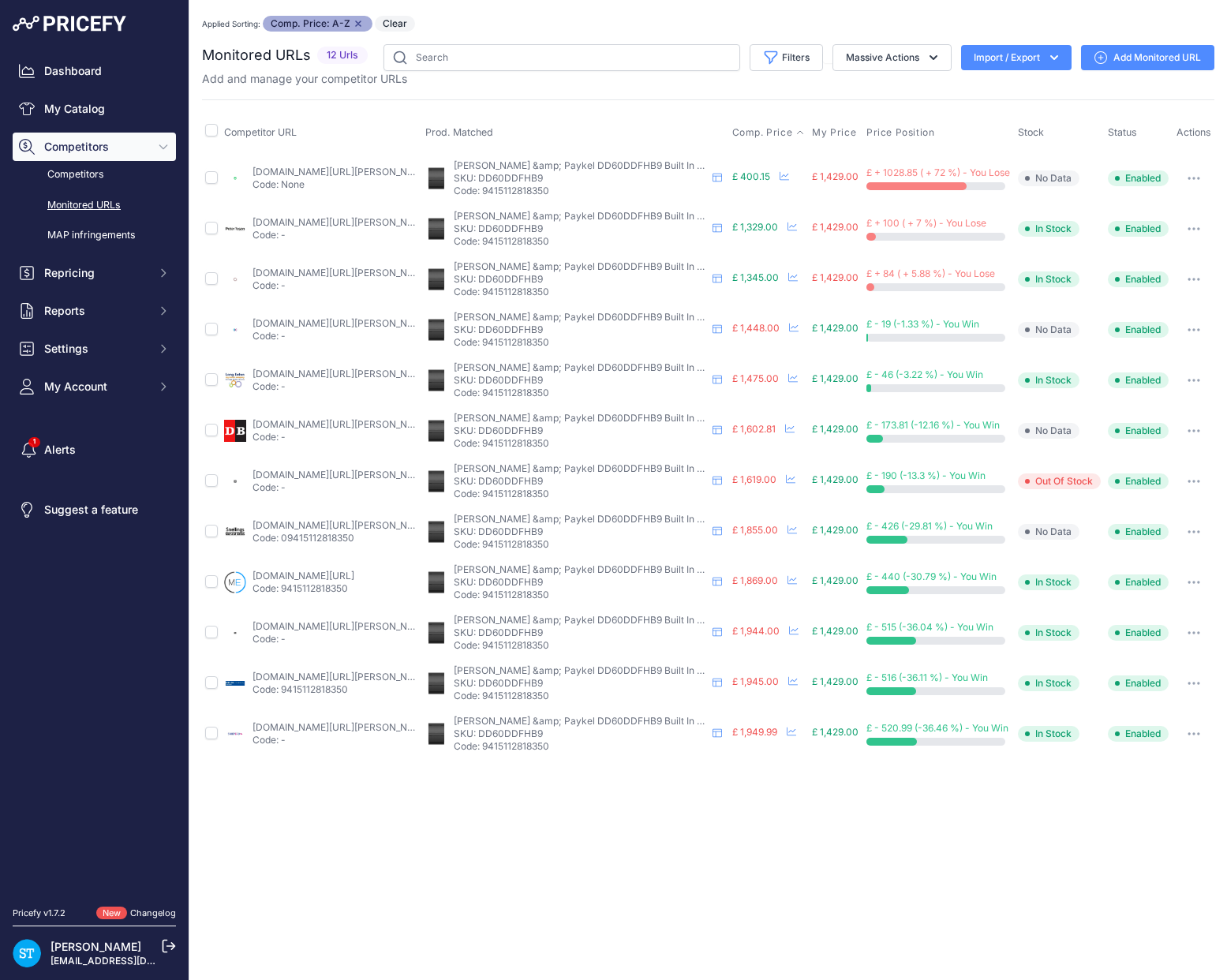
click at [1188, 177] on icon "button" at bounding box center [1193, 179] width 13 height 3
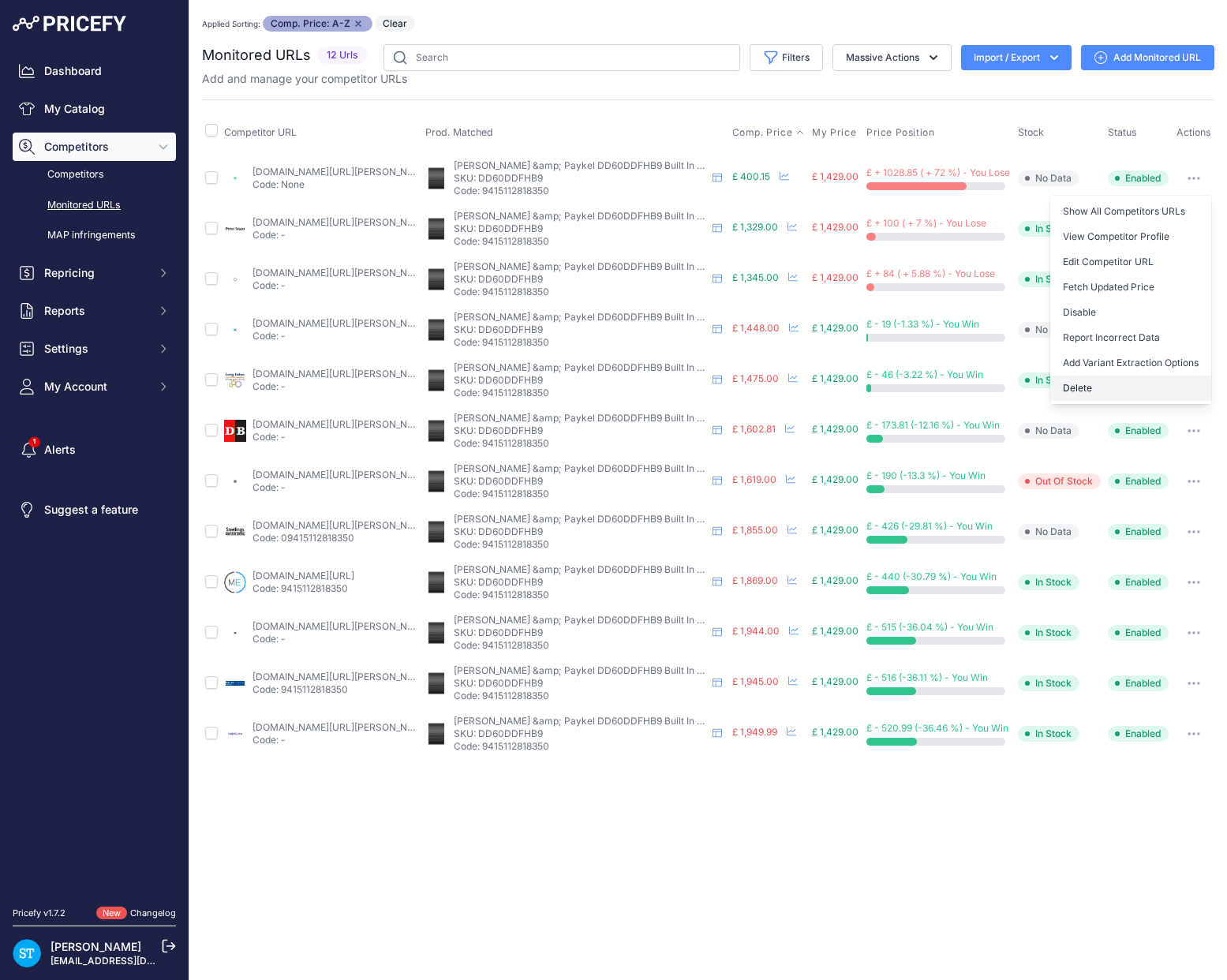
click at [1079, 393] on button "Delete" at bounding box center [1131, 388] width 161 height 25
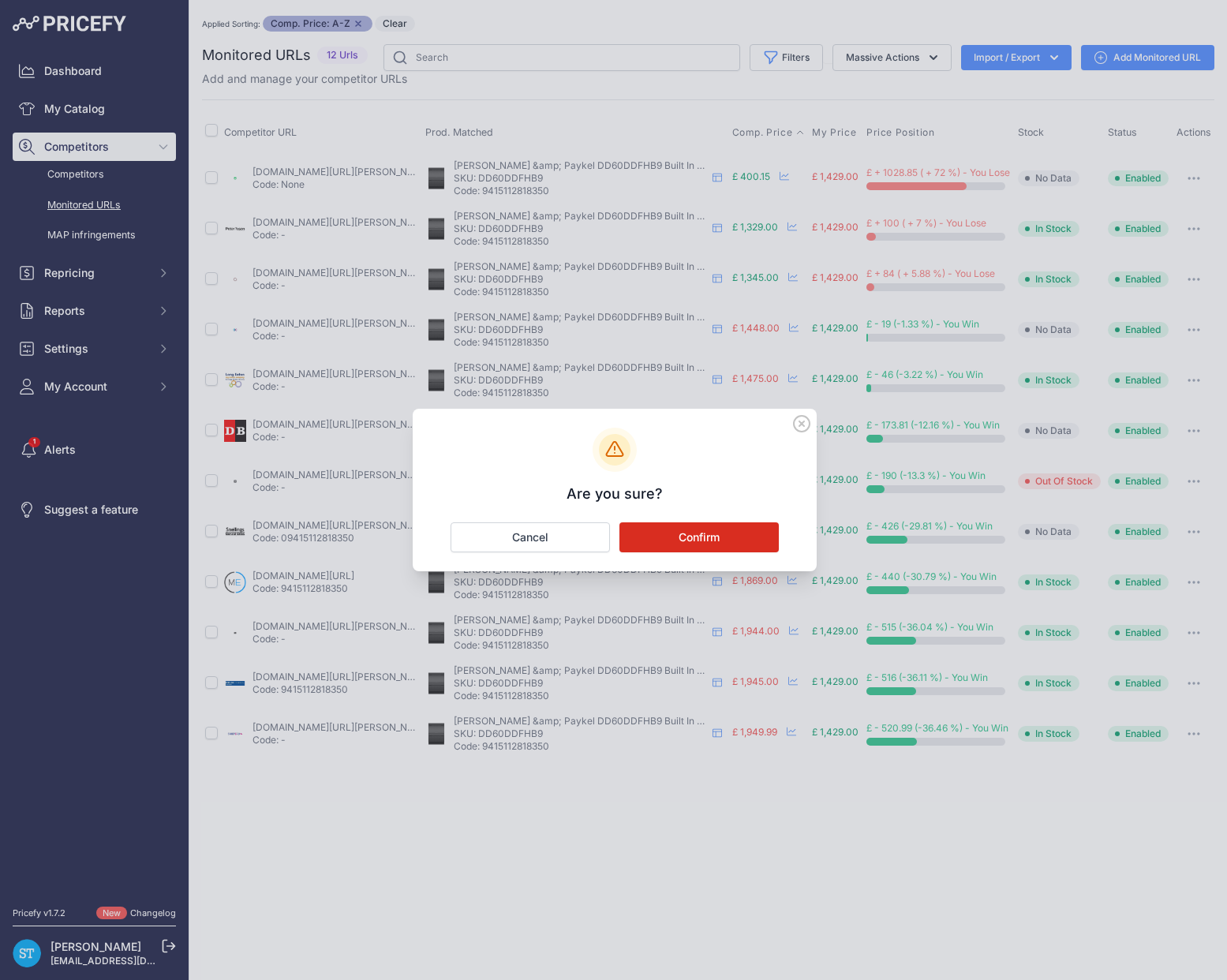
click at [689, 537] on button "Confirm" at bounding box center [699, 537] width 159 height 30
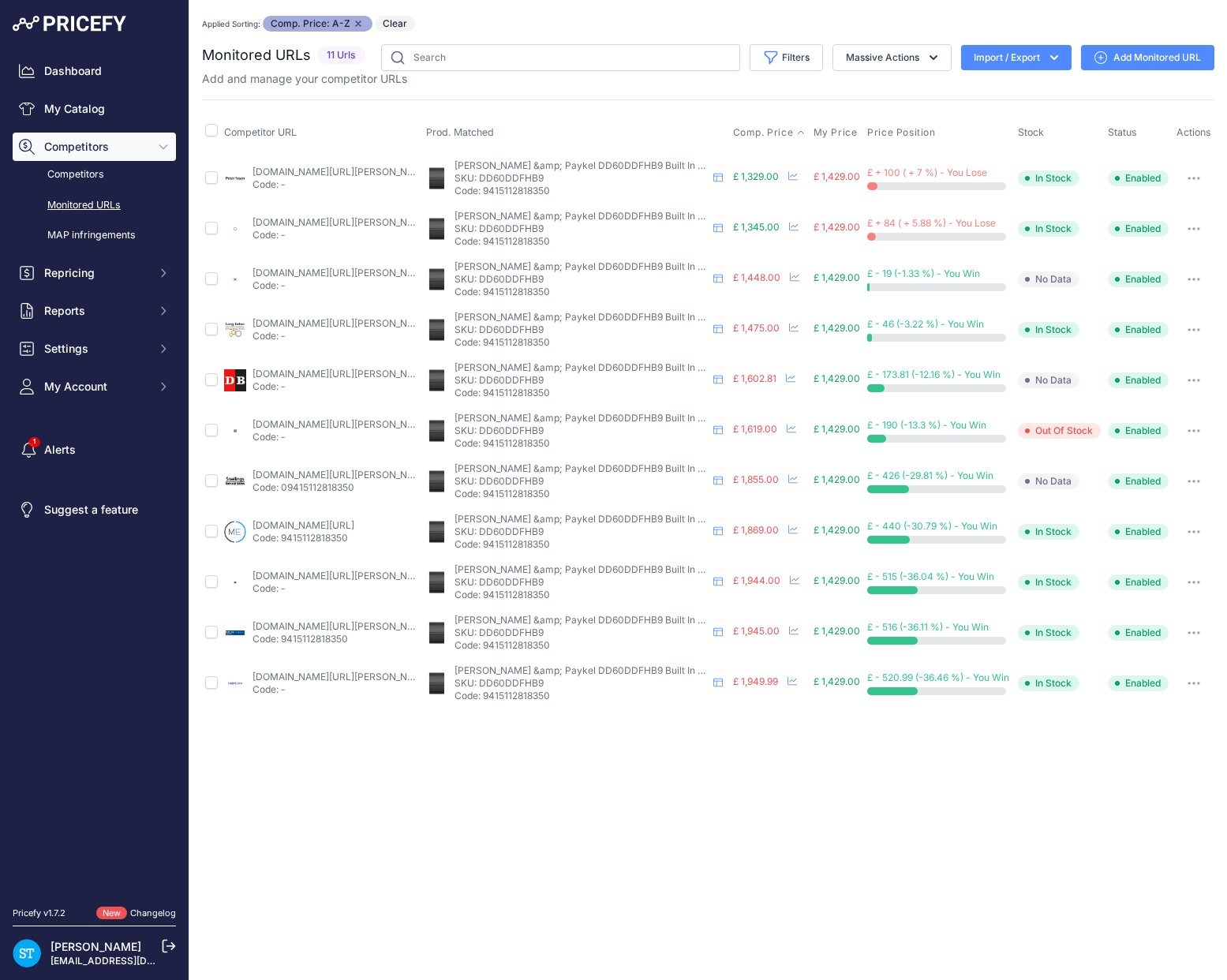
click at [301, 226] on link "appliancecentre.co.uk/p/fisher-paykel-dd60ddfhb9-double-dishdrawer-black-stainl…" at bounding box center [341, 222] width 179 height 12
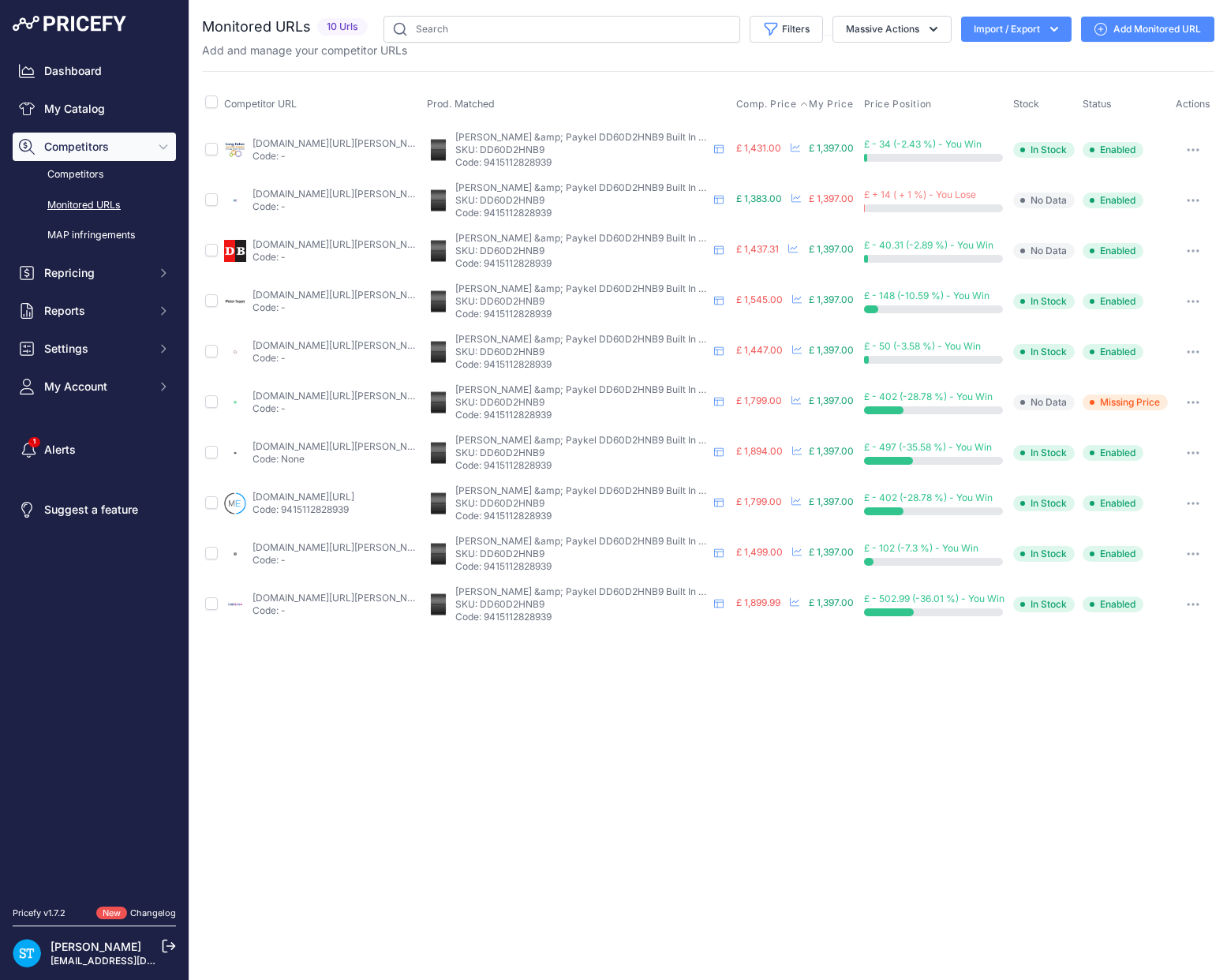
click at [754, 106] on span "Comp. Price" at bounding box center [767, 104] width 60 height 13
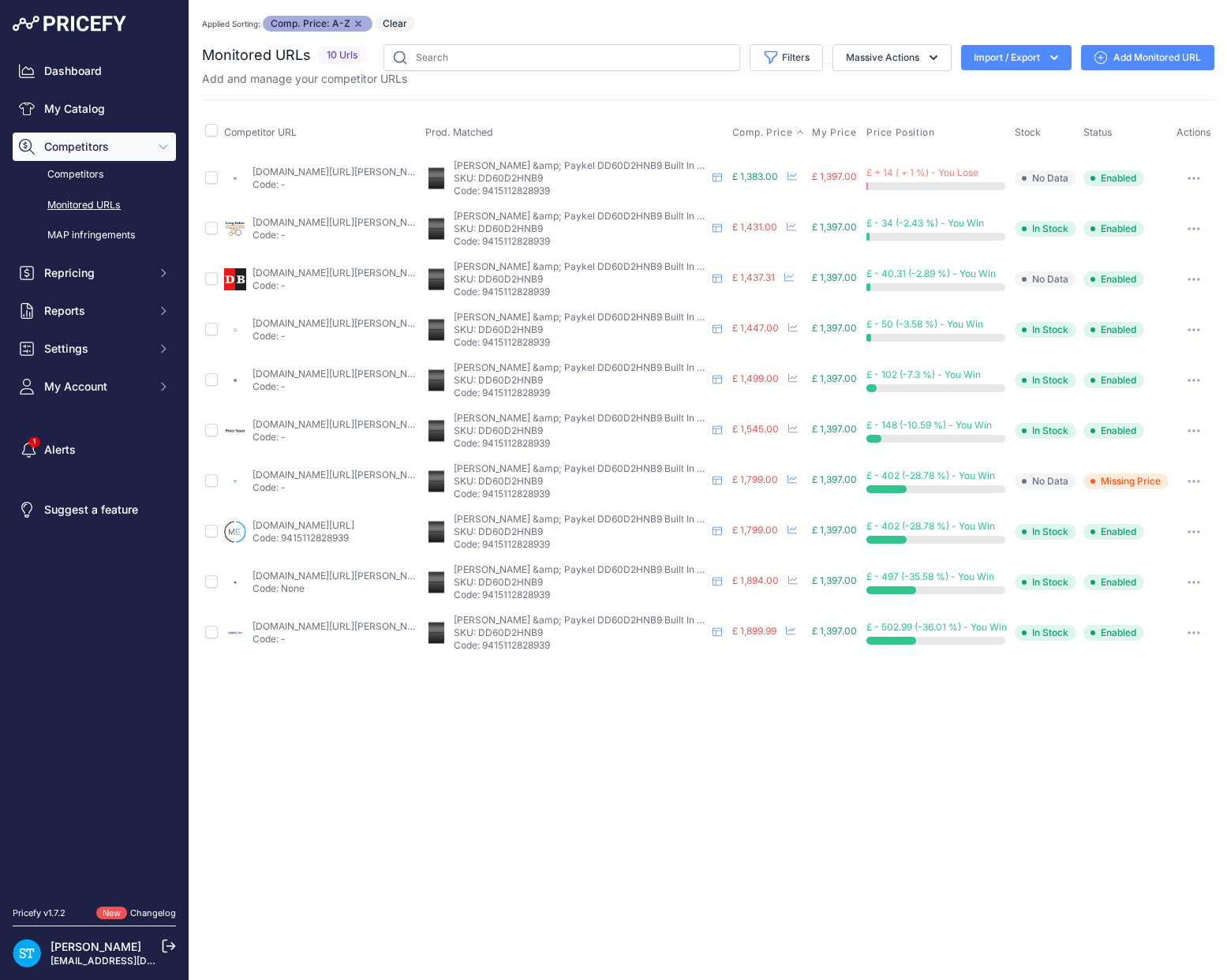
click at [289, 327] on link "appliancecentre.co.uk/p/fisher-paykel-dd60d2hnb9-60cm-fully-integrated-black-do…" at bounding box center [341, 323] width 179 height 12
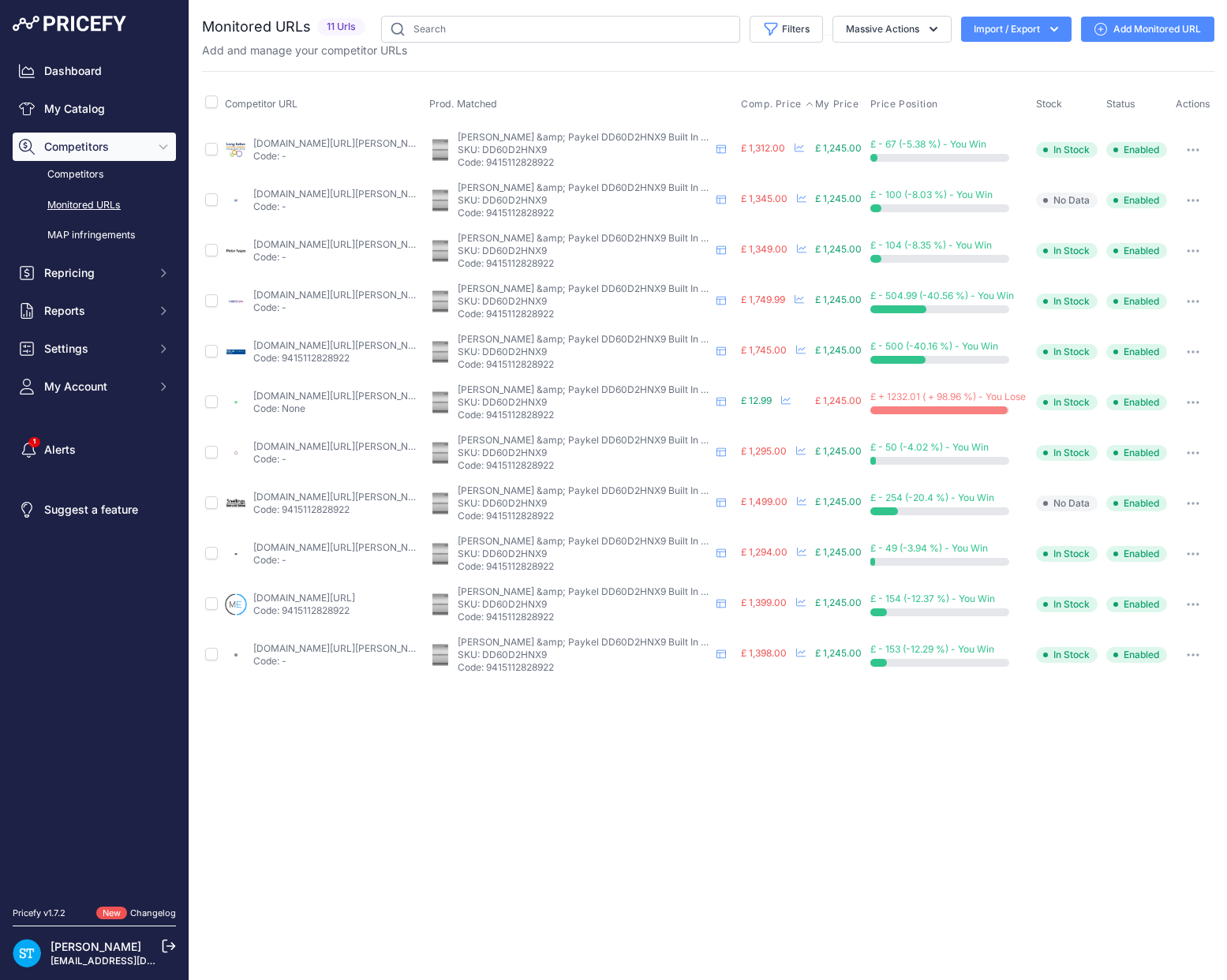
click at [753, 107] on span "Comp. Price" at bounding box center [772, 104] width 60 height 13
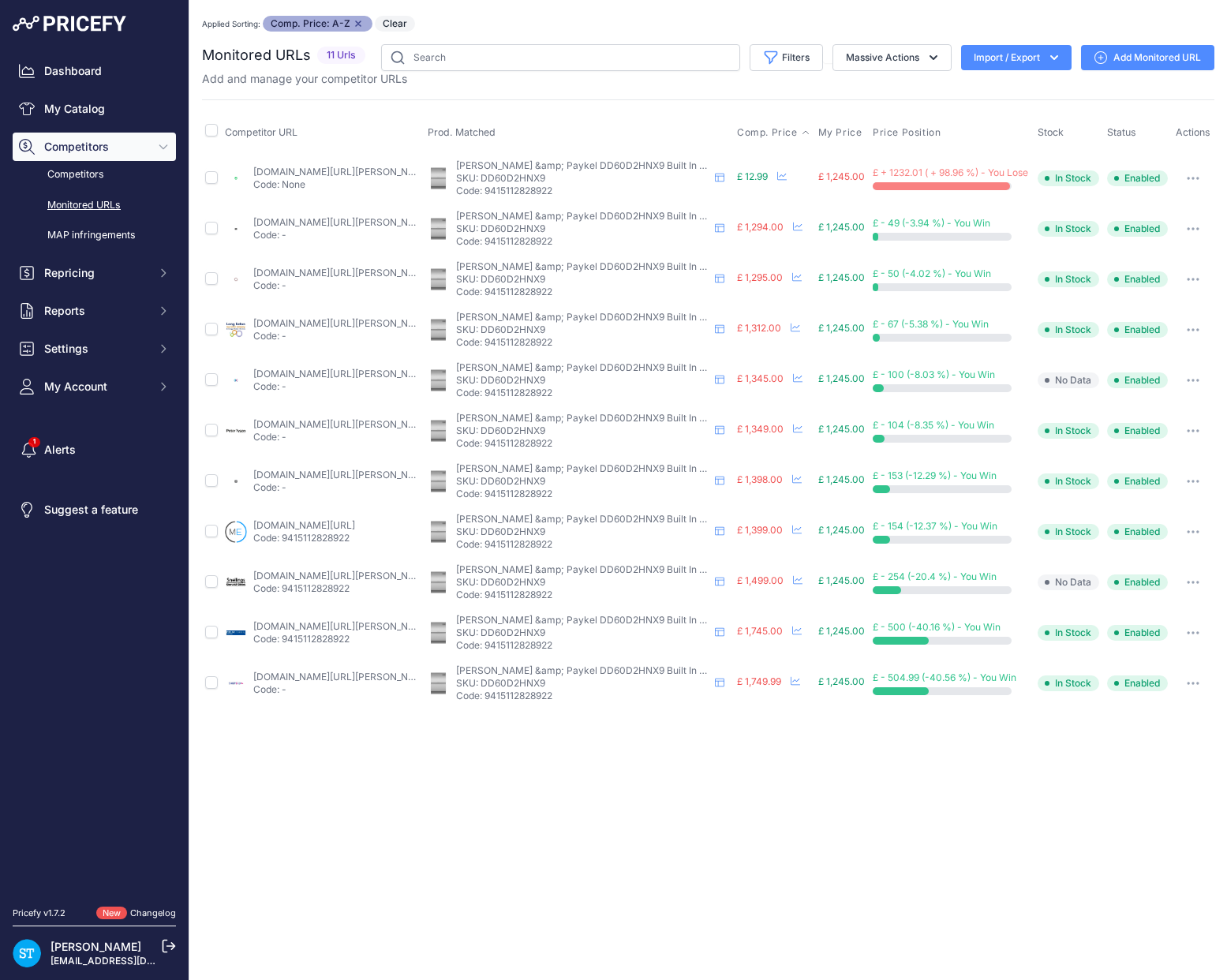
click at [1194, 177] on icon "button" at bounding box center [1193, 179] width 13 height 3
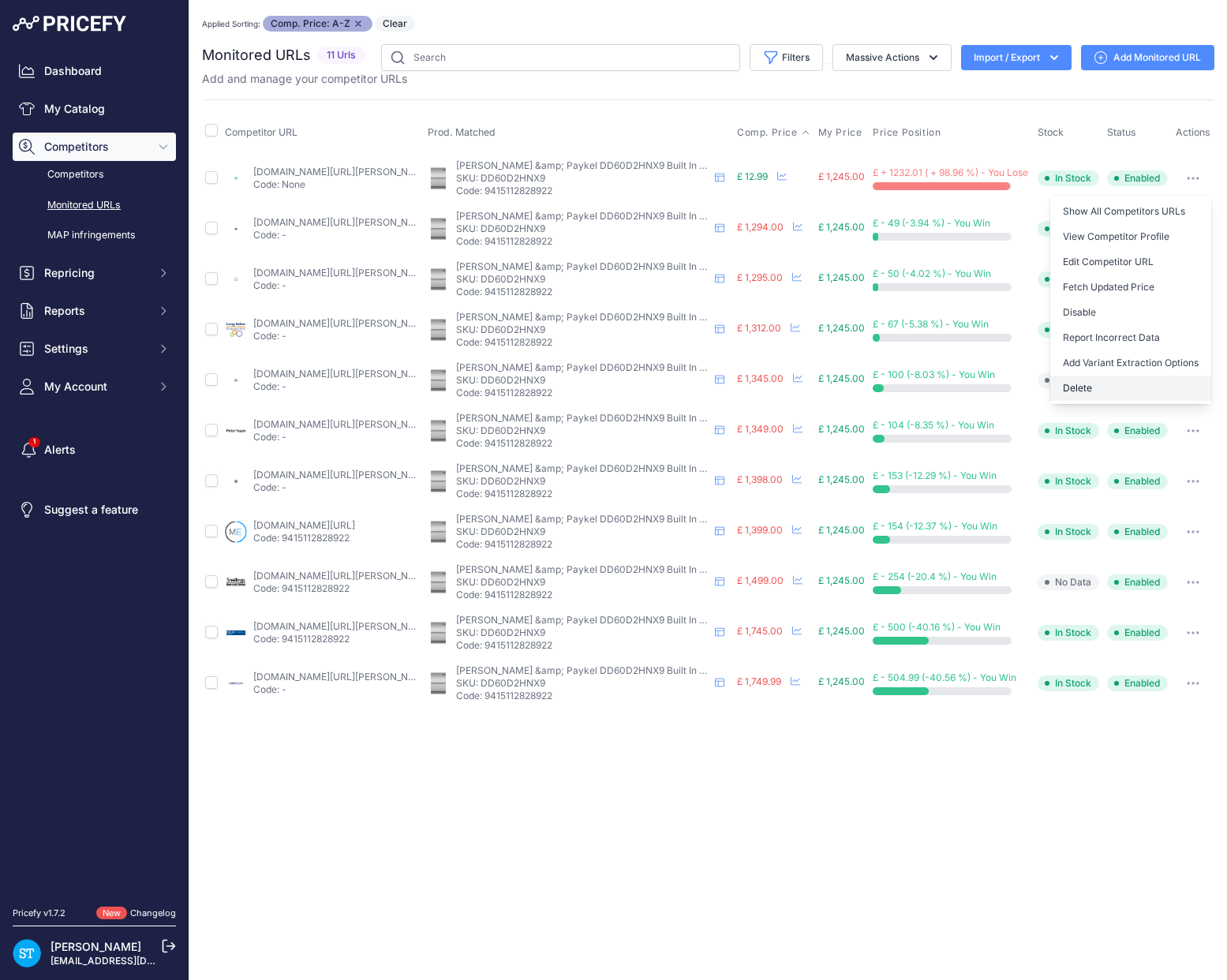
click at [1096, 383] on button "Delete" at bounding box center [1131, 388] width 161 height 25
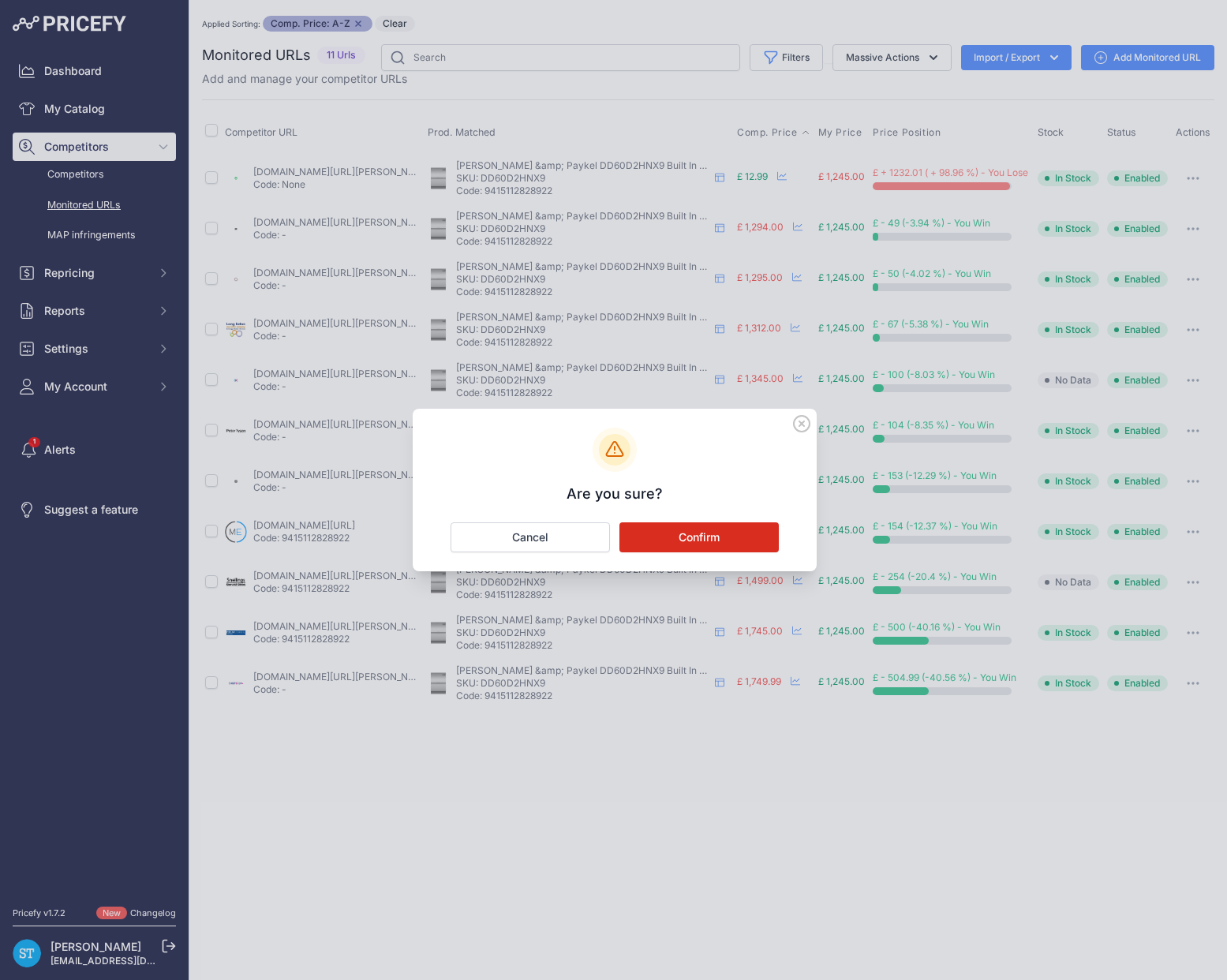
click at [716, 530] on button "Confirm" at bounding box center [699, 537] width 159 height 30
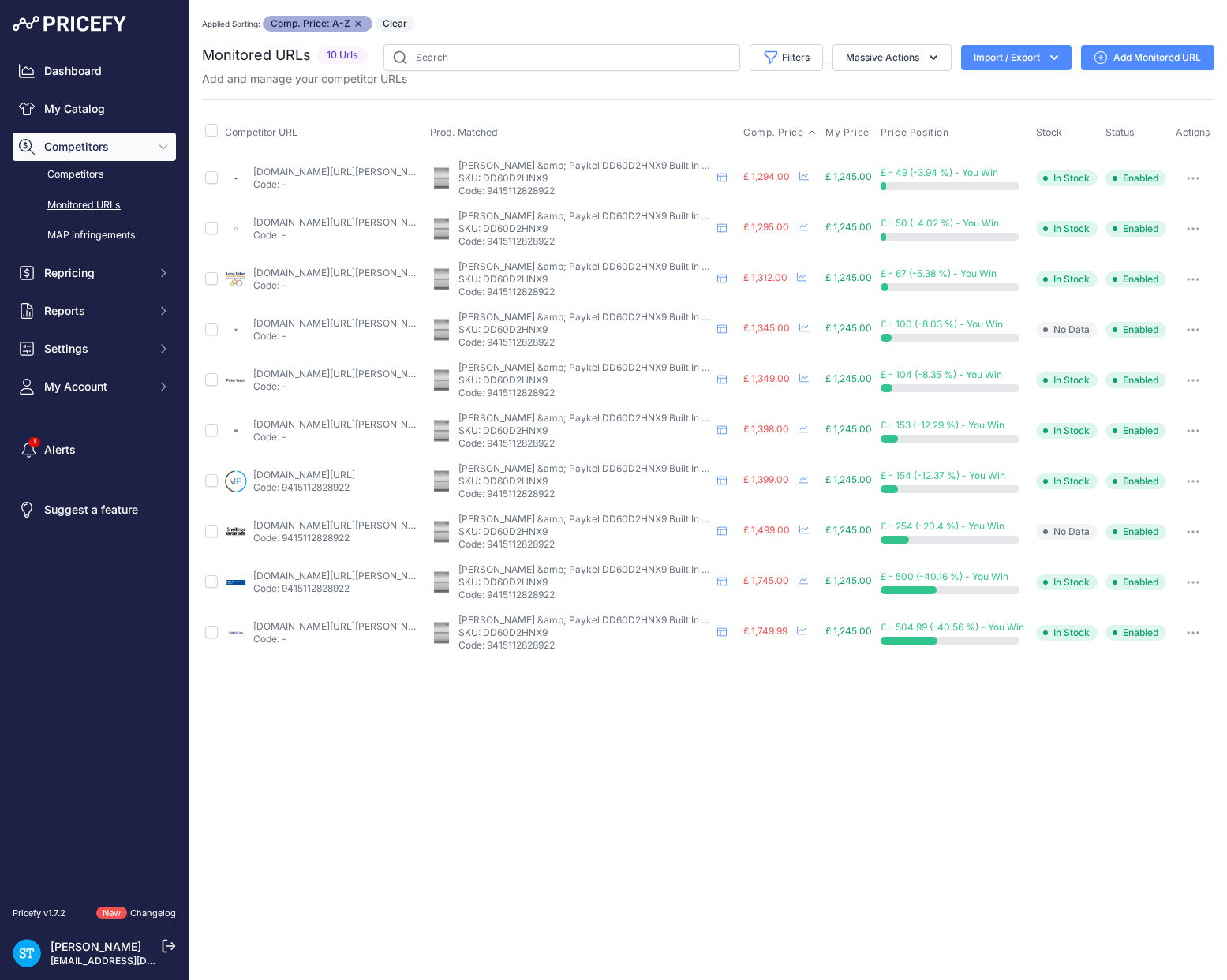
click at [288, 216] on link "appliancecentre.co.uk/p/fisher-paykel-dd60d2hnx9-60cm-fully-integrated-stainles…" at bounding box center [342, 222] width 179 height 12
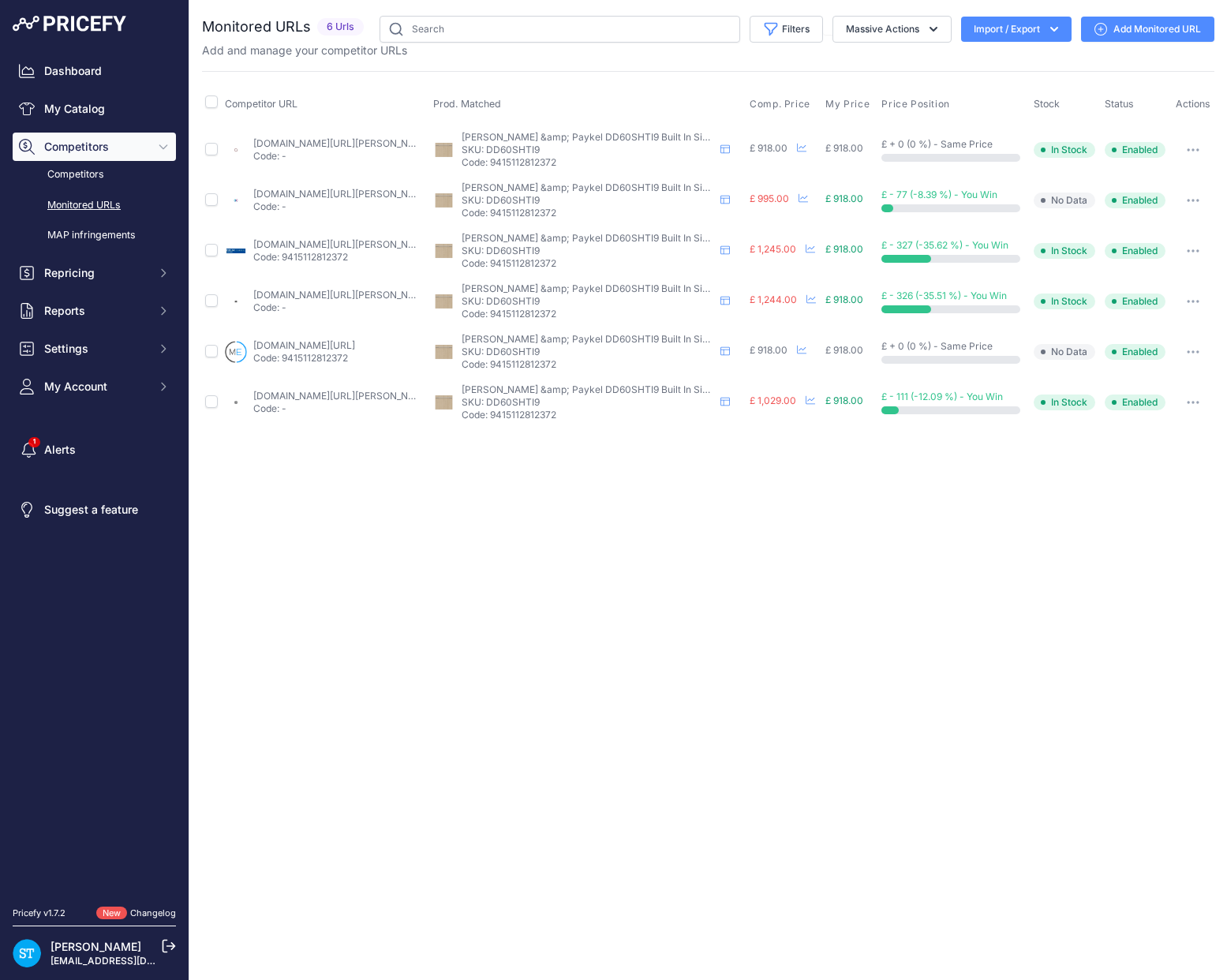
click at [782, 99] on span "Comp. Price" at bounding box center [780, 104] width 60 height 13
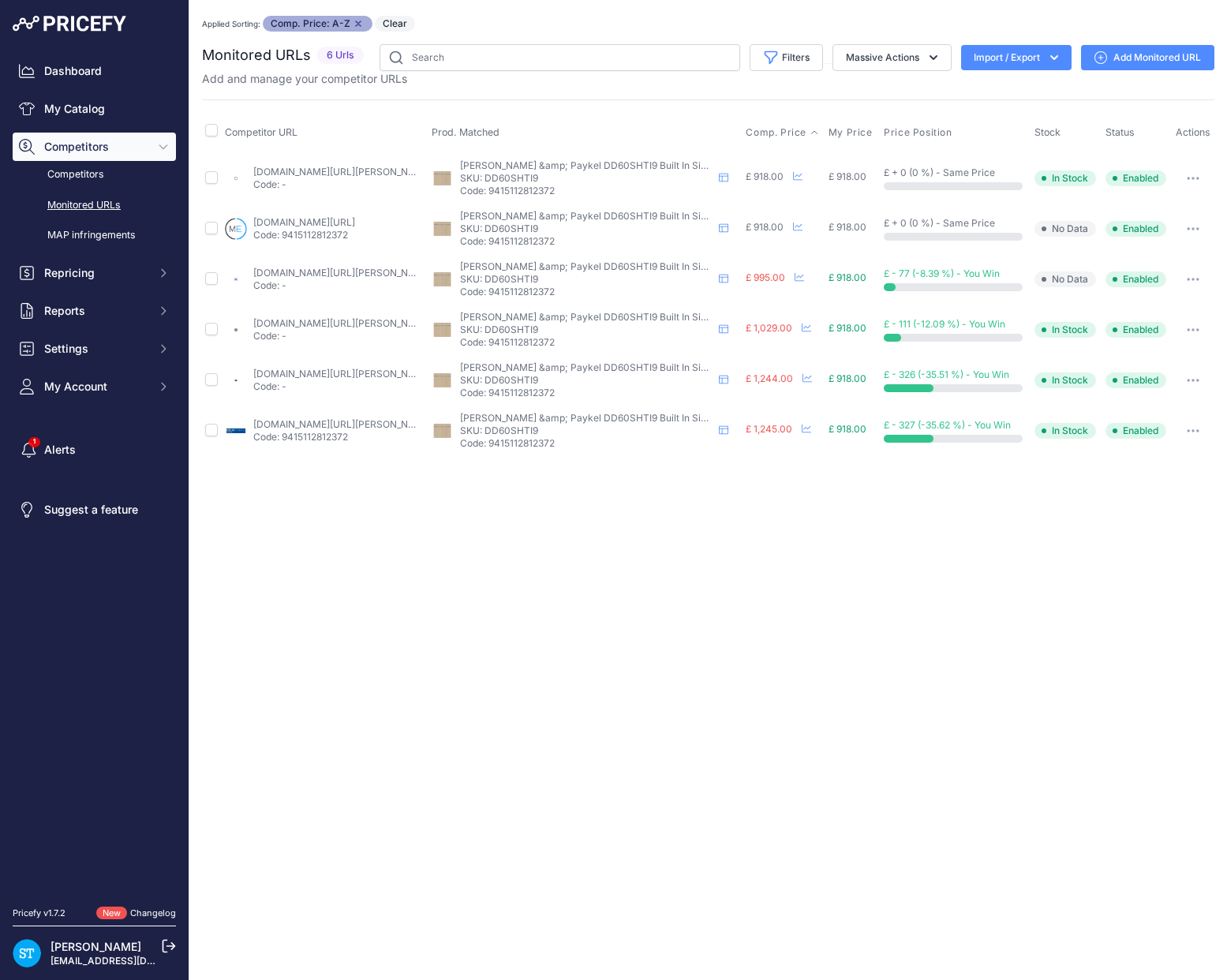
drag, startPoint x: 301, startPoint y: 170, endPoint x: 353, endPoint y: 145, distance: 57.7
click at [301, 170] on link "appliancecentre.co.uk/p/fisher-paykel-dd60shti9-integrated-single-dishdrawer-di…" at bounding box center [342, 172] width 179 height 12
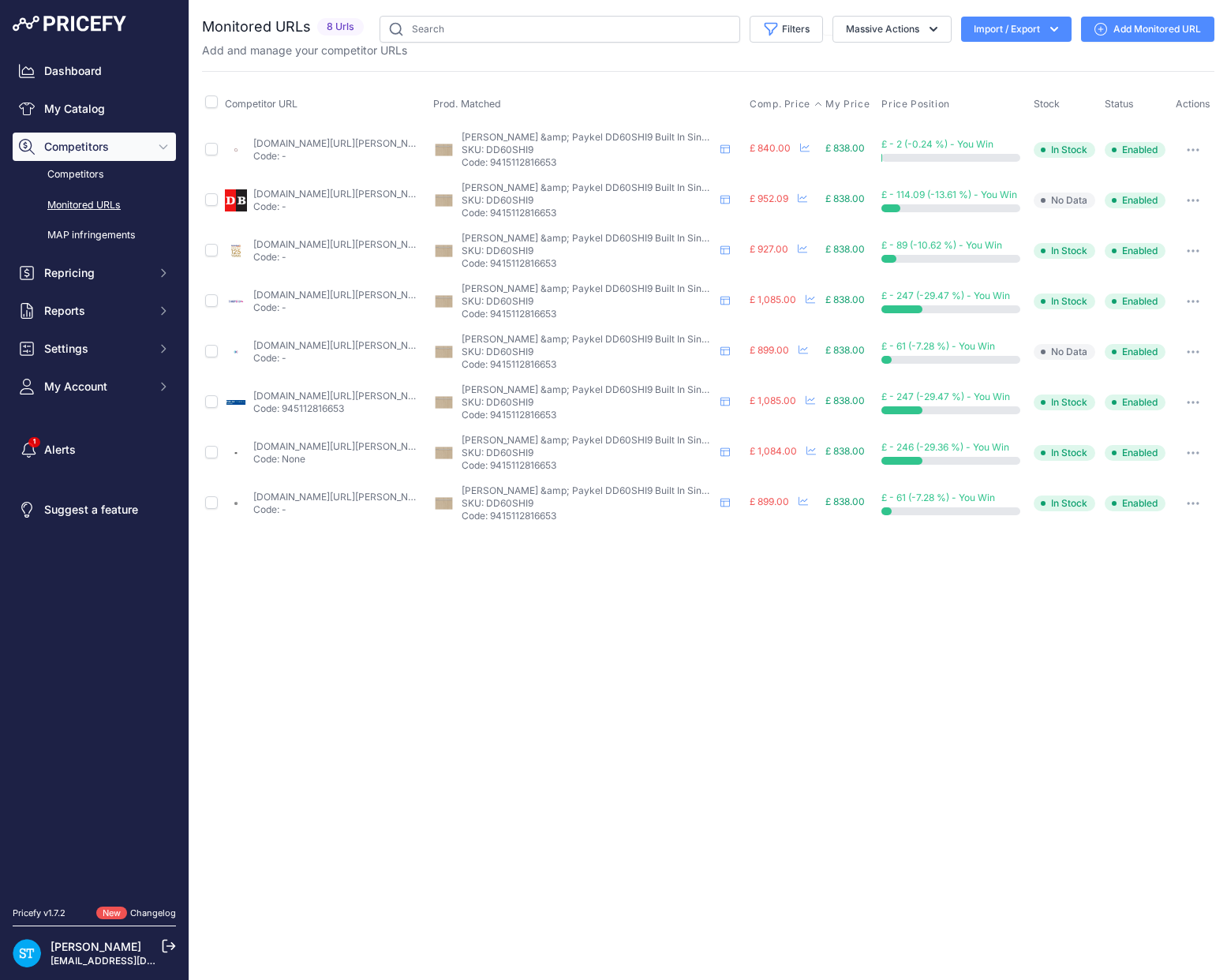
click at [774, 107] on span "Comp. Price" at bounding box center [780, 104] width 60 height 13
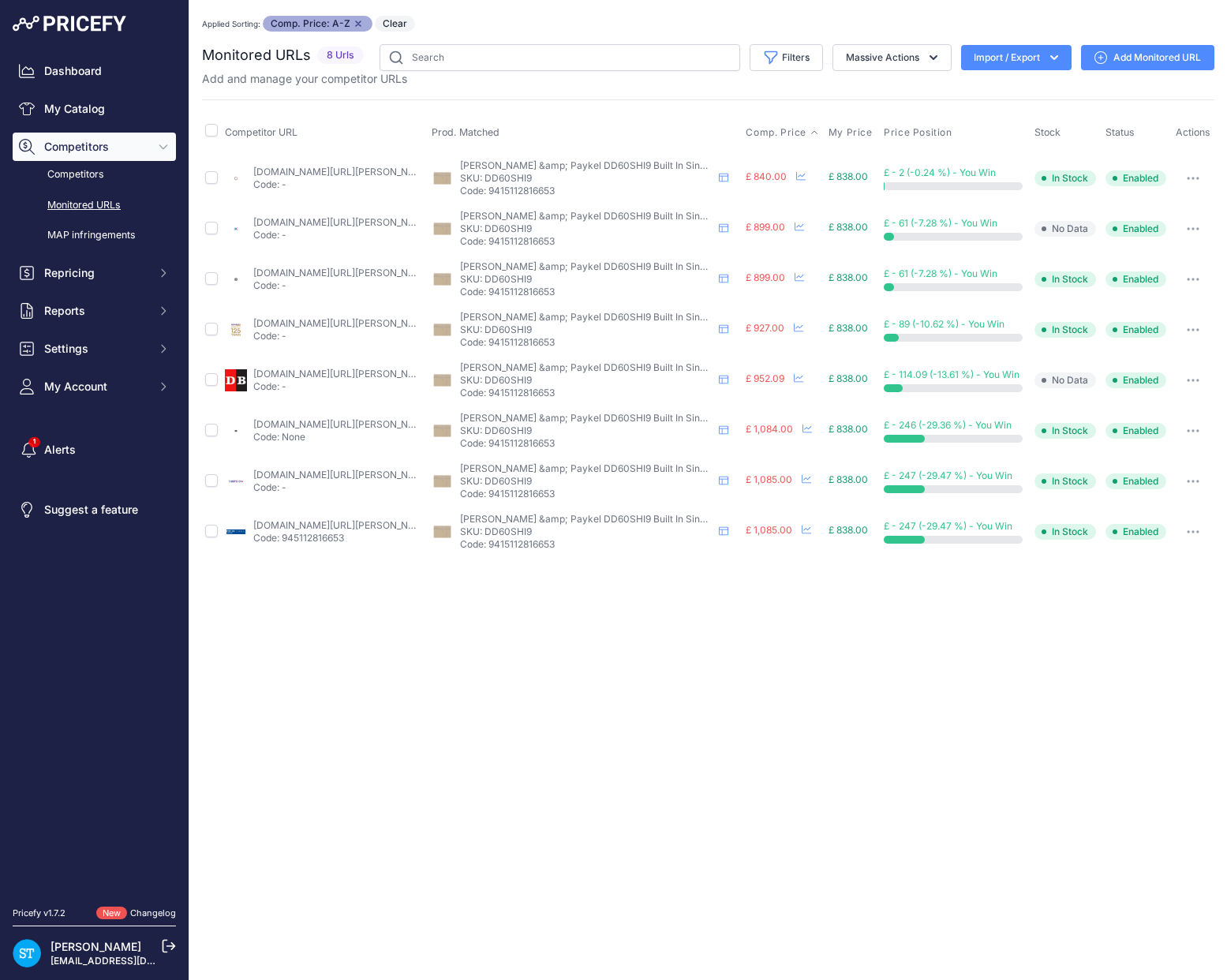
click at [301, 170] on link "appliancecentre.co.uk/p/fisher-paykel-dd60shi9-integrated-single-dishdrawer-dis…" at bounding box center [342, 172] width 179 height 12
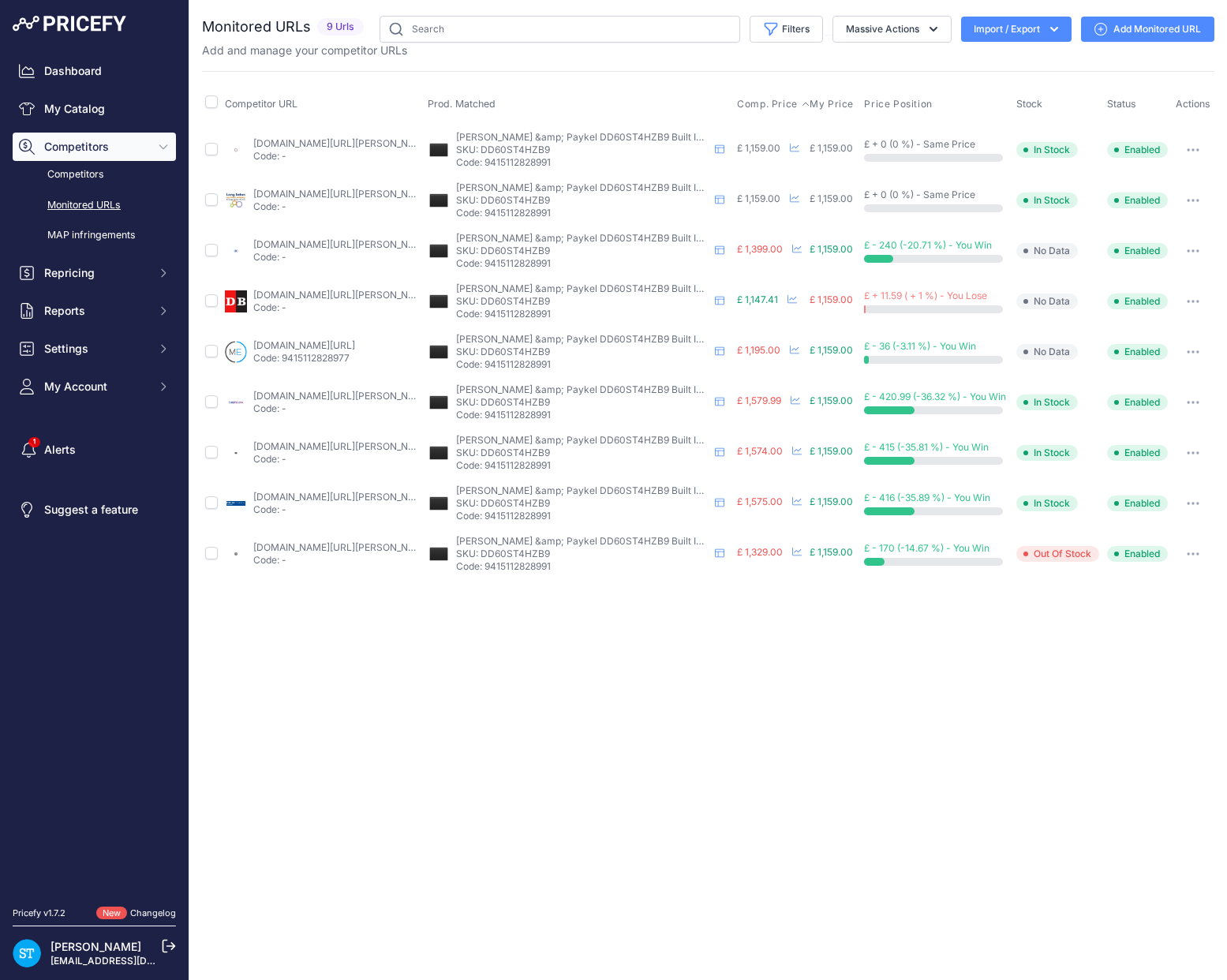
click at [759, 106] on span "Comp. Price" at bounding box center [767, 104] width 60 height 13
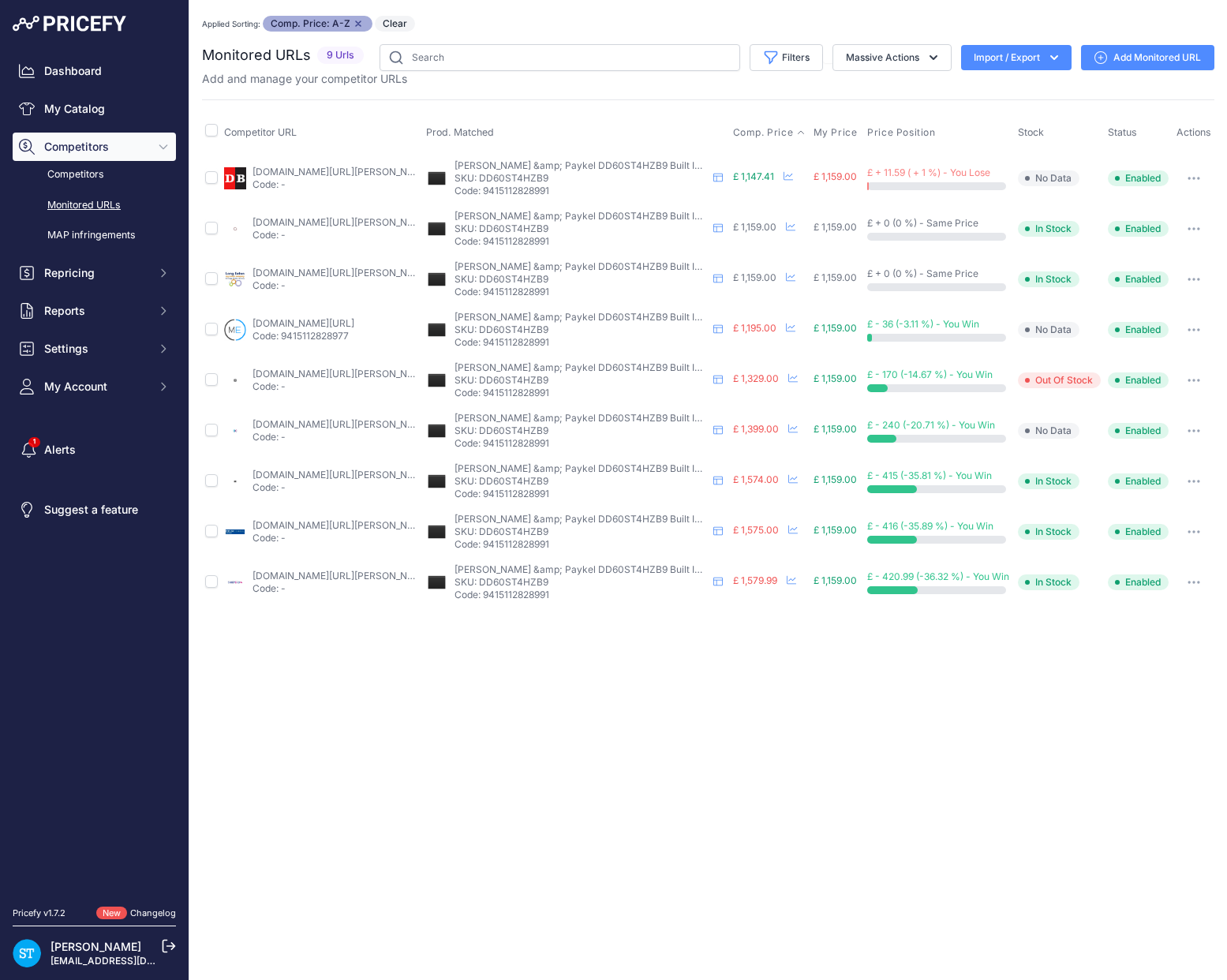
click at [324, 221] on link "[DOMAIN_NAME][URL][PERSON_NAME]" at bounding box center [341, 222] width 179 height 12
click at [309, 218] on link "[DOMAIN_NAME][URL][PERSON_NAME]" at bounding box center [341, 222] width 179 height 12
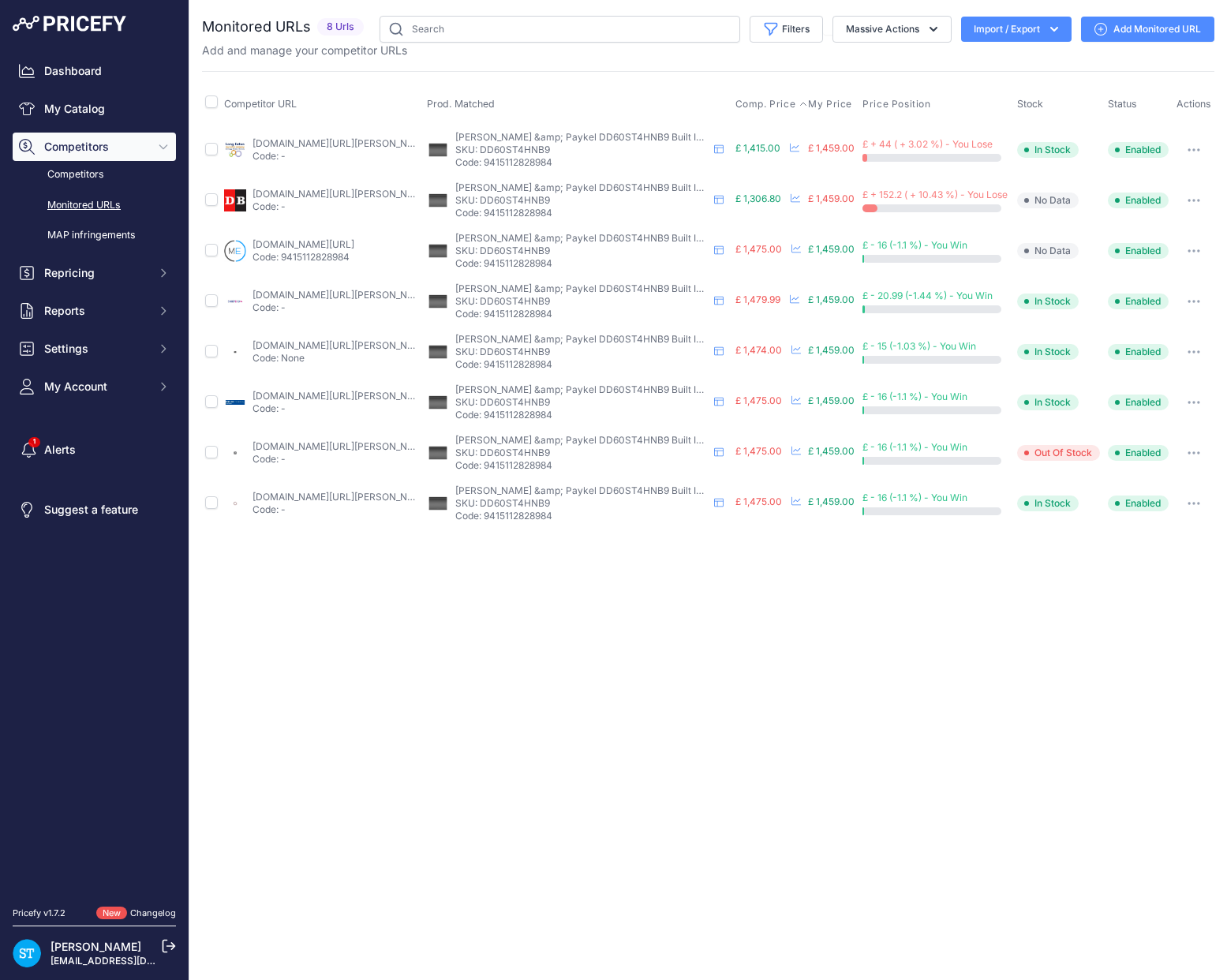
click at [767, 101] on span "Comp. Price" at bounding box center [766, 104] width 60 height 13
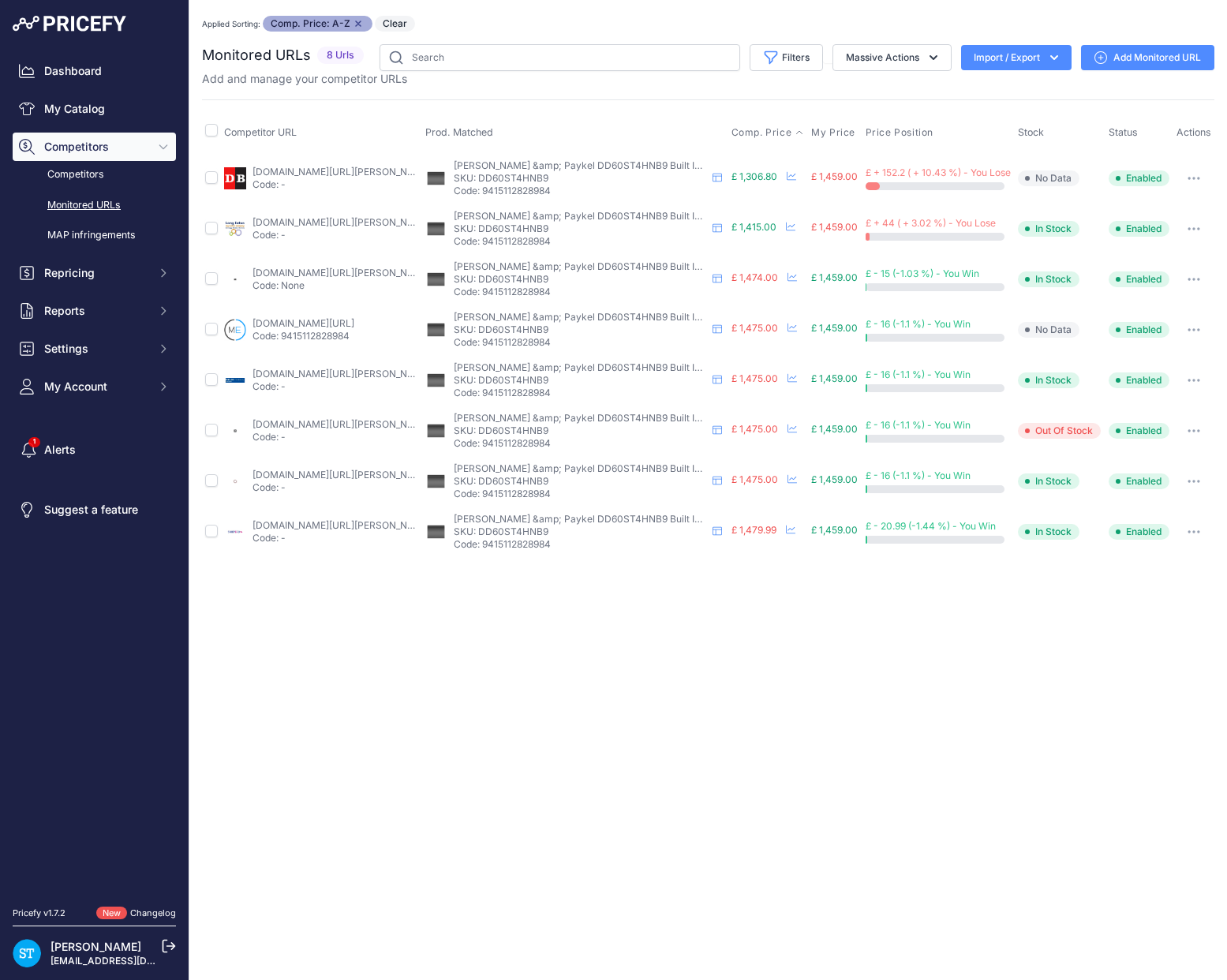
click at [315, 469] on link "appliancecentre.co.uk/p/fisher-paykel-dd60st4hnb9-60cm-black-steel-built-under-…" at bounding box center [341, 474] width 179 height 12
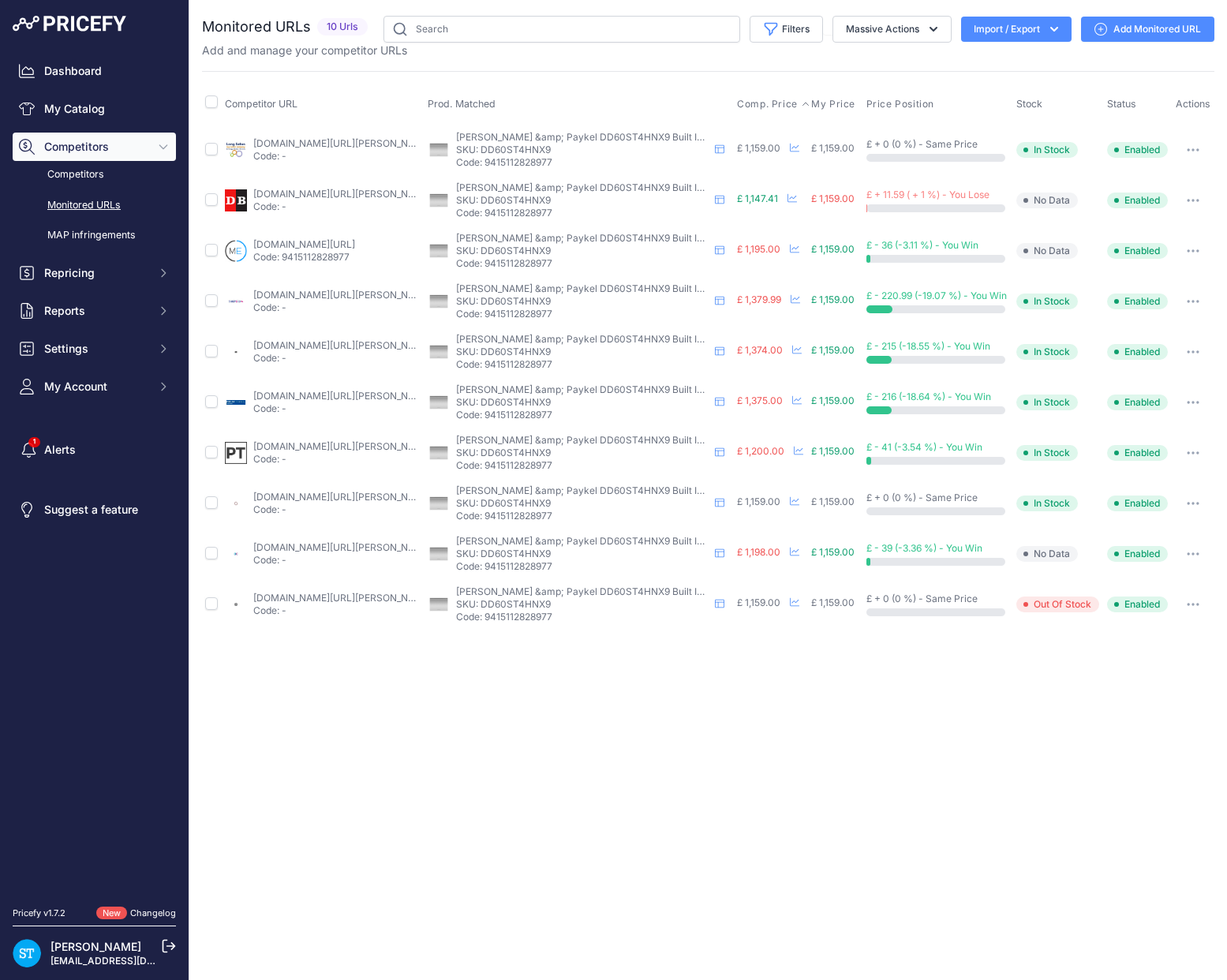
click at [765, 101] on span "Comp. Price" at bounding box center [767, 104] width 60 height 13
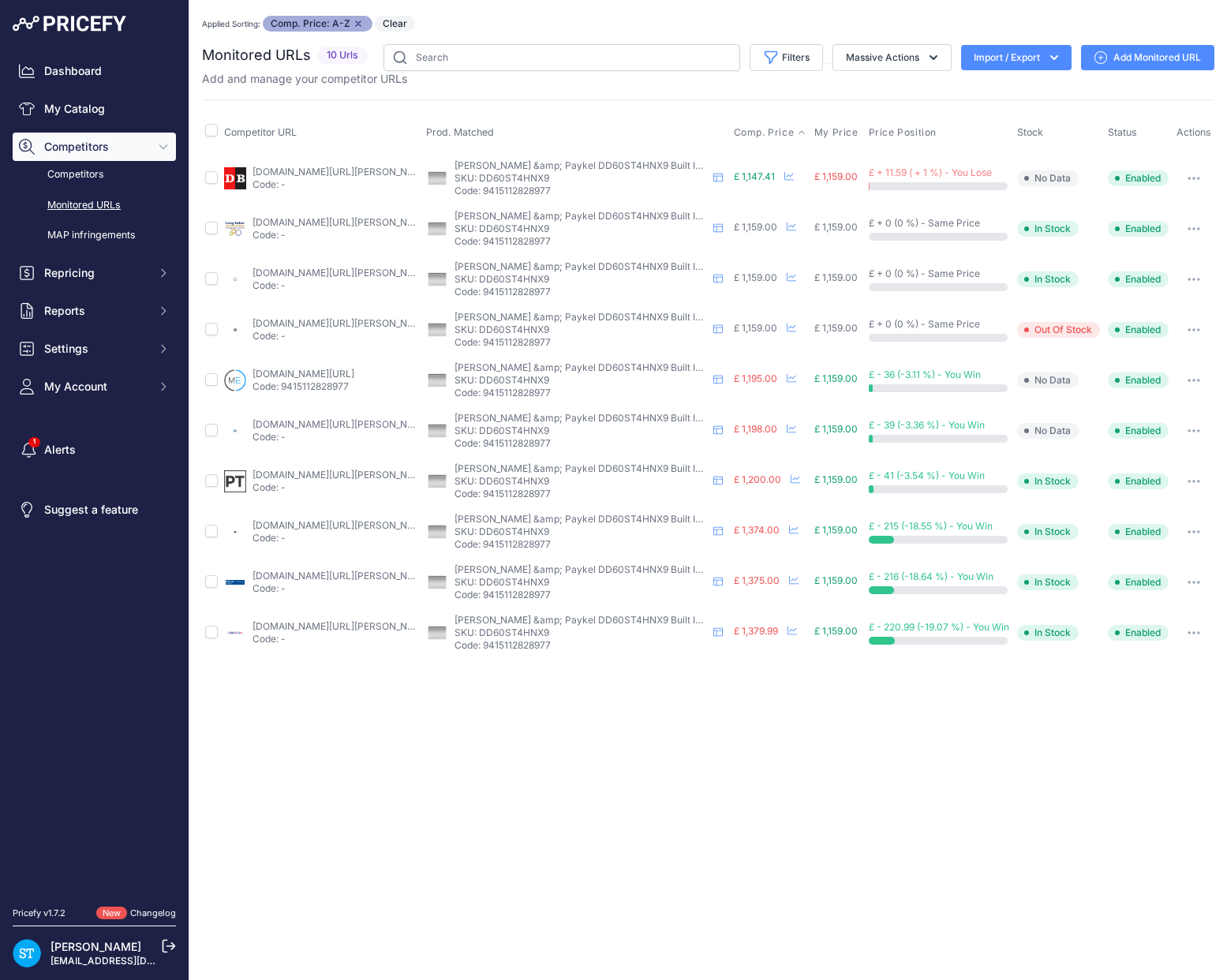
click at [307, 272] on link "appliancecentre.co.uk/p/fisher-and-paykel-dd60st4hnx9-60cm-silver-built-under-s…" at bounding box center [341, 272] width 179 height 12
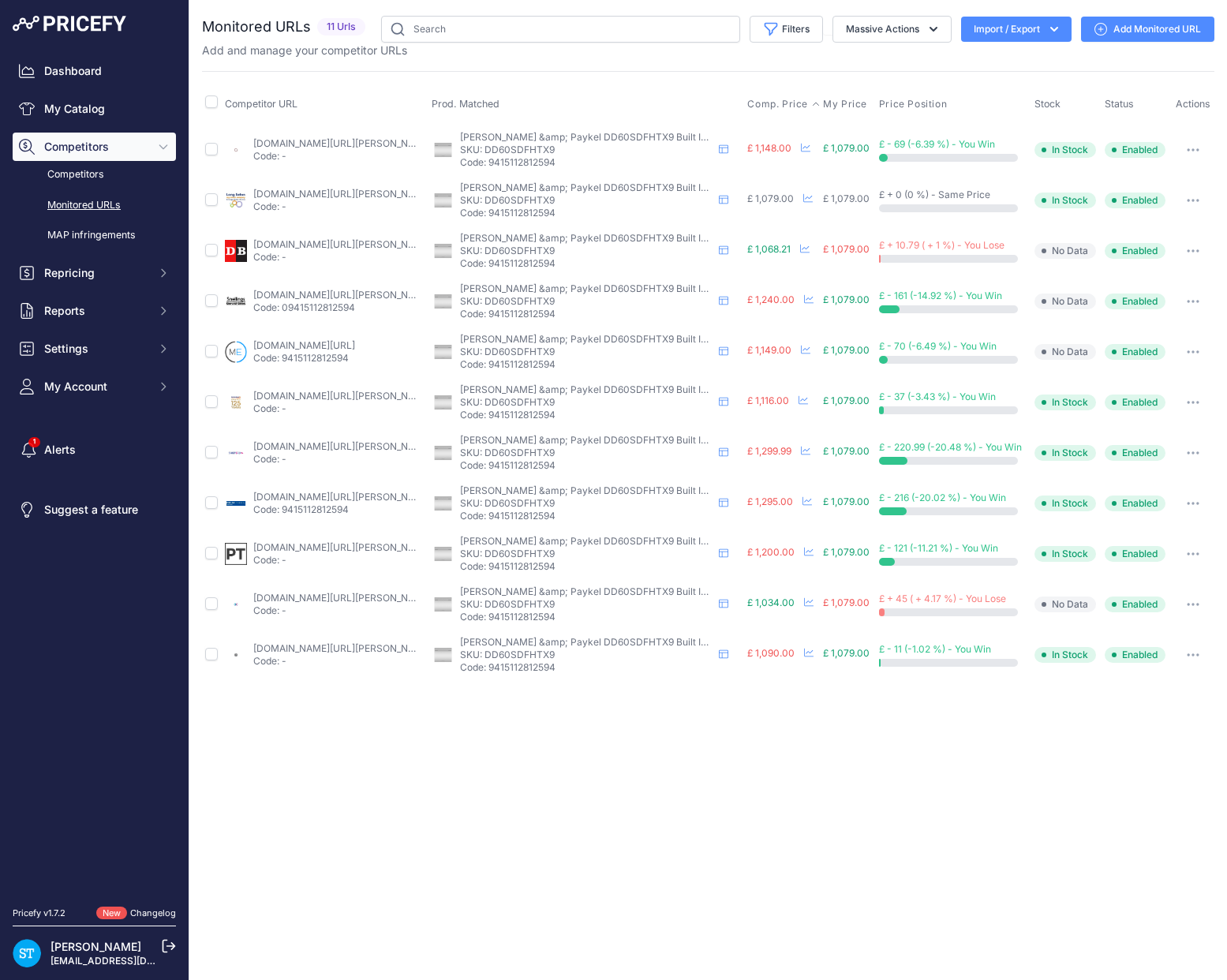
click at [758, 100] on span "Comp. Price" at bounding box center [777, 104] width 60 height 13
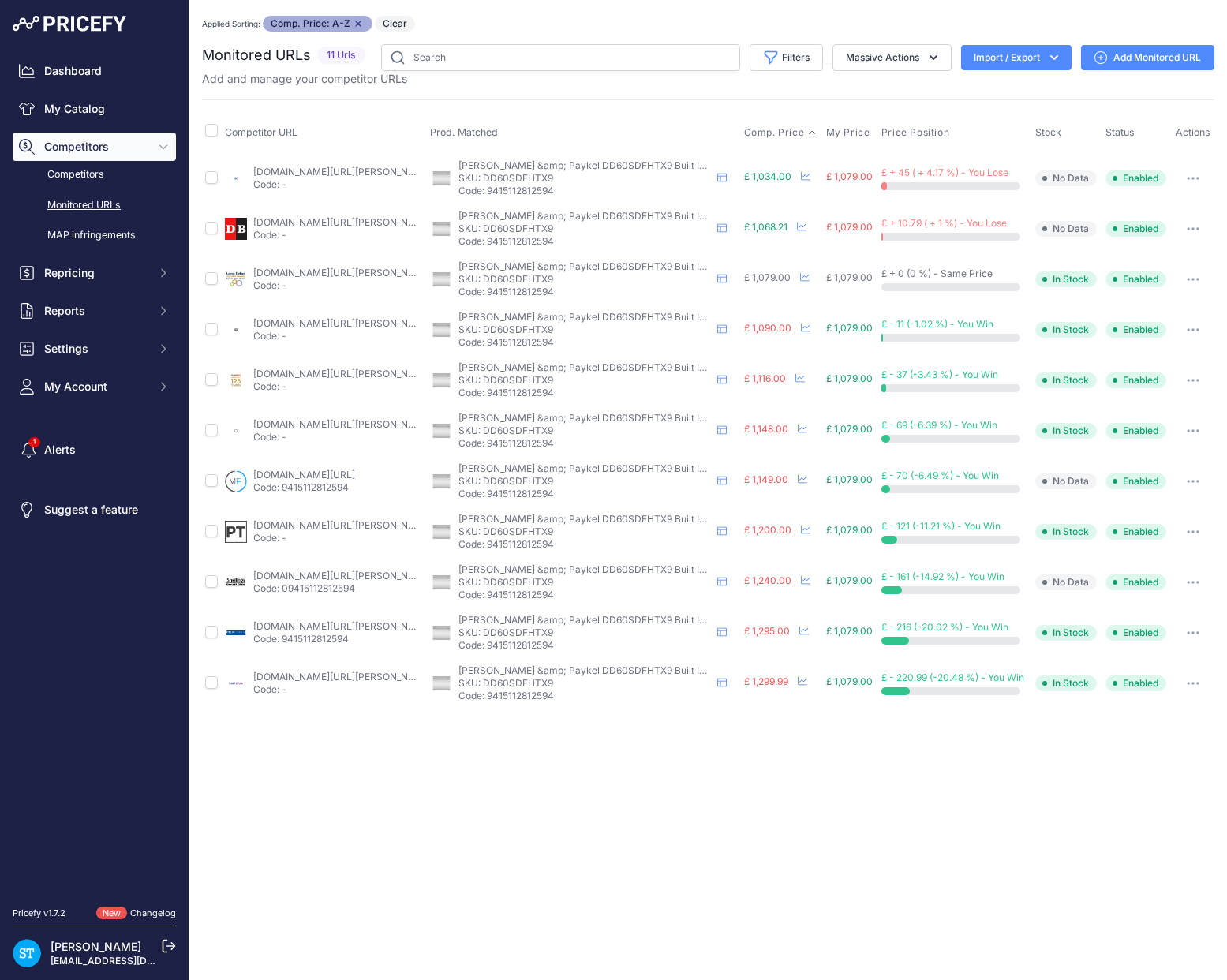
click at [308, 423] on link "appliancecentre.co.uk/p/fisher-paykel-dd60sdfhtx9-single-dishdrawer-dishwasher-…" at bounding box center [342, 424] width 179 height 12
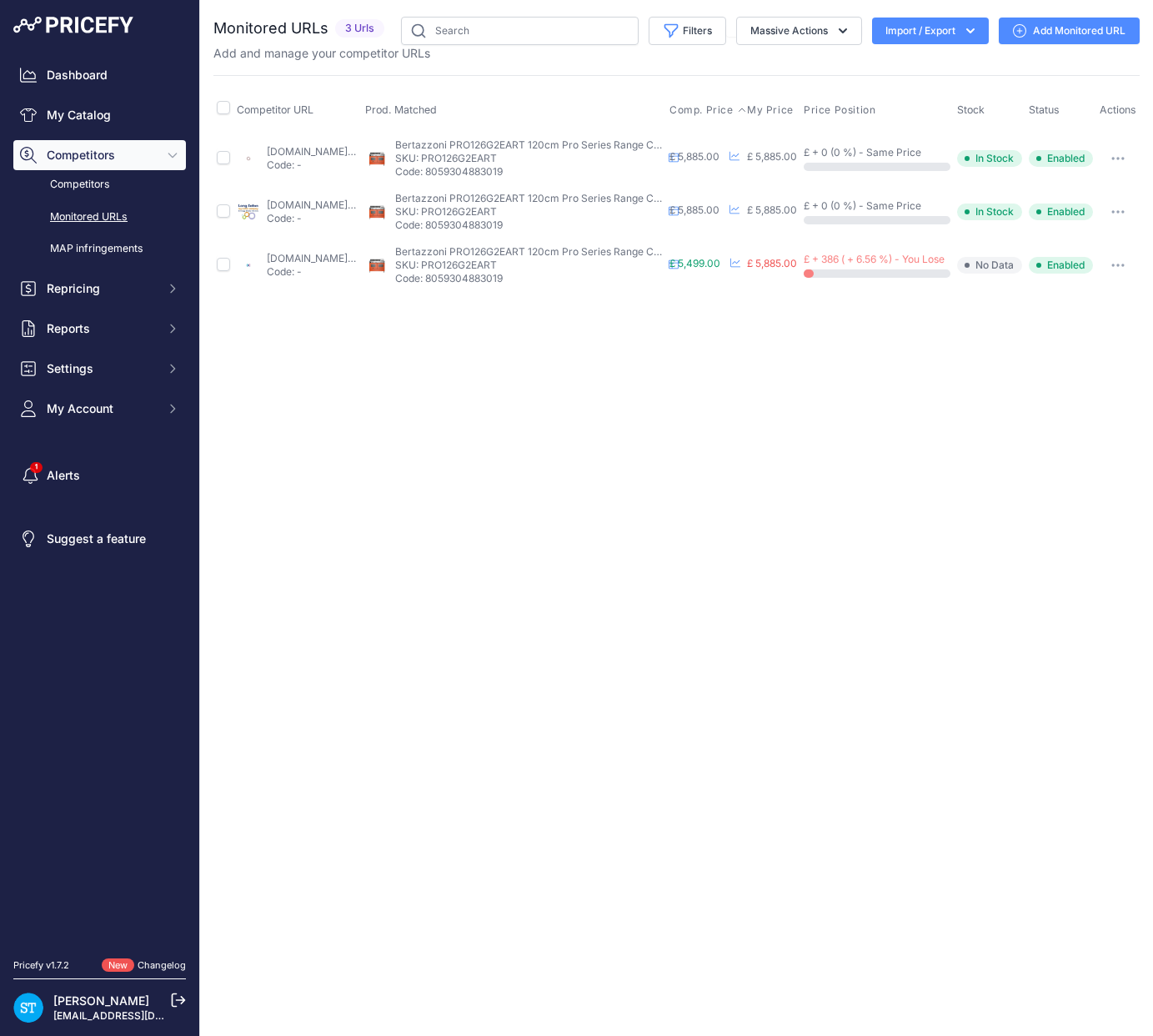
click at [734, 106] on span "Comp. Price" at bounding box center [702, 110] width 64 height 13
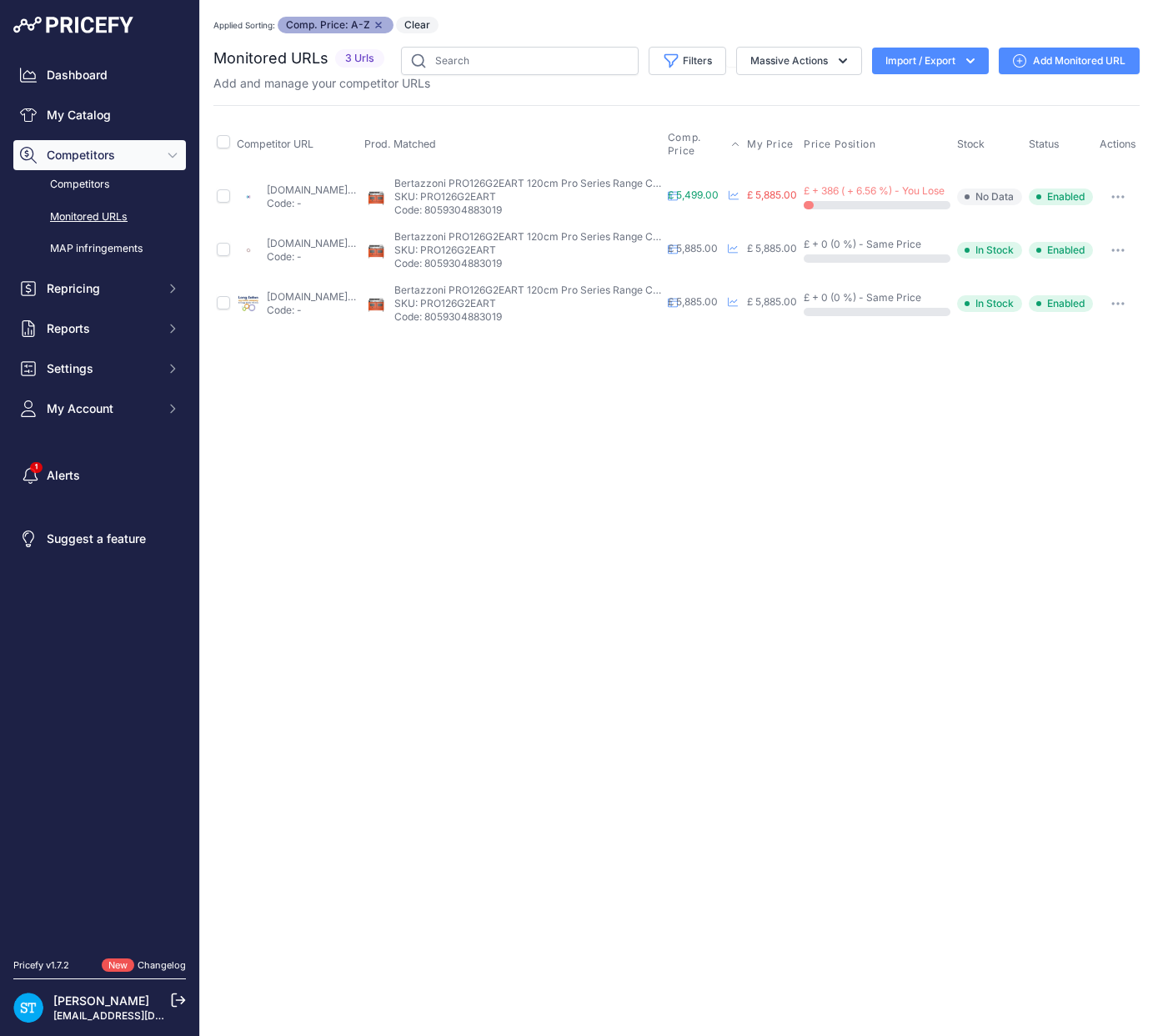
click at [753, 387] on div "Close You are not connected to the internet. Applied Sorting: Comp. Price: A-Z …" at bounding box center [677, 518] width 954 height 1036
click at [313, 241] on link "[DOMAIN_NAME][URL]" at bounding box center [320, 243] width 107 height 12
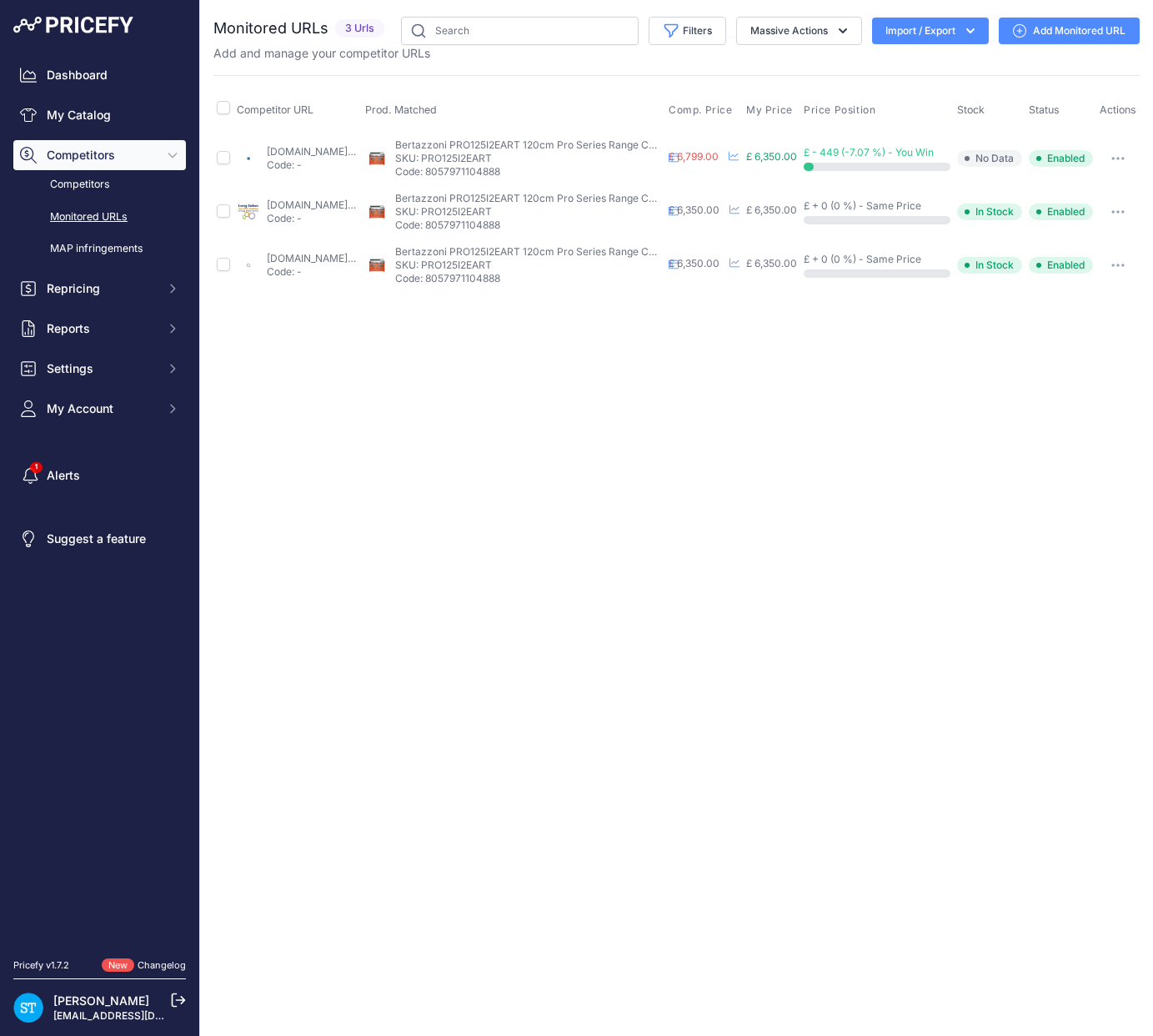
click at [863, 375] on div "Close You are not connected to the internet." at bounding box center [677, 518] width 954 height 1036
click at [733, 111] on span "Comp. Price" at bounding box center [701, 110] width 64 height 13
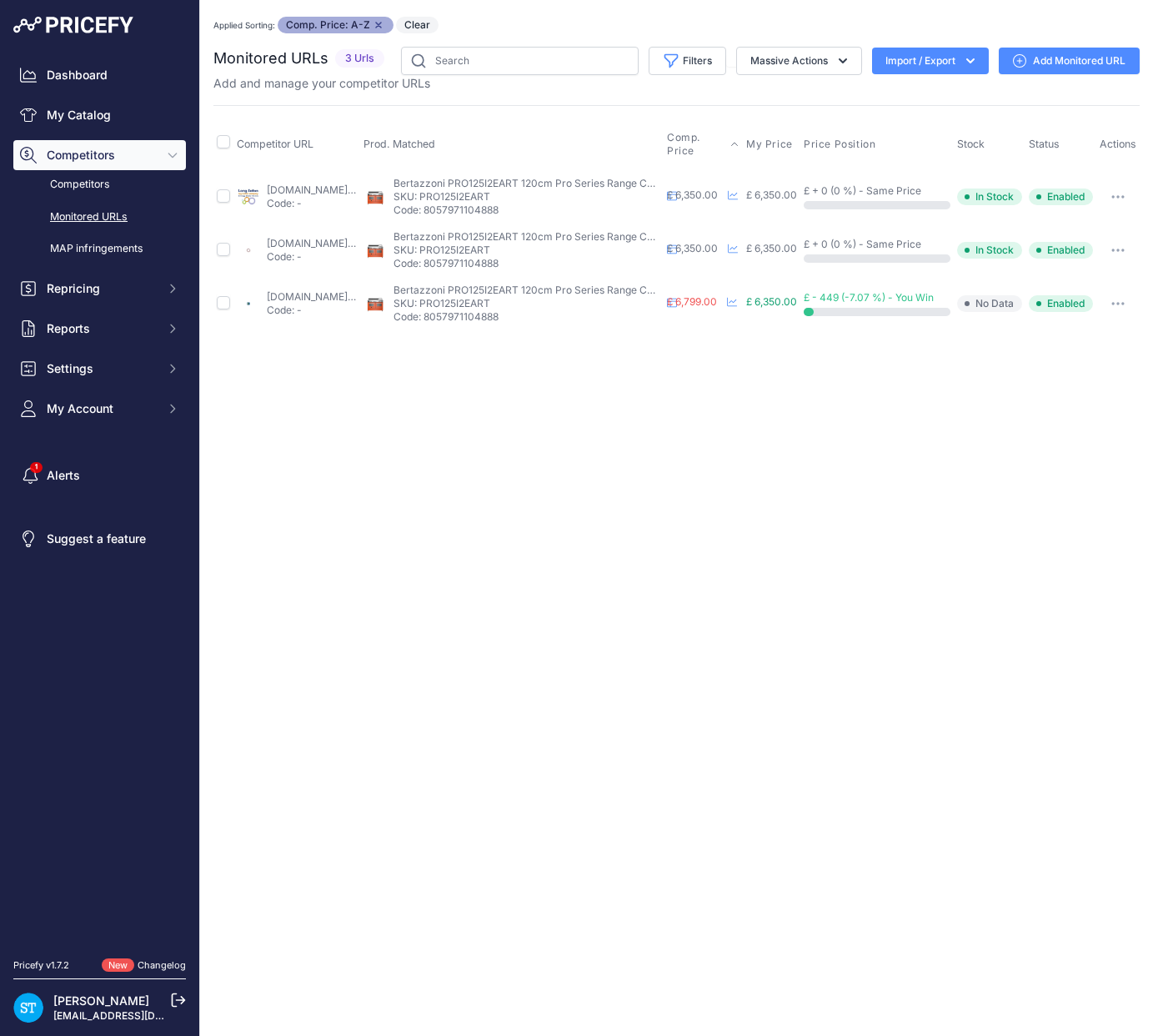
click at [323, 245] on link "[DOMAIN_NAME][URL]" at bounding box center [320, 243] width 107 height 12
click at [632, 21] on div "Applied Sorting: Comp. Price: A-Z Remove sort option Clear" at bounding box center [677, 25] width 927 height 17
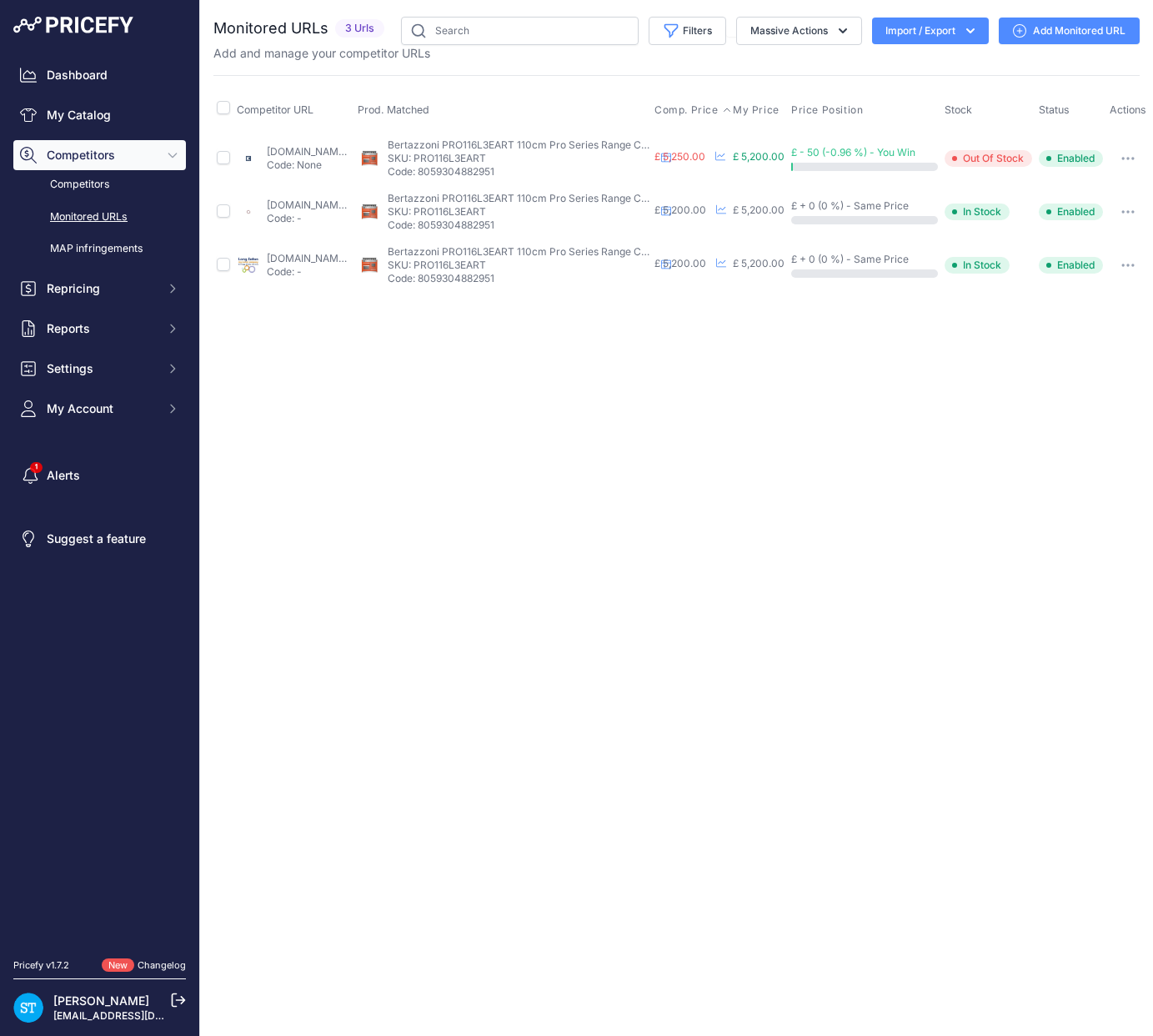
click at [719, 109] on span "Comp. Price" at bounding box center [687, 110] width 64 height 13
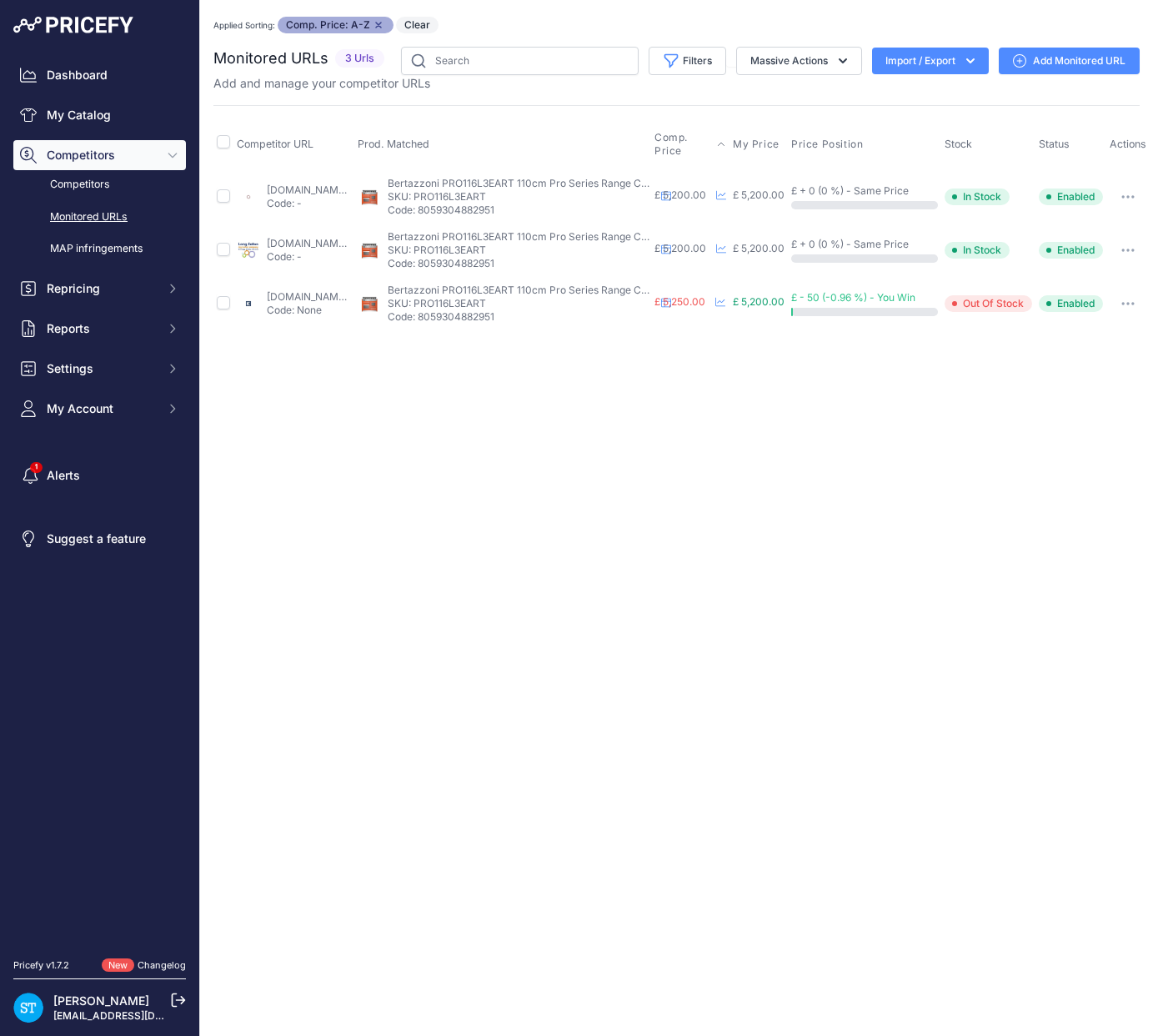
click at [721, 383] on div "Close You are not connected to the internet. Applied Sorting: Comp. Price: A-Z …" at bounding box center [677, 518] width 954 height 1036
click at [304, 191] on link "[DOMAIN_NAME][URL]" at bounding box center [320, 190] width 107 height 12
